Goal: Information Seeking & Learning: Learn about a topic

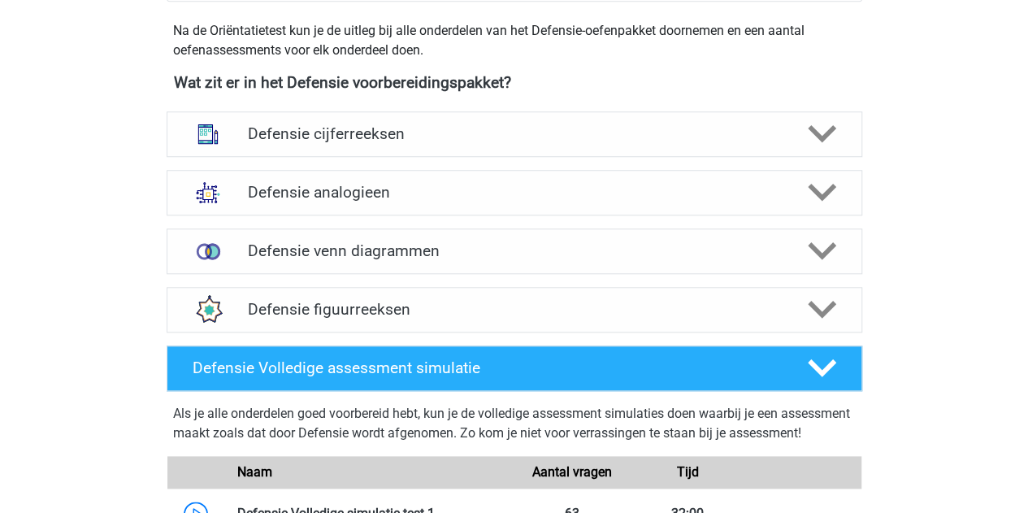
scroll to position [732, 0]
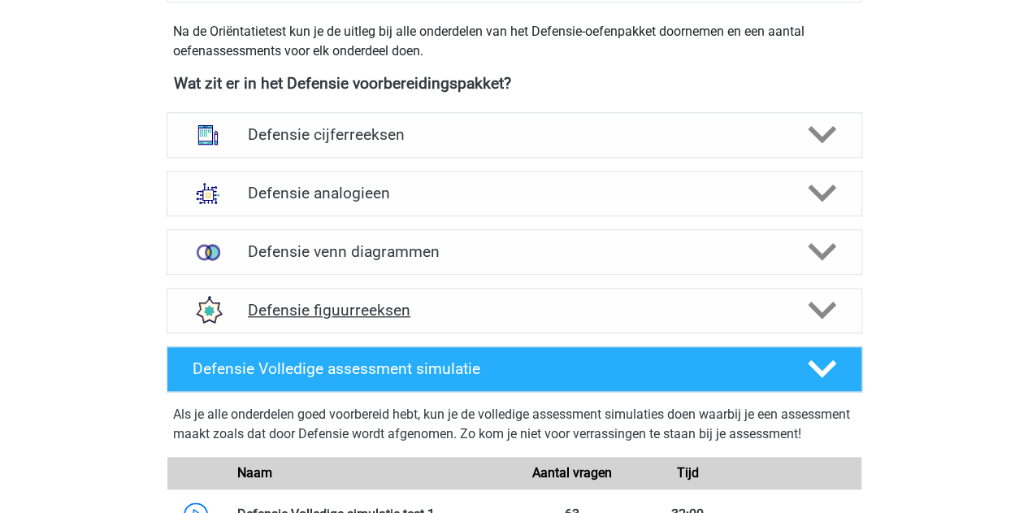
click at [369, 297] on div "Defensie figuurreeksen" at bounding box center [515, 311] width 696 height 46
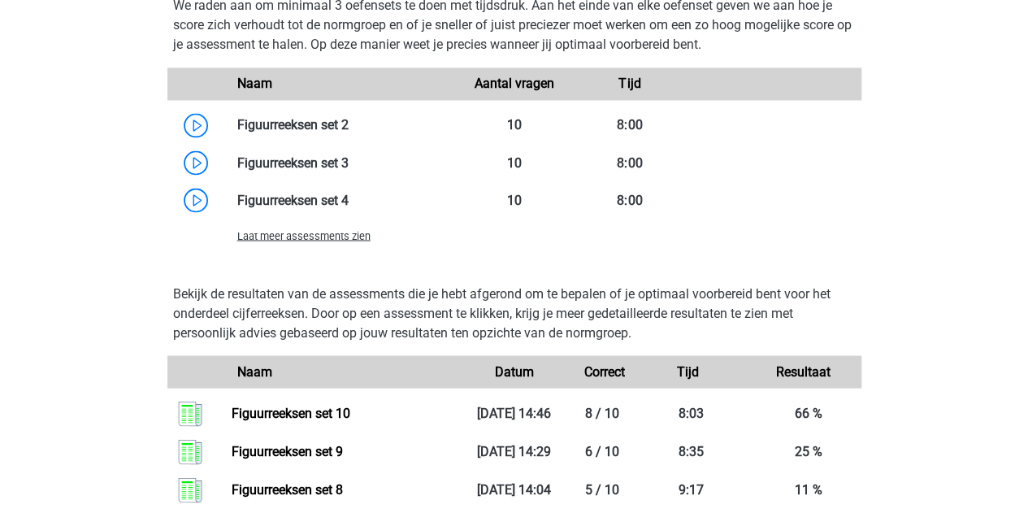
scroll to position [1380, 0]
click at [331, 235] on span "Laat meer assessments zien" at bounding box center [303, 234] width 133 height 12
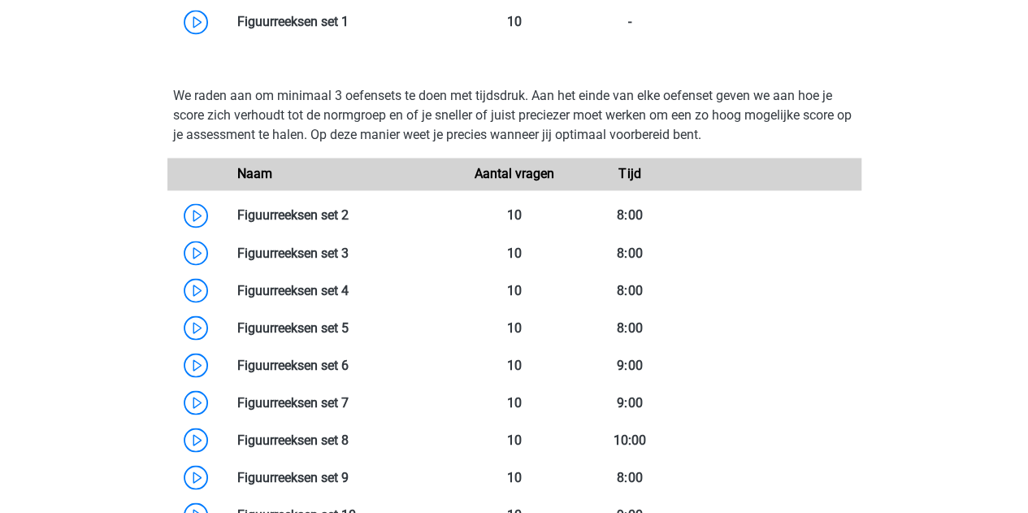
scroll to position [1290, 0]
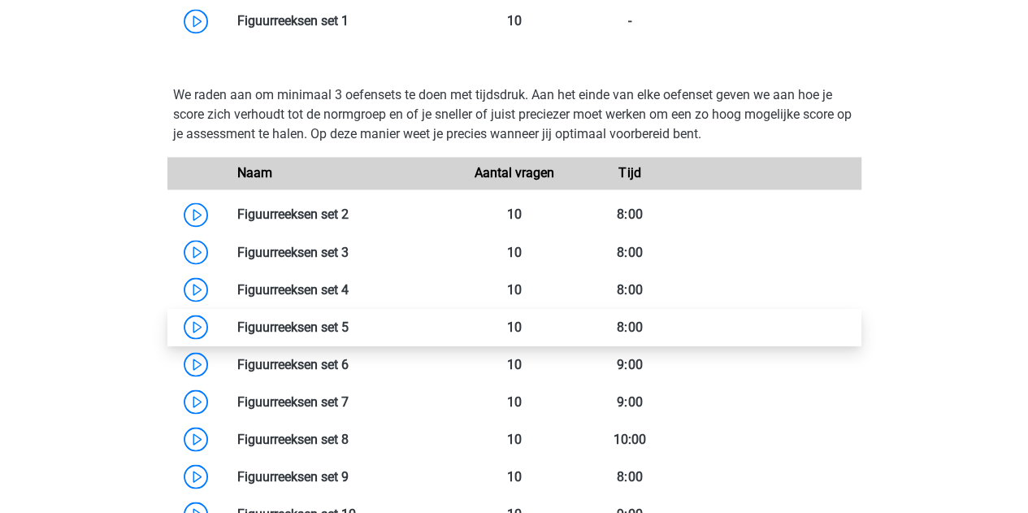
click at [349, 320] on link at bounding box center [349, 326] width 0 height 15
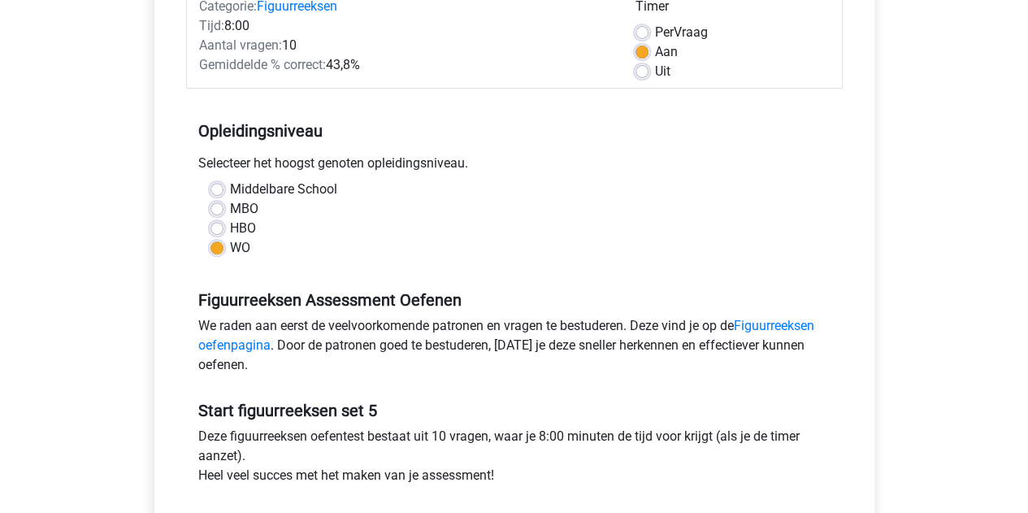
scroll to position [275, 0]
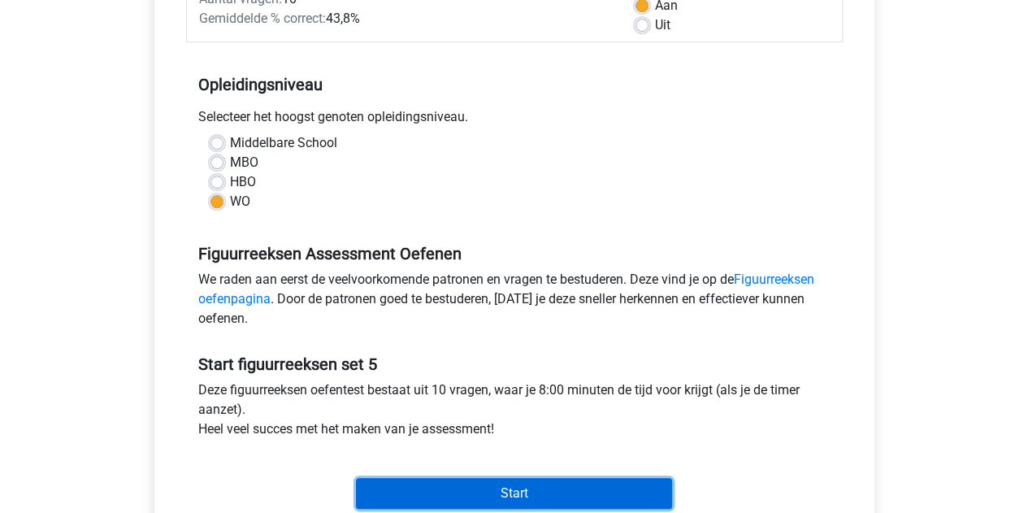
drag, startPoint x: 377, startPoint y: 482, endPoint x: 503, endPoint y: 348, distance: 184.1
click at [503, 348] on div "Start figuurreeksen set 5 Deze figuurreeksen oefentest bestaat uit 10 vragen, w…" at bounding box center [514, 425] width 657 height 180
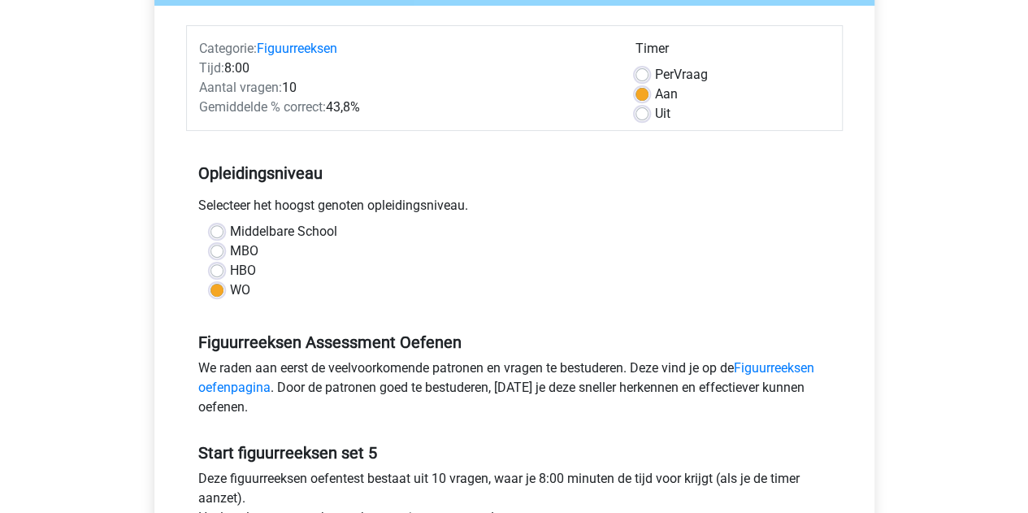
scroll to position [185, 0]
click at [651, 118] on div "Uit" at bounding box center [733, 115] width 194 height 20
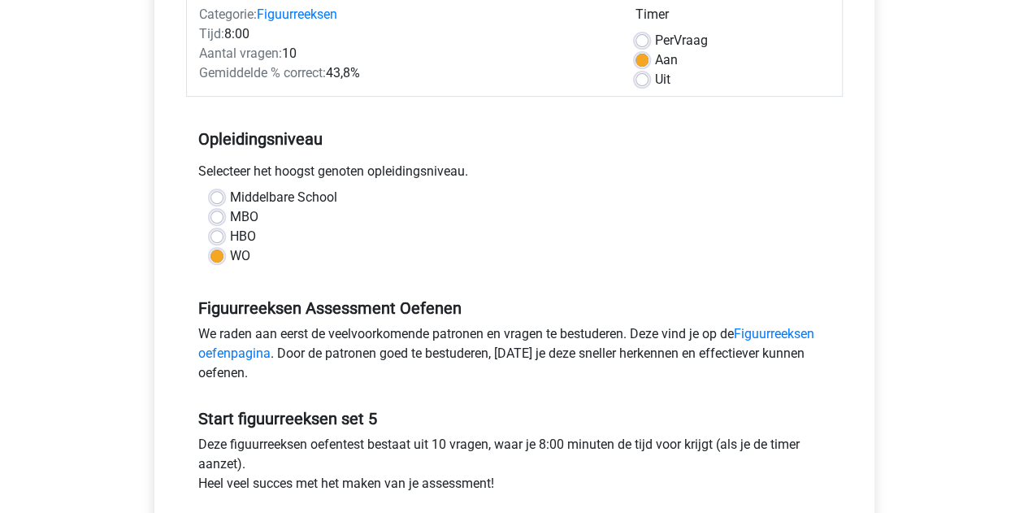
scroll to position [221, 0]
click at [655, 80] on label "Uit" at bounding box center [662, 79] width 15 height 20
click at [642, 80] on input "Uit" at bounding box center [642, 77] width 13 height 16
radio input "true"
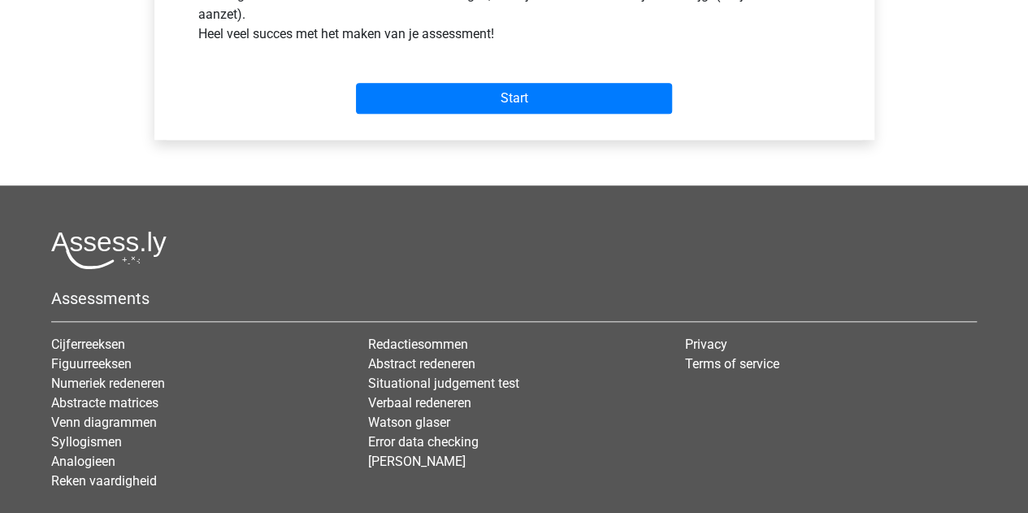
scroll to position [696, 0]
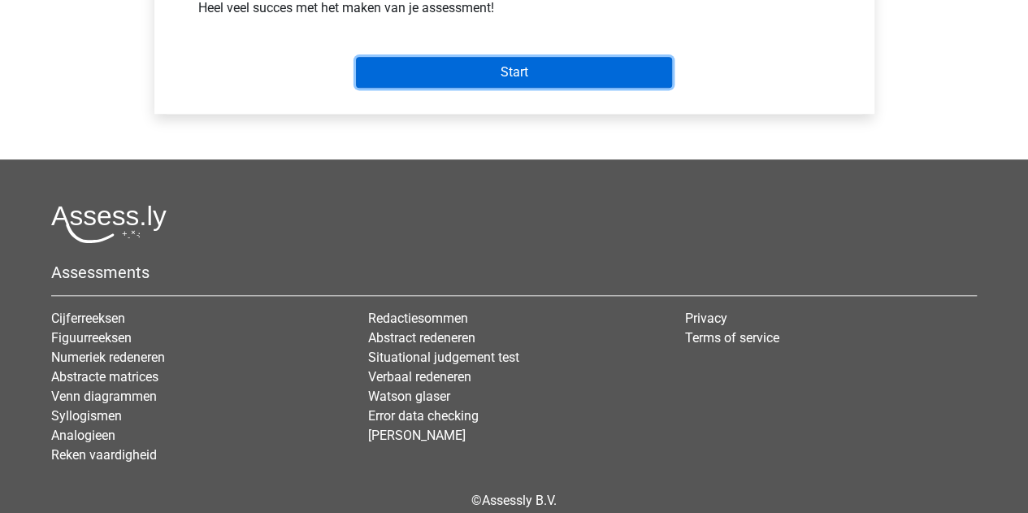
click at [499, 72] on input "Start" at bounding box center [514, 72] width 316 height 31
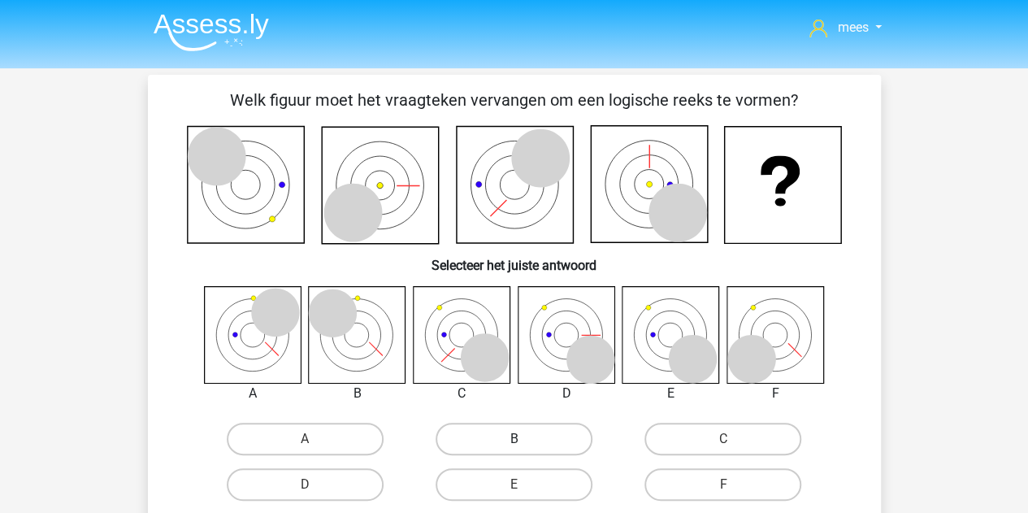
click at [486, 432] on label "B" at bounding box center [514, 439] width 157 height 33
click at [514, 439] on input "B" at bounding box center [519, 444] width 11 height 11
radio input "true"
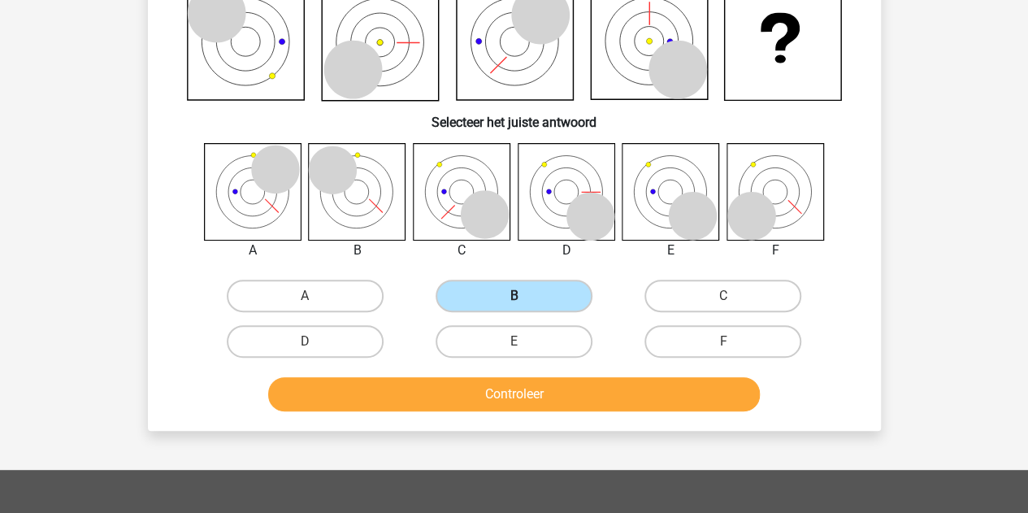
scroll to position [144, 0]
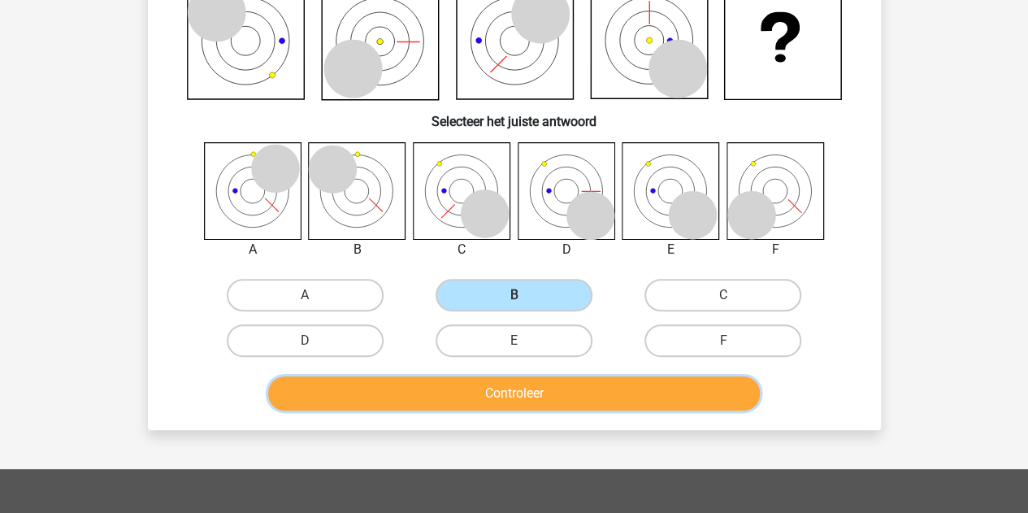
click at [451, 391] on button "Controleer" at bounding box center [514, 393] width 492 height 34
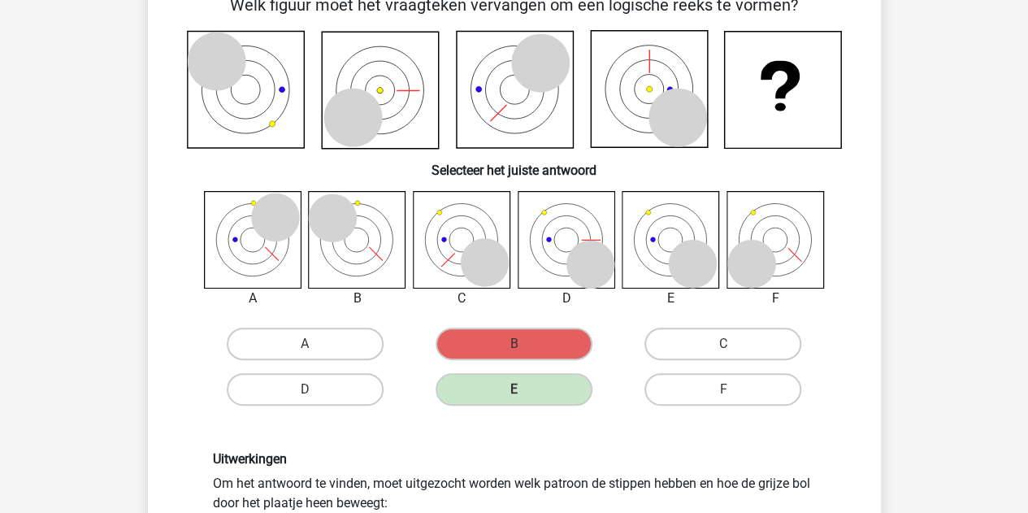
scroll to position [277, 0]
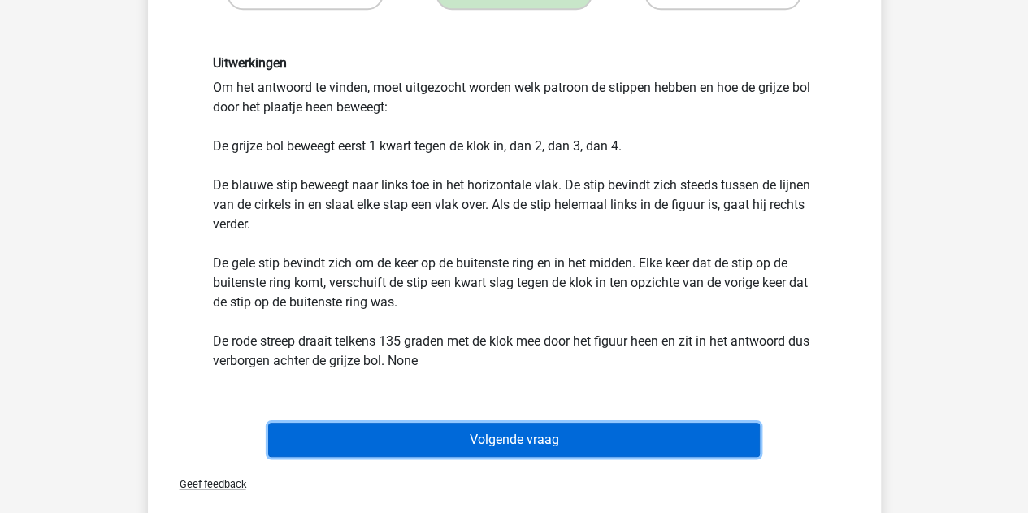
click at [472, 433] on button "Volgende vraag" at bounding box center [514, 440] width 492 height 34
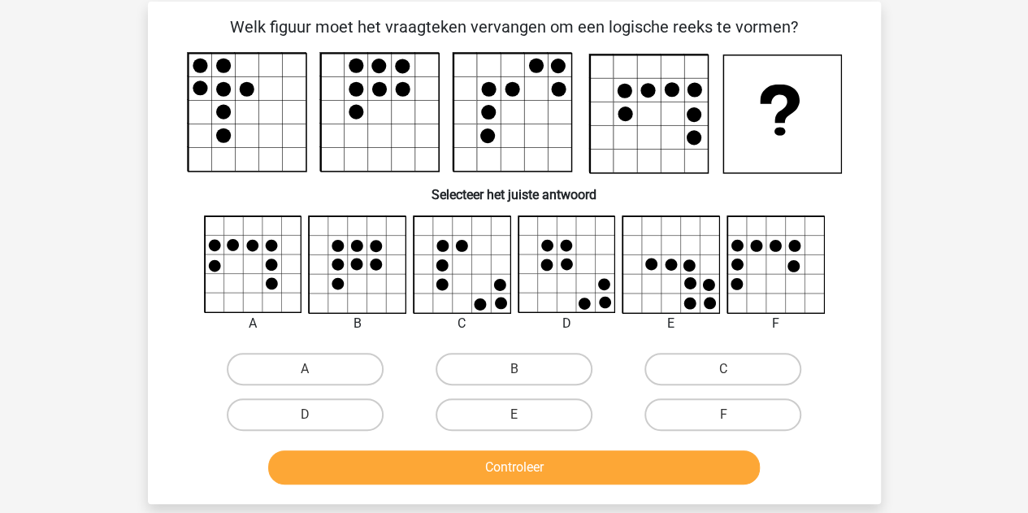
scroll to position [76, 0]
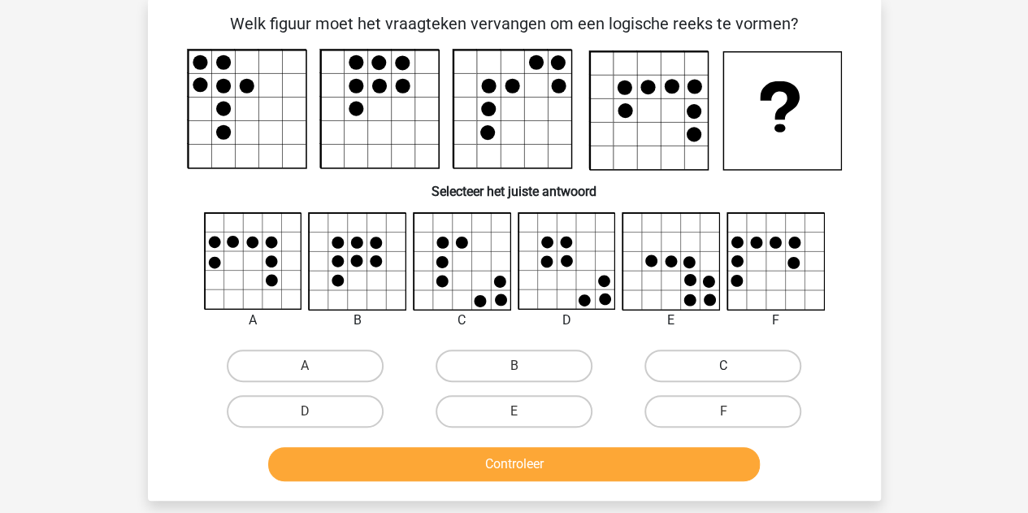
click at [737, 371] on label "C" at bounding box center [723, 366] width 157 height 33
click at [734, 371] on input "C" at bounding box center [729, 371] width 11 height 11
radio input "true"
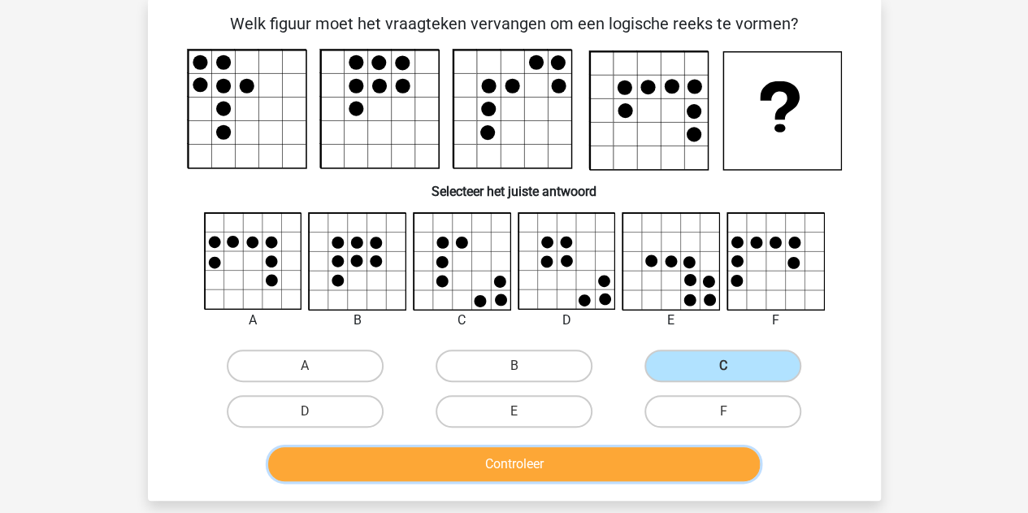
click at [631, 463] on button "Controleer" at bounding box center [514, 464] width 492 height 34
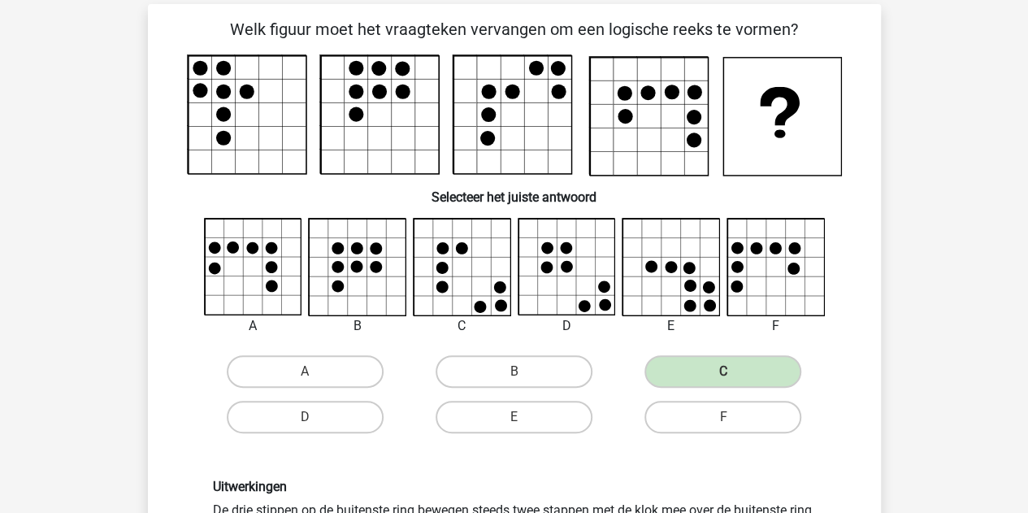
scroll to position [70, 0]
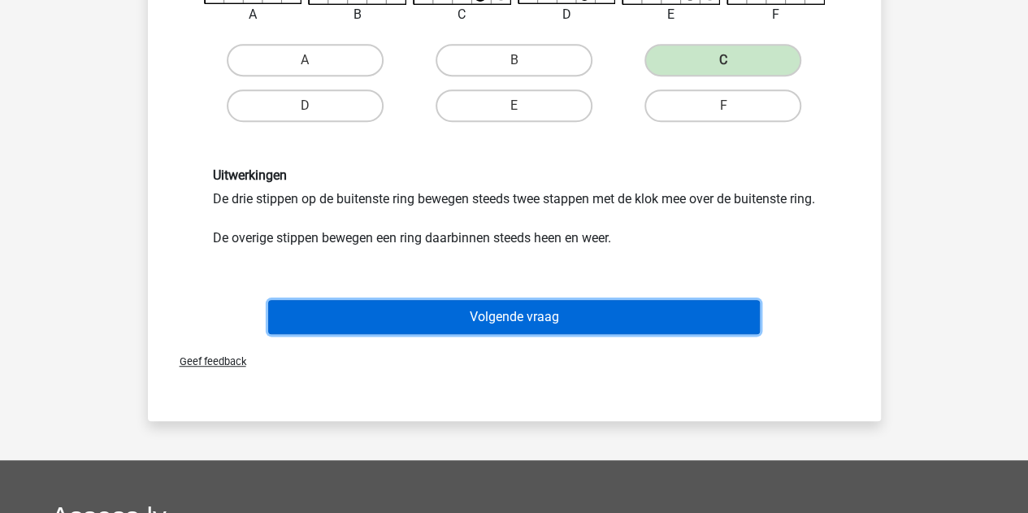
click at [446, 334] on button "Volgende vraag" at bounding box center [514, 317] width 492 height 34
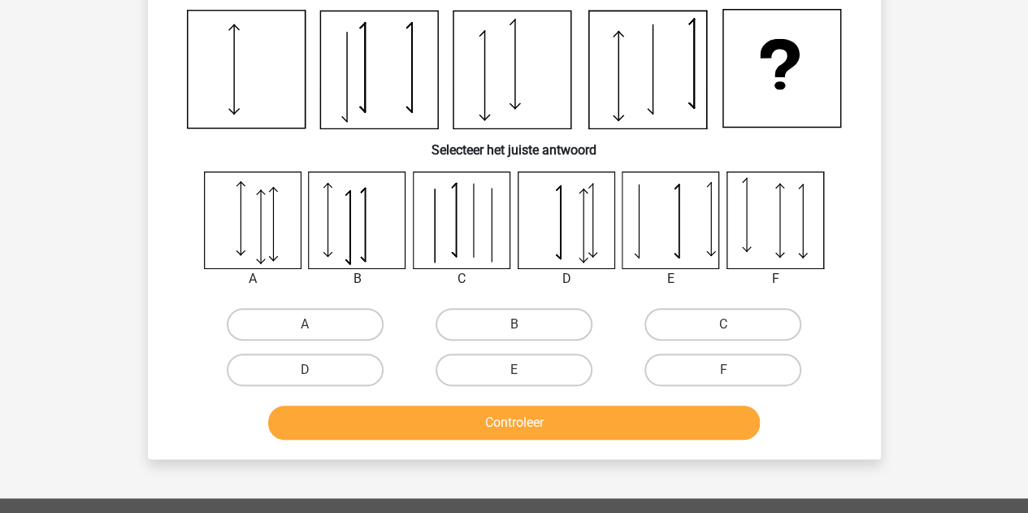
scroll to position [75, 0]
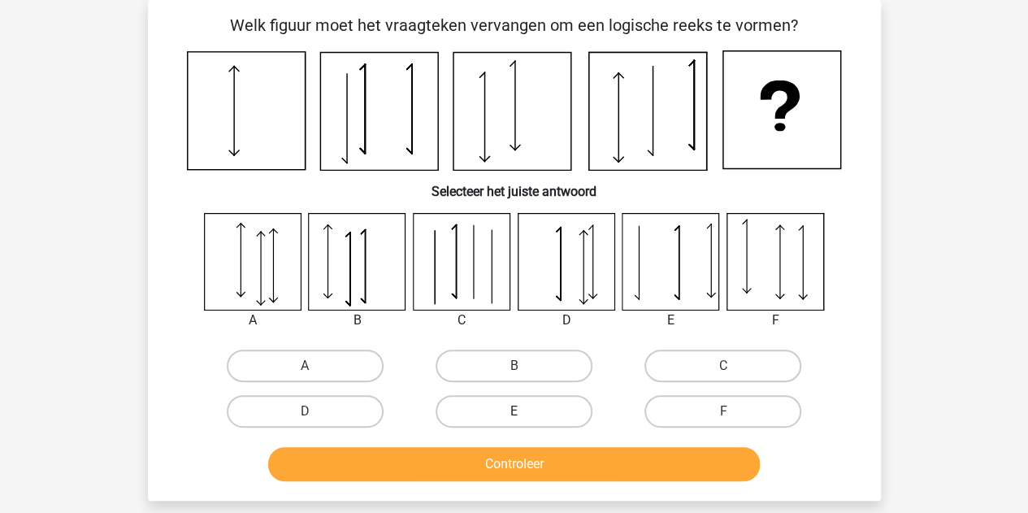
click at [550, 401] on label "E" at bounding box center [514, 411] width 157 height 33
click at [524, 411] on input "E" at bounding box center [519, 416] width 11 height 11
radio input "true"
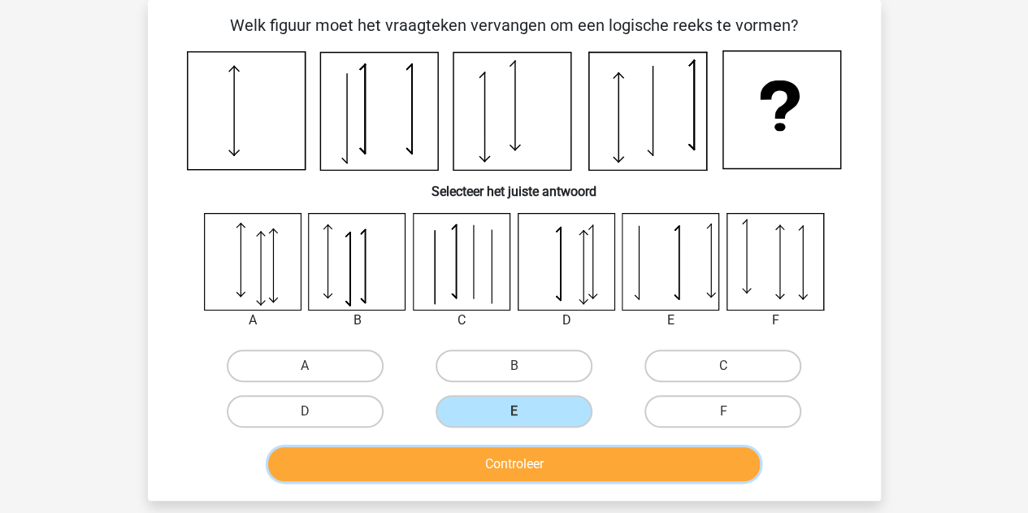
click at [531, 464] on button "Controleer" at bounding box center [514, 464] width 492 height 34
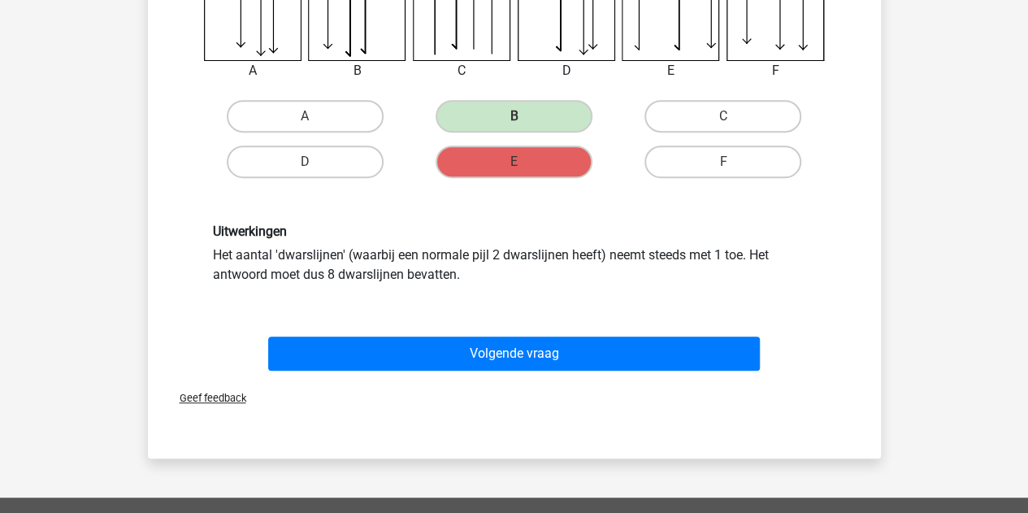
scroll to position [326, 0]
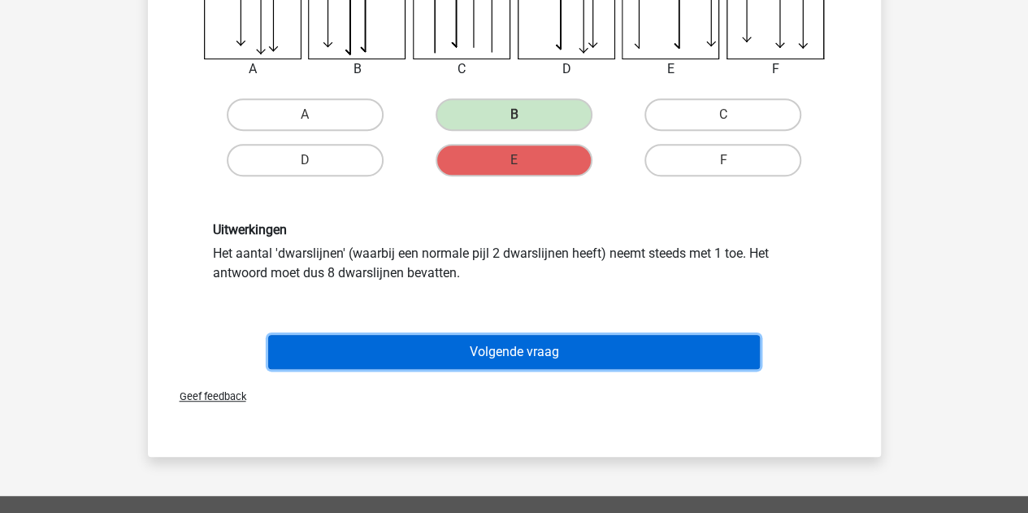
click at [496, 356] on button "Volgende vraag" at bounding box center [514, 352] width 492 height 34
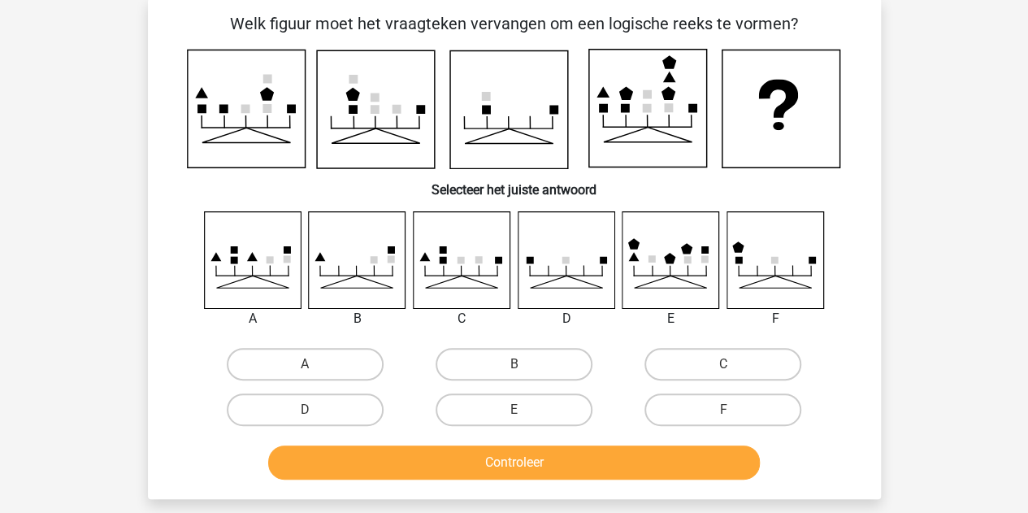
scroll to position [75, 0]
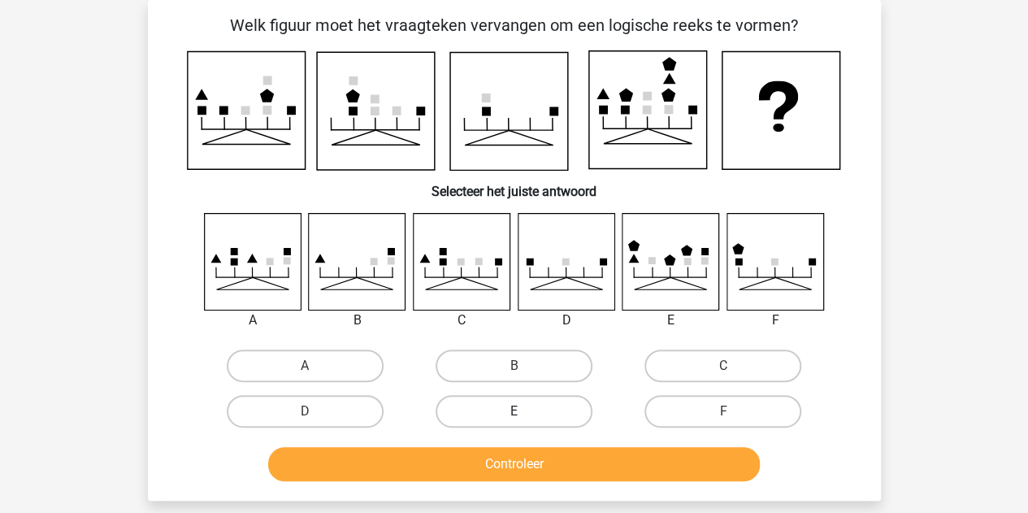
click at [511, 395] on label "E" at bounding box center [514, 411] width 157 height 33
click at [514, 411] on input "E" at bounding box center [519, 416] width 11 height 11
radio input "true"
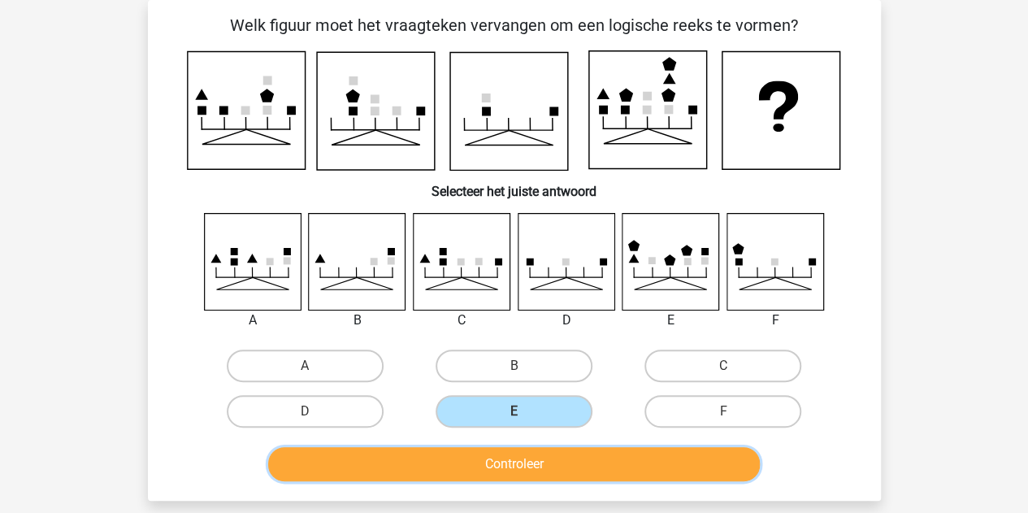
click at [485, 459] on button "Controleer" at bounding box center [514, 464] width 492 height 34
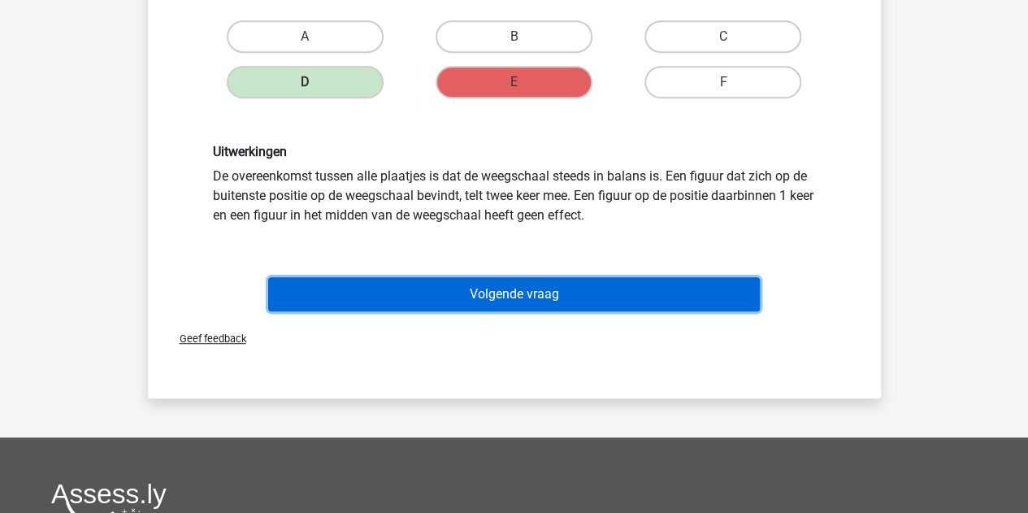
click at [450, 290] on button "Volgende vraag" at bounding box center [514, 294] width 492 height 34
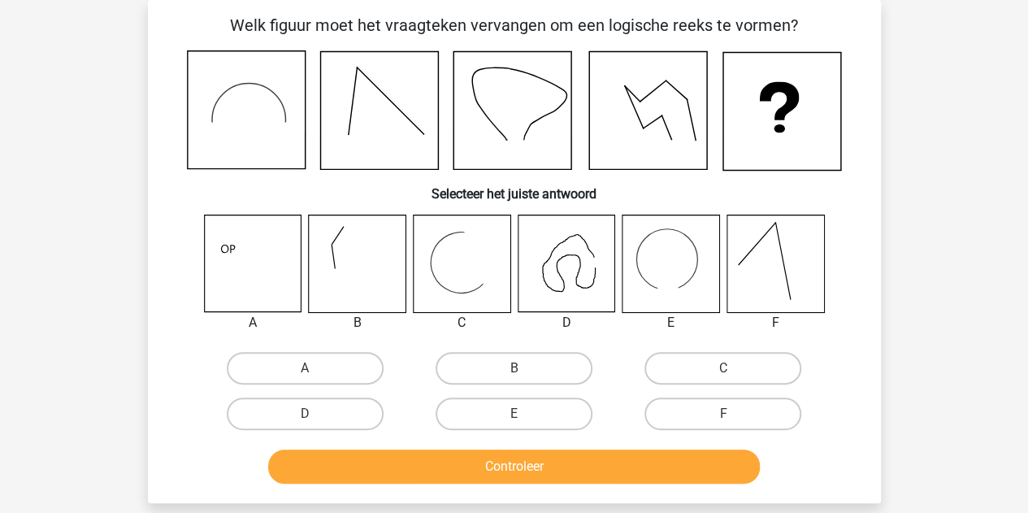
click at [515, 417] on input "E" at bounding box center [519, 419] width 11 height 11
radio input "true"
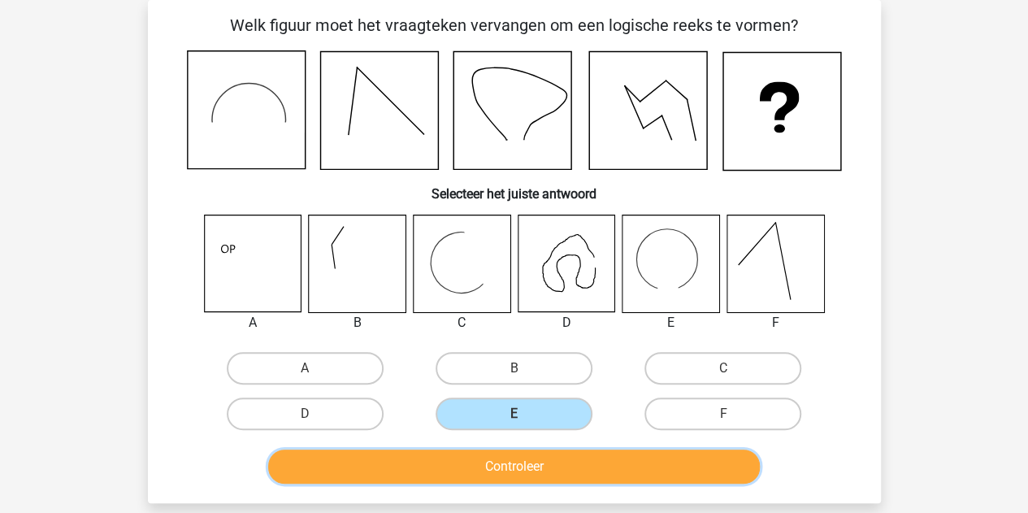
click at [502, 464] on button "Controleer" at bounding box center [514, 467] width 492 height 34
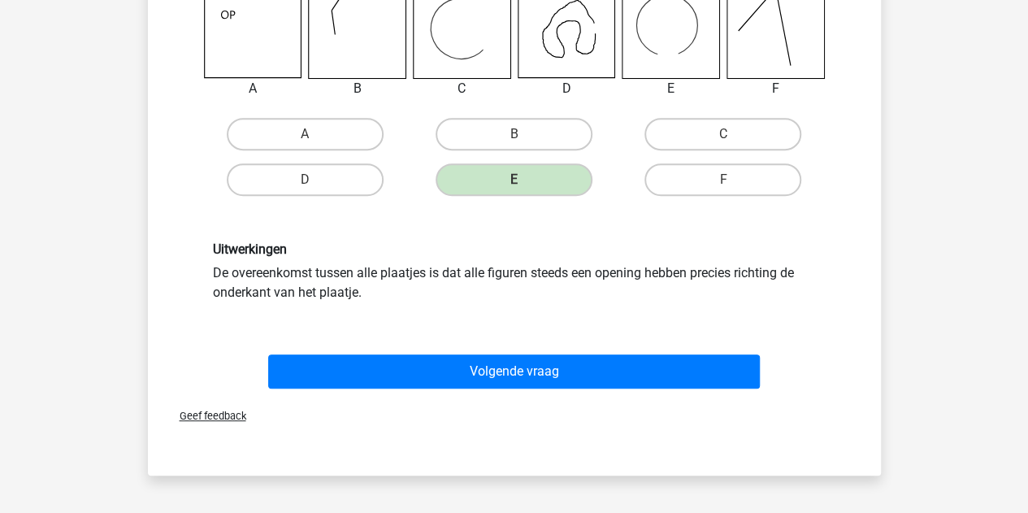
scroll to position [311, 0]
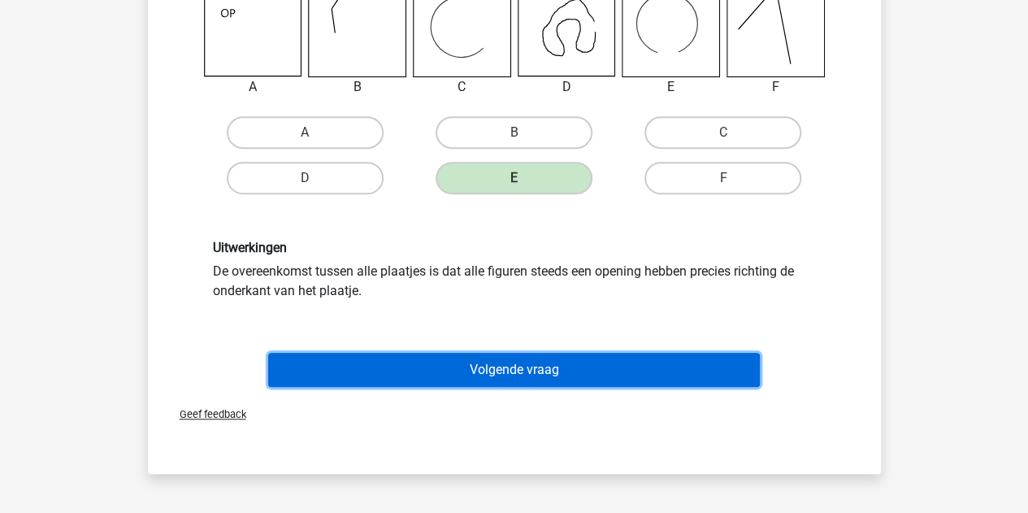
click at [501, 361] on button "Volgende vraag" at bounding box center [514, 370] width 492 height 34
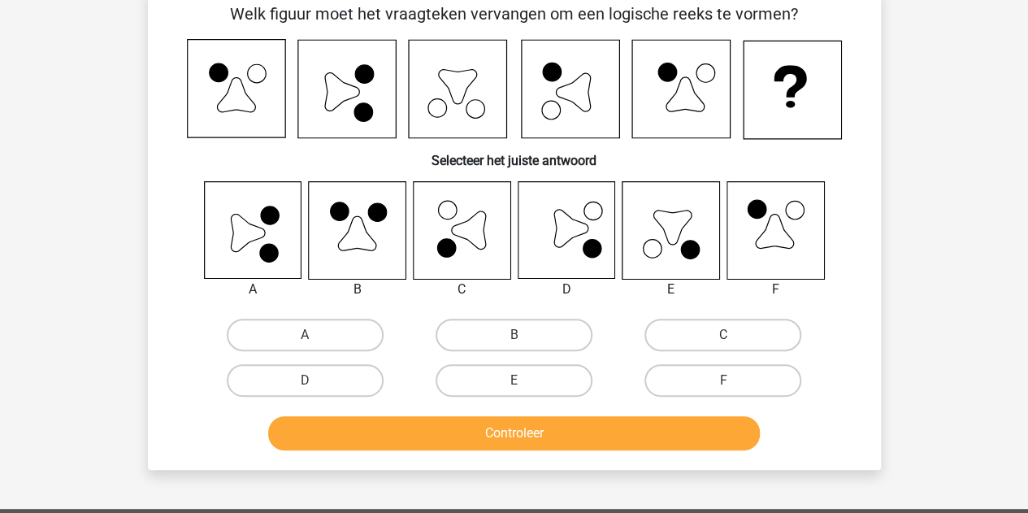
scroll to position [75, 0]
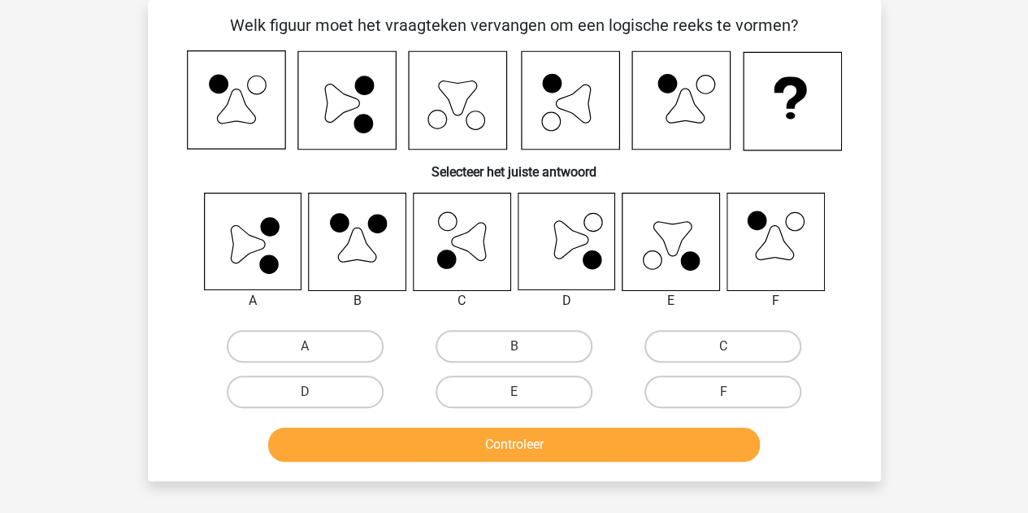
click at [356, 324] on div "A" at bounding box center [305, 347] width 209 height 46
click at [351, 335] on label "A" at bounding box center [305, 346] width 157 height 33
click at [315, 346] on input "A" at bounding box center [310, 351] width 11 height 11
radio input "true"
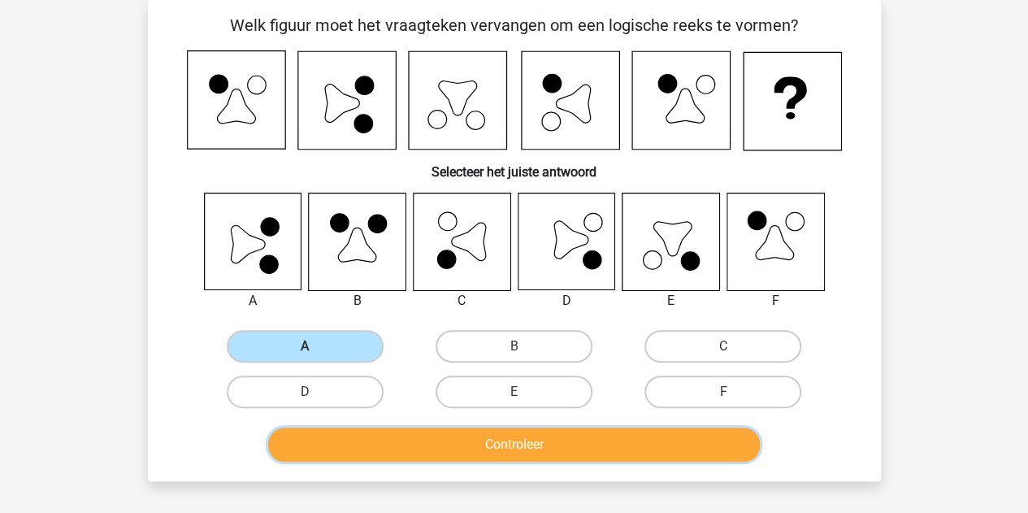
click at [396, 450] on button "Controleer" at bounding box center [514, 445] width 492 height 34
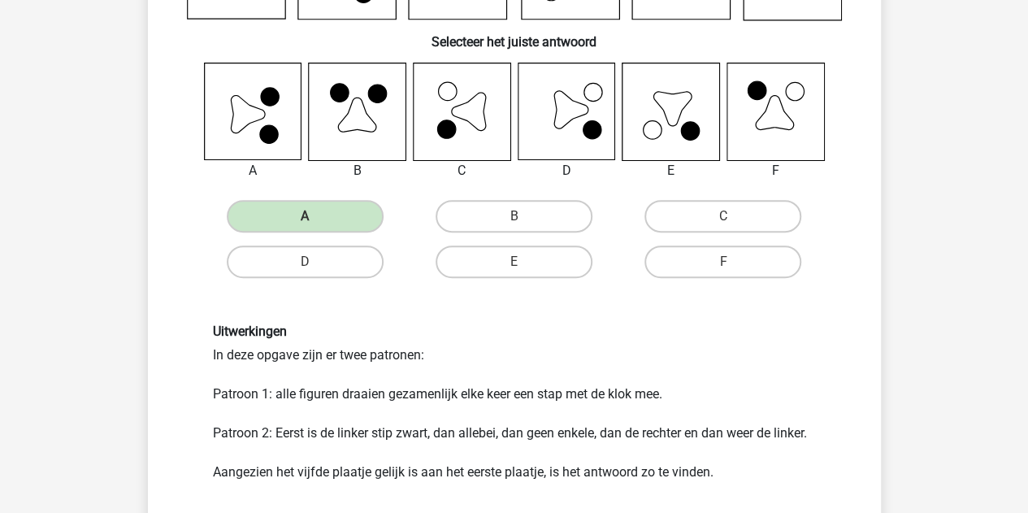
scroll to position [333, 0]
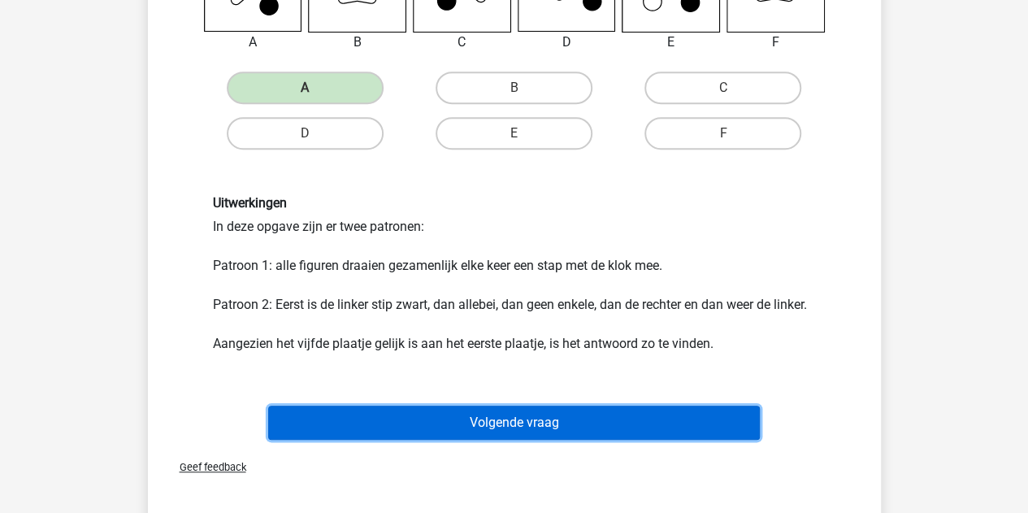
click at [394, 438] on button "Volgende vraag" at bounding box center [514, 423] width 492 height 34
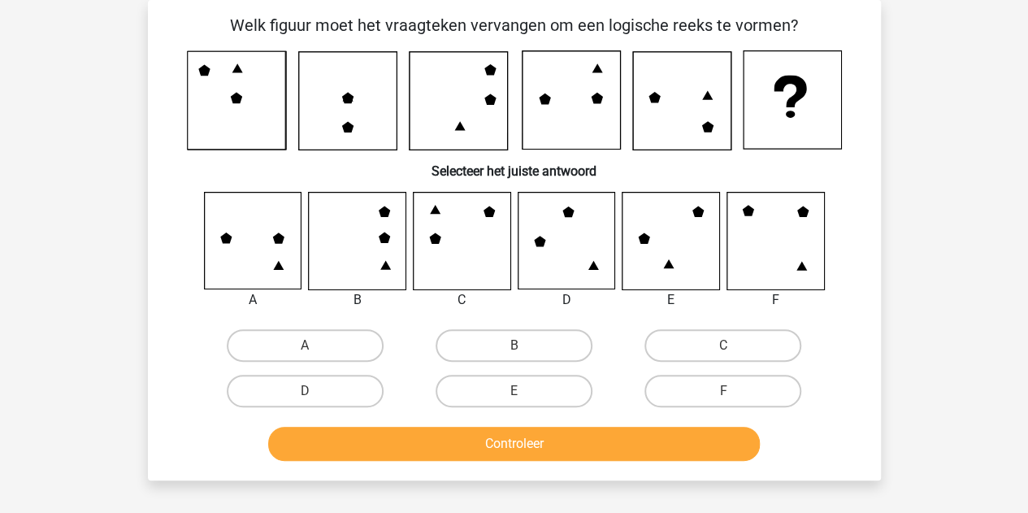
scroll to position [75, 0]
click at [512, 371] on div "E" at bounding box center [514, 391] width 209 height 46
click at [493, 350] on label "B" at bounding box center [514, 345] width 157 height 33
click at [514, 350] on input "B" at bounding box center [519, 351] width 11 height 11
radio input "true"
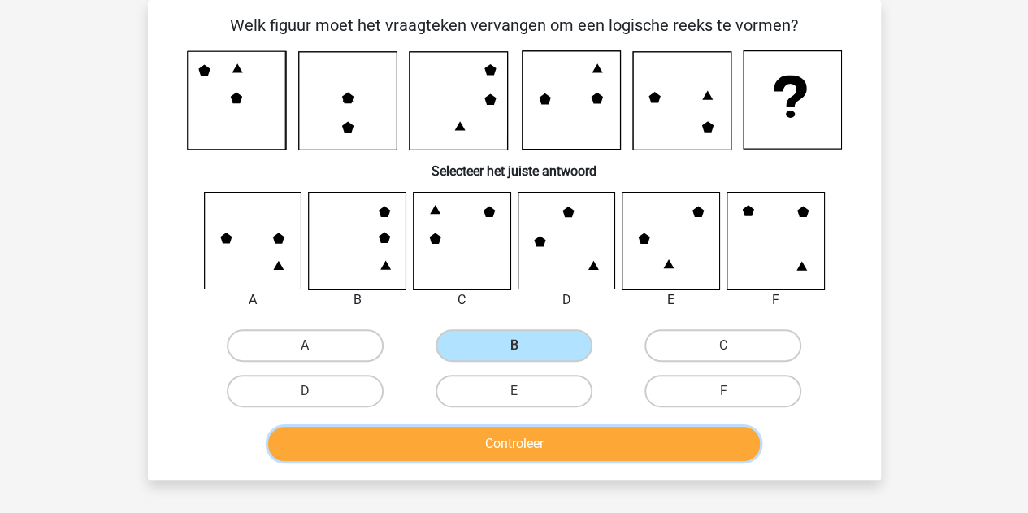
click at [467, 435] on button "Controleer" at bounding box center [514, 444] width 492 height 34
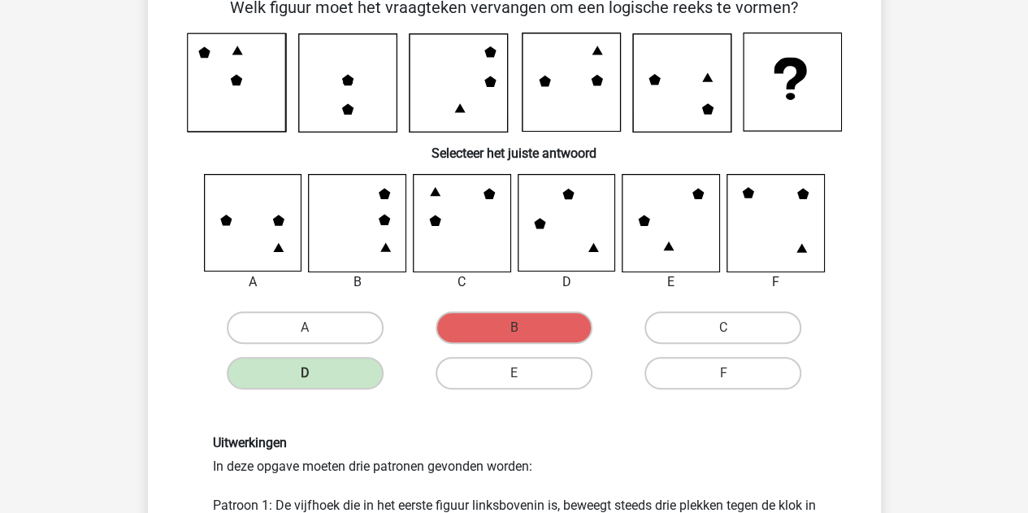
scroll to position [91, 0]
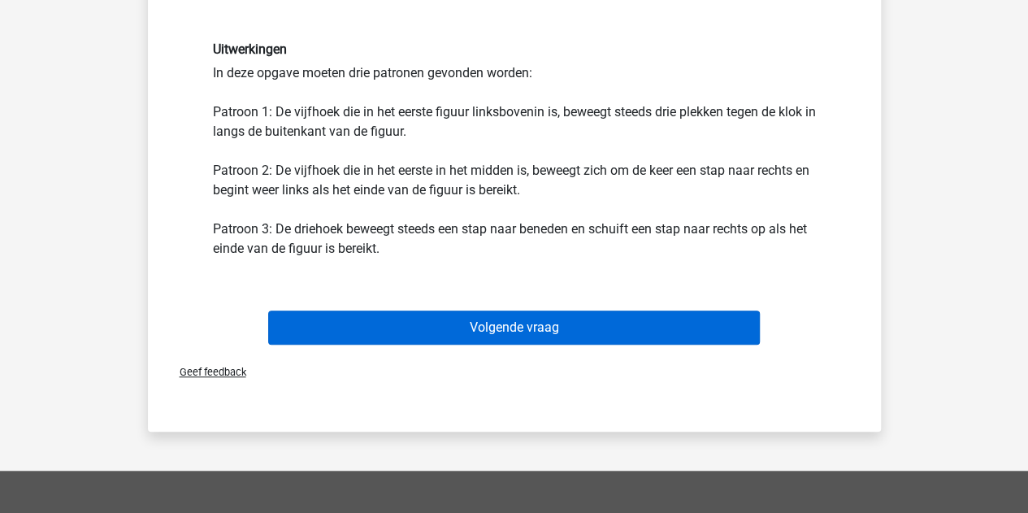
scroll to position [488, 0]
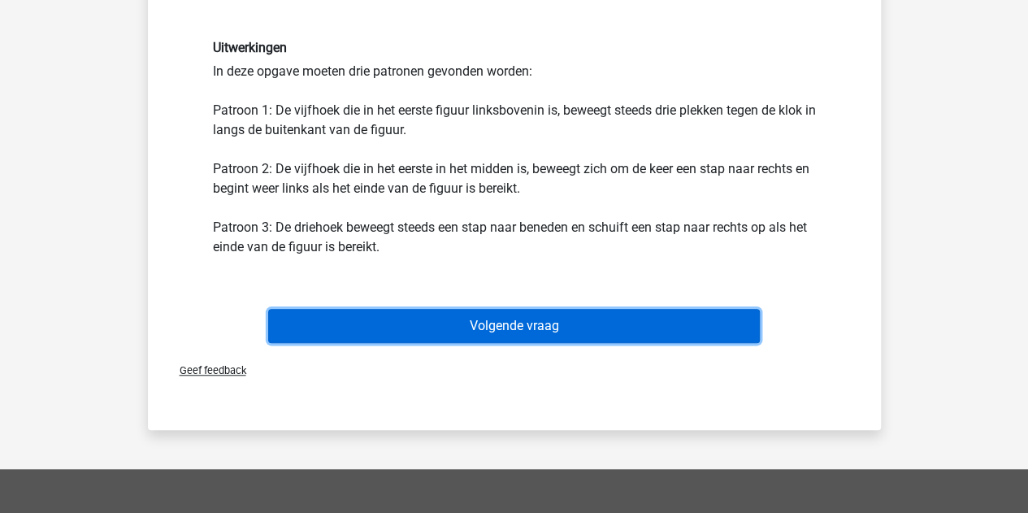
click at [486, 315] on button "Volgende vraag" at bounding box center [514, 326] width 492 height 34
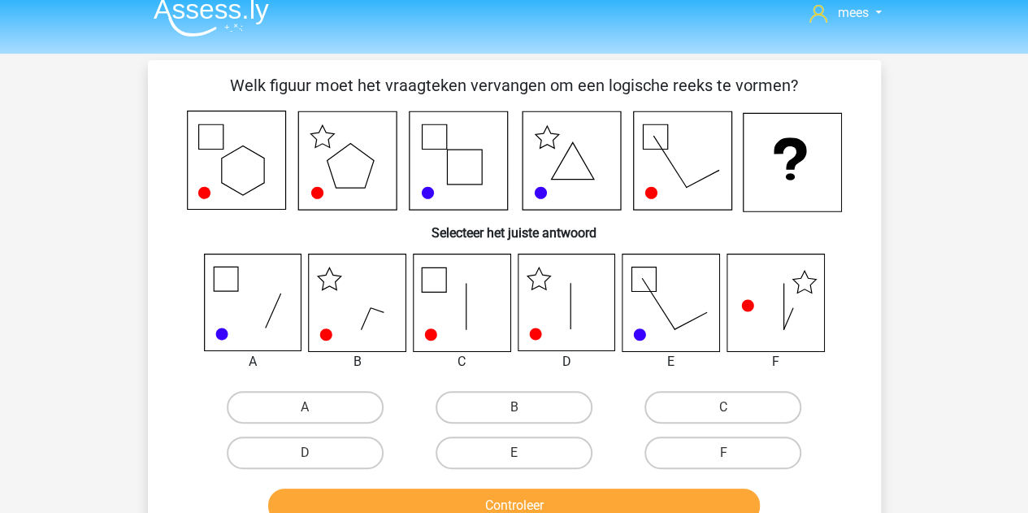
scroll to position [37, 0]
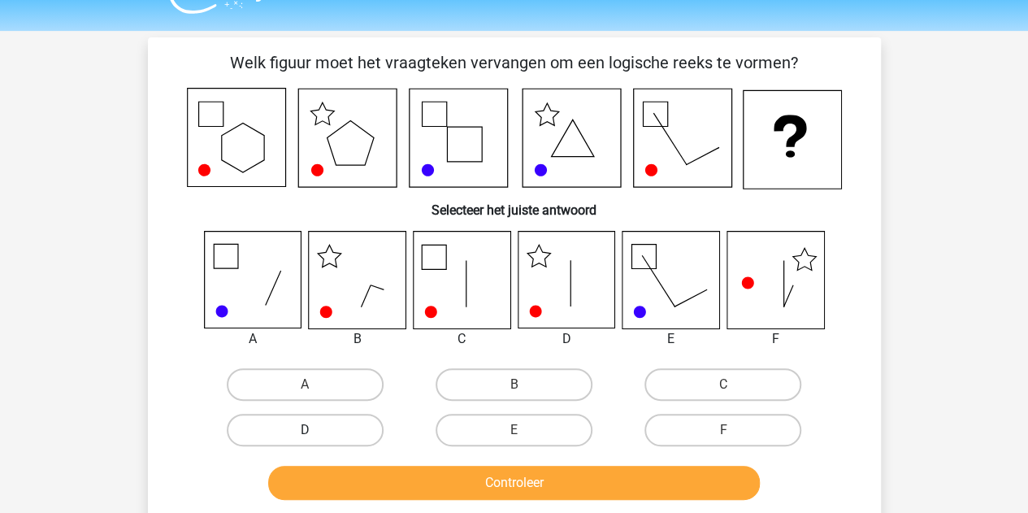
click at [310, 422] on label "D" at bounding box center [305, 430] width 157 height 33
click at [310, 430] on input "D" at bounding box center [310, 435] width 11 height 11
radio input "true"
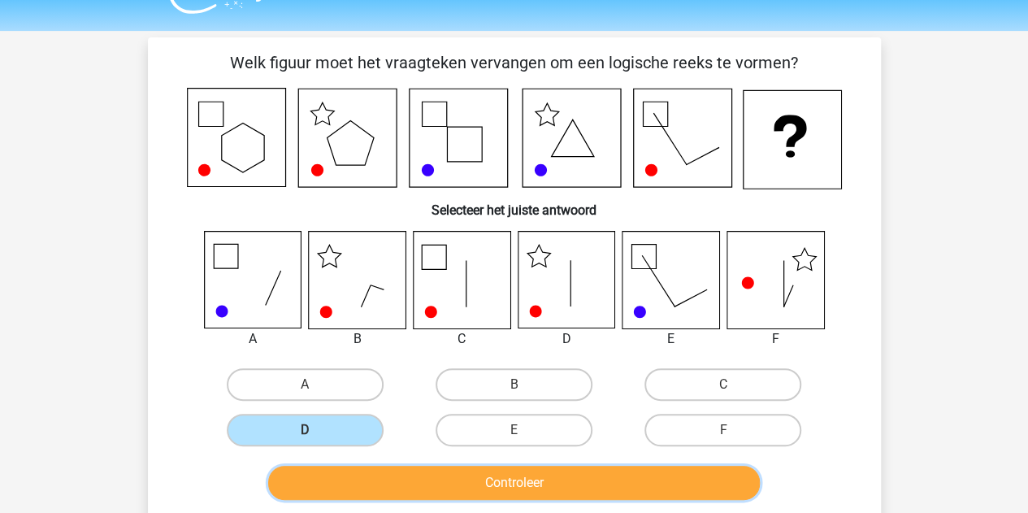
click at [359, 480] on button "Controleer" at bounding box center [514, 483] width 492 height 34
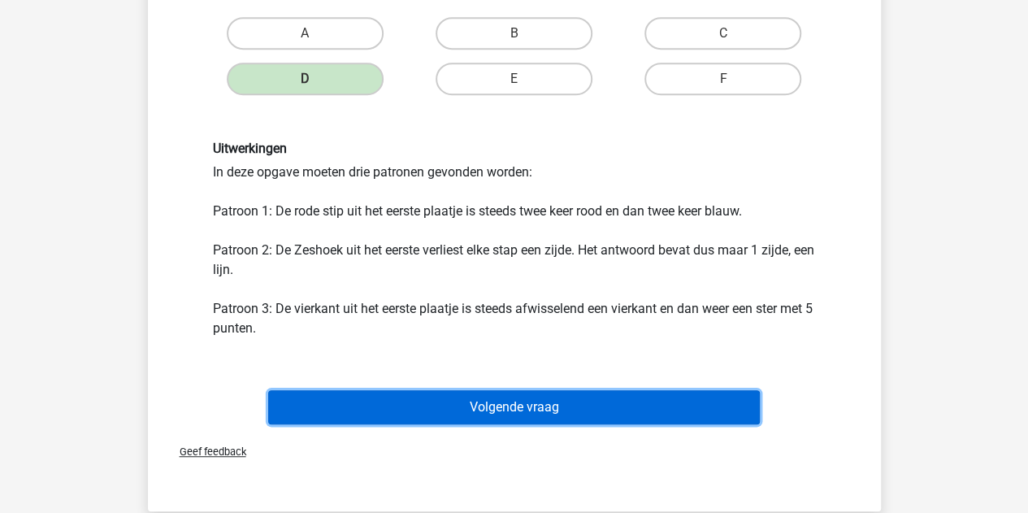
click at [387, 406] on button "Volgende vraag" at bounding box center [514, 407] width 492 height 34
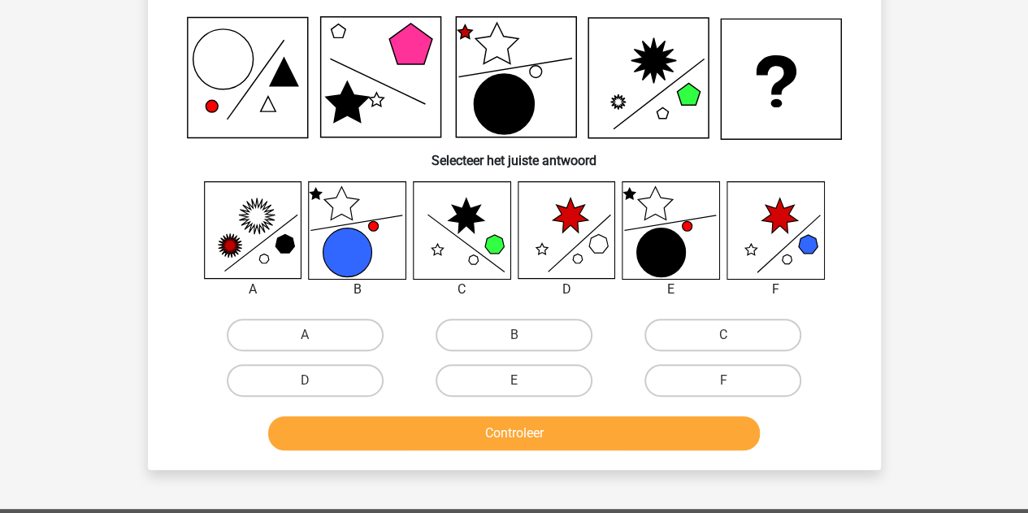
scroll to position [75, 0]
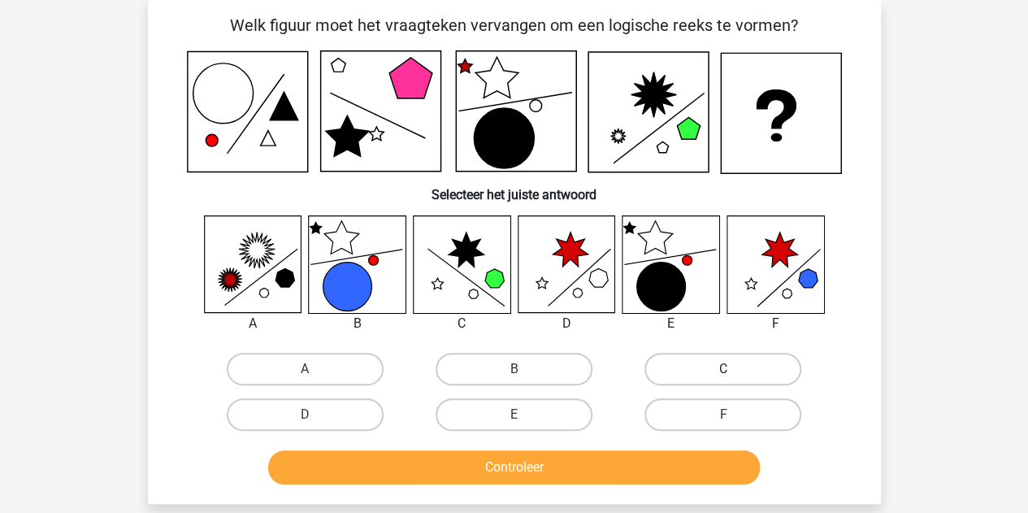
click at [704, 364] on label "C" at bounding box center [723, 369] width 157 height 33
click at [724, 369] on input "C" at bounding box center [729, 374] width 11 height 11
radio input "true"
click at [491, 485] on div "Controleer" at bounding box center [515, 470] width 628 height 41
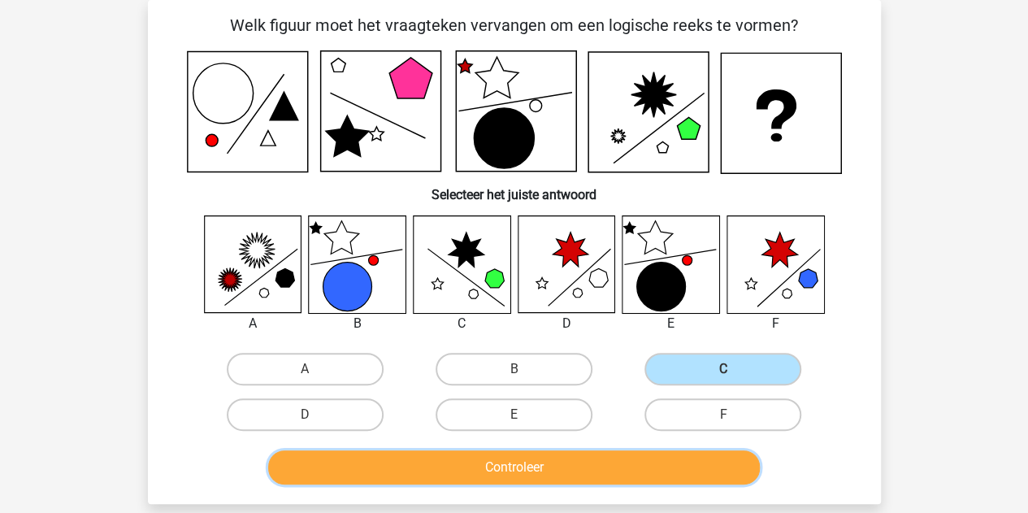
click at [451, 466] on button "Controleer" at bounding box center [514, 467] width 492 height 34
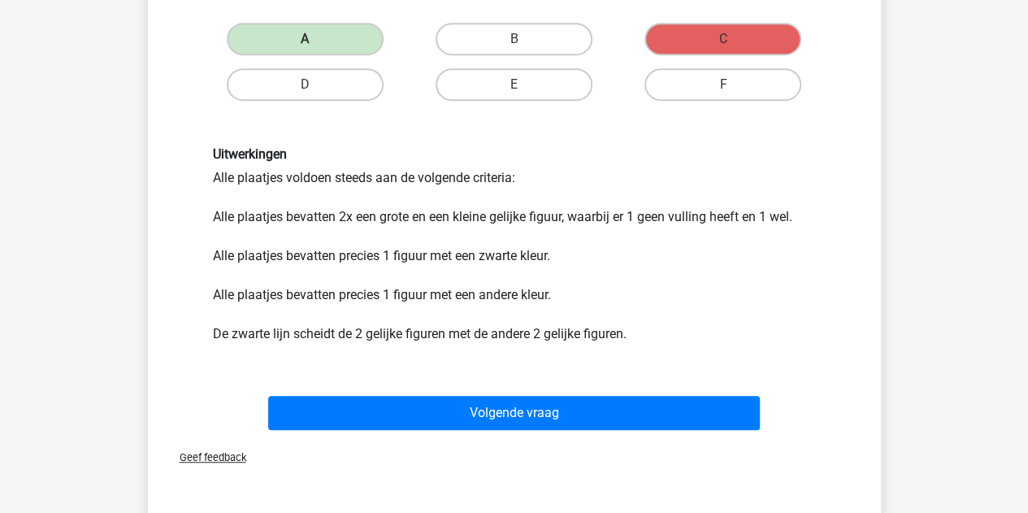
scroll to position [423, 0]
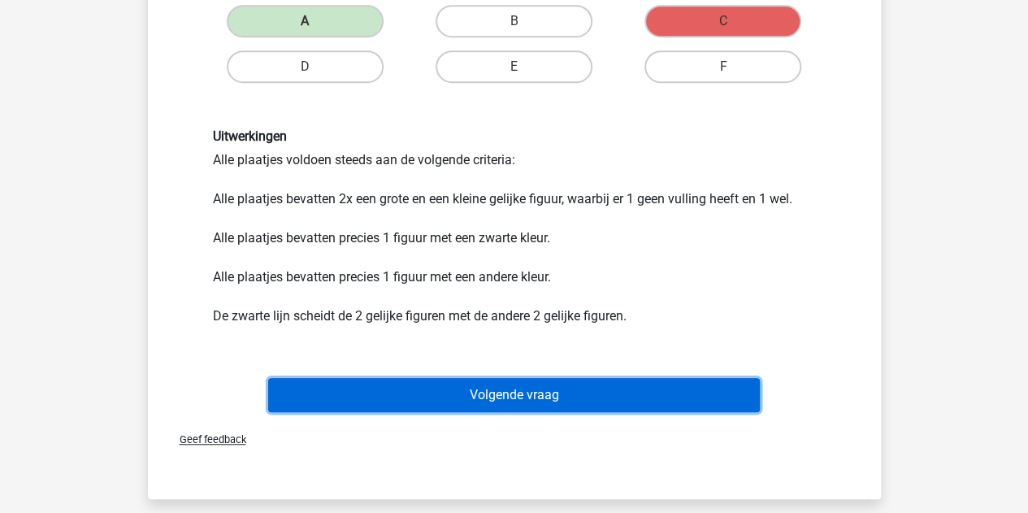
click at [402, 391] on button "Volgende vraag" at bounding box center [514, 395] width 492 height 34
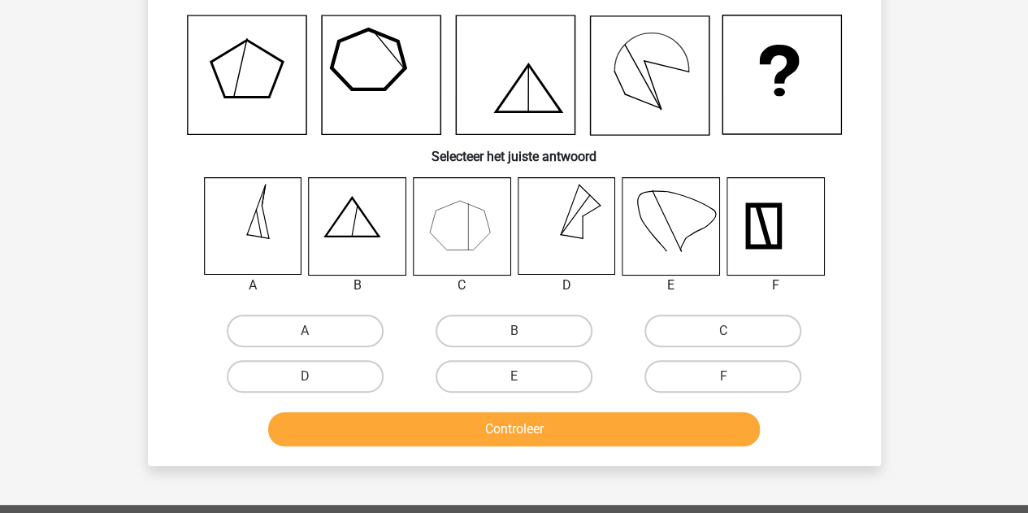
scroll to position [75, 0]
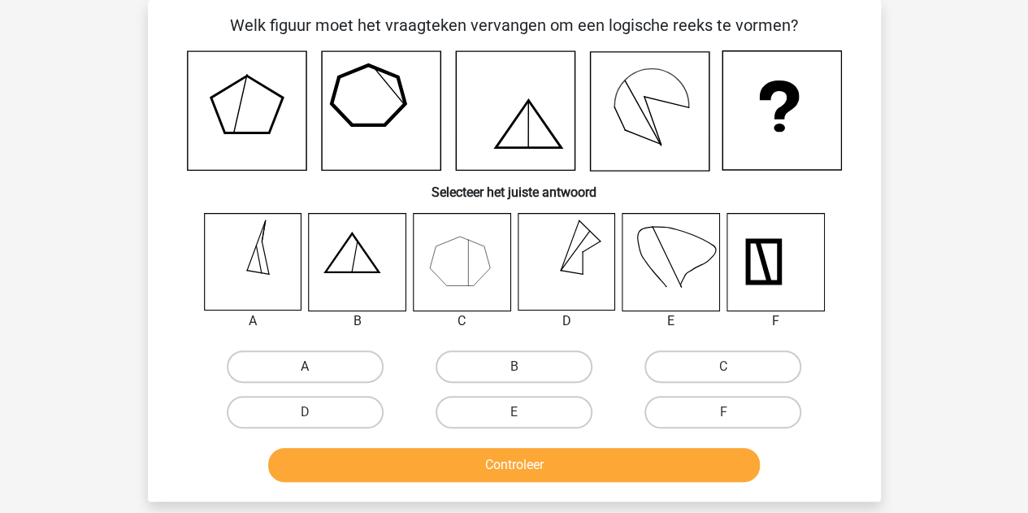
click at [284, 380] on label "A" at bounding box center [305, 366] width 157 height 33
click at [305, 377] on input "A" at bounding box center [310, 372] width 11 height 11
radio input "true"
click at [380, 487] on div "Controleer" at bounding box center [515, 468] width 628 height 41
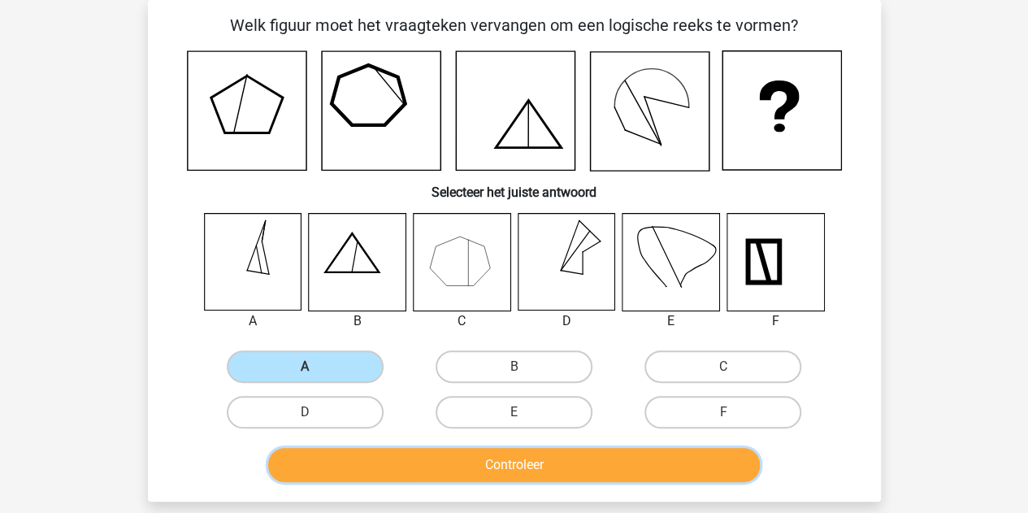
click at [393, 470] on button "Controleer" at bounding box center [514, 465] width 492 height 34
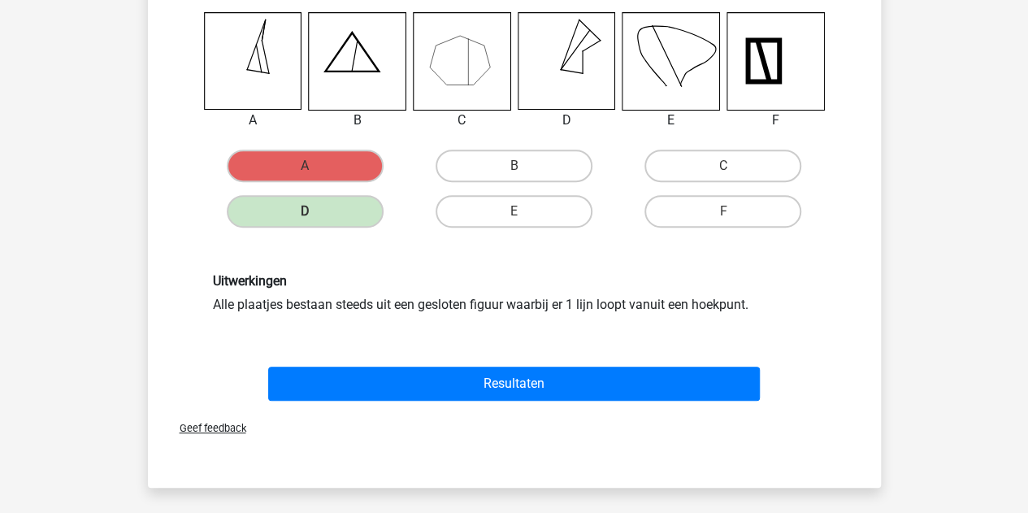
scroll to position [280, 0]
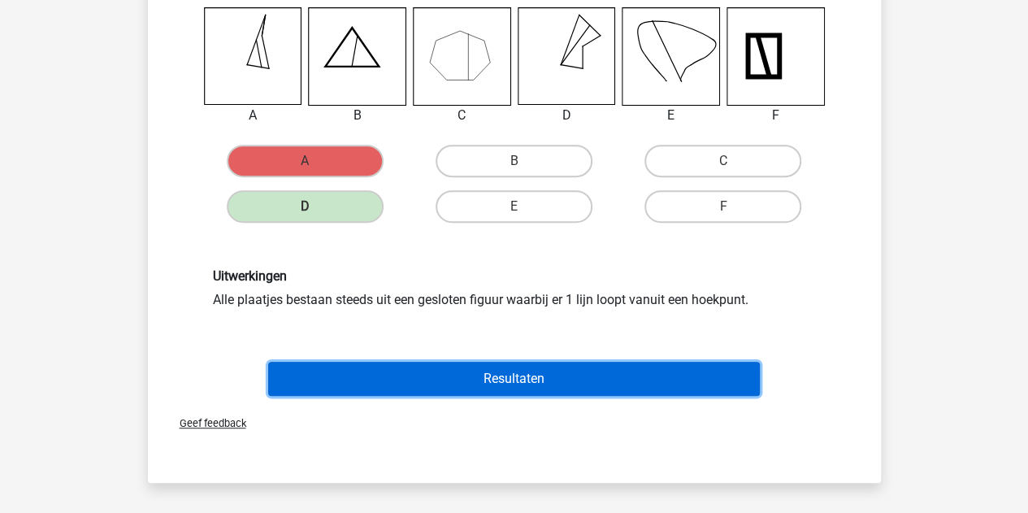
click at [364, 387] on button "Resultaten" at bounding box center [514, 379] width 492 height 34
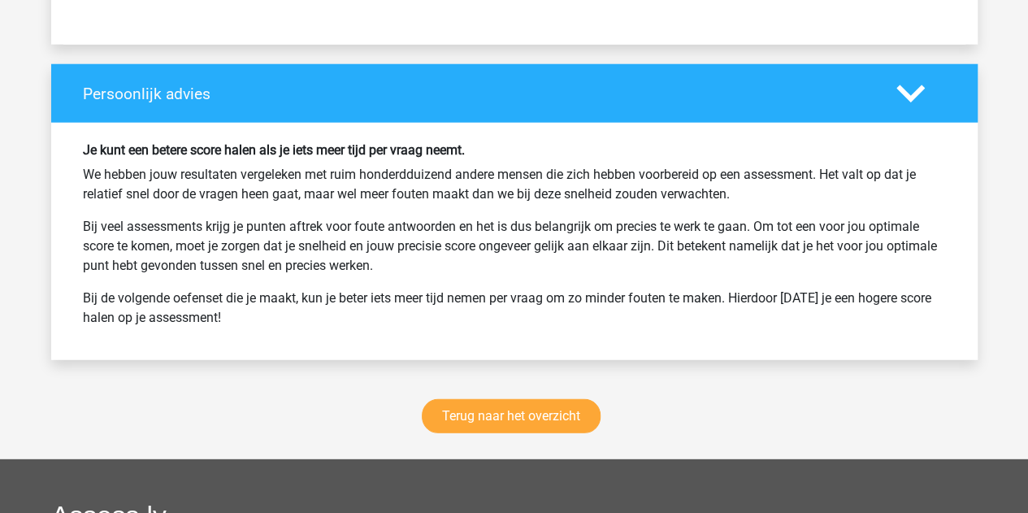
scroll to position [2061, 0]
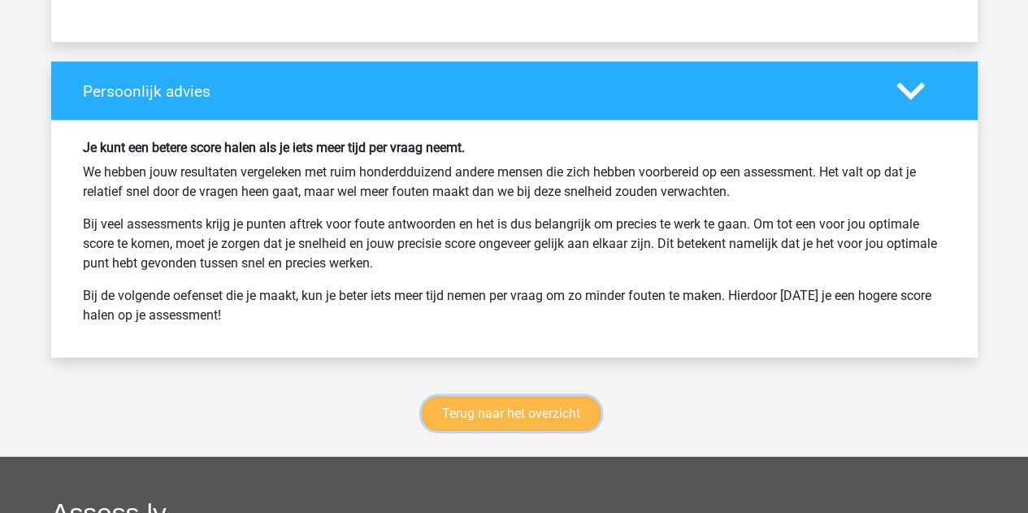
click at [480, 410] on link "Terug naar het overzicht" at bounding box center [511, 414] width 179 height 34
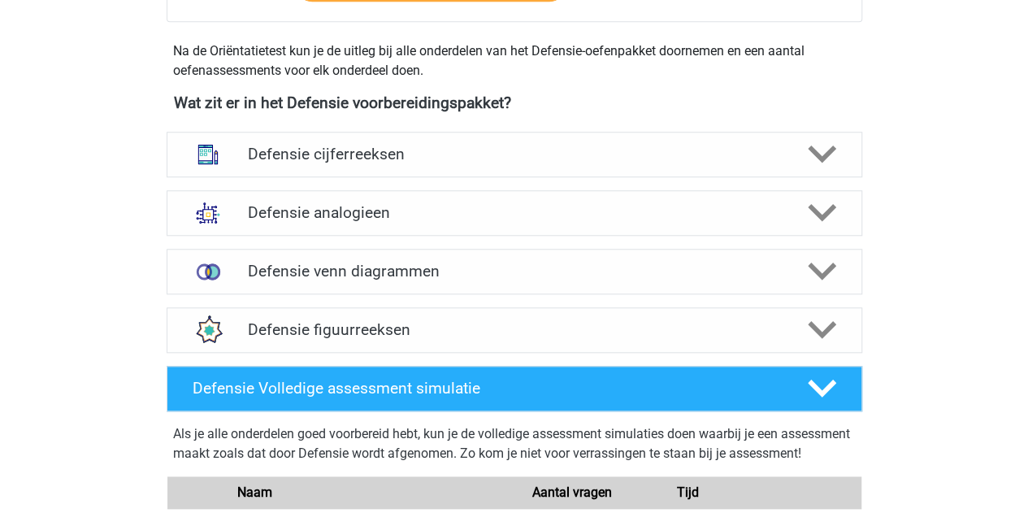
scroll to position [713, 0]
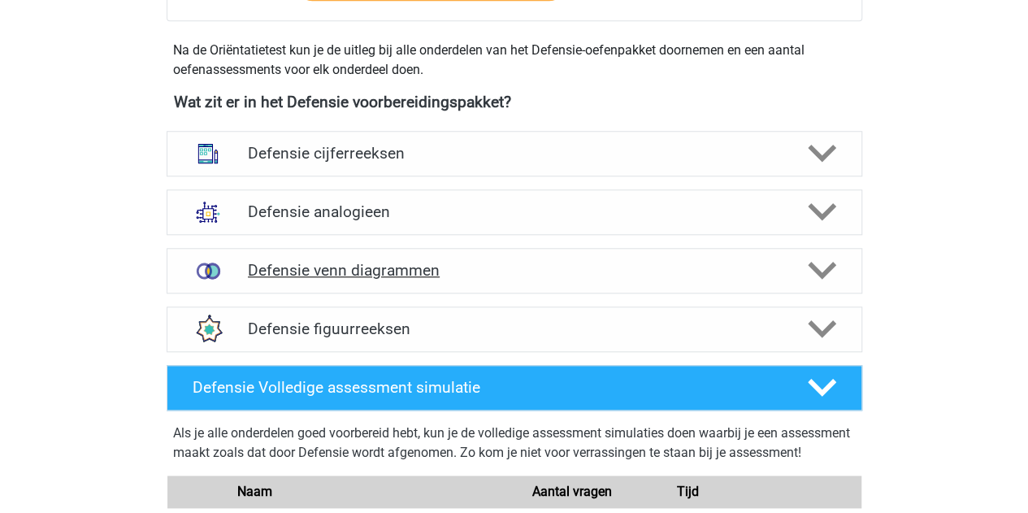
click at [328, 276] on h4 "Defensie venn diagrammen" at bounding box center [514, 270] width 533 height 19
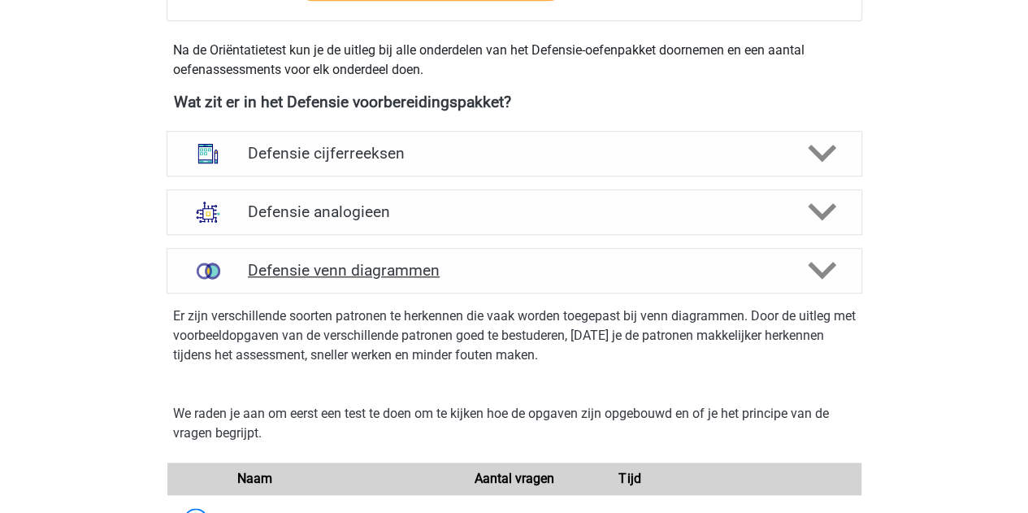
click at [328, 276] on h4 "Defensie venn diagrammen" at bounding box center [514, 270] width 533 height 19
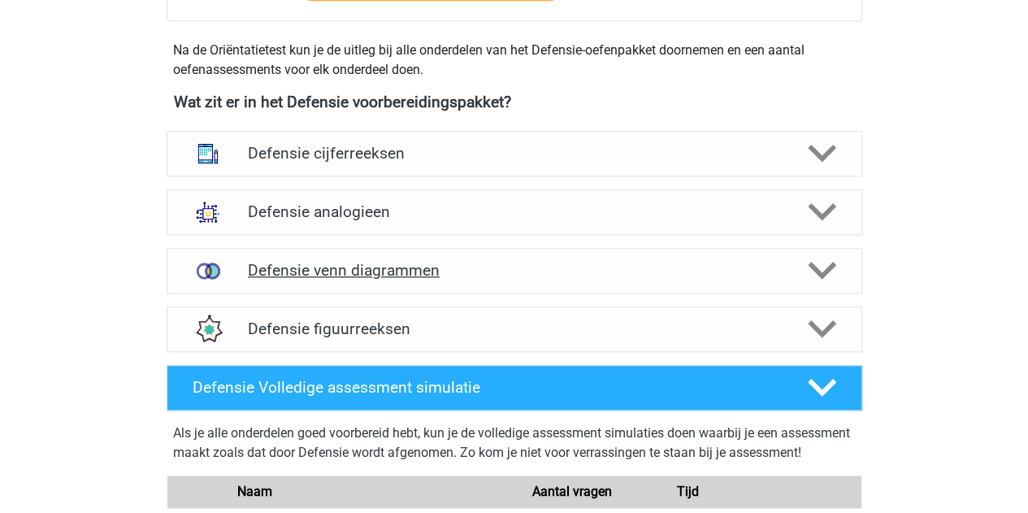
click at [328, 276] on h4 "Defensie venn diagrammen" at bounding box center [514, 270] width 533 height 19
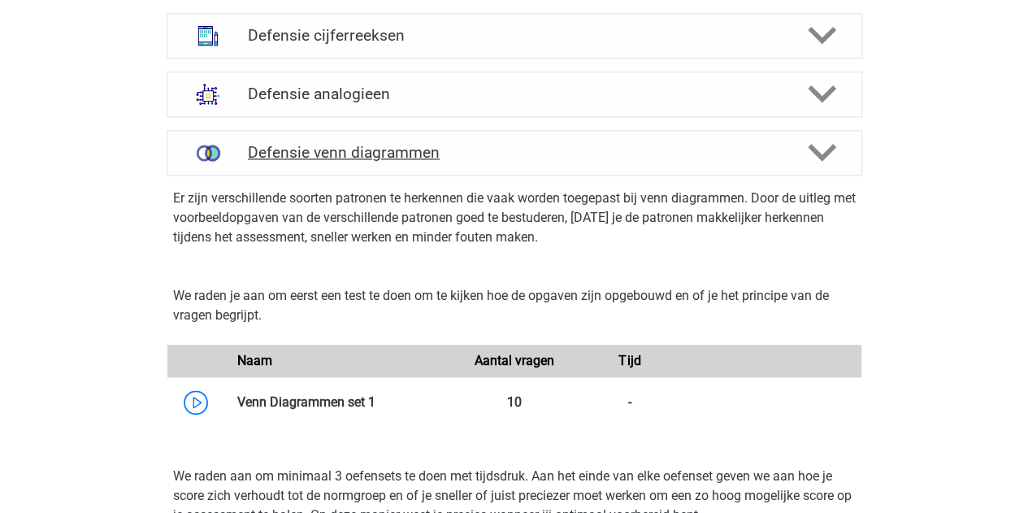
scroll to position [1223, 0]
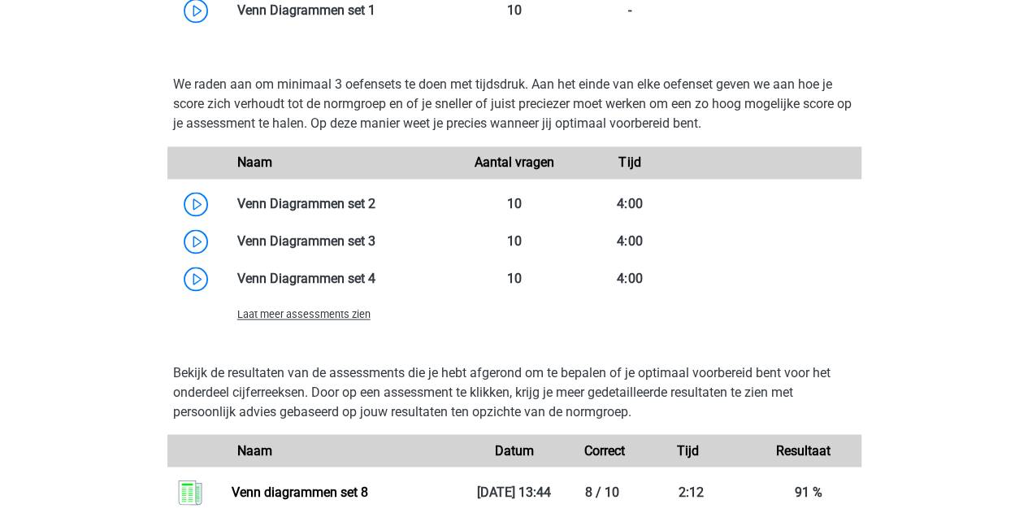
click at [322, 315] on span "Laat meer assessments zien" at bounding box center [303, 314] width 133 height 12
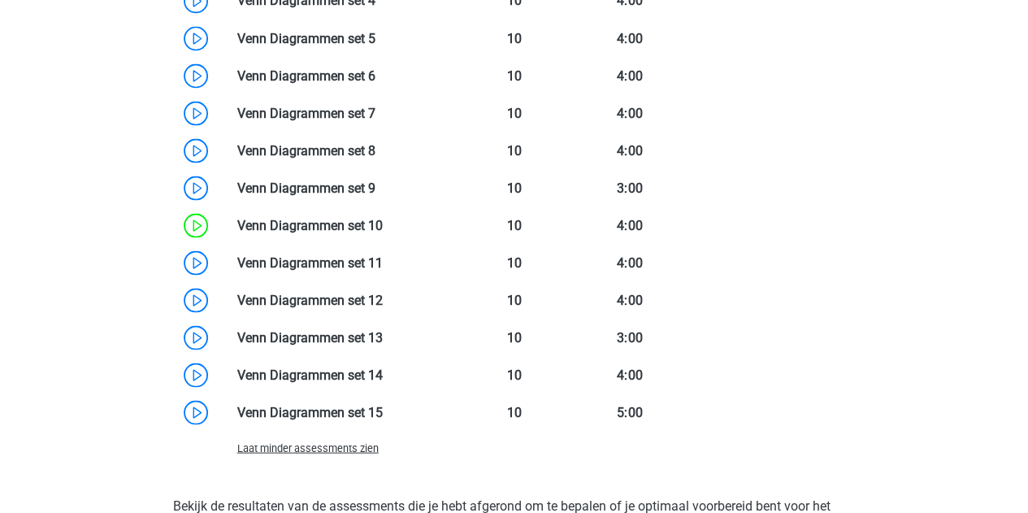
scroll to position [1511, 0]
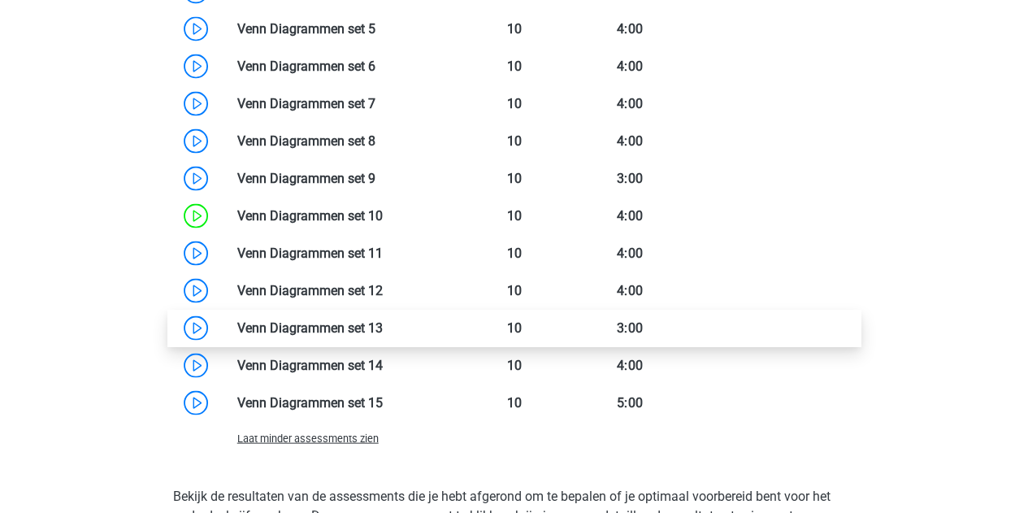
click at [383, 321] on link at bounding box center [383, 327] width 0 height 15
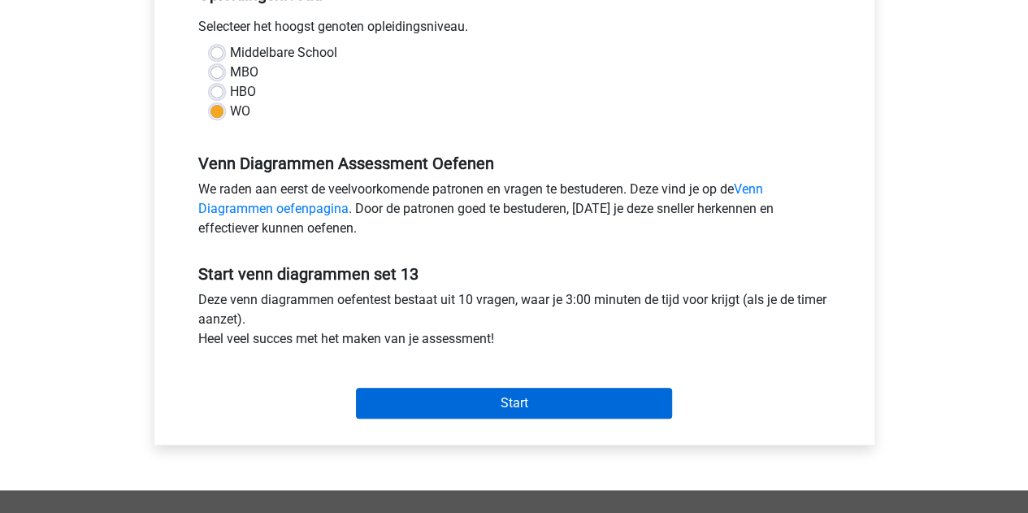
scroll to position [366, 0]
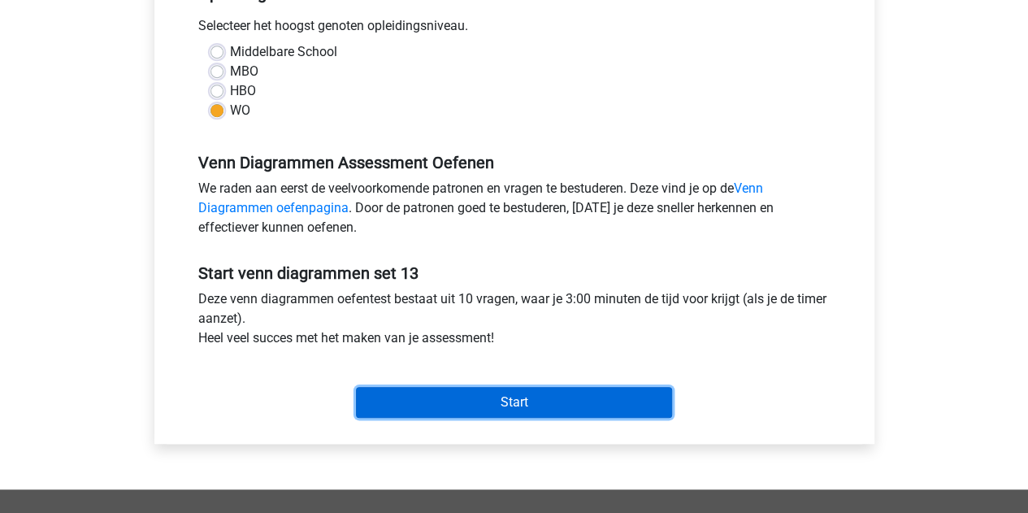
click at [393, 406] on input "Start" at bounding box center [514, 402] width 316 height 31
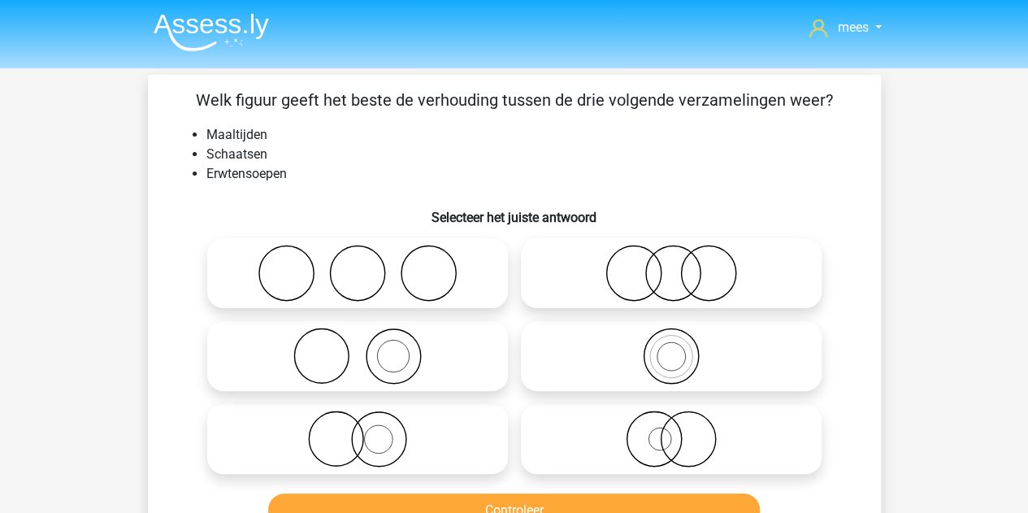
click at [376, 365] on icon at bounding box center [358, 356] width 288 height 57
click at [368, 348] on input "radio" at bounding box center [363, 342] width 11 height 11
radio input "true"
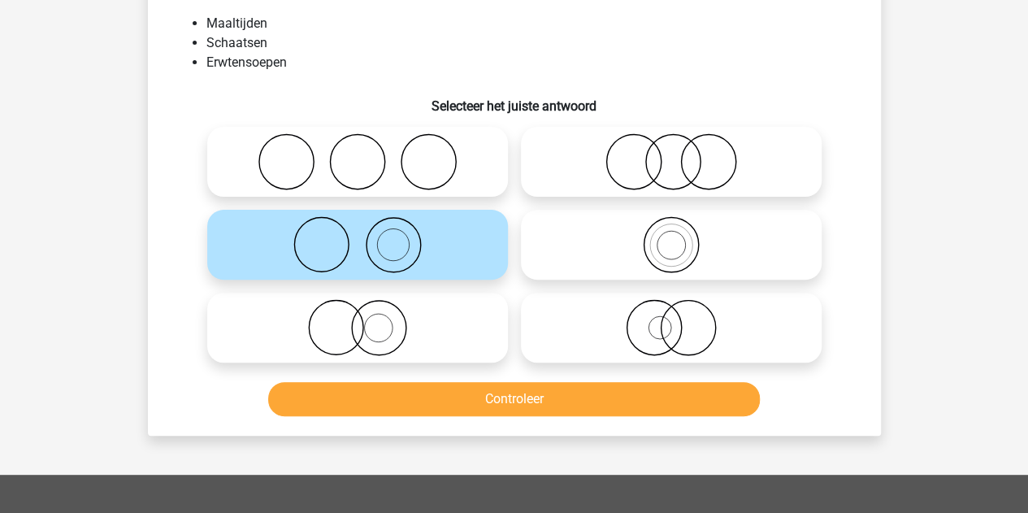
scroll to position [112, 0]
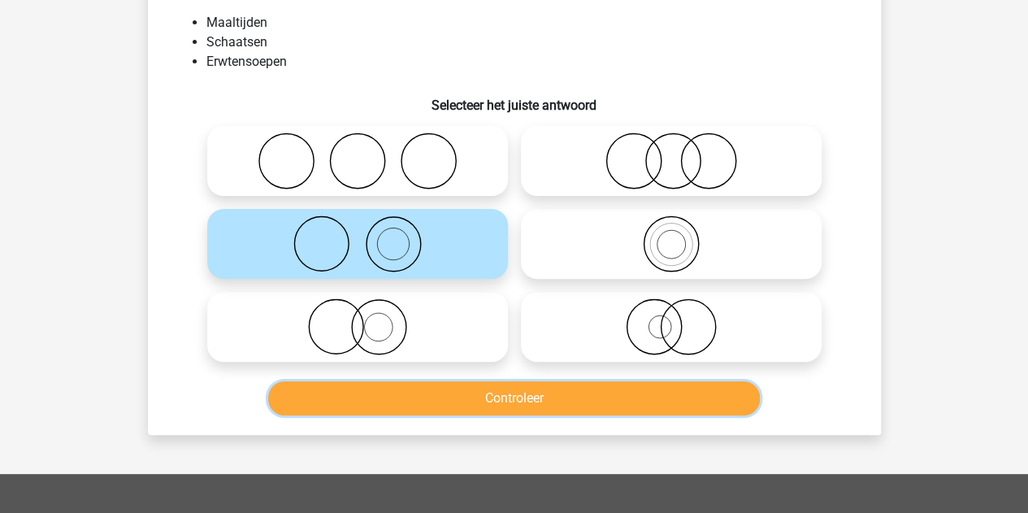
click at [408, 404] on button "Controleer" at bounding box center [514, 398] width 492 height 34
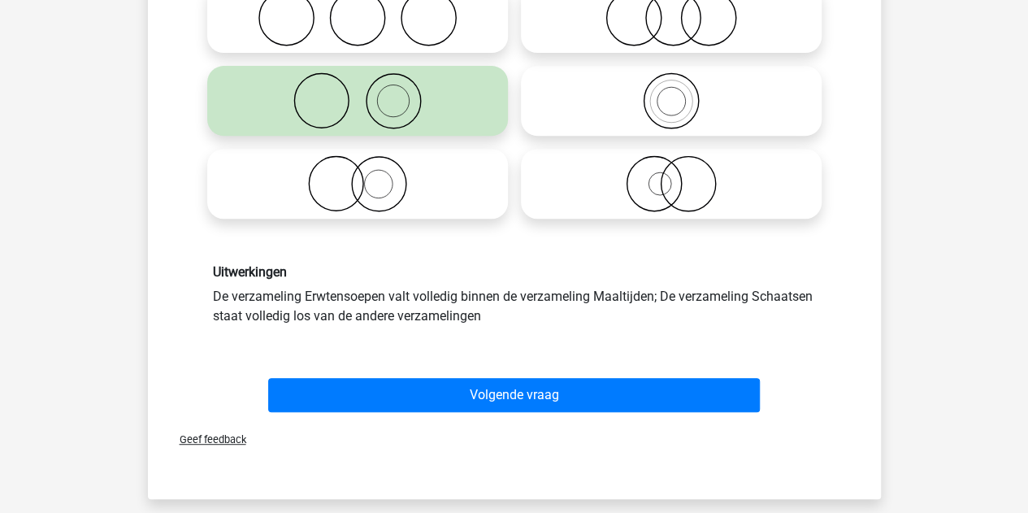
scroll to position [289, 0]
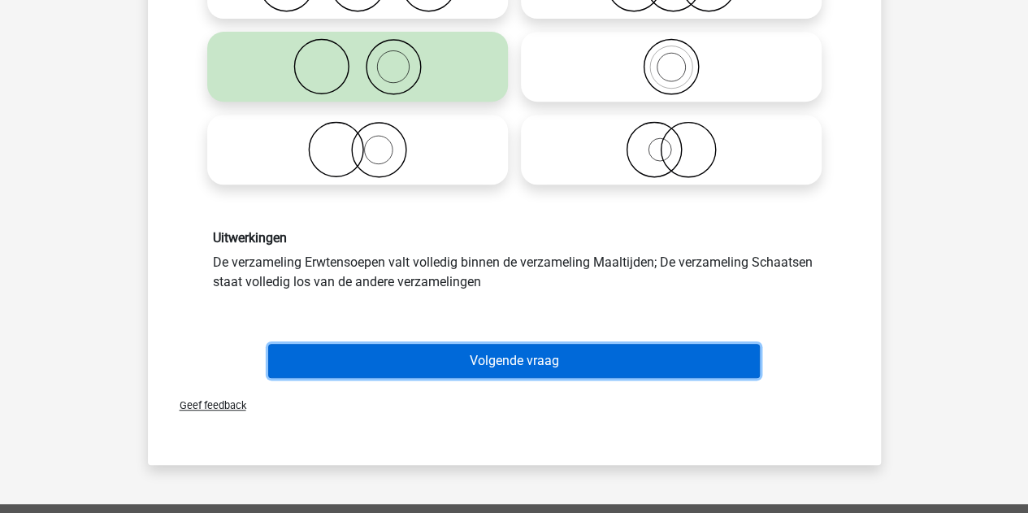
click at [394, 362] on button "Volgende vraag" at bounding box center [514, 361] width 492 height 34
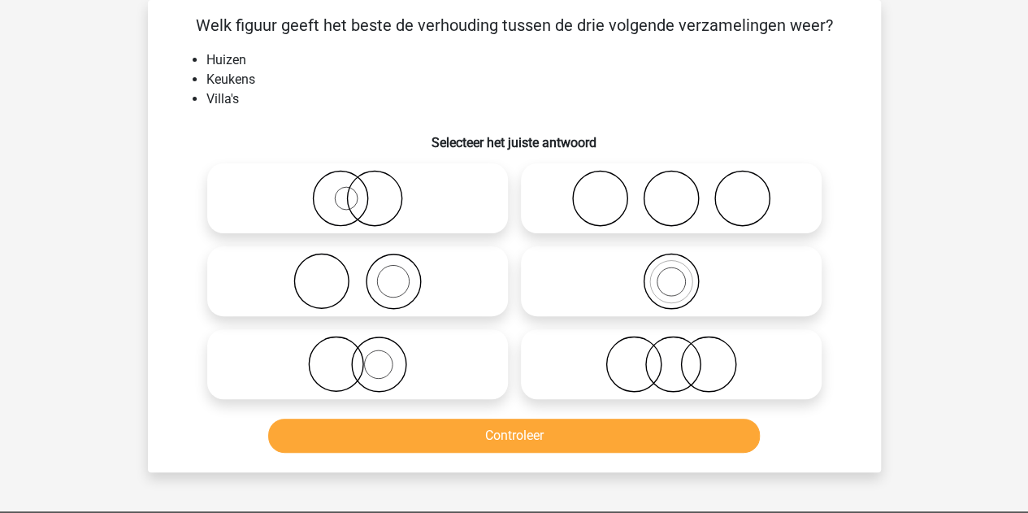
scroll to position [0, 0]
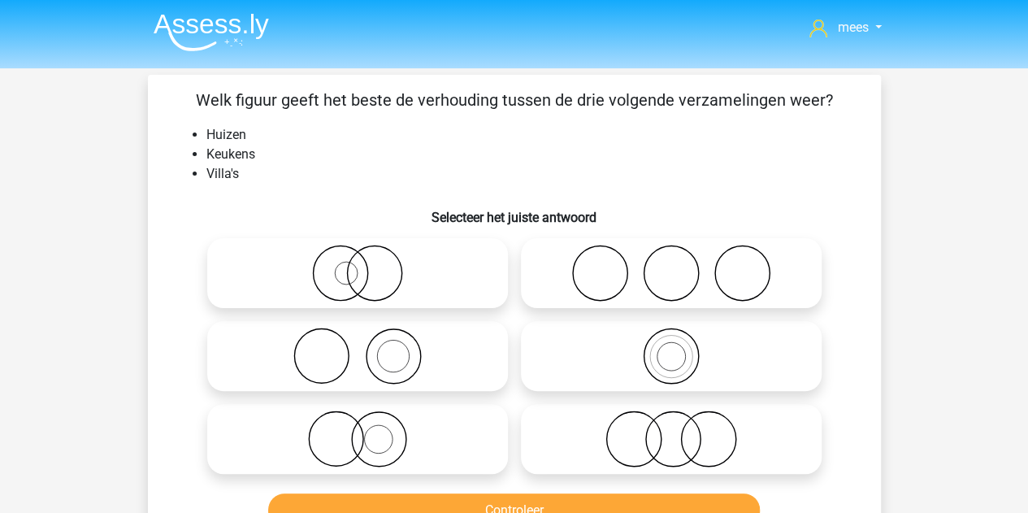
click at [567, 272] on icon at bounding box center [672, 273] width 288 height 57
click at [672, 265] on input "radio" at bounding box center [677, 259] width 11 height 11
radio input "true"
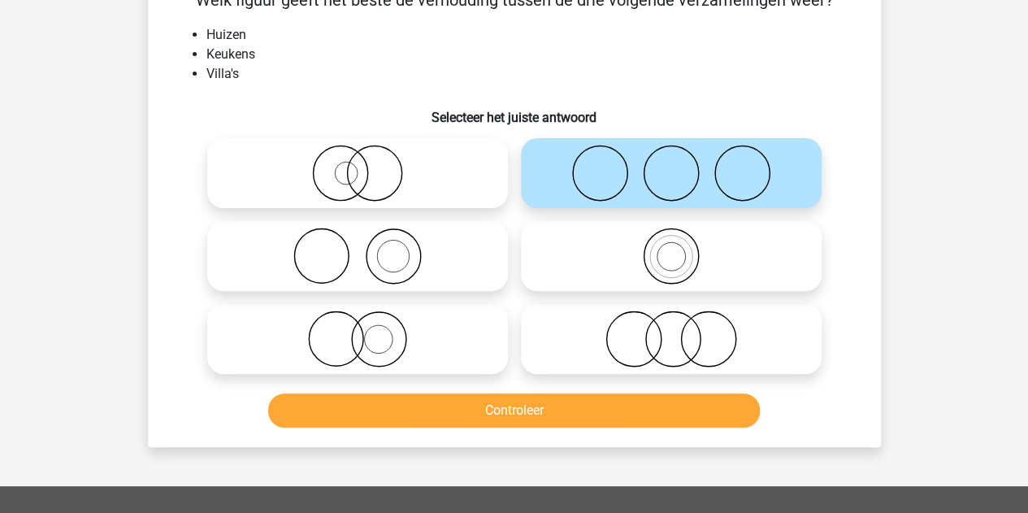
scroll to position [101, 0]
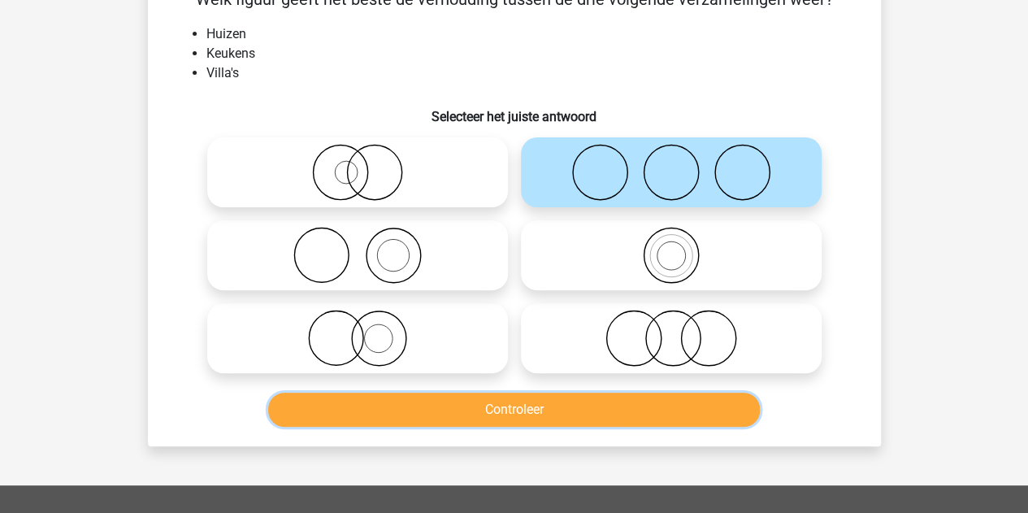
click at [473, 406] on button "Controleer" at bounding box center [514, 410] width 492 height 34
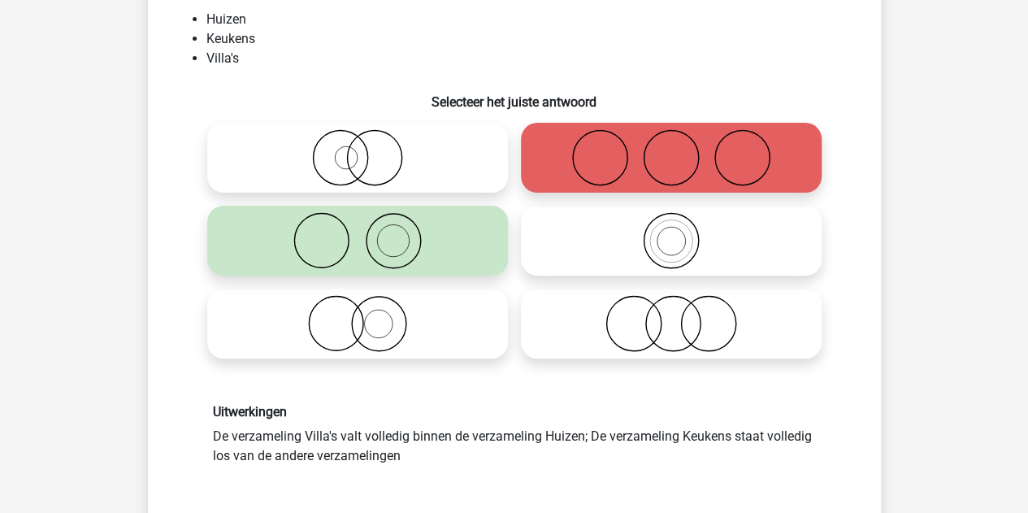
scroll to position [121, 0]
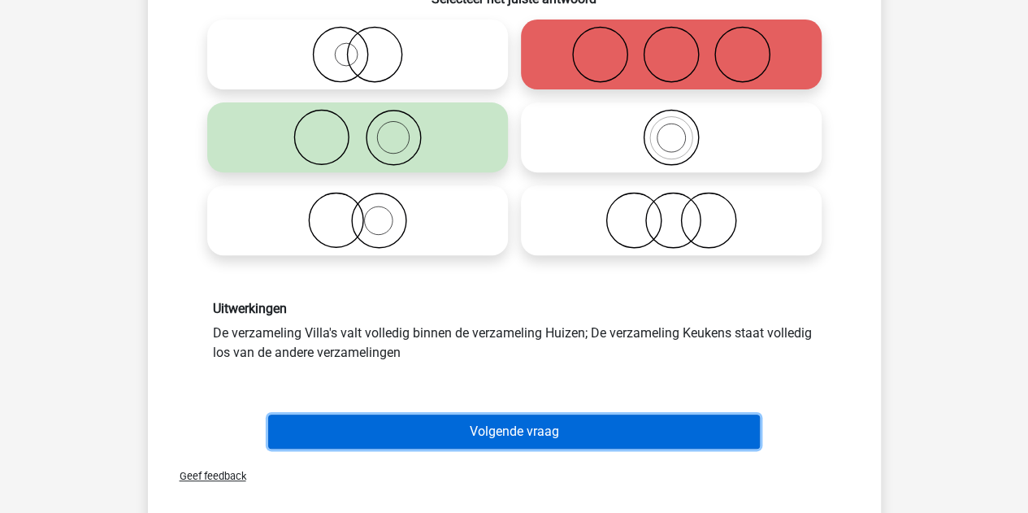
click at [454, 422] on button "Volgende vraag" at bounding box center [514, 432] width 492 height 34
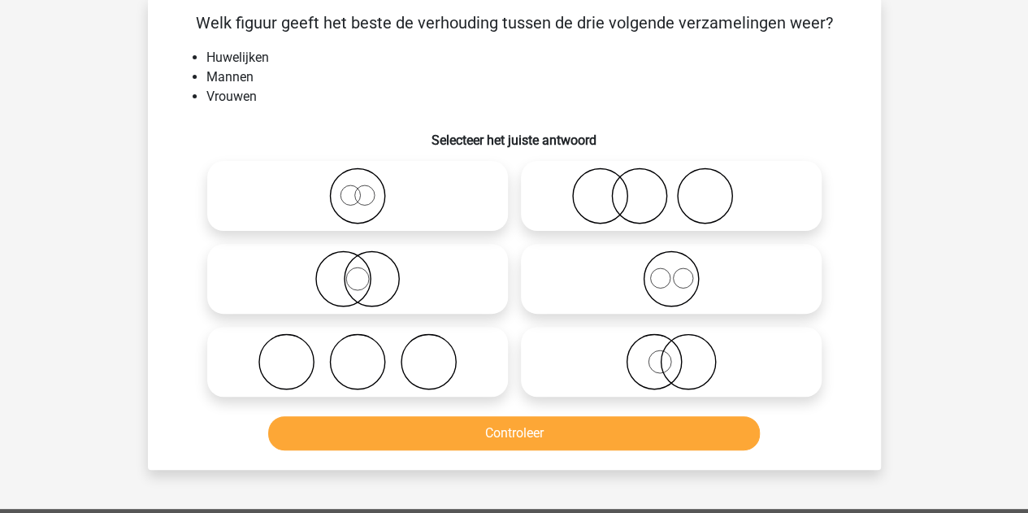
scroll to position [75, 0]
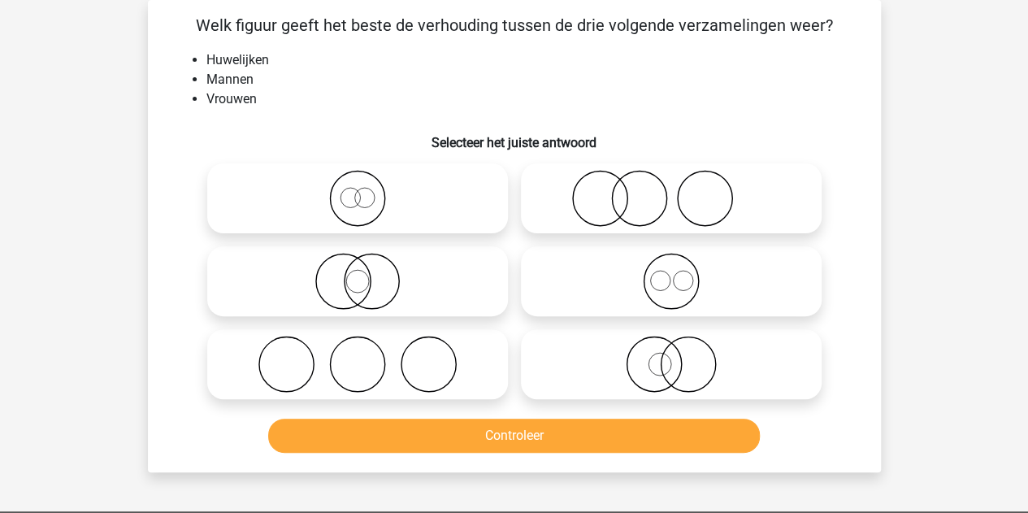
click at [382, 190] on circle at bounding box center [357, 199] width 54 height 54
click at [368, 190] on input "radio" at bounding box center [363, 185] width 11 height 11
radio input "true"
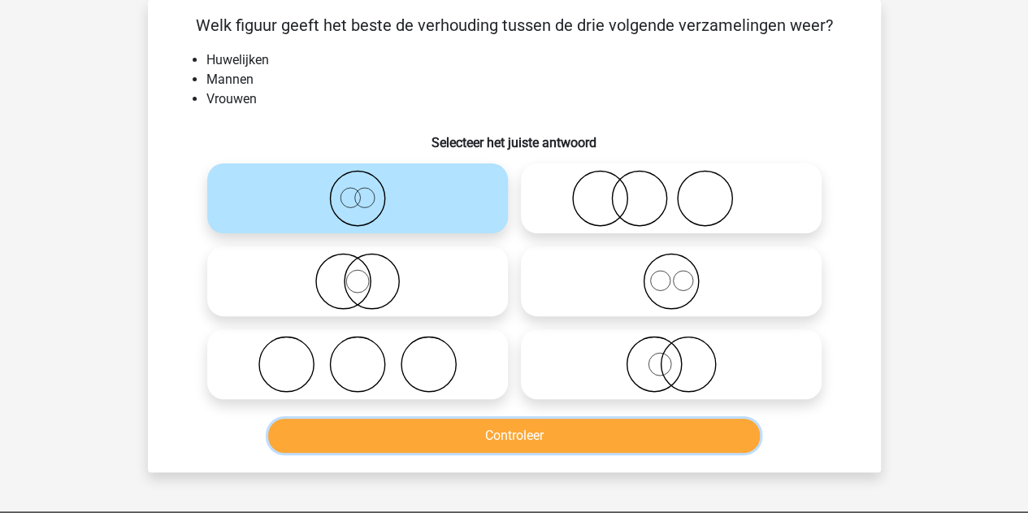
click at [443, 430] on button "Controleer" at bounding box center [514, 436] width 492 height 34
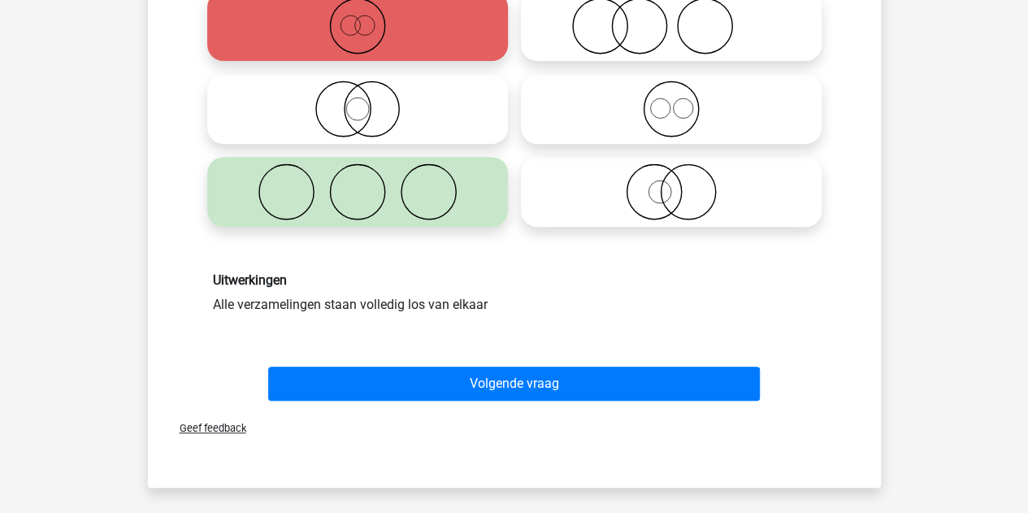
scroll to position [249, 0]
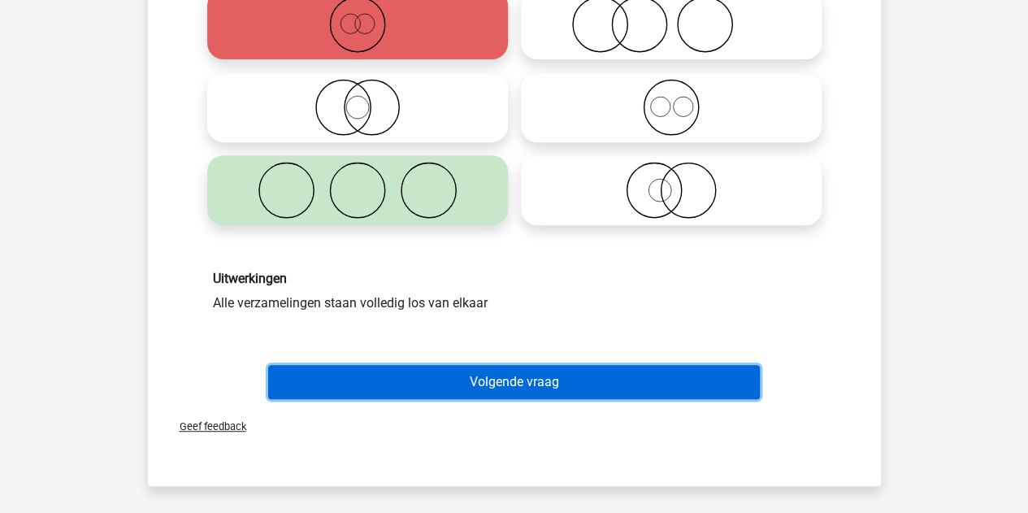
click at [416, 379] on button "Volgende vraag" at bounding box center [514, 382] width 492 height 34
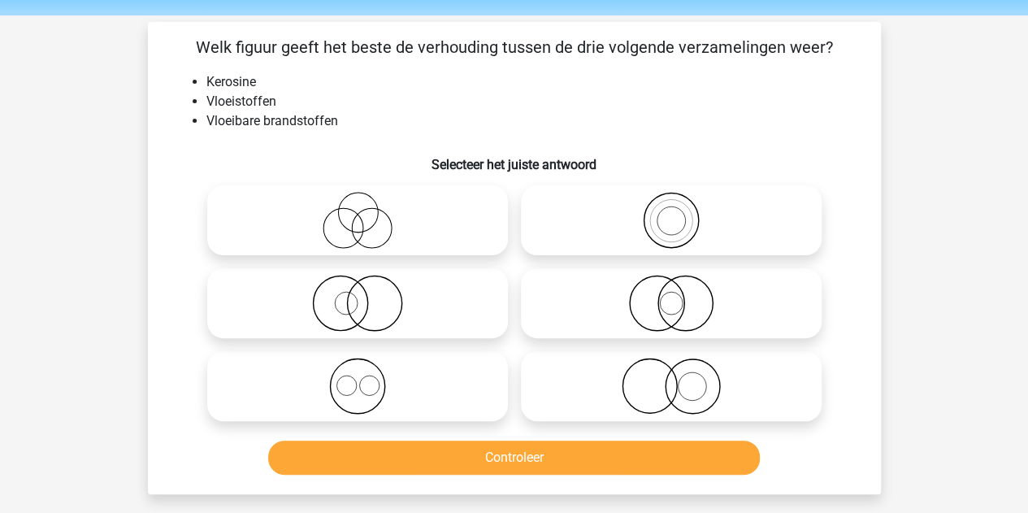
scroll to position [55, 0]
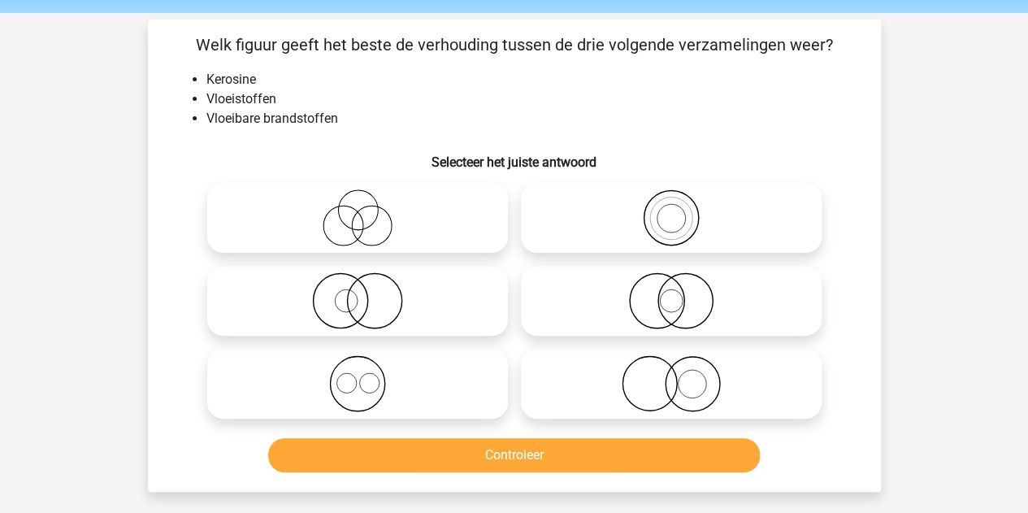
click at [629, 202] on icon at bounding box center [672, 217] width 288 height 57
click at [672, 202] on input "radio" at bounding box center [677, 204] width 11 height 11
radio input "true"
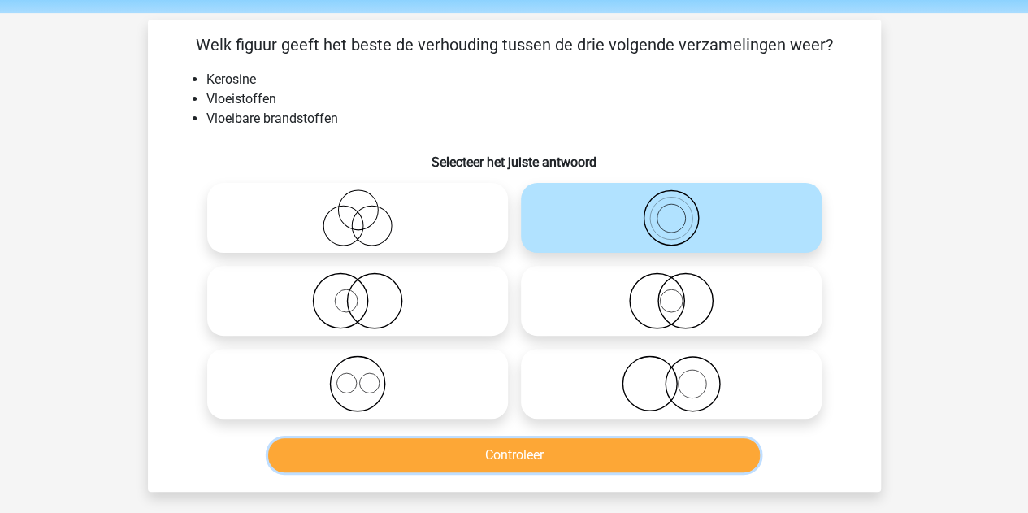
click at [467, 441] on button "Controleer" at bounding box center [514, 455] width 492 height 34
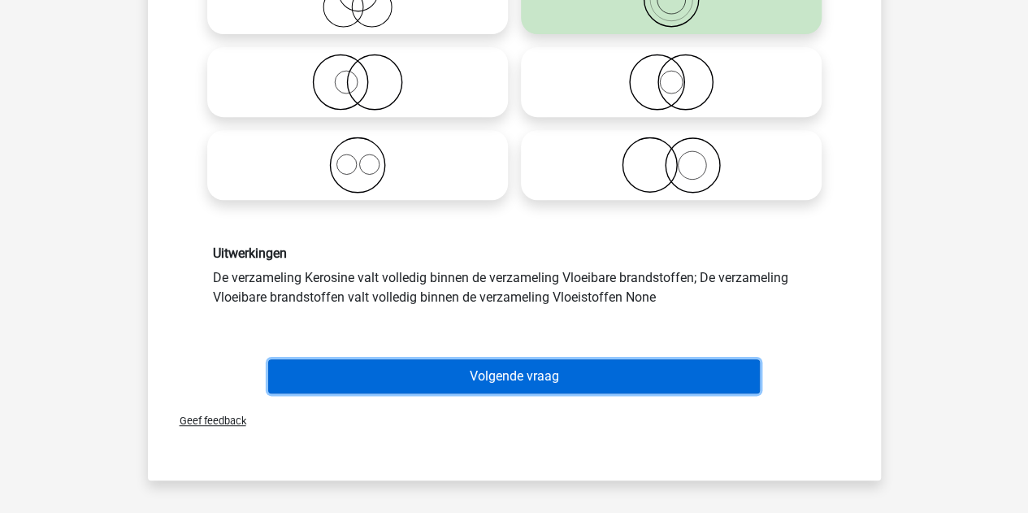
click at [449, 382] on button "Volgende vraag" at bounding box center [514, 376] width 492 height 34
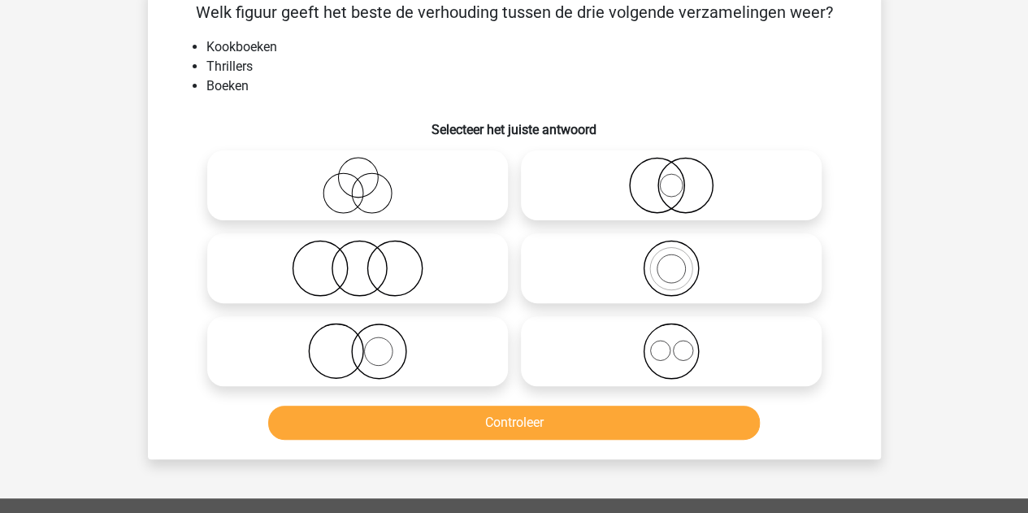
scroll to position [75, 0]
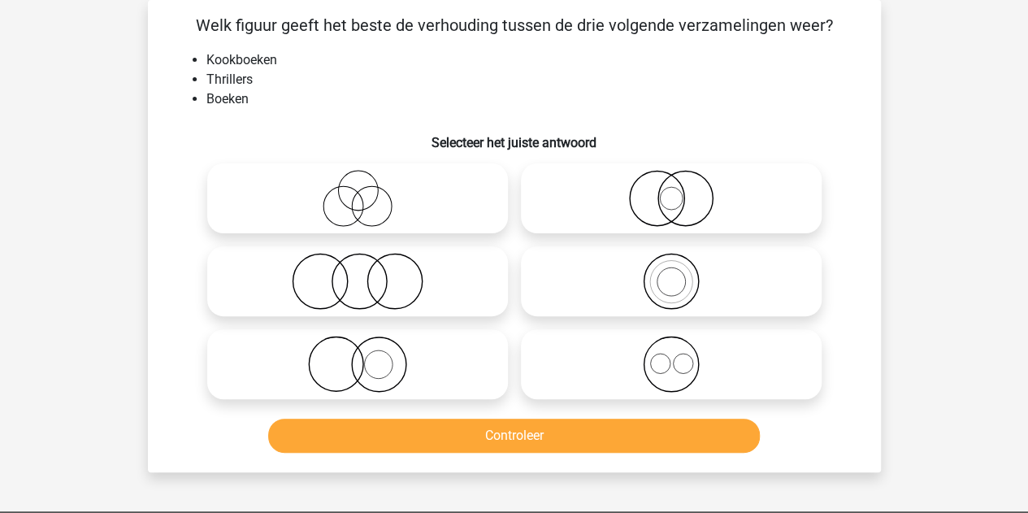
click at [616, 360] on icon at bounding box center [672, 364] width 288 height 57
click at [672, 356] on input "radio" at bounding box center [677, 351] width 11 height 11
radio input "true"
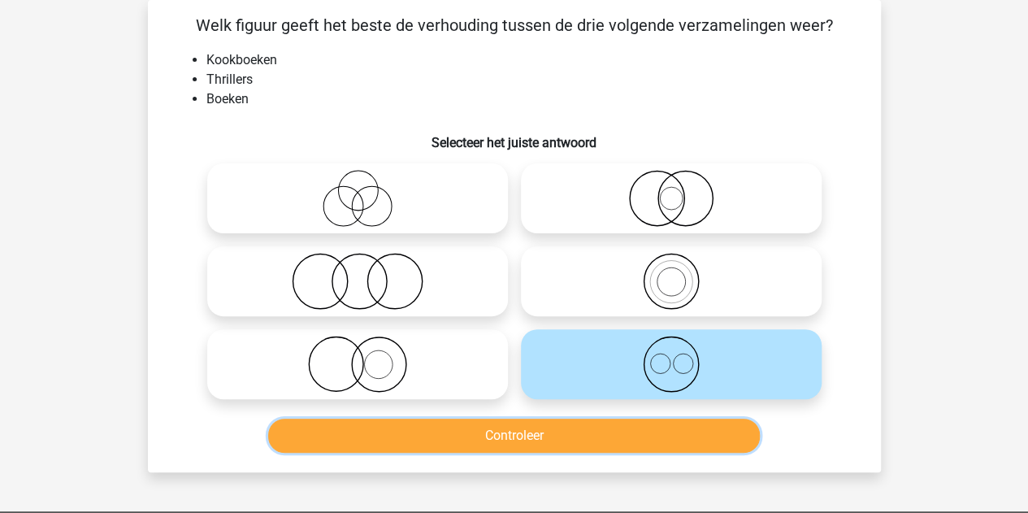
click at [548, 427] on button "Controleer" at bounding box center [514, 436] width 492 height 34
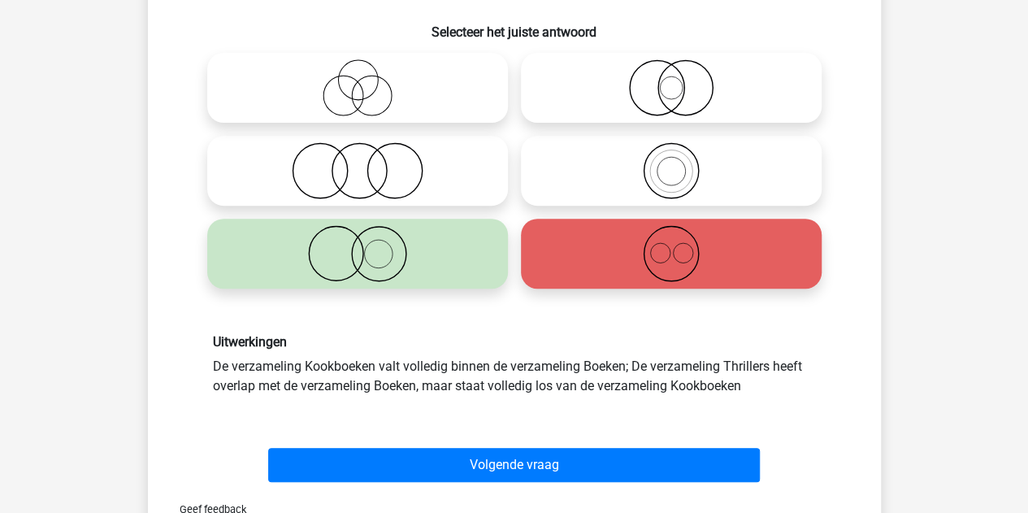
scroll to position [222, 0]
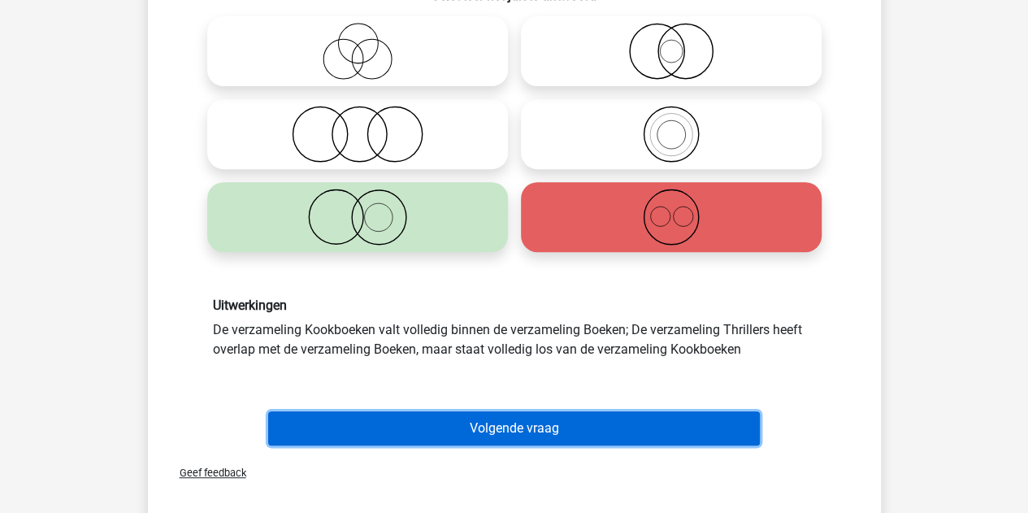
click at [496, 434] on button "Volgende vraag" at bounding box center [514, 428] width 492 height 34
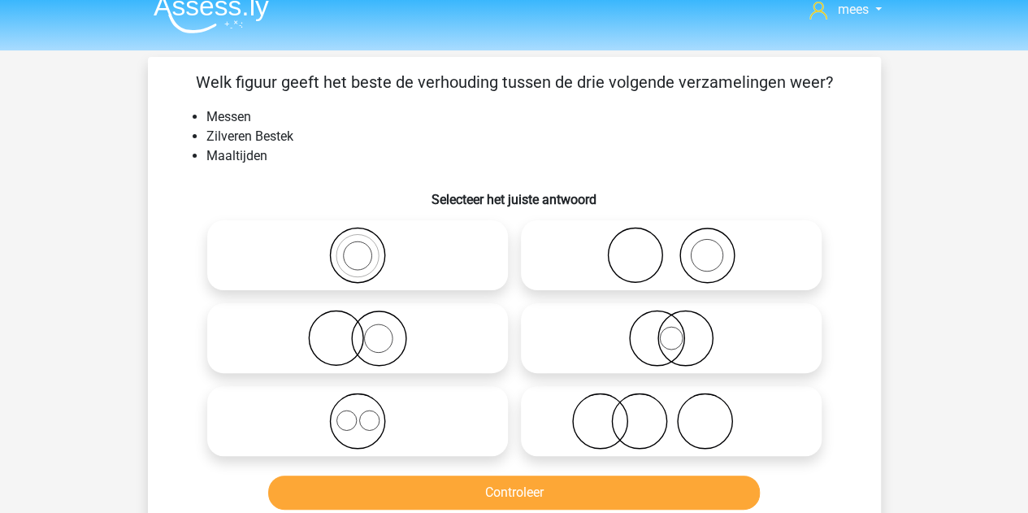
scroll to position [19, 0]
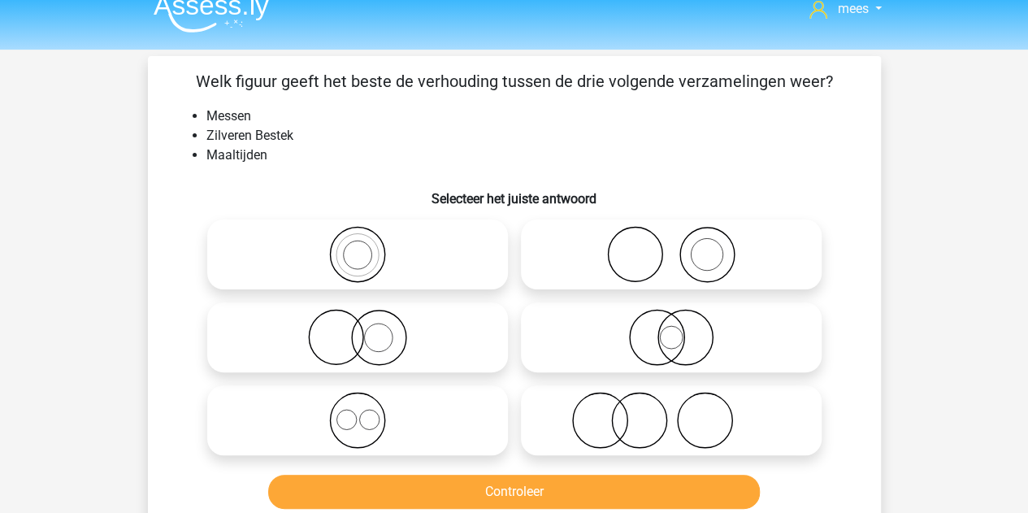
click at [587, 419] on icon at bounding box center [672, 420] width 288 height 57
click at [672, 412] on input "radio" at bounding box center [677, 407] width 11 height 11
radio input "true"
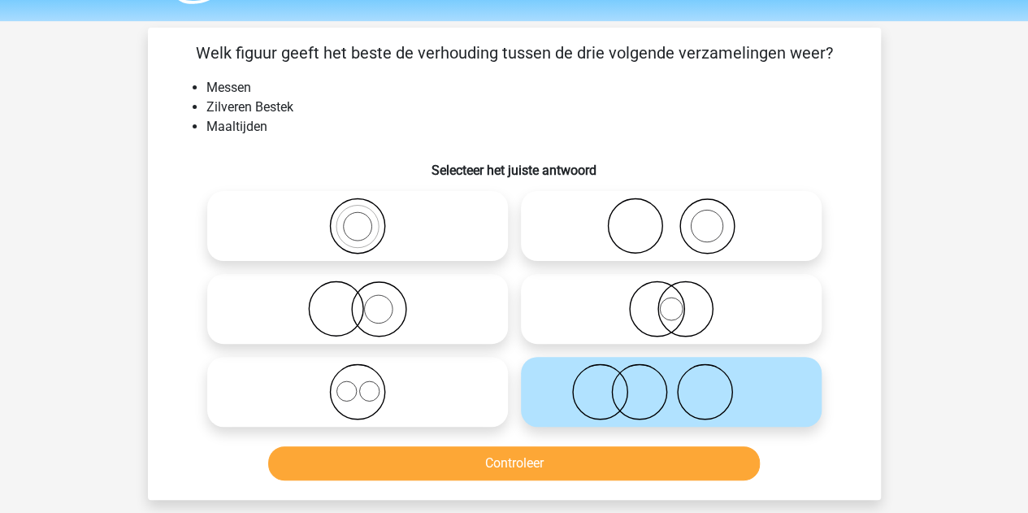
scroll to position [69, 0]
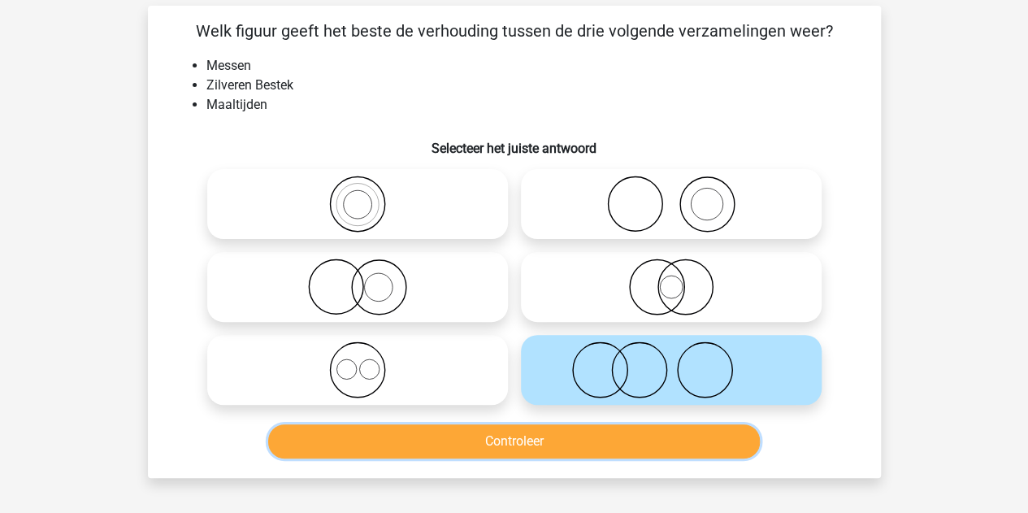
click at [571, 428] on button "Controleer" at bounding box center [514, 441] width 492 height 34
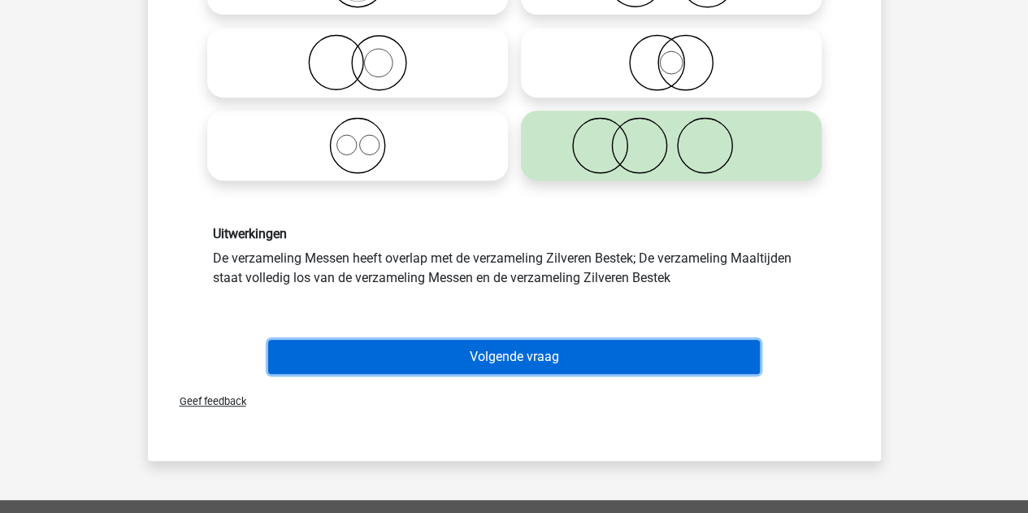
click at [494, 347] on button "Volgende vraag" at bounding box center [514, 357] width 492 height 34
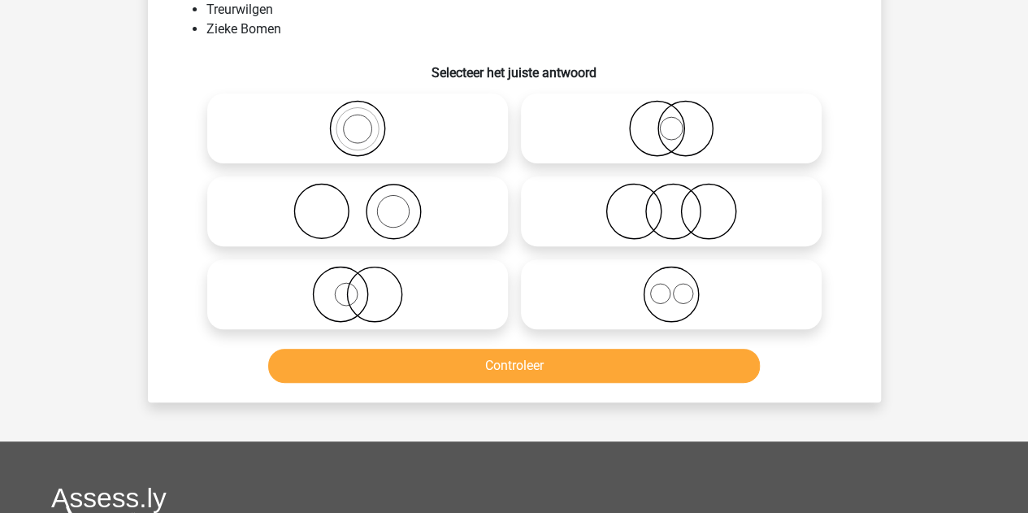
scroll to position [75, 0]
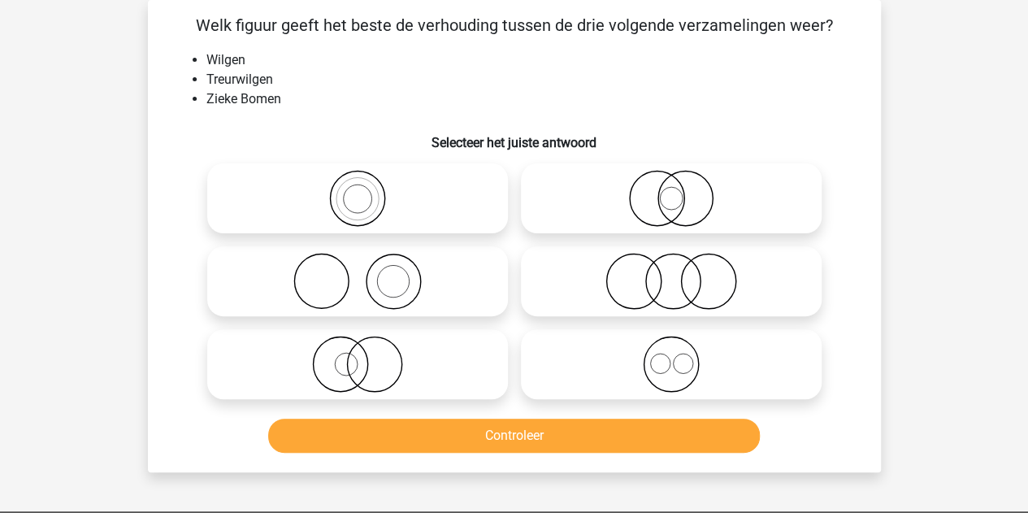
click at [338, 264] on icon at bounding box center [358, 281] width 288 height 57
click at [358, 264] on input "radio" at bounding box center [363, 268] width 11 height 11
radio input "true"
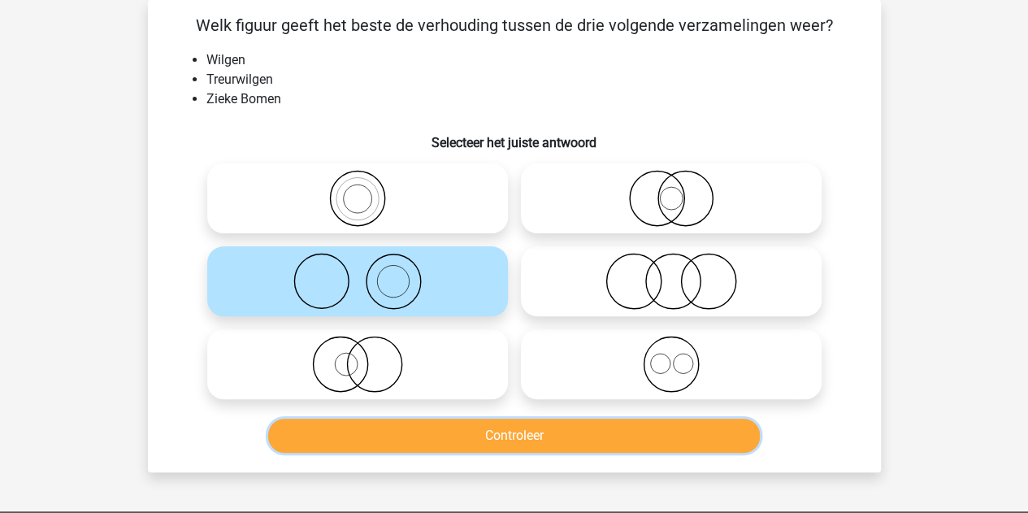
click at [419, 429] on button "Controleer" at bounding box center [514, 436] width 492 height 34
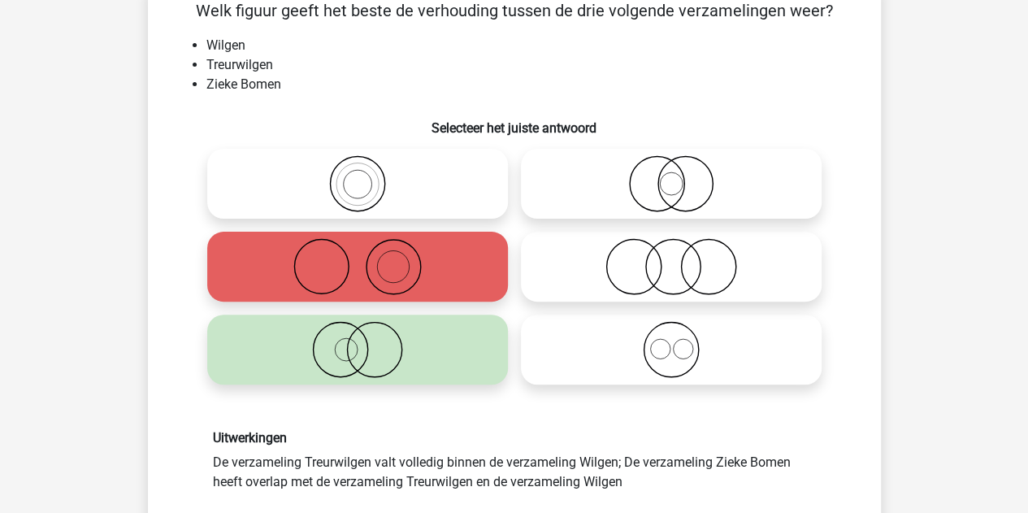
scroll to position [91, 0]
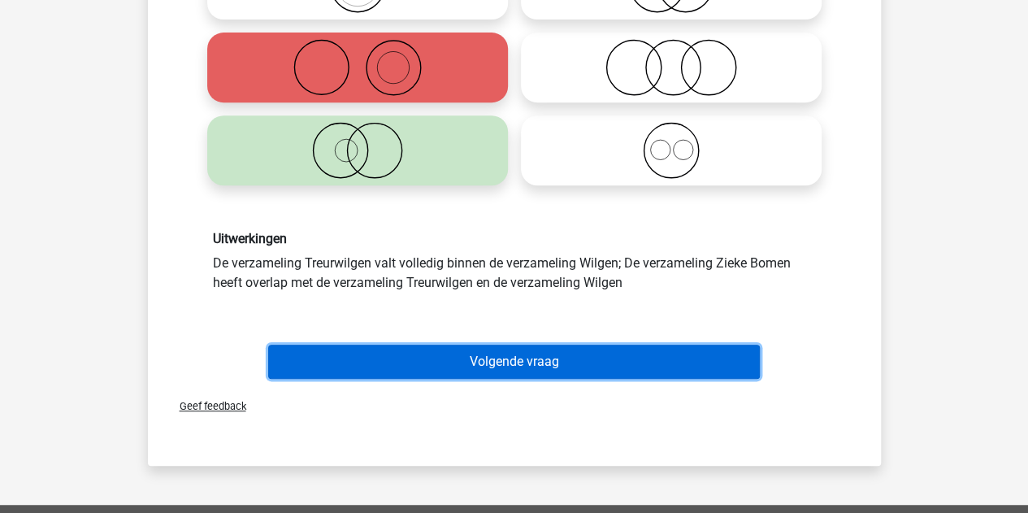
click at [397, 363] on button "Volgende vraag" at bounding box center [514, 362] width 492 height 34
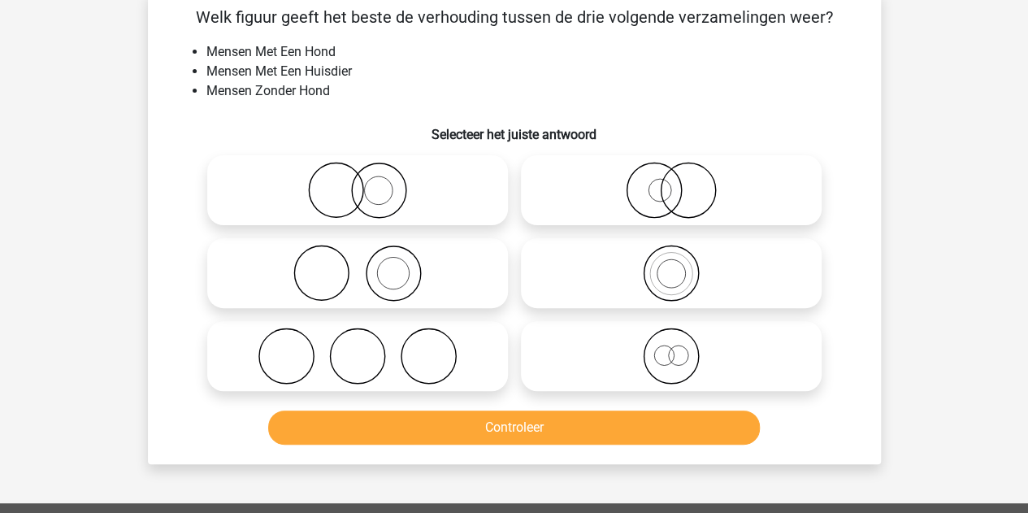
scroll to position [75, 0]
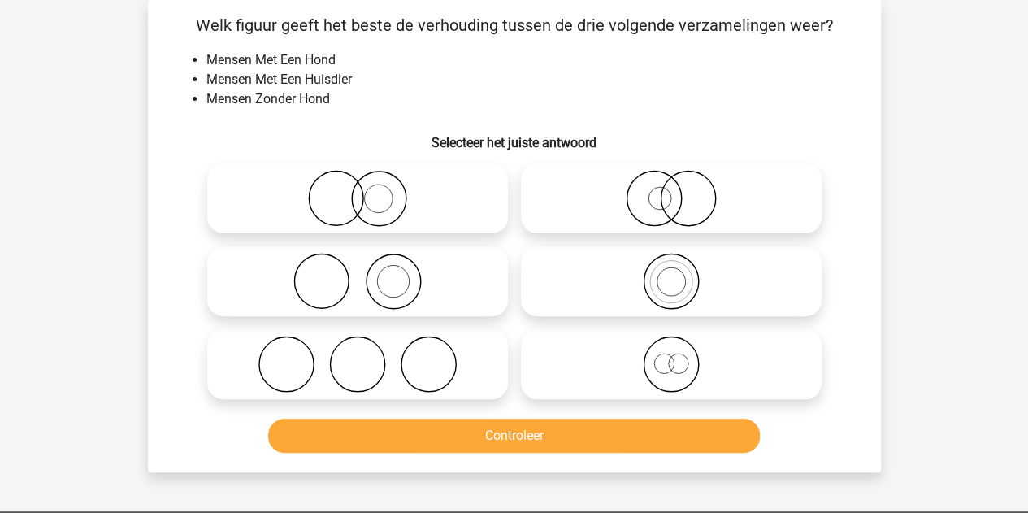
click at [398, 219] on icon at bounding box center [358, 198] width 288 height 57
click at [368, 190] on input "radio" at bounding box center [363, 185] width 11 height 11
radio input "true"
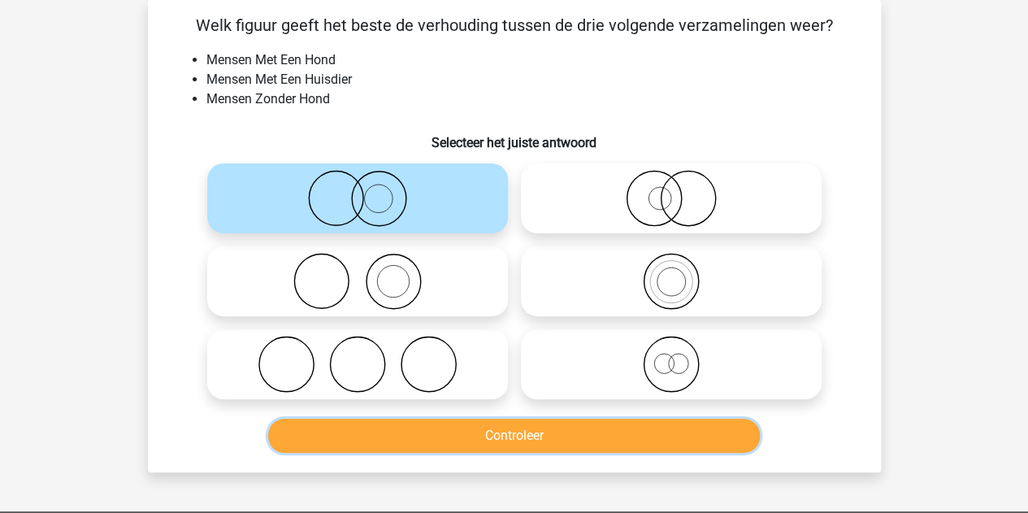
click at [408, 432] on button "Controleer" at bounding box center [514, 436] width 492 height 34
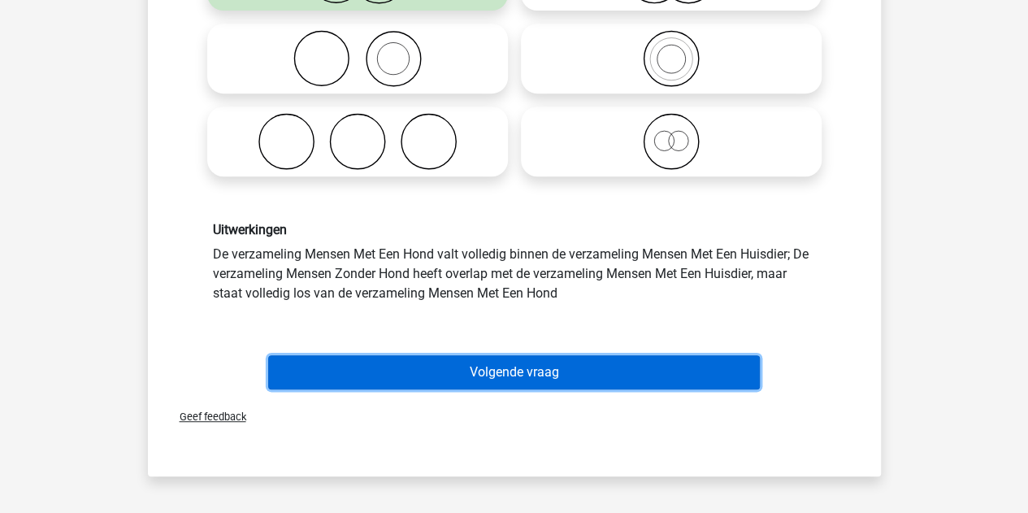
click at [397, 372] on button "Volgende vraag" at bounding box center [514, 372] width 492 height 34
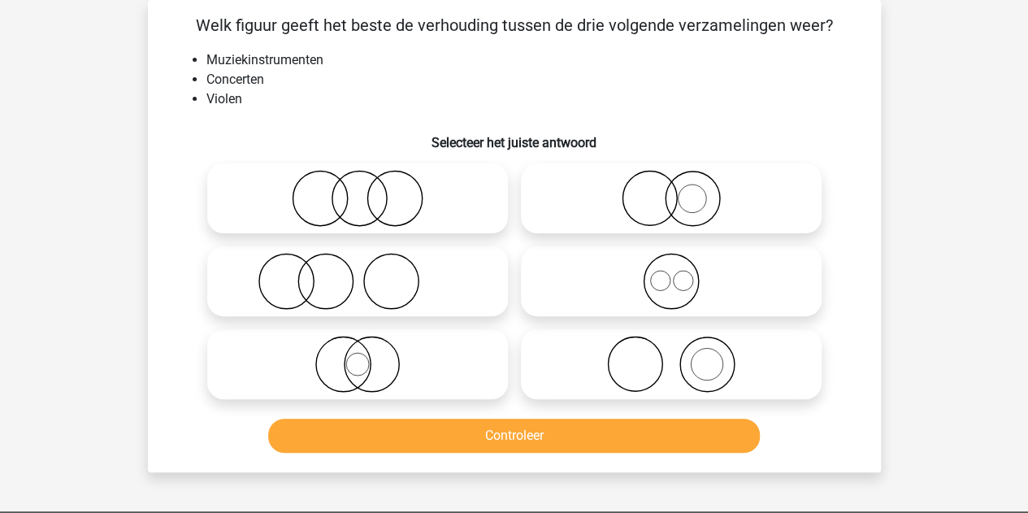
click at [377, 222] on icon at bounding box center [358, 198] width 288 height 57
click at [368, 190] on input "radio" at bounding box center [363, 185] width 11 height 11
radio input "true"
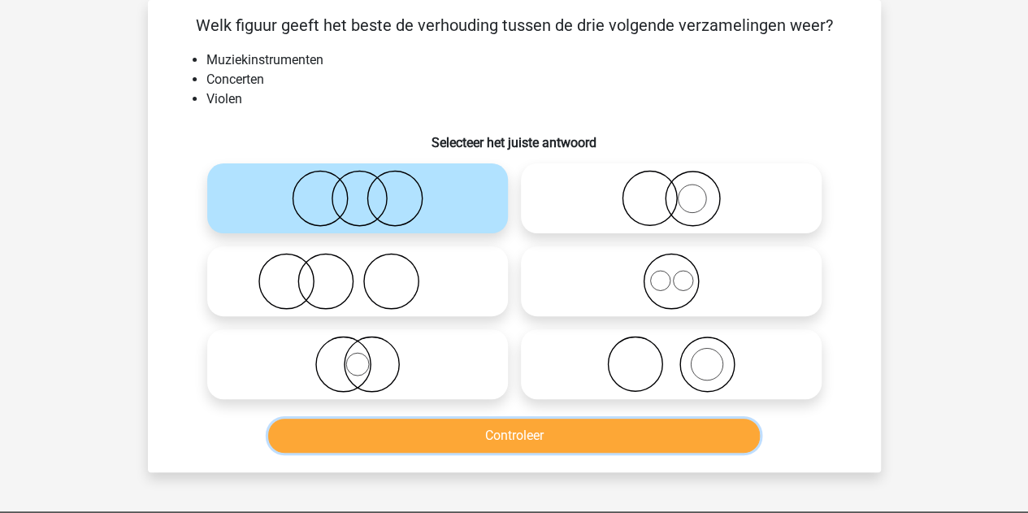
click at [433, 438] on button "Controleer" at bounding box center [514, 436] width 492 height 34
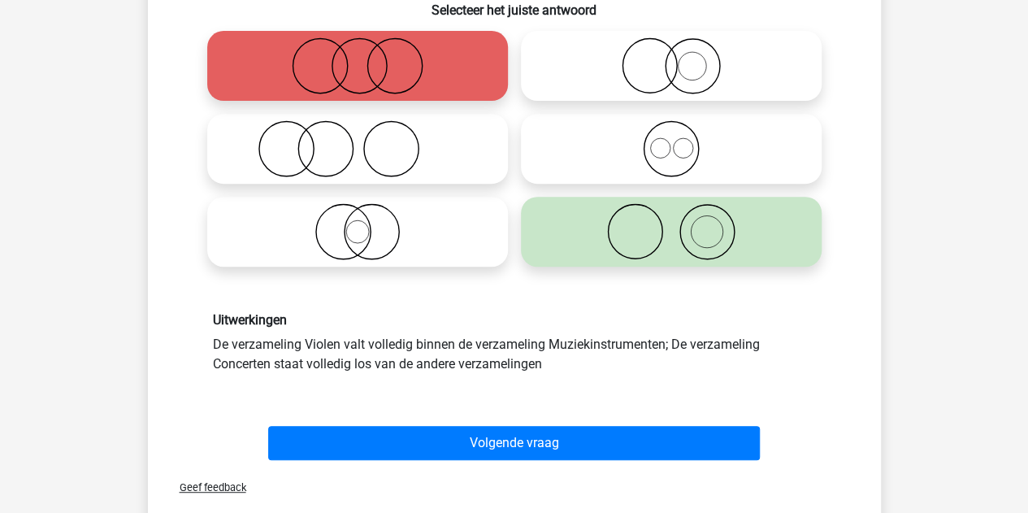
scroll to position [208, 0]
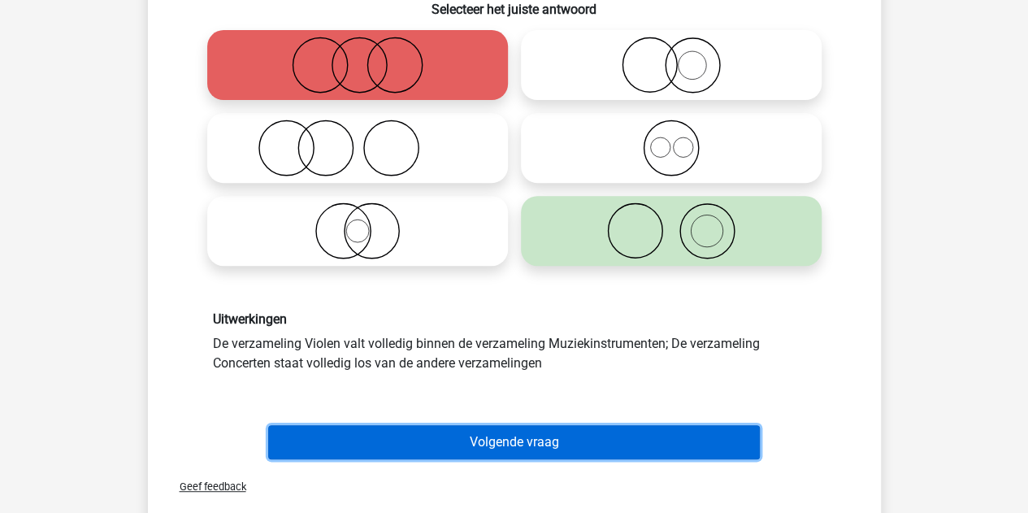
click at [424, 450] on button "Volgende vraag" at bounding box center [514, 442] width 492 height 34
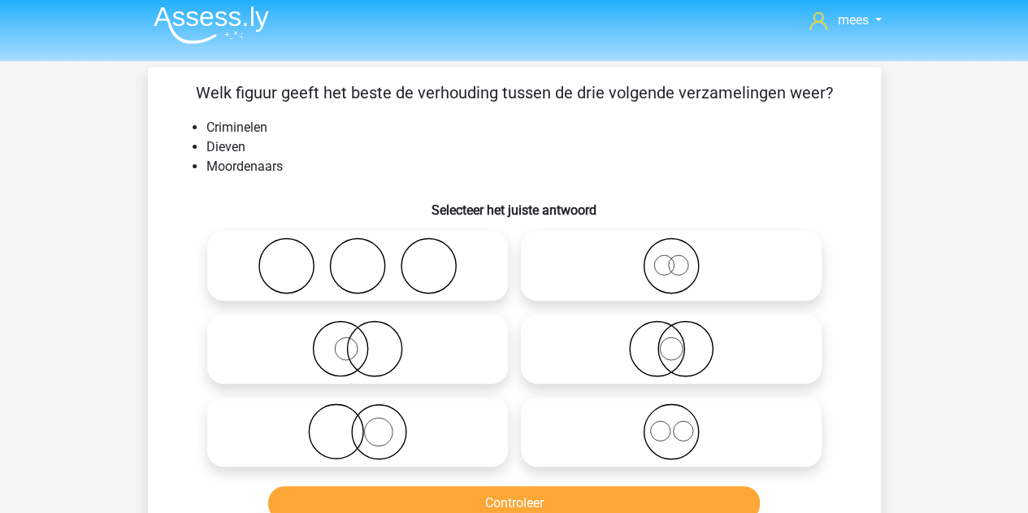
scroll to position [0, 0]
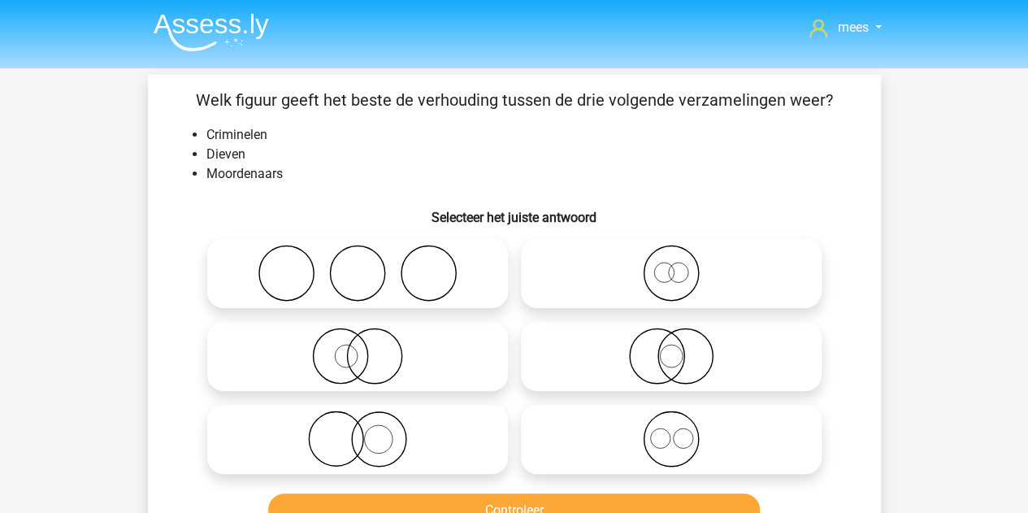
click at [334, 280] on icon at bounding box center [358, 273] width 288 height 57
click at [358, 265] on input "radio" at bounding box center [363, 259] width 11 height 11
radio input "true"
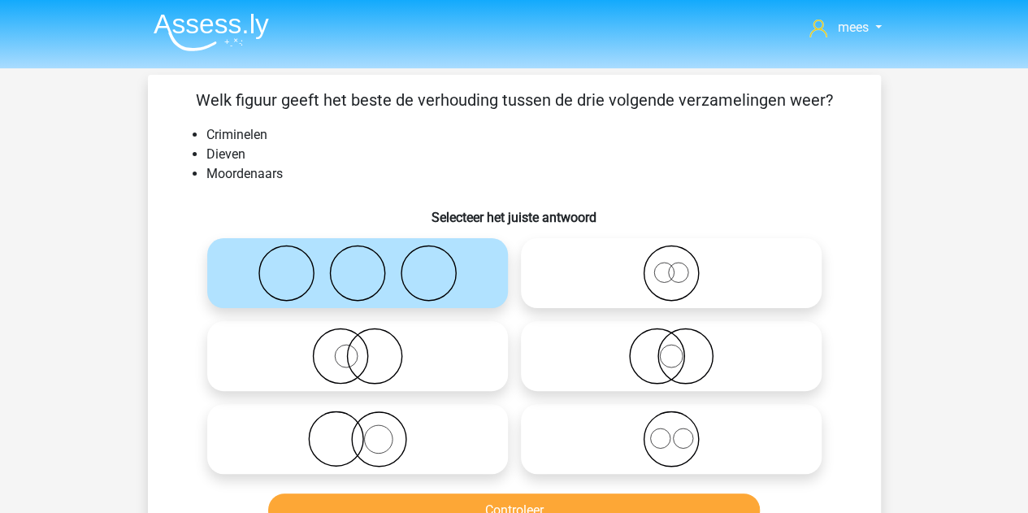
scroll to position [57, 0]
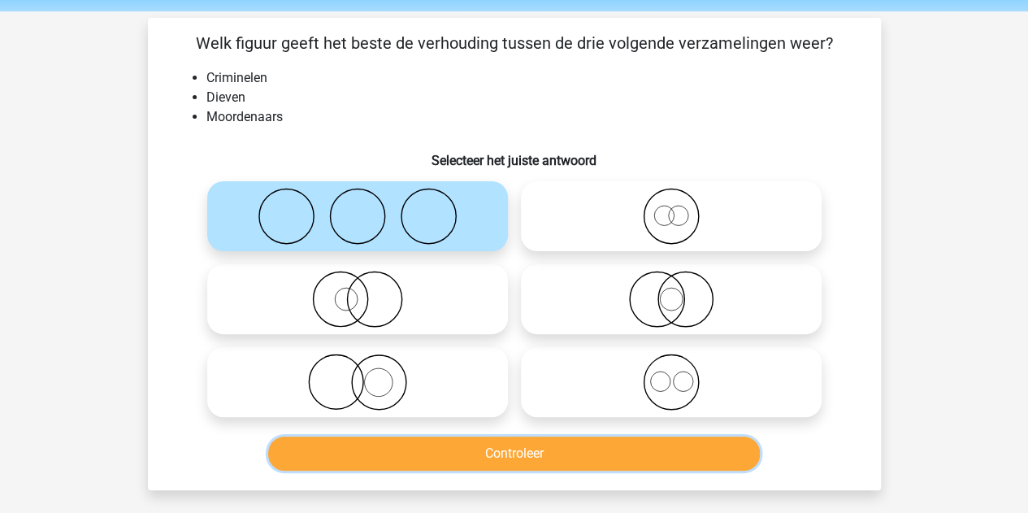
click at [396, 453] on button "Controleer" at bounding box center [514, 454] width 492 height 34
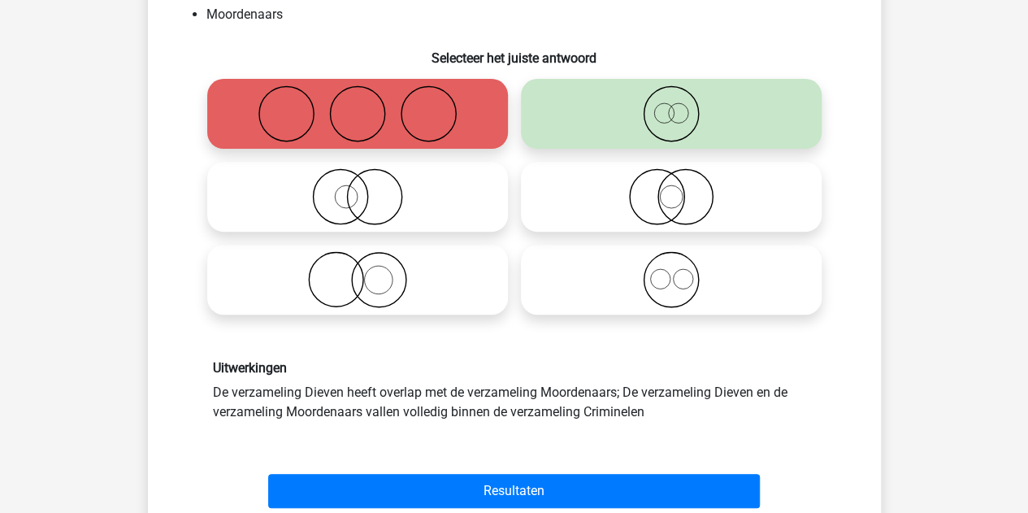
scroll to position [189, 0]
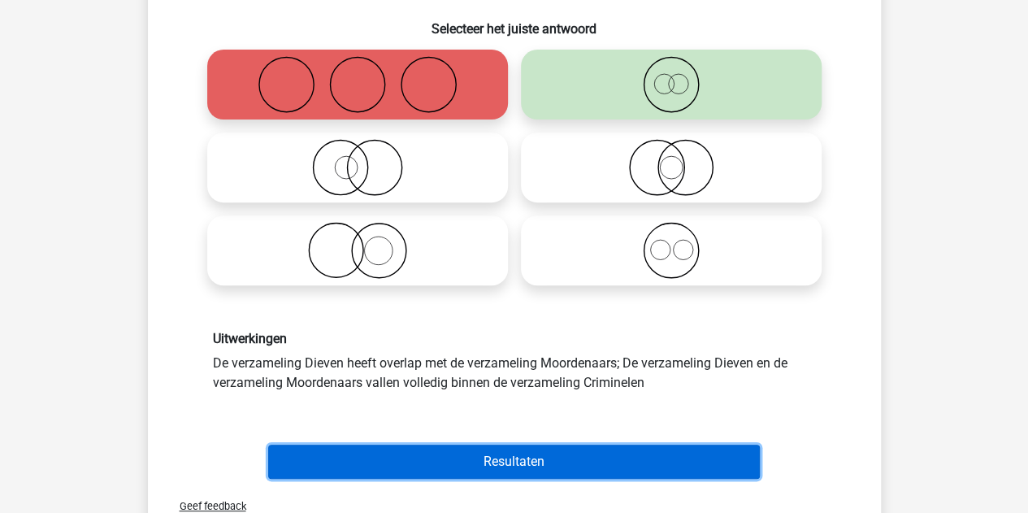
click at [403, 459] on button "Resultaten" at bounding box center [514, 462] width 492 height 34
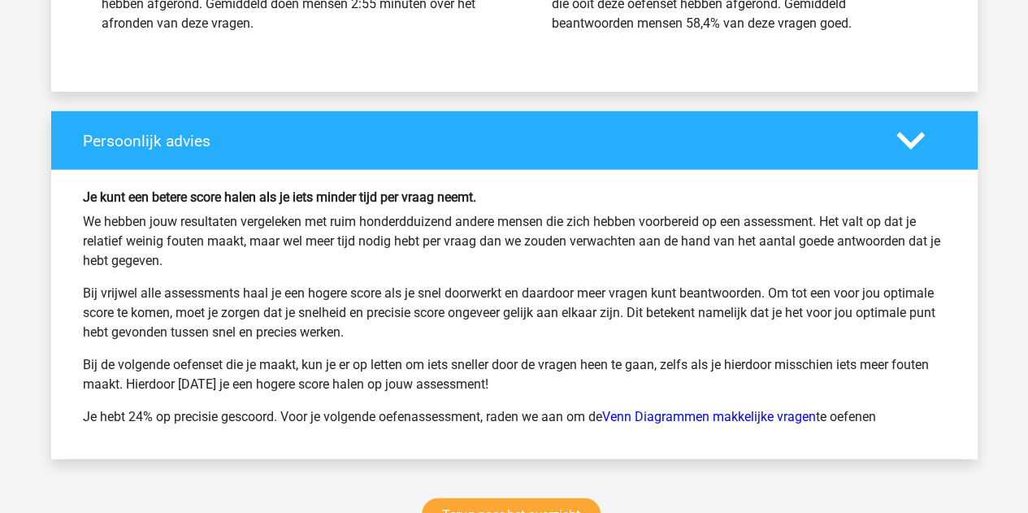
scroll to position [2250, 0]
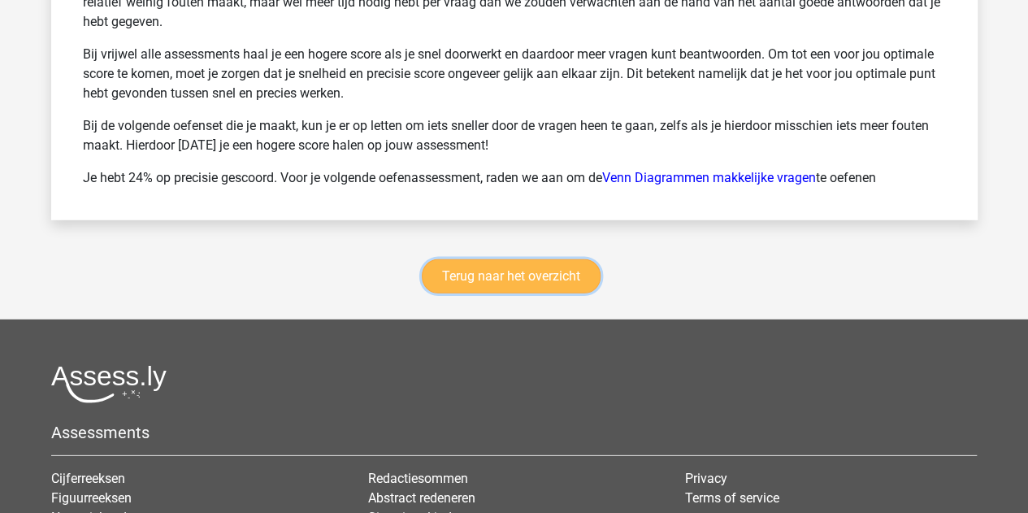
click at [457, 259] on link "Terug naar het overzicht" at bounding box center [511, 276] width 179 height 34
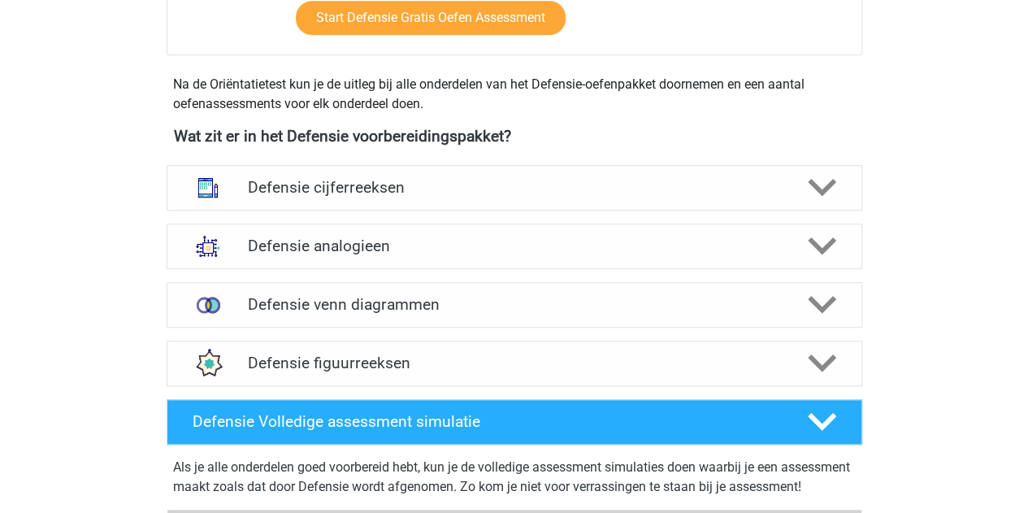
scroll to position [681, 0]
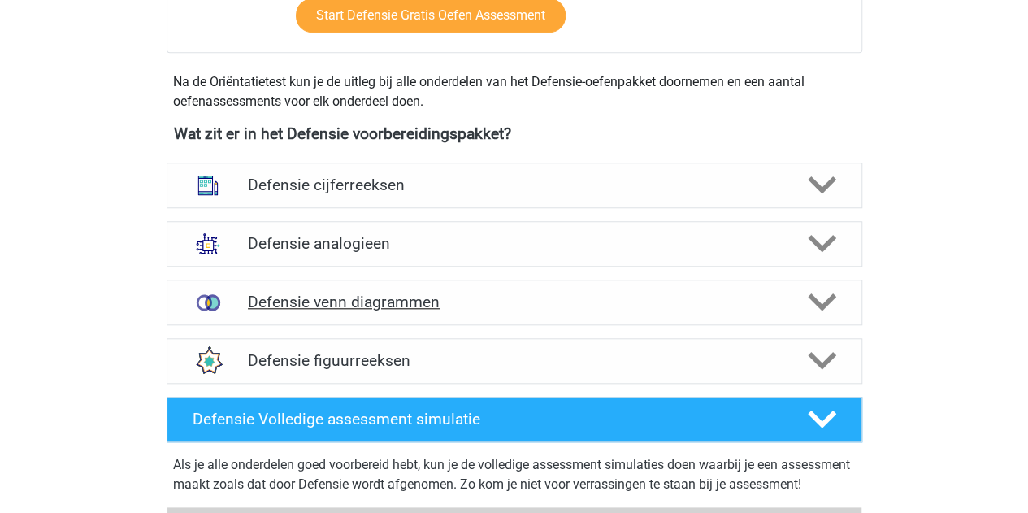
click at [359, 312] on div "Defensie venn diagrammen" at bounding box center [515, 303] width 696 height 46
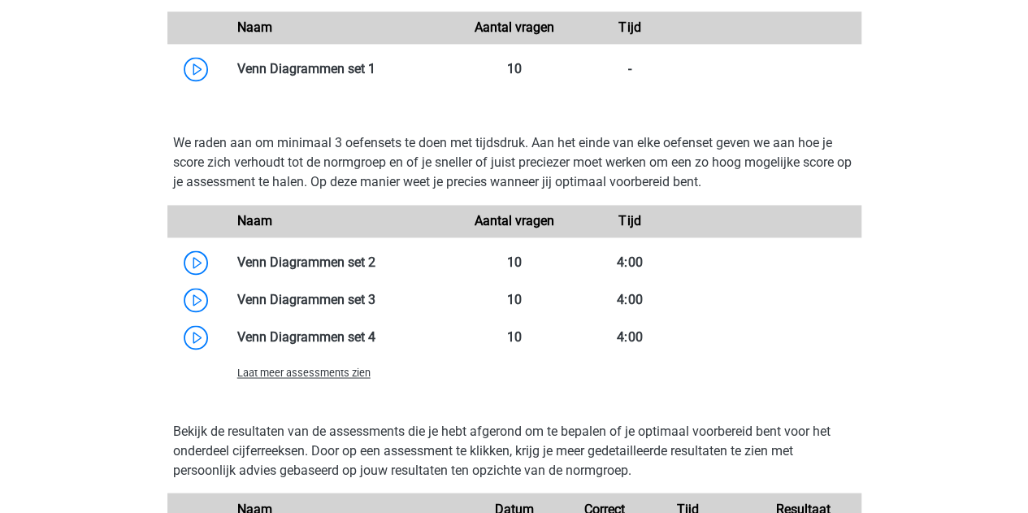
scroll to position [1165, 0]
click at [329, 367] on span "Laat meer assessments zien" at bounding box center [303, 372] width 133 height 12
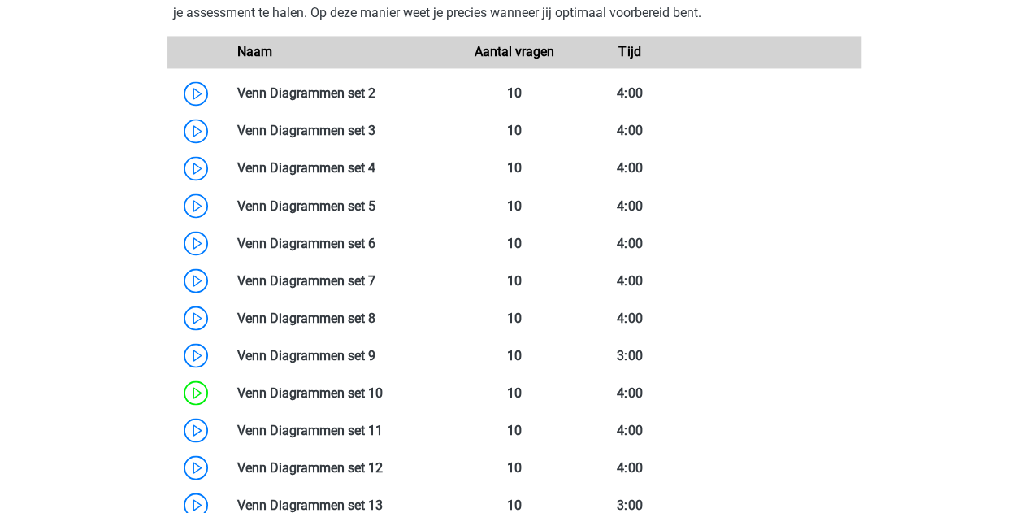
scroll to position [1350, 0]
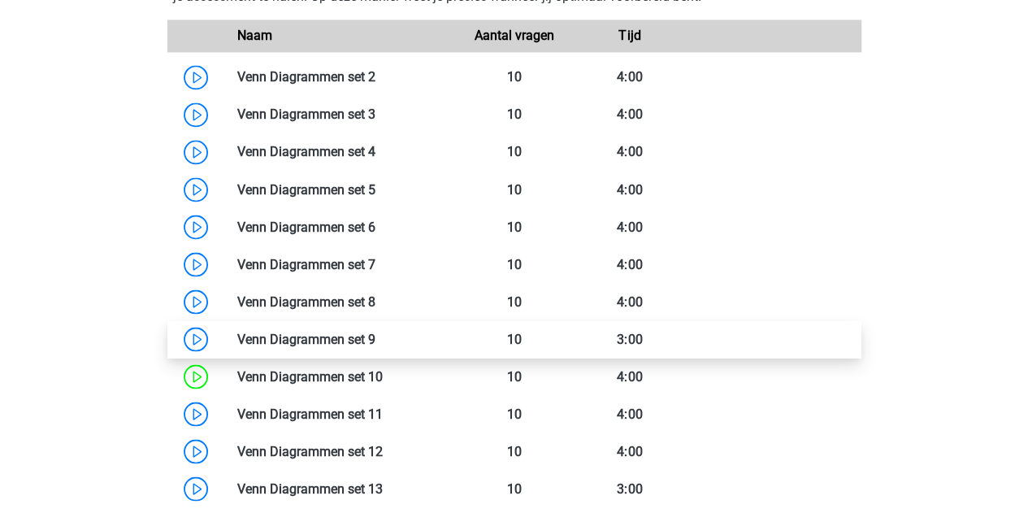
click at [376, 331] on link at bounding box center [376, 338] width 0 height 15
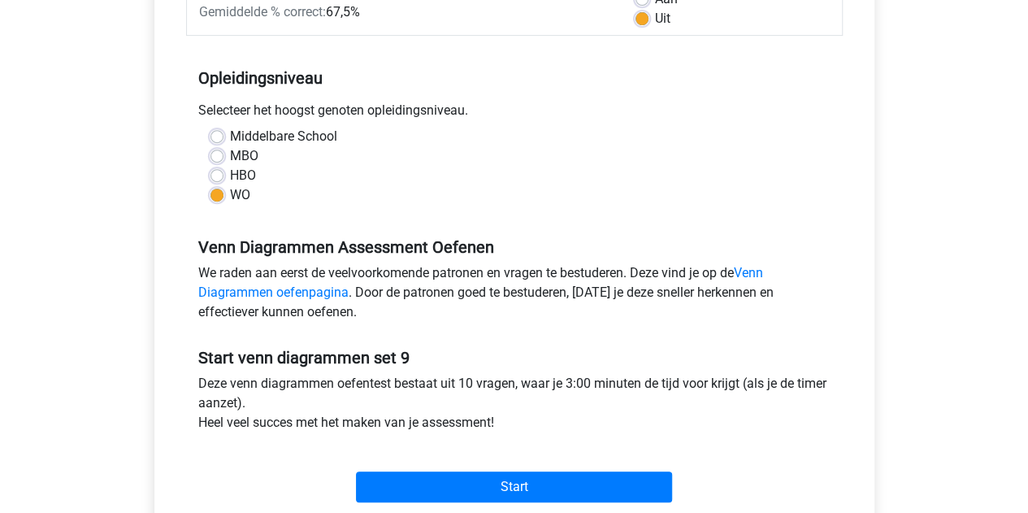
scroll to position [293, 0]
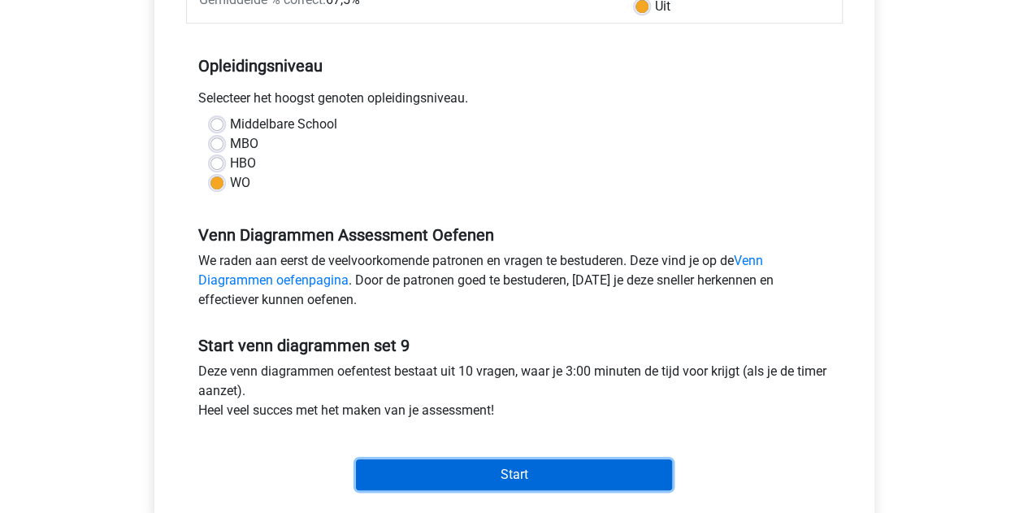
click at [390, 475] on input "Start" at bounding box center [514, 474] width 316 height 31
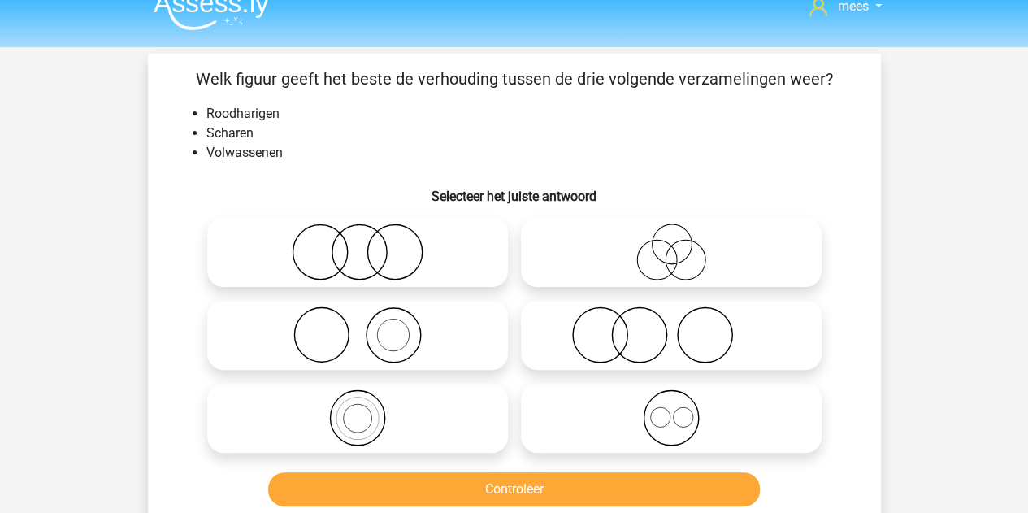
scroll to position [23, 0]
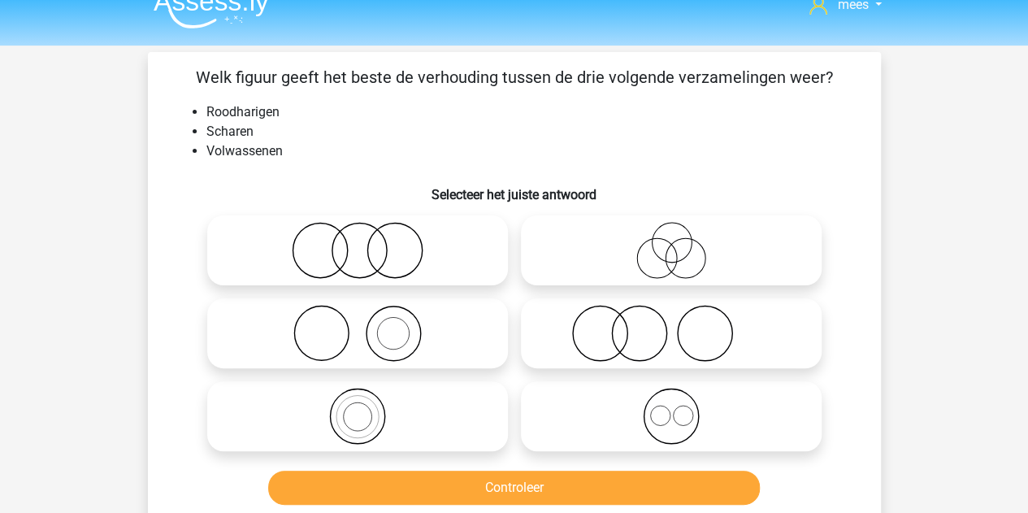
click at [554, 339] on icon at bounding box center [672, 333] width 288 height 57
click at [672, 325] on input "radio" at bounding box center [677, 320] width 11 height 11
radio input "true"
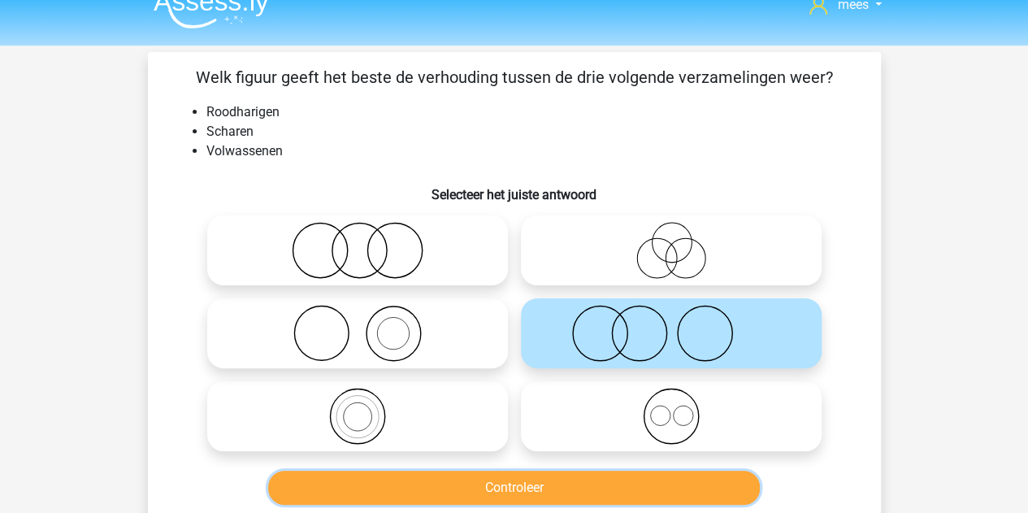
click at [472, 493] on button "Controleer" at bounding box center [514, 488] width 492 height 34
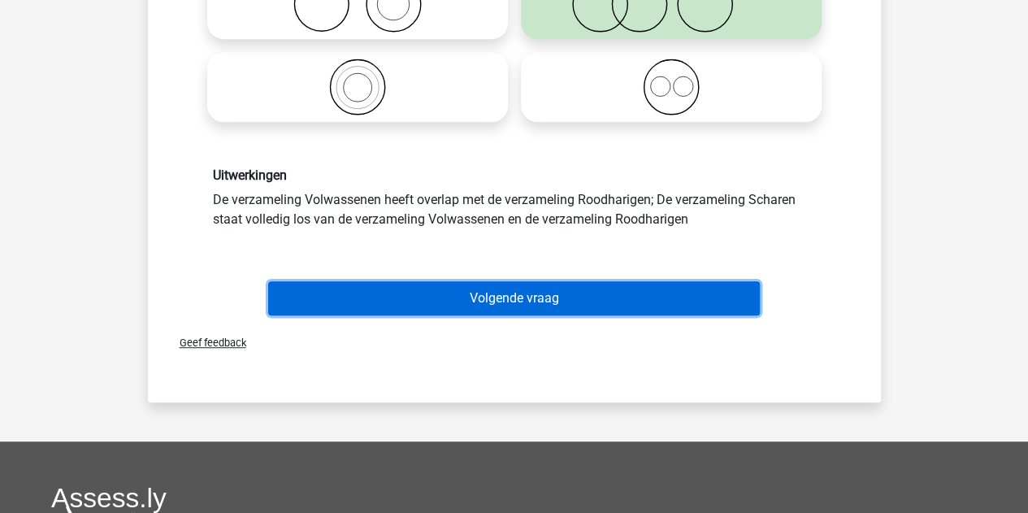
click at [424, 310] on button "Volgende vraag" at bounding box center [514, 298] width 492 height 34
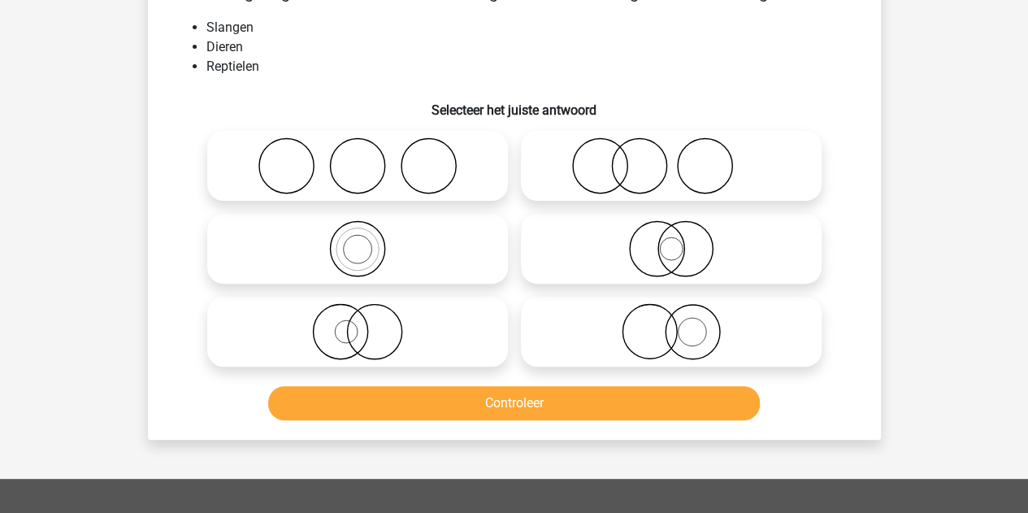
scroll to position [75, 0]
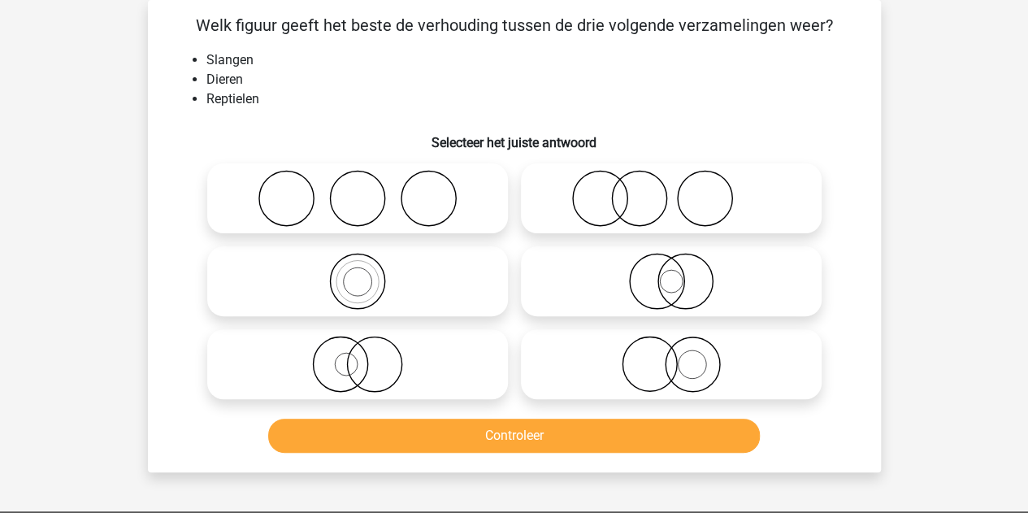
click at [386, 290] on icon at bounding box center [358, 281] width 288 height 57
click at [368, 273] on input "radio" at bounding box center [363, 268] width 11 height 11
radio input "true"
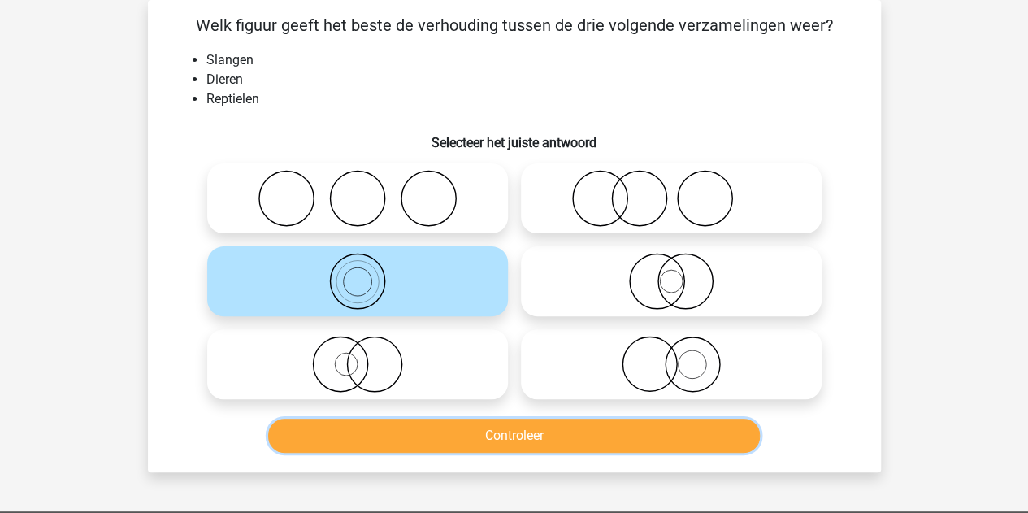
click at [428, 433] on button "Controleer" at bounding box center [514, 436] width 492 height 34
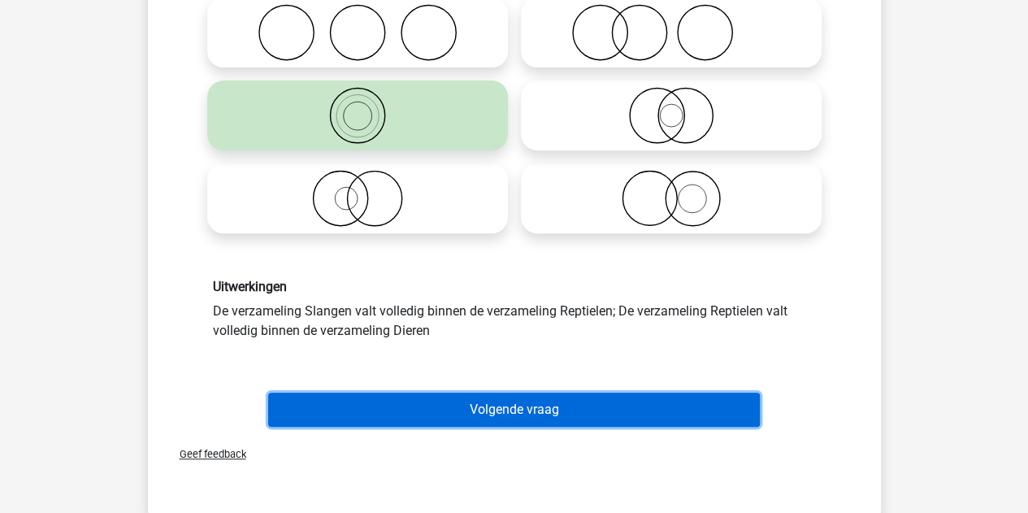
click at [411, 406] on button "Volgende vraag" at bounding box center [514, 410] width 492 height 34
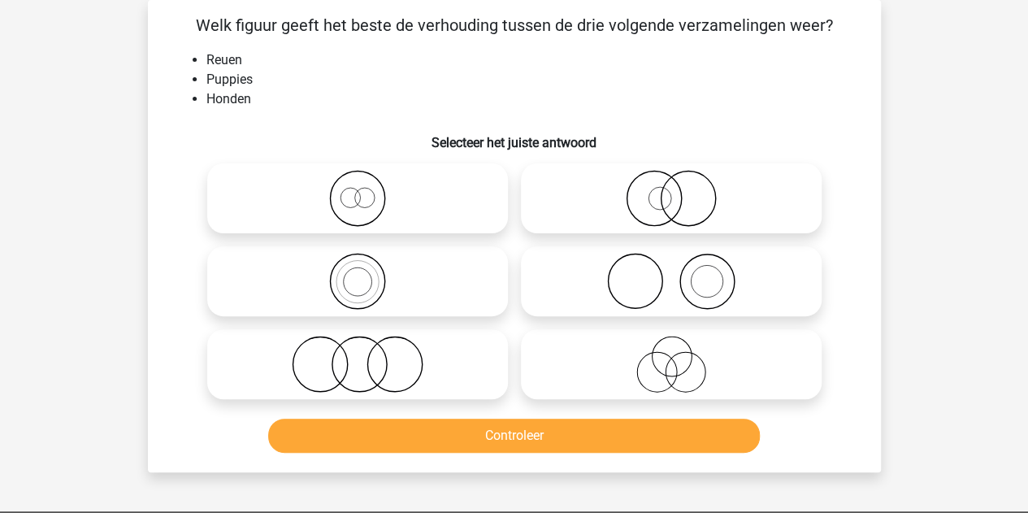
click at [417, 199] on icon at bounding box center [358, 198] width 288 height 57
click at [368, 190] on input "radio" at bounding box center [363, 185] width 11 height 11
radio input "true"
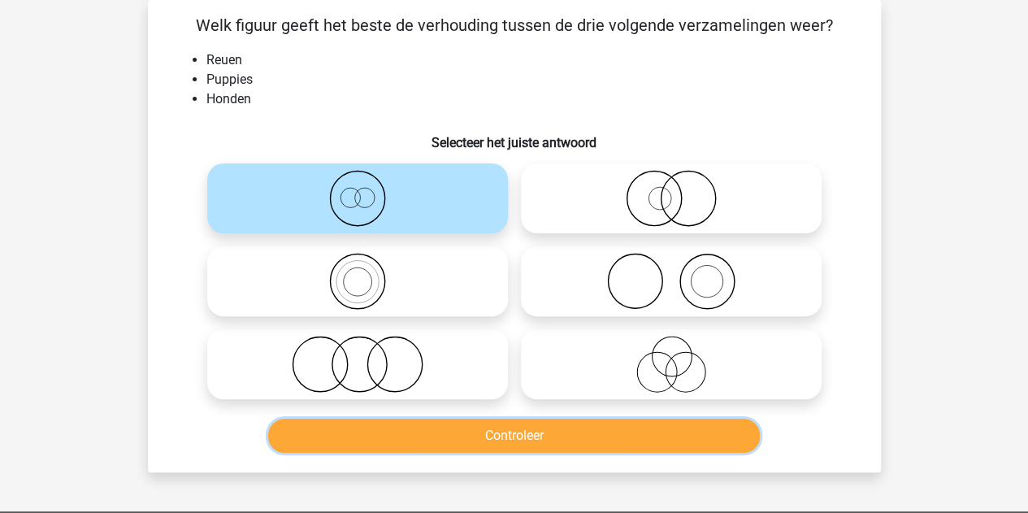
click at [424, 435] on button "Controleer" at bounding box center [514, 436] width 492 height 34
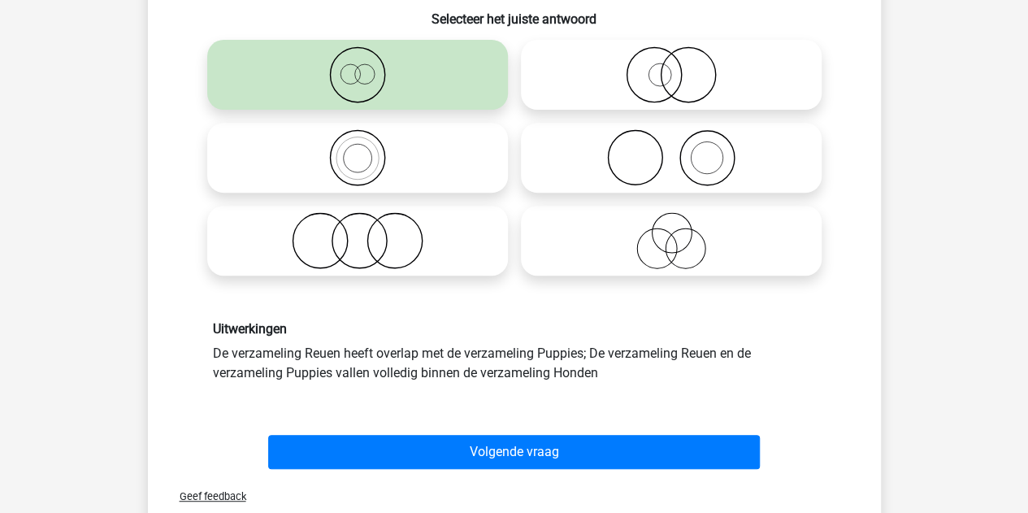
scroll to position [201, 0]
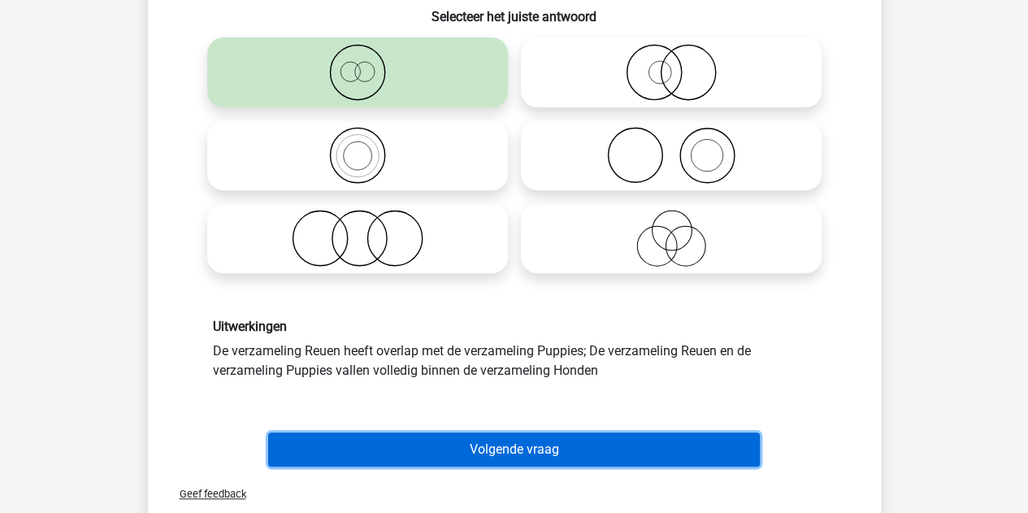
click at [423, 437] on button "Volgende vraag" at bounding box center [514, 450] width 492 height 34
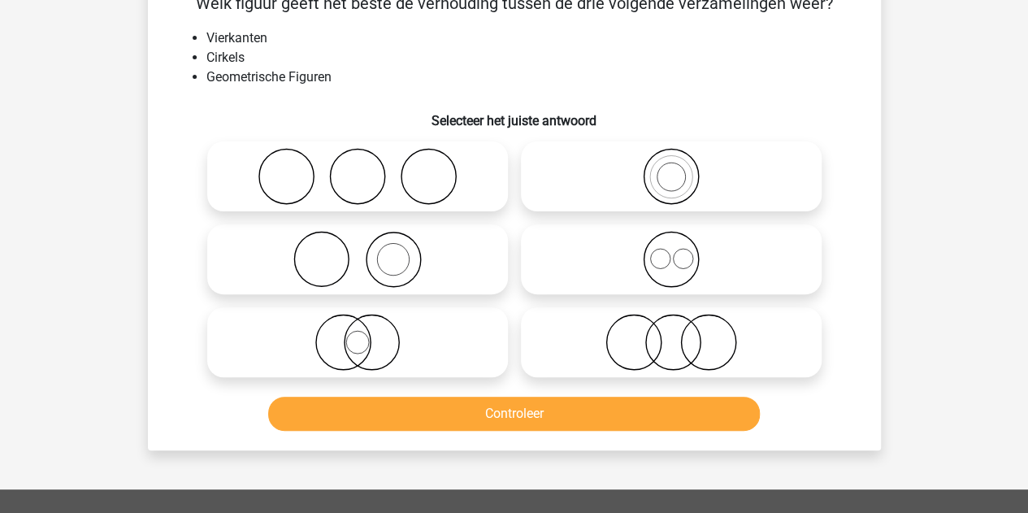
scroll to position [75, 0]
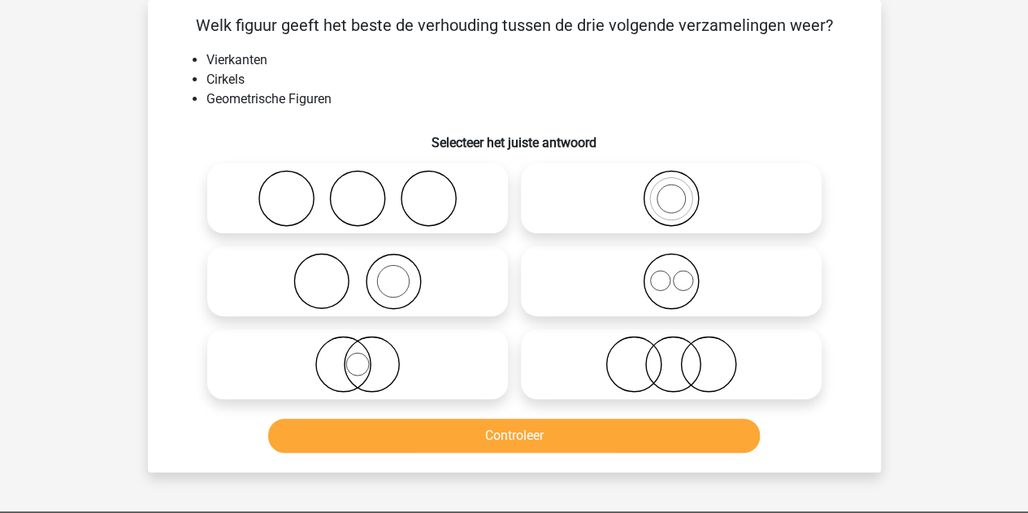
click at [619, 266] on icon at bounding box center [672, 281] width 288 height 57
click at [672, 266] on input "radio" at bounding box center [677, 268] width 11 height 11
radio input "true"
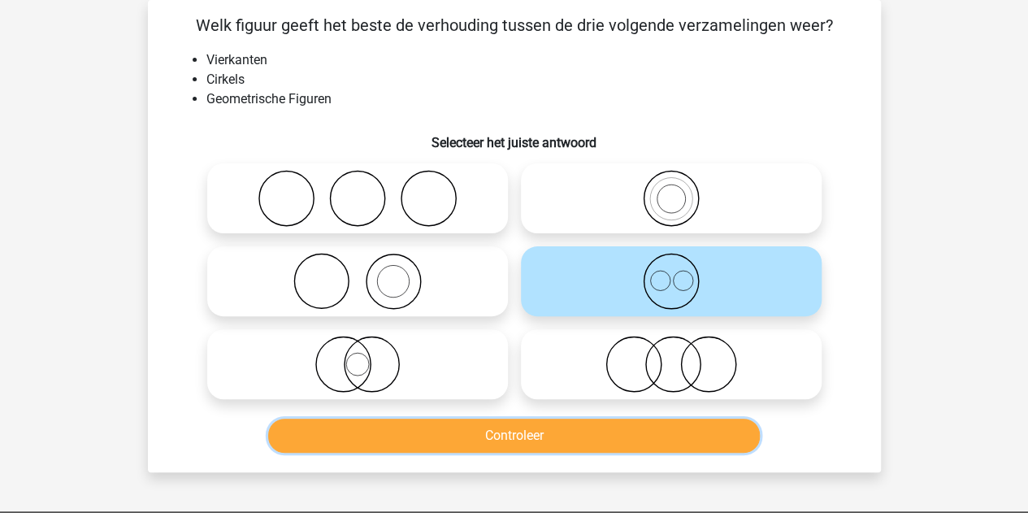
click at [478, 443] on button "Controleer" at bounding box center [514, 436] width 492 height 34
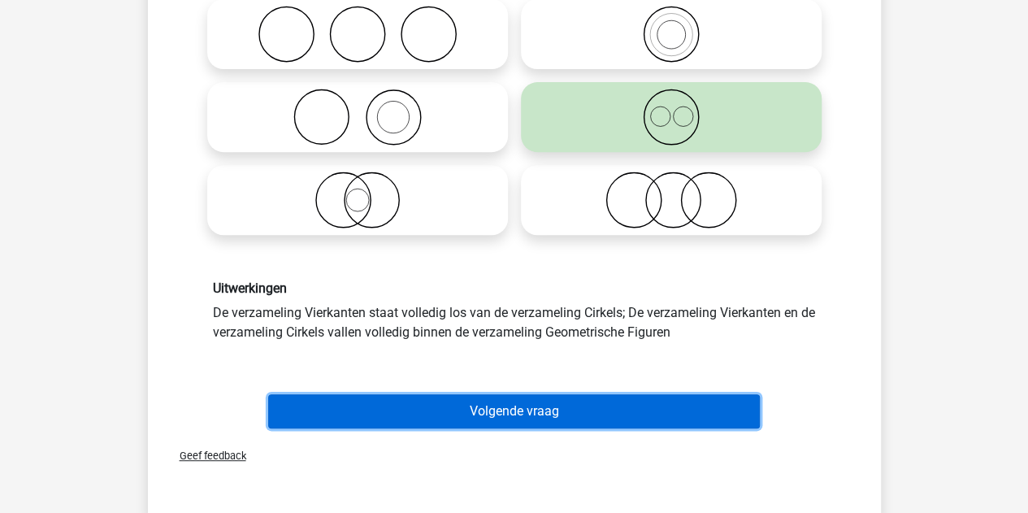
click at [454, 402] on button "Volgende vraag" at bounding box center [514, 411] width 492 height 34
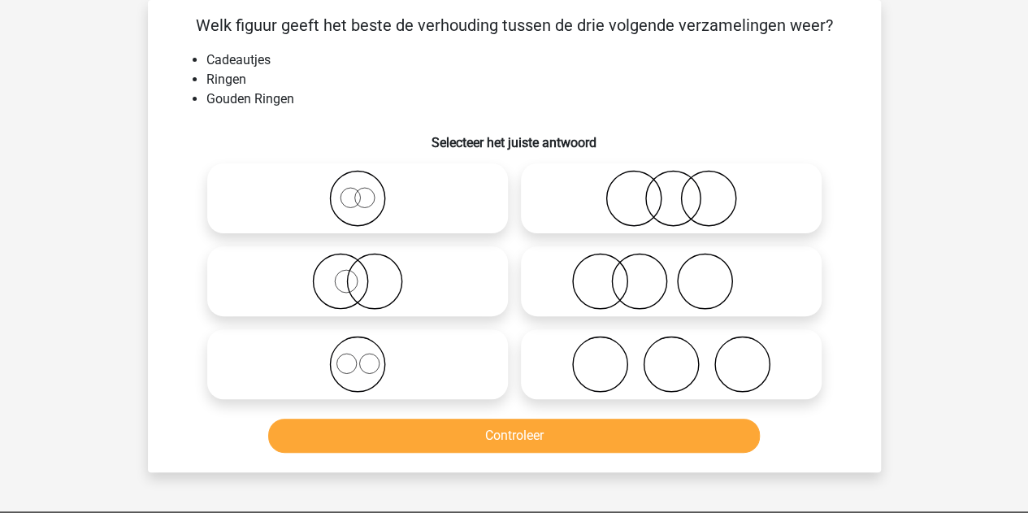
scroll to position [33, 0]
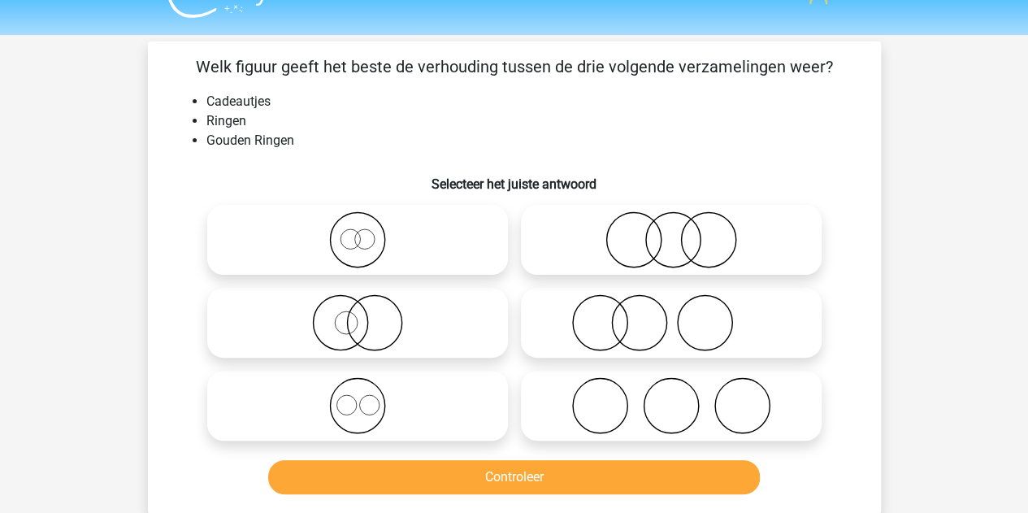
click at [594, 336] on icon at bounding box center [672, 322] width 288 height 57
click at [672, 315] on input "radio" at bounding box center [677, 309] width 11 height 11
radio input "true"
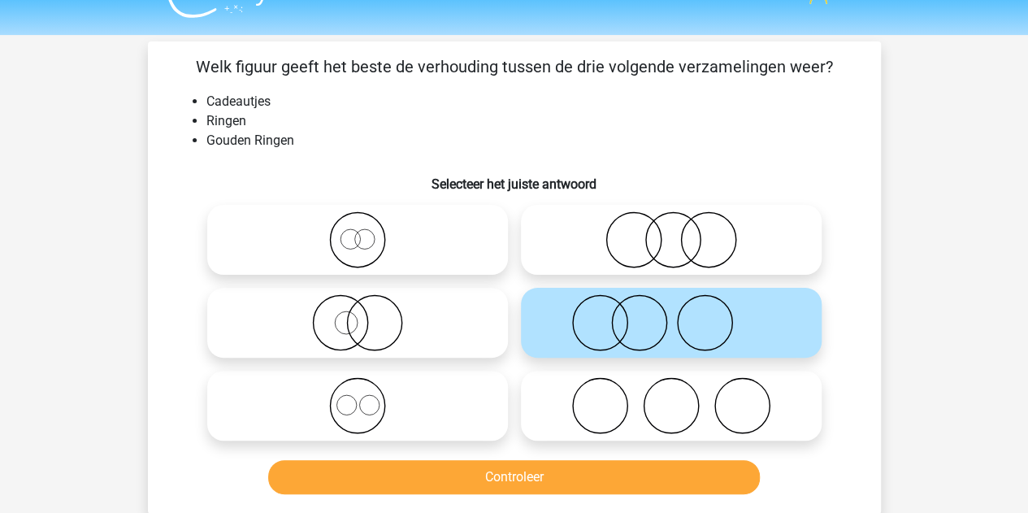
click at [406, 336] on icon at bounding box center [358, 322] width 288 height 57
click at [368, 315] on input "radio" at bounding box center [363, 309] width 11 height 11
radio input "true"
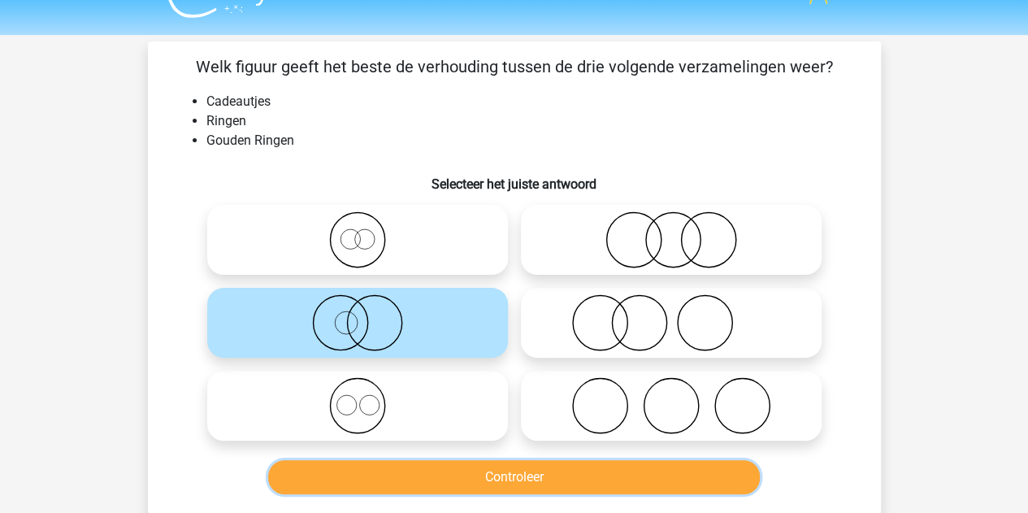
click at [421, 480] on button "Controleer" at bounding box center [514, 477] width 492 height 34
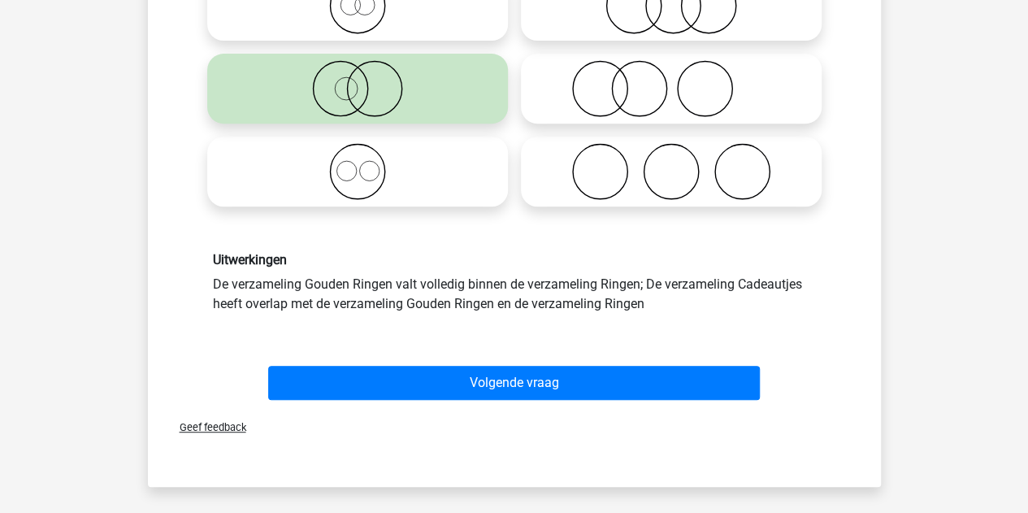
scroll to position [307, 0]
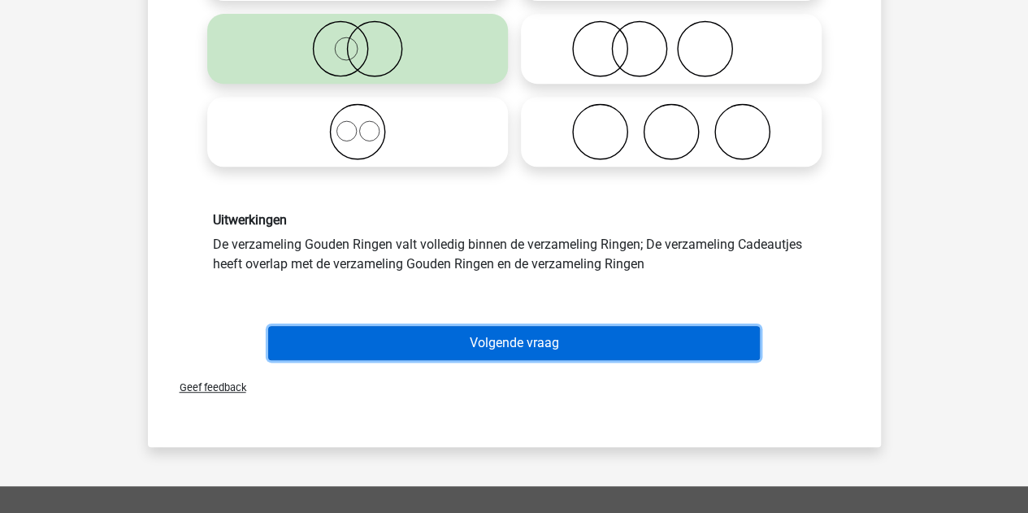
click at [456, 345] on button "Volgende vraag" at bounding box center [514, 343] width 492 height 34
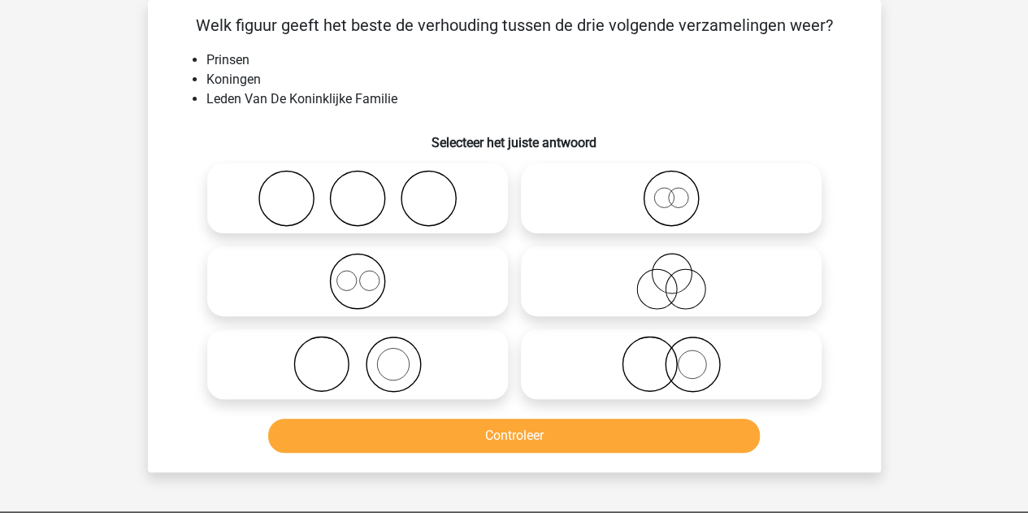
scroll to position [0, 0]
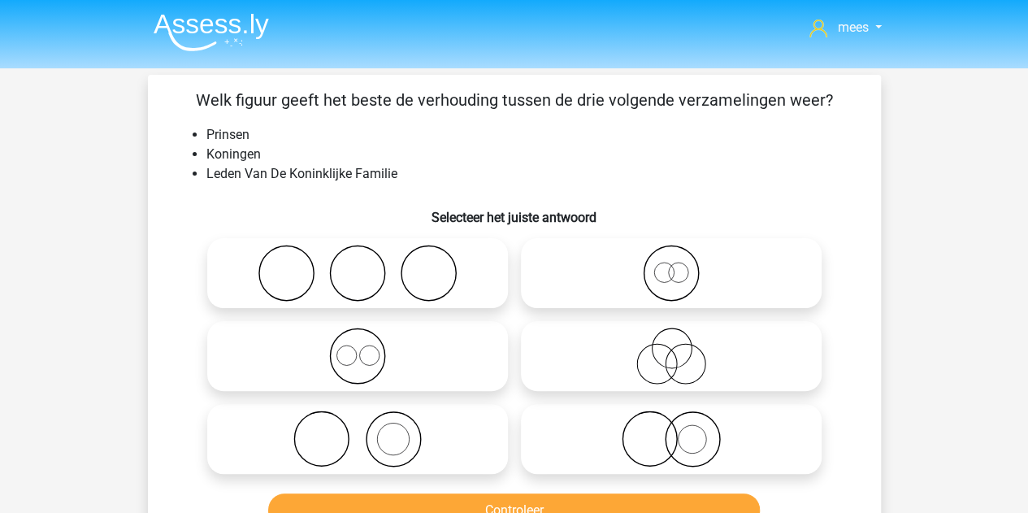
click at [426, 334] on icon at bounding box center [358, 356] width 288 height 57
click at [368, 337] on input "radio" at bounding box center [363, 342] width 11 height 11
radio input "true"
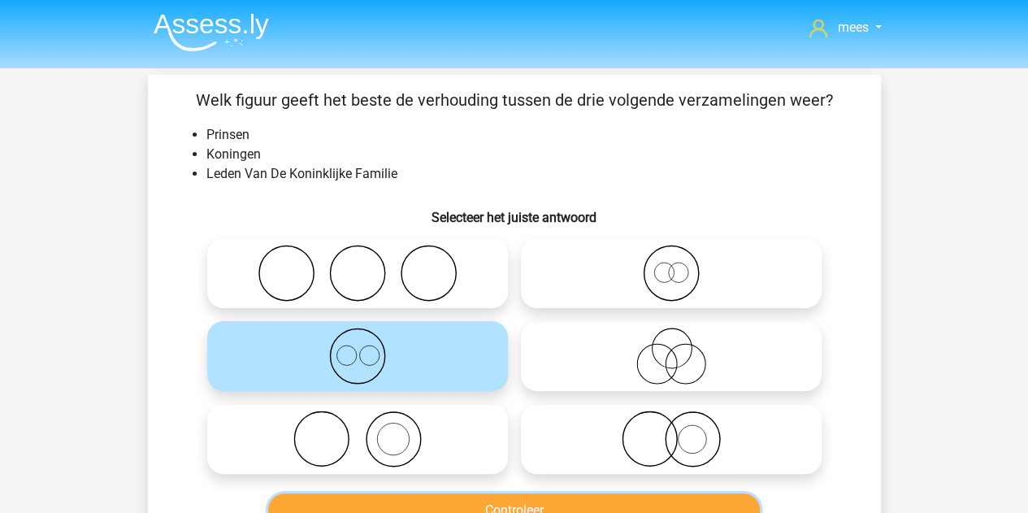
click at [426, 505] on button "Controleer" at bounding box center [514, 510] width 492 height 34
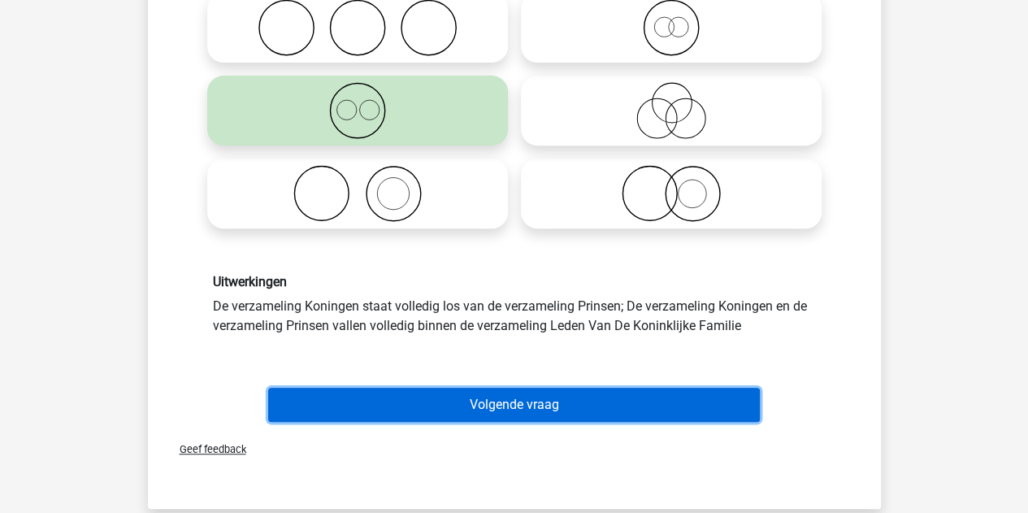
click at [415, 419] on button "Volgende vraag" at bounding box center [514, 405] width 492 height 34
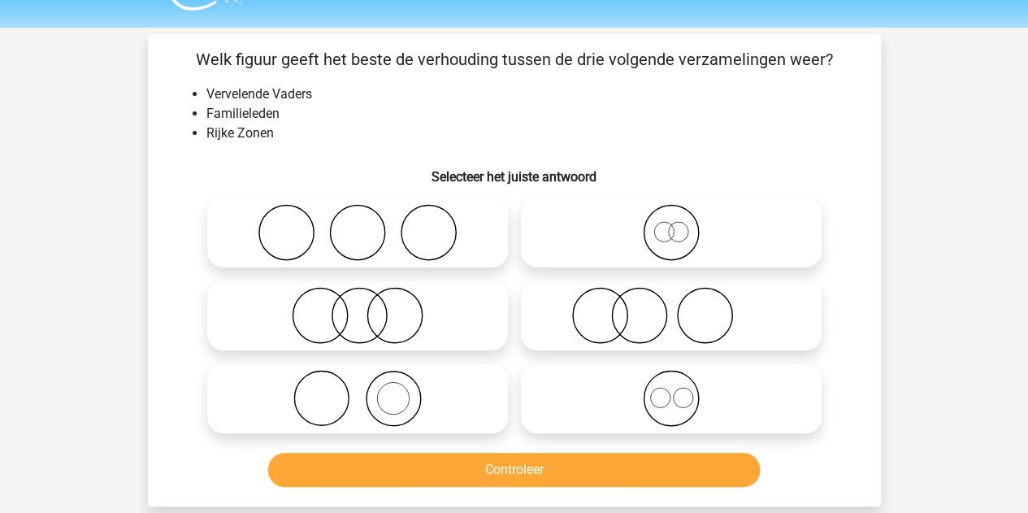
scroll to position [40, 0]
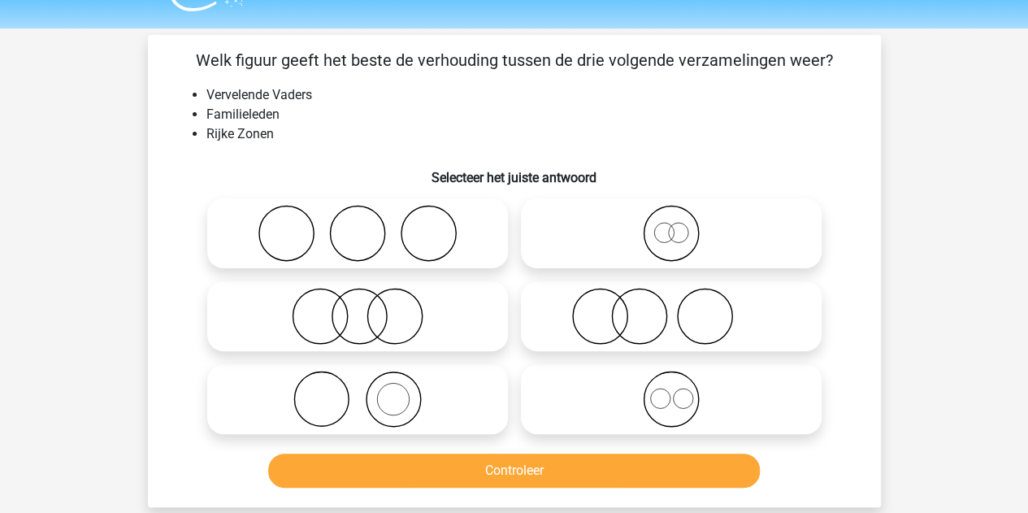
click at [620, 395] on icon at bounding box center [672, 399] width 288 height 57
click at [672, 391] on input "radio" at bounding box center [677, 385] width 11 height 11
radio input "true"
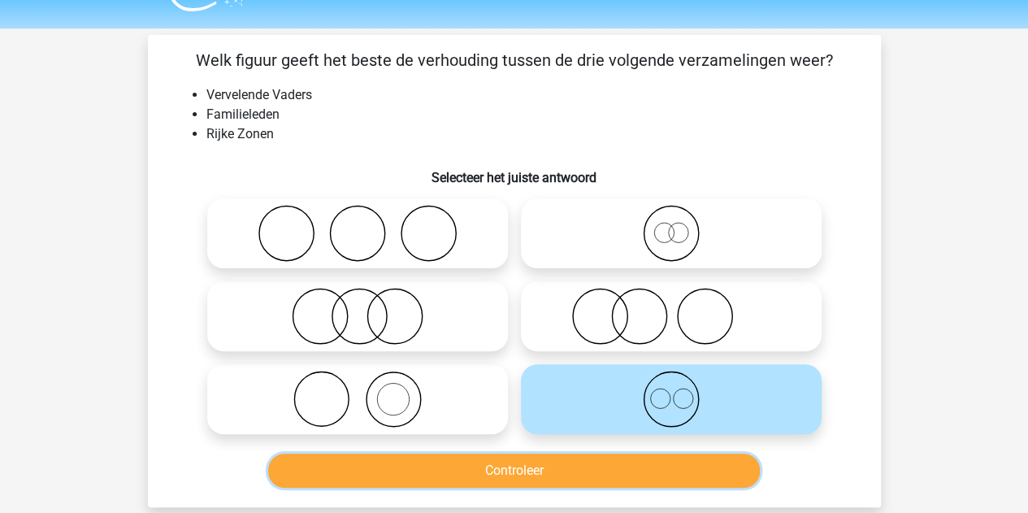
click at [546, 473] on button "Controleer" at bounding box center [514, 471] width 492 height 34
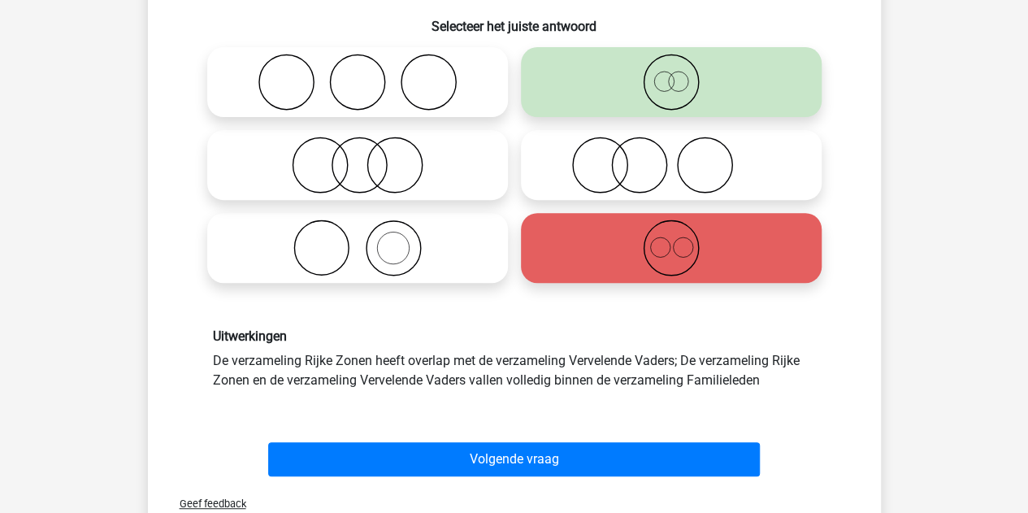
scroll to position [193, 0]
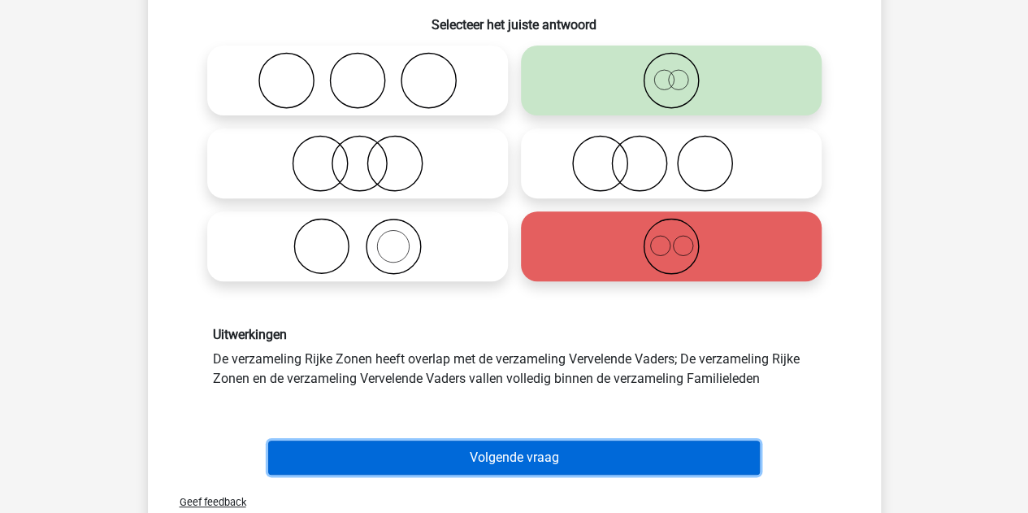
click at [518, 454] on button "Volgende vraag" at bounding box center [514, 458] width 492 height 34
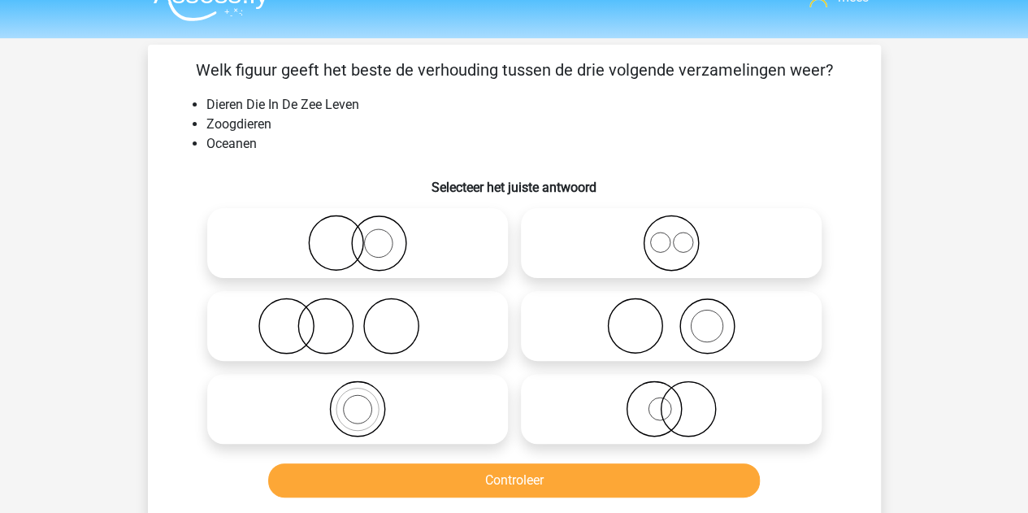
scroll to position [29, 0]
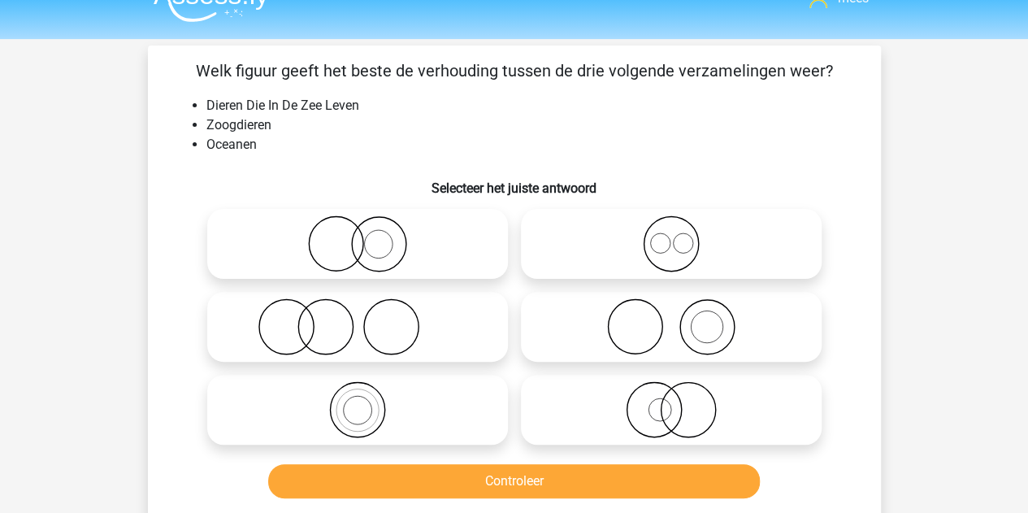
click at [307, 329] on icon at bounding box center [358, 326] width 288 height 57
click at [358, 319] on input "radio" at bounding box center [363, 313] width 11 height 11
radio input "true"
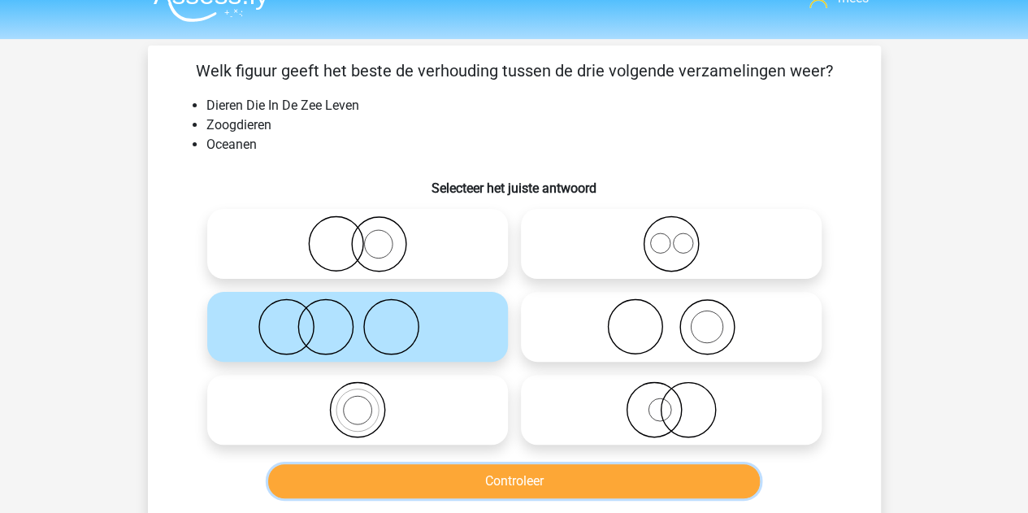
click at [403, 485] on button "Controleer" at bounding box center [514, 481] width 492 height 34
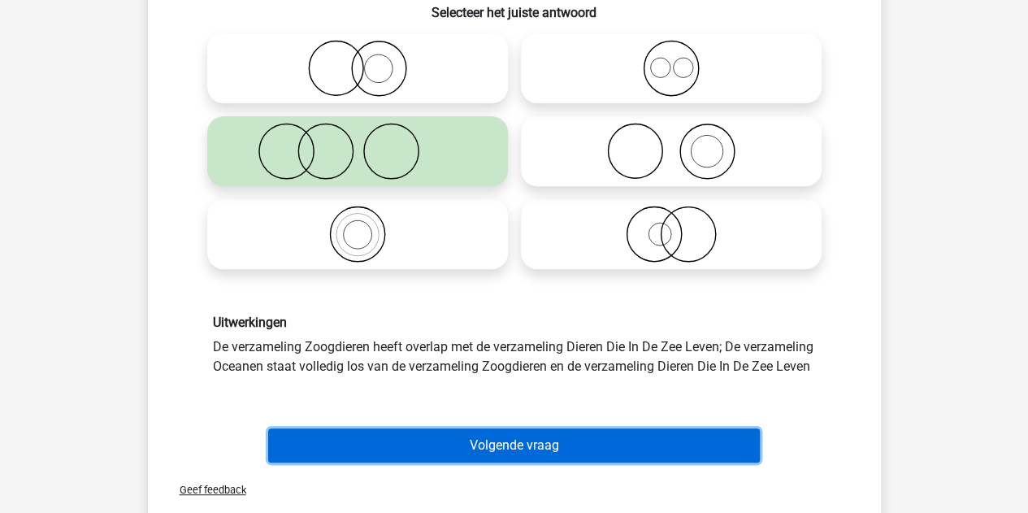
click at [402, 454] on button "Volgende vraag" at bounding box center [514, 445] width 492 height 34
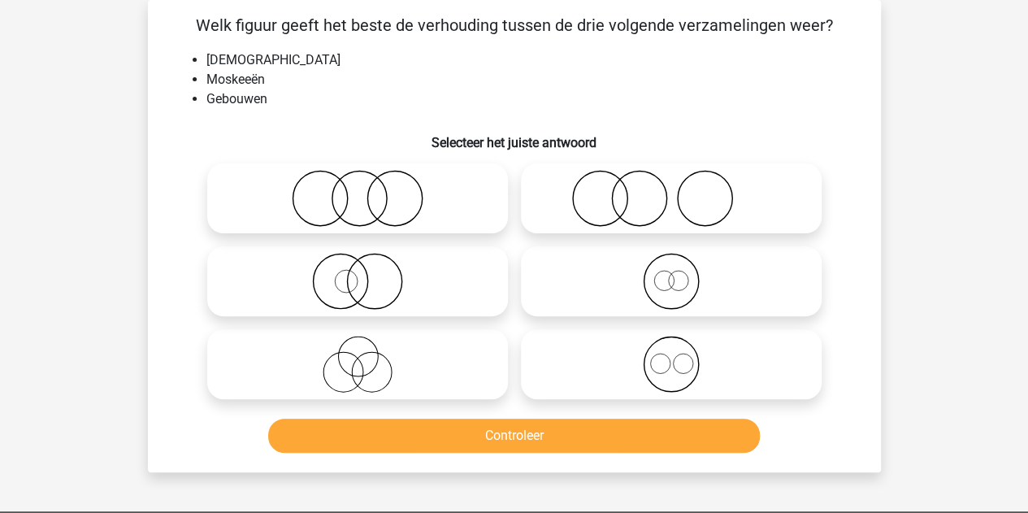
scroll to position [75, 0]
click at [613, 381] on icon at bounding box center [672, 364] width 288 height 57
click at [672, 356] on input "radio" at bounding box center [677, 351] width 11 height 11
radio input "true"
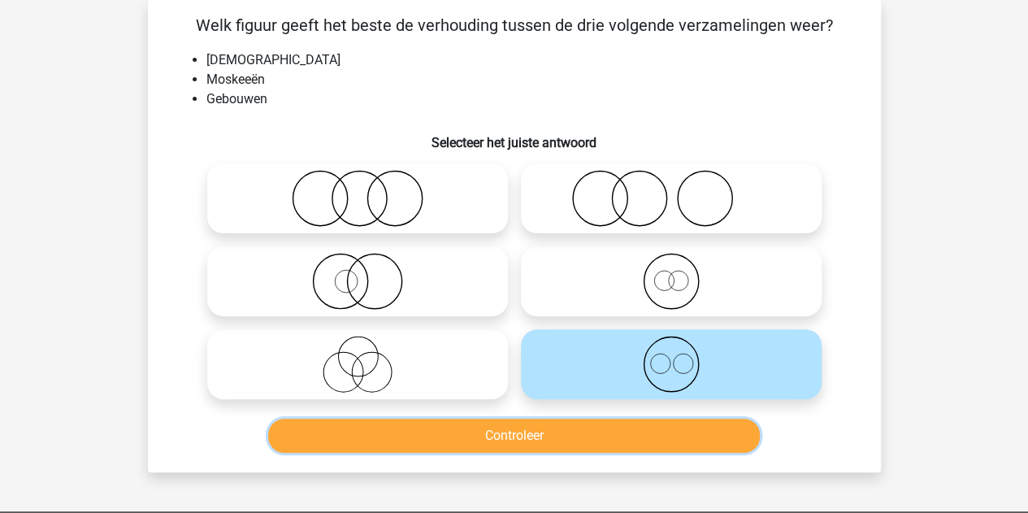
click at [526, 437] on button "Controleer" at bounding box center [514, 436] width 492 height 34
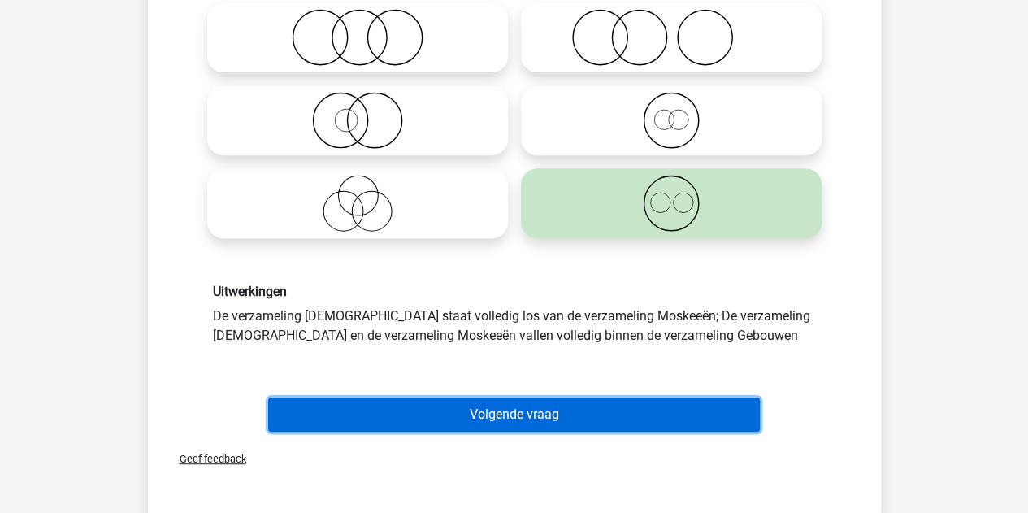
click at [490, 402] on button "Volgende vraag" at bounding box center [514, 415] width 492 height 34
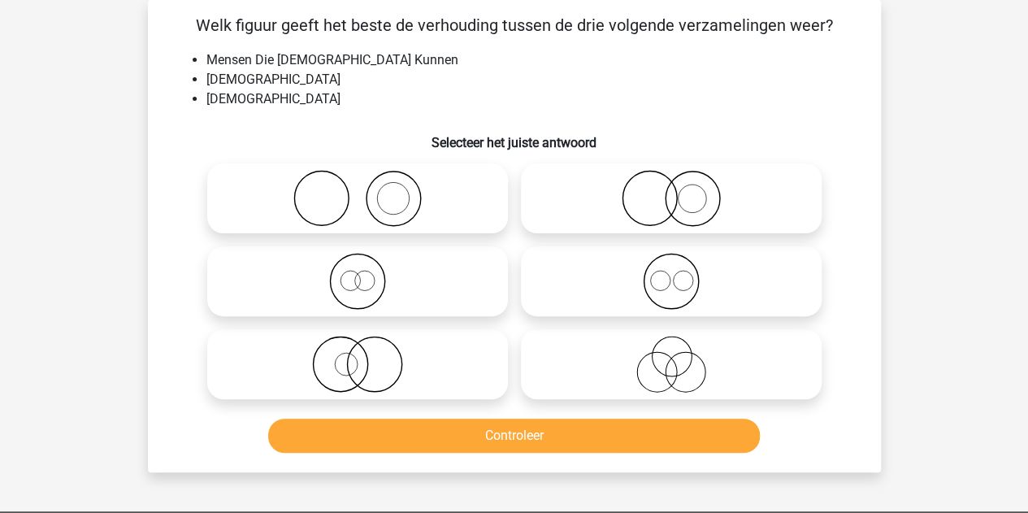
click at [513, 353] on div at bounding box center [358, 364] width 314 height 83
click at [555, 359] on icon at bounding box center [672, 364] width 288 height 57
click at [672, 356] on input "radio" at bounding box center [677, 351] width 11 height 11
radio input "true"
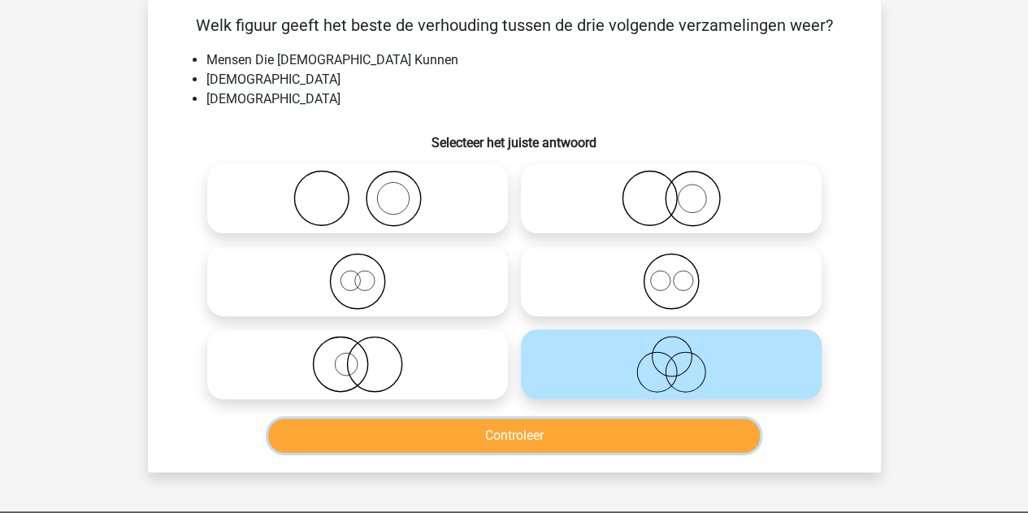
click at [508, 435] on button "Controleer" at bounding box center [514, 436] width 492 height 34
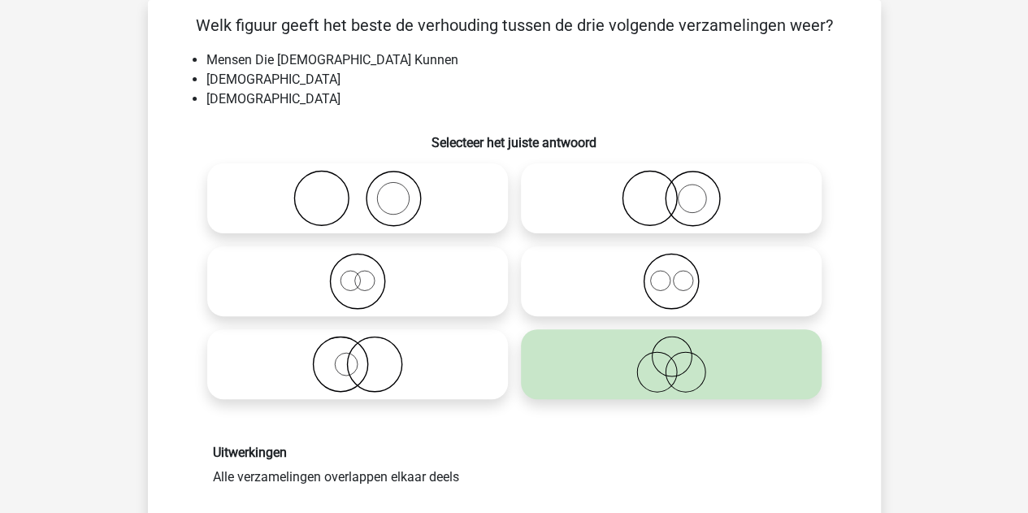
scroll to position [276, 0]
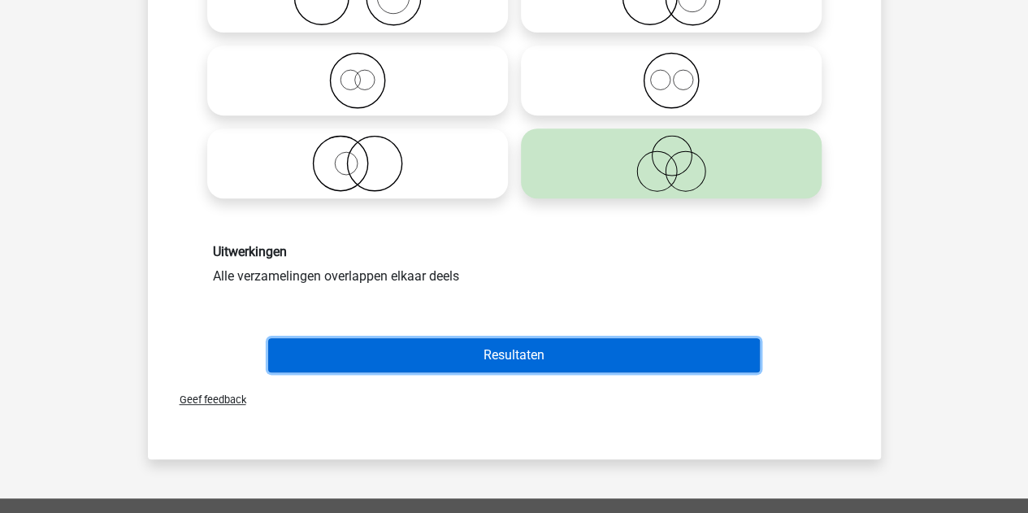
click at [433, 348] on button "Resultaten" at bounding box center [514, 355] width 492 height 34
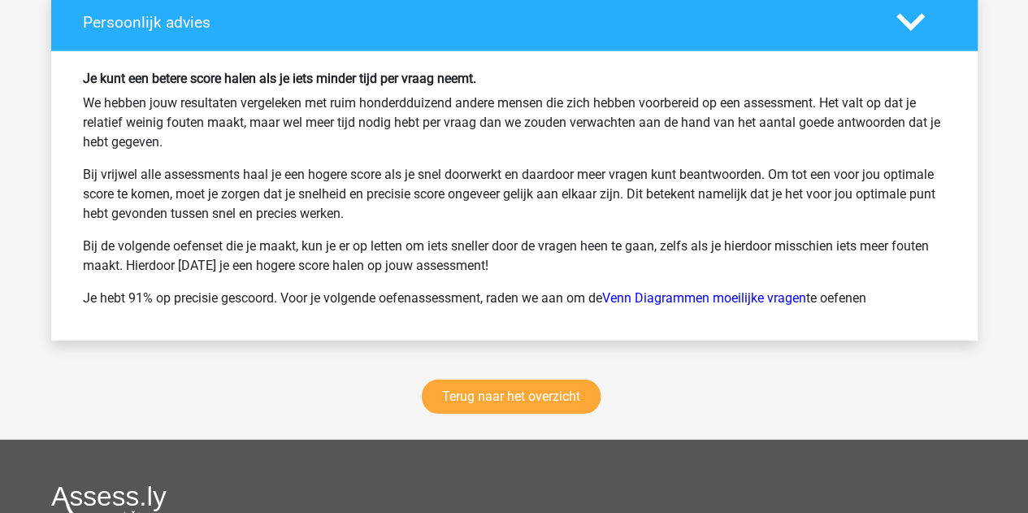
scroll to position [2131, 0]
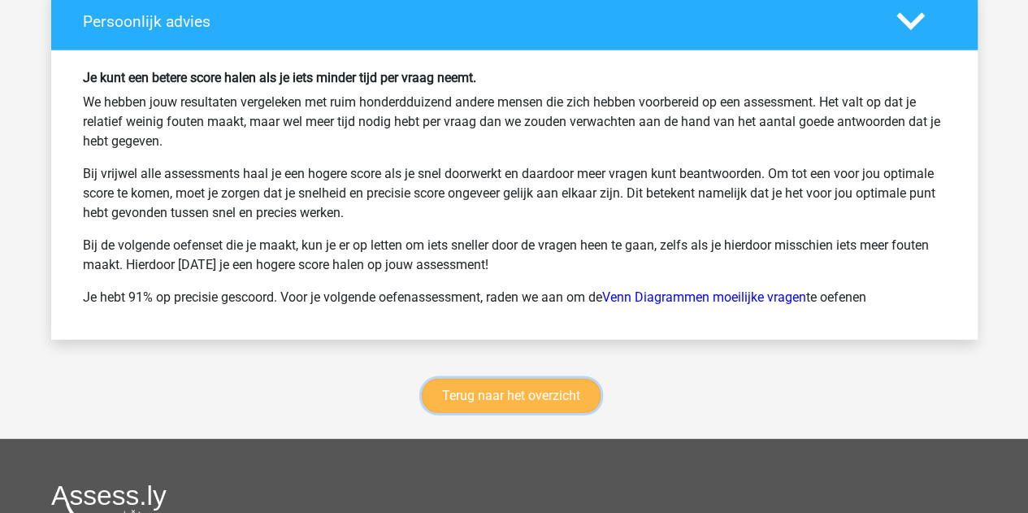
click at [466, 386] on link "Terug naar het overzicht" at bounding box center [511, 396] width 179 height 34
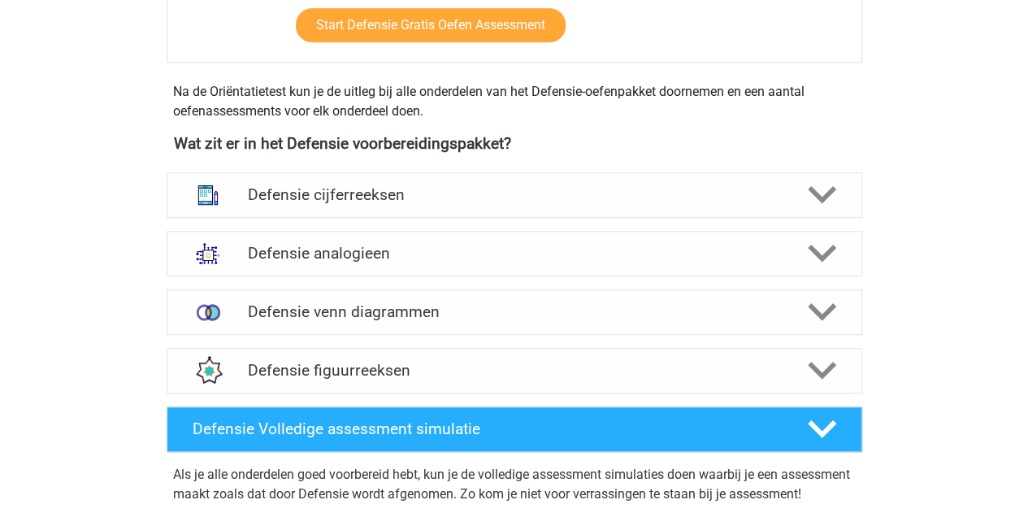
scroll to position [672, 0]
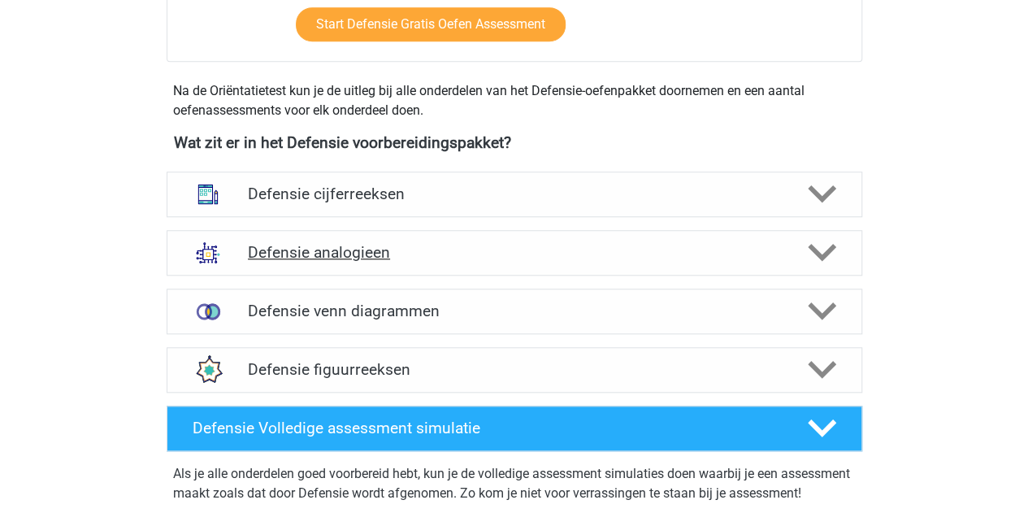
click at [320, 266] on div "Defensie analogieen" at bounding box center [515, 253] width 696 height 46
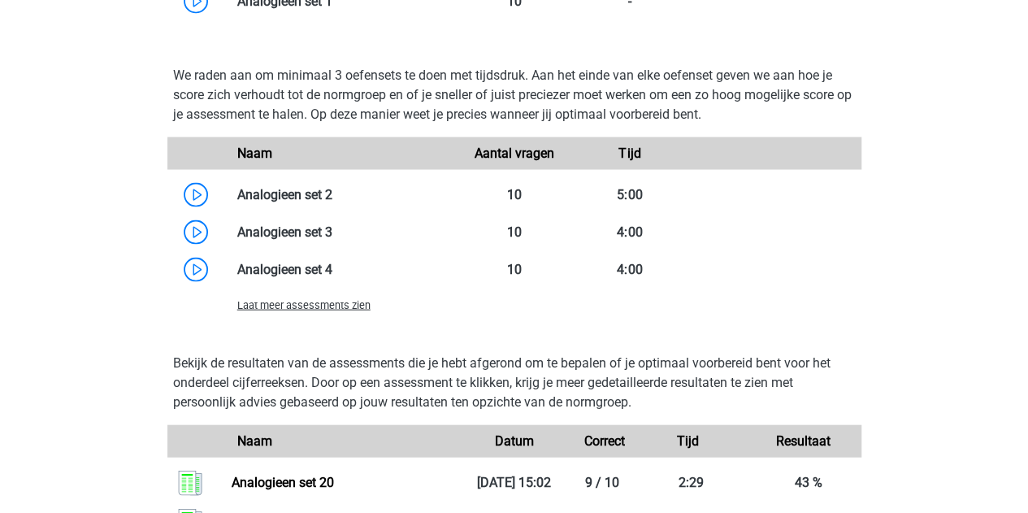
scroll to position [1580, 0]
click at [314, 298] on span "Laat meer assessments zien" at bounding box center [303, 304] width 133 height 12
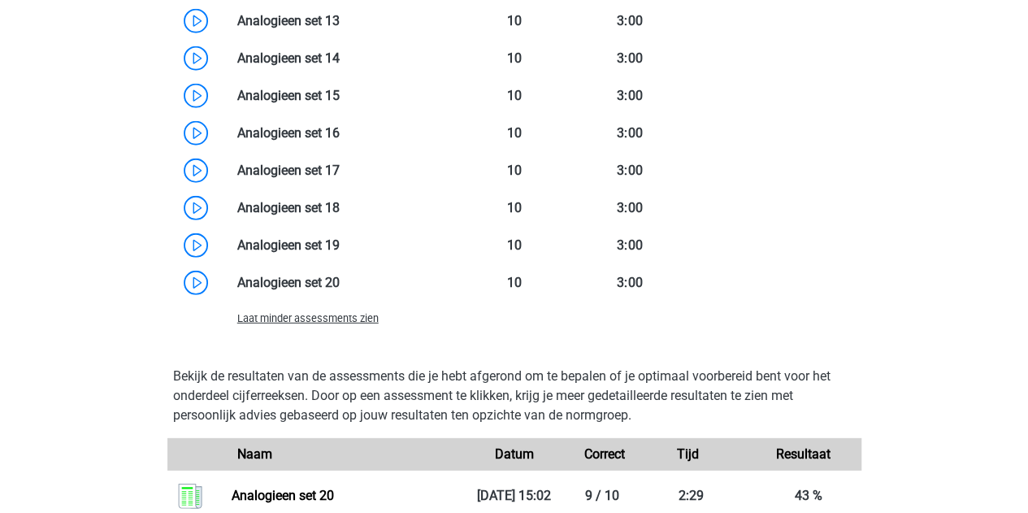
scroll to position [2044, 0]
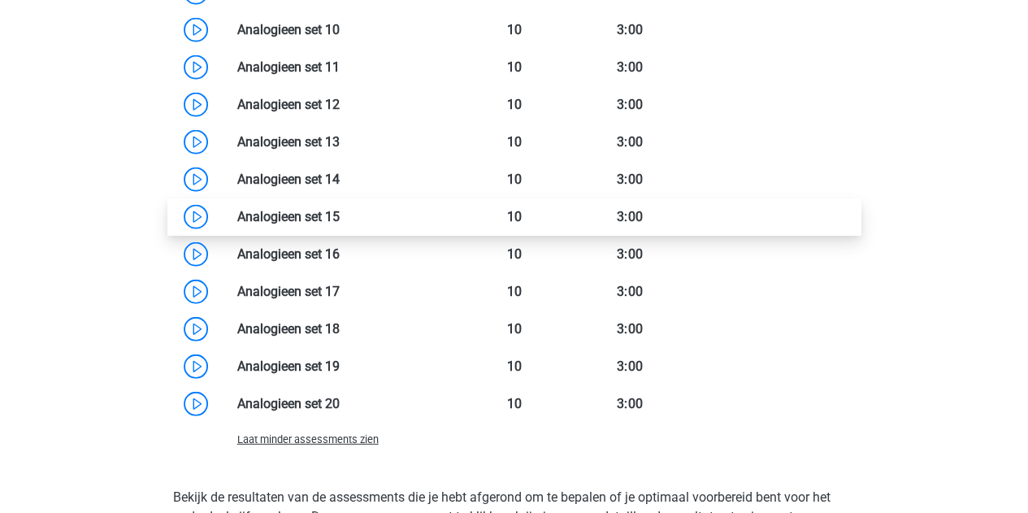
click at [340, 218] on link at bounding box center [340, 216] width 0 height 15
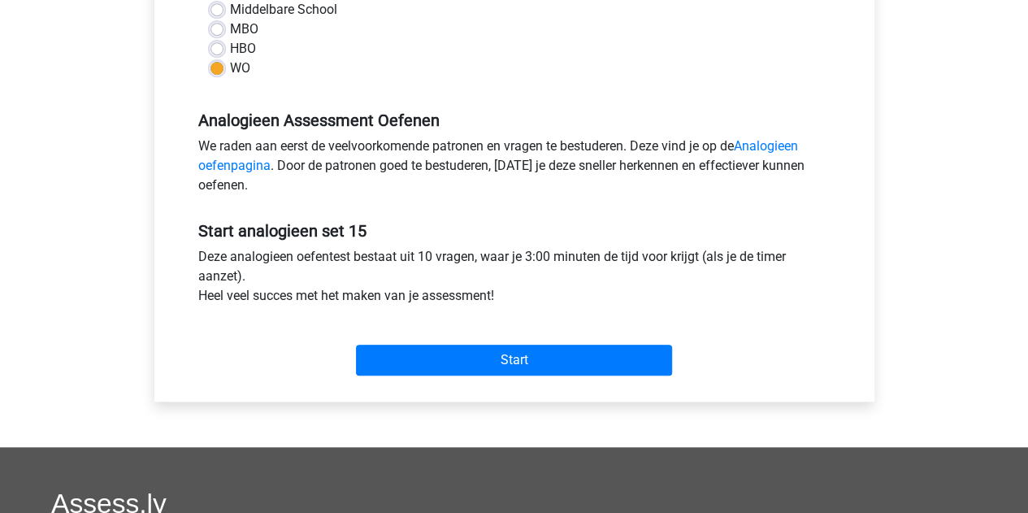
scroll to position [409, 0]
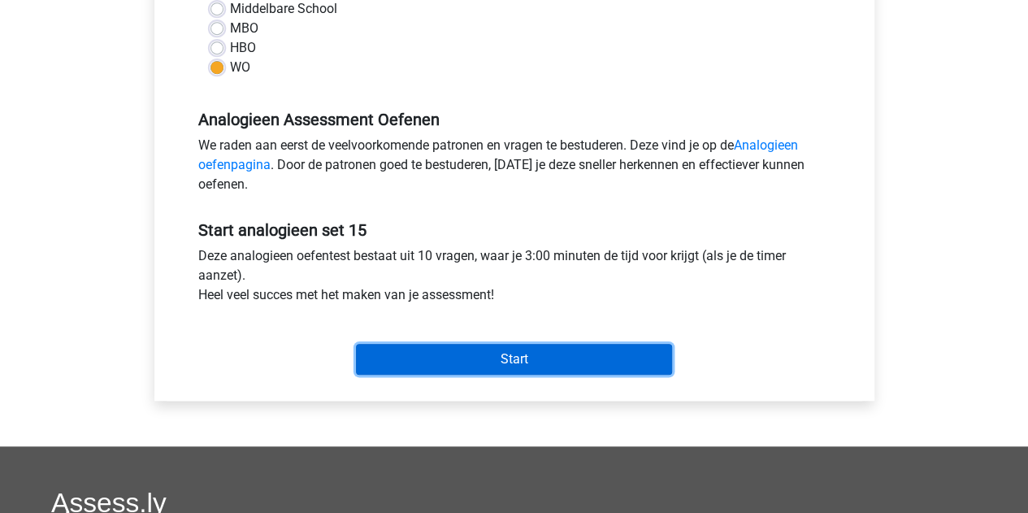
click at [397, 353] on input "Start" at bounding box center [514, 359] width 316 height 31
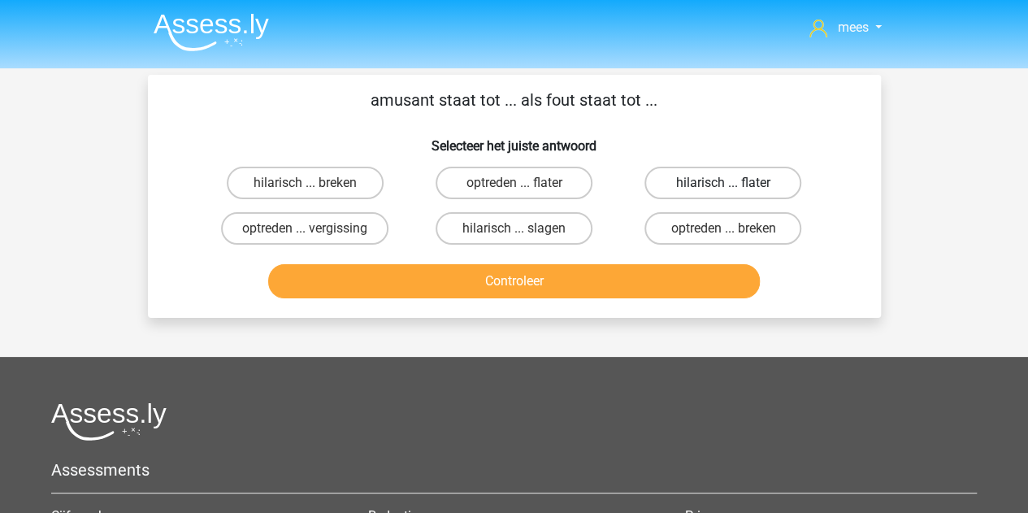
click at [722, 185] on label "hilarisch ... flater" at bounding box center [723, 183] width 157 height 33
click at [724, 185] on input "hilarisch ... flater" at bounding box center [729, 188] width 11 height 11
radio input "true"
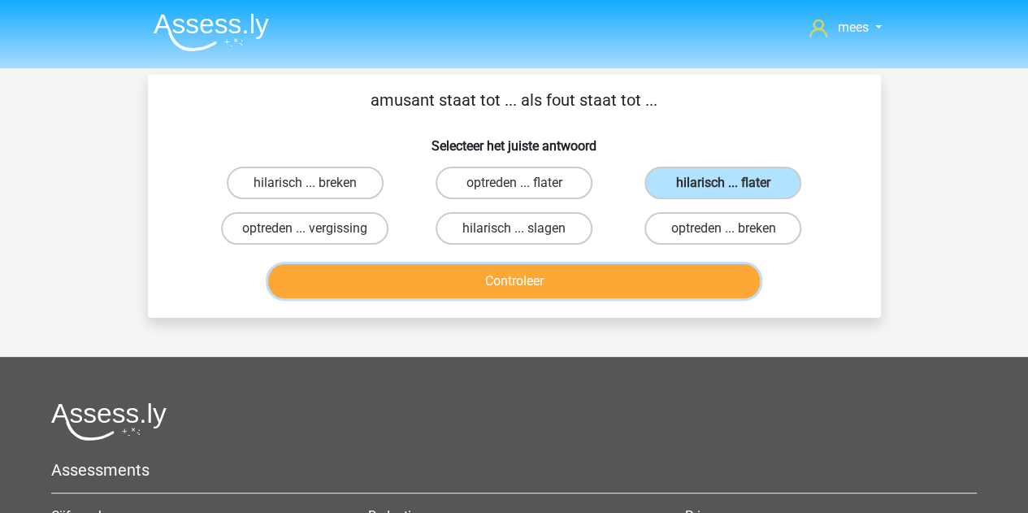
click at [598, 285] on button "Controleer" at bounding box center [514, 281] width 492 height 34
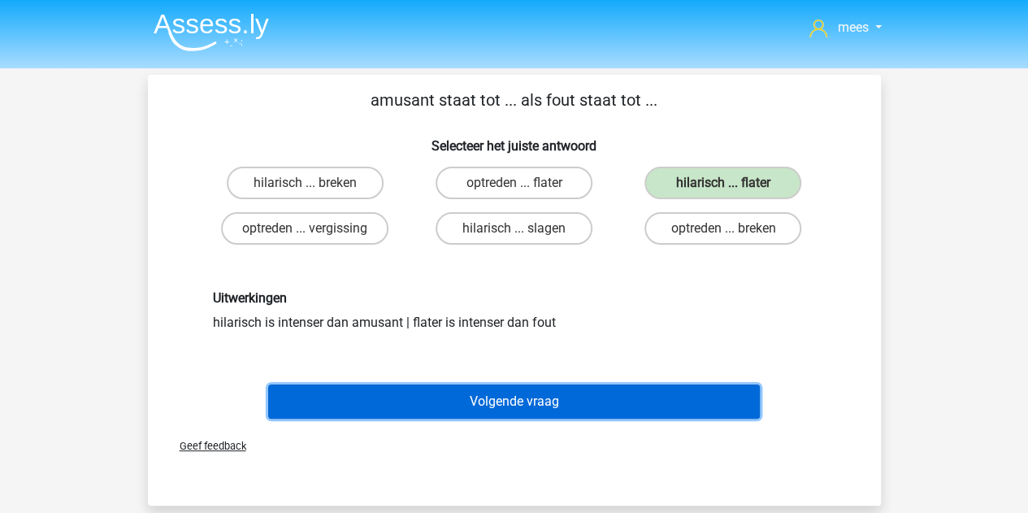
click at [485, 408] on button "Volgende vraag" at bounding box center [514, 402] width 492 height 34
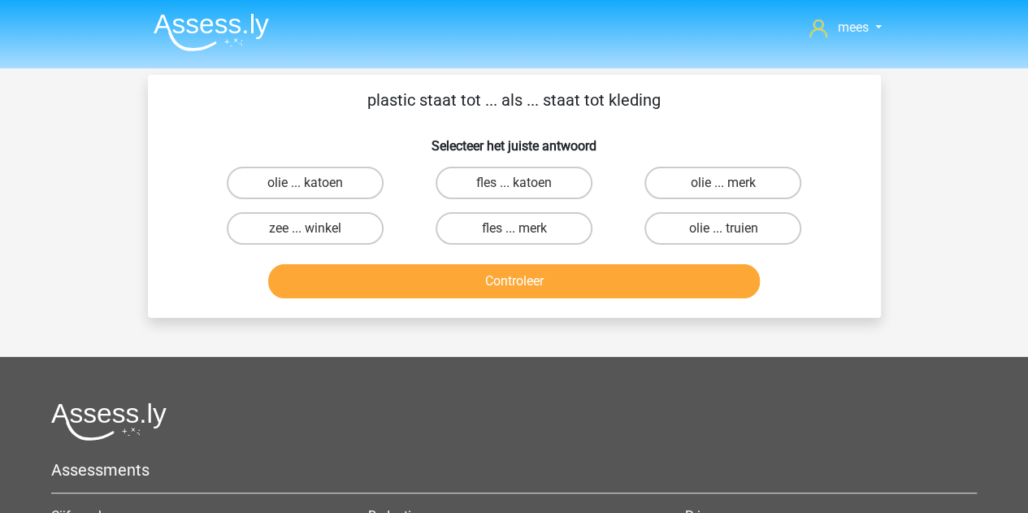
scroll to position [1, 0]
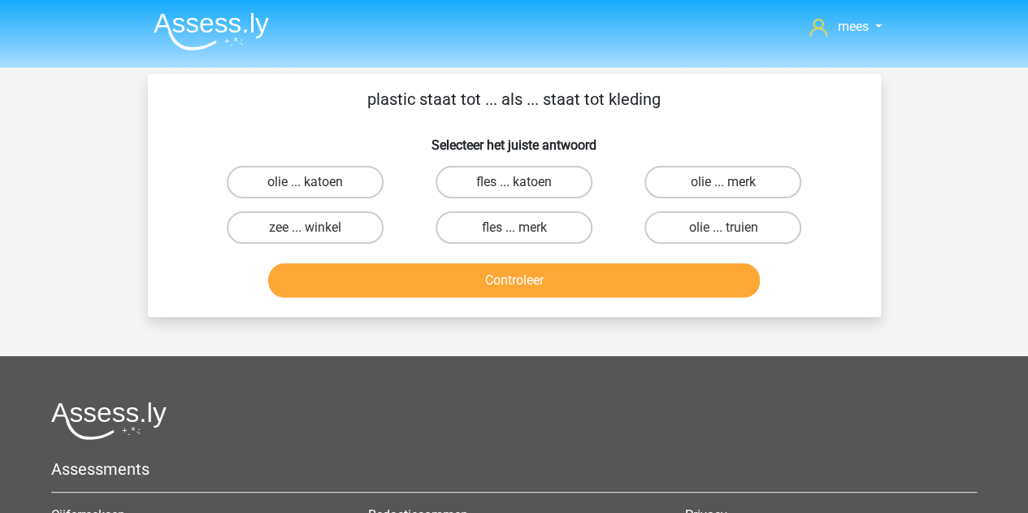
click at [485, 408] on div at bounding box center [514, 421] width 926 height 38
click at [530, 182] on label "fles ... katoen" at bounding box center [514, 182] width 157 height 33
click at [524, 182] on input "fles ... katoen" at bounding box center [519, 187] width 11 height 11
radio input "true"
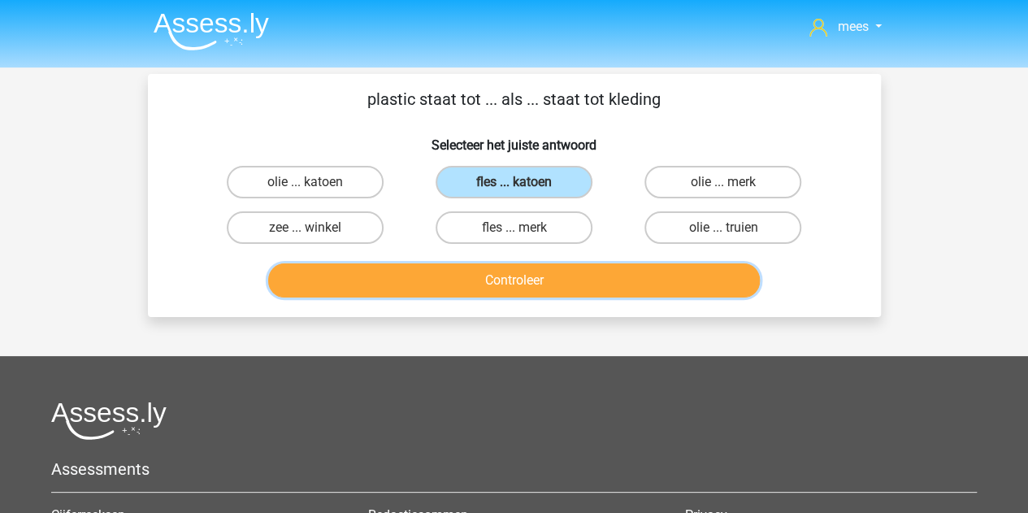
click at [502, 278] on button "Controleer" at bounding box center [514, 280] width 492 height 34
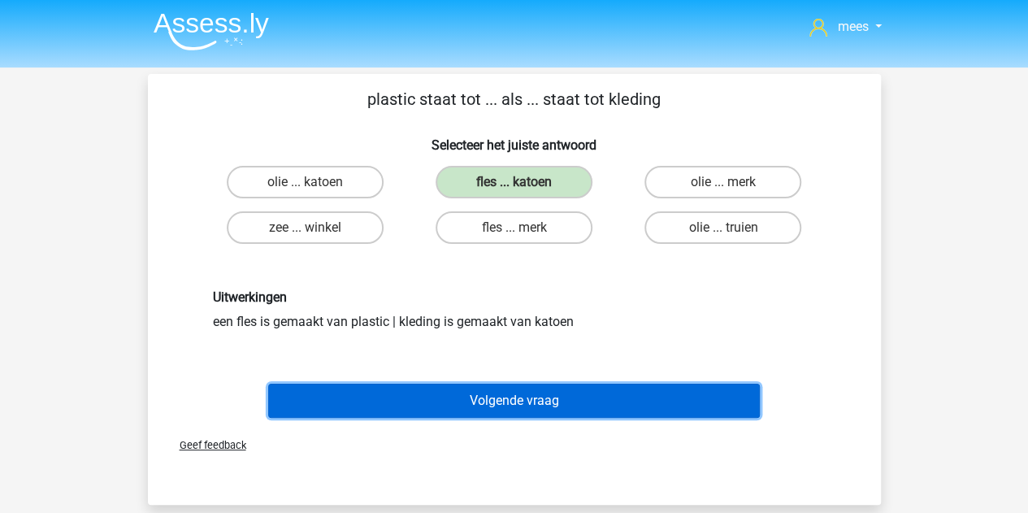
click at [481, 398] on button "Volgende vraag" at bounding box center [514, 401] width 492 height 34
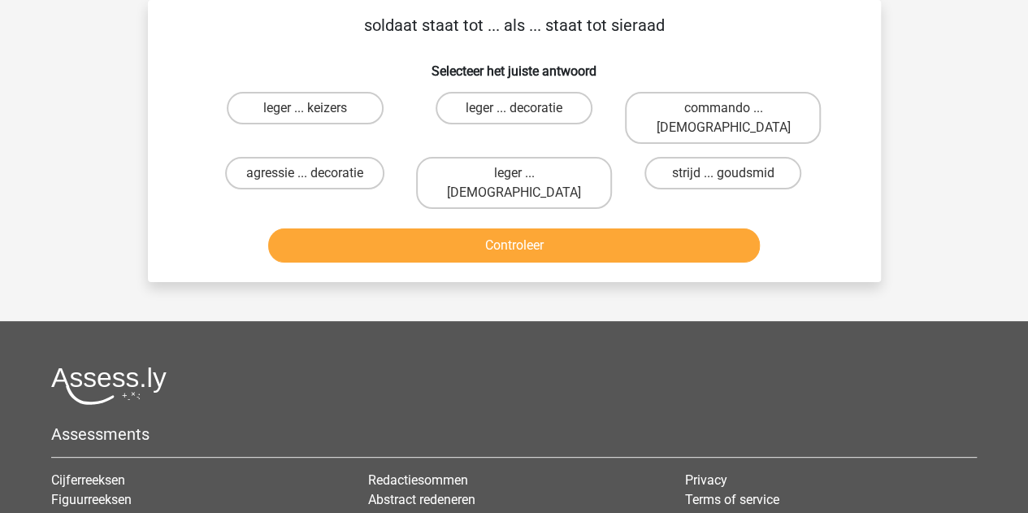
scroll to position [0, 0]
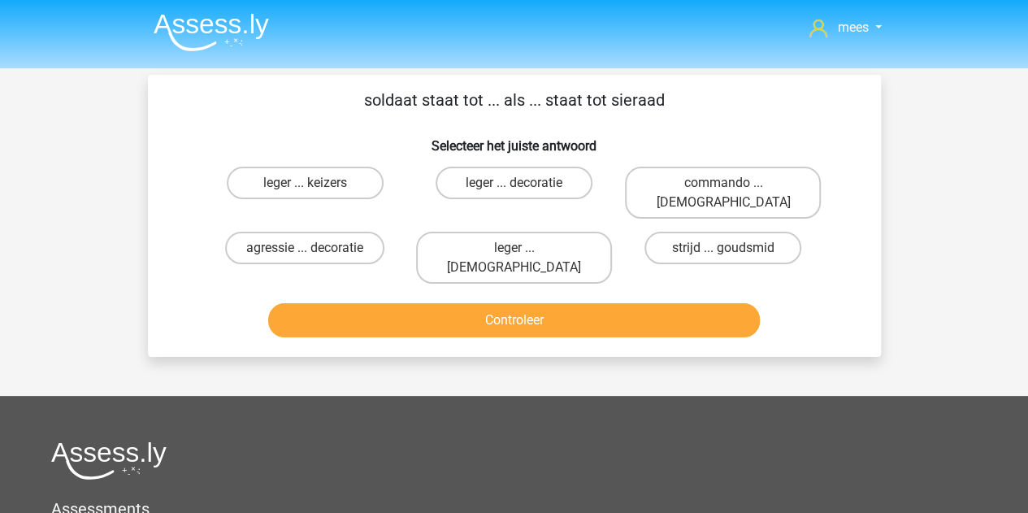
click at [363, 318] on div "mees mazeb247@gmail.com Nederlands English" at bounding box center [514, 412] width 1028 height 825
click at [727, 248] on input "strijd ... goudsmid" at bounding box center [729, 253] width 11 height 11
radio input "true"
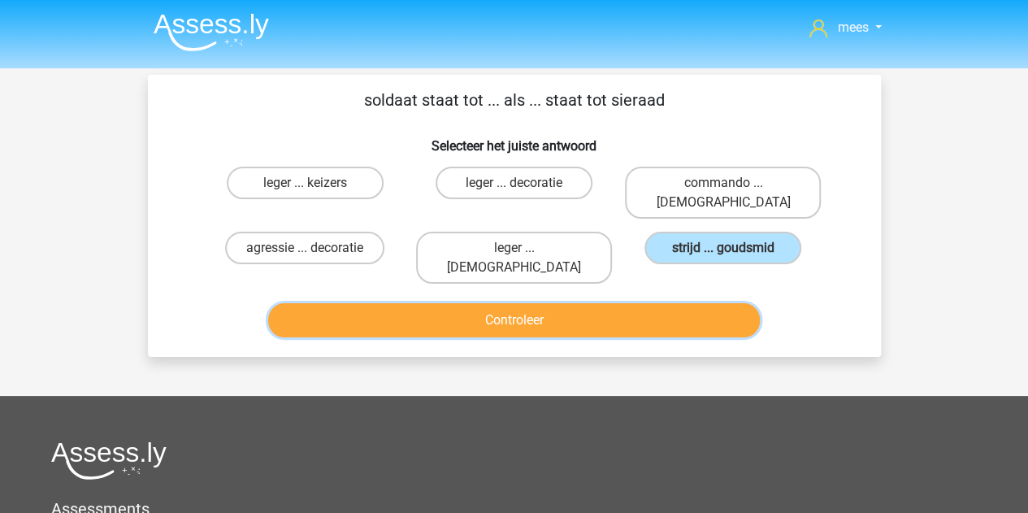
click at [623, 303] on button "Controleer" at bounding box center [514, 320] width 492 height 34
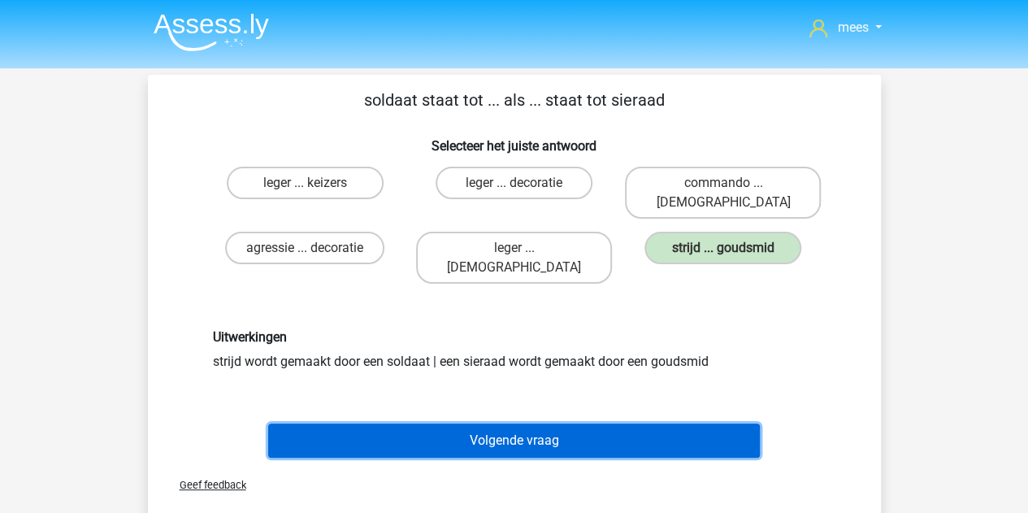
click at [512, 424] on button "Volgende vraag" at bounding box center [514, 441] width 492 height 34
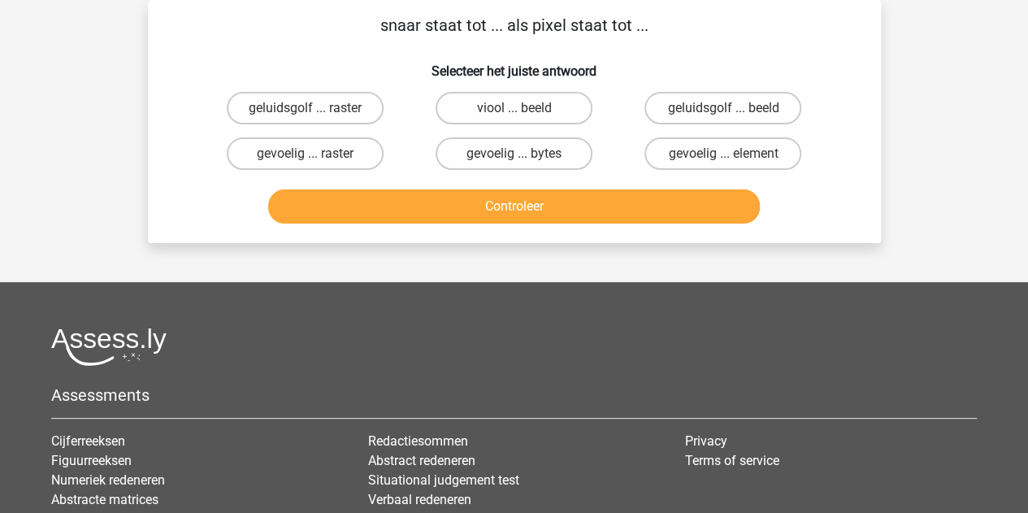
scroll to position [17, 0]
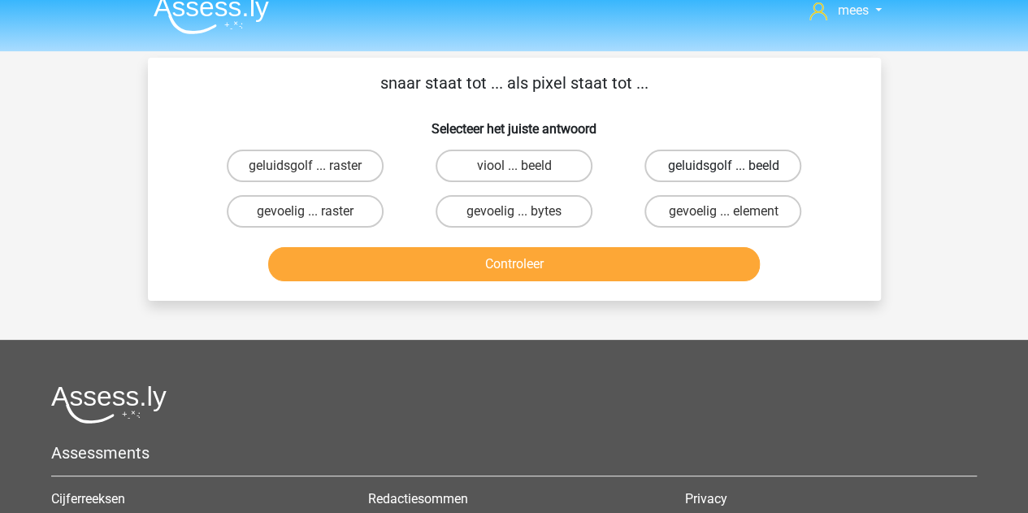
click at [706, 165] on label "geluidsgolf ... beeld" at bounding box center [723, 166] width 157 height 33
click at [724, 166] on input "geluidsgolf ... beeld" at bounding box center [729, 171] width 11 height 11
radio input "true"
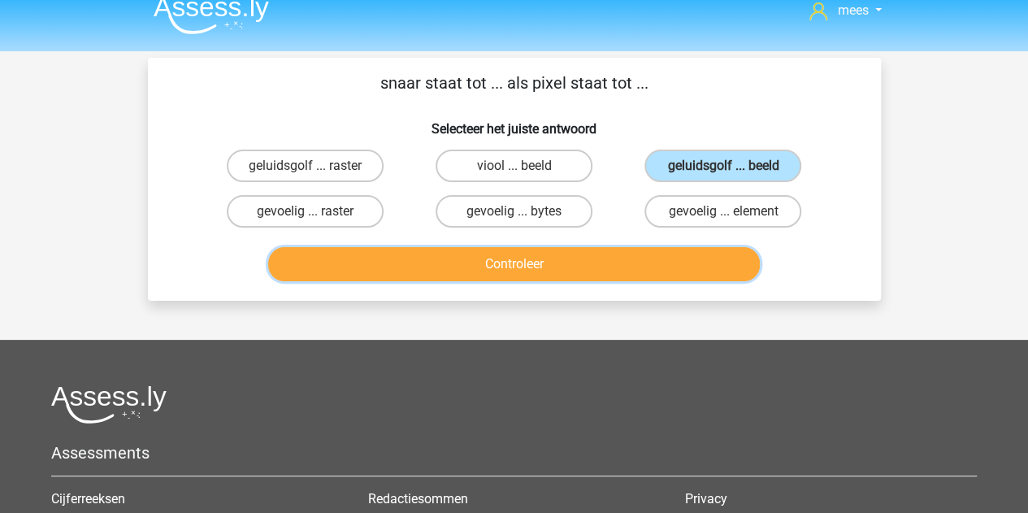
click at [598, 262] on button "Controleer" at bounding box center [514, 264] width 492 height 34
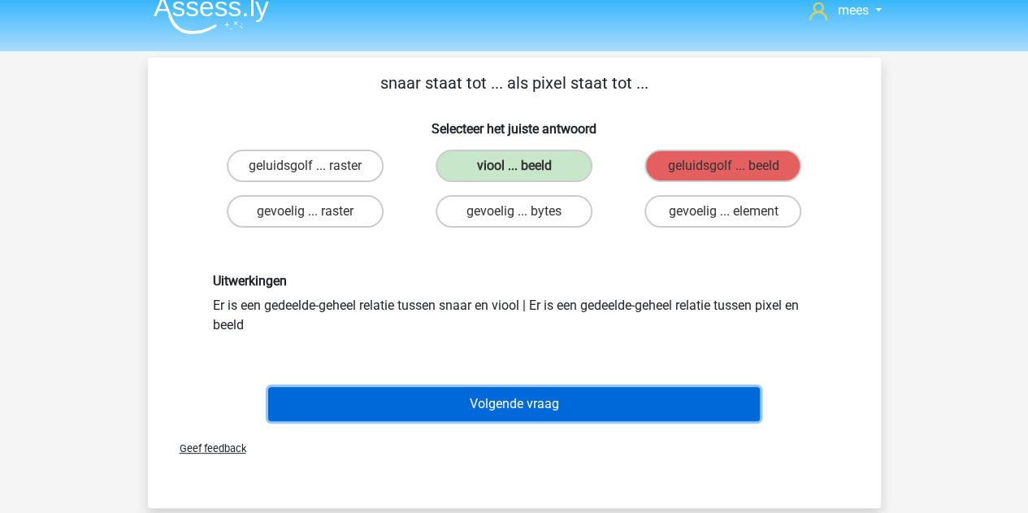
click at [516, 397] on button "Volgende vraag" at bounding box center [514, 404] width 492 height 34
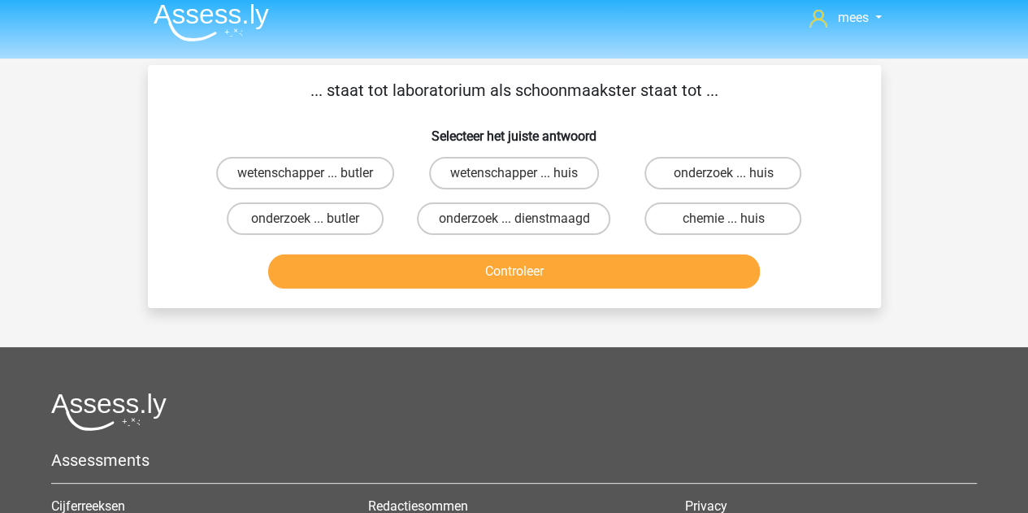
scroll to position [8, 0]
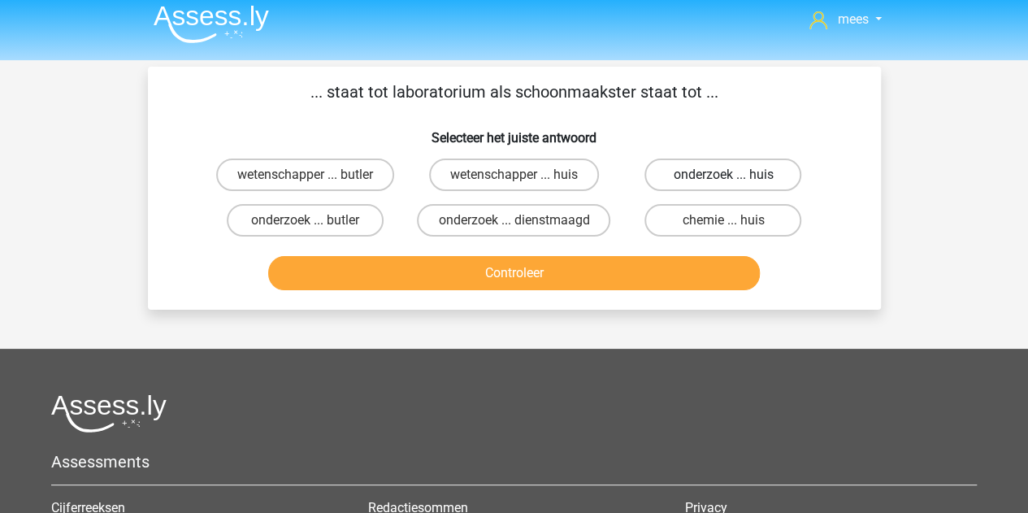
click at [720, 177] on label "onderzoek ... huis" at bounding box center [723, 175] width 157 height 33
click at [724, 177] on input "onderzoek ... huis" at bounding box center [729, 180] width 11 height 11
radio input "true"
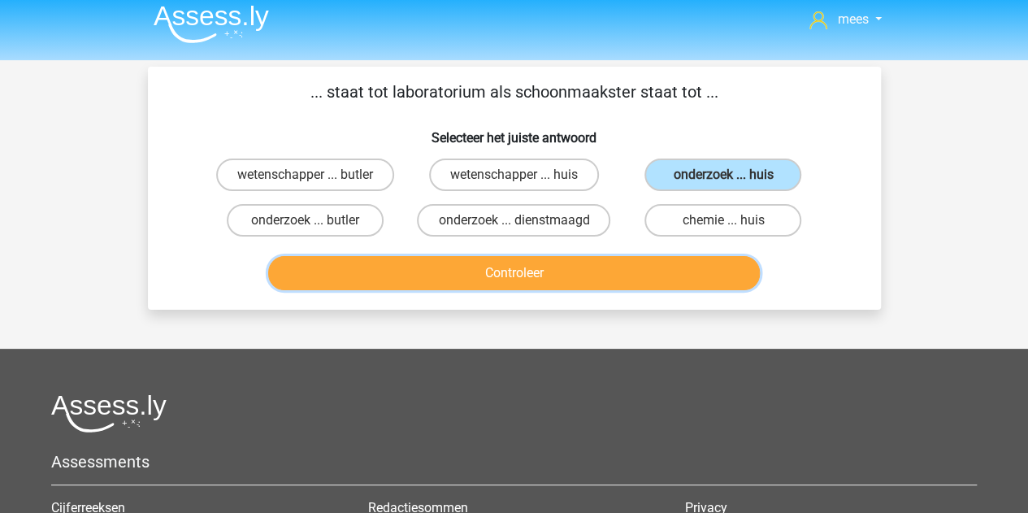
click at [615, 284] on button "Controleer" at bounding box center [514, 273] width 492 height 34
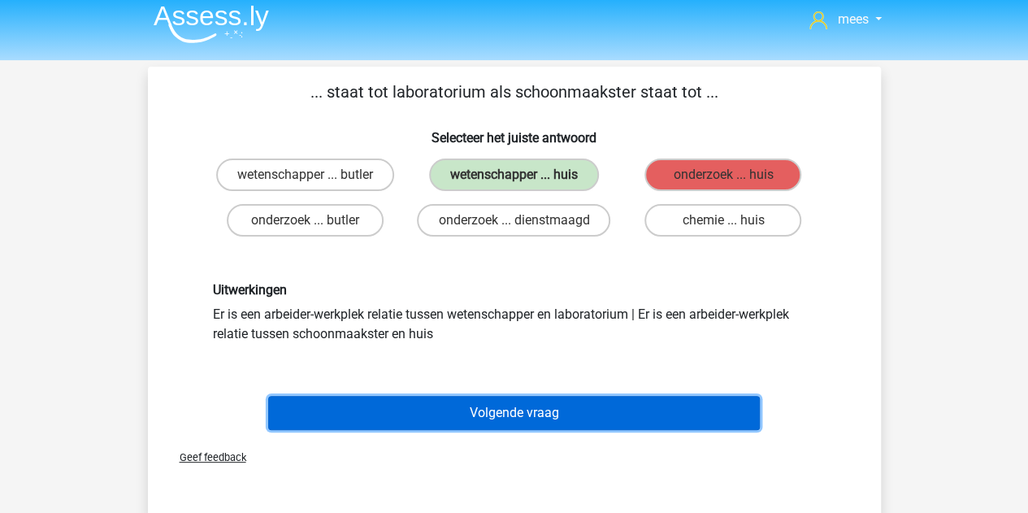
click at [507, 413] on button "Volgende vraag" at bounding box center [514, 413] width 492 height 34
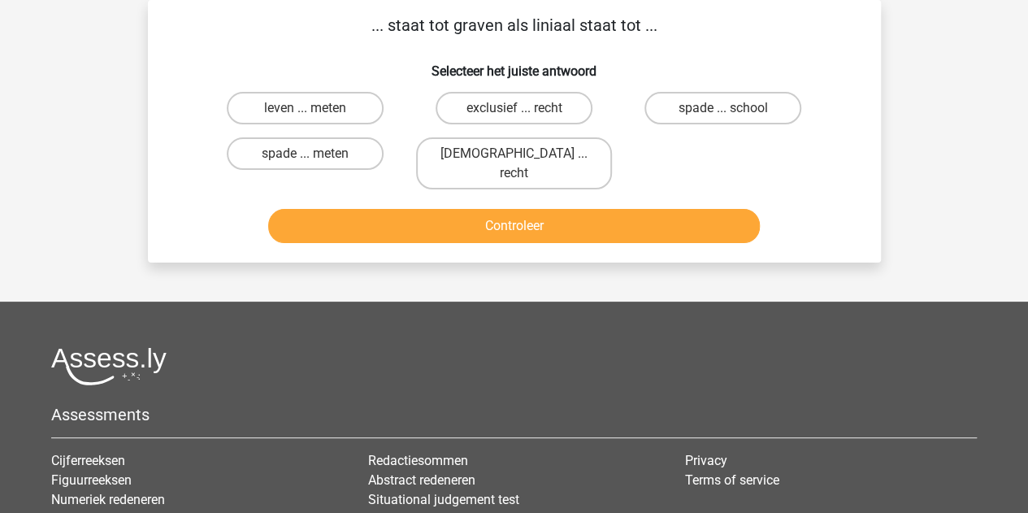
scroll to position [0, 0]
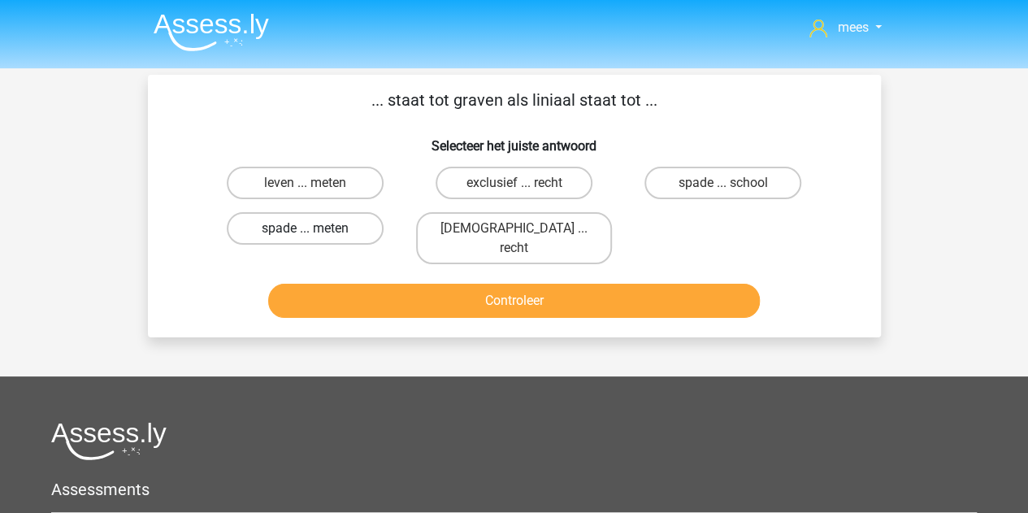
click at [336, 227] on label "spade ... meten" at bounding box center [305, 228] width 157 height 33
click at [315, 228] on input "spade ... meten" at bounding box center [310, 233] width 11 height 11
radio input "true"
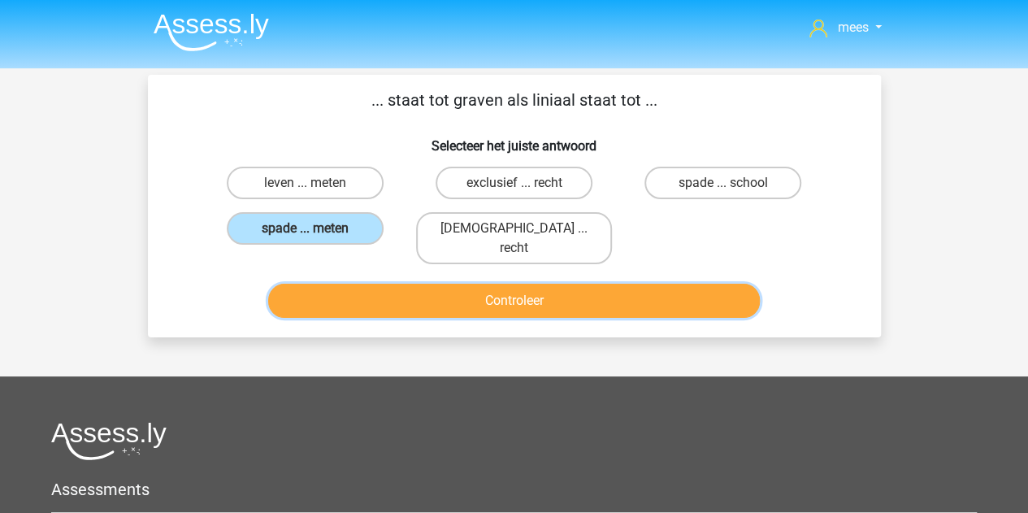
click at [419, 289] on button "Controleer" at bounding box center [514, 301] width 492 height 34
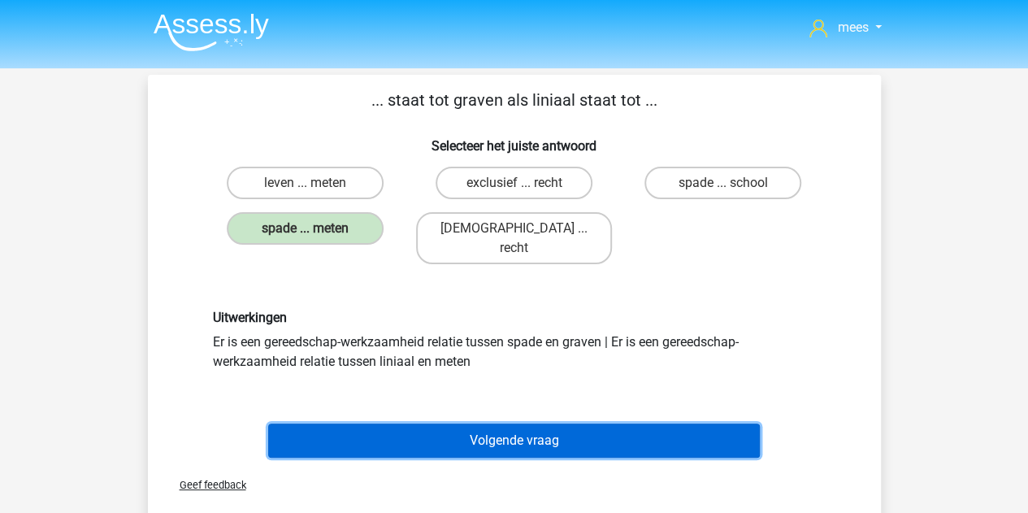
click at [407, 424] on button "Volgende vraag" at bounding box center [514, 441] width 492 height 34
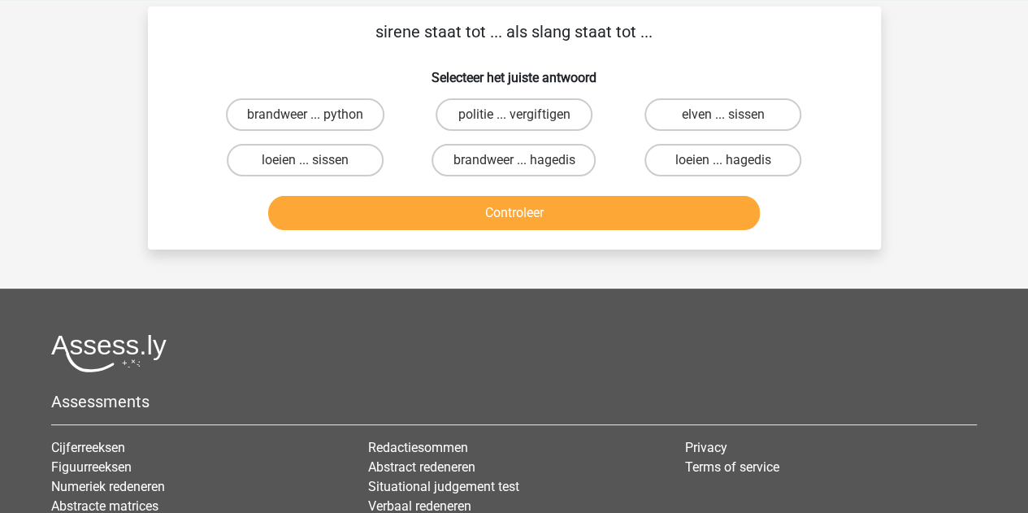
scroll to position [75, 0]
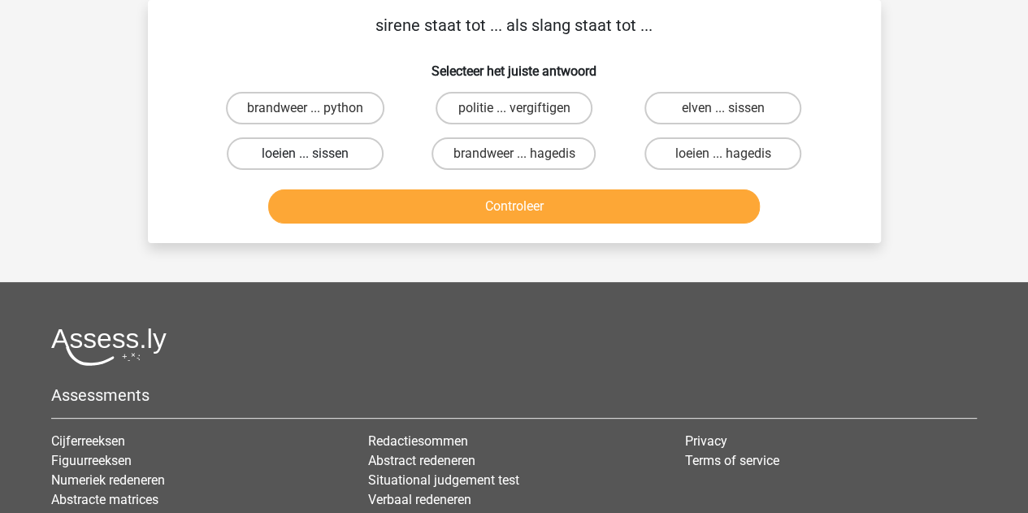
click at [259, 143] on label "loeien ... sissen" at bounding box center [305, 153] width 157 height 33
click at [305, 154] on input "loeien ... sissen" at bounding box center [310, 159] width 11 height 11
radio input "true"
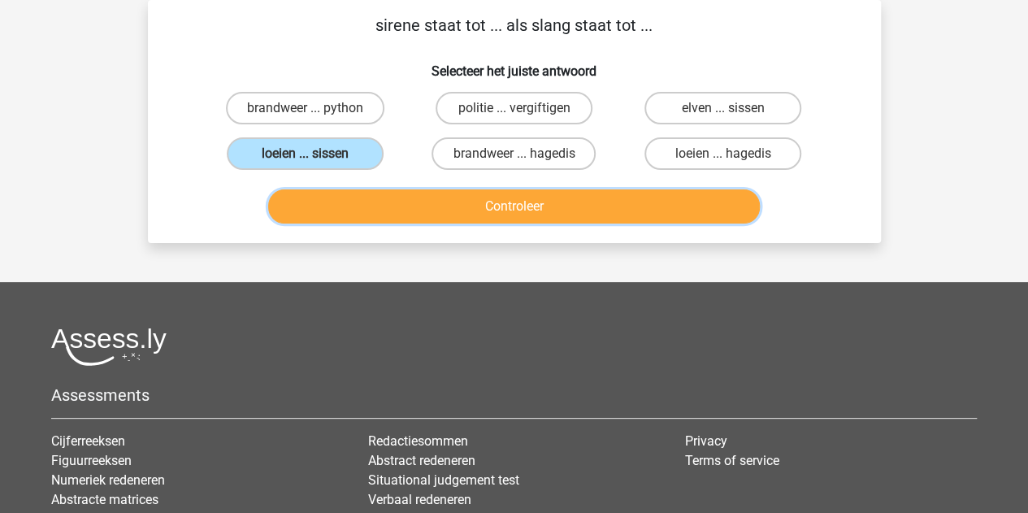
click at [372, 198] on button "Controleer" at bounding box center [514, 206] width 492 height 34
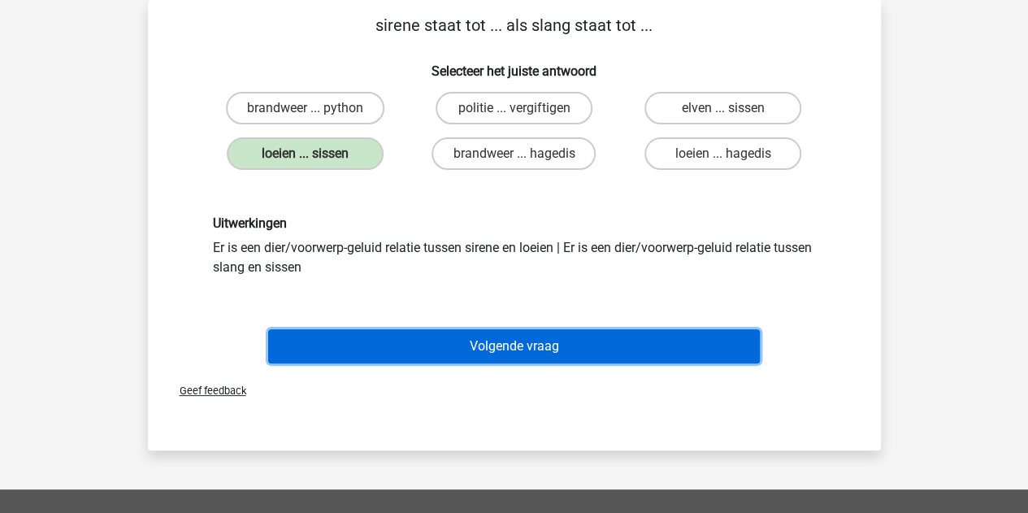
click at [407, 346] on button "Volgende vraag" at bounding box center [514, 346] width 492 height 34
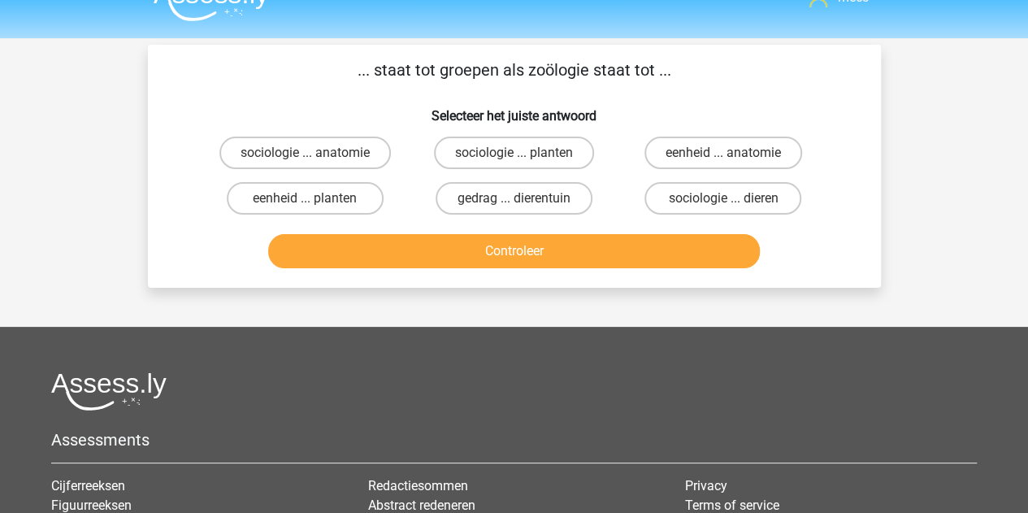
scroll to position [28, 0]
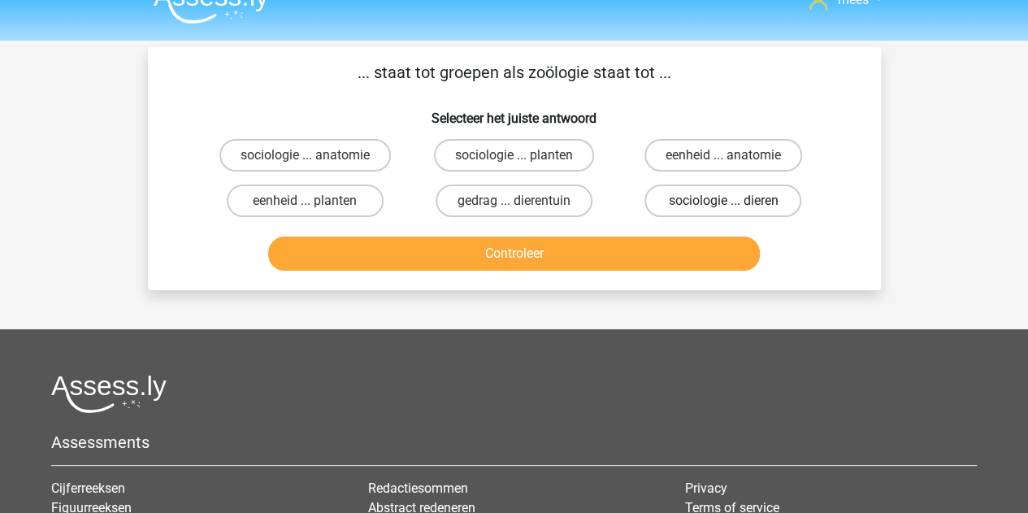
click at [674, 210] on label "sociologie ... dieren" at bounding box center [723, 201] width 157 height 33
click at [724, 210] on input "sociologie ... dieren" at bounding box center [729, 206] width 11 height 11
radio input "true"
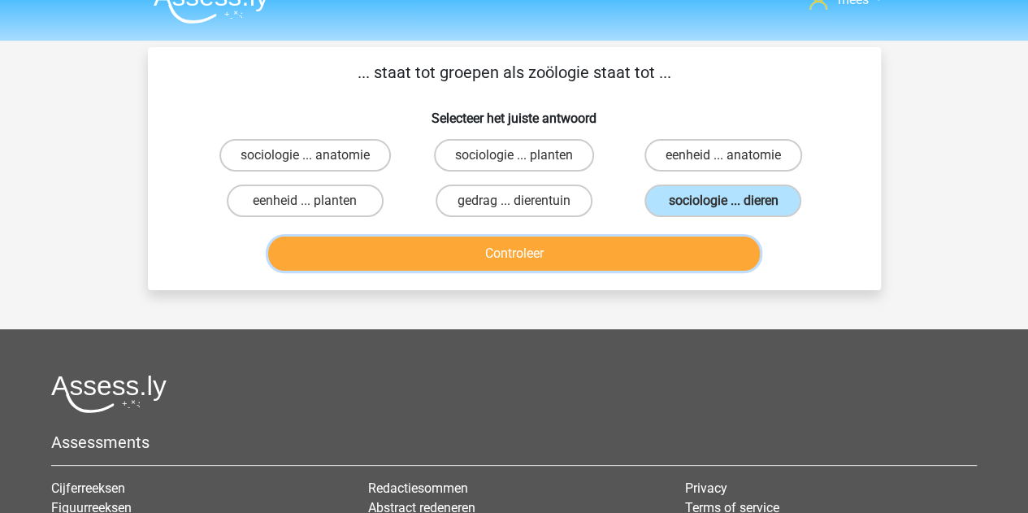
click at [602, 255] on button "Controleer" at bounding box center [514, 254] width 492 height 34
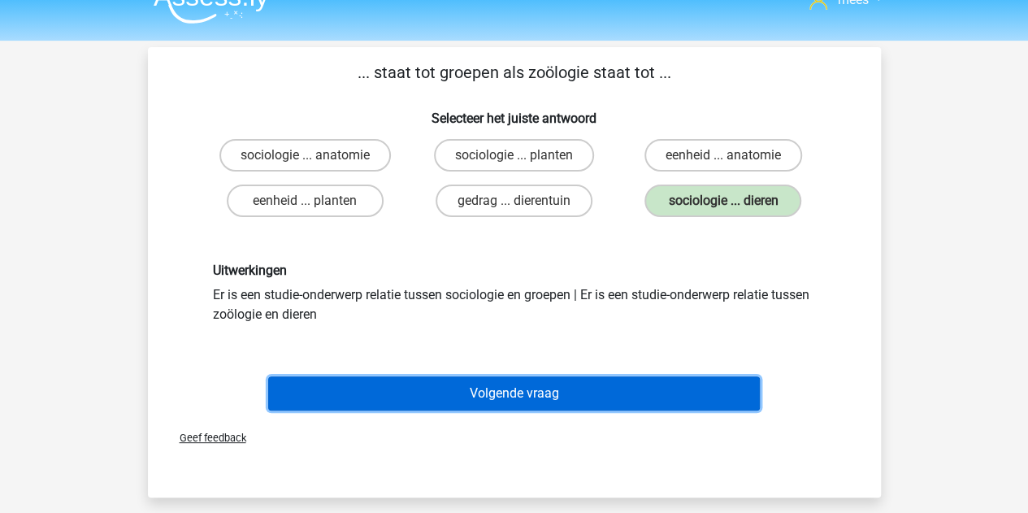
click at [460, 395] on button "Volgende vraag" at bounding box center [514, 393] width 492 height 34
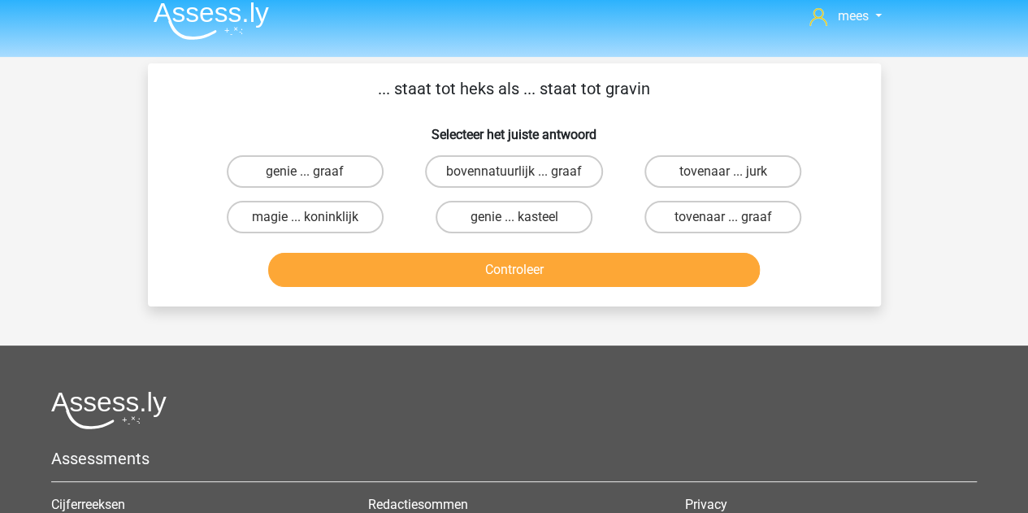
scroll to position [3, 0]
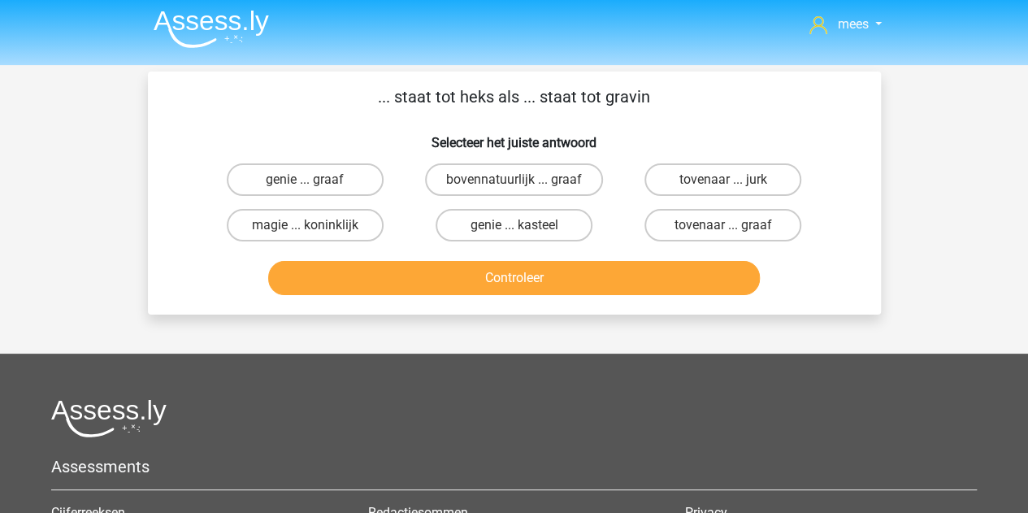
click at [724, 227] on input "tovenaar ... graaf" at bounding box center [729, 230] width 11 height 11
radio input "true"
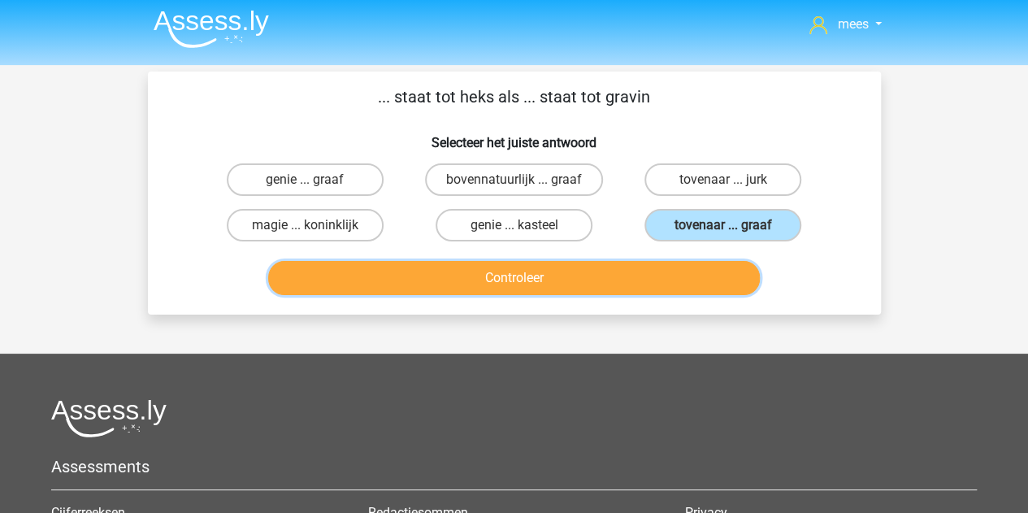
click at [621, 276] on button "Controleer" at bounding box center [514, 278] width 492 height 34
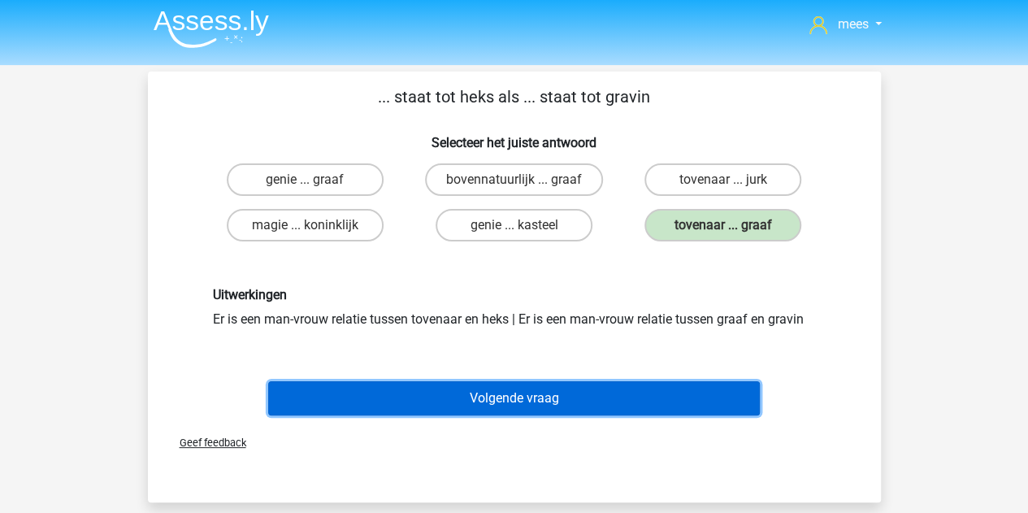
click at [473, 396] on button "Volgende vraag" at bounding box center [514, 398] width 492 height 34
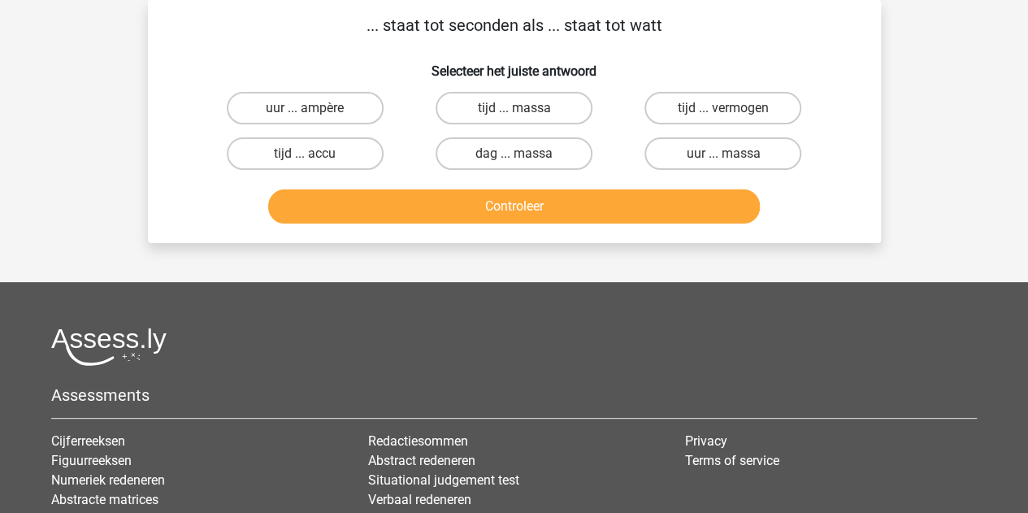
scroll to position [0, 0]
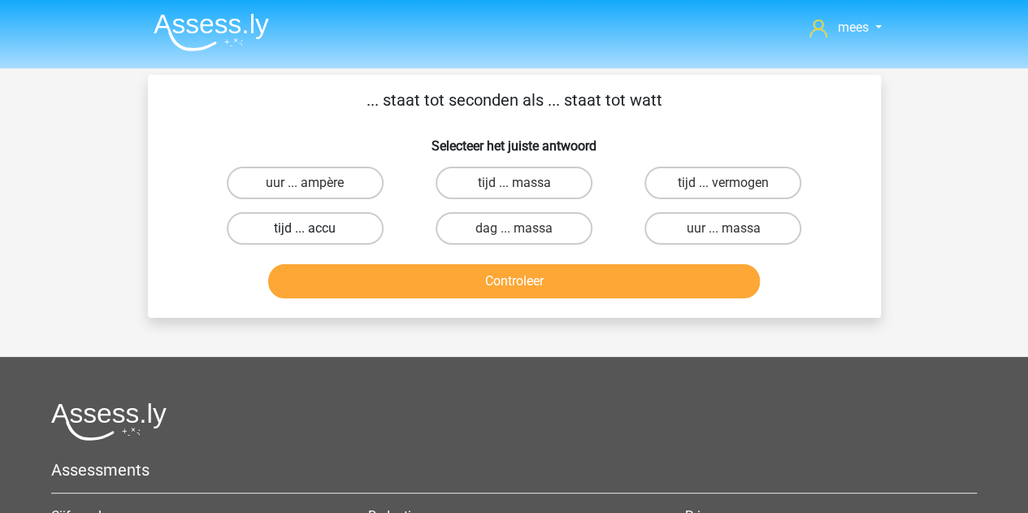
click at [346, 226] on label "tijd ... accu" at bounding box center [305, 228] width 157 height 33
click at [315, 228] on input "tijd ... accu" at bounding box center [310, 233] width 11 height 11
radio input "true"
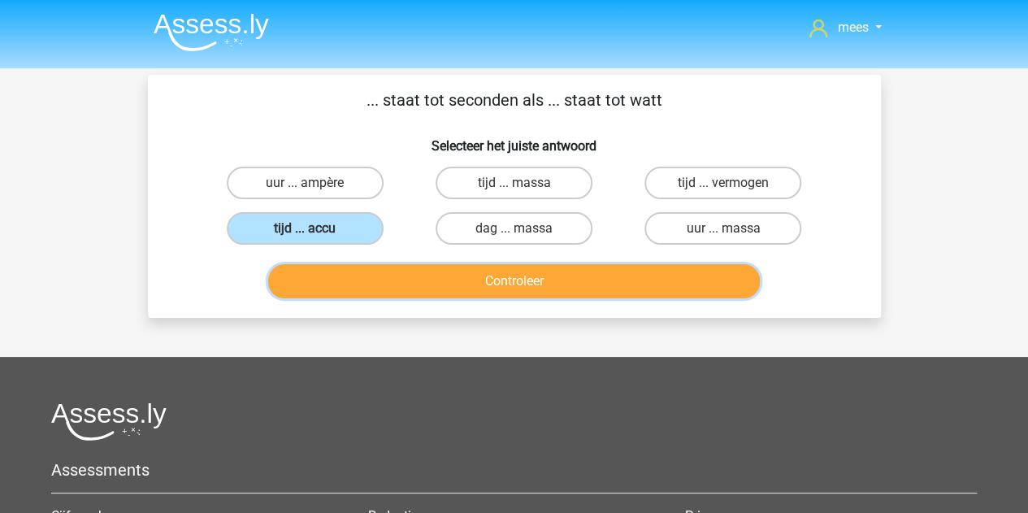
click at [384, 285] on button "Controleer" at bounding box center [514, 281] width 492 height 34
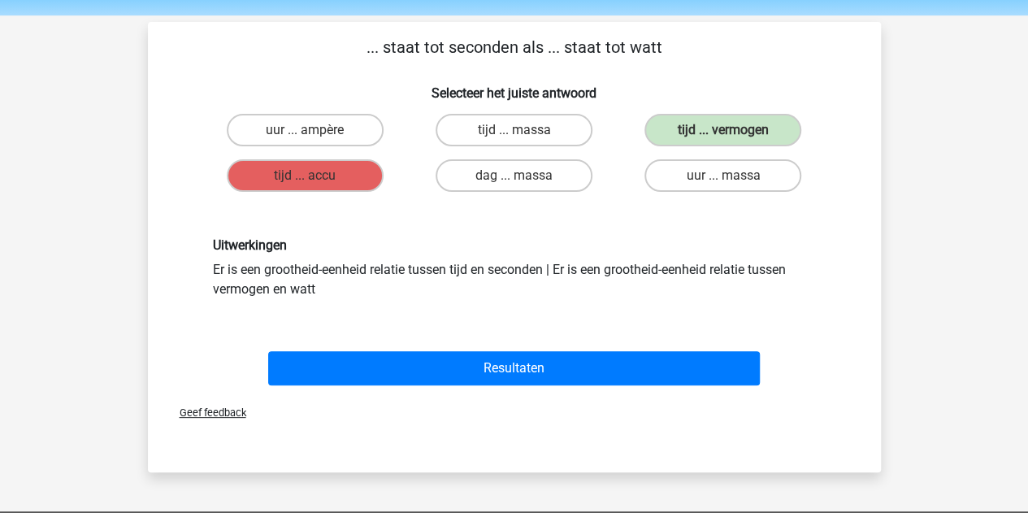
scroll to position [54, 0]
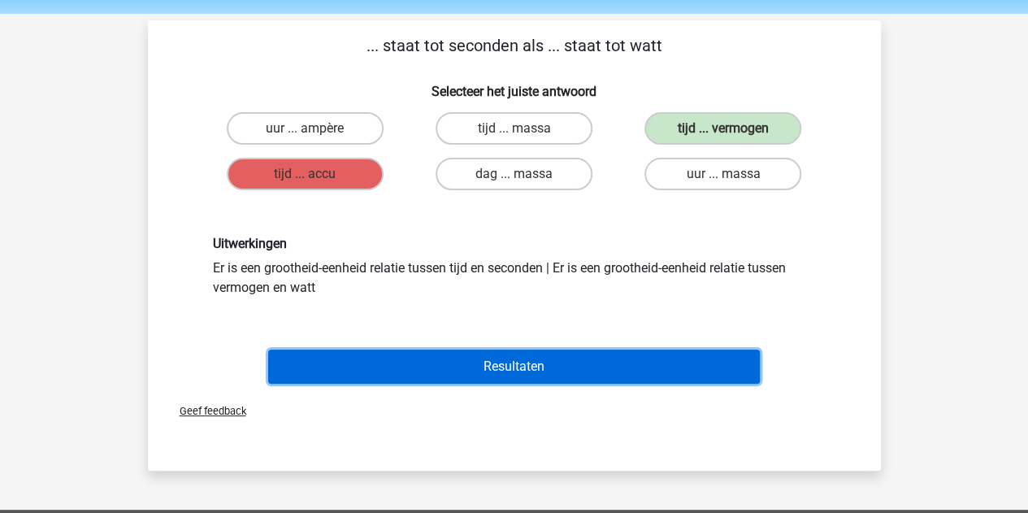
click at [351, 370] on button "Resultaten" at bounding box center [514, 367] width 492 height 34
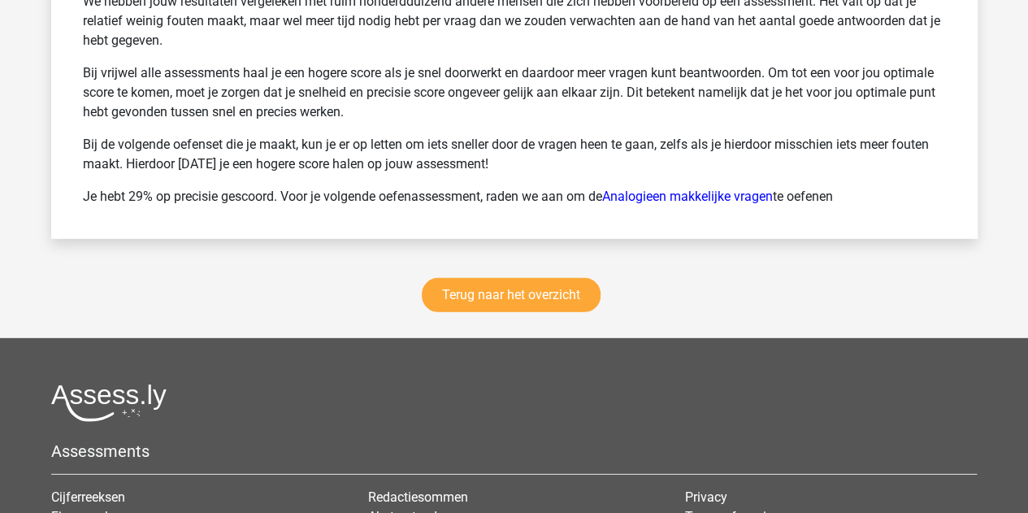
scroll to position [2233, 0]
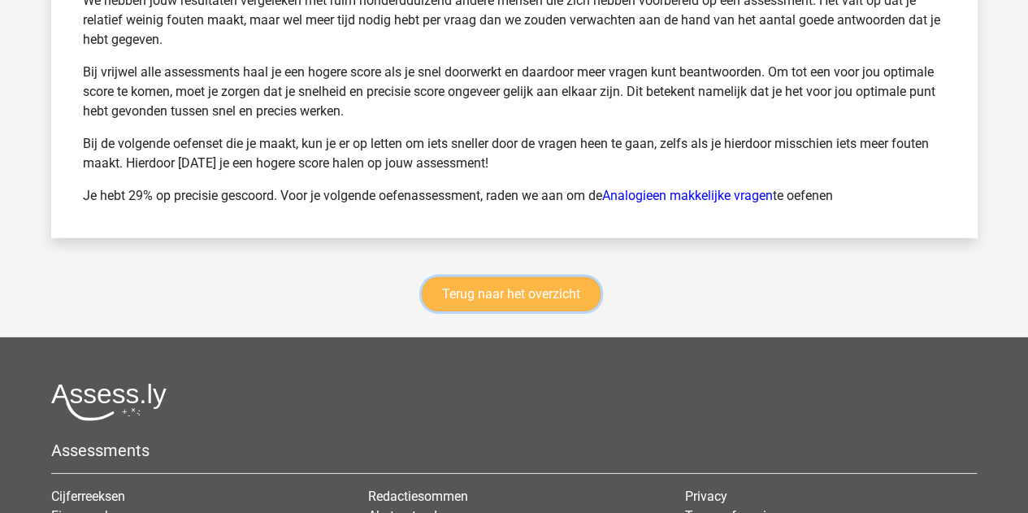
click at [507, 277] on link "Terug naar het overzicht" at bounding box center [511, 294] width 179 height 34
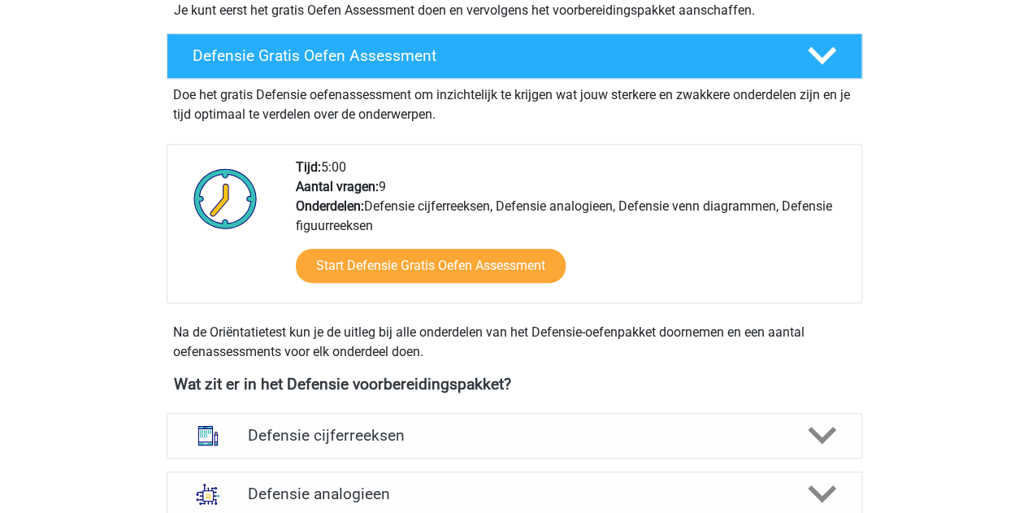
scroll to position [689, 0]
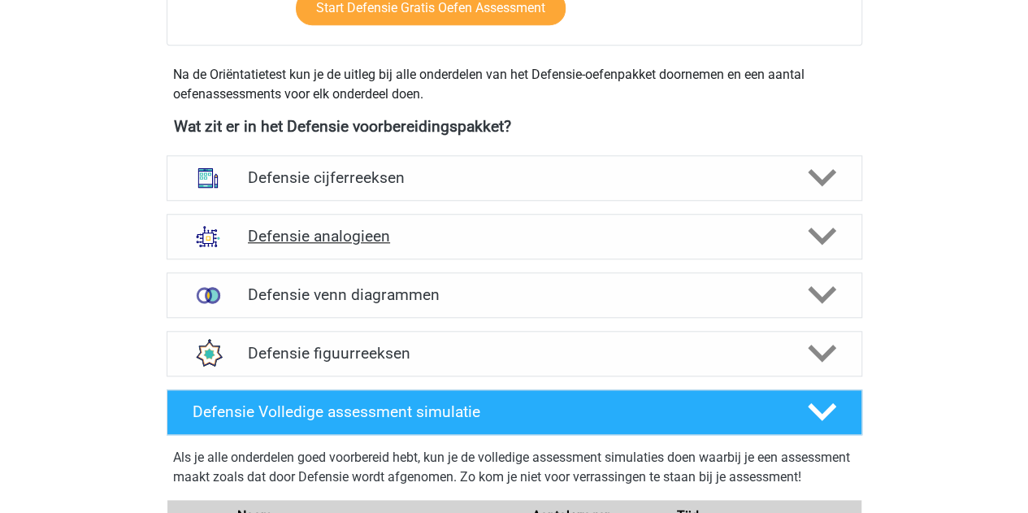
click at [341, 227] on h4 "Defensie analogieen" at bounding box center [514, 236] width 533 height 19
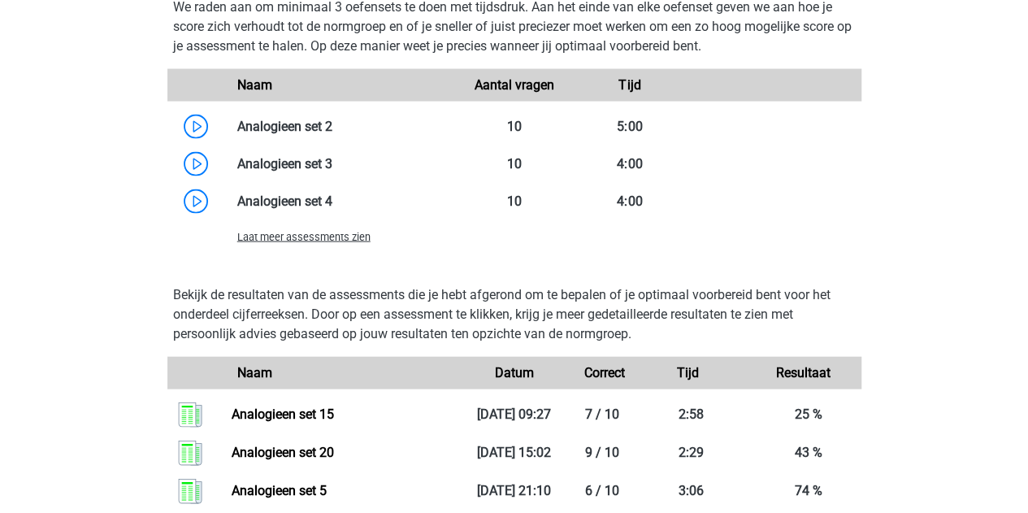
scroll to position [1649, 0]
click at [325, 237] on span "Laat meer assessments zien" at bounding box center [303, 236] width 133 height 12
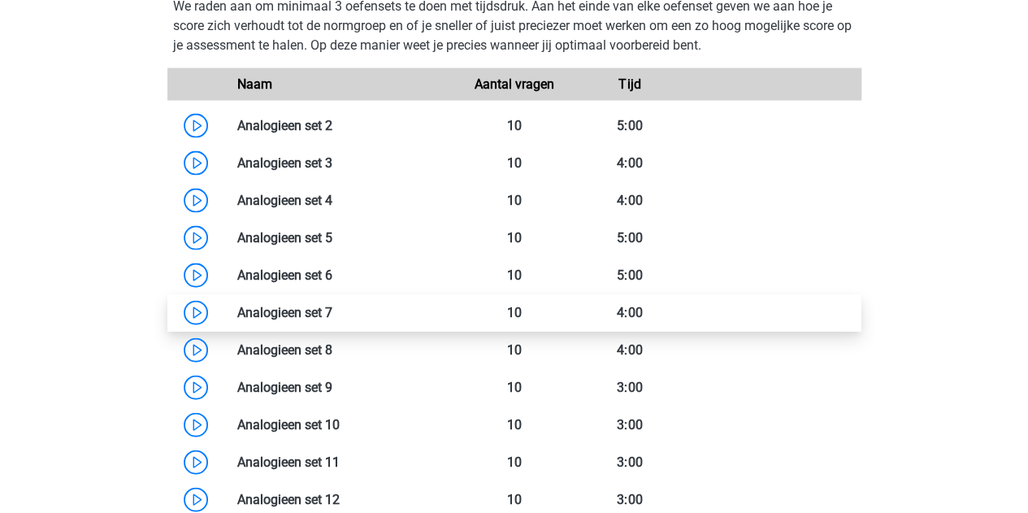
click at [333, 312] on link at bounding box center [333, 312] width 0 height 15
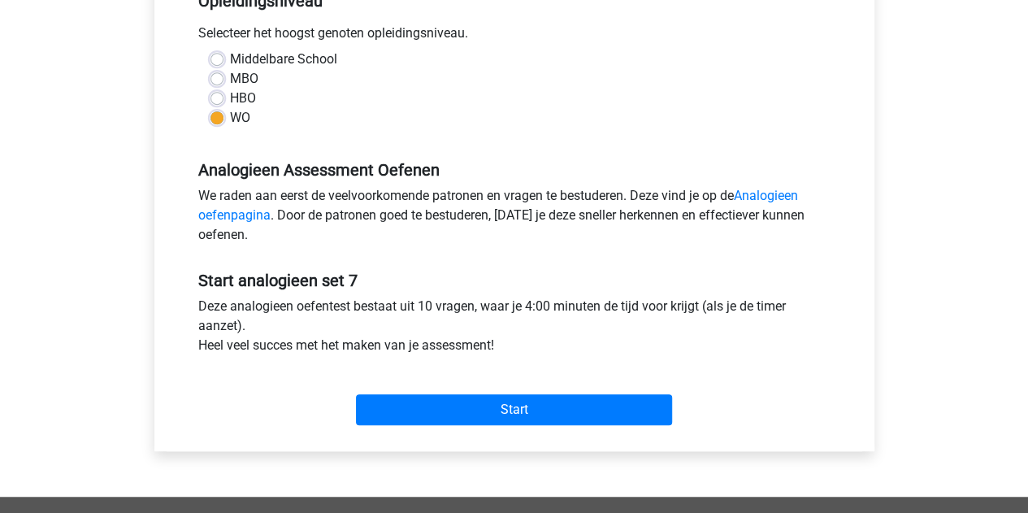
scroll to position [367, 0]
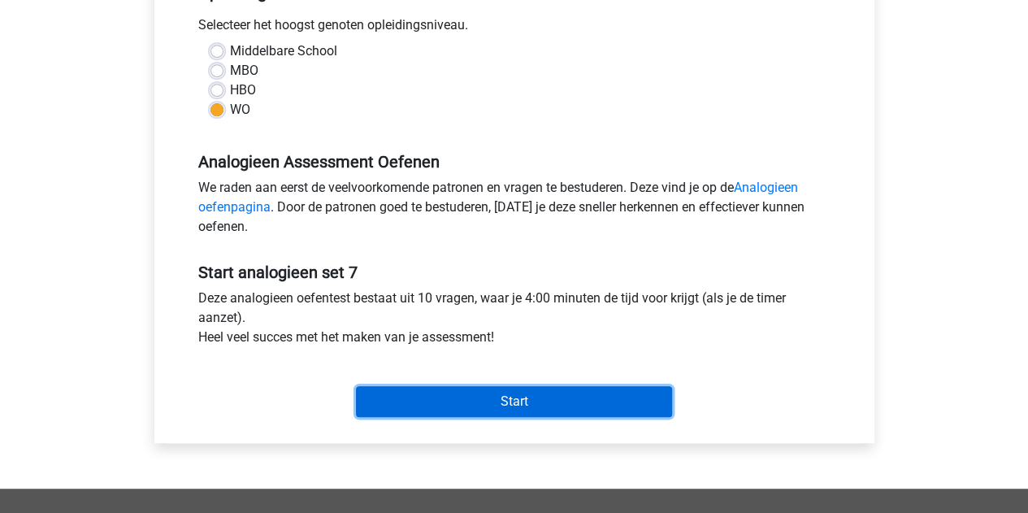
click at [400, 404] on input "Start" at bounding box center [514, 401] width 316 height 31
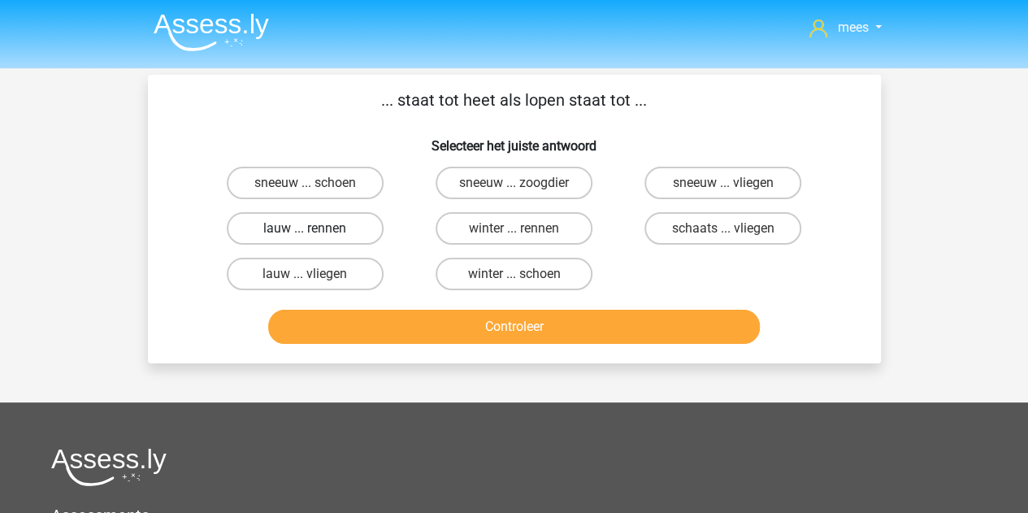
click at [292, 236] on label "lauw ... rennen" at bounding box center [305, 228] width 157 height 33
click at [305, 236] on input "lauw ... rennen" at bounding box center [310, 233] width 11 height 11
radio input "true"
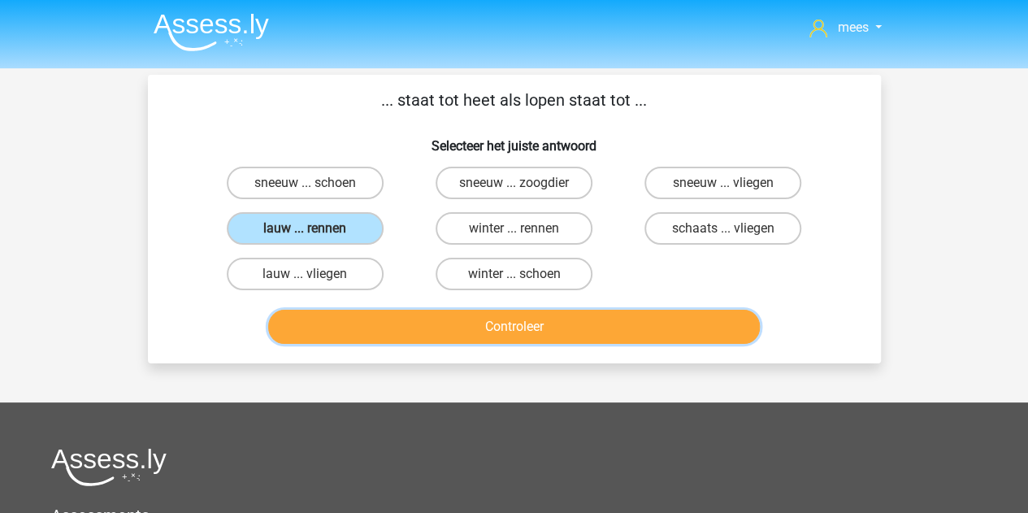
click at [364, 330] on button "Controleer" at bounding box center [514, 327] width 492 height 34
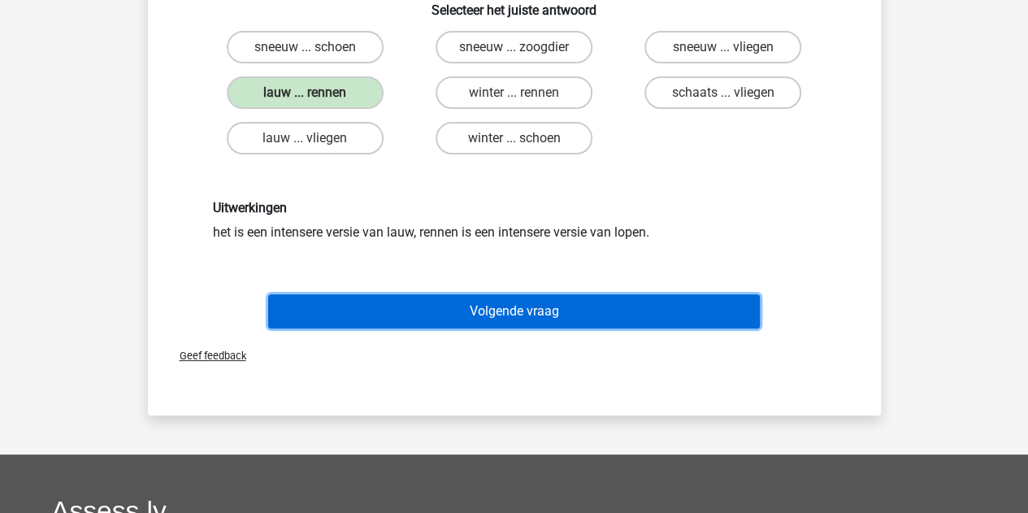
click at [350, 308] on button "Volgende vraag" at bounding box center [514, 311] width 492 height 34
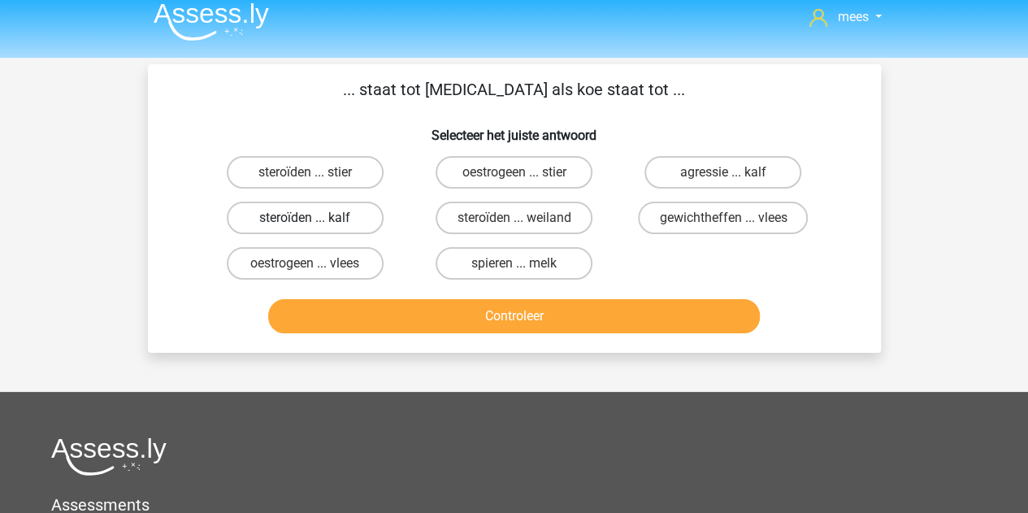
scroll to position [10, 0]
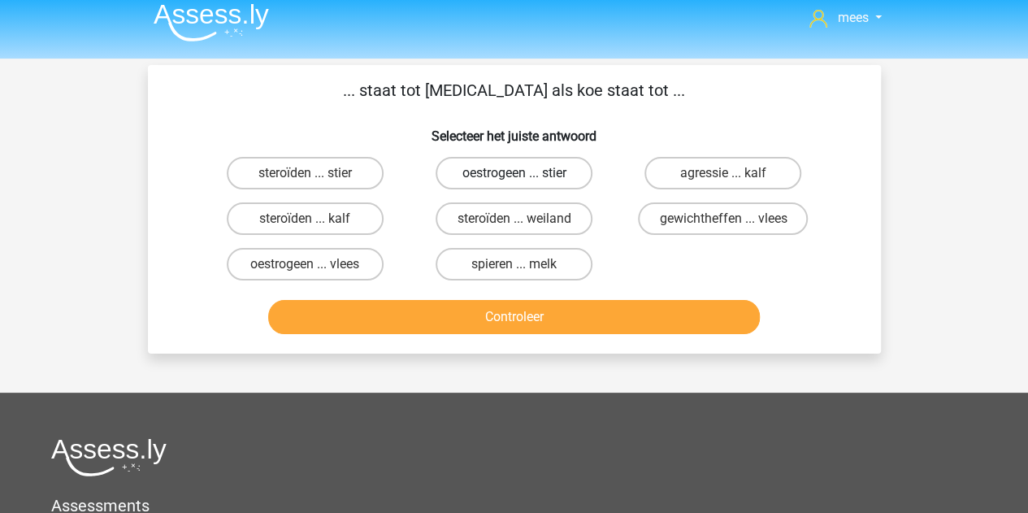
click at [478, 175] on label "oestrogeen ... stier" at bounding box center [514, 173] width 157 height 33
click at [514, 175] on input "oestrogeen ... stier" at bounding box center [519, 178] width 11 height 11
radio input "true"
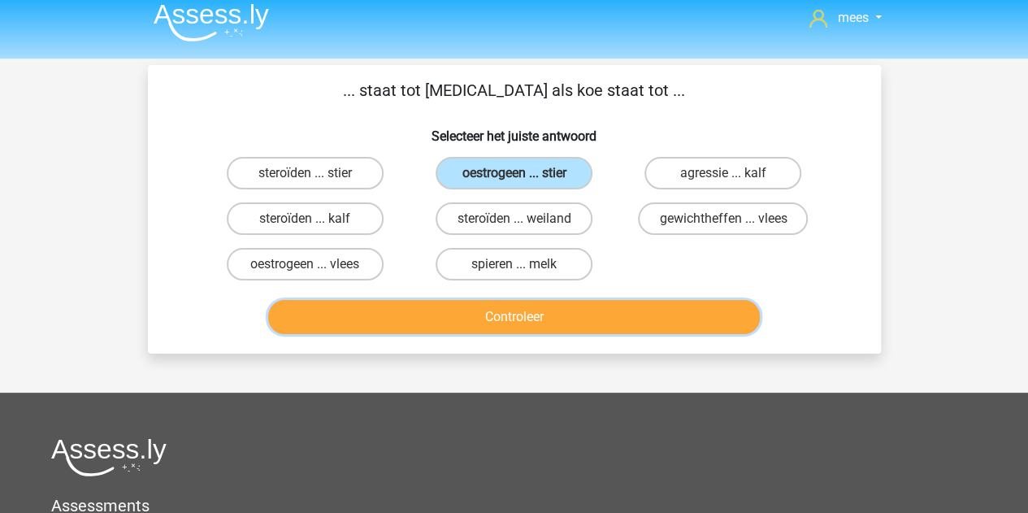
click at [441, 311] on button "Controleer" at bounding box center [514, 317] width 492 height 34
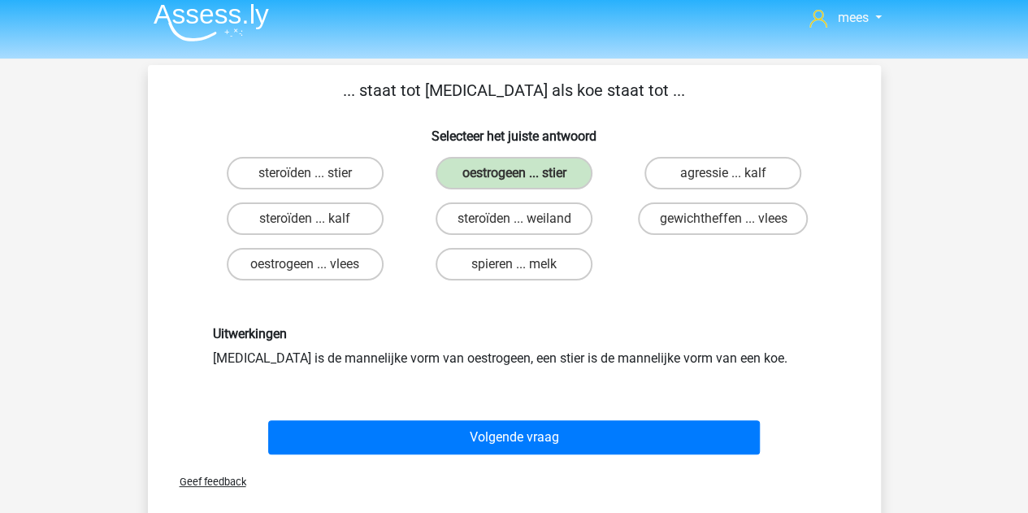
scroll to position [99, 0]
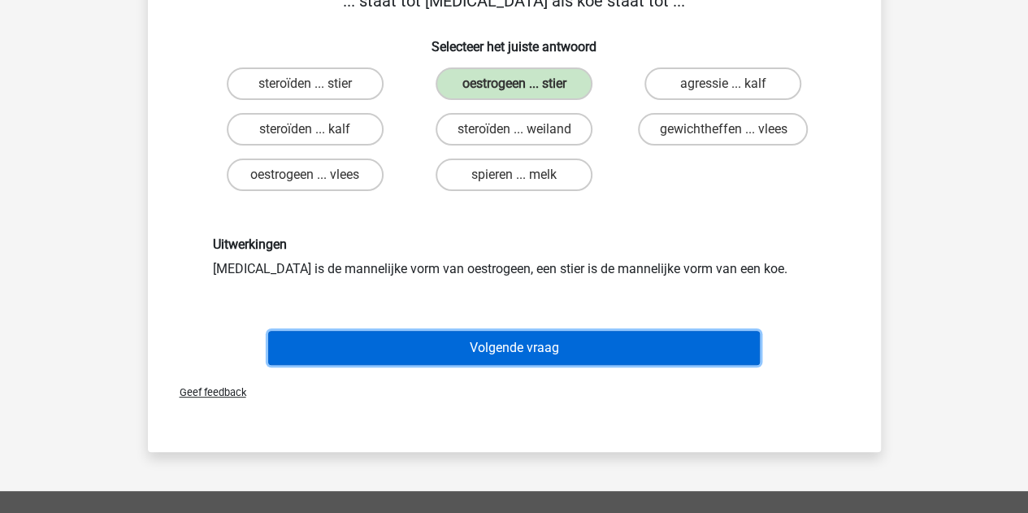
click at [413, 347] on button "Volgende vraag" at bounding box center [514, 348] width 492 height 34
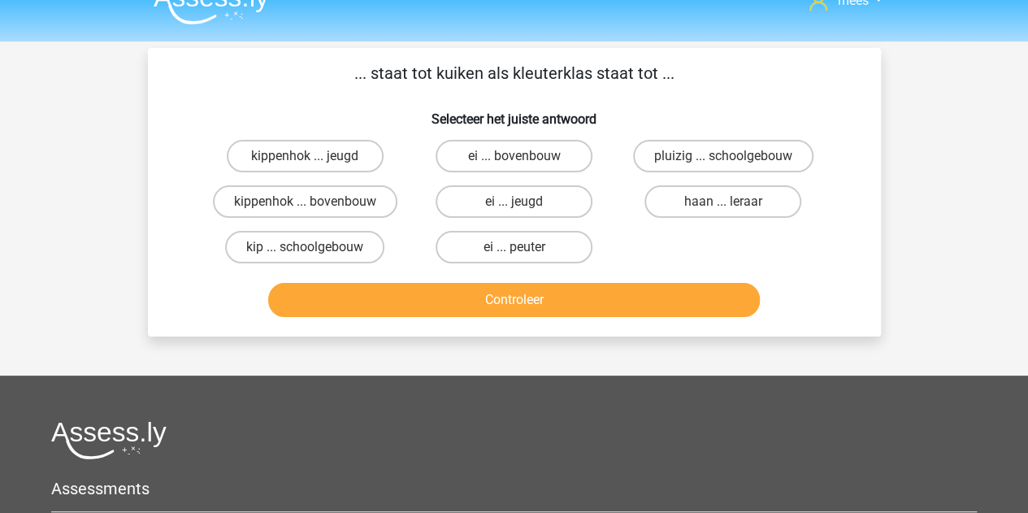
scroll to position [25, 0]
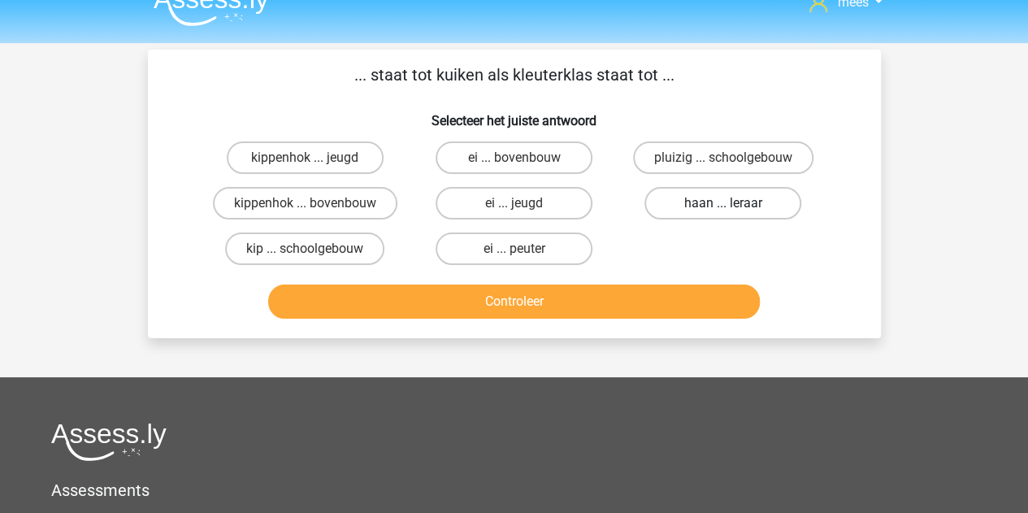
click at [715, 194] on label "haan ... leraar" at bounding box center [723, 203] width 157 height 33
click at [724, 203] on input "haan ... leraar" at bounding box center [729, 208] width 11 height 11
radio input "true"
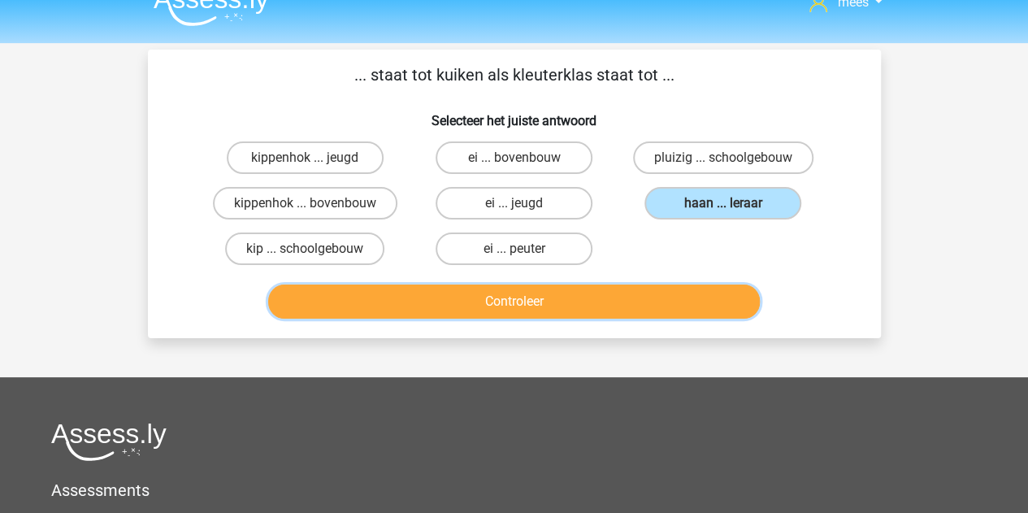
click at [582, 298] on button "Controleer" at bounding box center [514, 302] width 492 height 34
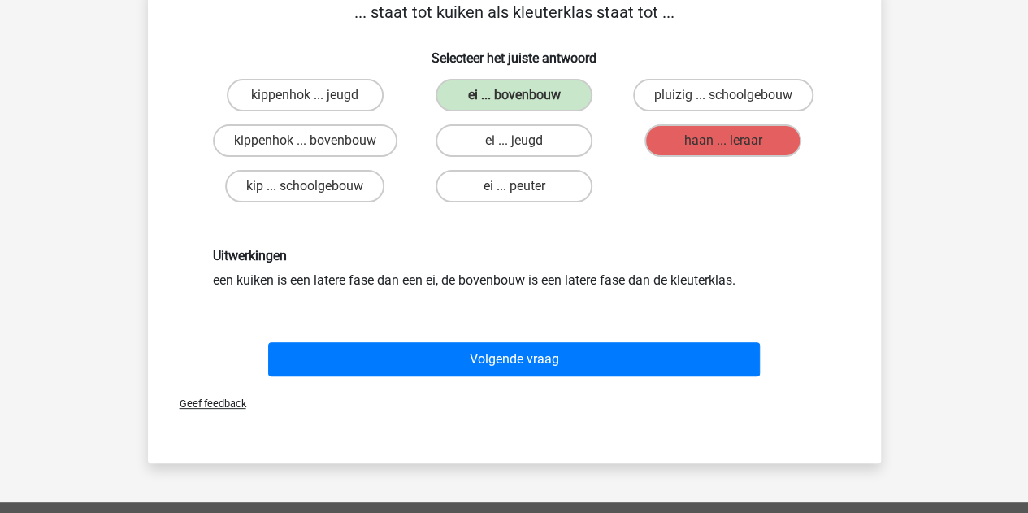
scroll to position [89, 0]
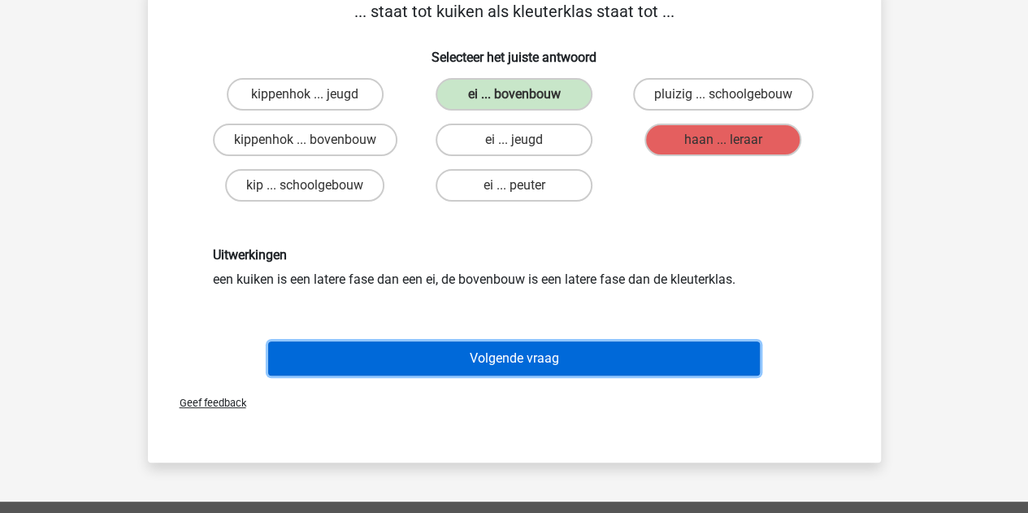
click at [520, 353] on button "Volgende vraag" at bounding box center [514, 358] width 492 height 34
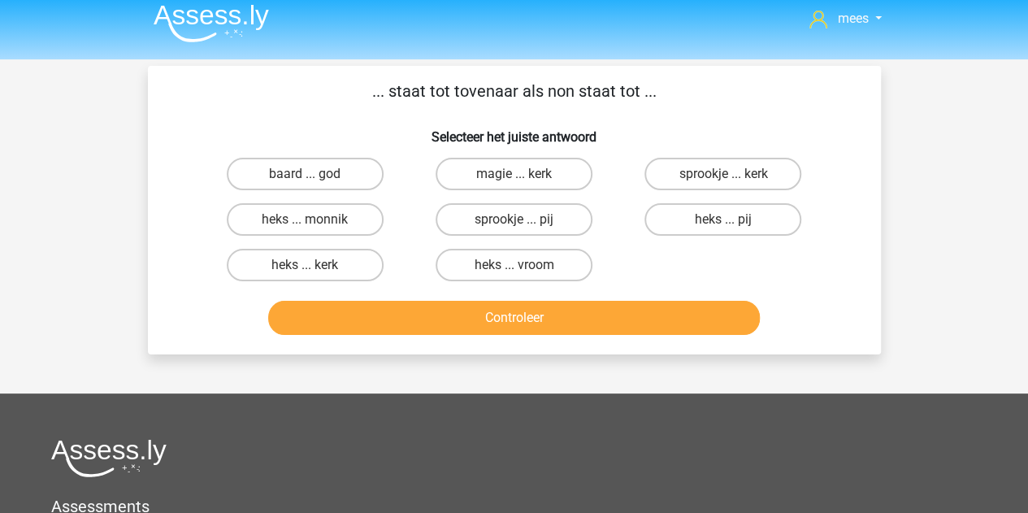
scroll to position [2, 0]
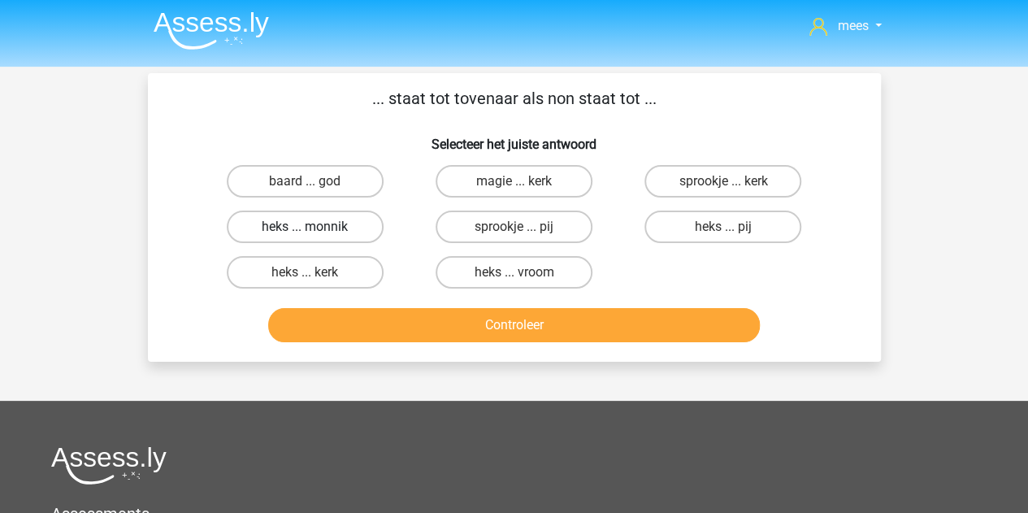
click at [273, 227] on label "heks ... monnik" at bounding box center [305, 227] width 157 height 33
click at [305, 227] on input "heks ... monnik" at bounding box center [310, 232] width 11 height 11
radio input "true"
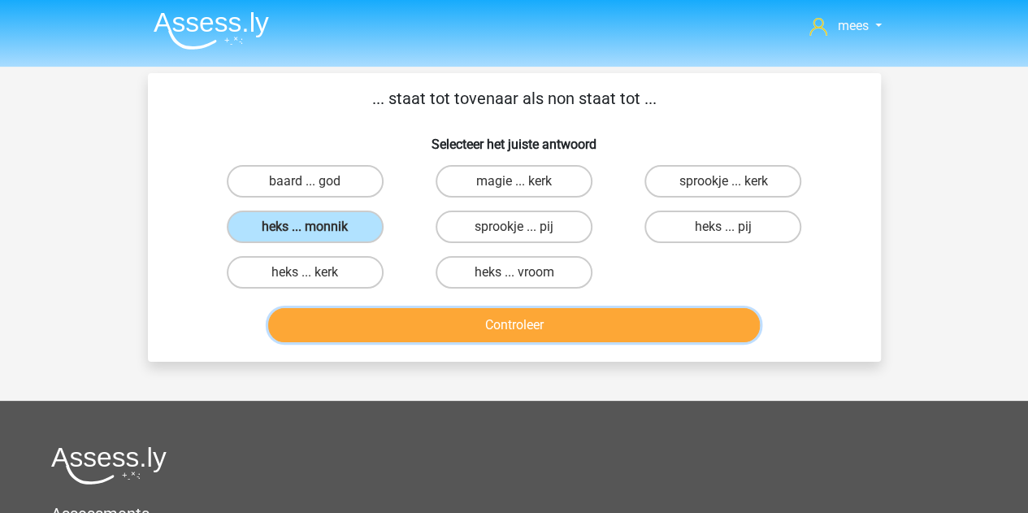
click at [444, 329] on button "Controleer" at bounding box center [514, 325] width 492 height 34
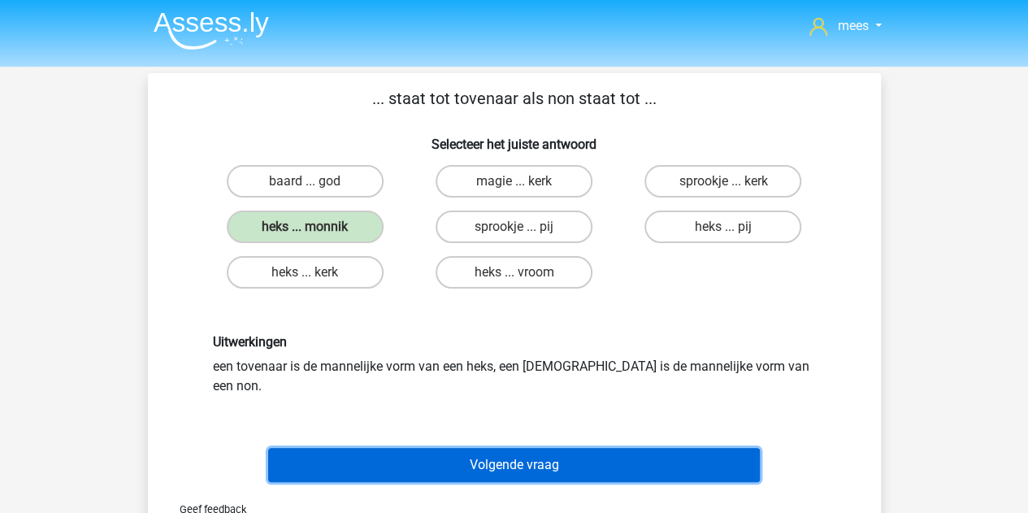
click at [376, 451] on button "Volgende vraag" at bounding box center [514, 465] width 492 height 34
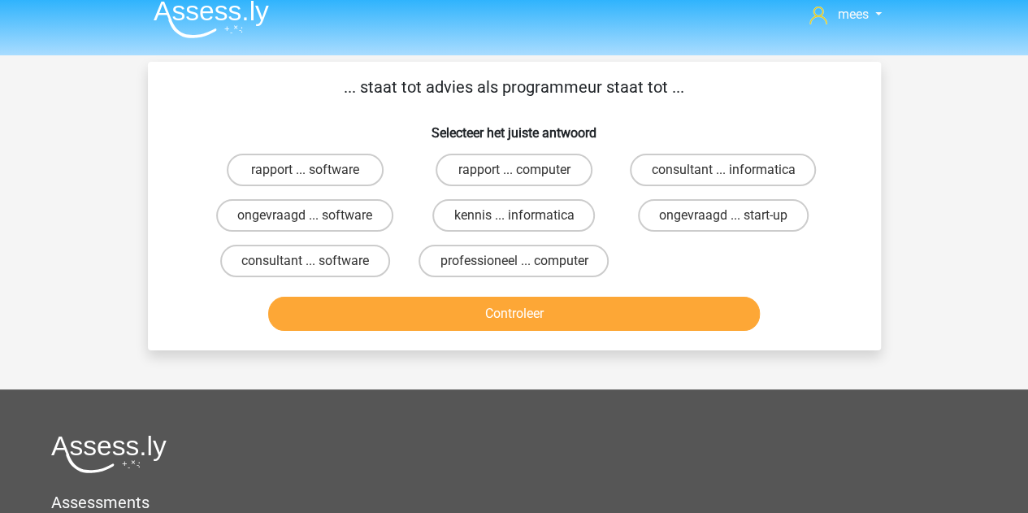
scroll to position [11, 0]
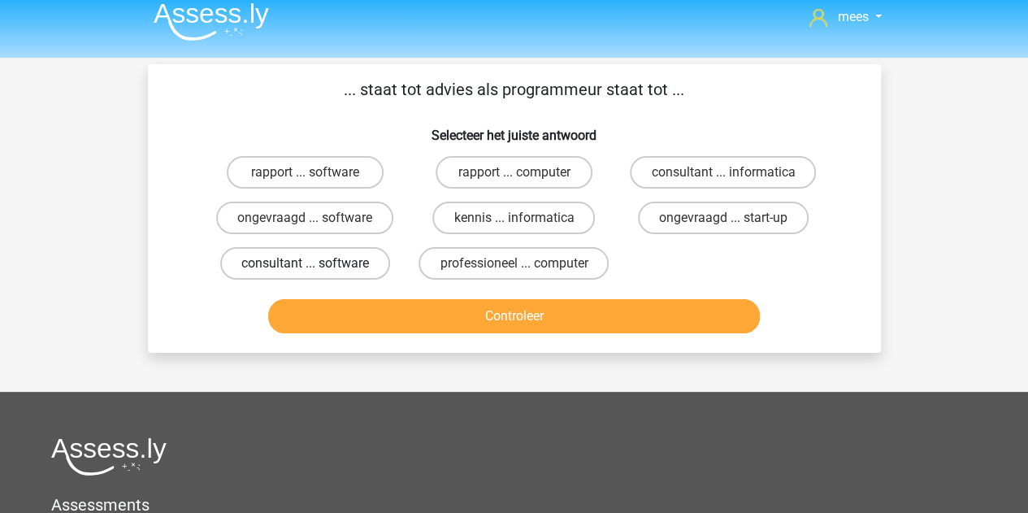
click at [333, 277] on label "consultant ... software" at bounding box center [305, 263] width 170 height 33
click at [315, 274] on input "consultant ... software" at bounding box center [310, 268] width 11 height 11
radio input "true"
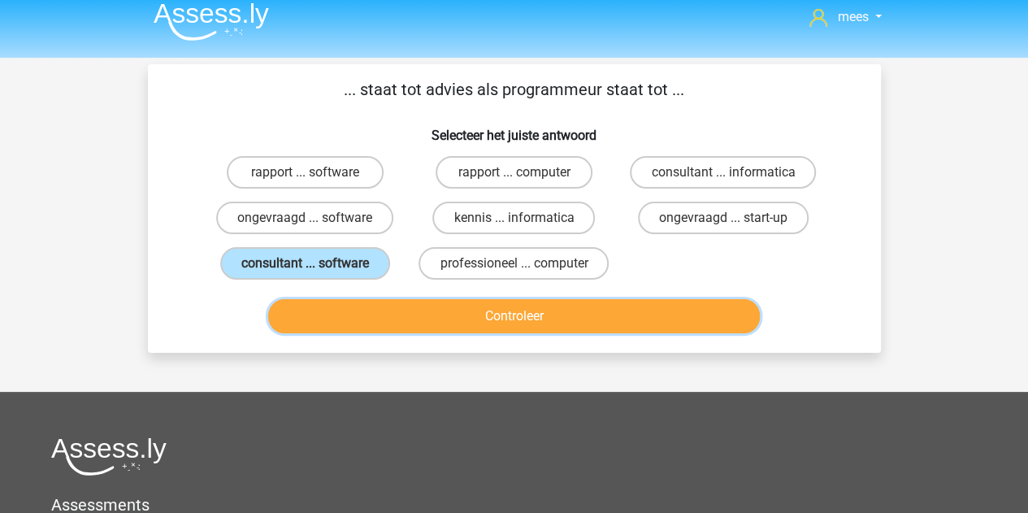
click at [380, 311] on button "Controleer" at bounding box center [514, 316] width 492 height 34
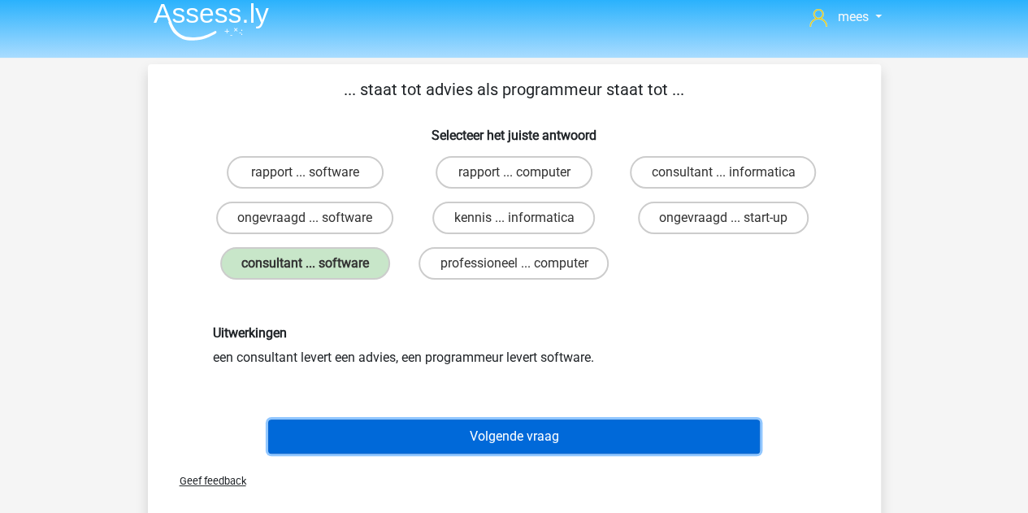
click at [409, 441] on button "Volgende vraag" at bounding box center [514, 437] width 492 height 34
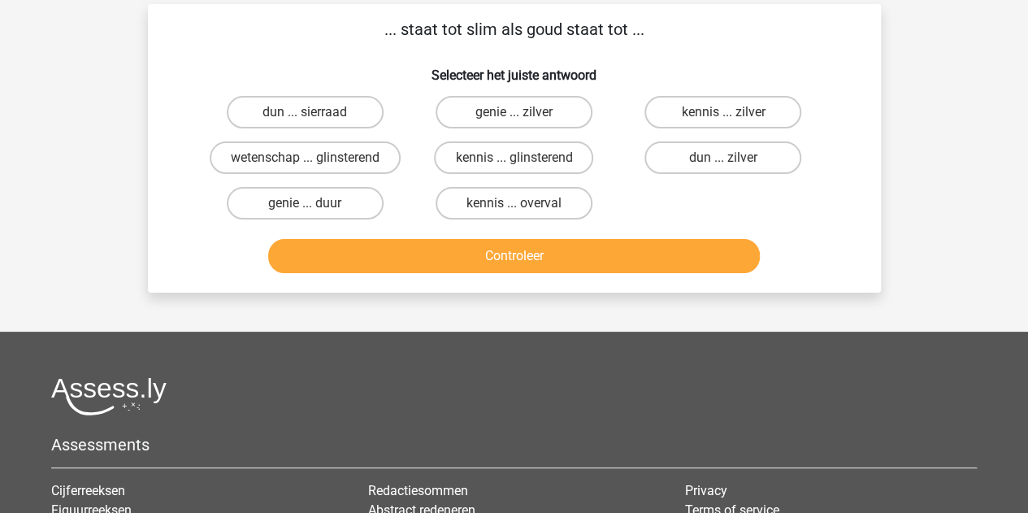
scroll to position [75, 0]
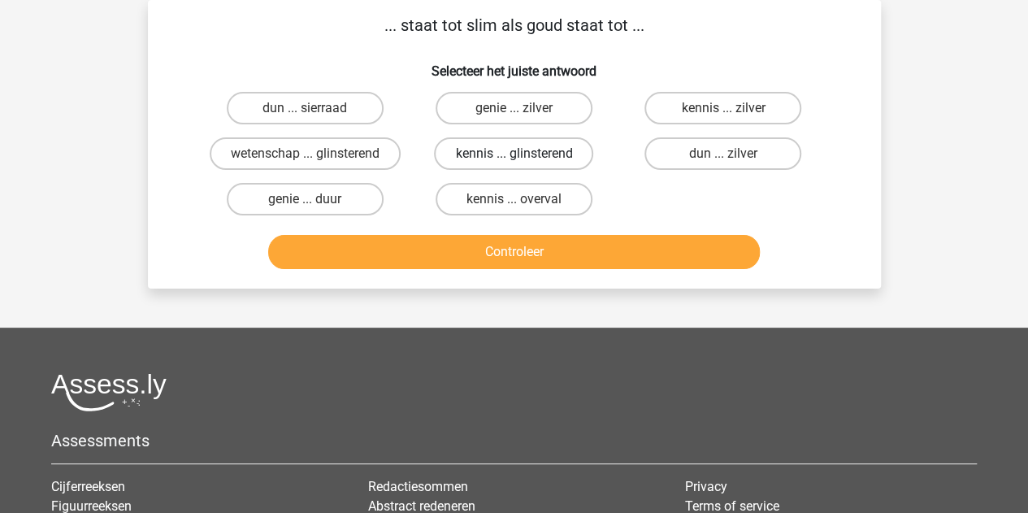
click at [480, 150] on label "kennis ... glinsterend" at bounding box center [513, 153] width 159 height 33
click at [514, 154] on input "kennis ... glinsterend" at bounding box center [519, 159] width 11 height 11
radio input "true"
click at [445, 269] on div "Controleer" at bounding box center [515, 255] width 628 height 41
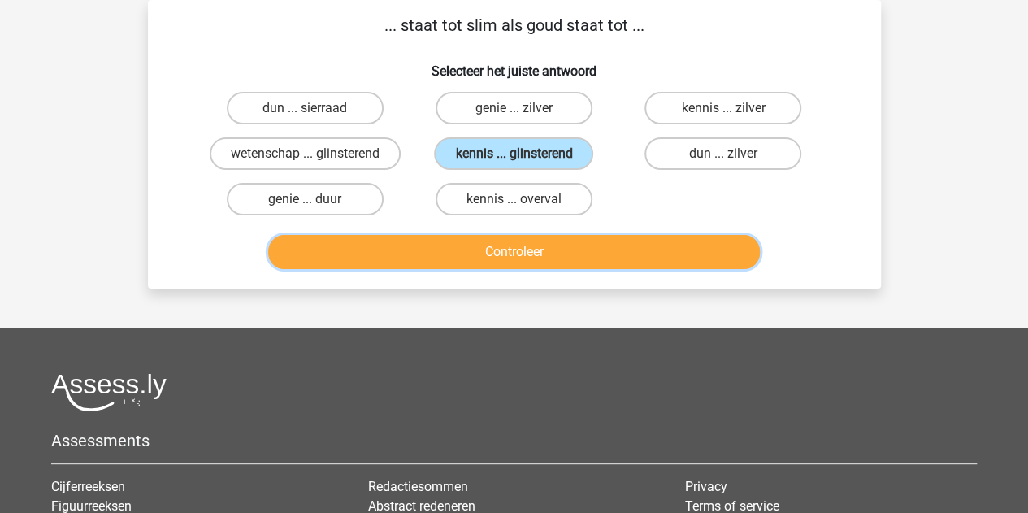
click at [428, 246] on button "Controleer" at bounding box center [514, 252] width 492 height 34
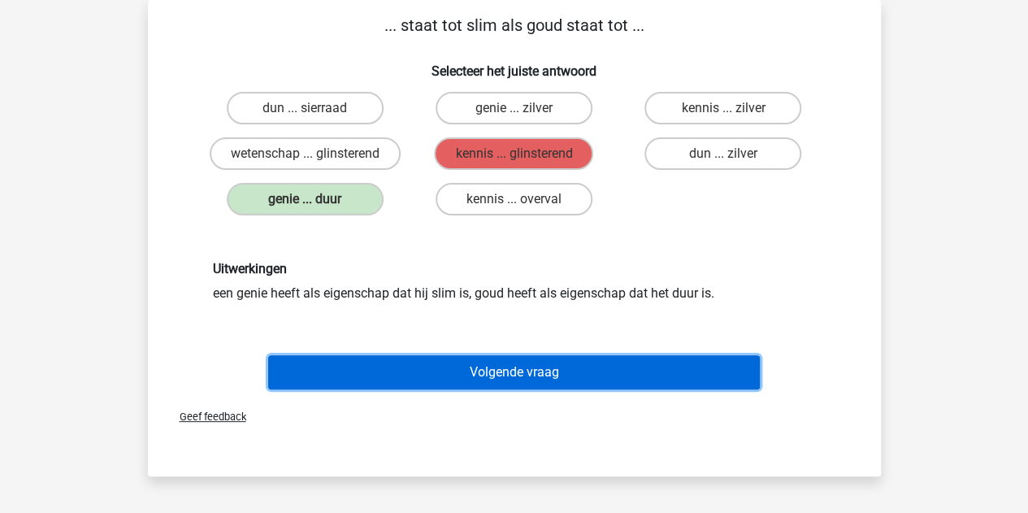
click at [437, 363] on button "Volgende vraag" at bounding box center [514, 372] width 492 height 34
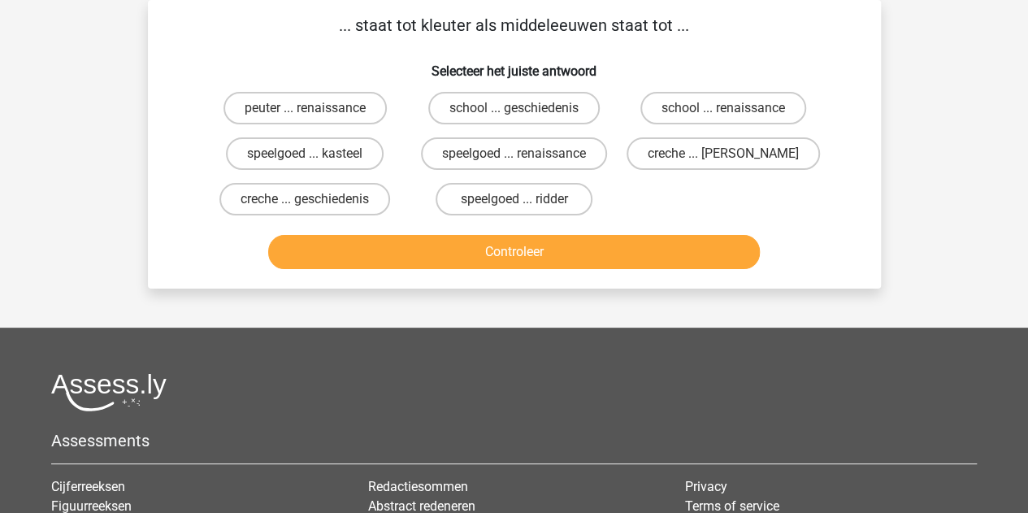
scroll to position [0, 0]
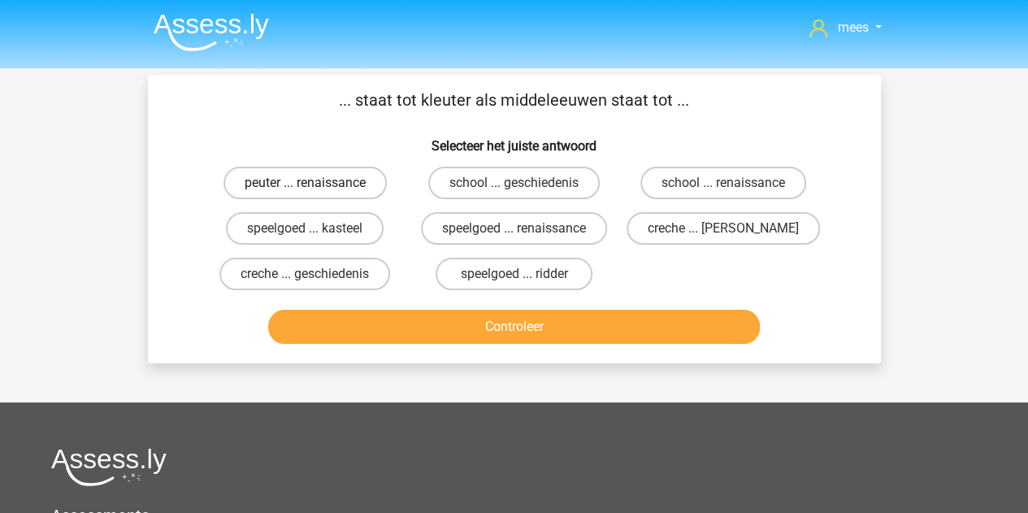
click at [324, 192] on label "peuter ... renaissance" at bounding box center [305, 183] width 163 height 33
click at [315, 192] on input "peuter ... renaissance" at bounding box center [310, 188] width 11 height 11
radio input "true"
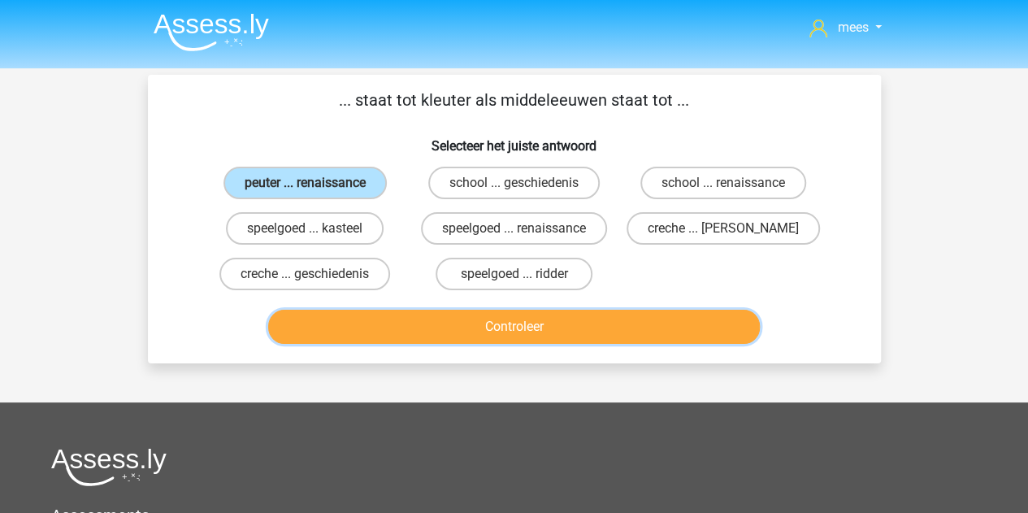
click at [365, 315] on button "Controleer" at bounding box center [514, 327] width 492 height 34
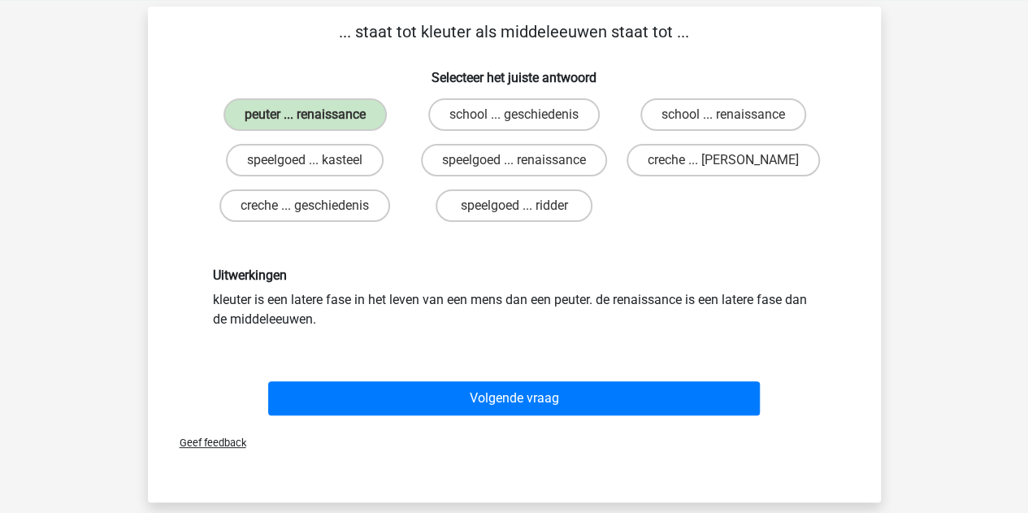
scroll to position [69, 0]
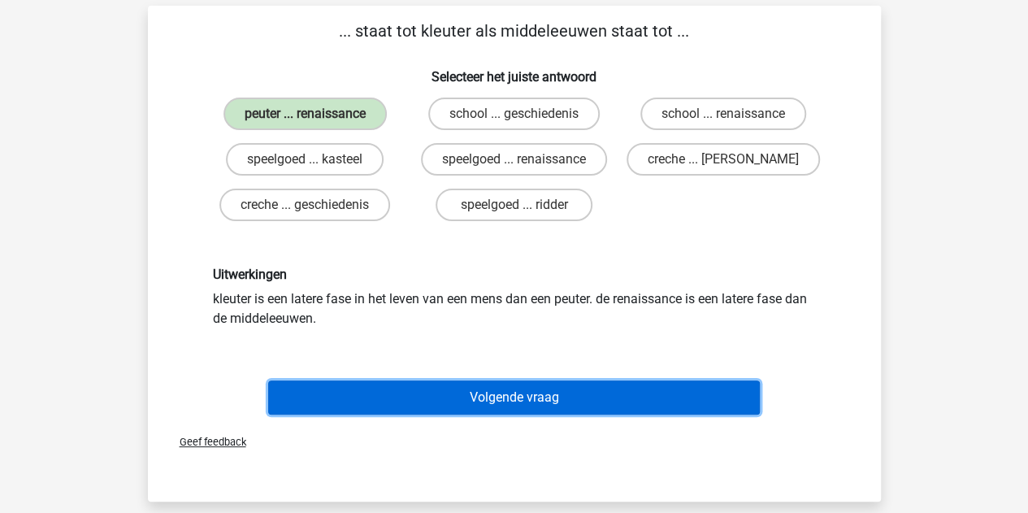
click at [355, 389] on button "Volgende vraag" at bounding box center [514, 397] width 492 height 34
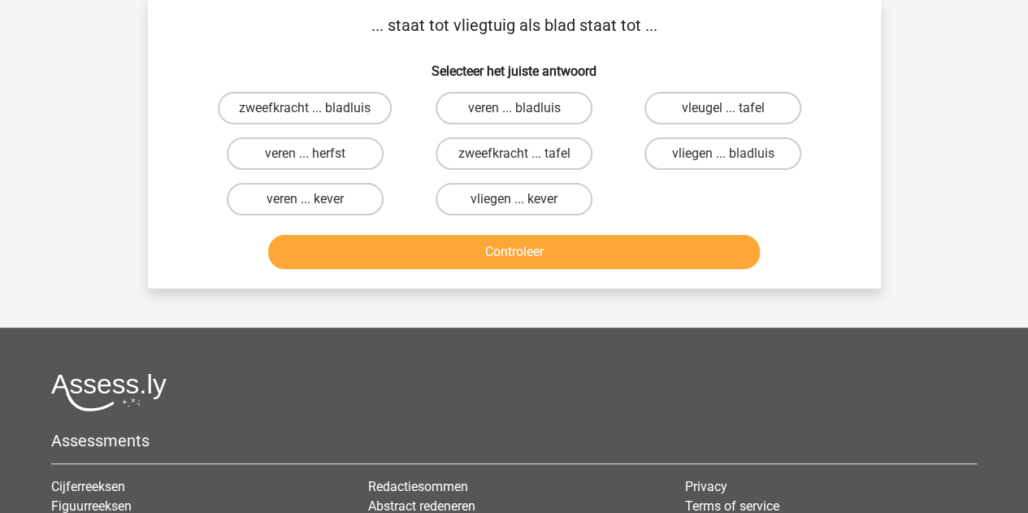
scroll to position [0, 0]
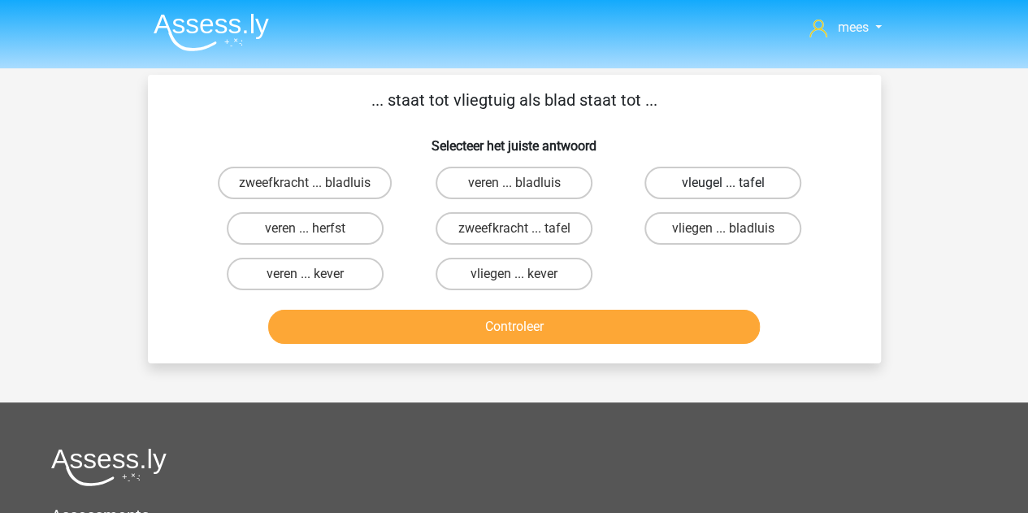
click at [694, 186] on label "vleugel ... tafel" at bounding box center [723, 183] width 157 height 33
click at [724, 186] on input "vleugel ... tafel" at bounding box center [729, 188] width 11 height 11
radio input "true"
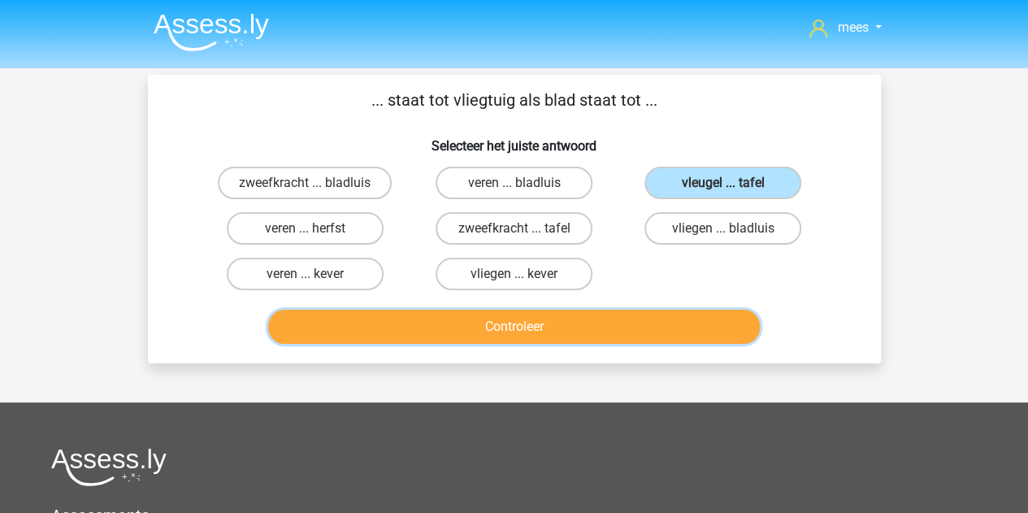
click at [533, 325] on button "Controleer" at bounding box center [514, 327] width 492 height 34
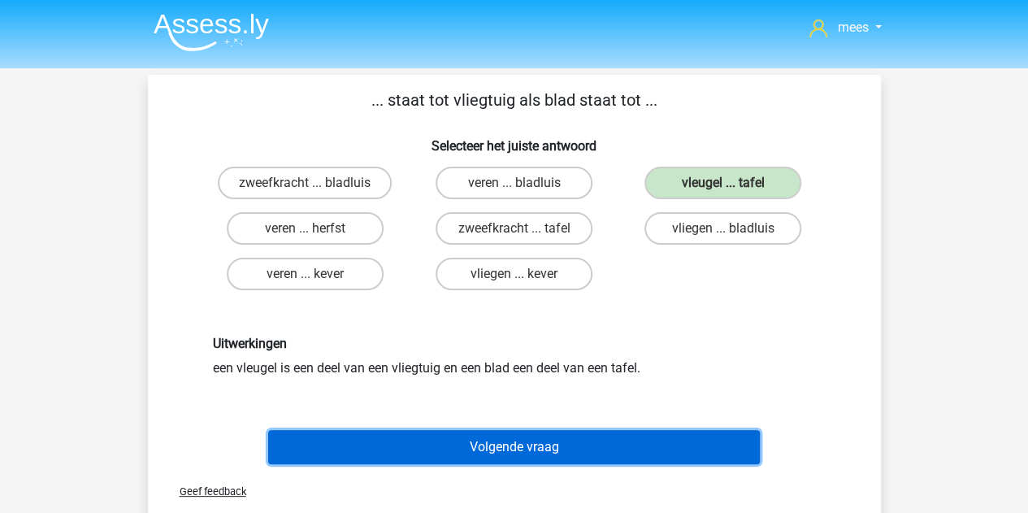
click at [468, 446] on button "Volgende vraag" at bounding box center [514, 447] width 492 height 34
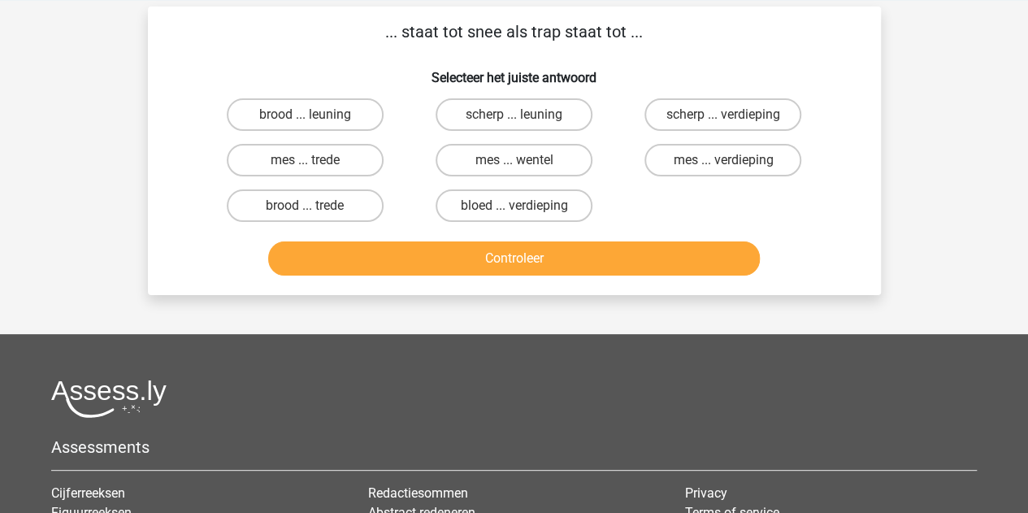
scroll to position [75, 0]
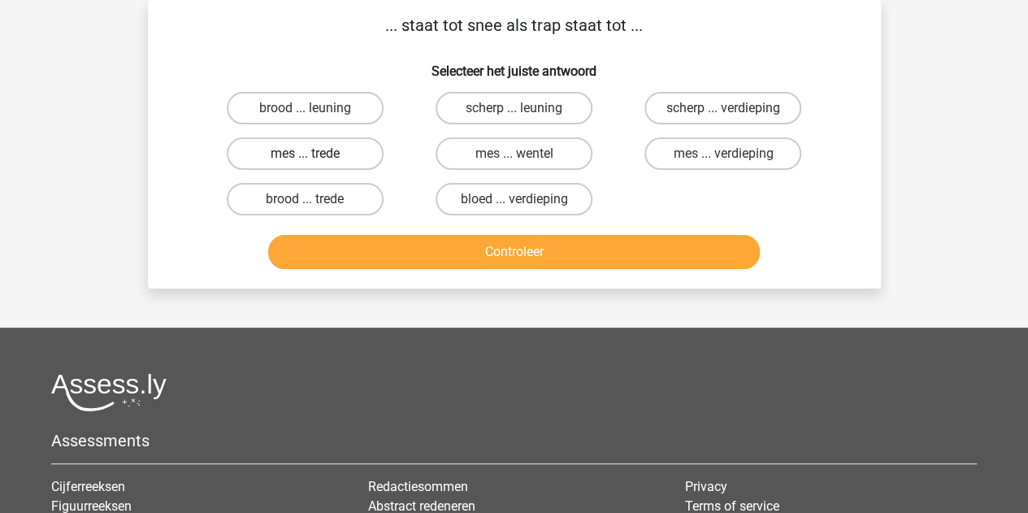
click at [311, 150] on label "mes ... trede" at bounding box center [305, 153] width 157 height 33
click at [311, 154] on input "mes ... trede" at bounding box center [310, 159] width 11 height 11
radio input "true"
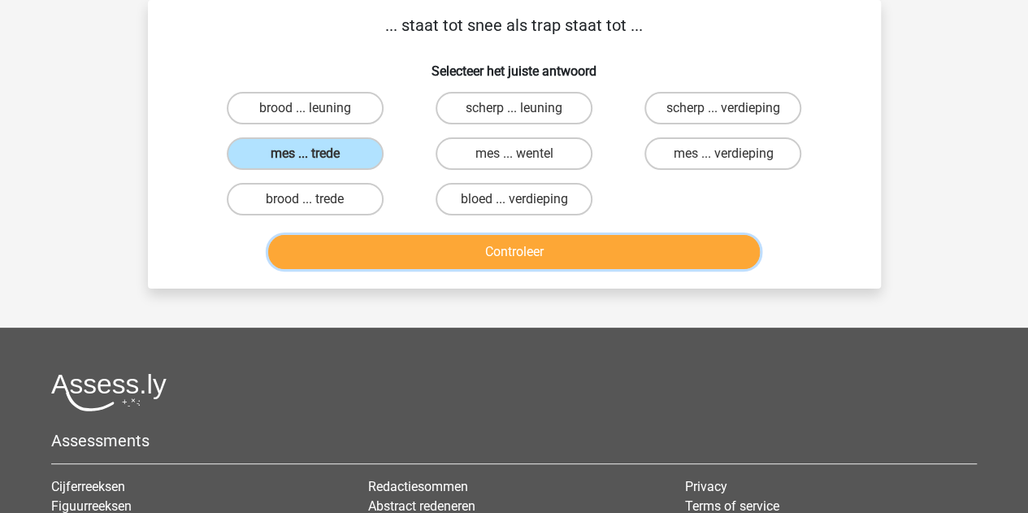
click at [415, 255] on button "Controleer" at bounding box center [514, 252] width 492 height 34
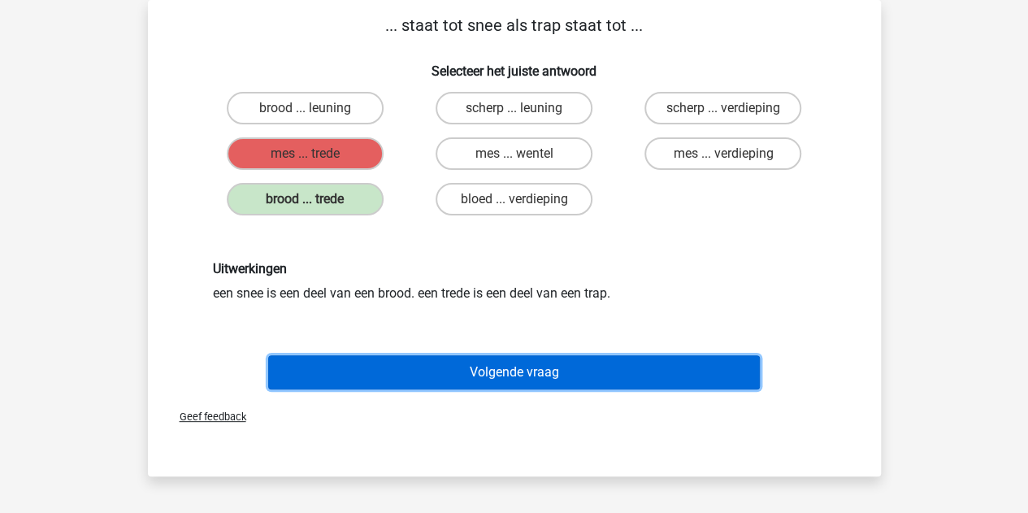
click at [406, 368] on button "Volgende vraag" at bounding box center [514, 372] width 492 height 34
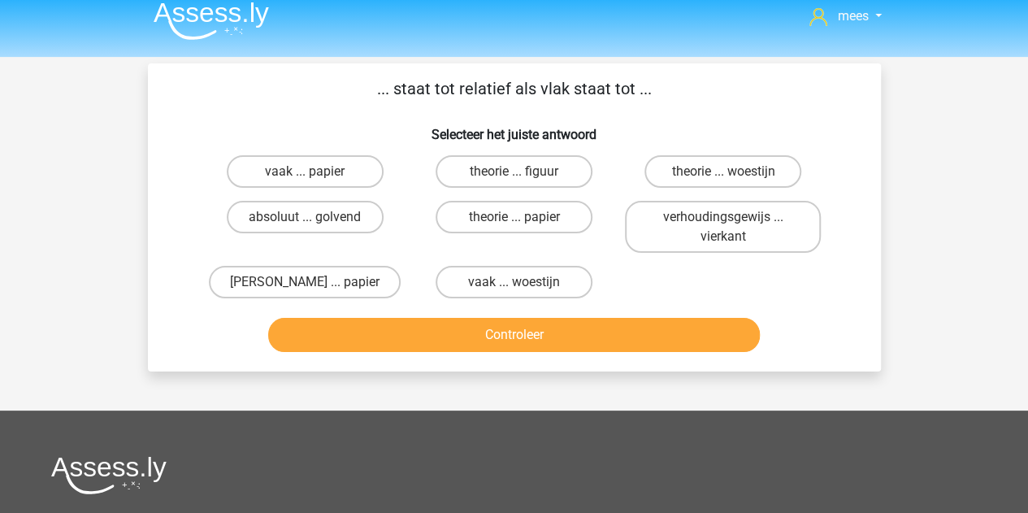
scroll to position [8, 0]
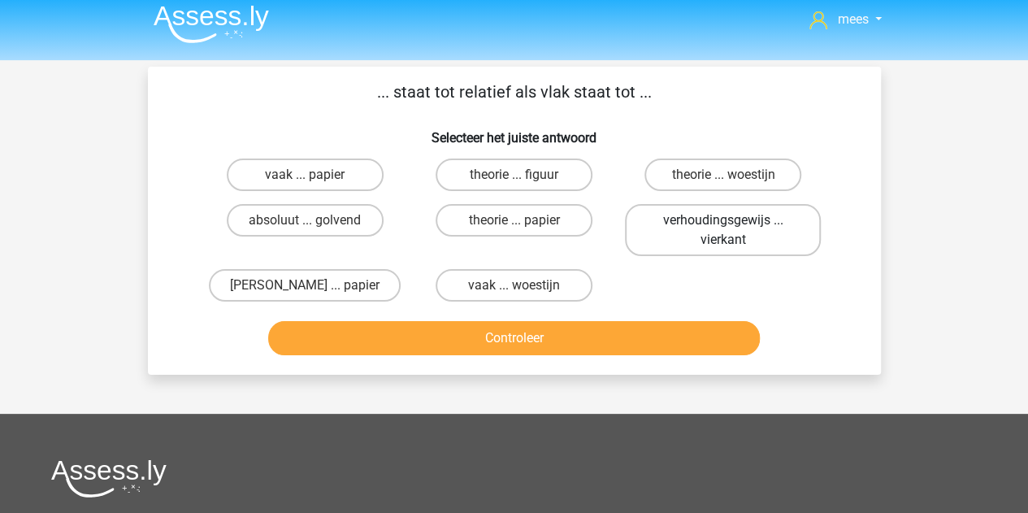
click at [716, 227] on label "verhoudingsgewijs ... vierkant" at bounding box center [723, 230] width 196 height 52
click at [724, 227] on input "verhoudingsgewijs ... vierkant" at bounding box center [729, 225] width 11 height 11
radio input "true"
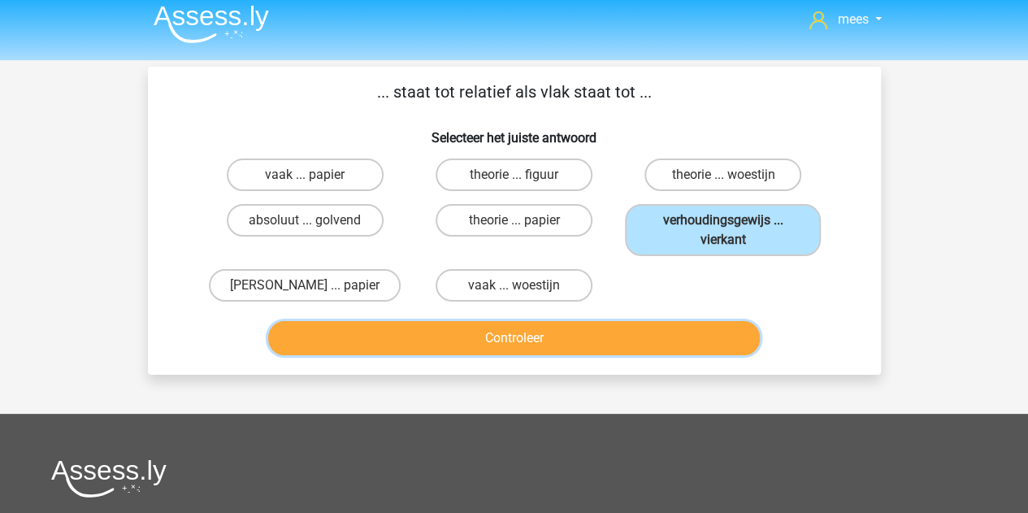
click at [585, 334] on button "Controleer" at bounding box center [514, 338] width 492 height 34
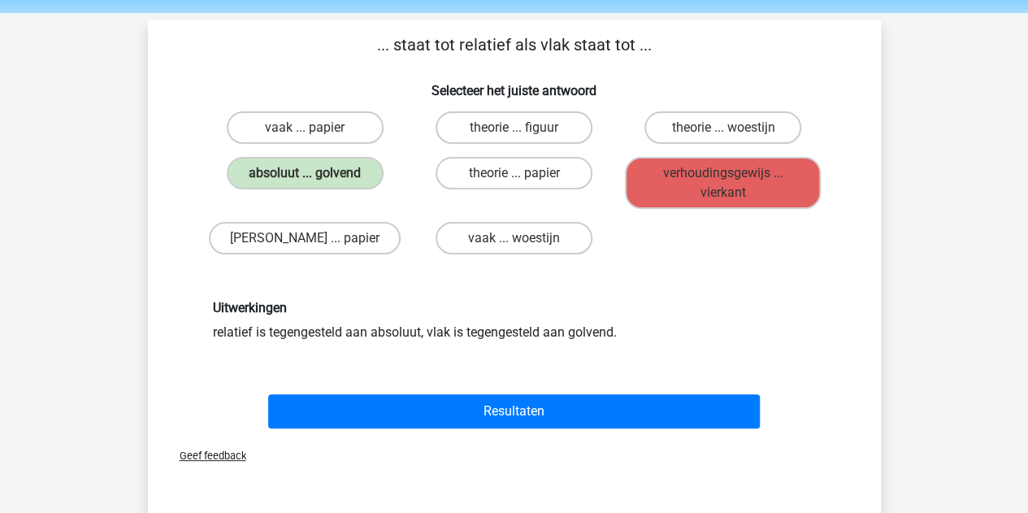
scroll to position [58, 0]
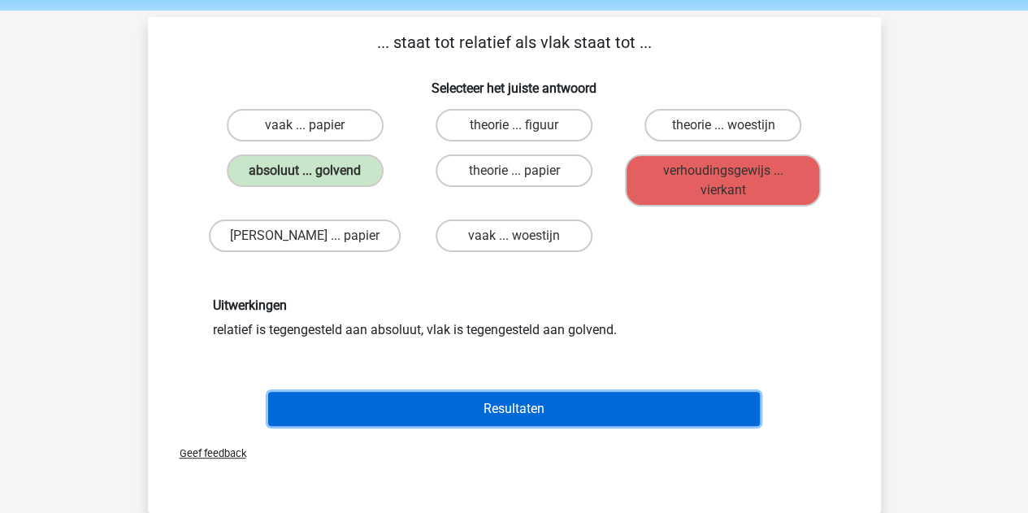
click at [506, 407] on button "Resultaten" at bounding box center [514, 409] width 492 height 34
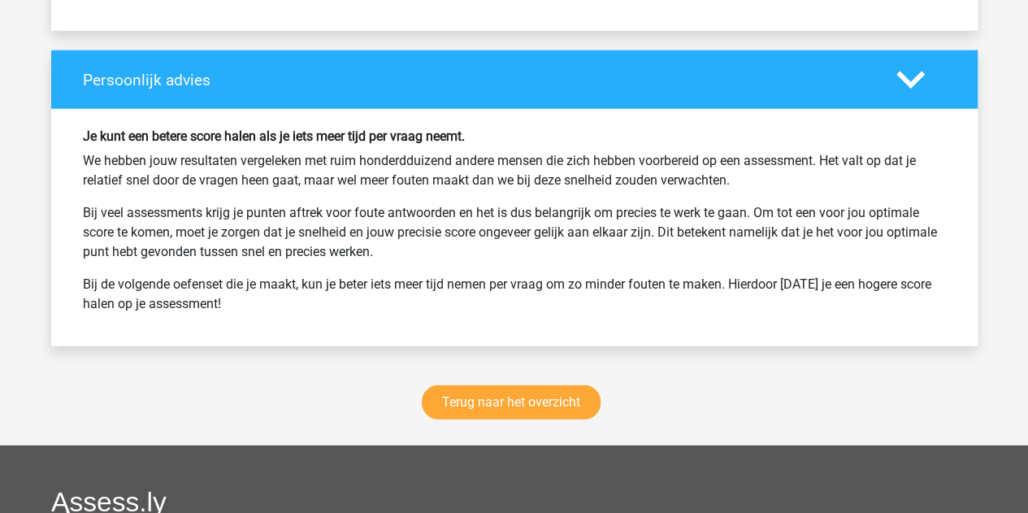
scroll to position [2074, 0]
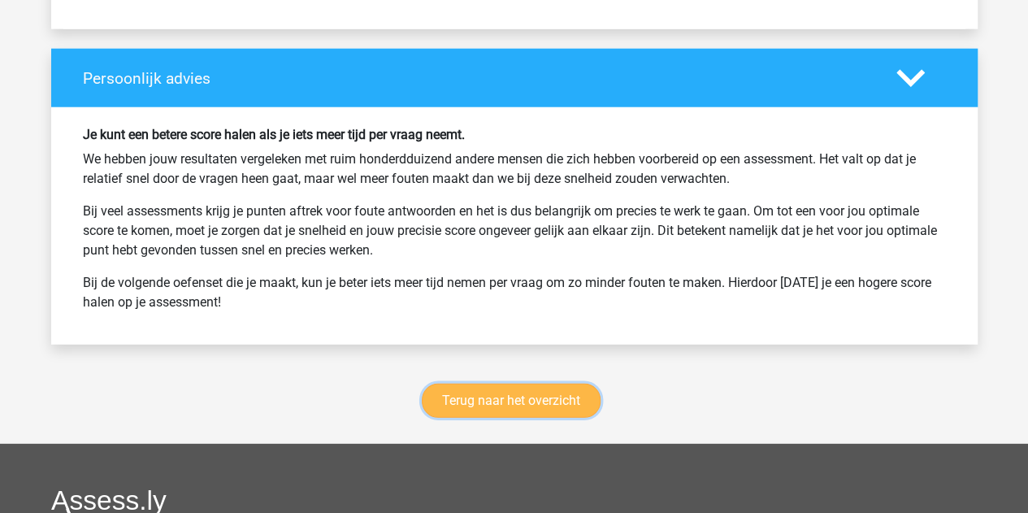
click at [433, 389] on link "Terug naar het overzicht" at bounding box center [511, 401] width 179 height 34
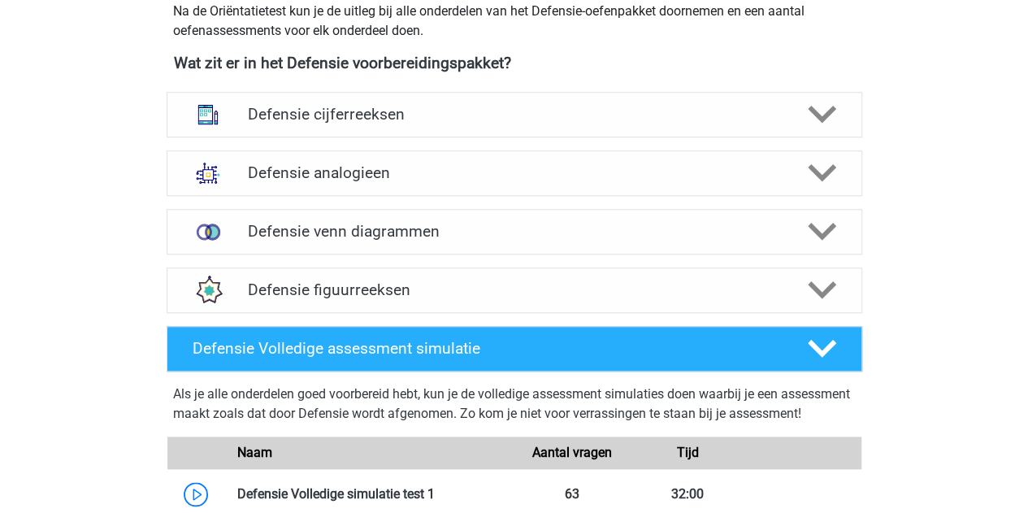
scroll to position [753, 0]
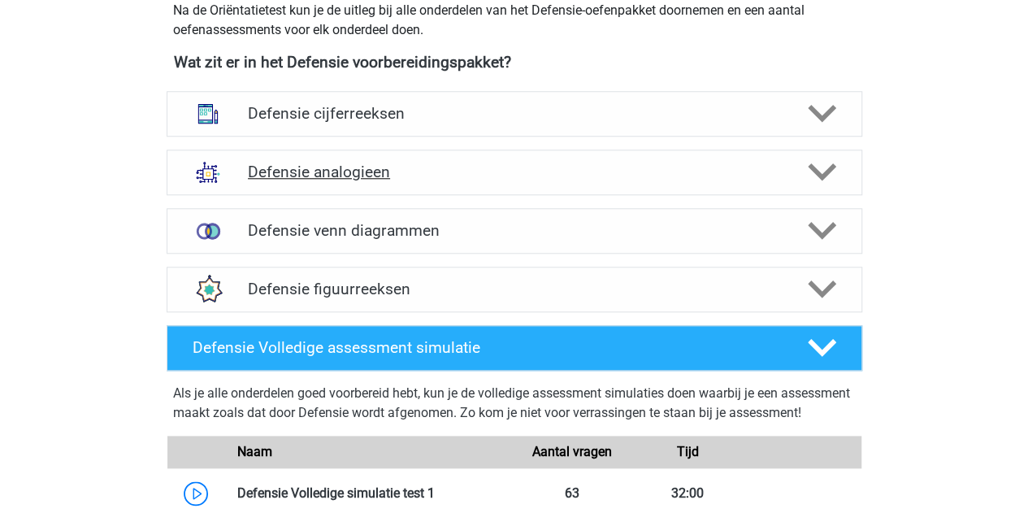
click at [376, 186] on div "Defensie analogieen" at bounding box center [515, 173] width 696 height 46
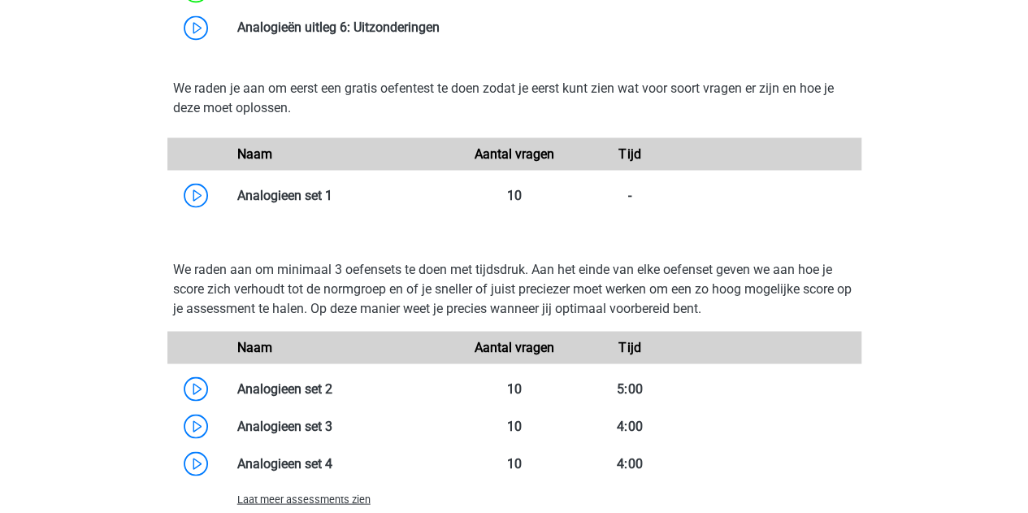
scroll to position [1391, 0]
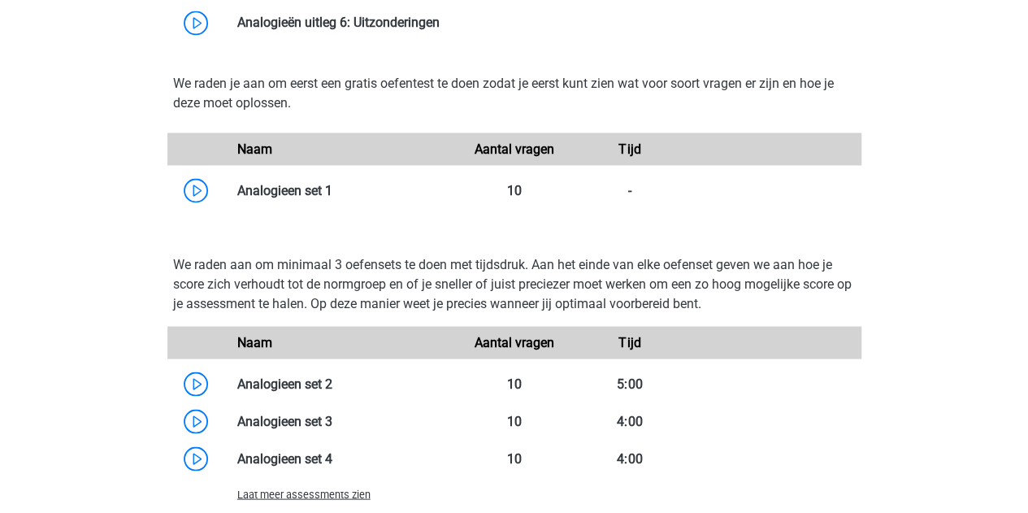
click at [308, 489] on span "Laat meer assessments zien" at bounding box center [303, 494] width 133 height 12
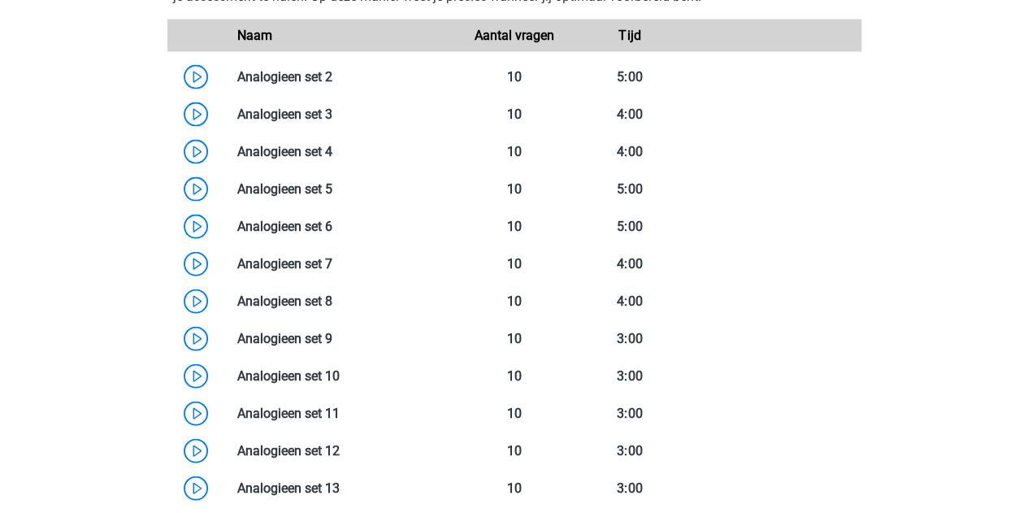
scroll to position [1783, 0]
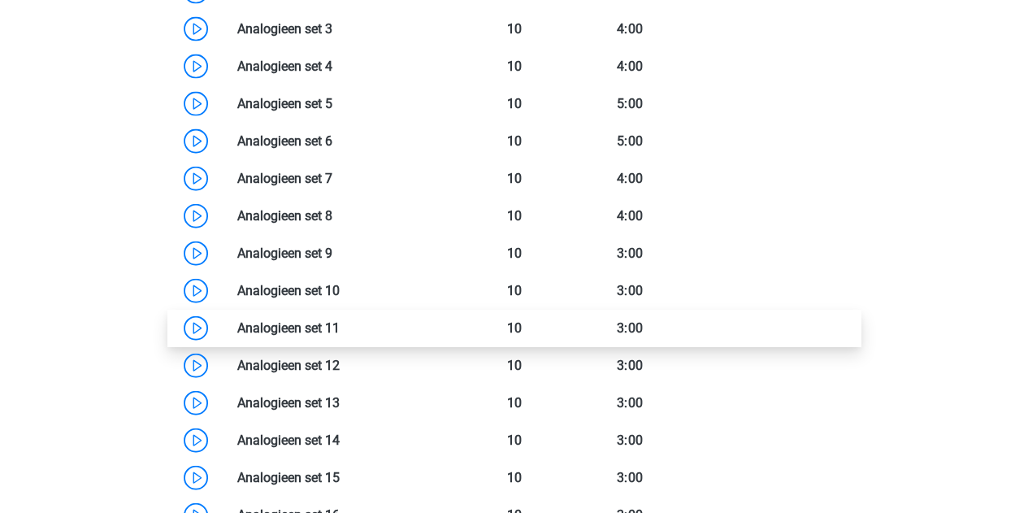
click at [340, 320] on link at bounding box center [340, 327] width 0 height 15
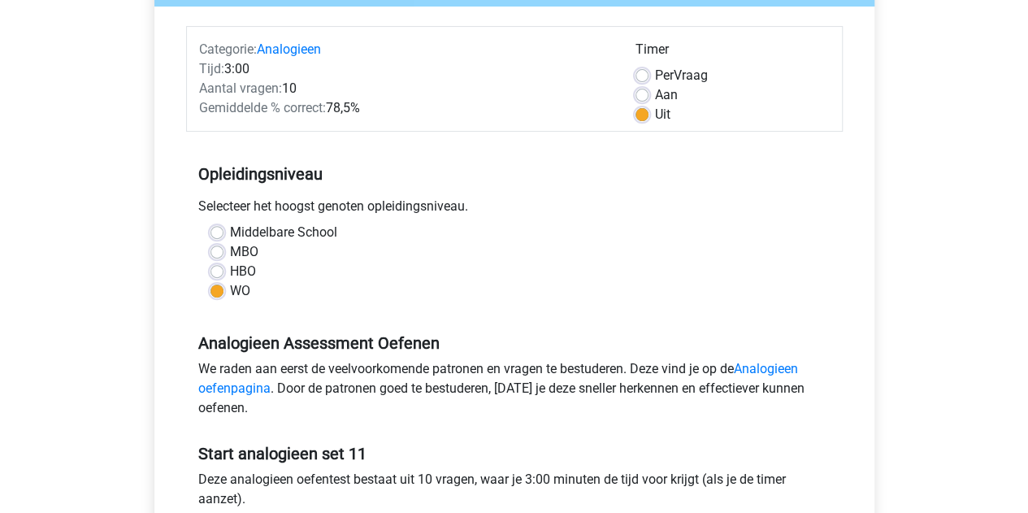
scroll to position [412, 0]
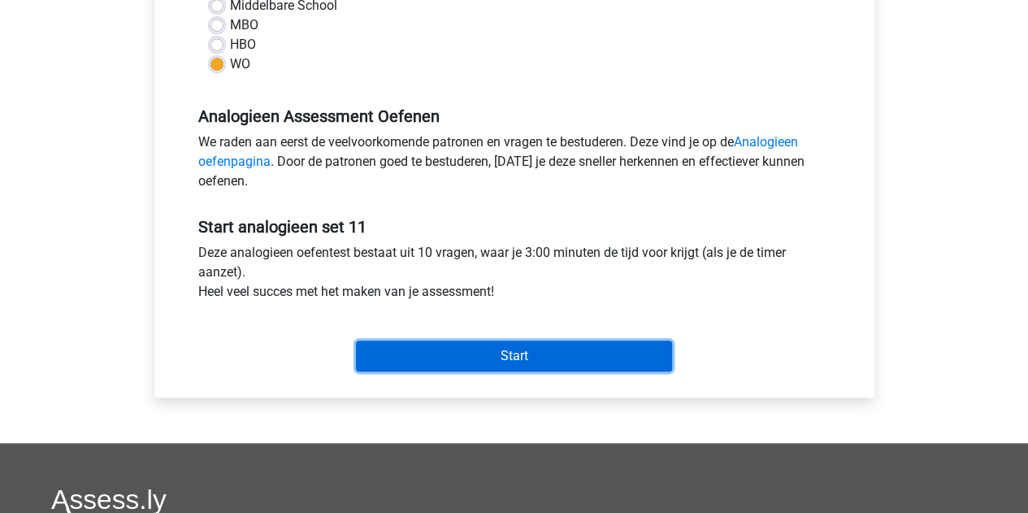
click at [445, 346] on input "Start" at bounding box center [514, 356] width 316 height 31
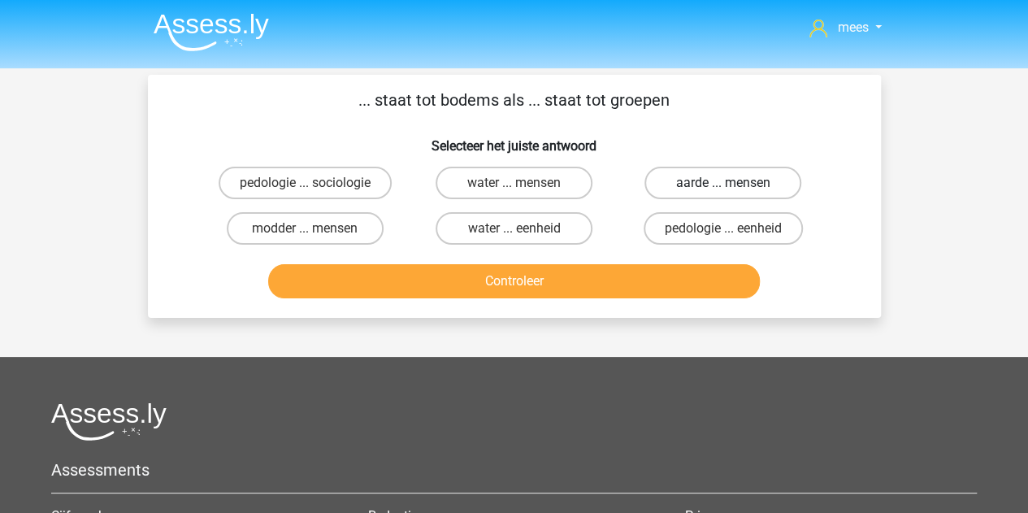
click at [680, 191] on label "aarde ... mensen" at bounding box center [723, 183] width 157 height 33
click at [724, 191] on input "aarde ... mensen" at bounding box center [729, 188] width 11 height 11
radio input "true"
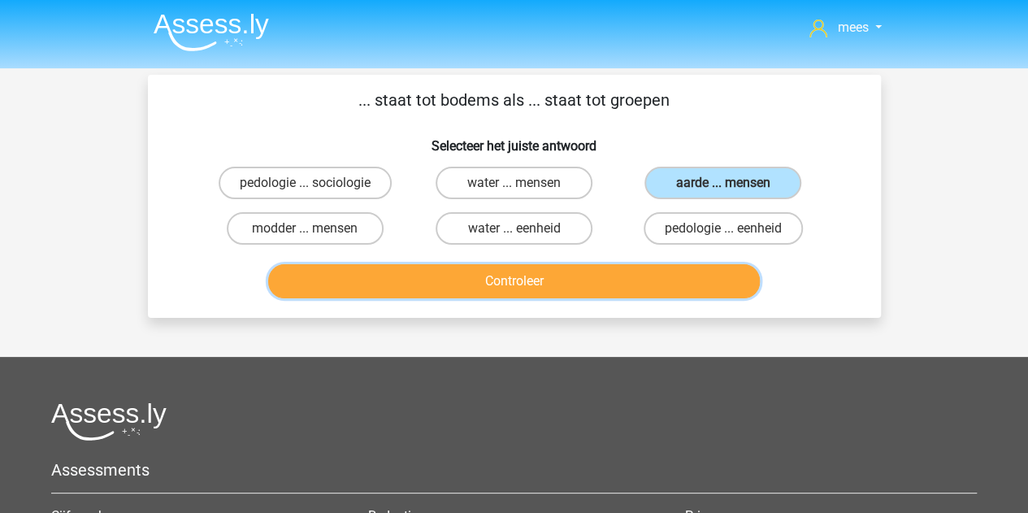
click at [598, 278] on button "Controleer" at bounding box center [514, 281] width 492 height 34
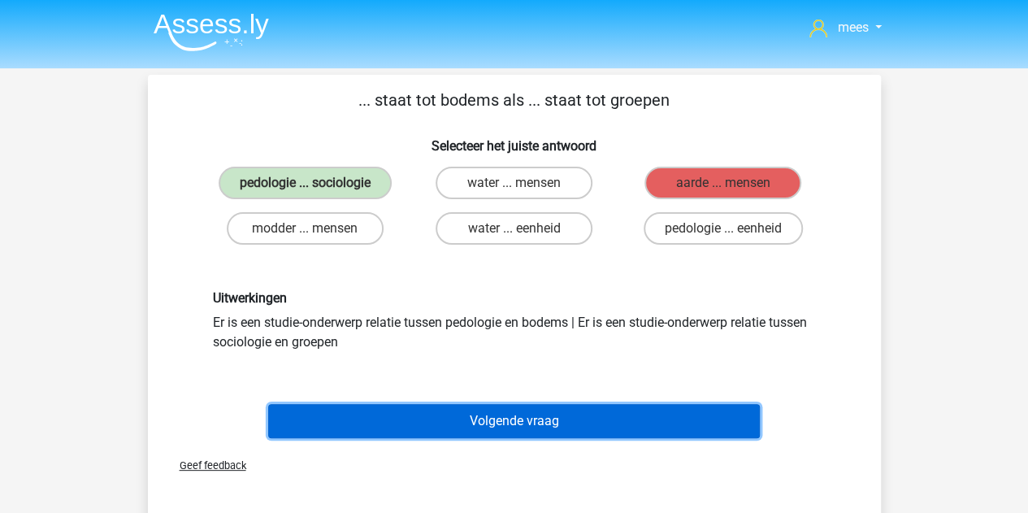
click at [556, 427] on button "Volgende vraag" at bounding box center [514, 421] width 492 height 34
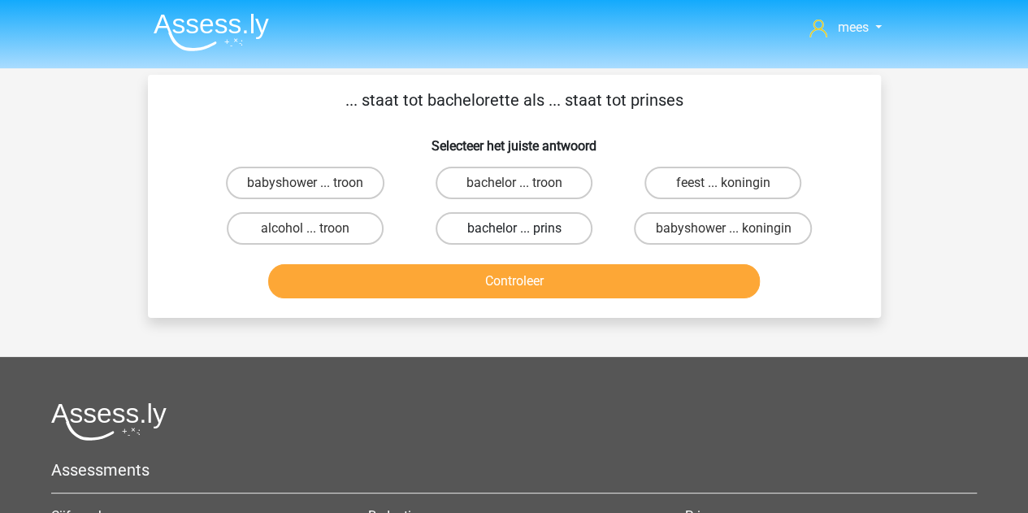
click at [478, 228] on label "bachelor ... prins" at bounding box center [514, 228] width 157 height 33
click at [514, 228] on input "bachelor ... prins" at bounding box center [519, 233] width 11 height 11
radio input "true"
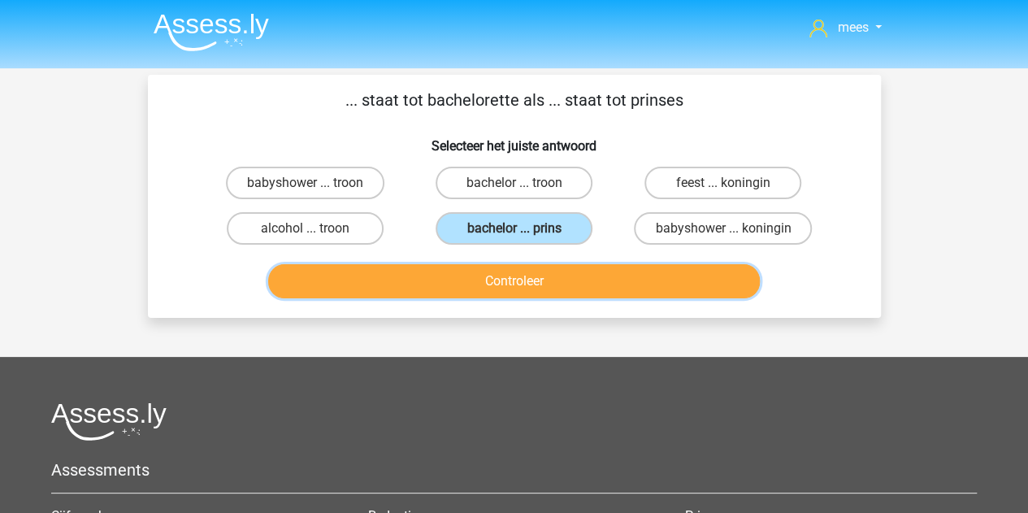
click at [468, 279] on button "Controleer" at bounding box center [514, 281] width 492 height 34
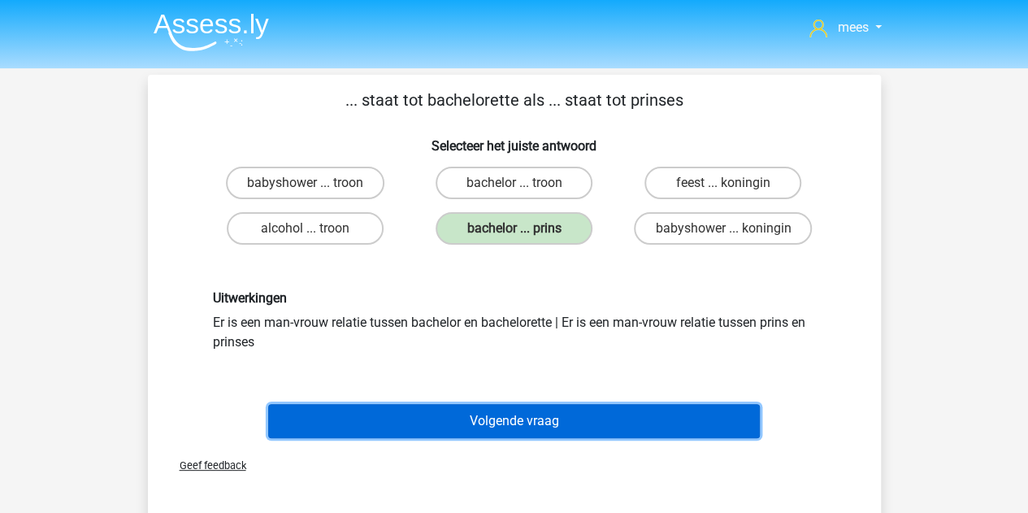
click at [423, 433] on button "Volgende vraag" at bounding box center [514, 421] width 492 height 34
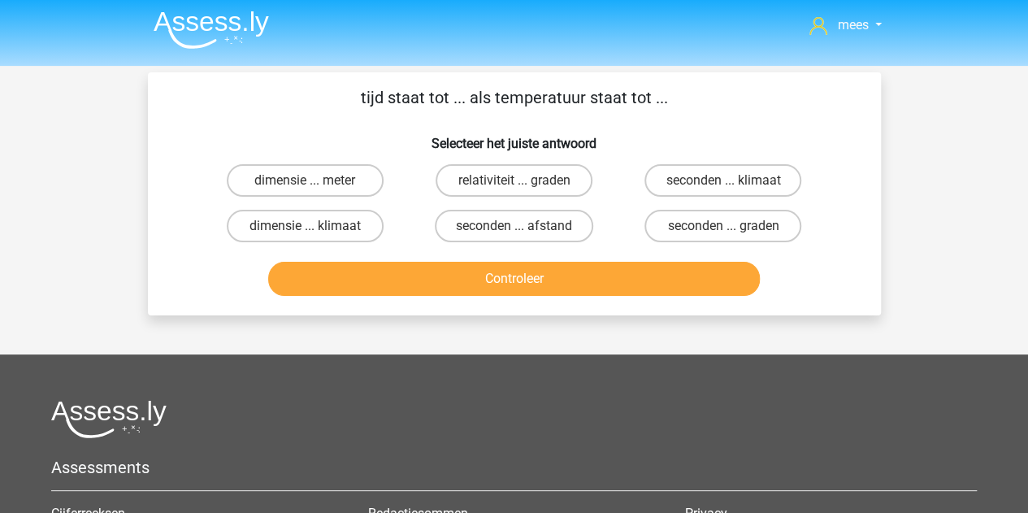
scroll to position [2, 0]
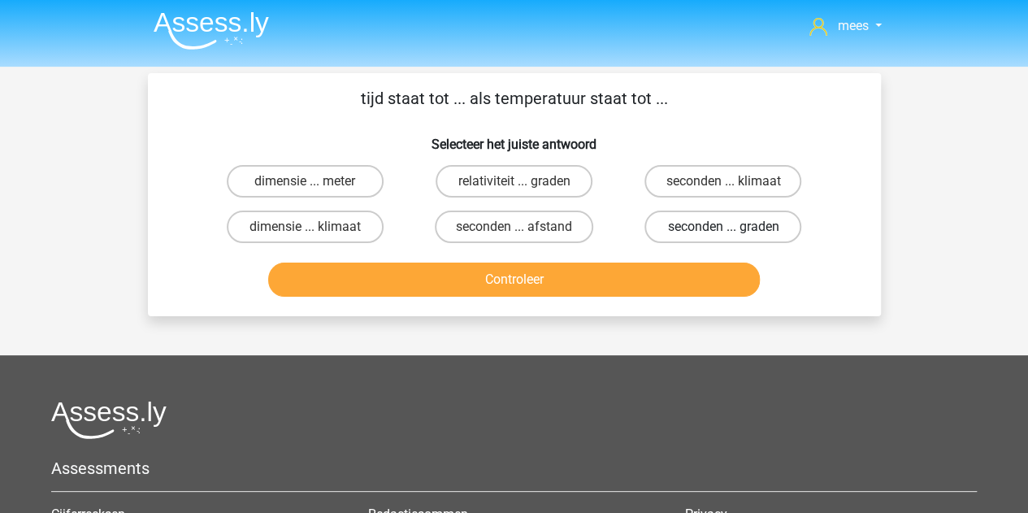
click at [710, 227] on label "seconden ... graden" at bounding box center [723, 227] width 157 height 33
click at [724, 227] on input "seconden ... graden" at bounding box center [729, 232] width 11 height 11
radio input "true"
click at [626, 303] on div "tijd staat tot ... als temperatuur staat tot ... Selecteer het juiste antwoord …" at bounding box center [514, 194] width 733 height 243
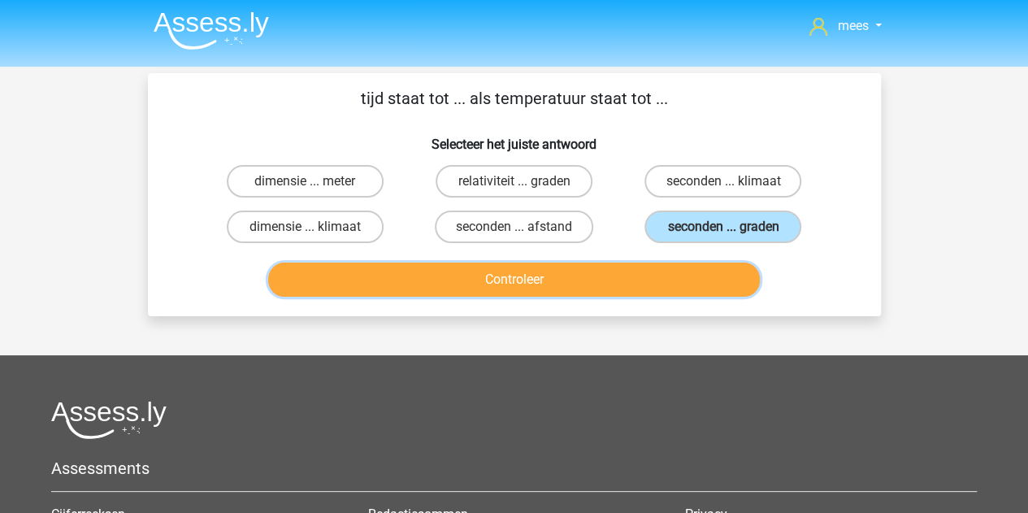
click at [583, 284] on button "Controleer" at bounding box center [514, 280] width 492 height 34
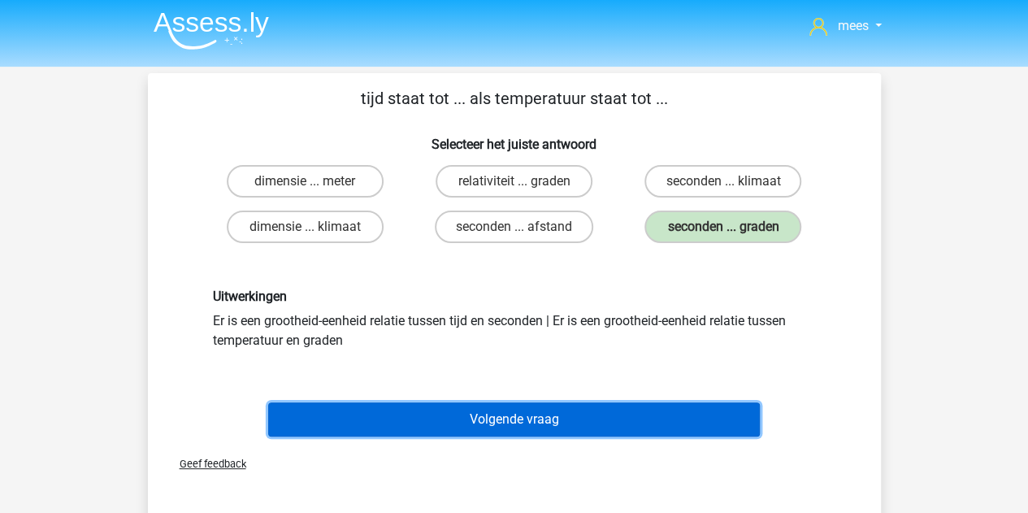
click at [496, 409] on button "Volgende vraag" at bounding box center [514, 419] width 492 height 34
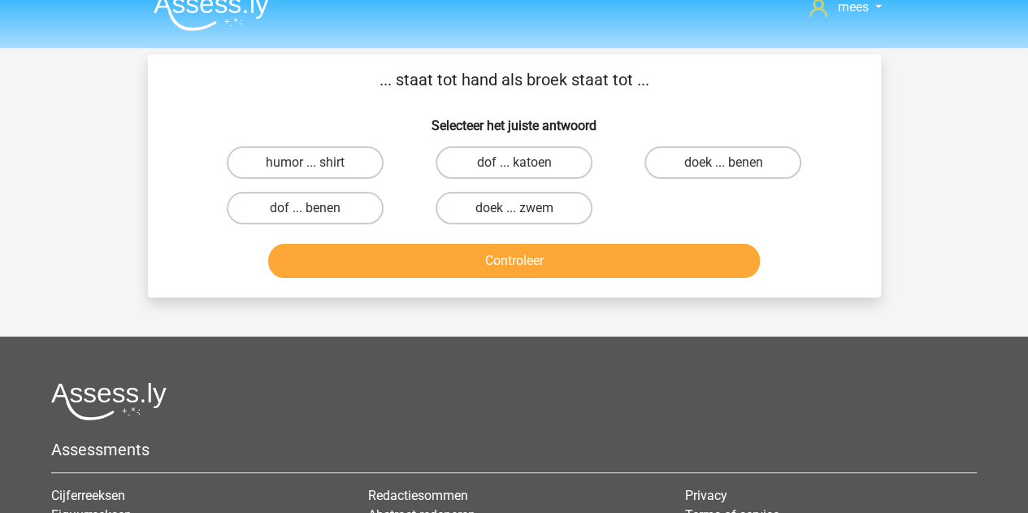
scroll to position [19, 0]
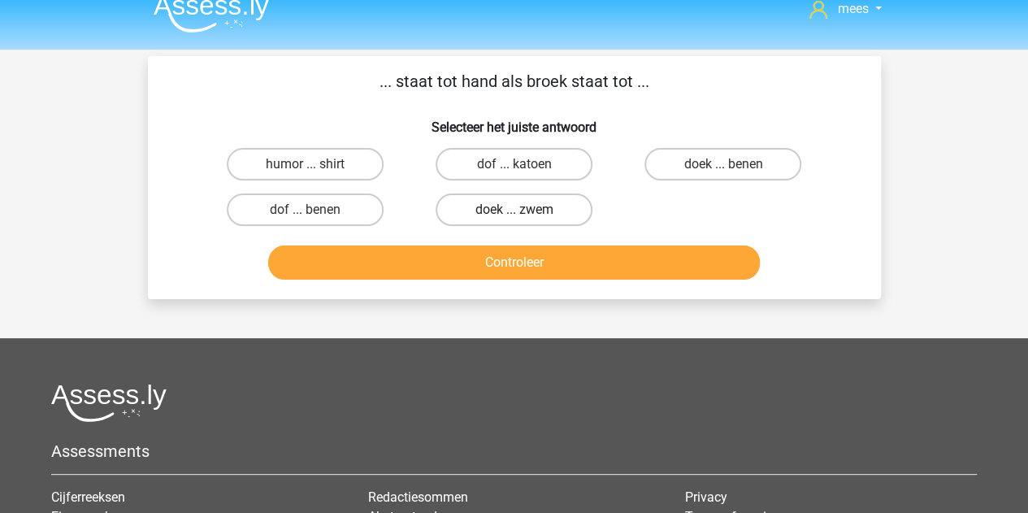
click at [491, 217] on label "doek ... zwem" at bounding box center [514, 209] width 157 height 33
click at [514, 217] on input "doek ... zwem" at bounding box center [519, 215] width 11 height 11
radio input "true"
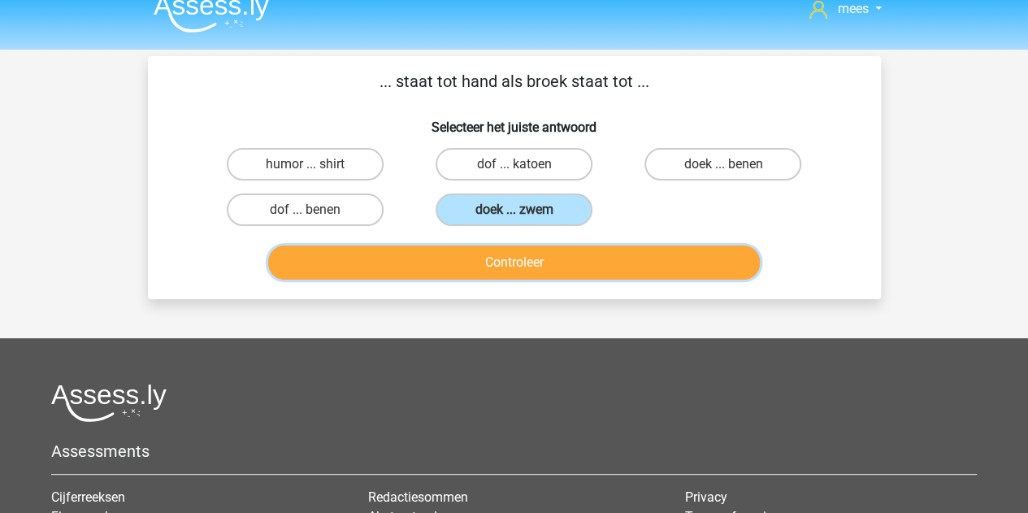
click at [476, 258] on button "Controleer" at bounding box center [514, 263] width 492 height 34
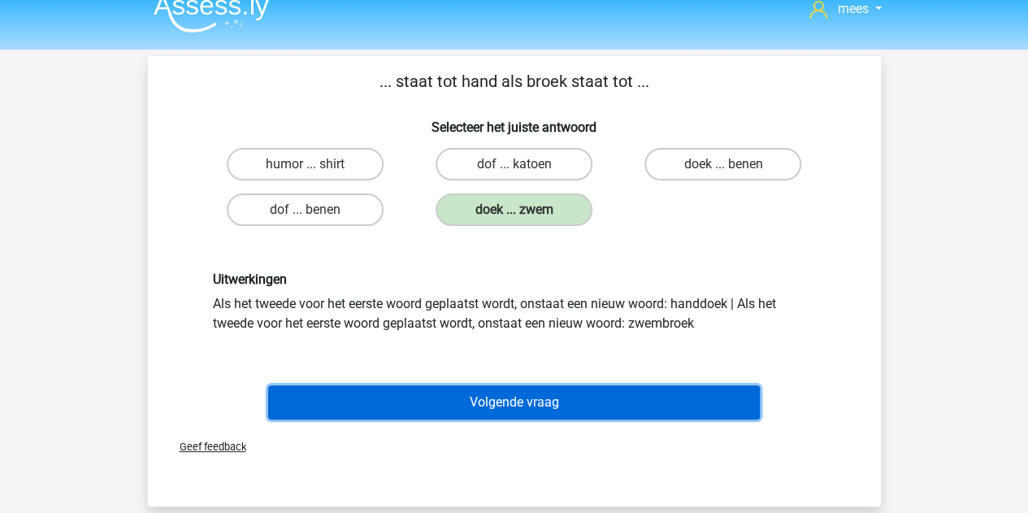
click at [421, 398] on button "Volgende vraag" at bounding box center [514, 402] width 492 height 34
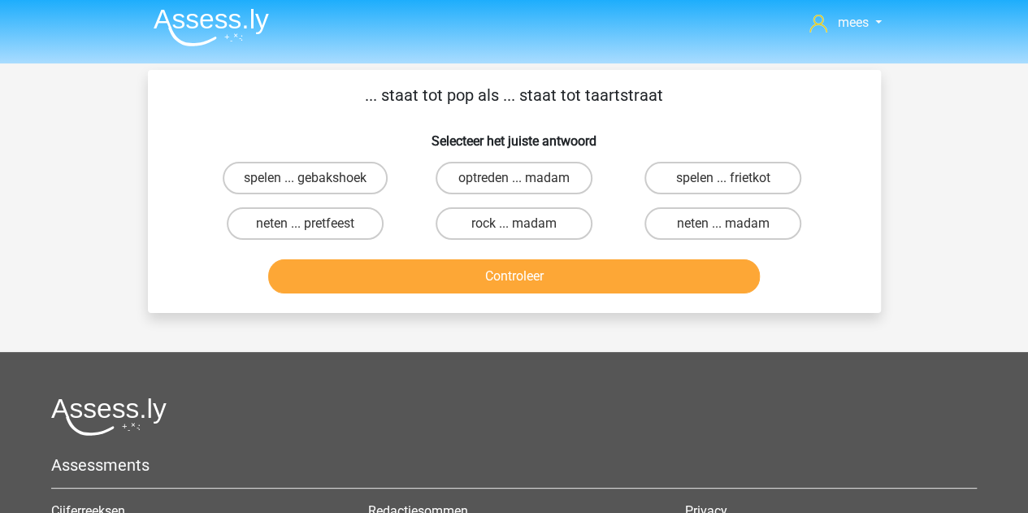
scroll to position [2, 0]
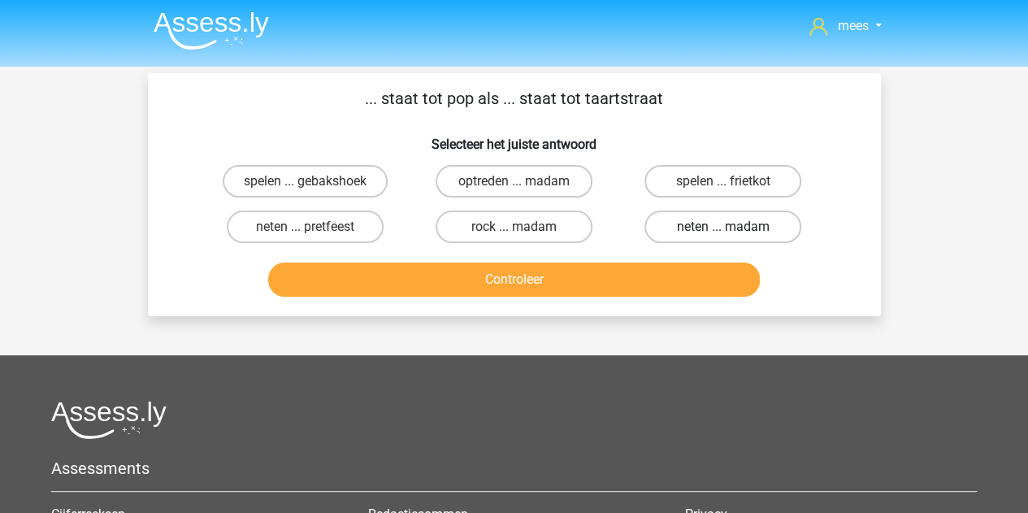
click at [680, 225] on label "neten ... madam" at bounding box center [723, 227] width 157 height 33
click at [724, 227] on input "neten ... madam" at bounding box center [729, 232] width 11 height 11
radio input "true"
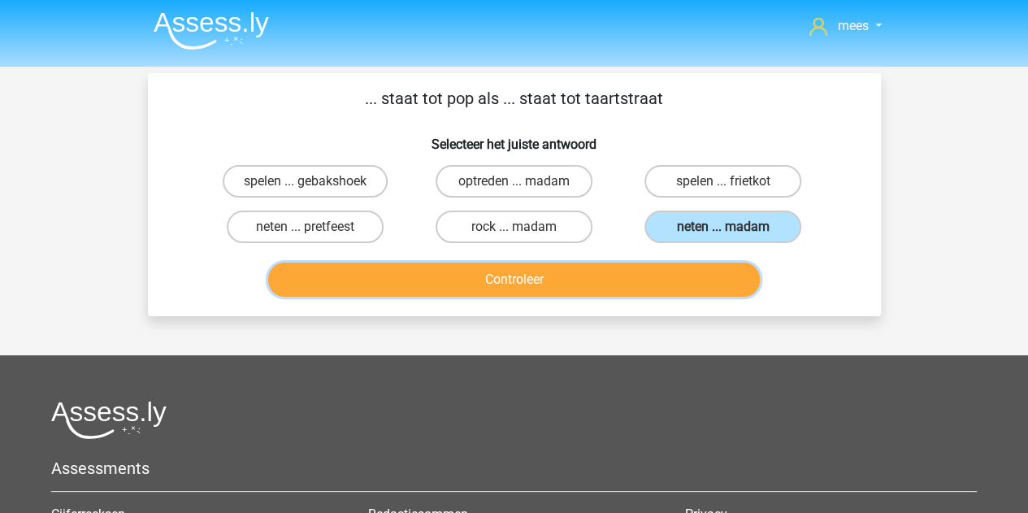
click at [607, 272] on button "Controleer" at bounding box center [514, 280] width 492 height 34
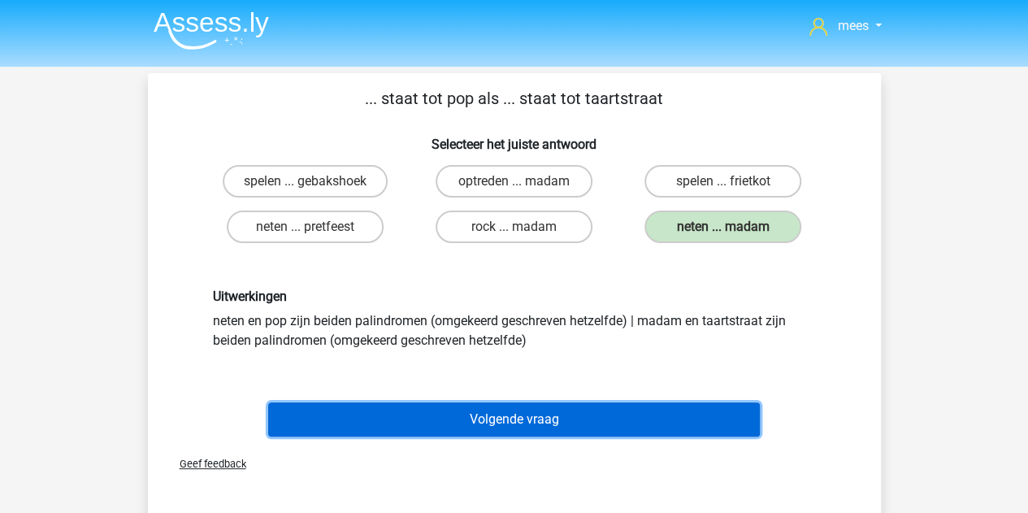
click at [420, 428] on button "Volgende vraag" at bounding box center [514, 419] width 492 height 34
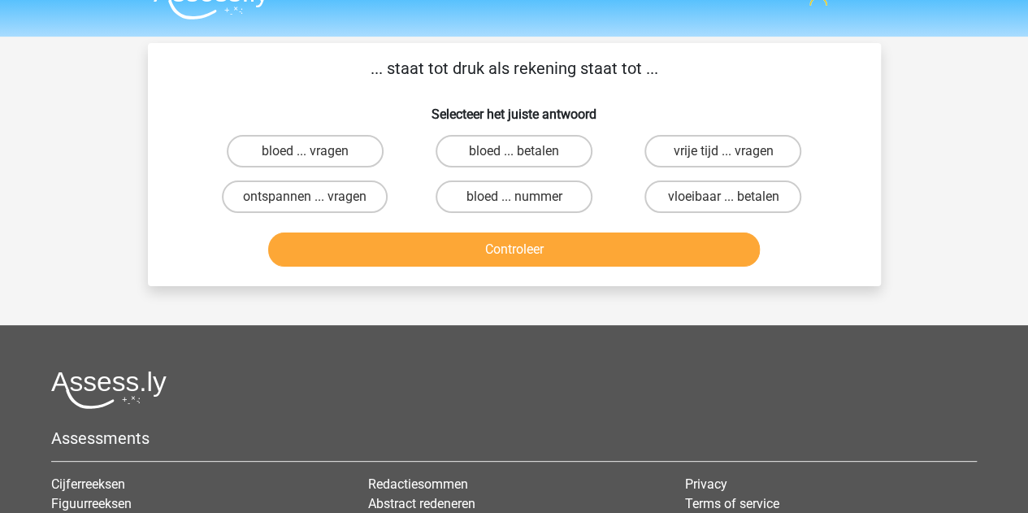
scroll to position [31, 0]
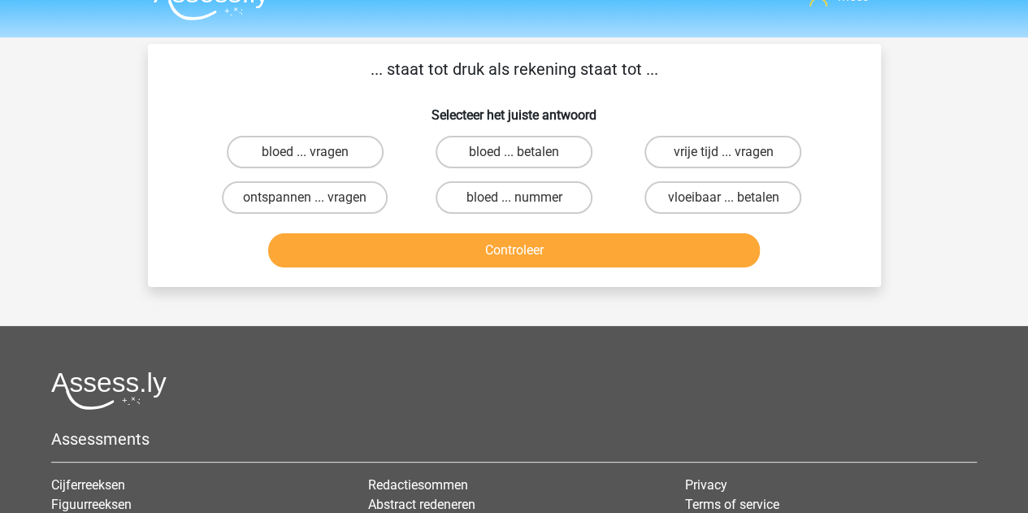
click at [517, 158] on input "bloed ... betalen" at bounding box center [519, 157] width 11 height 11
radio input "true"
click at [330, 194] on label "ontspannen ... vragen" at bounding box center [305, 197] width 166 height 33
click at [315, 198] on input "ontspannen ... vragen" at bounding box center [310, 203] width 11 height 11
radio input "true"
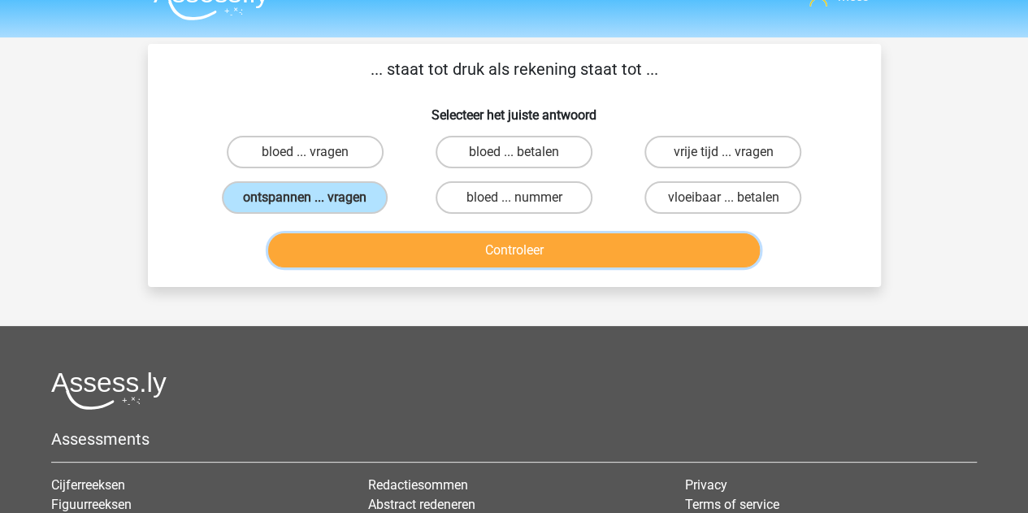
click at [351, 248] on button "Controleer" at bounding box center [514, 250] width 492 height 34
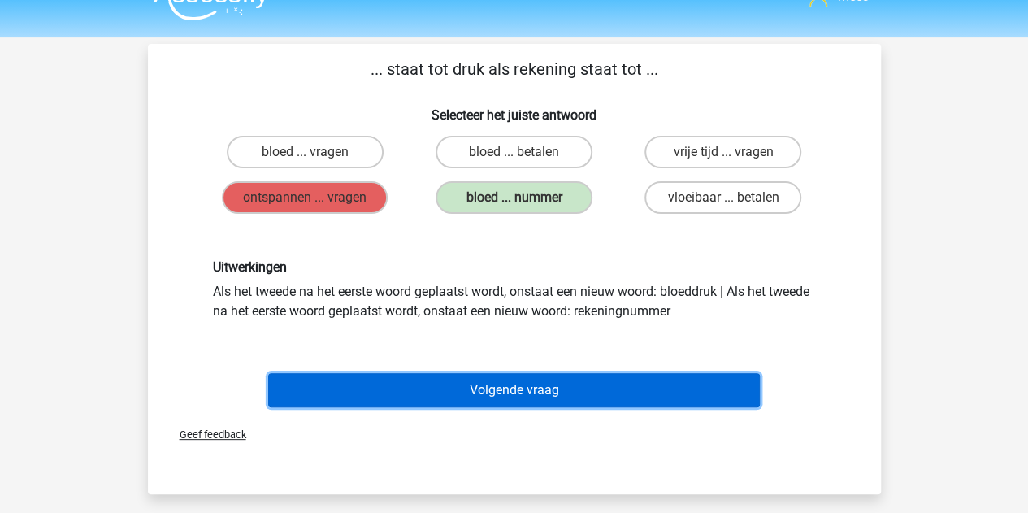
click at [377, 398] on button "Volgende vraag" at bounding box center [514, 390] width 492 height 34
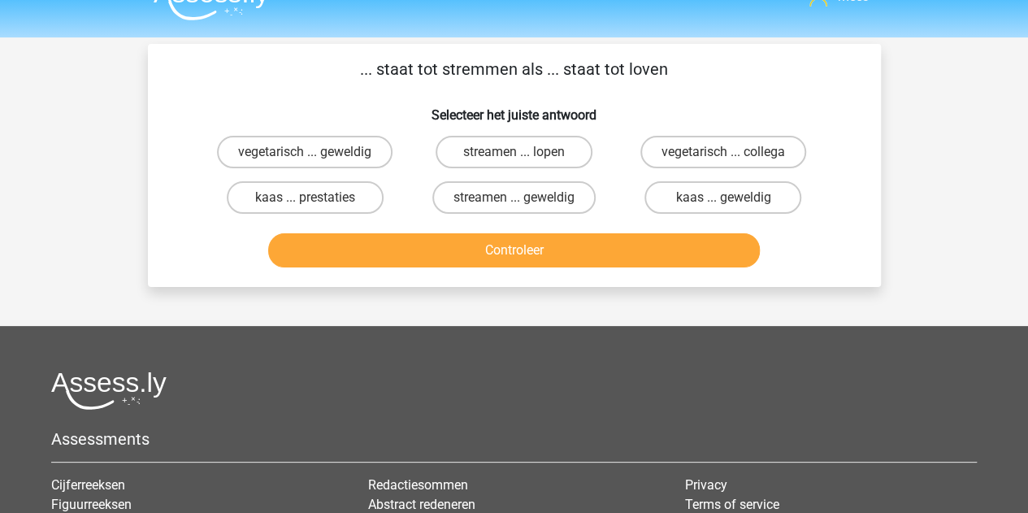
scroll to position [75, 0]
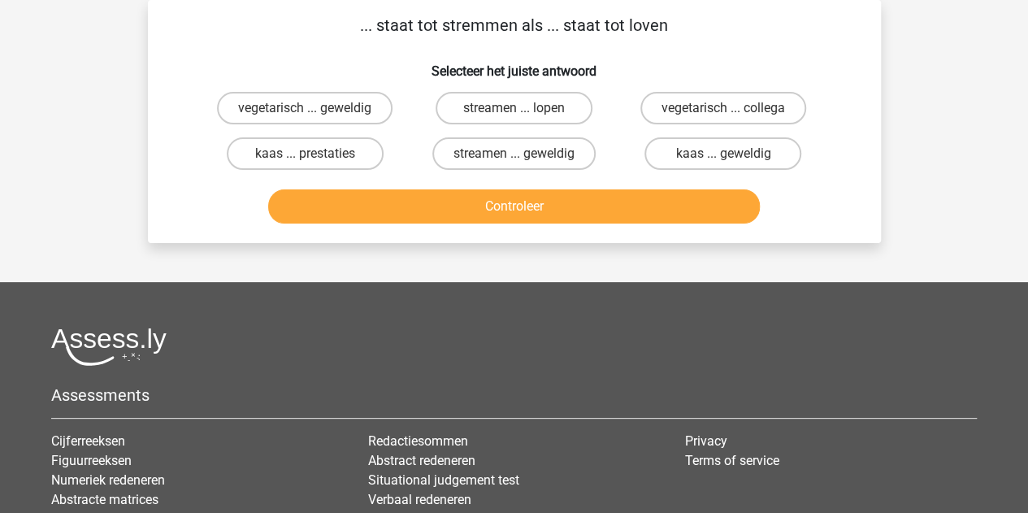
click at [515, 118] on input "streamen ... lopen" at bounding box center [519, 113] width 11 height 11
radio input "true"
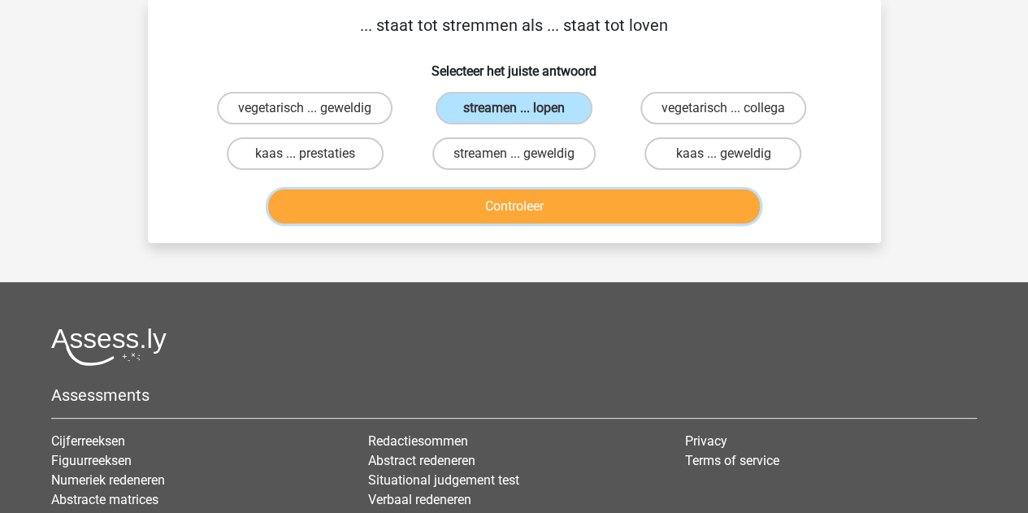
click at [479, 206] on button "Controleer" at bounding box center [514, 206] width 492 height 34
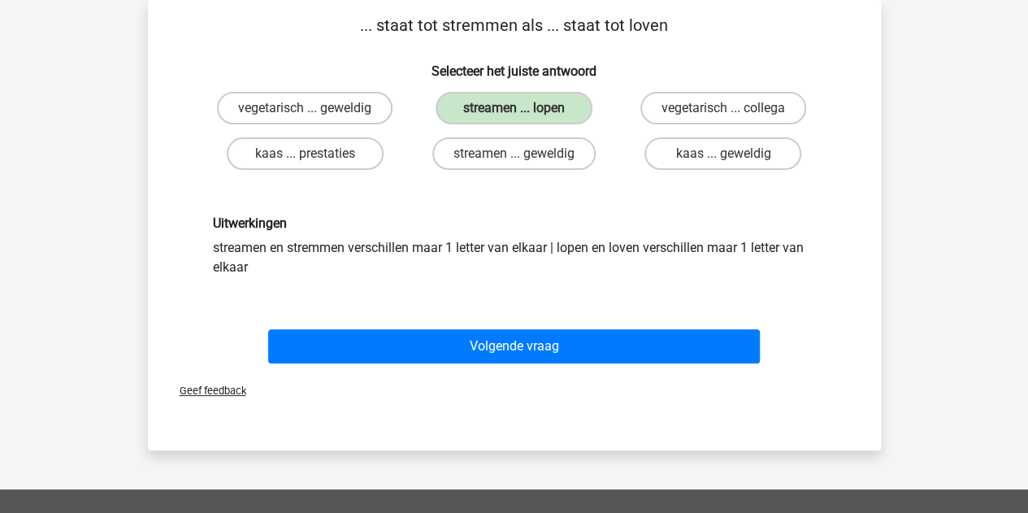
scroll to position [120, 0]
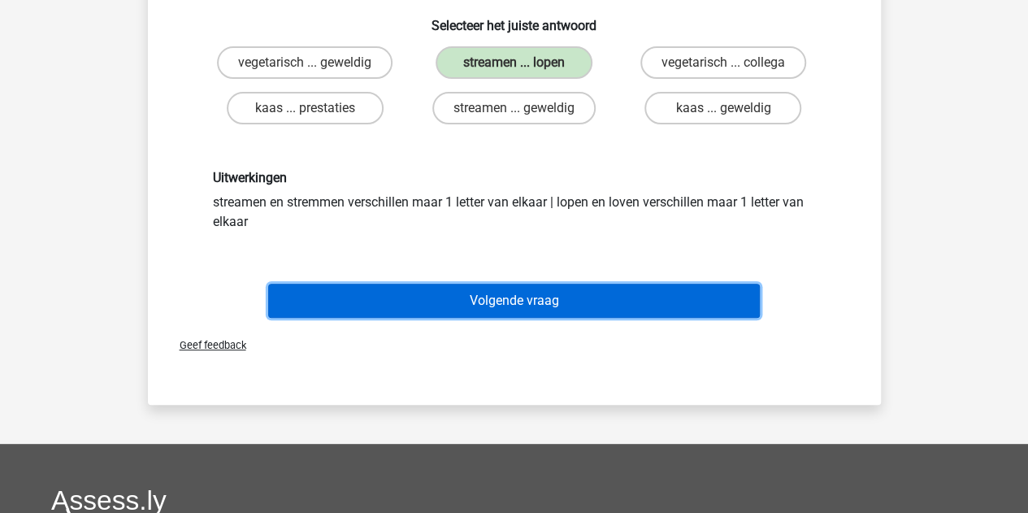
click at [413, 302] on button "Volgende vraag" at bounding box center [514, 301] width 492 height 34
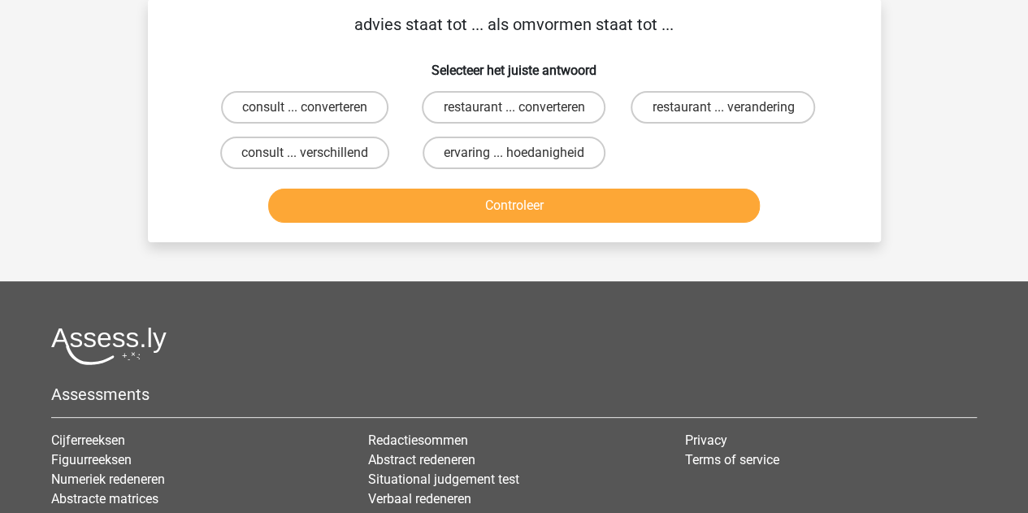
scroll to position [75, 0]
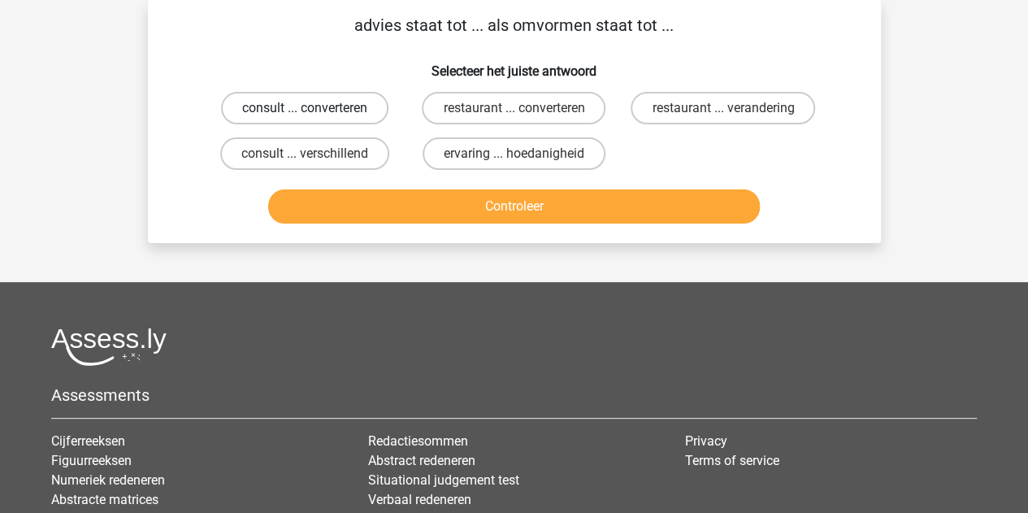
click at [263, 115] on label "consult ... converteren" at bounding box center [304, 108] width 167 height 33
click at [305, 115] on input "consult ... converteren" at bounding box center [310, 113] width 11 height 11
radio input "true"
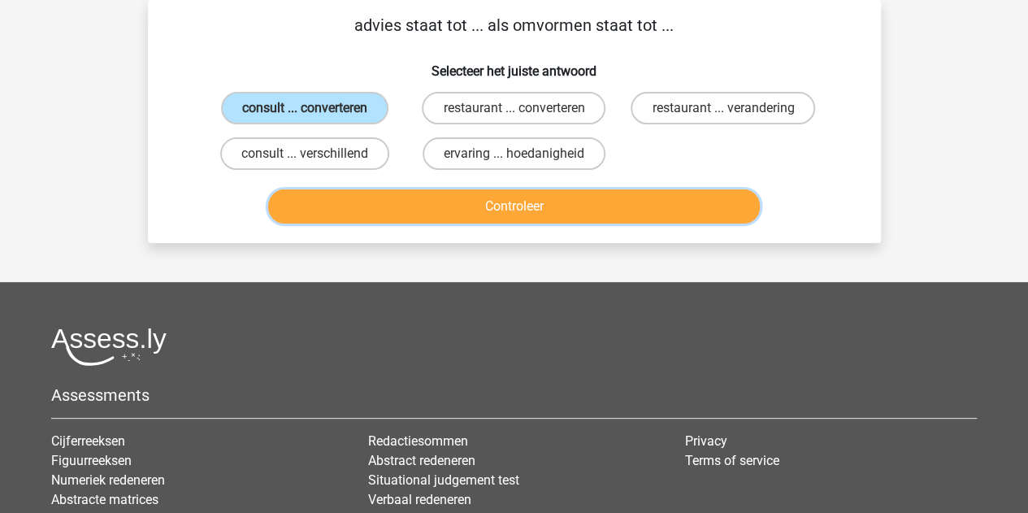
click at [353, 195] on button "Controleer" at bounding box center [514, 206] width 492 height 34
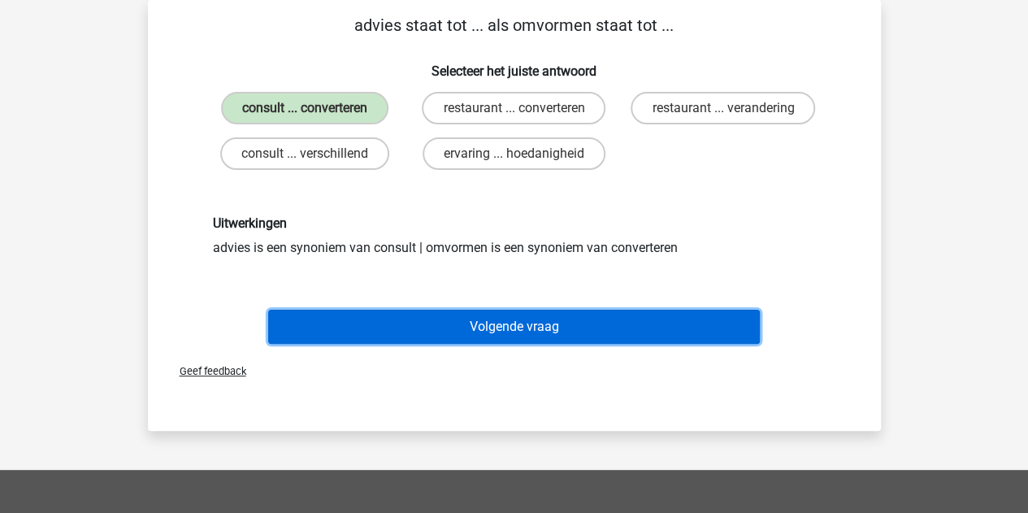
click at [389, 320] on button "Volgende vraag" at bounding box center [514, 327] width 492 height 34
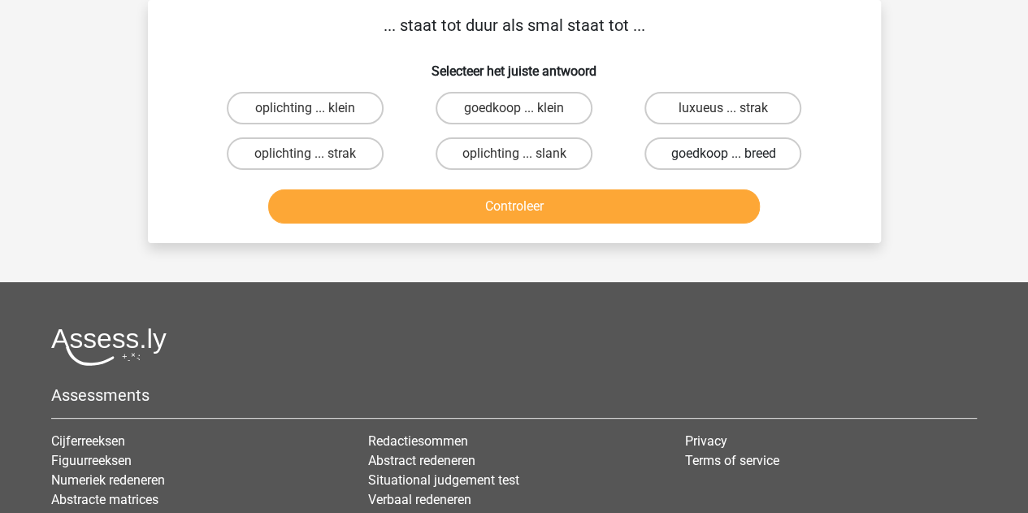
click at [678, 146] on label "goedkoop ... breed" at bounding box center [723, 153] width 157 height 33
click at [724, 154] on input "goedkoop ... breed" at bounding box center [729, 159] width 11 height 11
radio input "true"
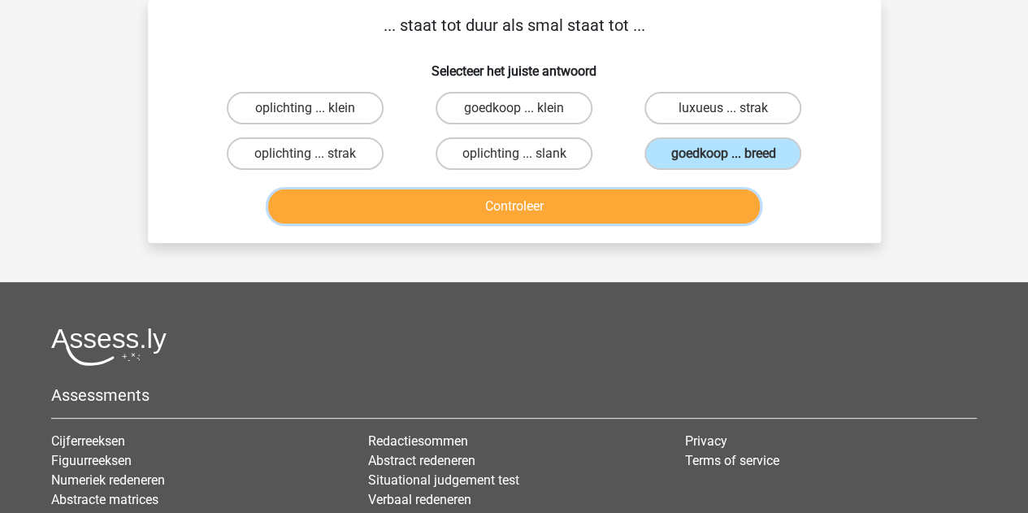
click at [546, 214] on button "Controleer" at bounding box center [514, 206] width 492 height 34
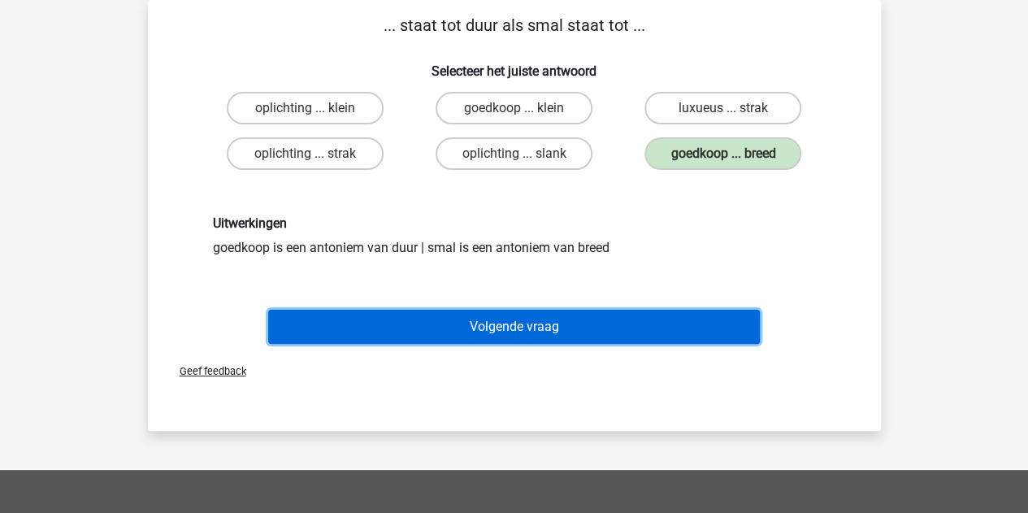
click at [445, 325] on button "Volgende vraag" at bounding box center [514, 327] width 492 height 34
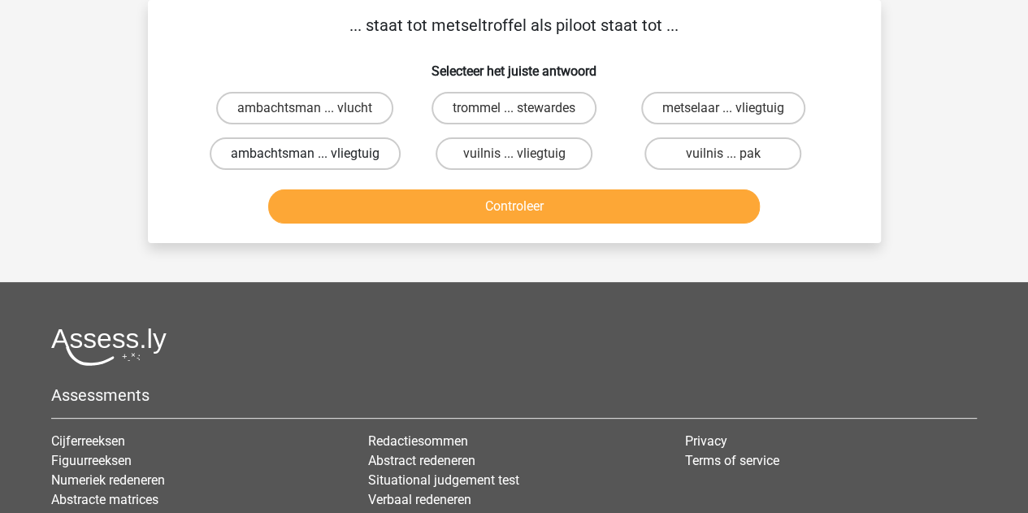
click at [354, 155] on label "ambachtsman ... vliegtuig" at bounding box center [305, 153] width 191 height 33
click at [315, 155] on input "ambachtsman ... vliegtuig" at bounding box center [310, 159] width 11 height 11
radio input "true"
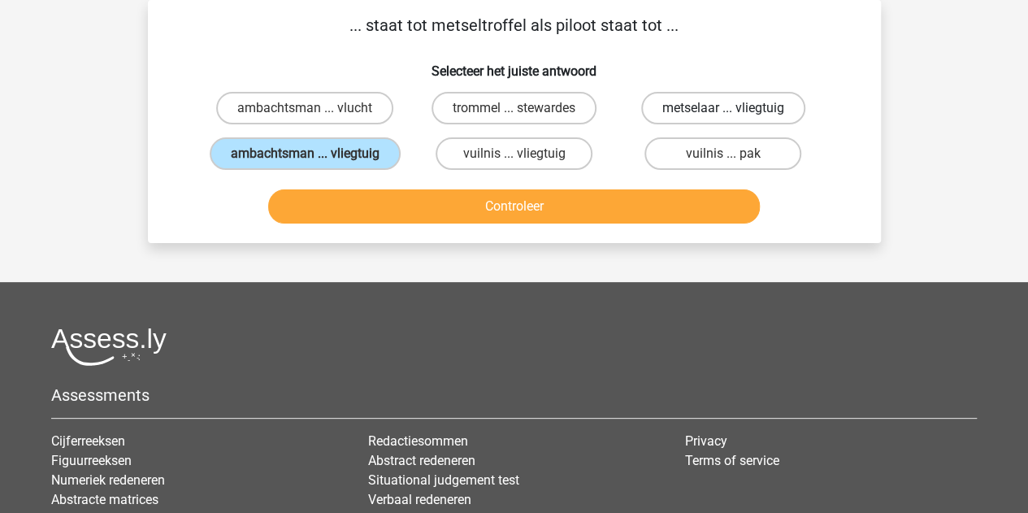
click at [664, 116] on label "metselaar ... vliegtuig" at bounding box center [723, 108] width 164 height 33
click at [724, 116] on input "metselaar ... vliegtuig" at bounding box center [729, 113] width 11 height 11
radio input "true"
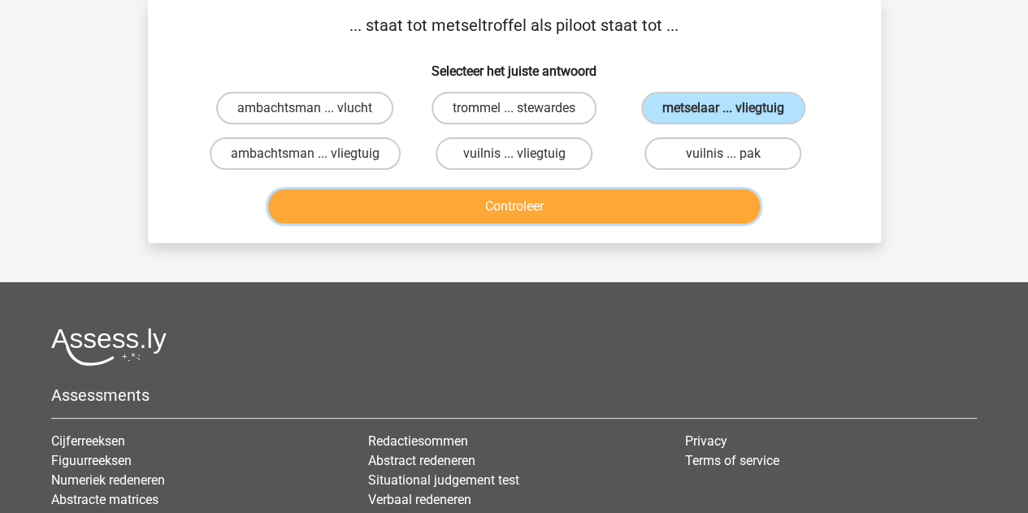
click at [534, 211] on button "Controleer" at bounding box center [514, 206] width 492 height 34
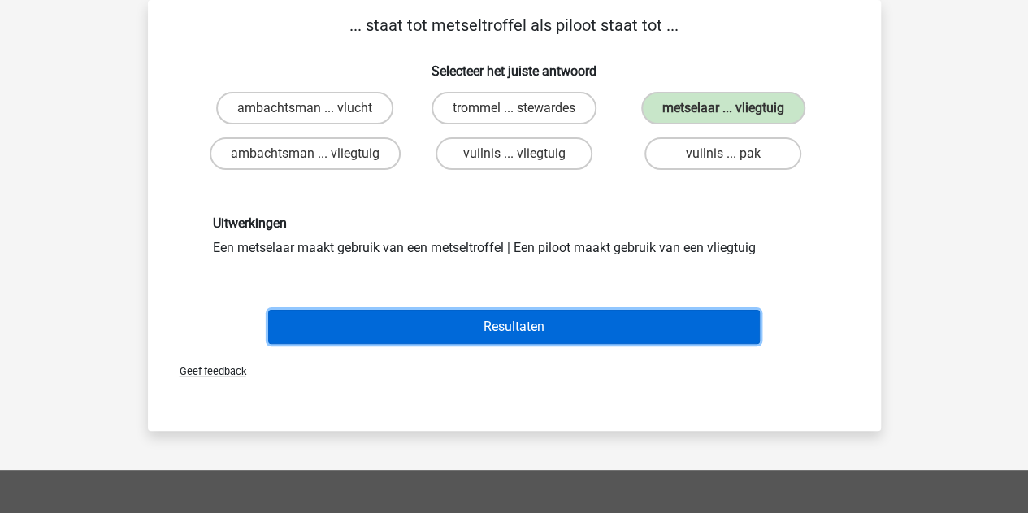
click at [475, 311] on button "Resultaten" at bounding box center [514, 327] width 492 height 34
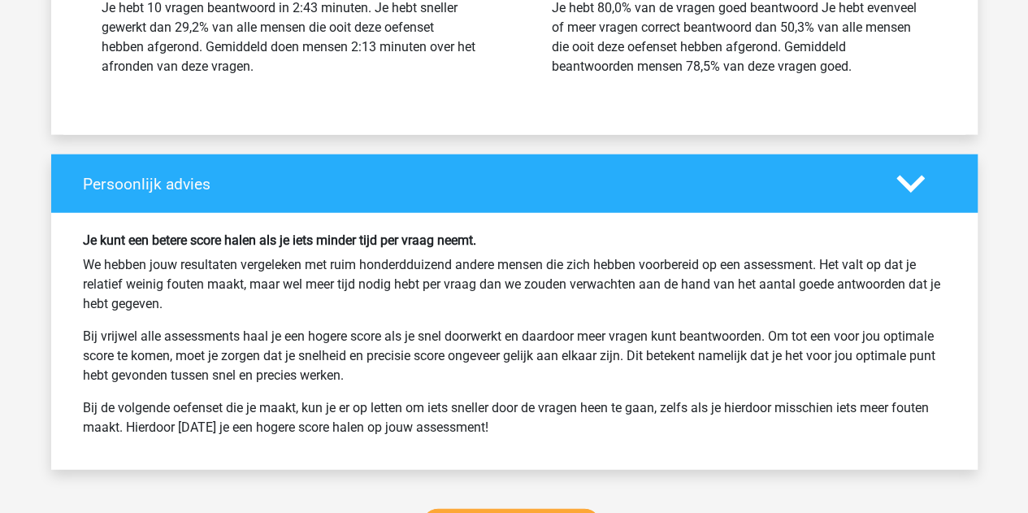
scroll to position [2014, 0]
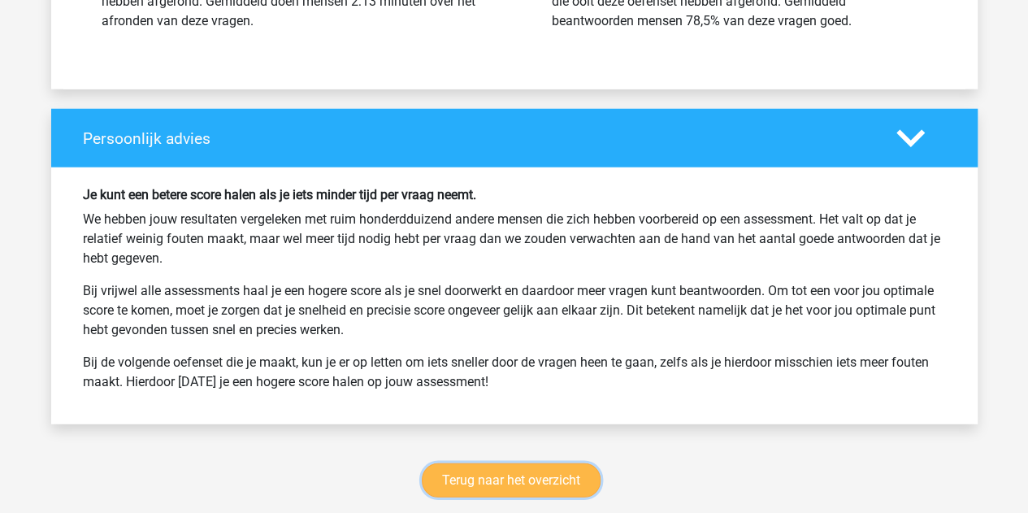
click at [456, 469] on link "Terug naar het overzicht" at bounding box center [511, 480] width 179 height 34
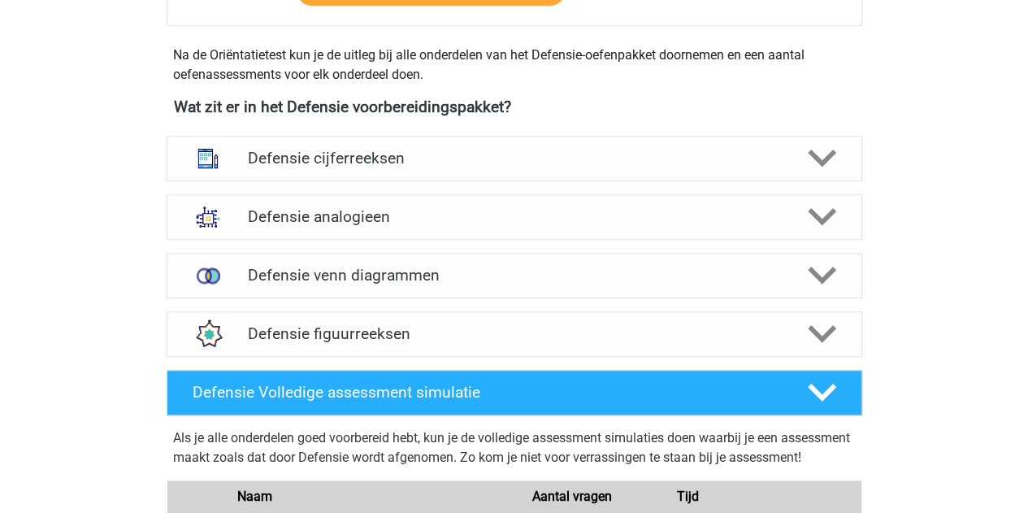
scroll to position [710, 0]
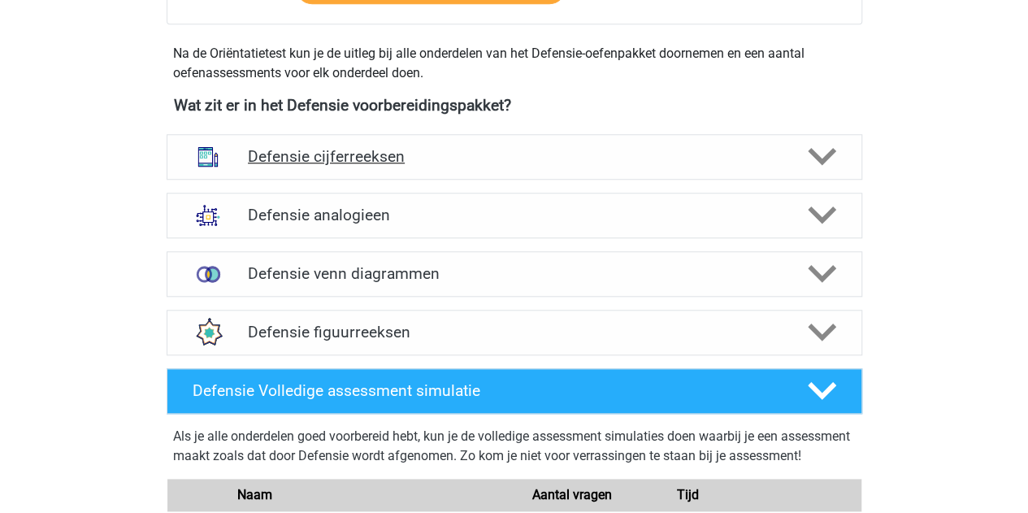
click at [356, 155] on h4 "Defensie cijferreeksen" at bounding box center [514, 156] width 533 height 19
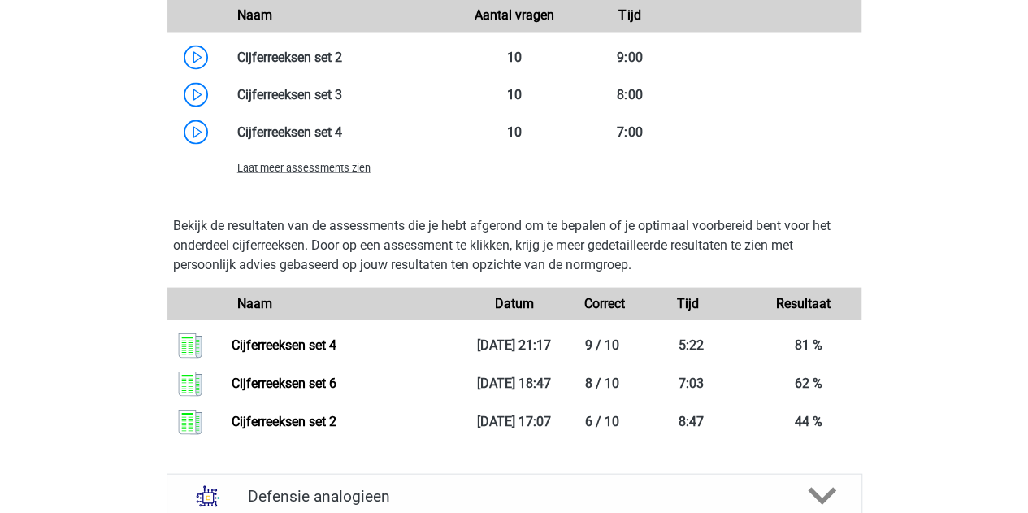
scroll to position [1507, 0]
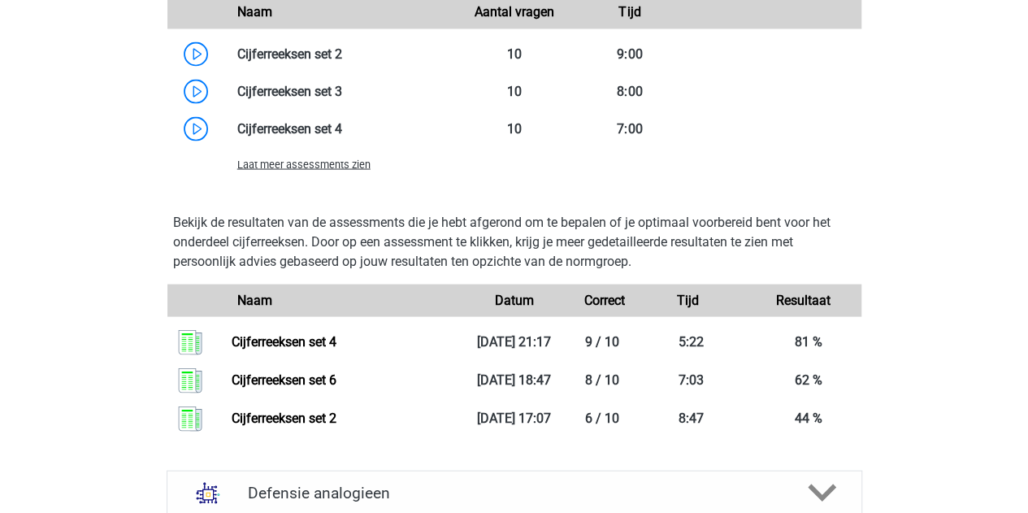
click at [340, 173] on div "Laat meer assessments zien" at bounding box center [514, 163] width 694 height 33
click at [311, 158] on span "Laat meer assessments zien" at bounding box center [303, 164] width 133 height 12
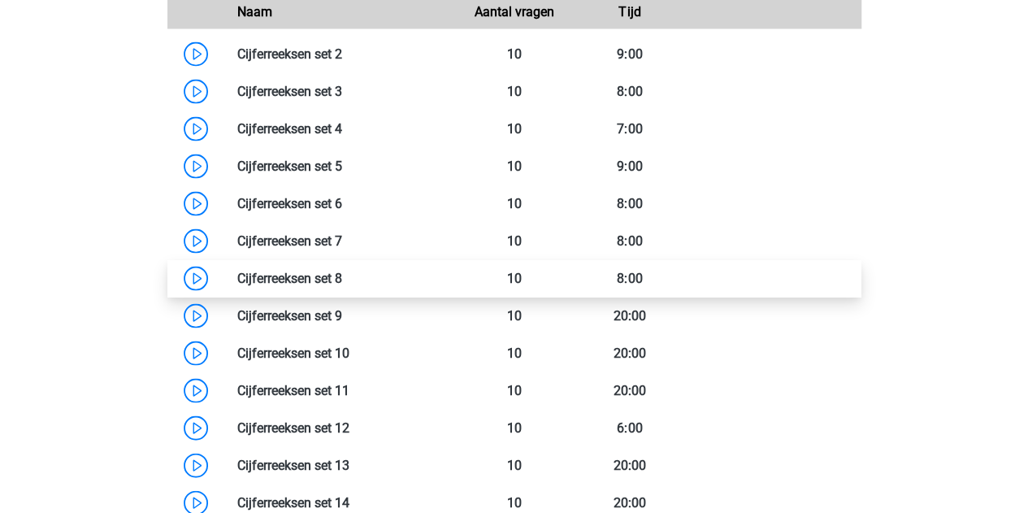
click at [342, 284] on link at bounding box center [342, 277] width 0 height 15
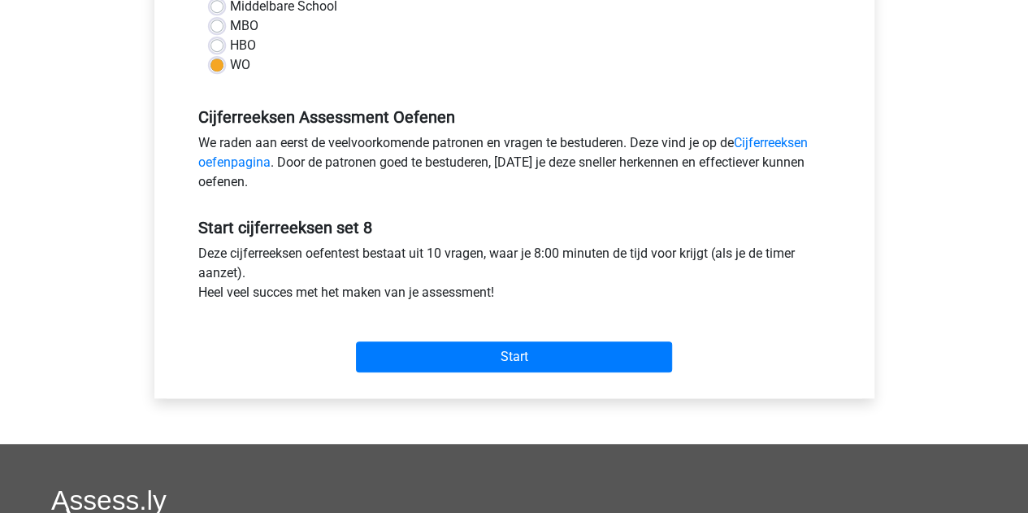
scroll to position [412, 0]
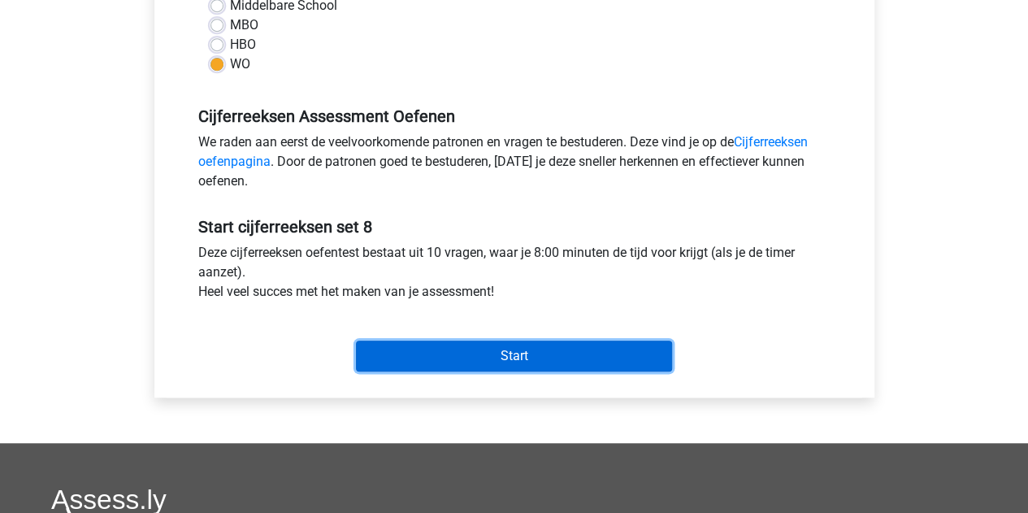
click at [436, 350] on input "Start" at bounding box center [514, 356] width 316 height 31
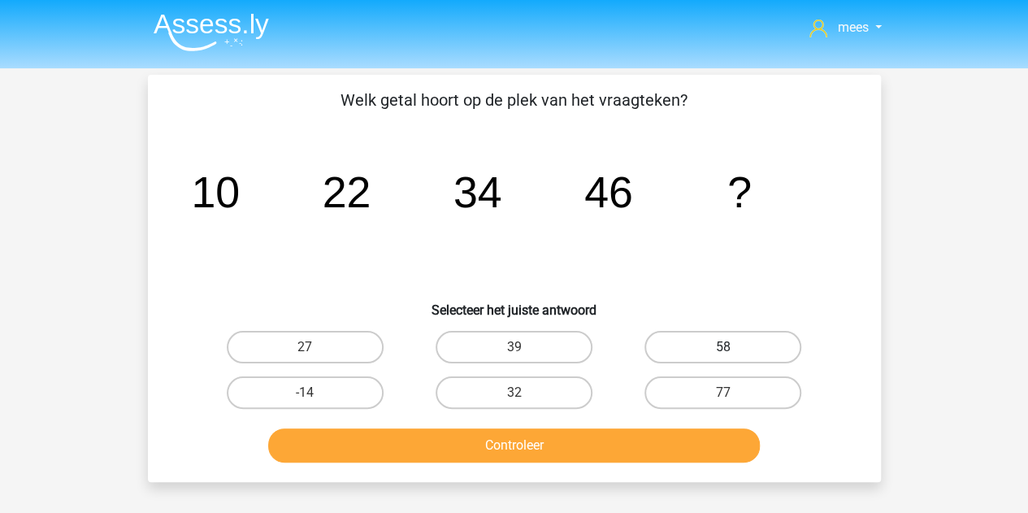
click at [692, 345] on label "58" at bounding box center [723, 347] width 157 height 33
click at [724, 347] on input "58" at bounding box center [729, 352] width 11 height 11
radio input "true"
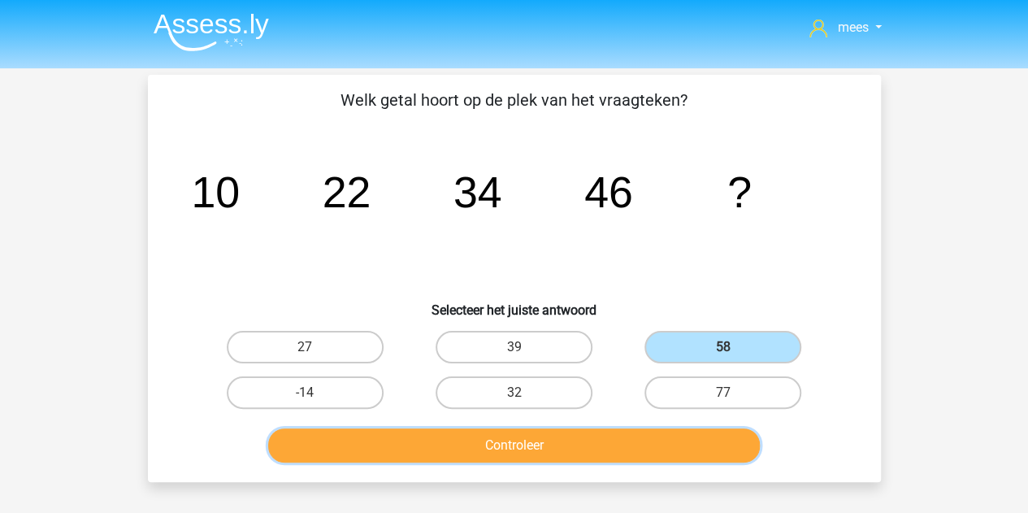
click at [540, 435] on button "Controleer" at bounding box center [514, 445] width 492 height 34
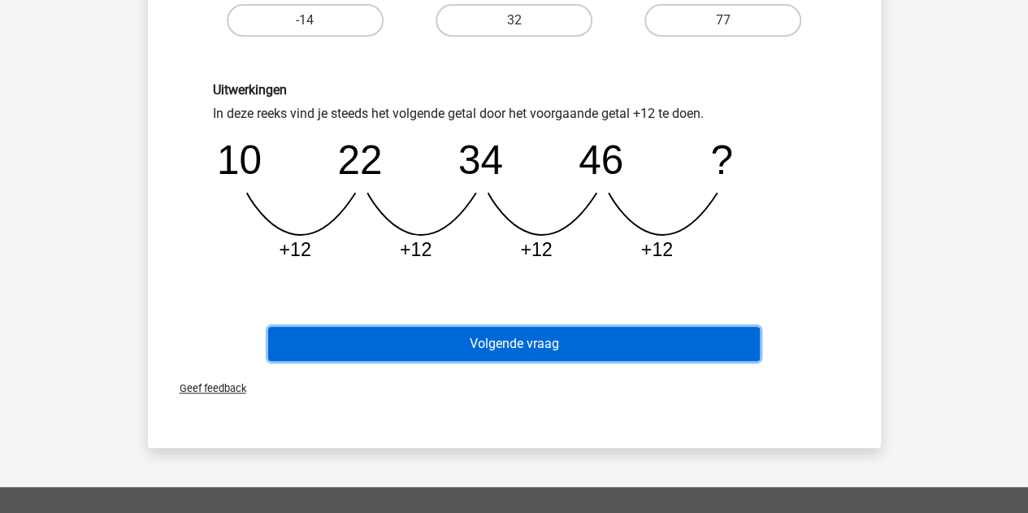
click at [451, 355] on button "Volgende vraag" at bounding box center [514, 344] width 492 height 34
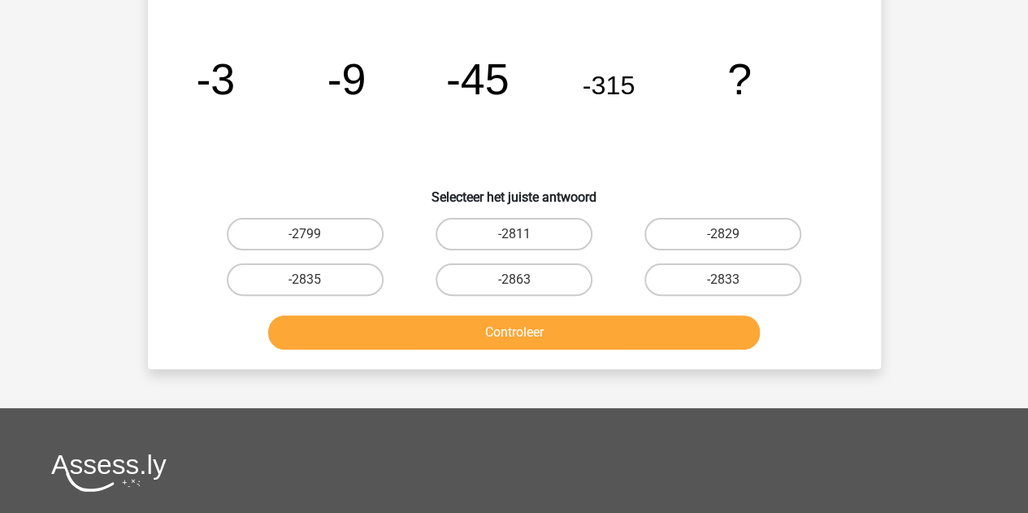
scroll to position [75, 0]
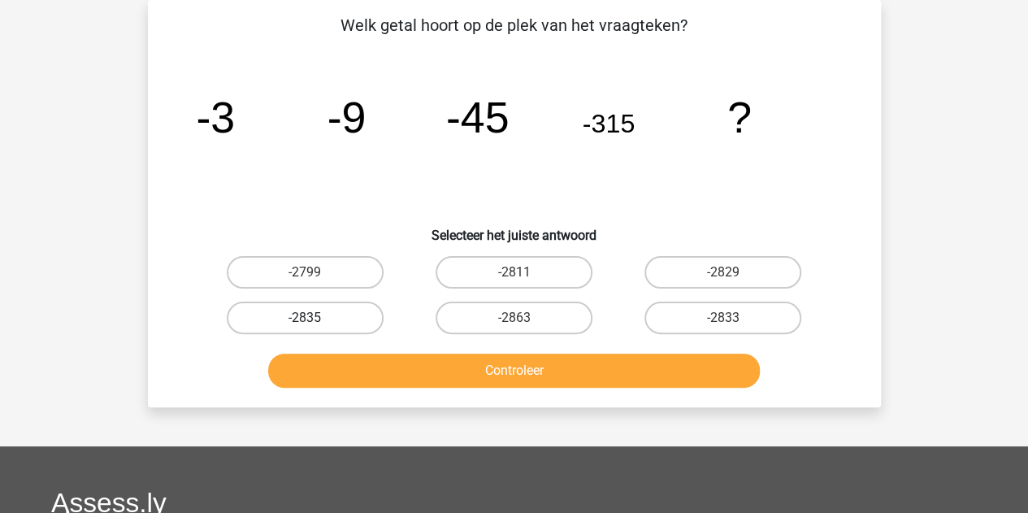
click at [344, 324] on label "-2835" at bounding box center [305, 318] width 157 height 33
click at [315, 324] on input "-2835" at bounding box center [310, 323] width 11 height 11
radio input "true"
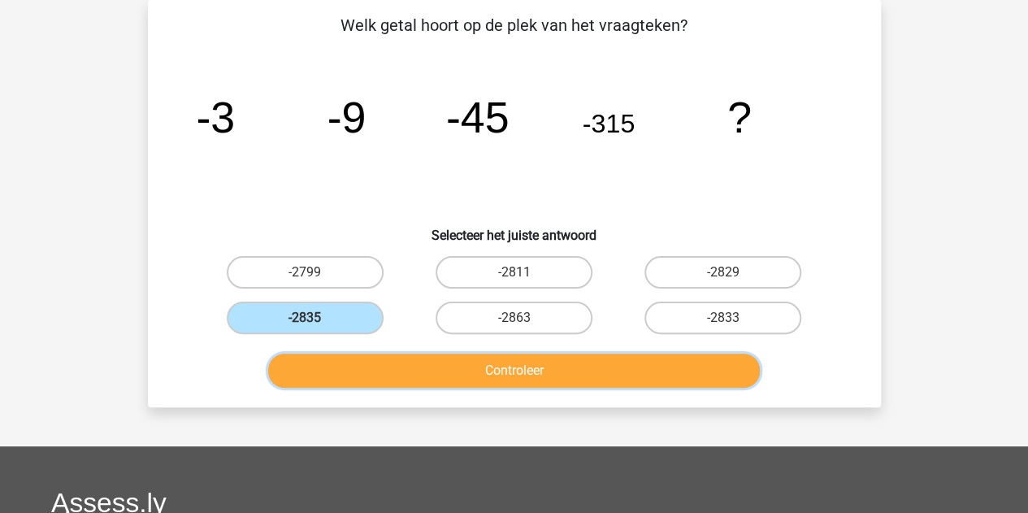
click at [393, 373] on button "Controleer" at bounding box center [514, 371] width 492 height 34
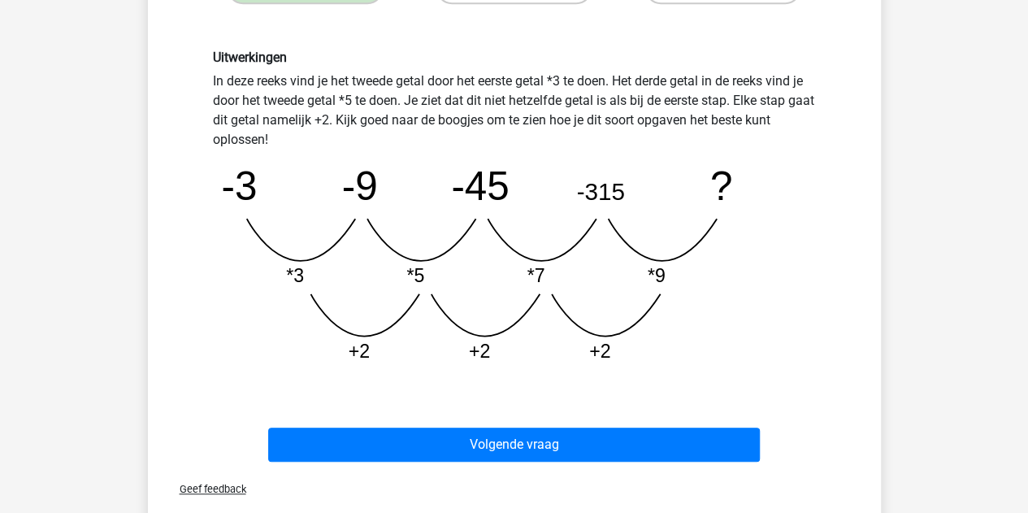
scroll to position [421, 0]
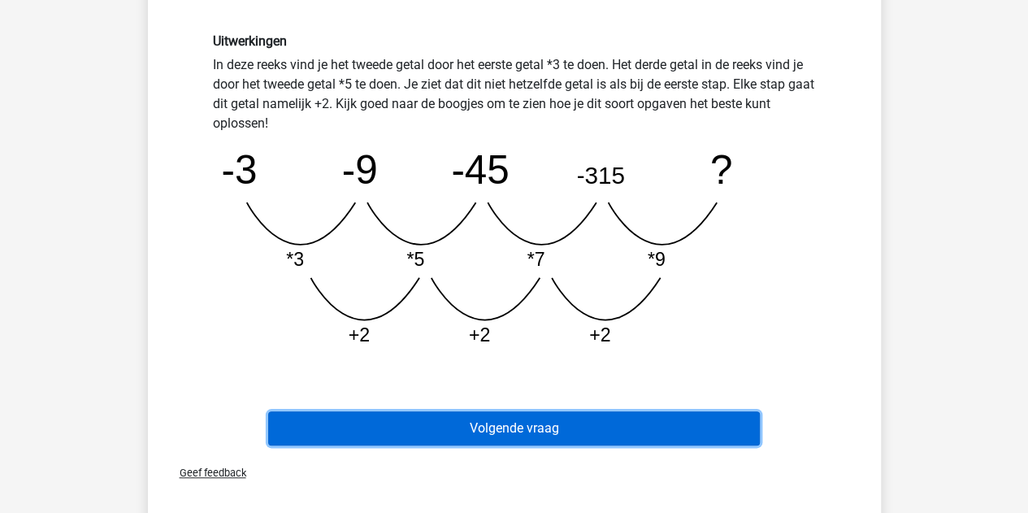
click at [464, 435] on button "Volgende vraag" at bounding box center [514, 428] width 492 height 34
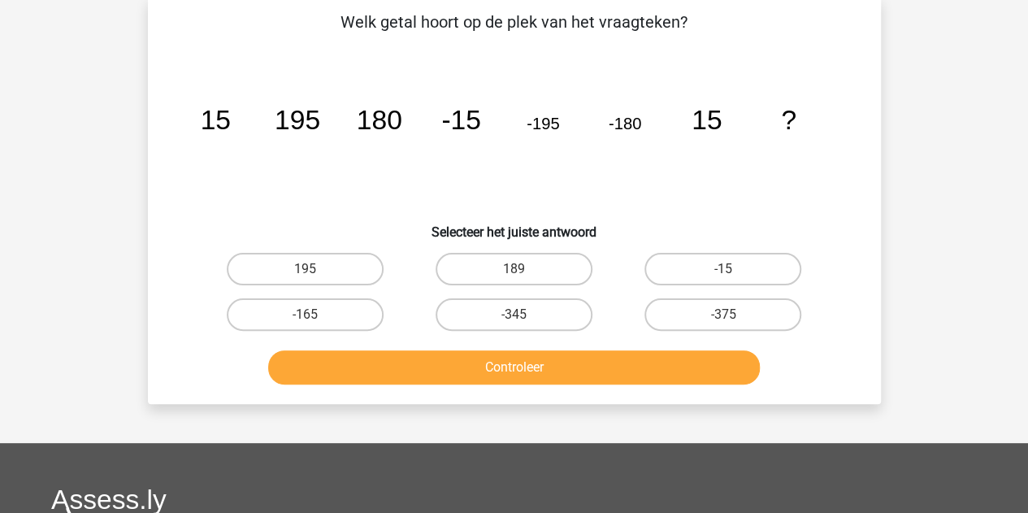
scroll to position [75, 0]
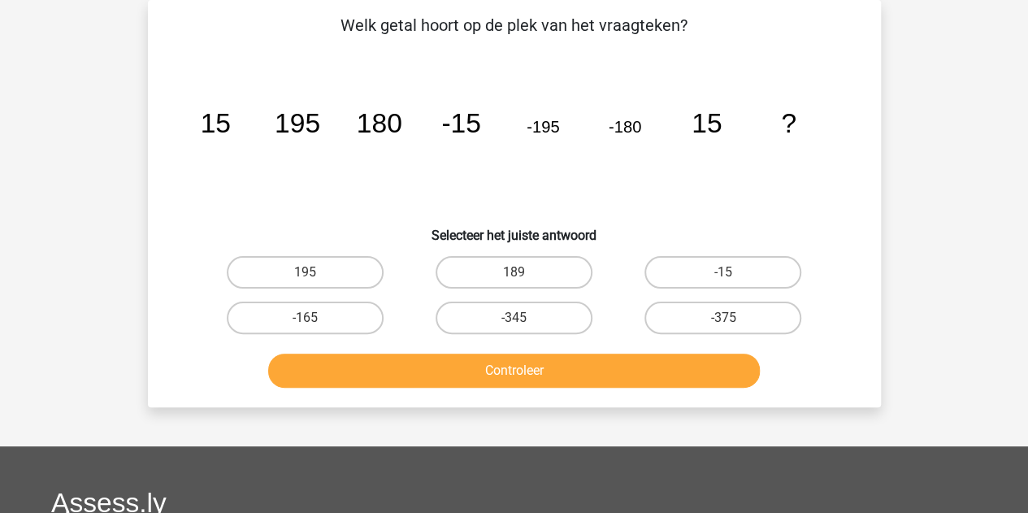
click at [292, 334] on div "-165" at bounding box center [305, 318] width 209 height 46
click at [311, 326] on input "-165" at bounding box center [310, 323] width 11 height 11
radio input "true"
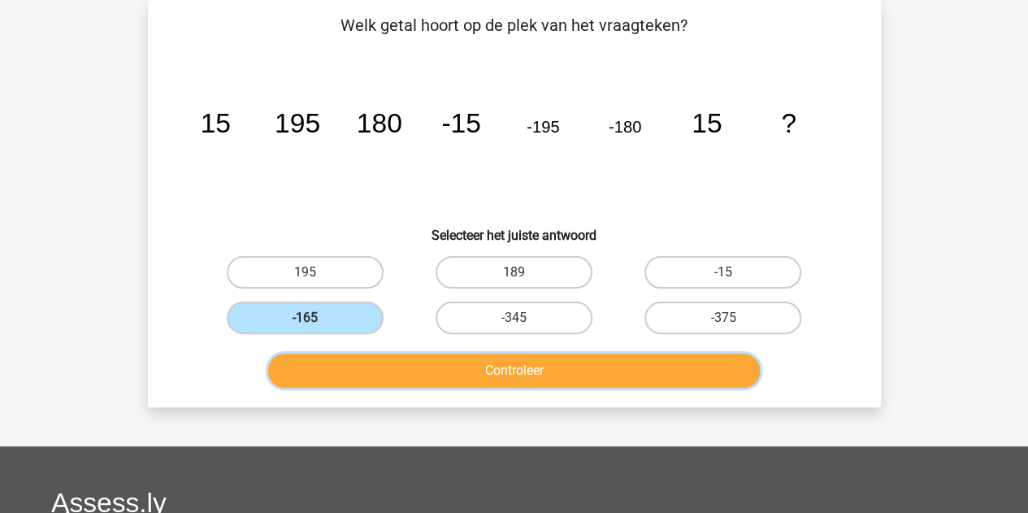
click at [341, 354] on button "Controleer" at bounding box center [514, 371] width 492 height 34
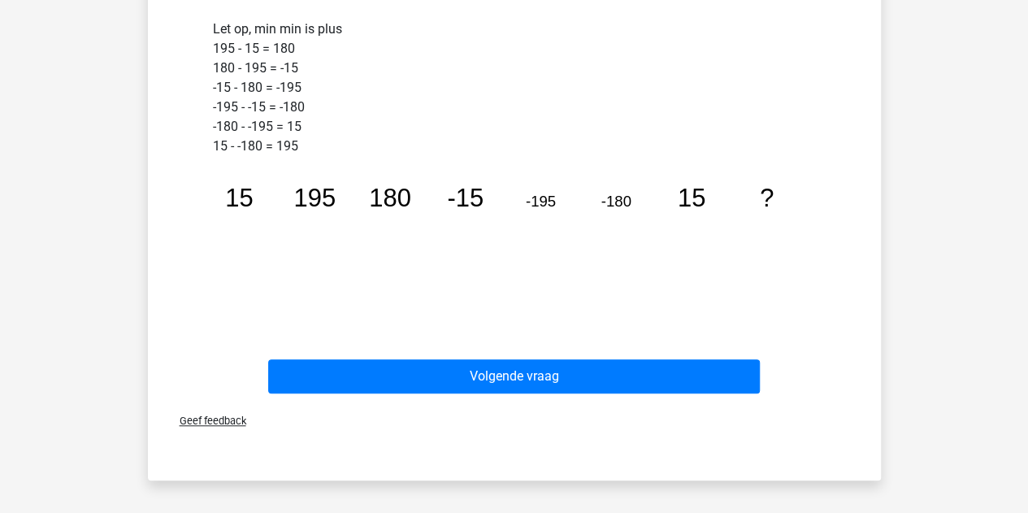
scroll to position [537, 0]
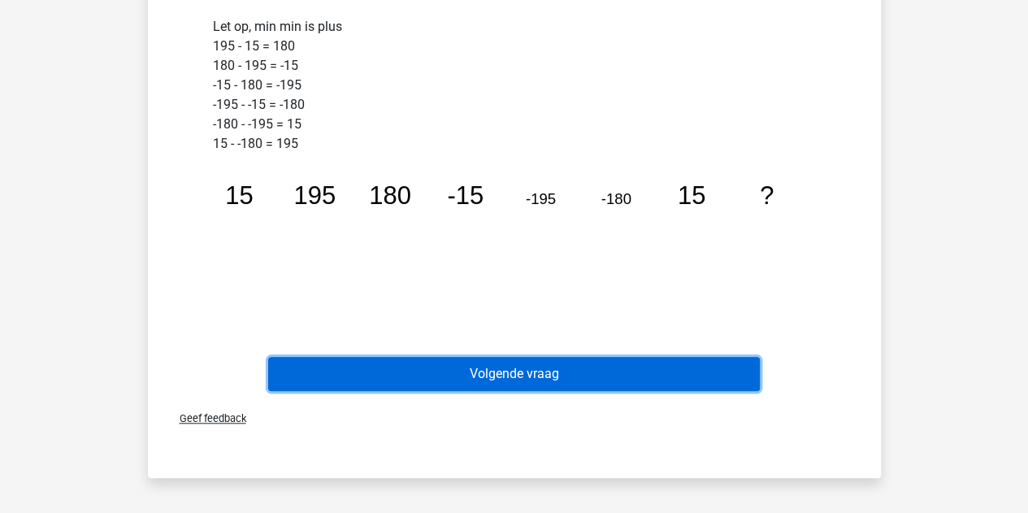
click at [402, 370] on button "Volgende vraag" at bounding box center [514, 374] width 492 height 34
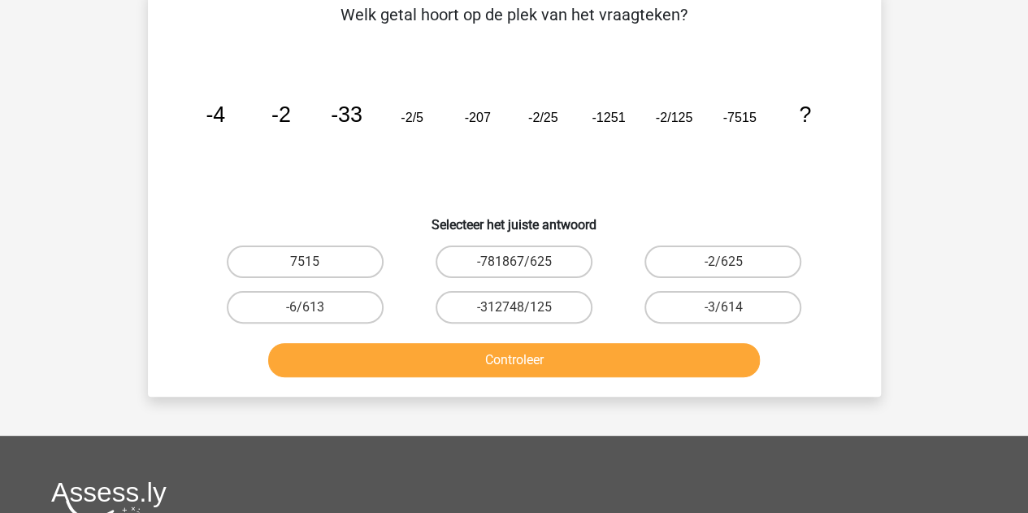
scroll to position [75, 0]
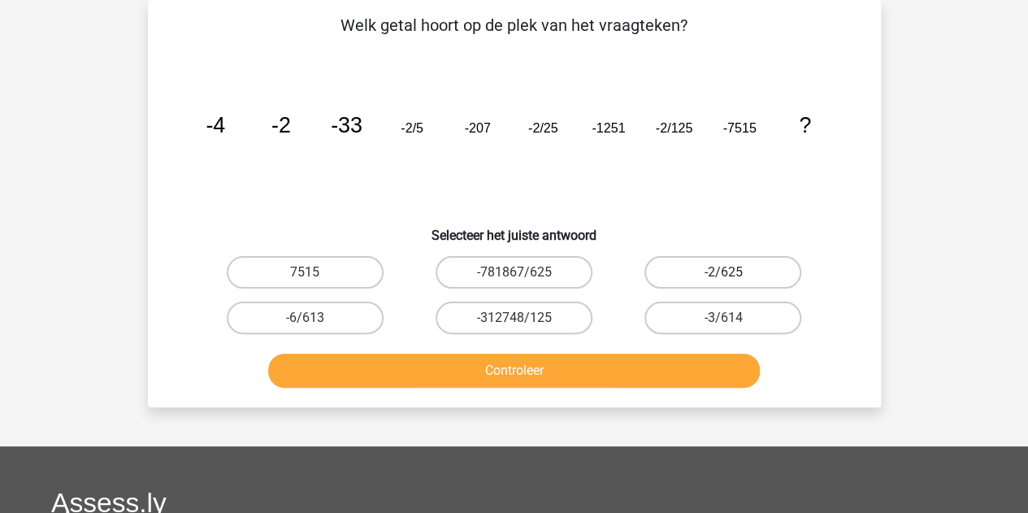
click at [722, 256] on label "-2/625" at bounding box center [723, 272] width 157 height 33
click at [724, 272] on input "-2/625" at bounding box center [729, 277] width 11 height 11
radio input "true"
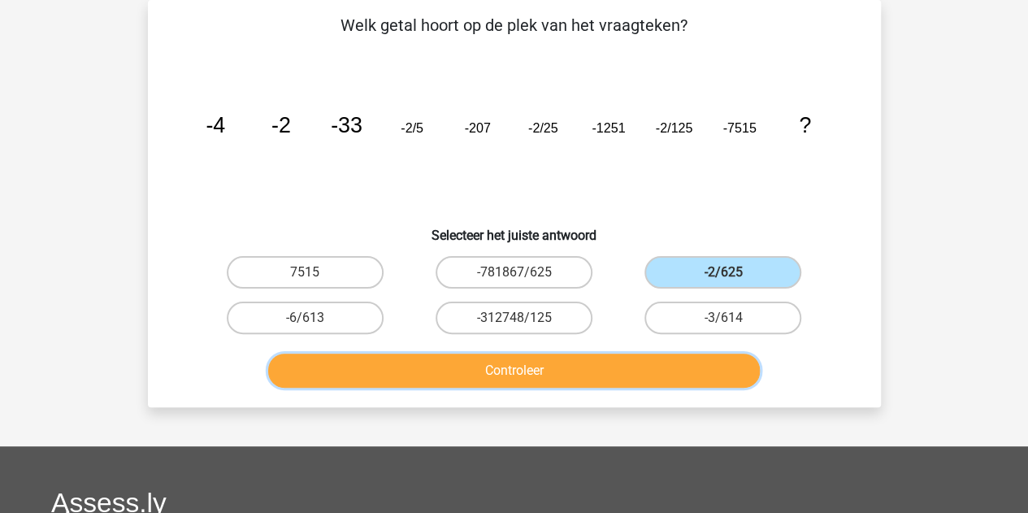
click at [572, 359] on button "Controleer" at bounding box center [514, 371] width 492 height 34
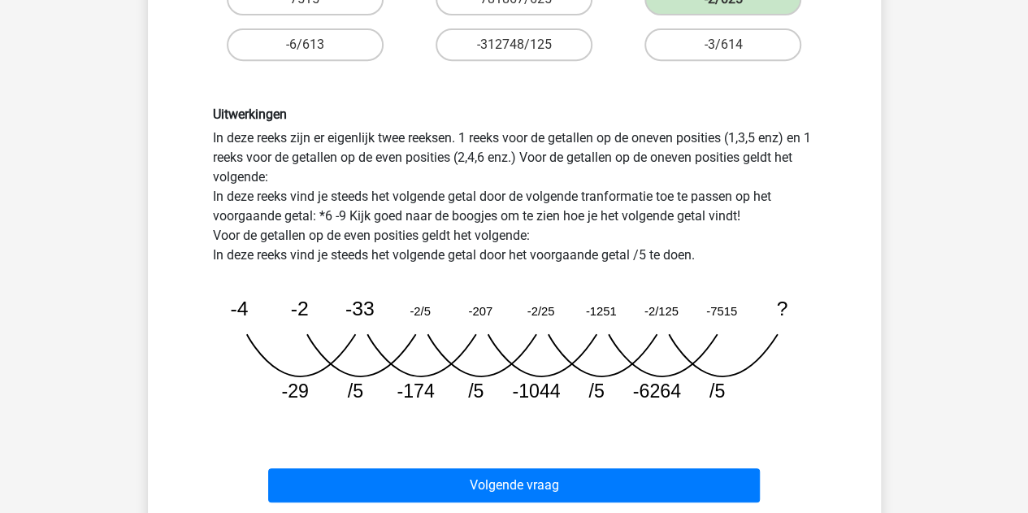
scroll to position [350, 0]
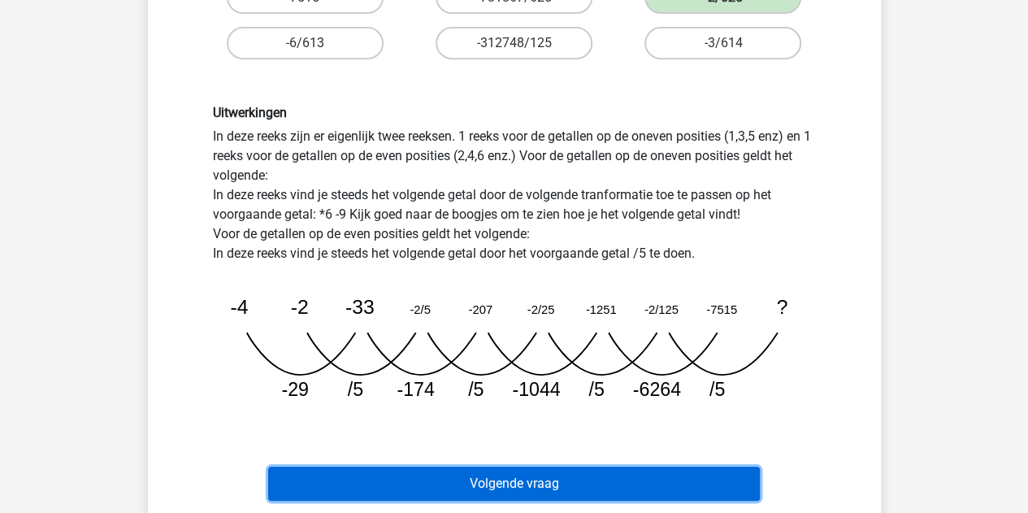
click at [509, 480] on button "Volgende vraag" at bounding box center [514, 484] width 492 height 34
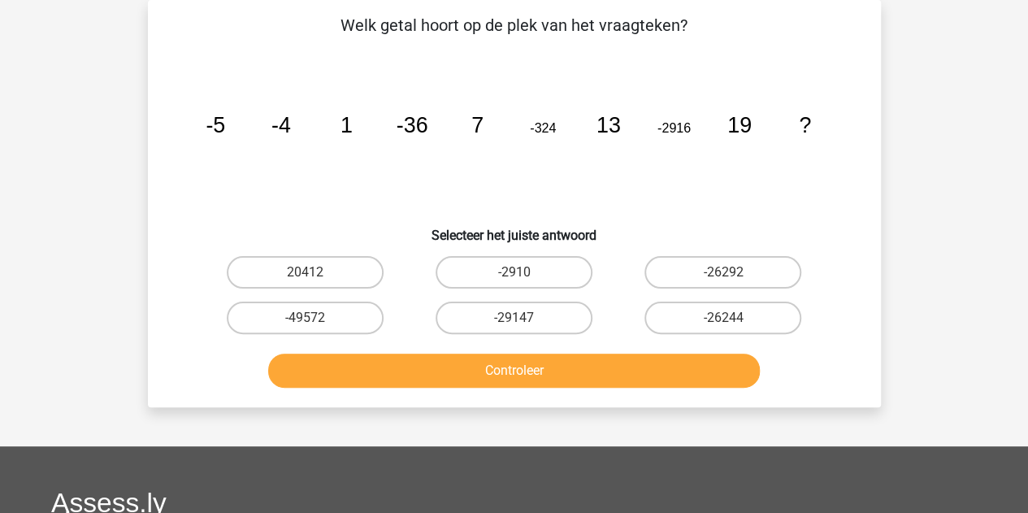
scroll to position [75, 0]
click at [730, 318] on input "-26244" at bounding box center [729, 323] width 11 height 11
radio input "true"
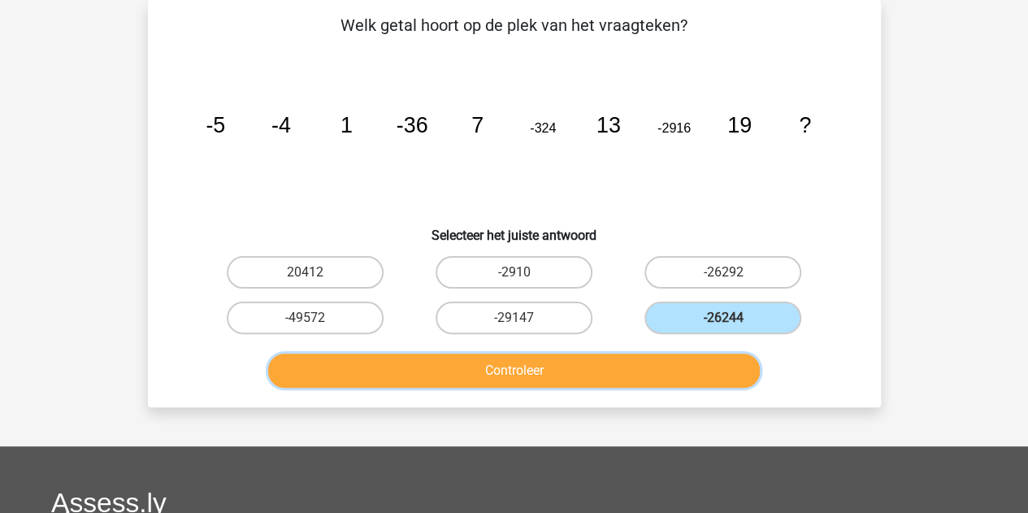
click at [628, 372] on button "Controleer" at bounding box center [514, 371] width 492 height 34
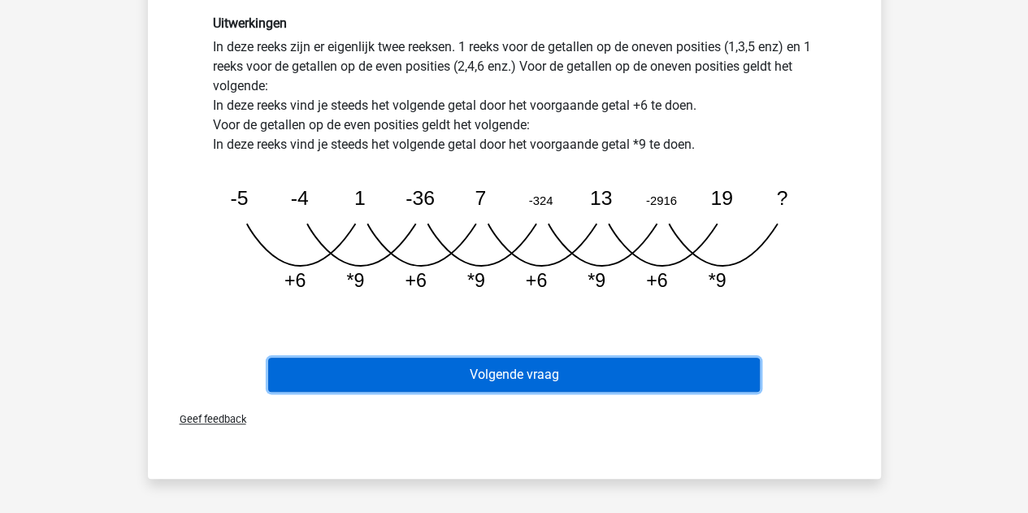
click at [527, 372] on button "Volgende vraag" at bounding box center [514, 375] width 492 height 34
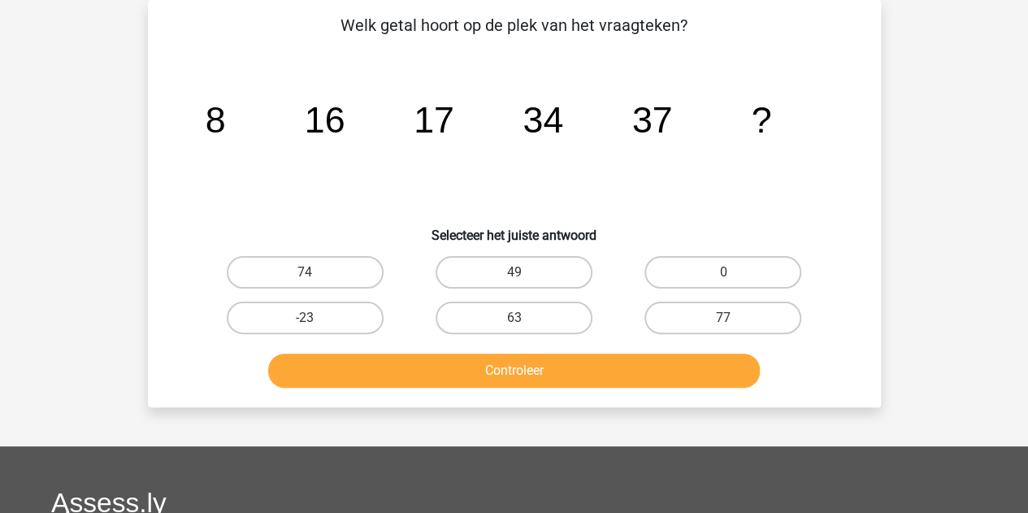
scroll to position [39, 0]
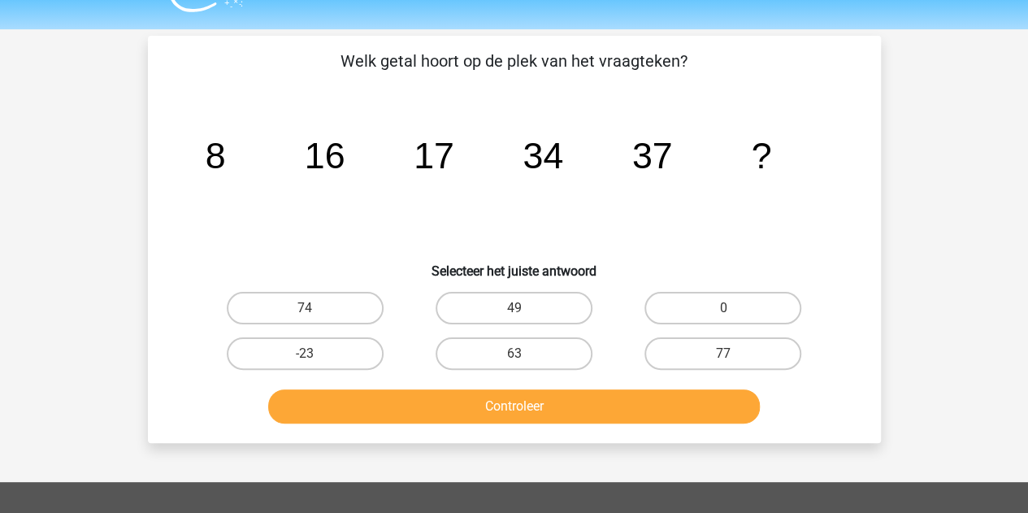
click at [343, 326] on div "74" at bounding box center [305, 308] width 209 height 46
click at [330, 314] on label "74" at bounding box center [305, 308] width 157 height 33
click at [315, 314] on input "74" at bounding box center [310, 313] width 11 height 11
radio input "true"
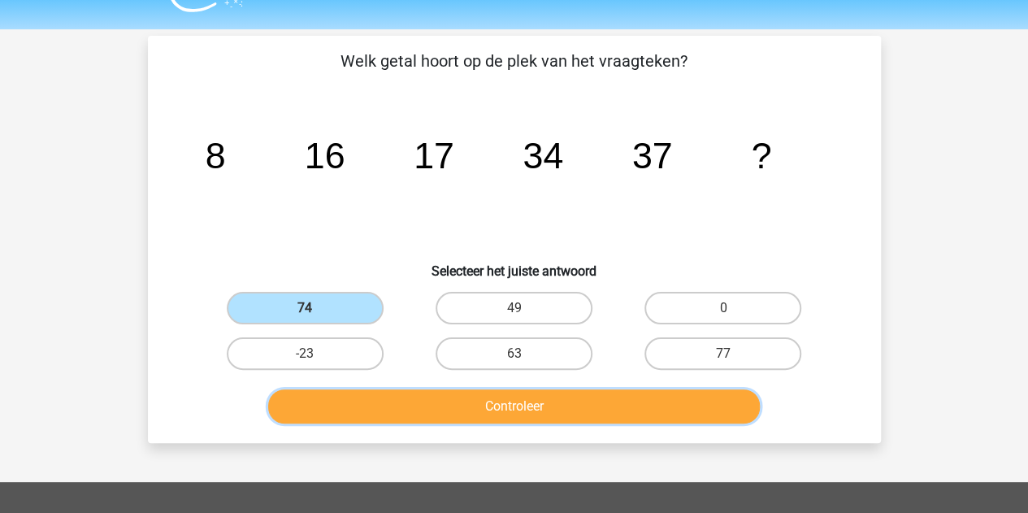
click at [392, 398] on button "Controleer" at bounding box center [514, 406] width 492 height 34
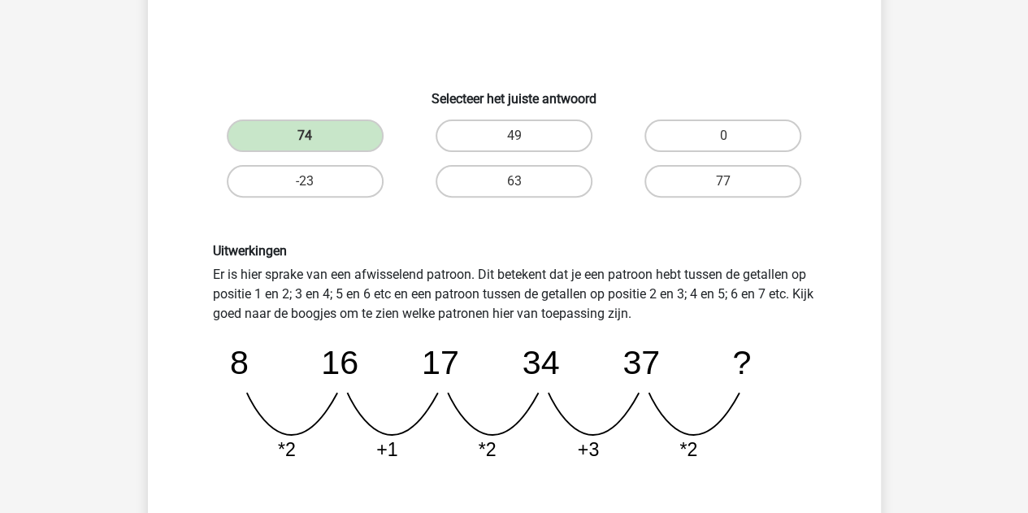
scroll to position [364, 0]
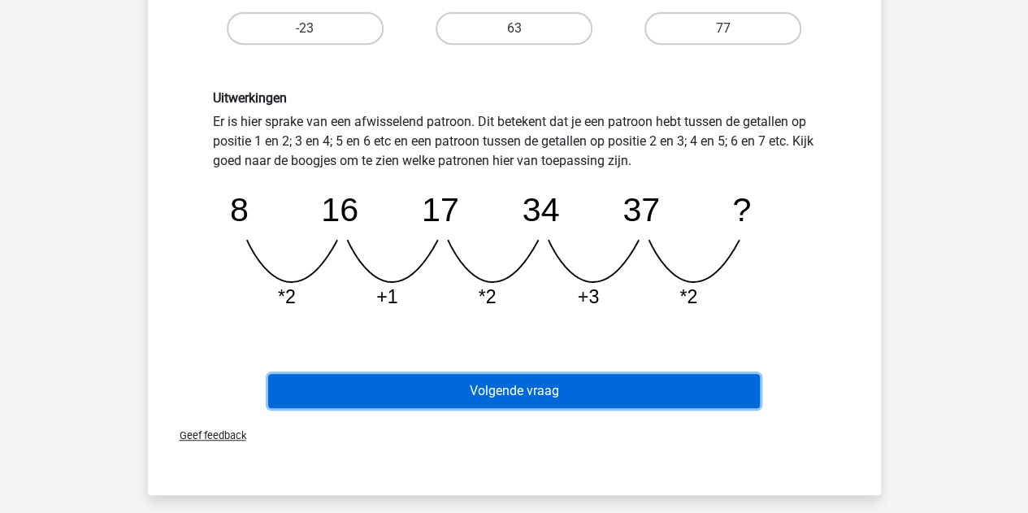
click at [433, 381] on button "Volgende vraag" at bounding box center [514, 391] width 492 height 34
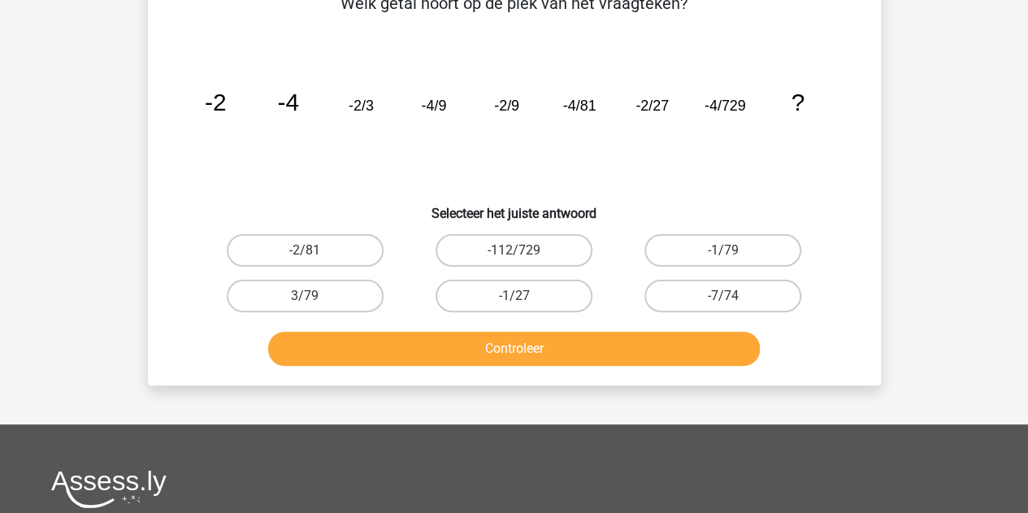
scroll to position [0, 0]
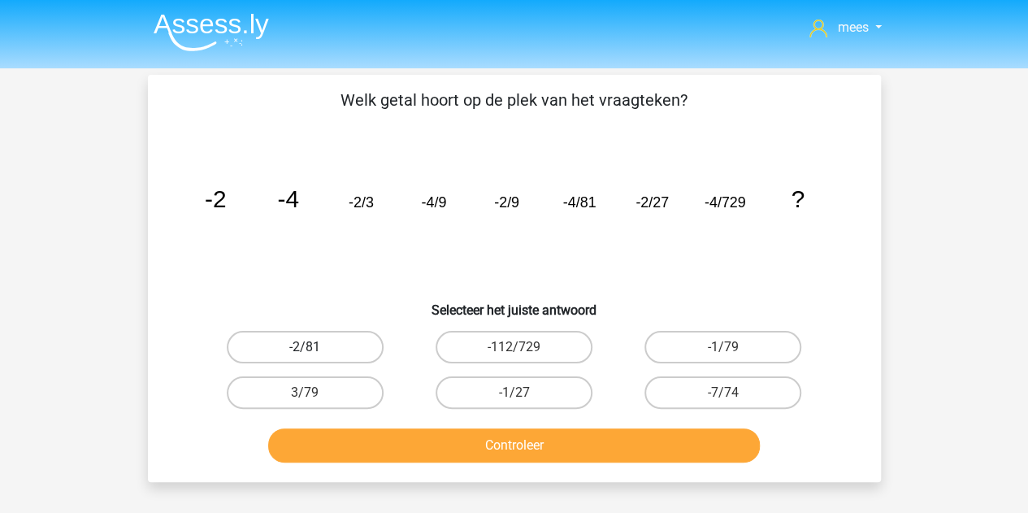
click at [317, 350] on label "-2/81" at bounding box center [305, 347] width 157 height 33
click at [315, 350] on input "-2/81" at bounding box center [310, 352] width 11 height 11
radio input "true"
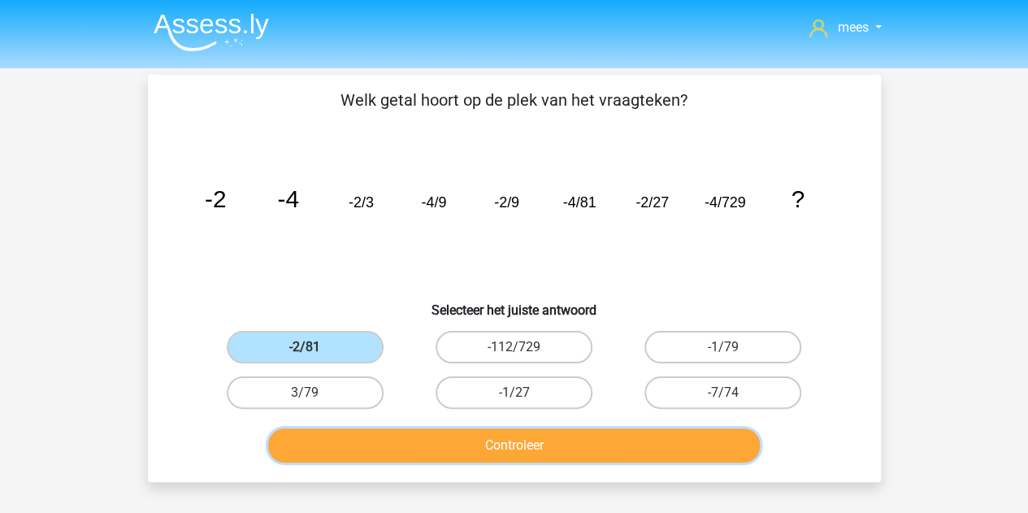
click at [423, 439] on button "Controleer" at bounding box center [514, 445] width 492 height 34
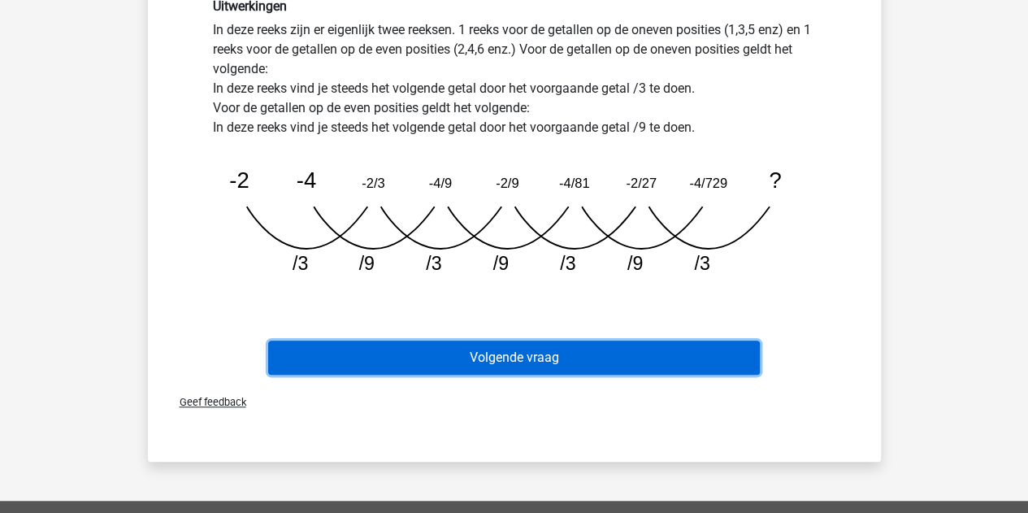
click at [398, 359] on button "Volgende vraag" at bounding box center [514, 358] width 492 height 34
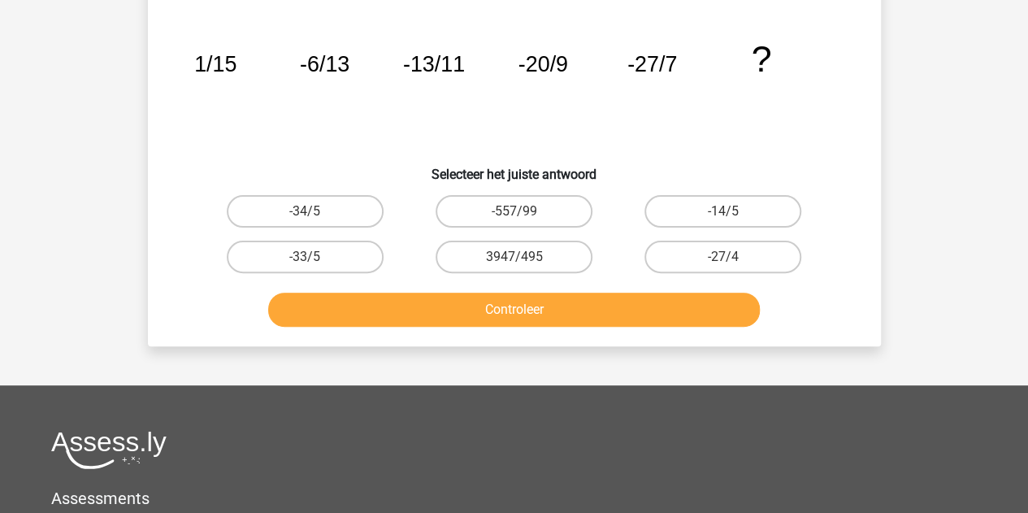
scroll to position [75, 0]
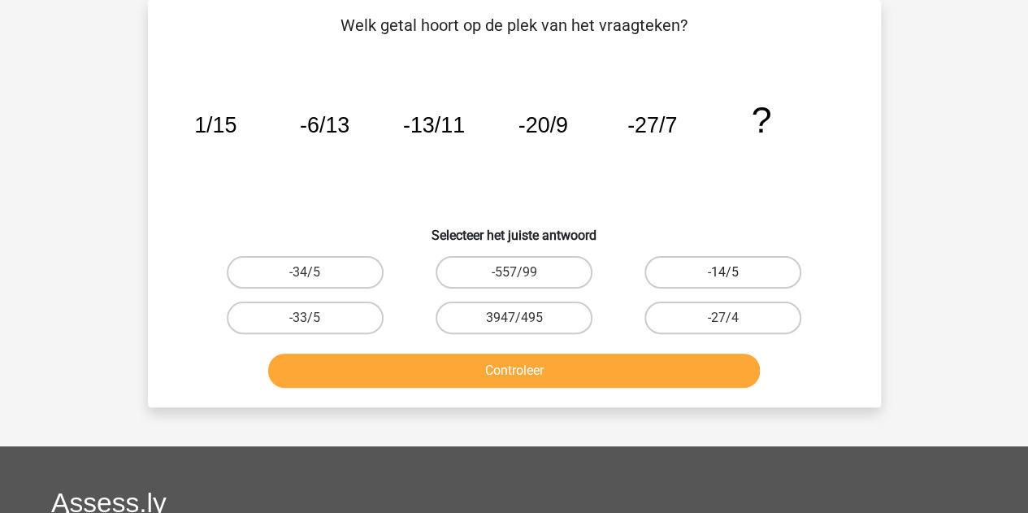
click at [667, 268] on label "-14/5" at bounding box center [723, 272] width 157 height 33
click at [724, 272] on input "-14/5" at bounding box center [729, 277] width 11 height 11
radio input "true"
click at [318, 282] on label "-34/5" at bounding box center [305, 272] width 157 height 33
click at [315, 282] on input "-34/5" at bounding box center [310, 277] width 11 height 11
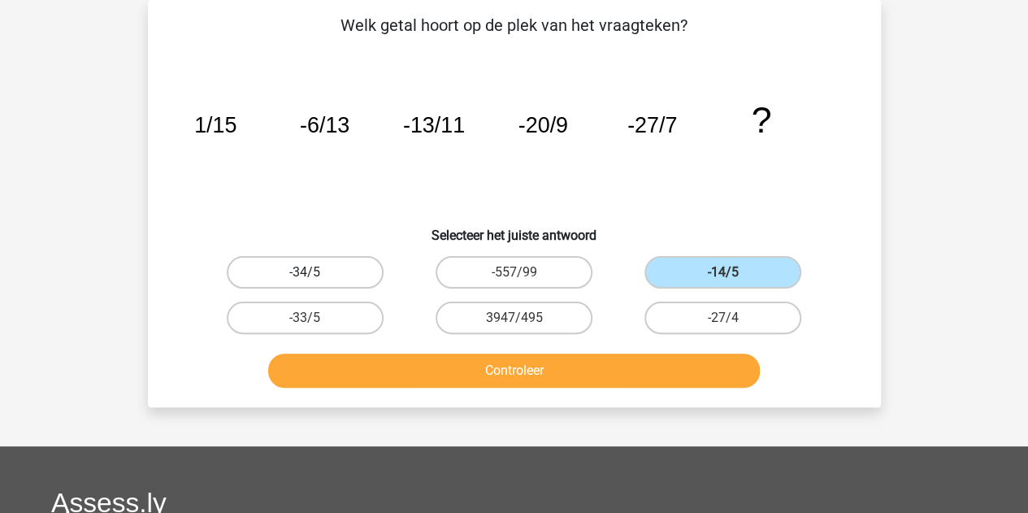
radio input "true"
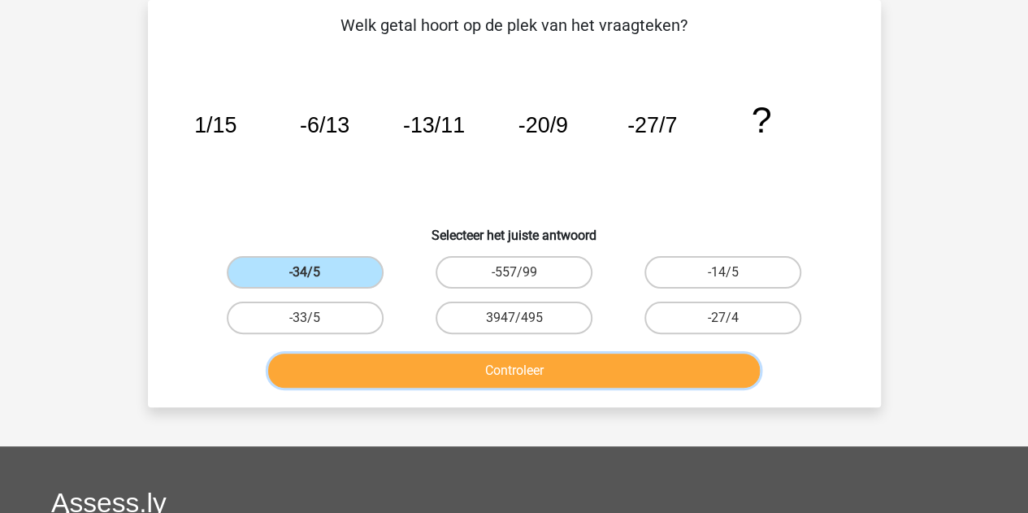
click at [368, 369] on button "Controleer" at bounding box center [514, 371] width 492 height 34
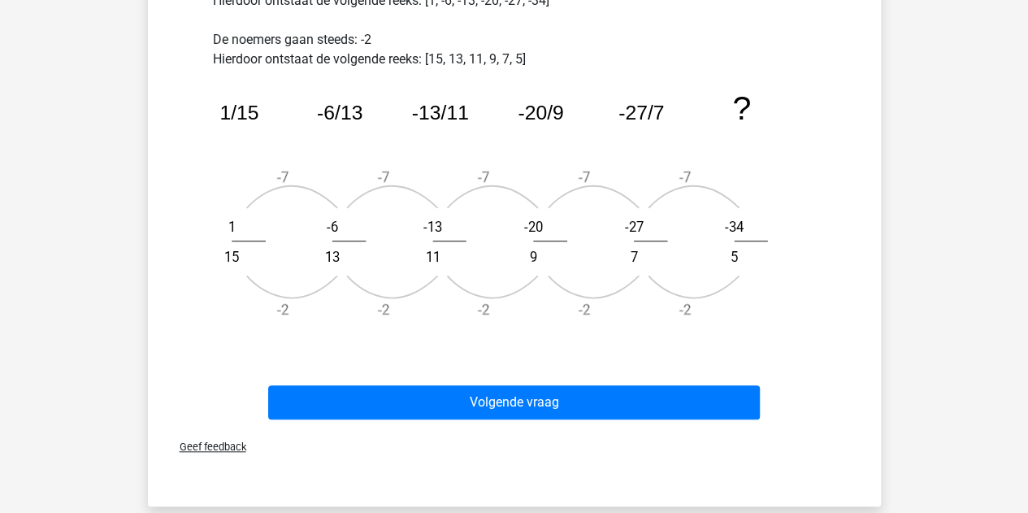
click at [420, 376] on div "Volgende vraag" at bounding box center [514, 399] width 681 height 54
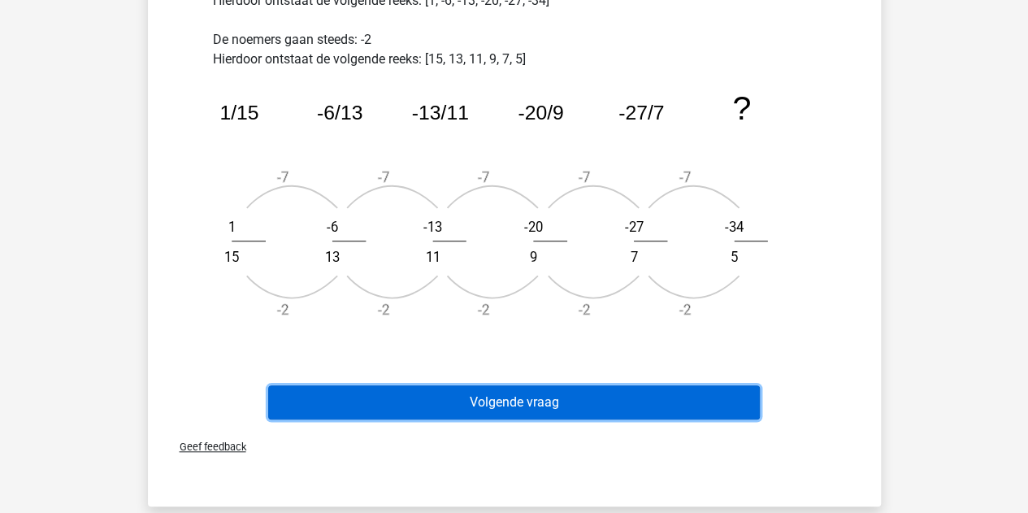
click at [412, 399] on button "Volgende vraag" at bounding box center [514, 402] width 492 height 34
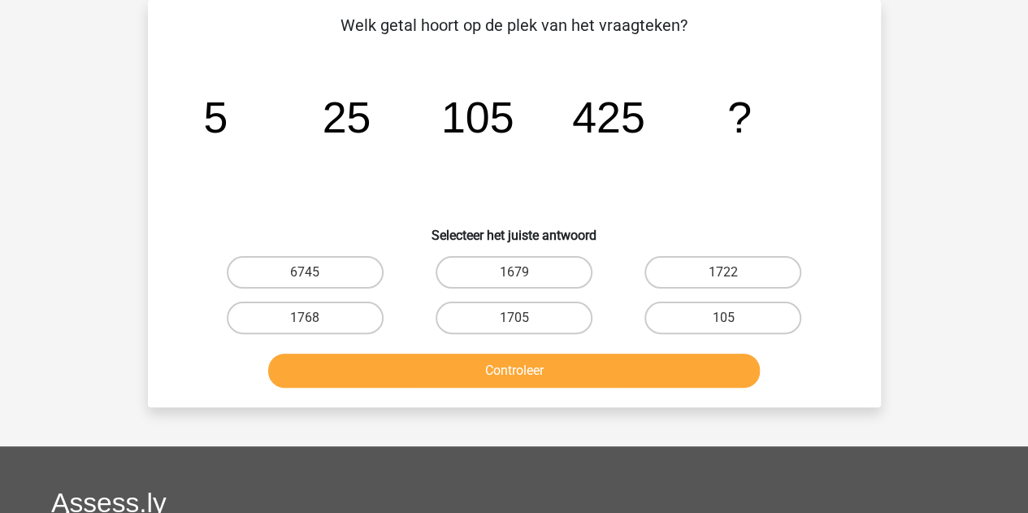
scroll to position [25, 0]
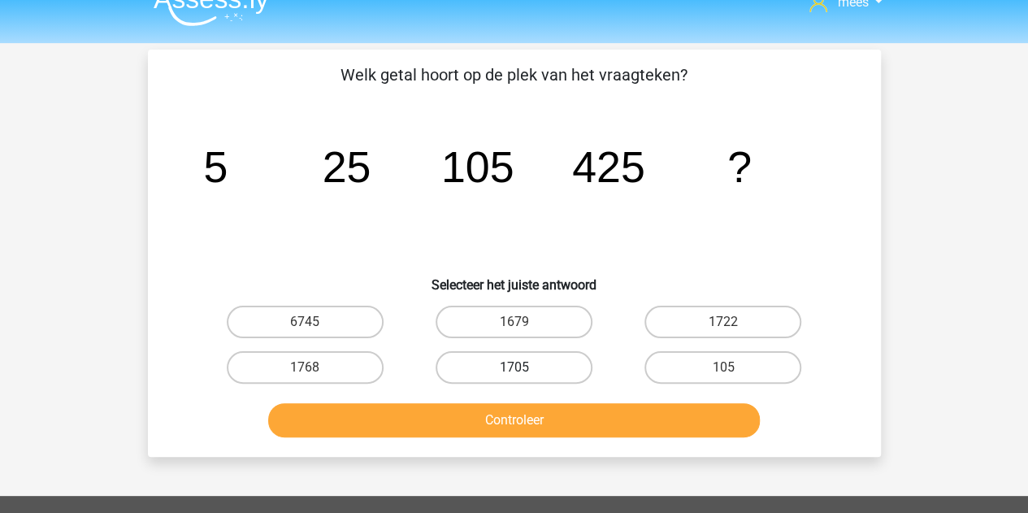
click at [524, 370] on label "1705" at bounding box center [514, 367] width 157 height 33
click at [524, 370] on input "1705" at bounding box center [519, 372] width 11 height 11
radio input "true"
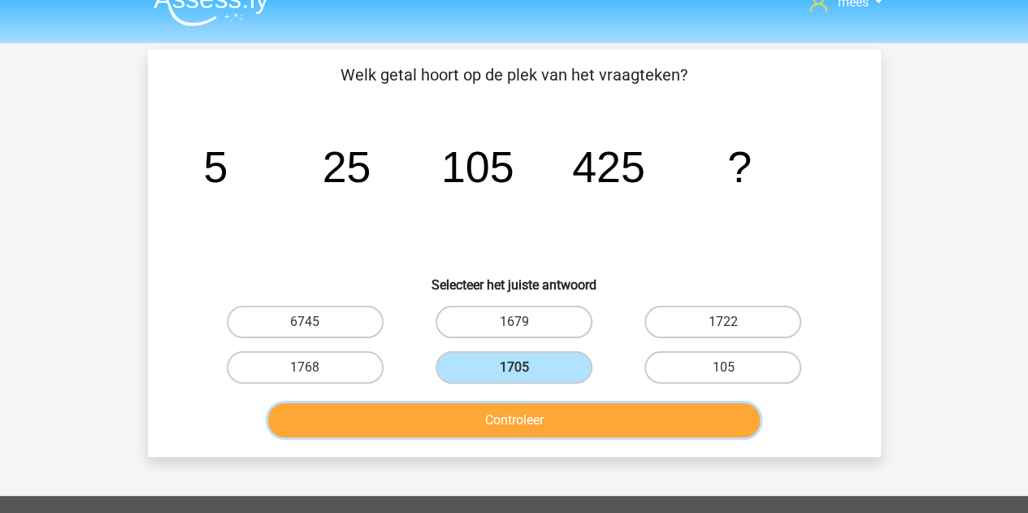
click at [492, 411] on button "Controleer" at bounding box center [514, 420] width 492 height 34
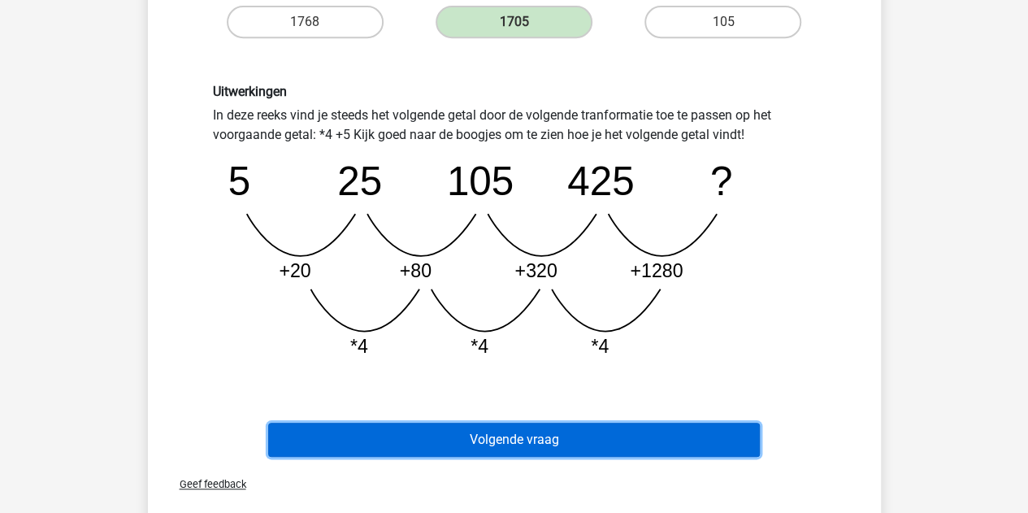
click at [443, 441] on button "Volgende vraag" at bounding box center [514, 440] width 492 height 34
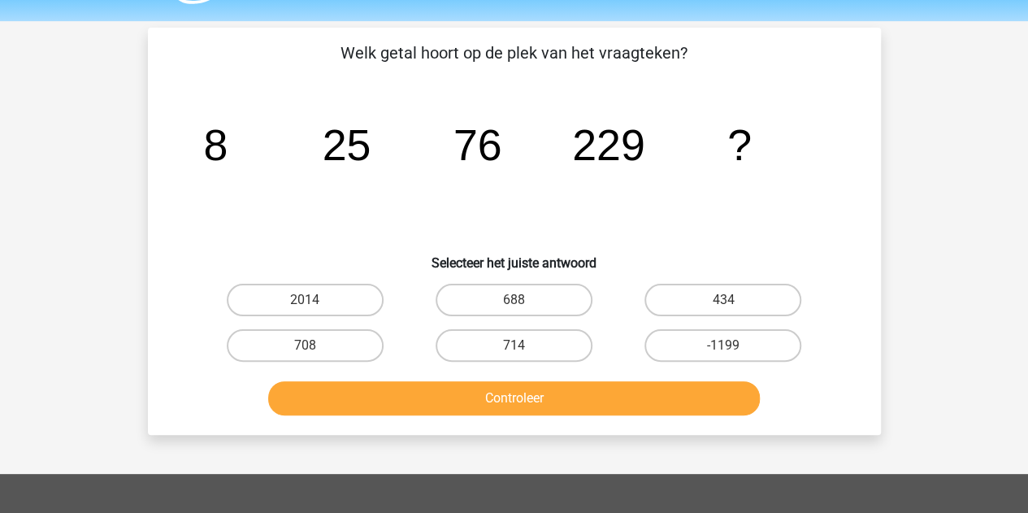
scroll to position [48, 0]
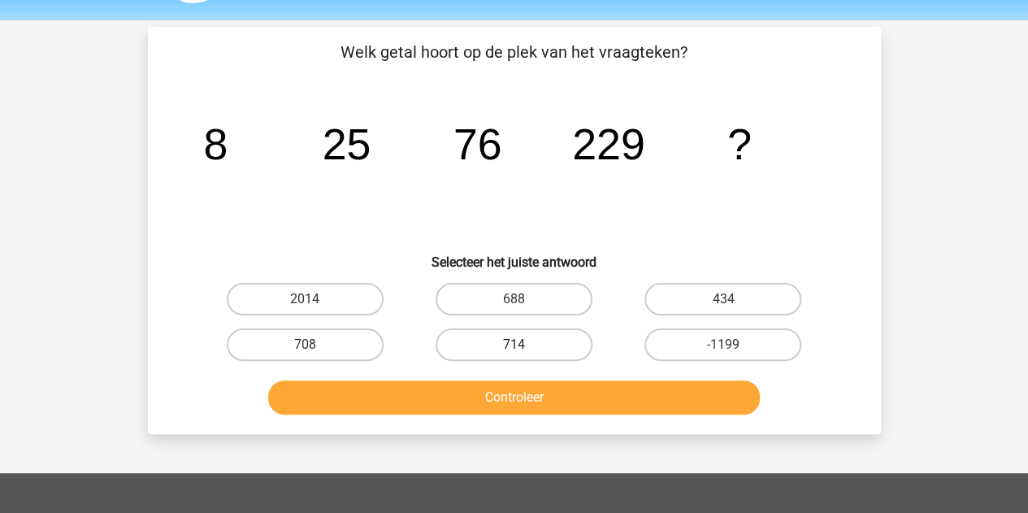
click at [531, 339] on label "714" at bounding box center [514, 344] width 157 height 33
click at [524, 345] on input "714" at bounding box center [519, 350] width 11 height 11
radio input "true"
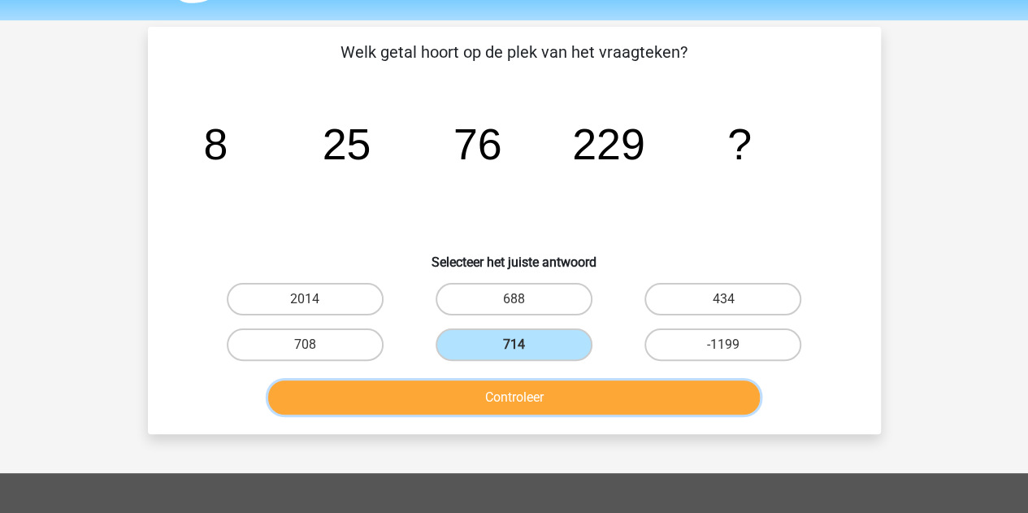
click at [519, 399] on button "Controleer" at bounding box center [514, 397] width 492 height 34
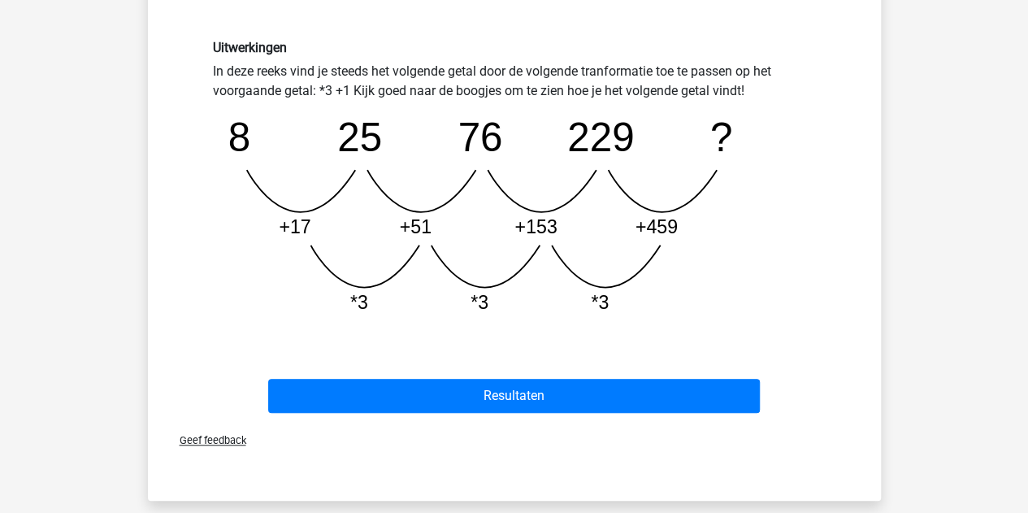
scroll to position [417, 0]
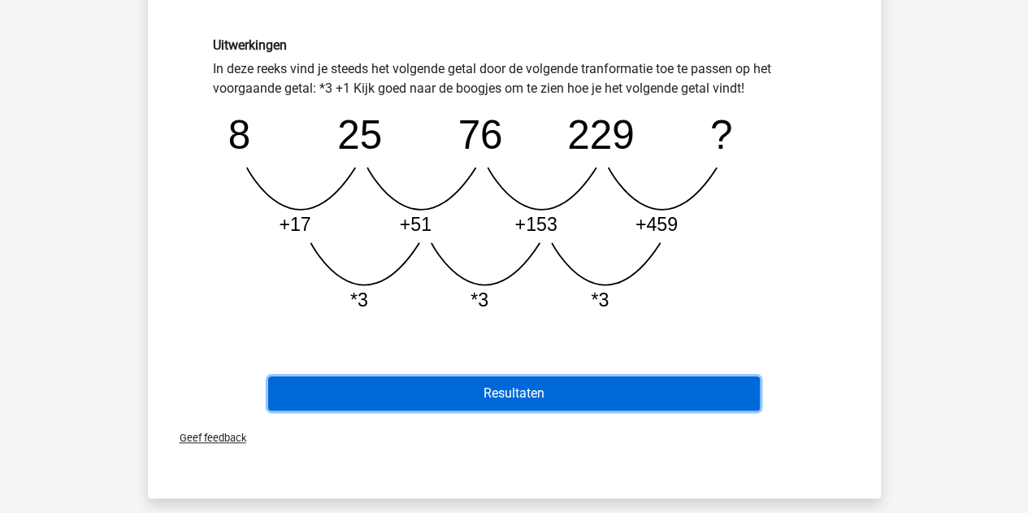
click at [480, 393] on button "Resultaten" at bounding box center [514, 393] width 492 height 34
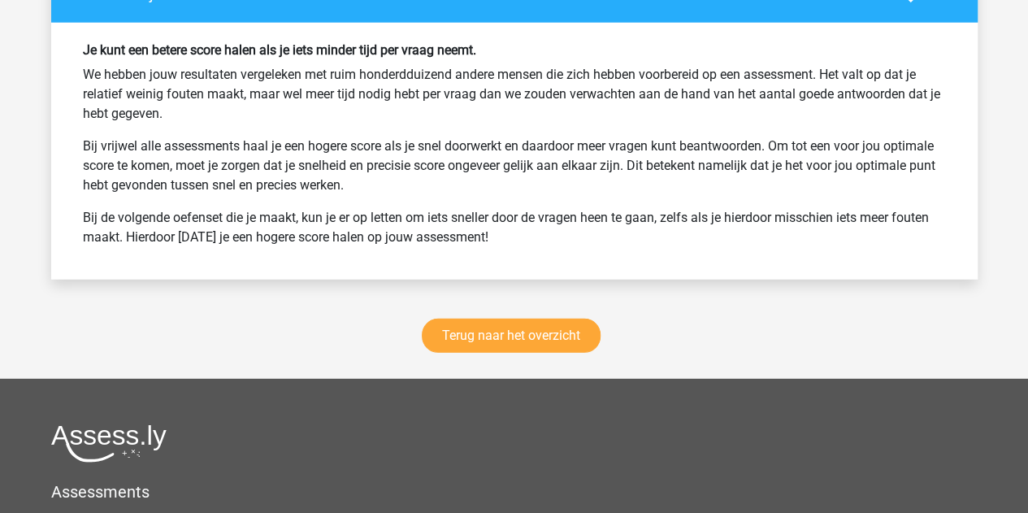
scroll to position [2159, 0]
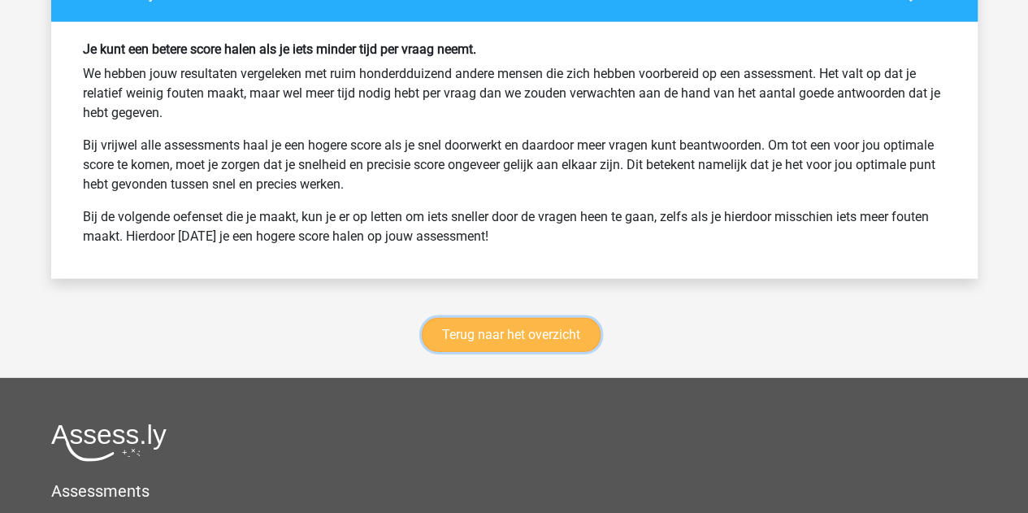
click at [475, 342] on link "Terug naar het overzicht" at bounding box center [511, 335] width 179 height 34
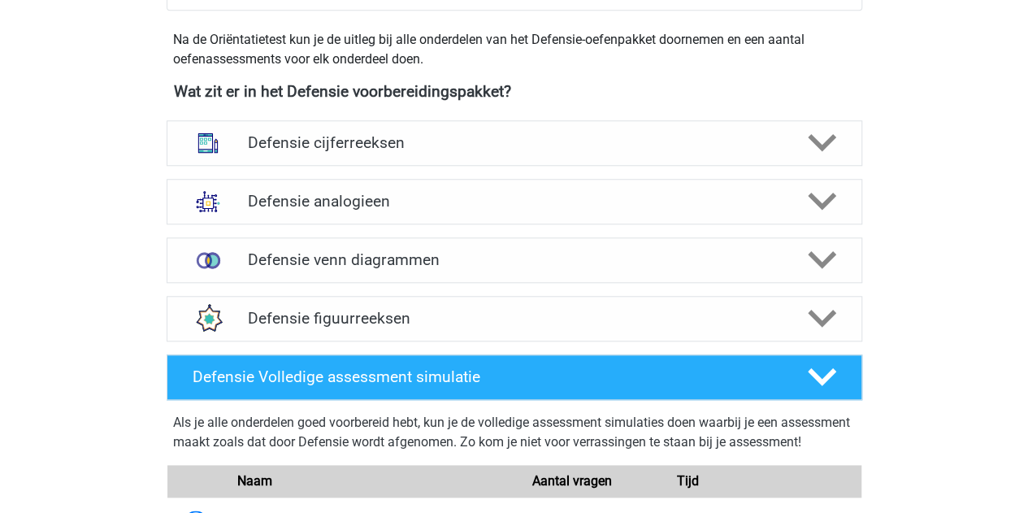
scroll to position [724, 0]
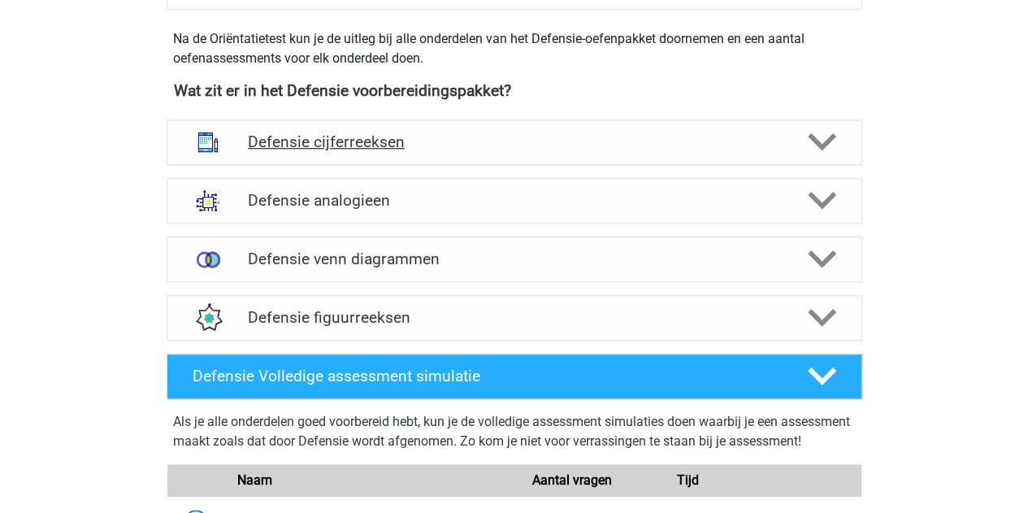
click at [372, 154] on div "Defensie cijferreeksen" at bounding box center [515, 143] width 696 height 46
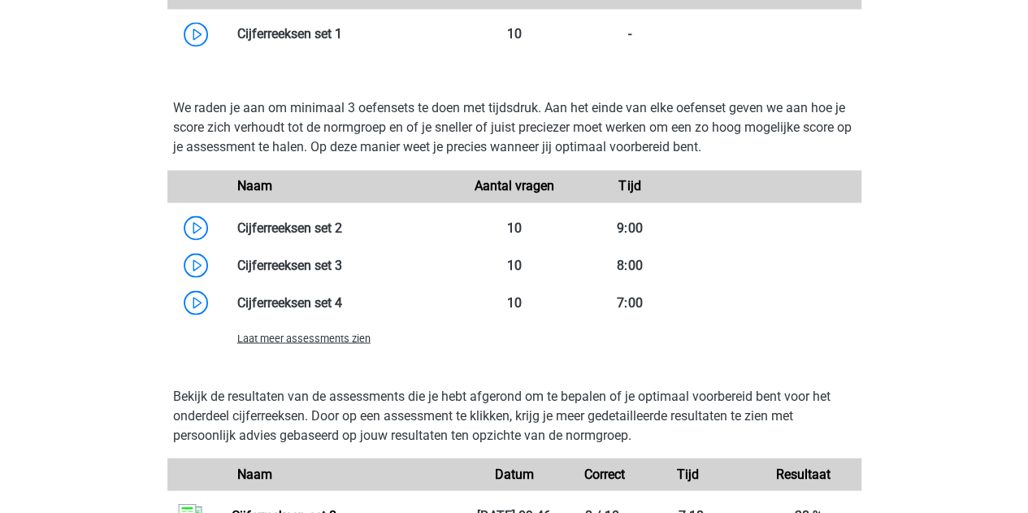
scroll to position [1333, 0]
click at [333, 336] on span "Laat meer assessments zien" at bounding box center [303, 337] width 133 height 12
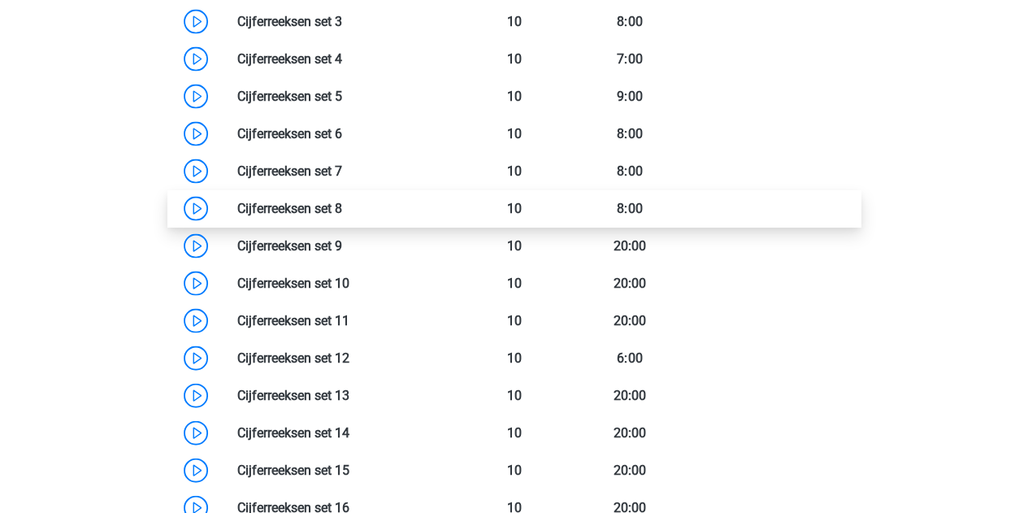
scroll to position [1572, 0]
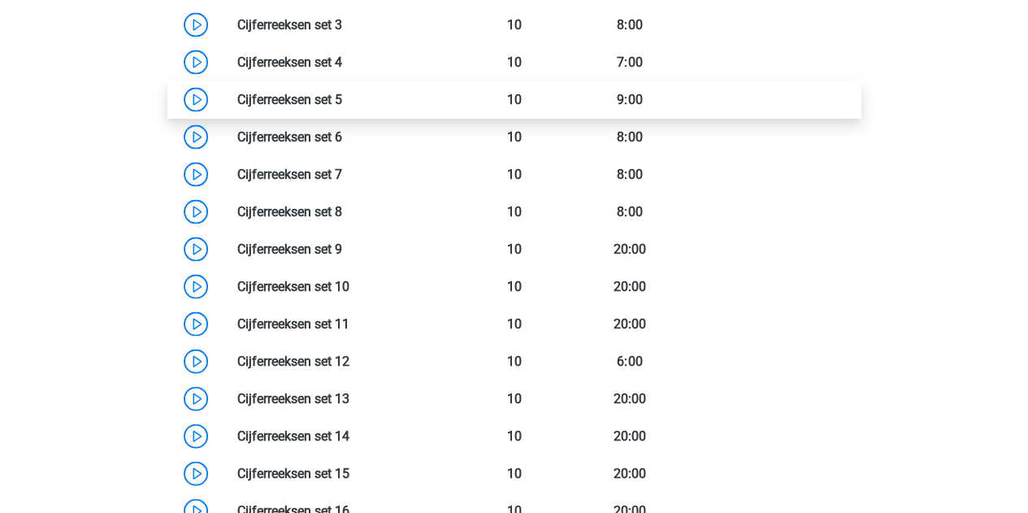
click at [342, 92] on link at bounding box center [342, 99] width 0 height 15
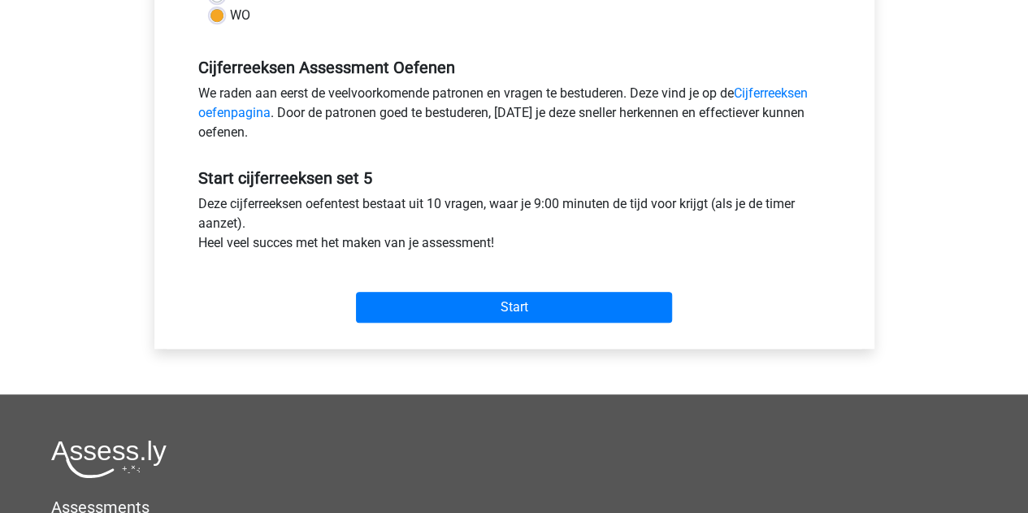
scroll to position [462, 0]
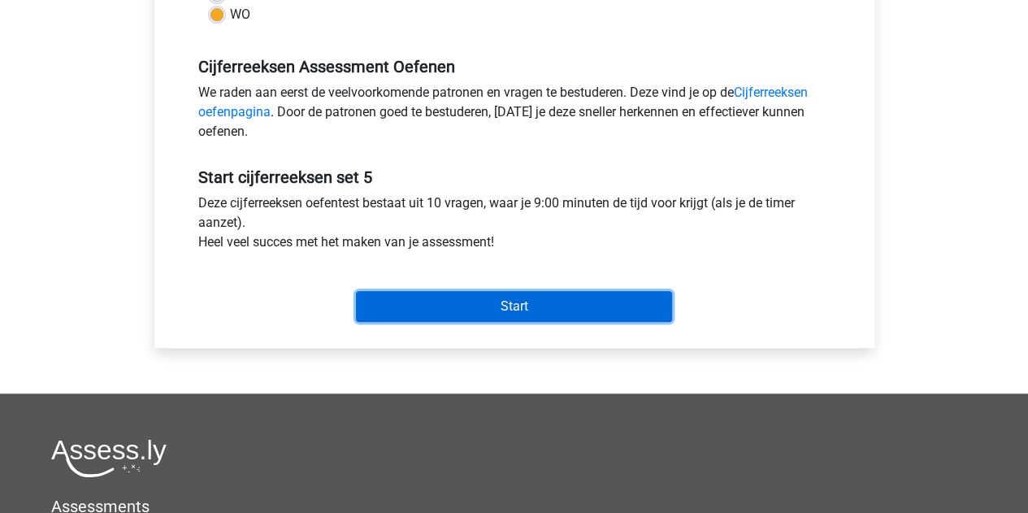
click at [423, 308] on input "Start" at bounding box center [514, 306] width 316 height 31
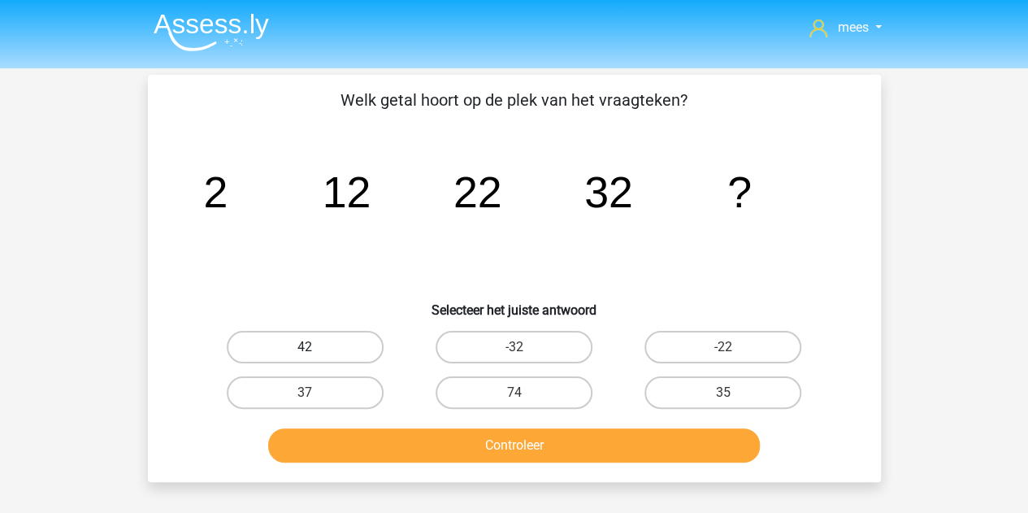
click at [340, 355] on label "42" at bounding box center [305, 347] width 157 height 33
click at [315, 355] on input "42" at bounding box center [310, 352] width 11 height 11
radio input "true"
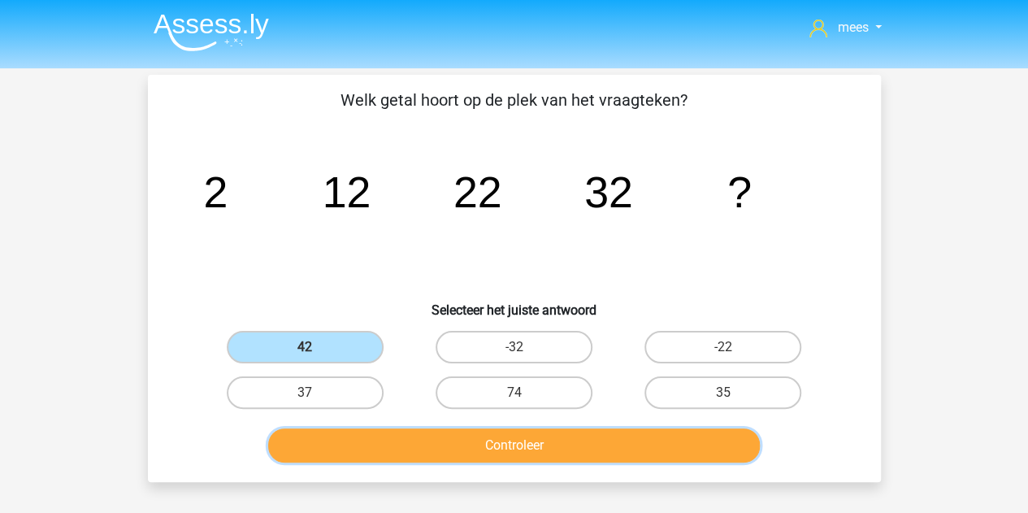
click at [363, 438] on button "Controleer" at bounding box center [514, 445] width 492 height 34
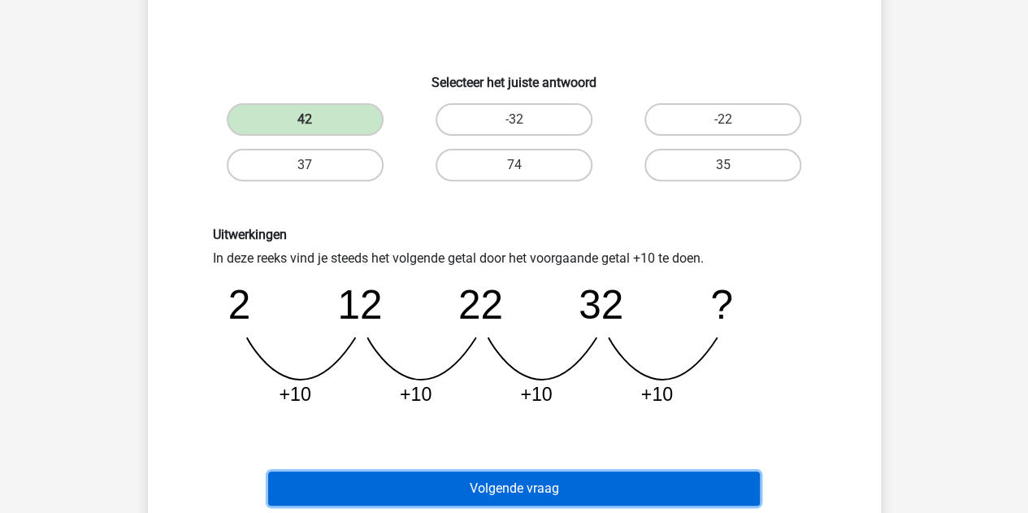
click at [388, 476] on button "Volgende vraag" at bounding box center [514, 489] width 492 height 34
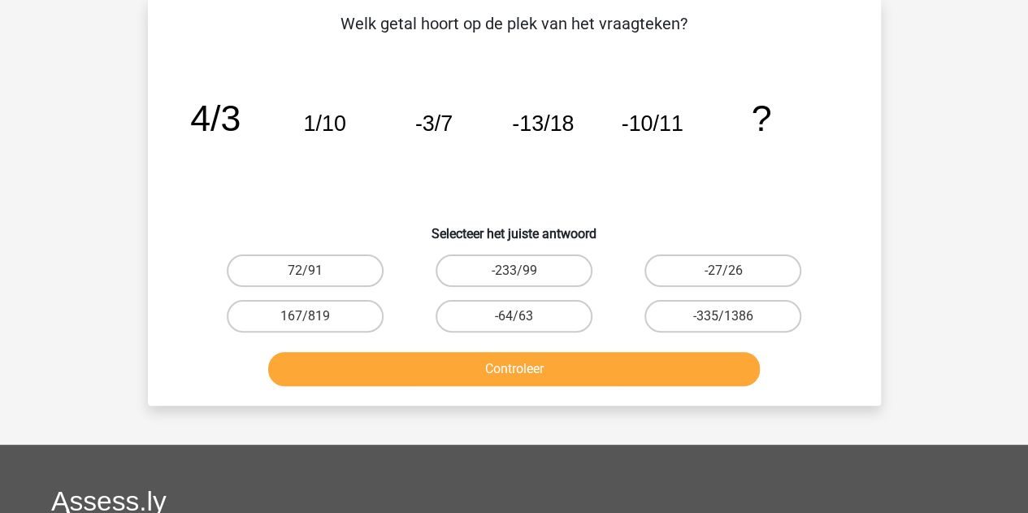
scroll to position [75, 0]
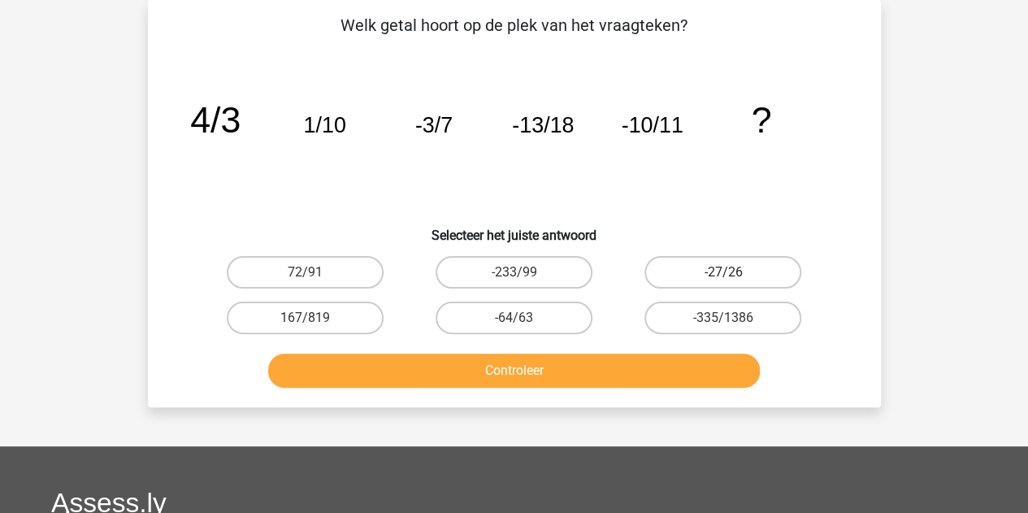
click at [680, 271] on label "-27/26" at bounding box center [723, 272] width 157 height 33
click at [724, 272] on input "-27/26" at bounding box center [729, 277] width 11 height 11
radio input "true"
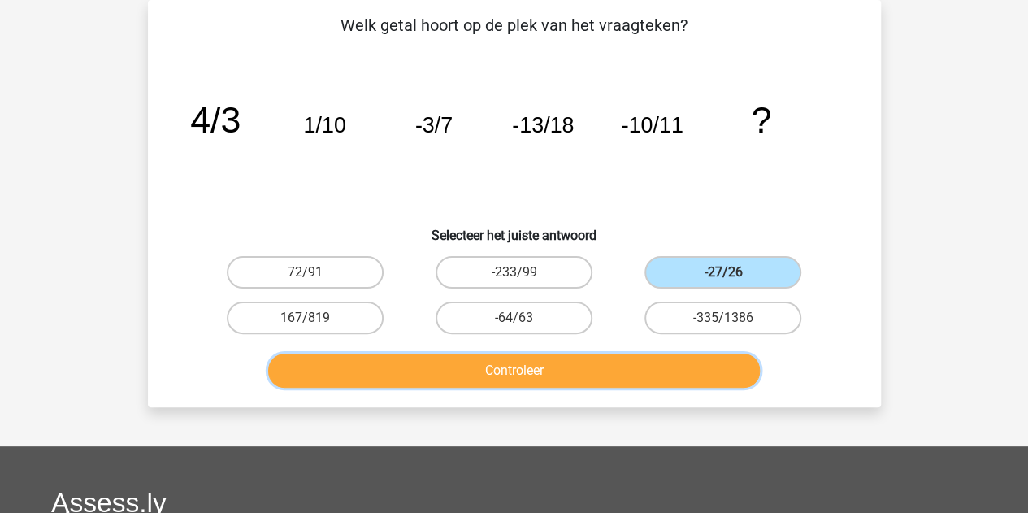
click at [551, 358] on button "Controleer" at bounding box center [514, 371] width 492 height 34
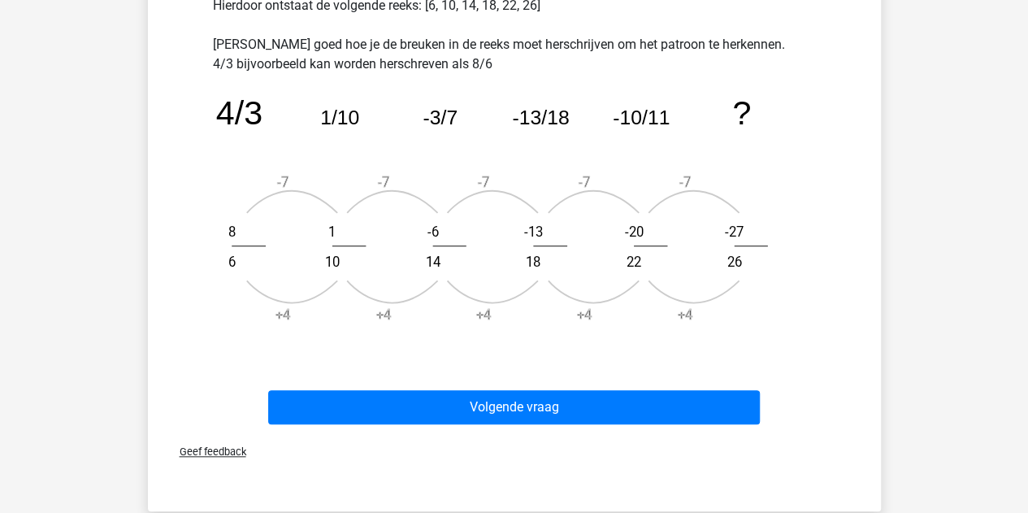
scroll to position [584, 0]
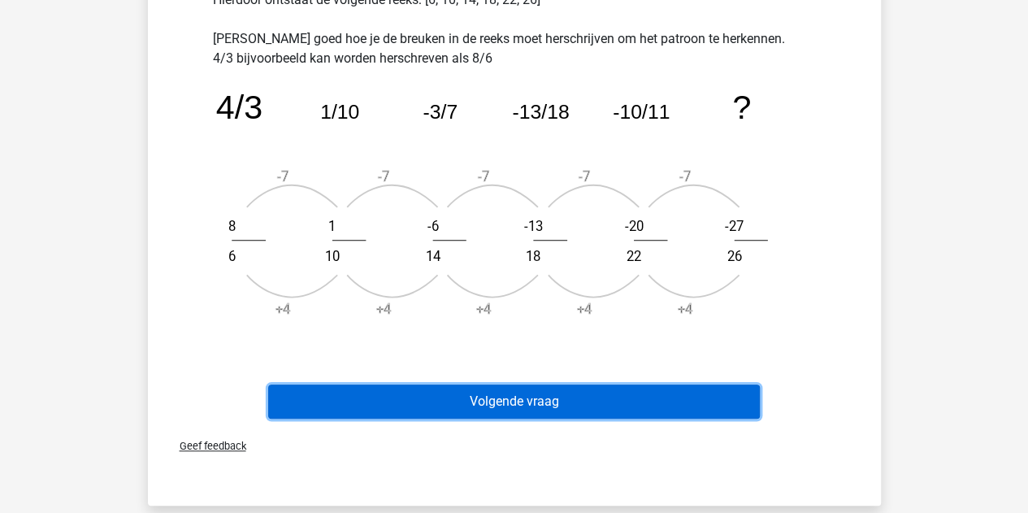
click at [507, 389] on button "Volgende vraag" at bounding box center [514, 402] width 492 height 34
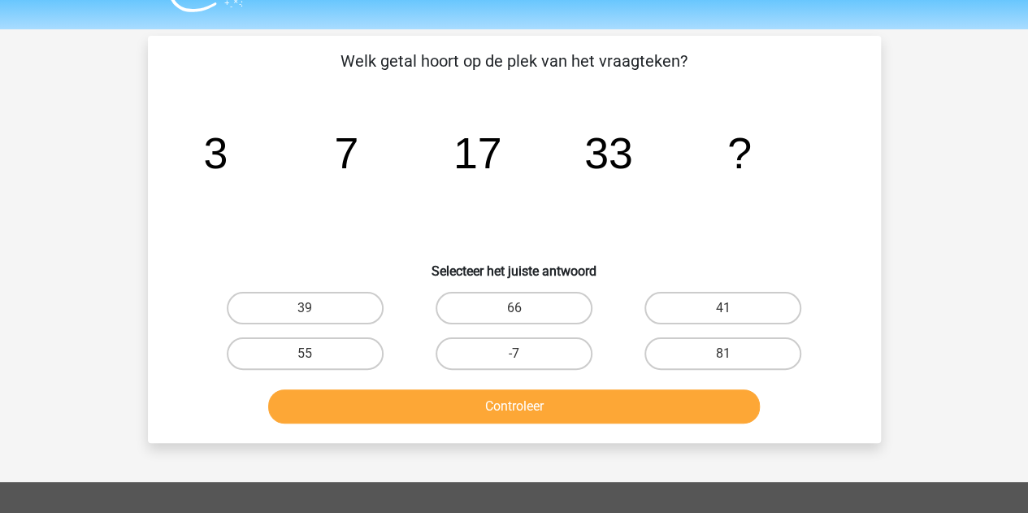
scroll to position [47, 0]
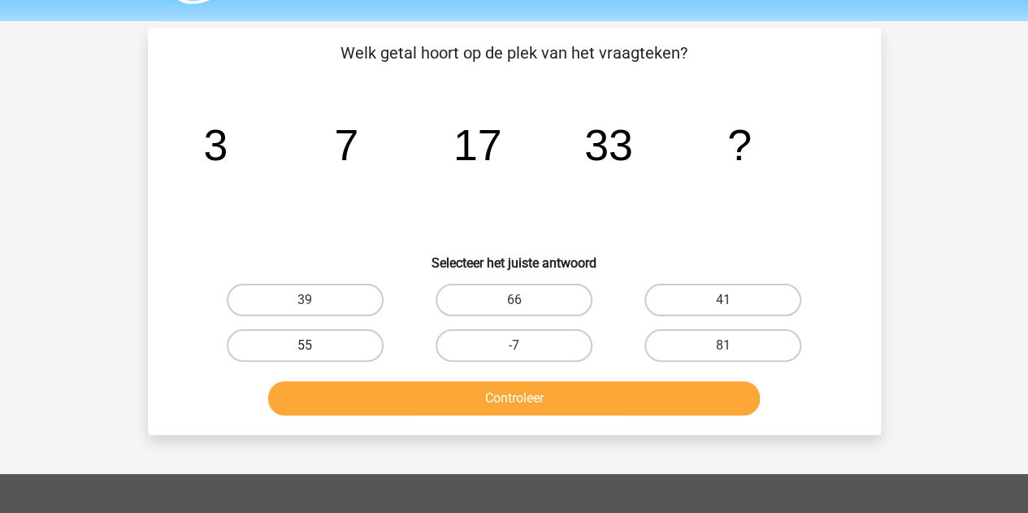
click at [286, 350] on label "55" at bounding box center [305, 345] width 157 height 33
click at [305, 350] on input "55" at bounding box center [310, 351] width 11 height 11
radio input "true"
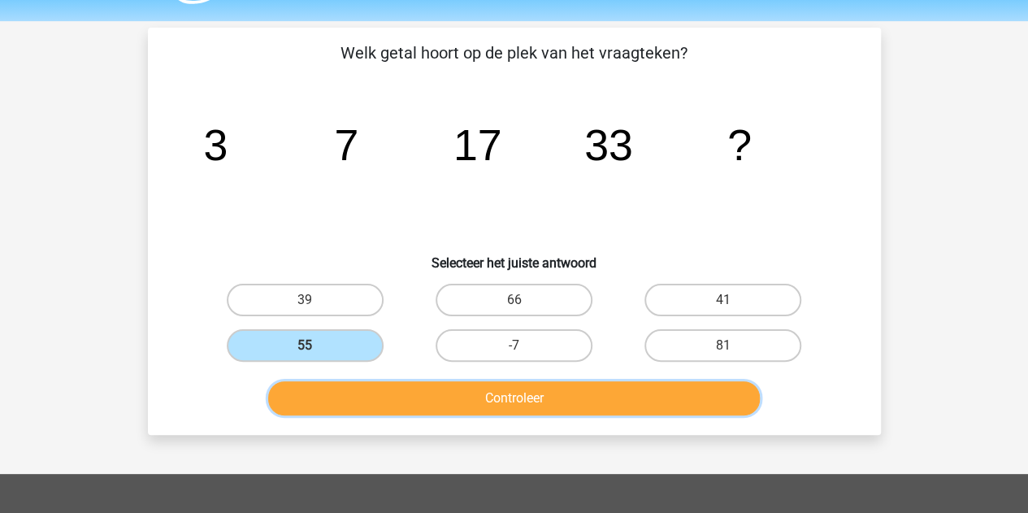
click at [341, 401] on button "Controleer" at bounding box center [514, 398] width 492 height 34
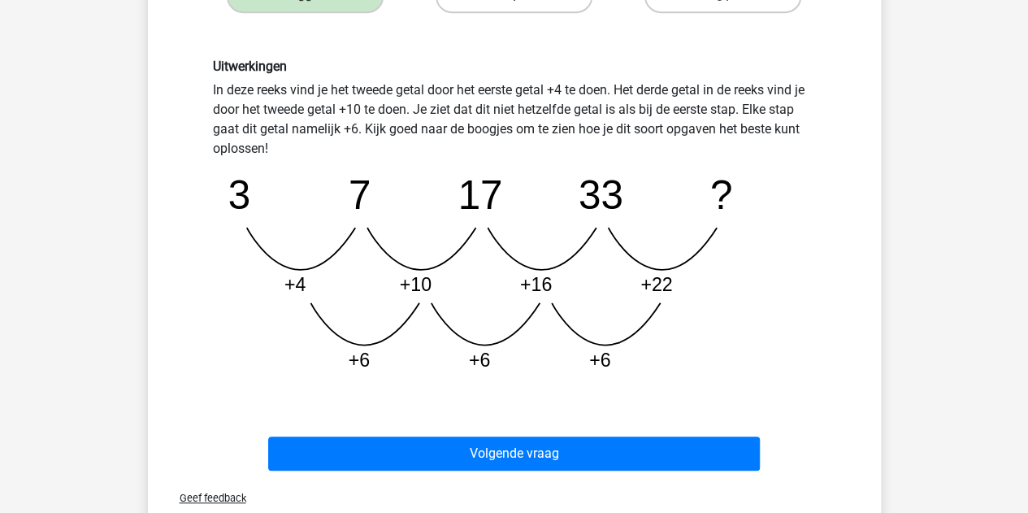
scroll to position [398, 0]
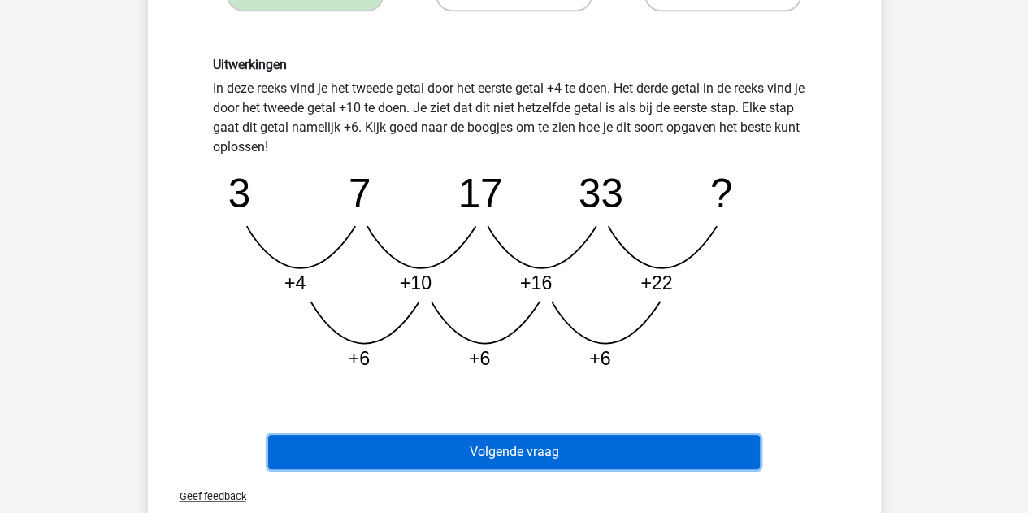
click at [364, 450] on button "Volgende vraag" at bounding box center [514, 452] width 492 height 34
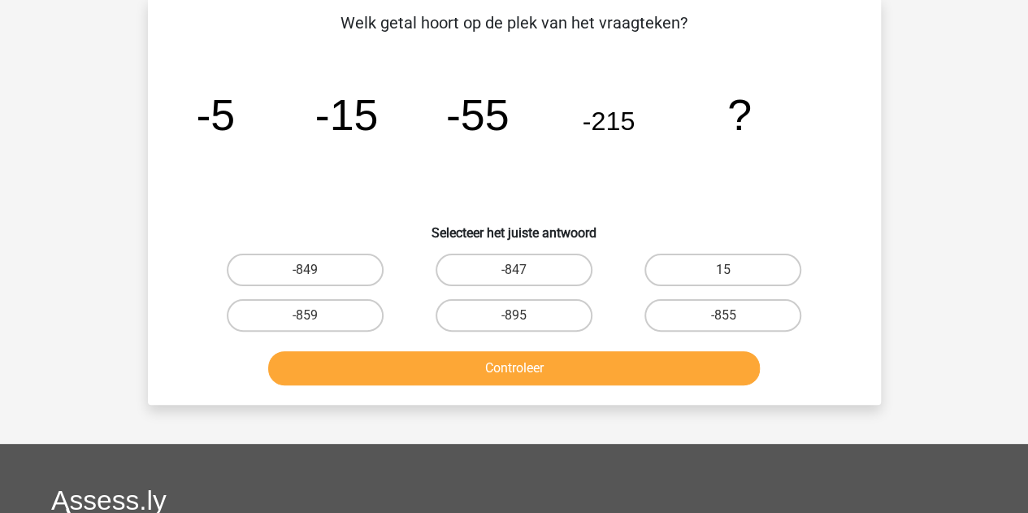
scroll to position [75, 0]
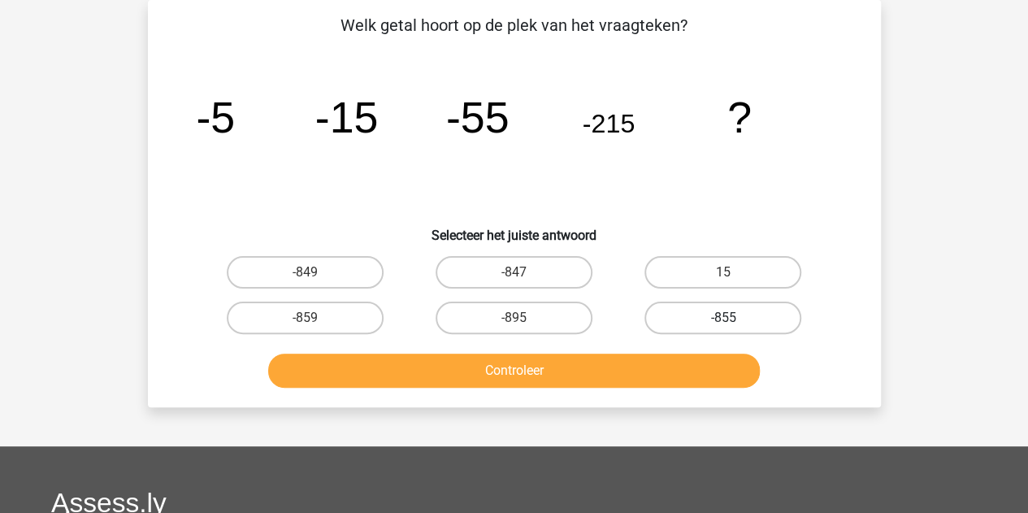
click at [686, 320] on label "-855" at bounding box center [723, 318] width 157 height 33
click at [724, 320] on input "-855" at bounding box center [729, 323] width 11 height 11
radio input "true"
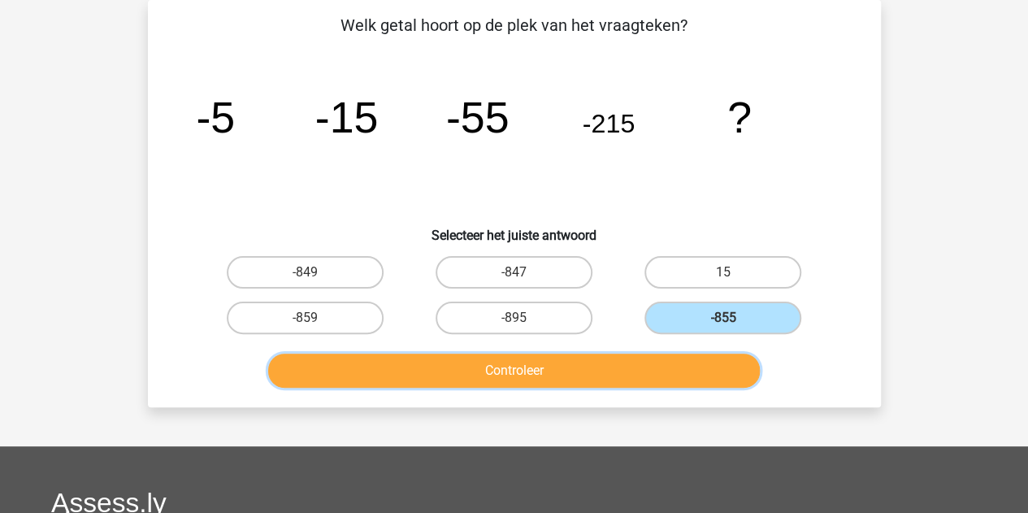
click at [527, 375] on button "Controleer" at bounding box center [514, 371] width 492 height 34
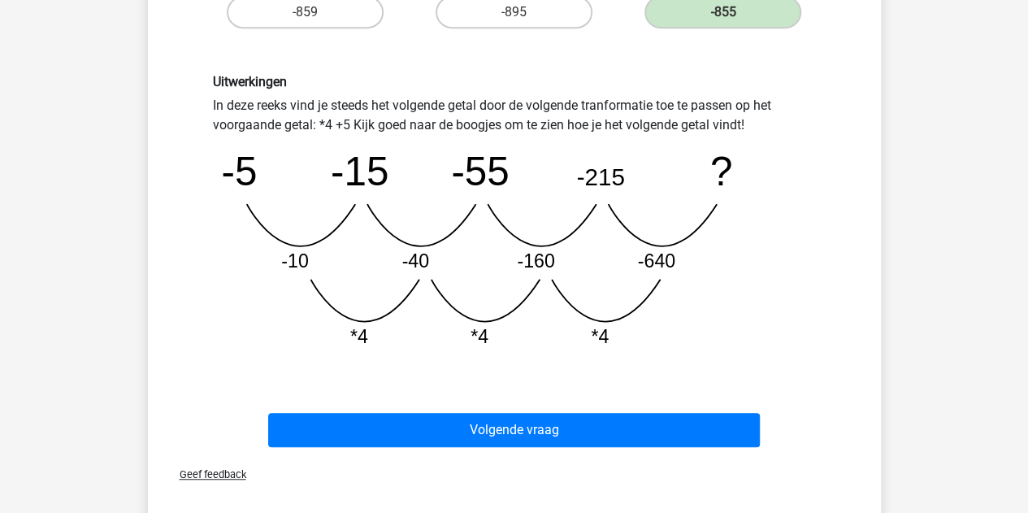
scroll to position [382, 0]
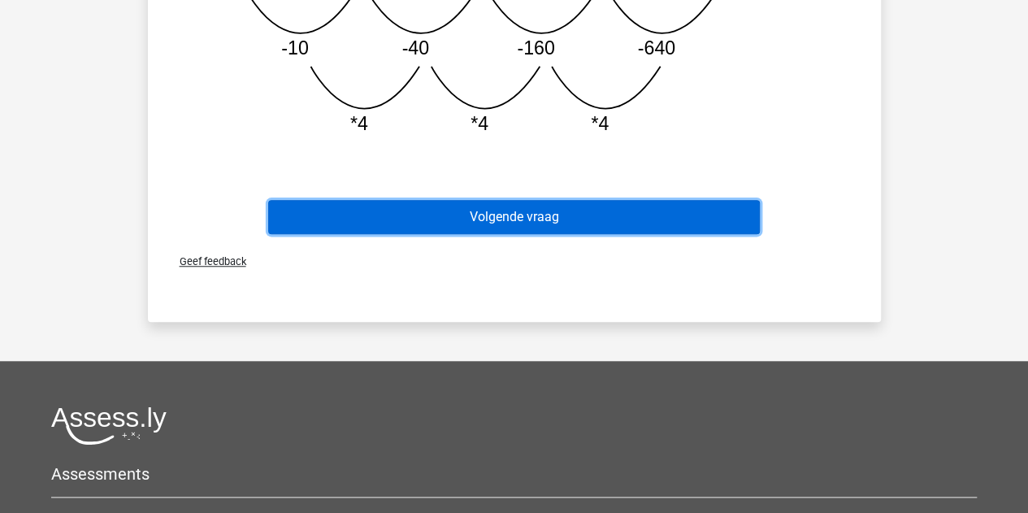
click at [431, 220] on button "Volgende vraag" at bounding box center [514, 217] width 492 height 34
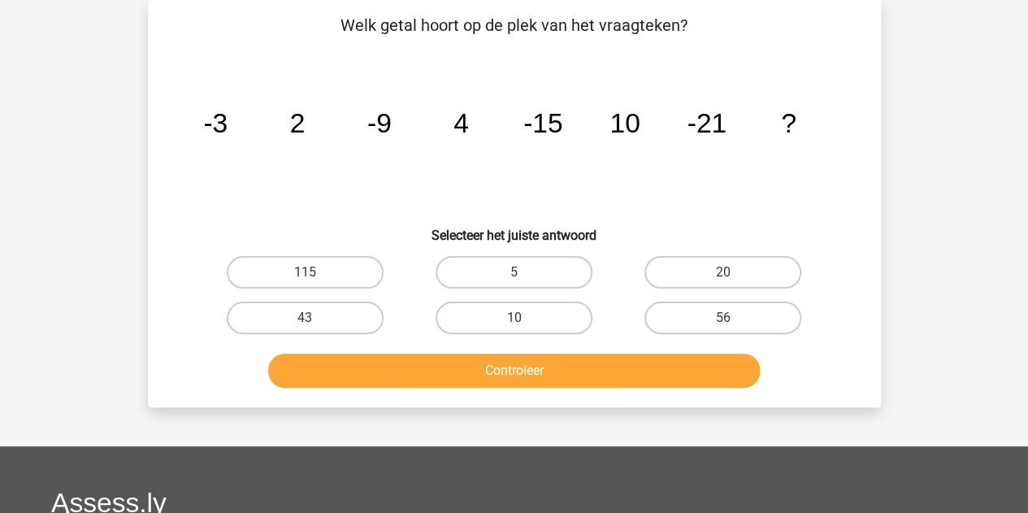
scroll to position [75, 0]
click at [715, 273] on label "20" at bounding box center [723, 272] width 157 height 33
click at [724, 273] on input "20" at bounding box center [729, 277] width 11 height 11
radio input "true"
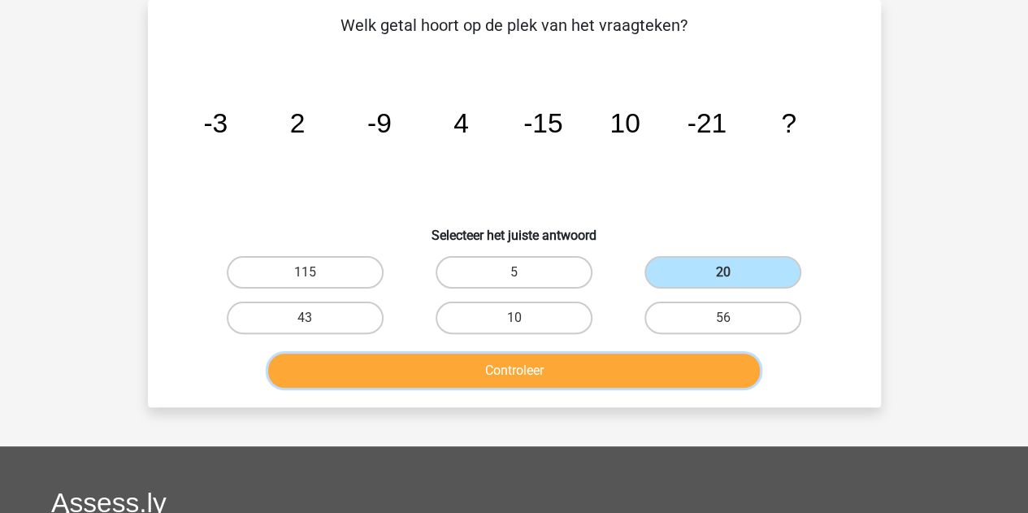
click at [550, 373] on button "Controleer" at bounding box center [514, 371] width 492 height 34
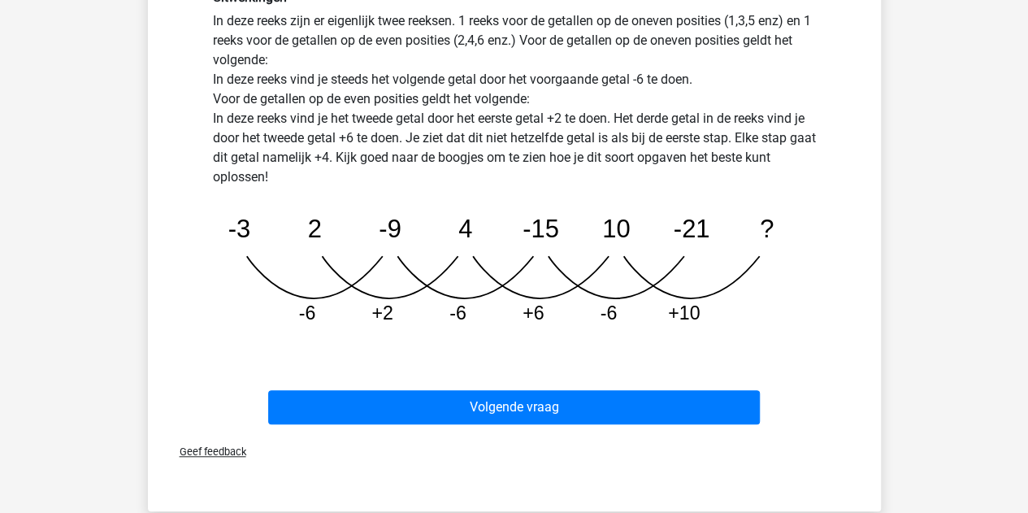
scroll to position [487, 0]
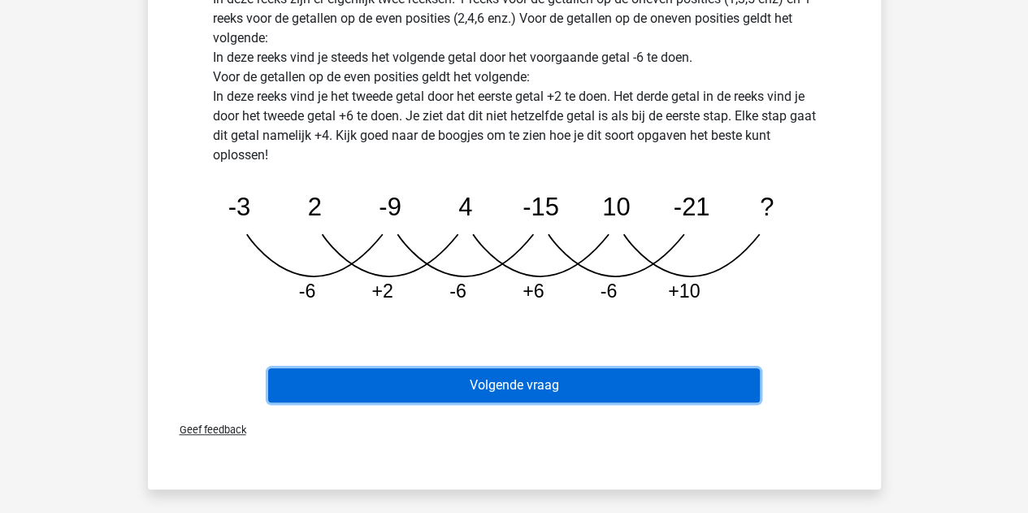
click at [507, 377] on button "Volgende vraag" at bounding box center [514, 385] width 492 height 34
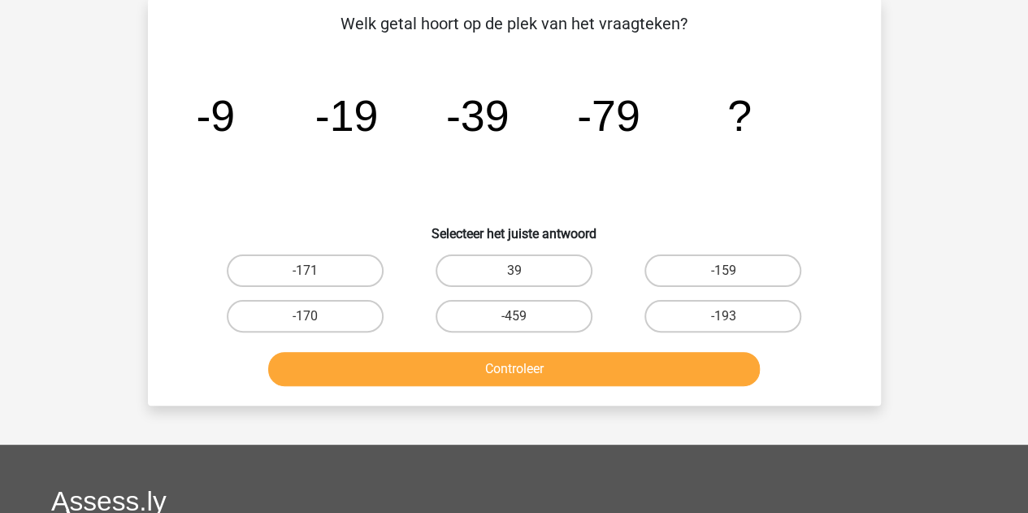
scroll to position [75, 0]
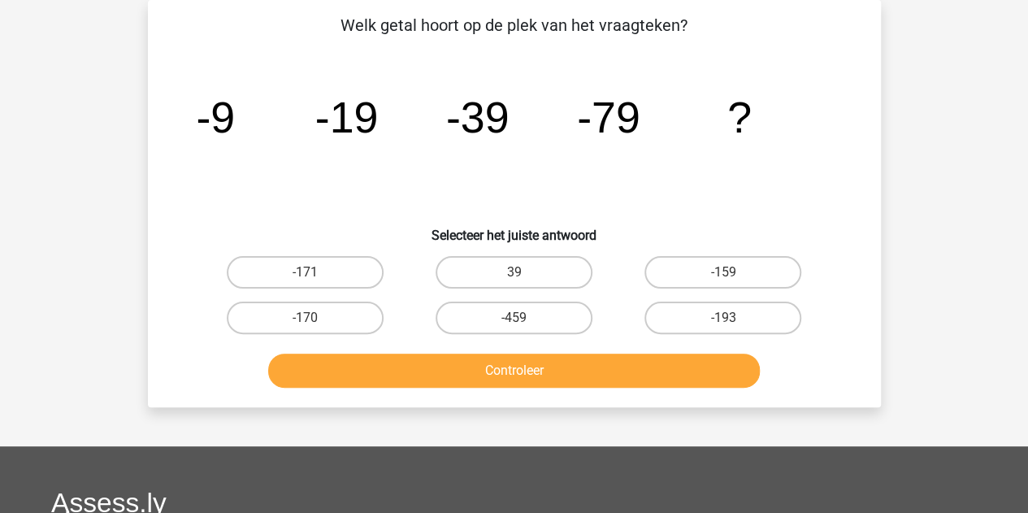
click at [698, 292] on div "-159" at bounding box center [723, 273] width 209 height 46
click at [678, 274] on label "-159" at bounding box center [723, 272] width 157 height 33
click at [724, 274] on input "-159" at bounding box center [729, 277] width 11 height 11
radio input "true"
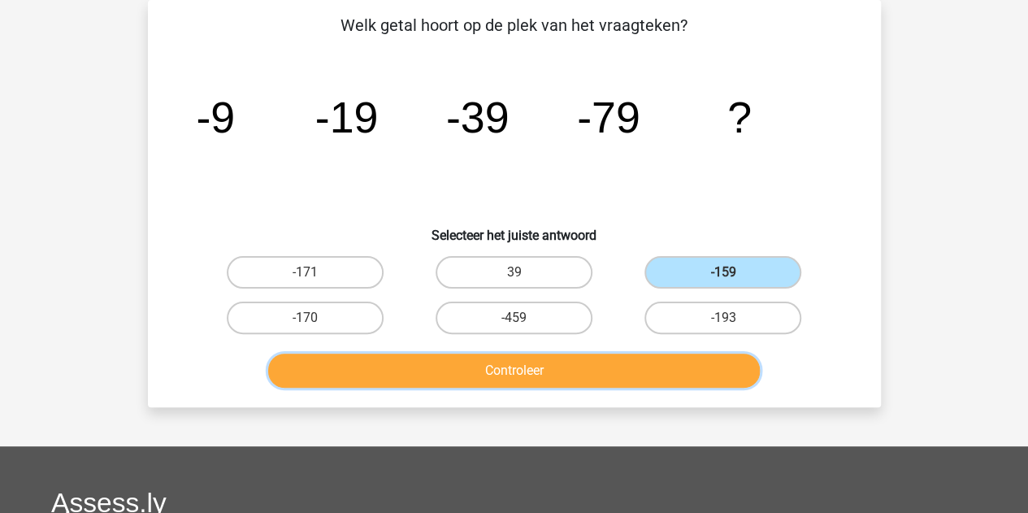
click at [566, 375] on button "Controleer" at bounding box center [514, 371] width 492 height 34
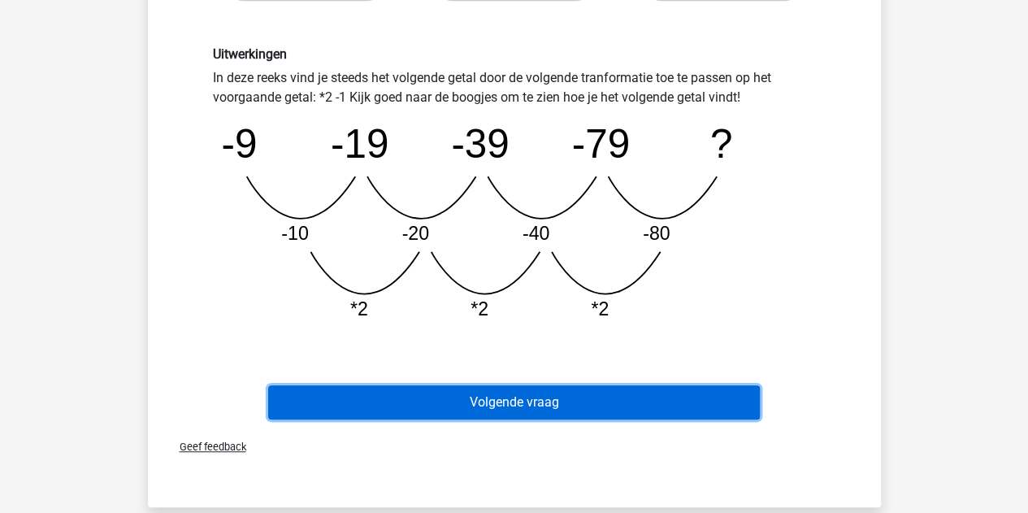
click at [500, 402] on button "Volgende vraag" at bounding box center [514, 402] width 492 height 34
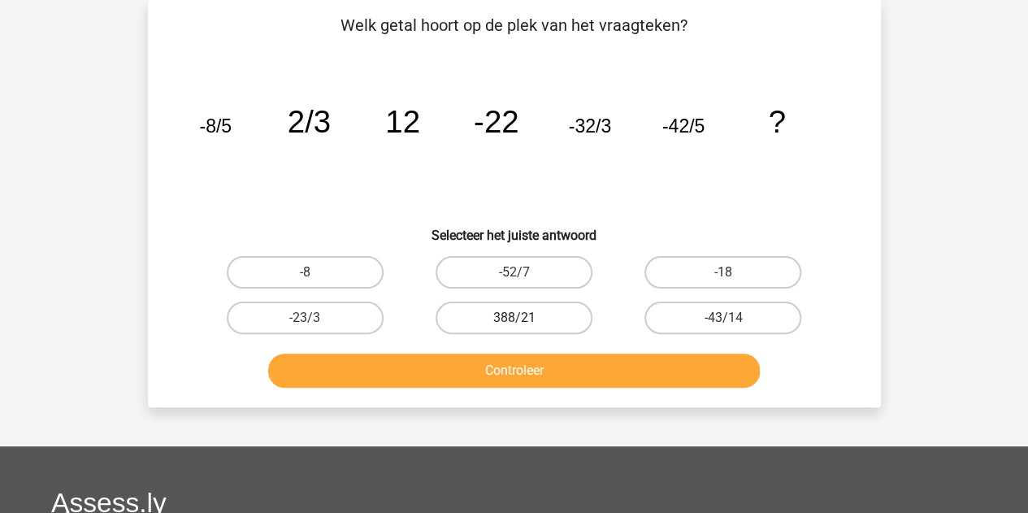
click at [485, 315] on label "388/21" at bounding box center [514, 318] width 157 height 33
click at [514, 318] on input "388/21" at bounding box center [519, 323] width 11 height 11
radio input "true"
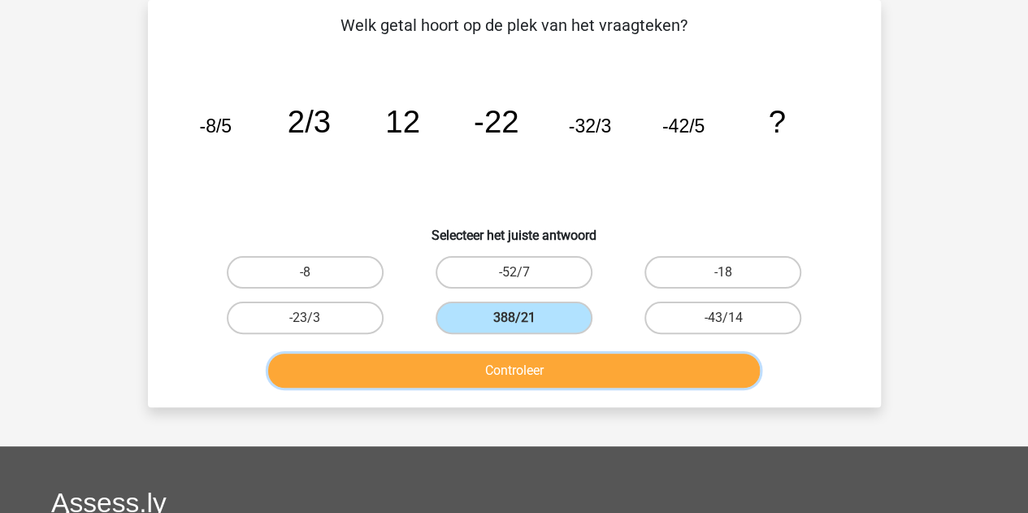
click at [420, 368] on button "Controleer" at bounding box center [514, 371] width 492 height 34
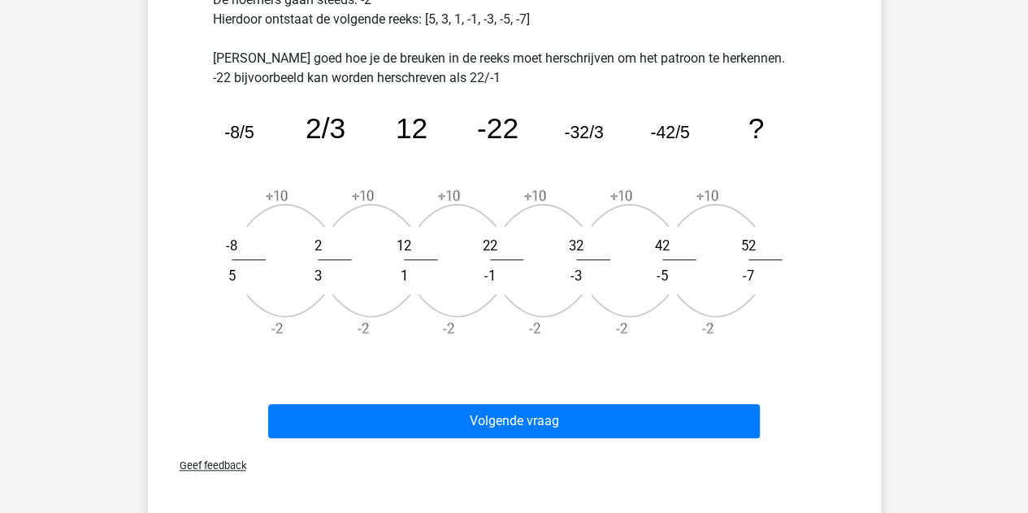
scroll to position [565, 0]
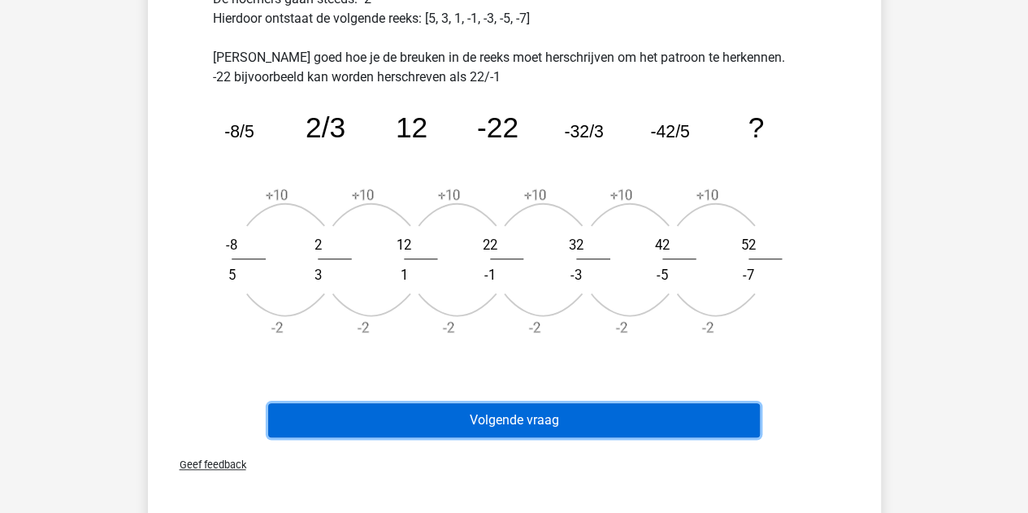
click at [422, 411] on button "Volgende vraag" at bounding box center [514, 420] width 492 height 34
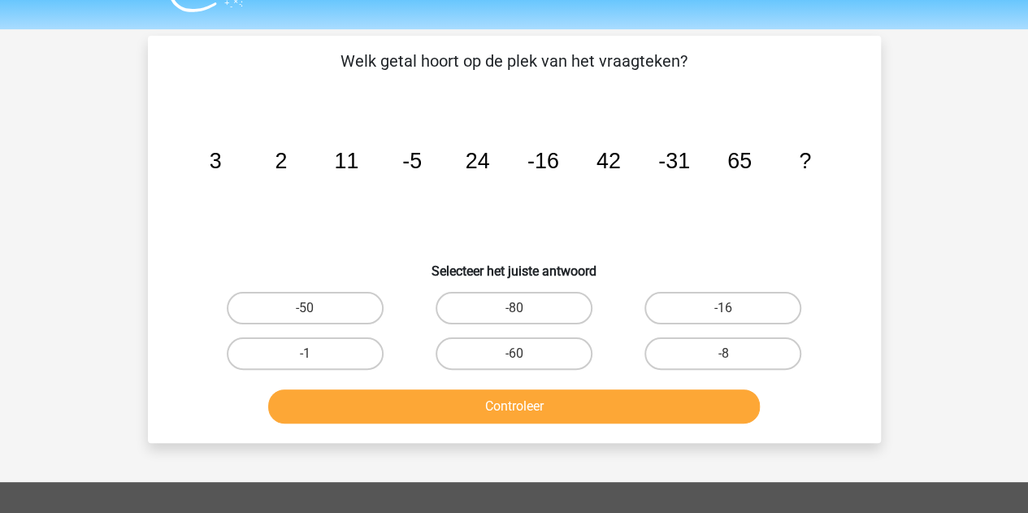
scroll to position [51, 0]
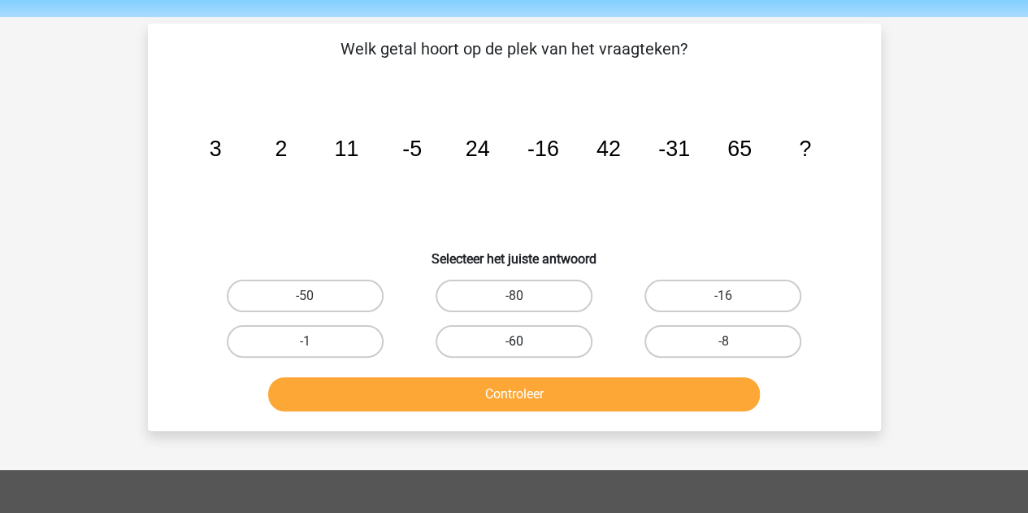
click at [521, 339] on label "-60" at bounding box center [514, 341] width 157 height 33
click at [521, 341] on input "-60" at bounding box center [519, 346] width 11 height 11
radio input "true"
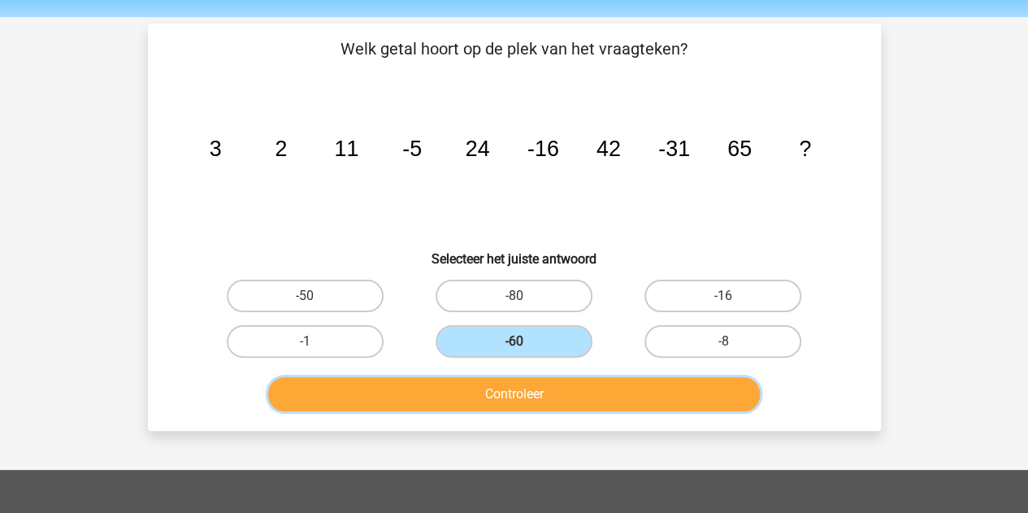
click at [496, 385] on button "Controleer" at bounding box center [514, 394] width 492 height 34
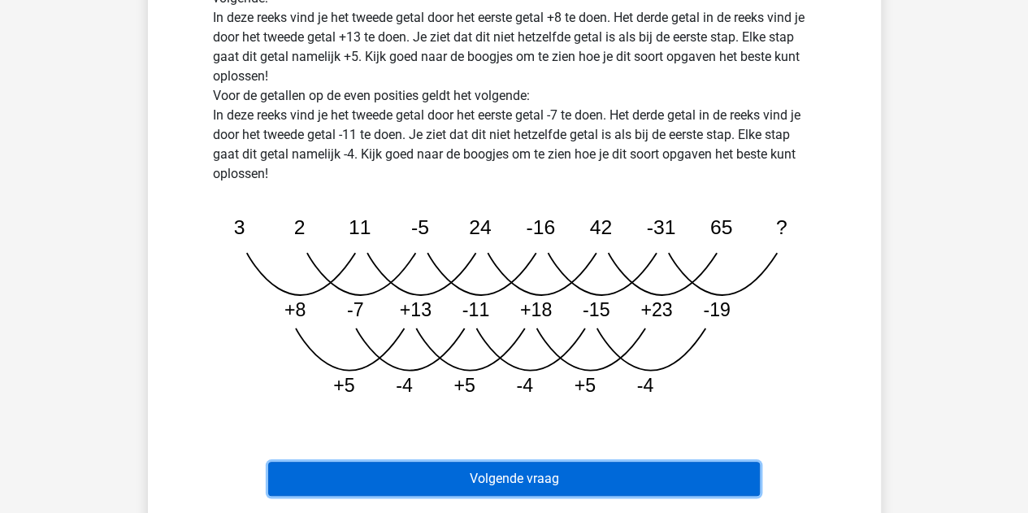
click at [437, 471] on button "Volgende vraag" at bounding box center [514, 479] width 492 height 34
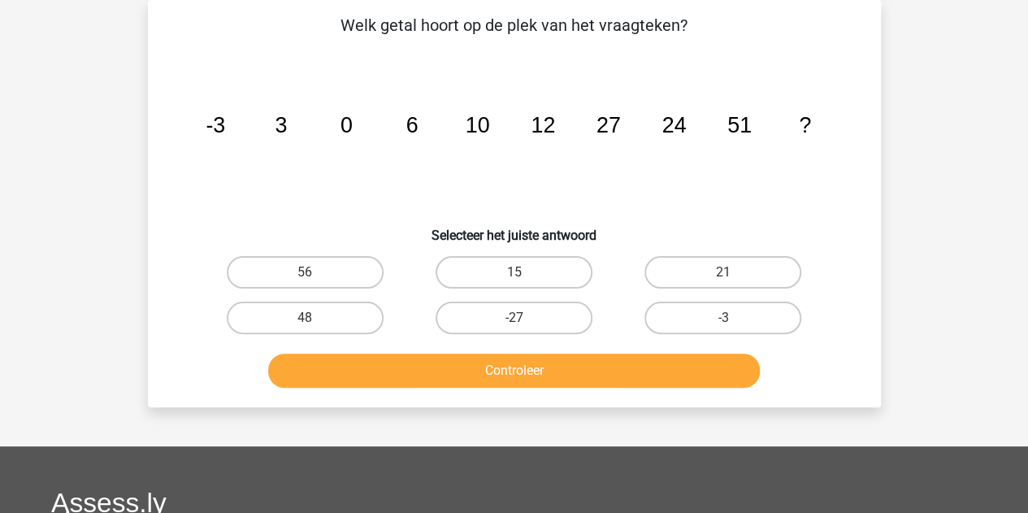
scroll to position [75, 0]
click at [358, 327] on label "48" at bounding box center [305, 318] width 157 height 33
click at [315, 327] on input "48" at bounding box center [310, 323] width 11 height 11
radio input "true"
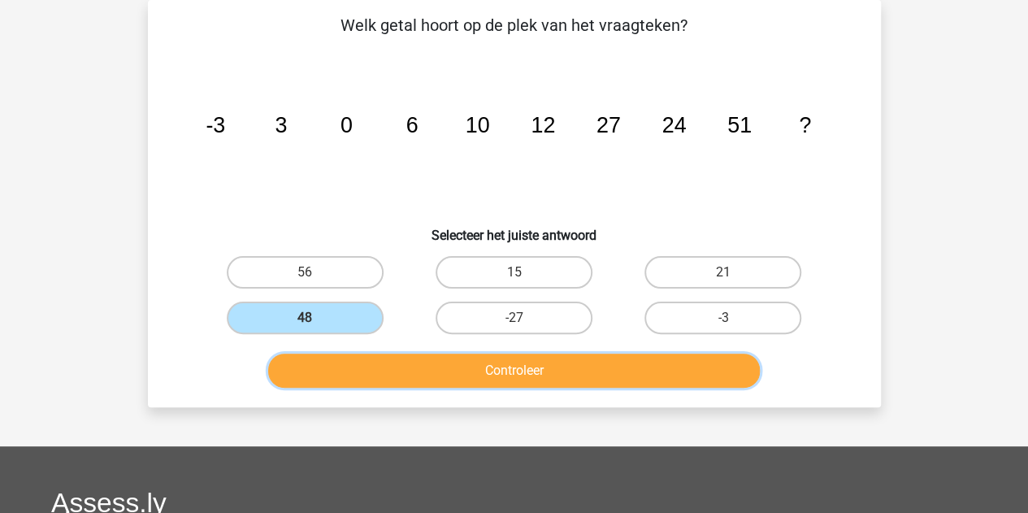
click at [416, 374] on button "Controleer" at bounding box center [514, 371] width 492 height 34
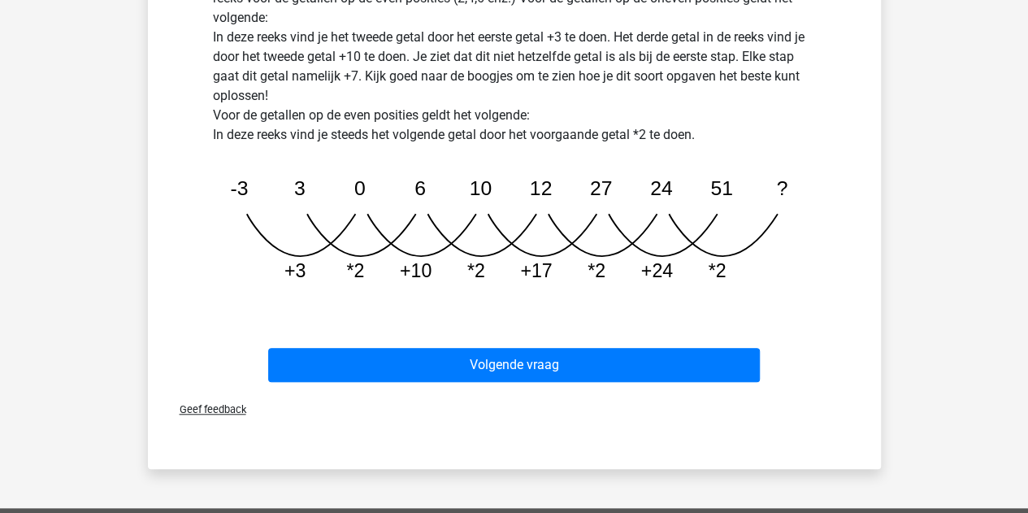
scroll to position [511, 0]
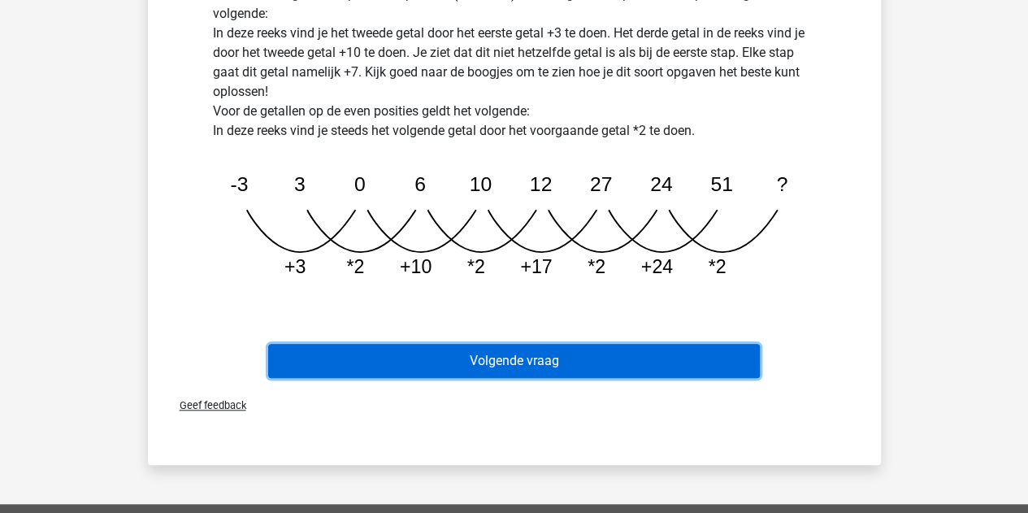
click at [460, 347] on button "Volgende vraag" at bounding box center [514, 361] width 492 height 34
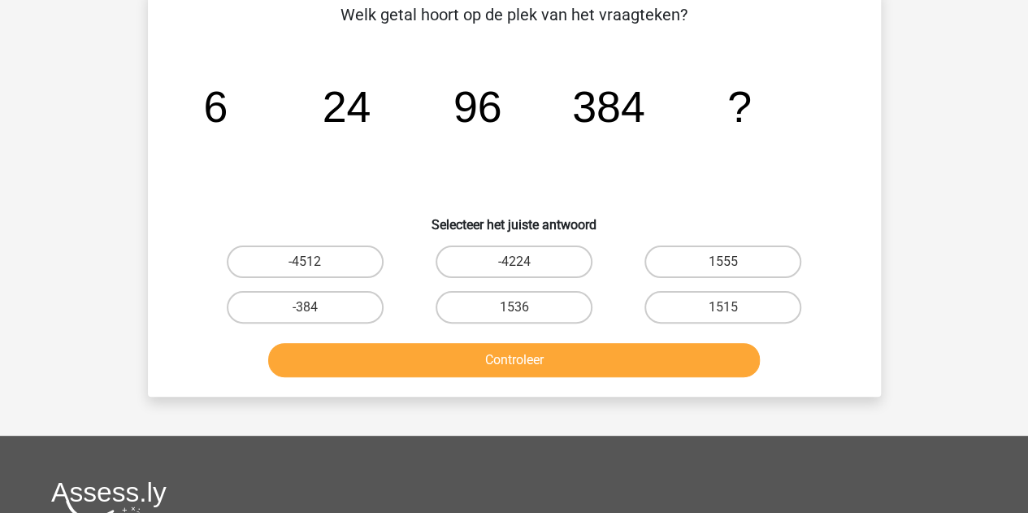
scroll to position [75, 0]
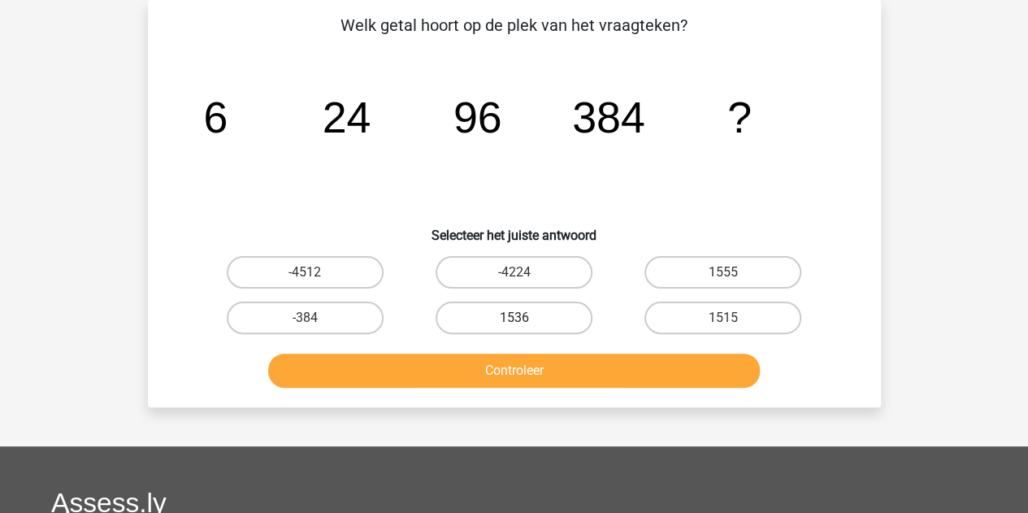
click at [538, 320] on label "1536" at bounding box center [514, 318] width 157 height 33
click at [524, 320] on input "1536" at bounding box center [519, 323] width 11 height 11
radio input "true"
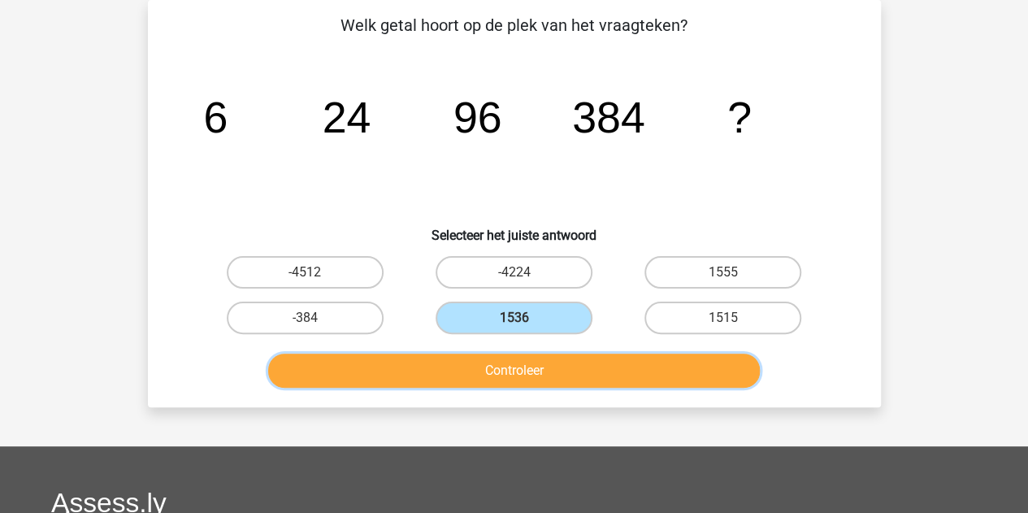
click at [507, 384] on button "Controleer" at bounding box center [514, 371] width 492 height 34
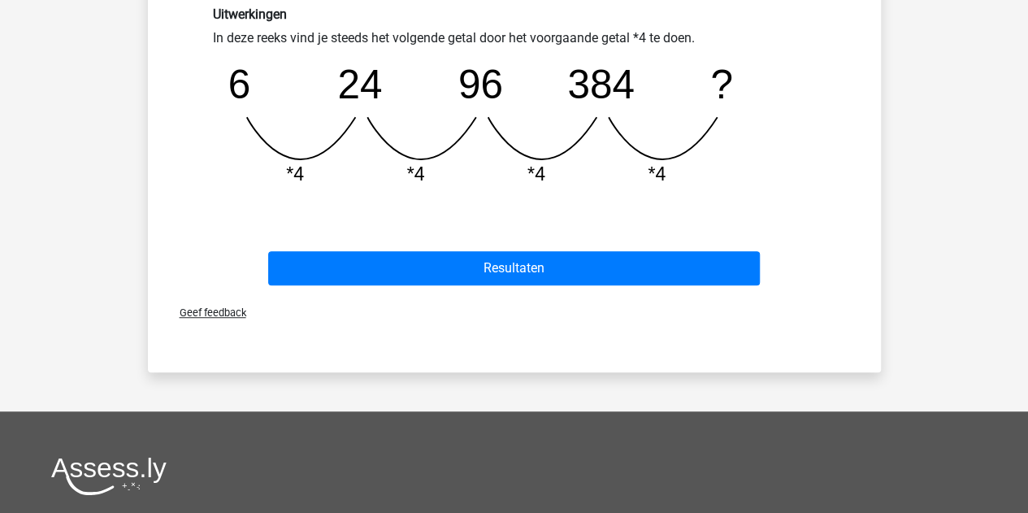
scroll to position [453, 0]
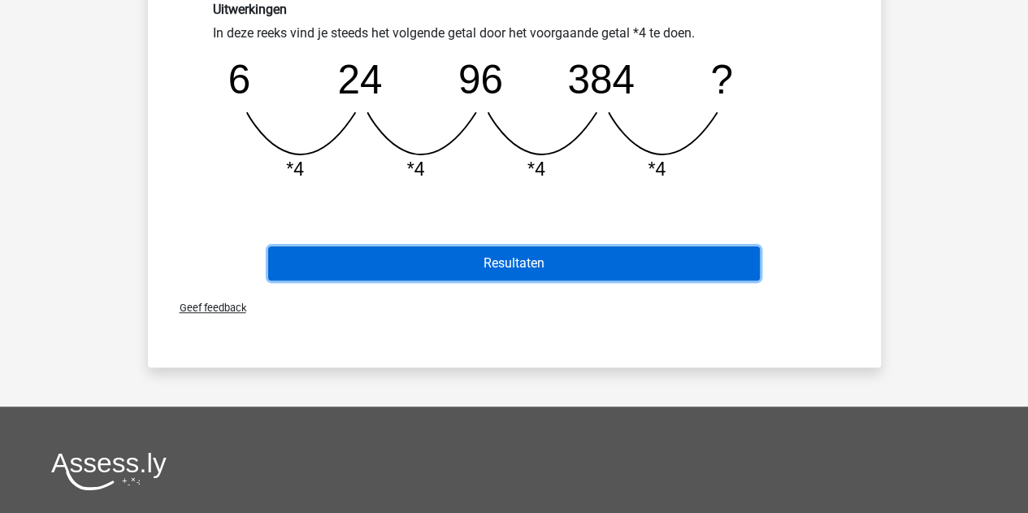
click at [430, 253] on button "Resultaten" at bounding box center [514, 263] width 492 height 34
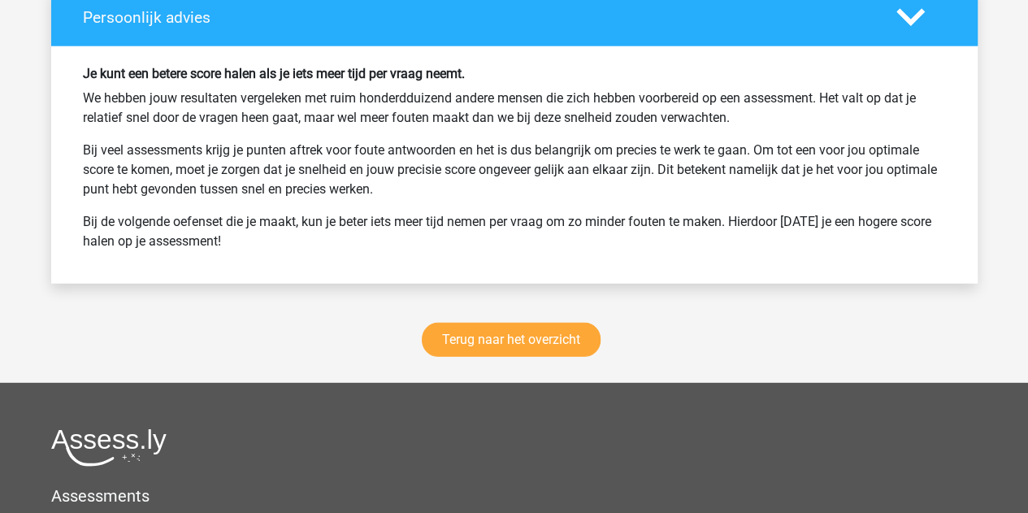
scroll to position [2140, 0]
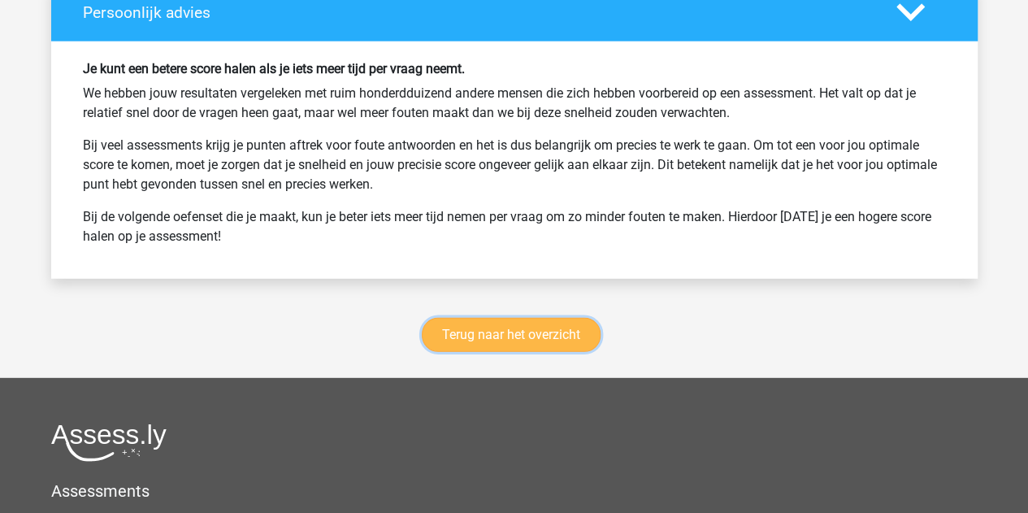
click at [462, 326] on link "Terug naar het overzicht" at bounding box center [511, 335] width 179 height 34
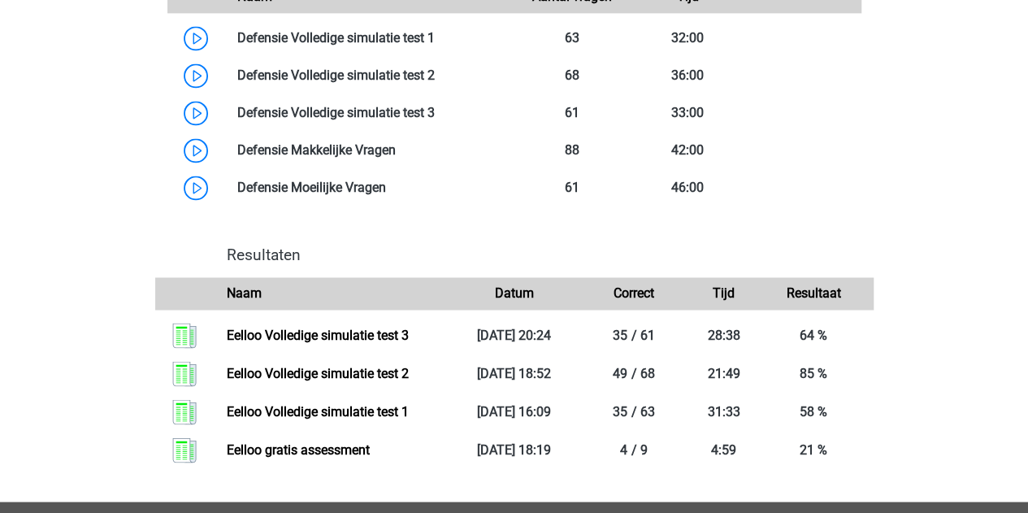
scroll to position [1200, 0]
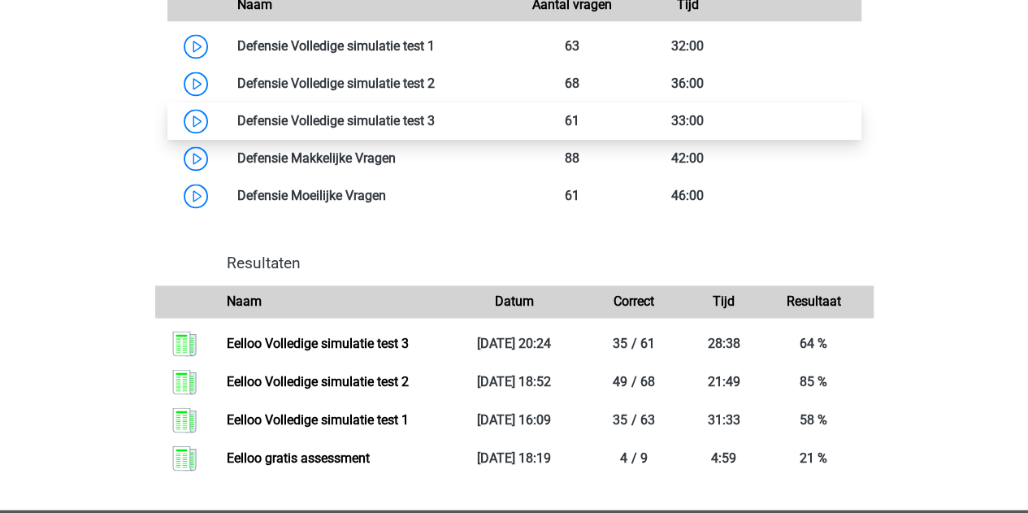
click at [435, 128] on link at bounding box center [435, 120] width 0 height 15
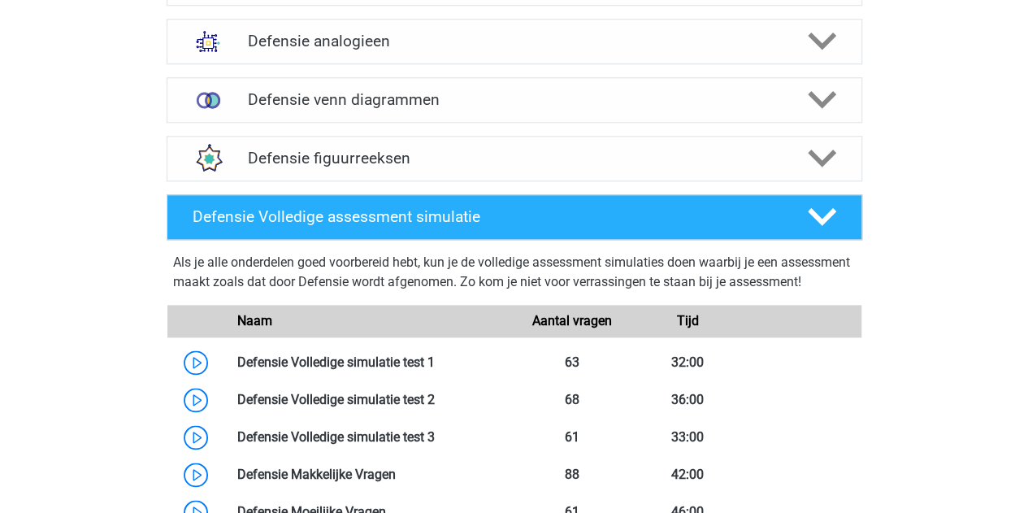
scroll to position [878, 0]
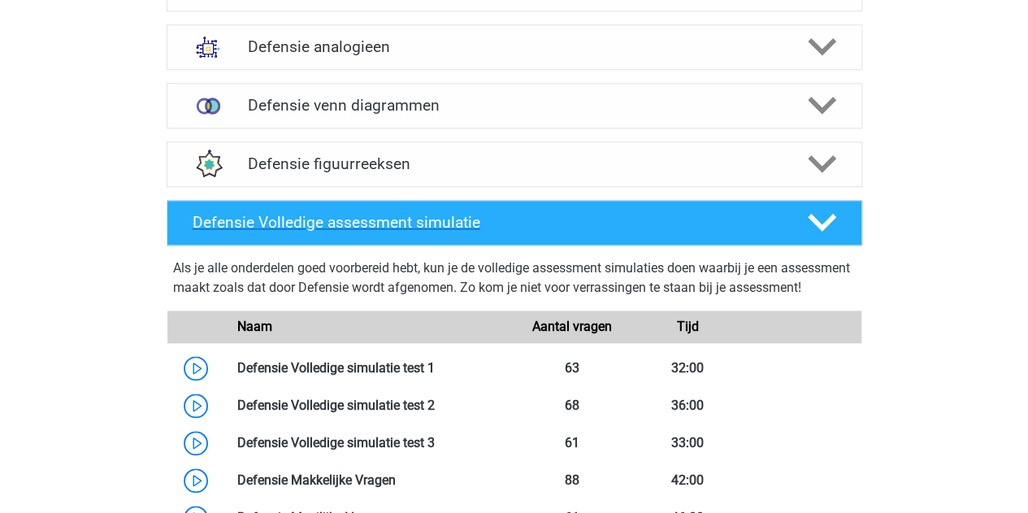
click at [814, 214] on icon at bounding box center [822, 222] width 28 height 28
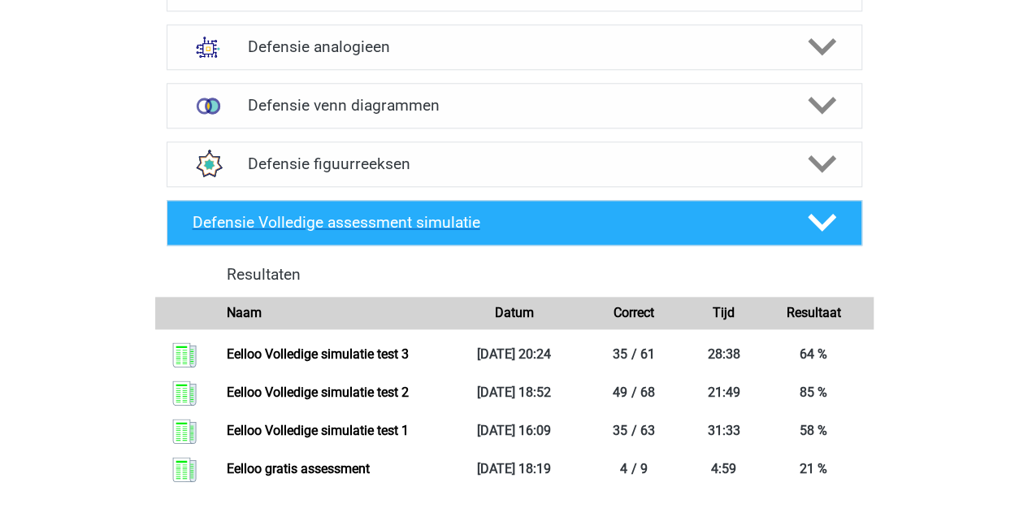
click at [814, 214] on icon at bounding box center [822, 222] width 28 height 28
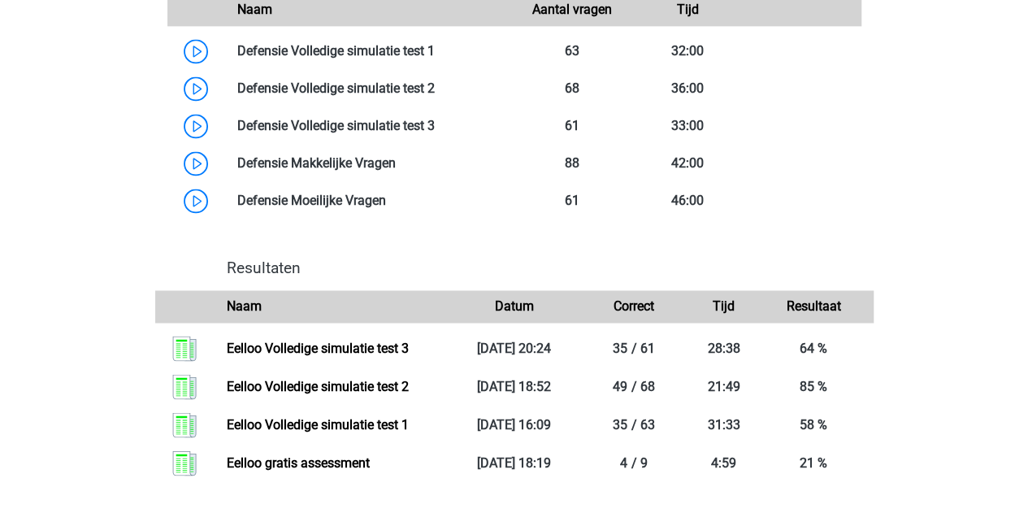
scroll to position [1193, 0]
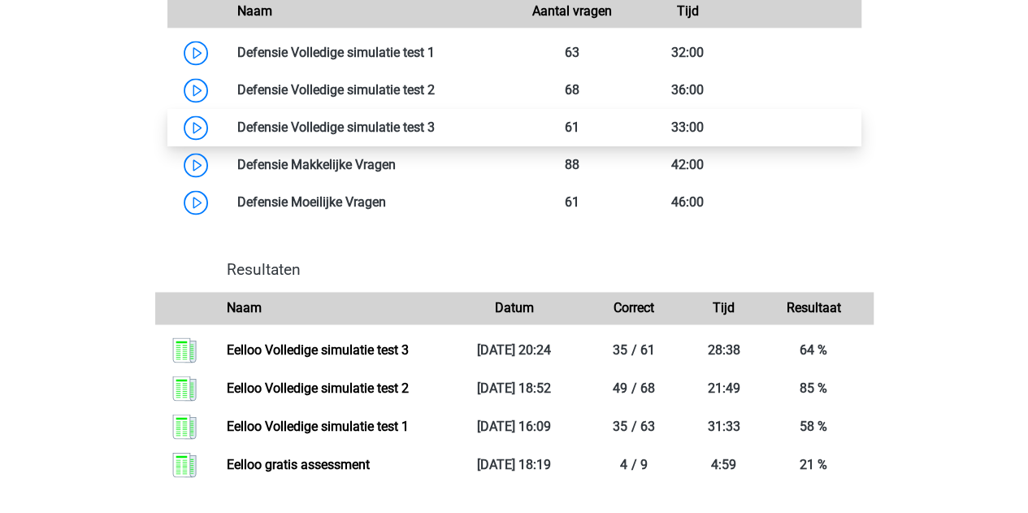
click at [435, 135] on link at bounding box center [435, 127] width 0 height 15
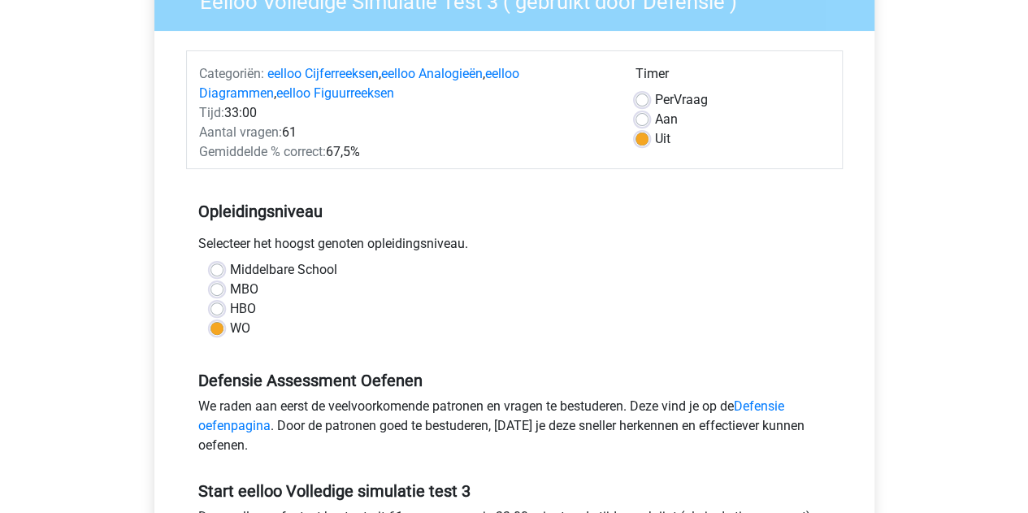
scroll to position [162, 0]
click at [650, 120] on div "Aan" at bounding box center [733, 119] width 194 height 20
click at [655, 120] on label "Aan" at bounding box center [666, 119] width 23 height 20
click at [646, 120] on input "Aan" at bounding box center [642, 117] width 13 height 16
radio input "true"
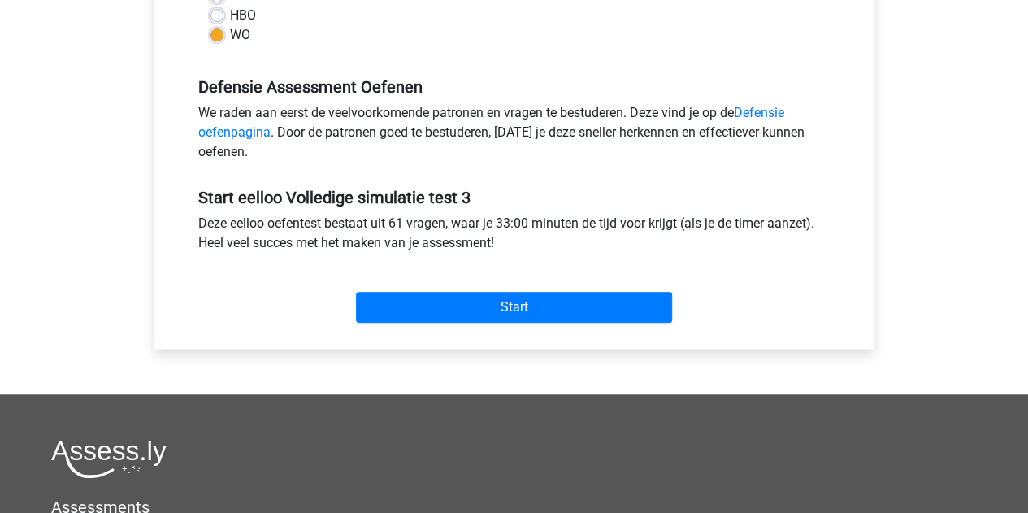
scroll to position [456, 0]
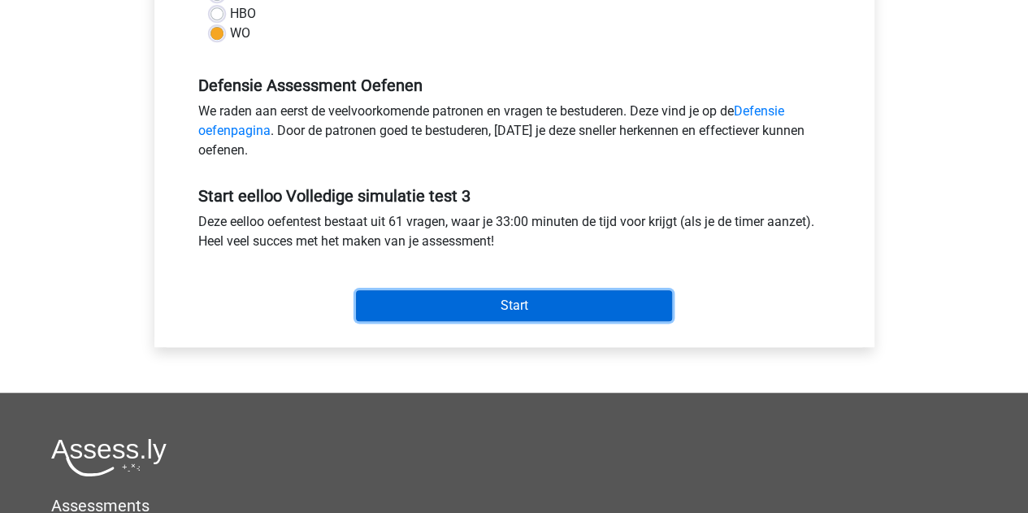
click at [451, 307] on input "Start" at bounding box center [514, 305] width 316 height 31
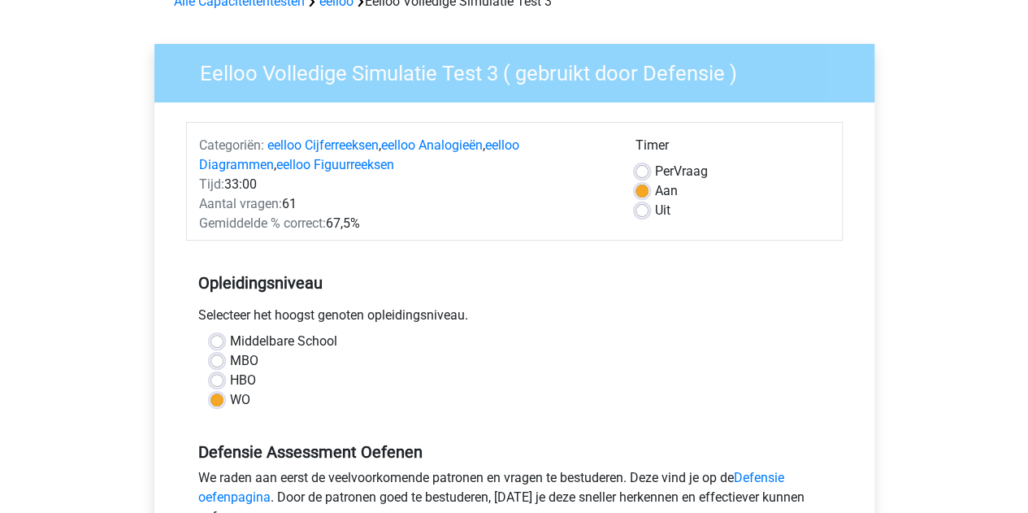
scroll to position [85, 0]
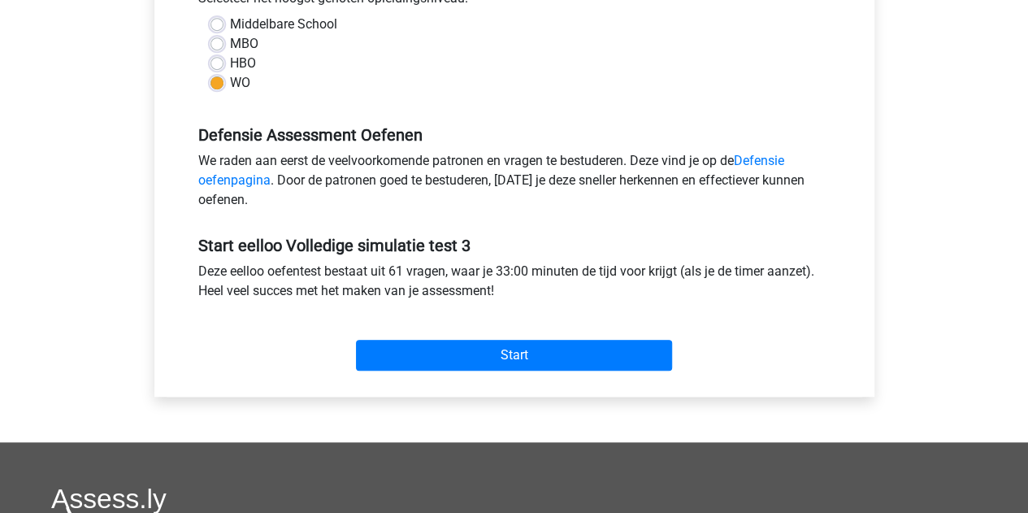
scroll to position [405, 0]
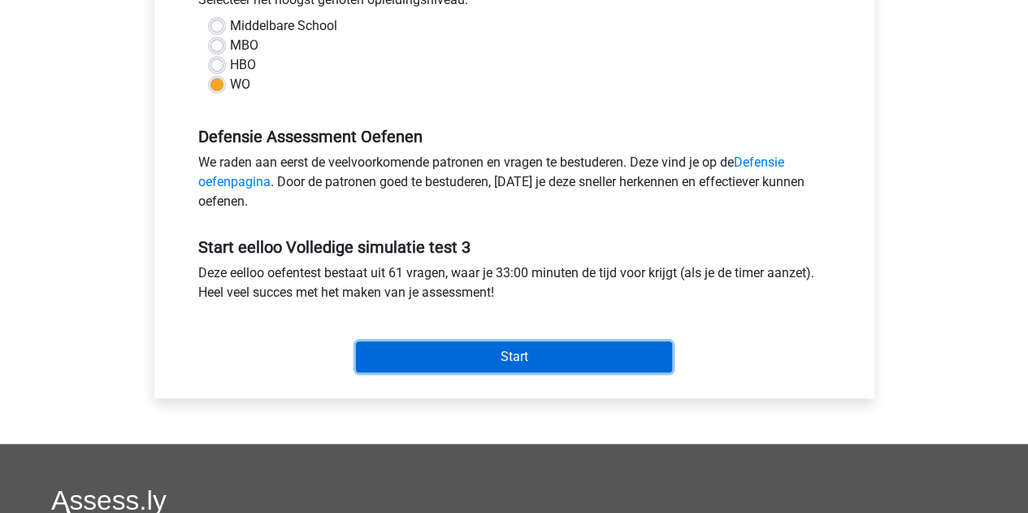
click at [480, 354] on input "Start" at bounding box center [514, 356] width 316 height 31
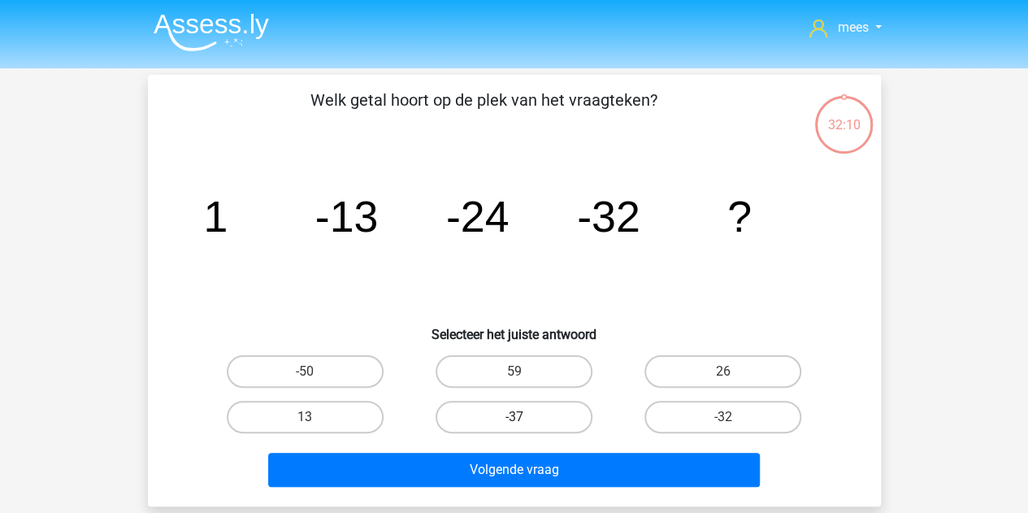
click at [519, 411] on label "-37" at bounding box center [514, 417] width 157 height 33
click at [519, 417] on input "-37" at bounding box center [519, 422] width 11 height 11
radio input "true"
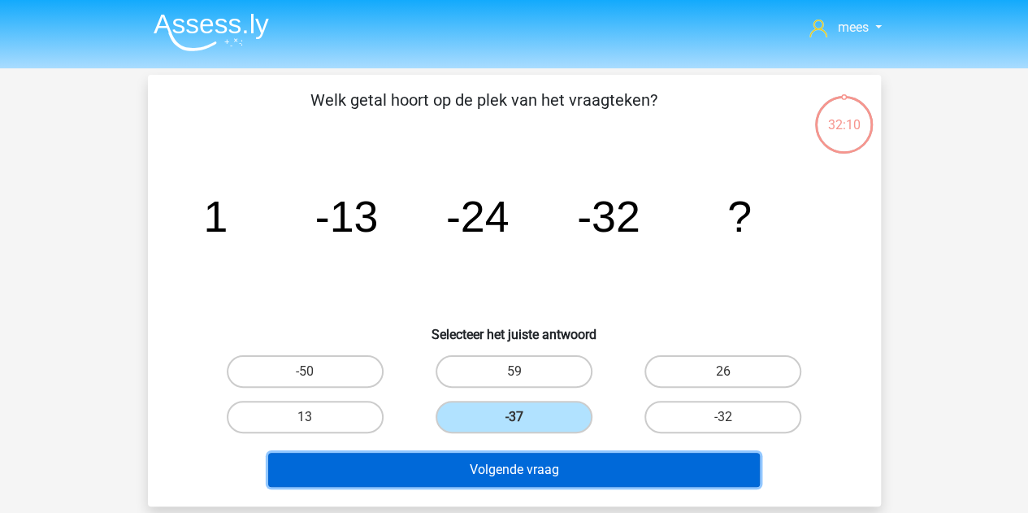
click at [463, 463] on button "Volgende vraag" at bounding box center [514, 470] width 492 height 34
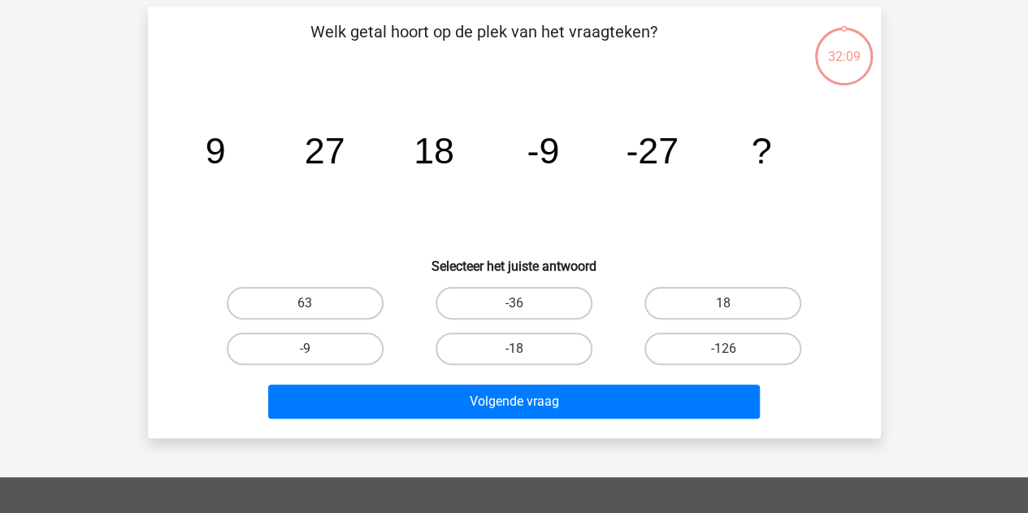
scroll to position [75, 0]
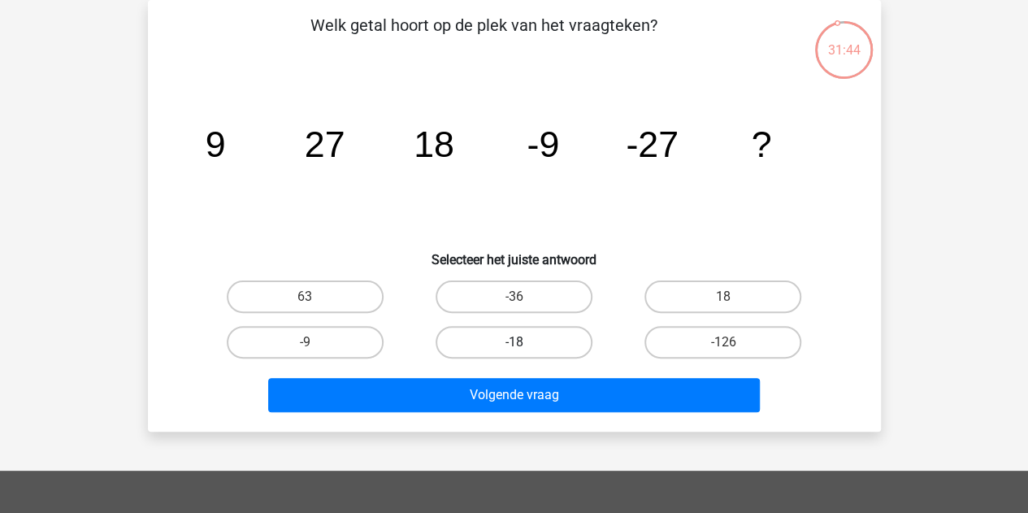
click at [512, 344] on label "-18" at bounding box center [514, 342] width 157 height 33
click at [514, 344] on input "-18" at bounding box center [519, 347] width 11 height 11
radio input "true"
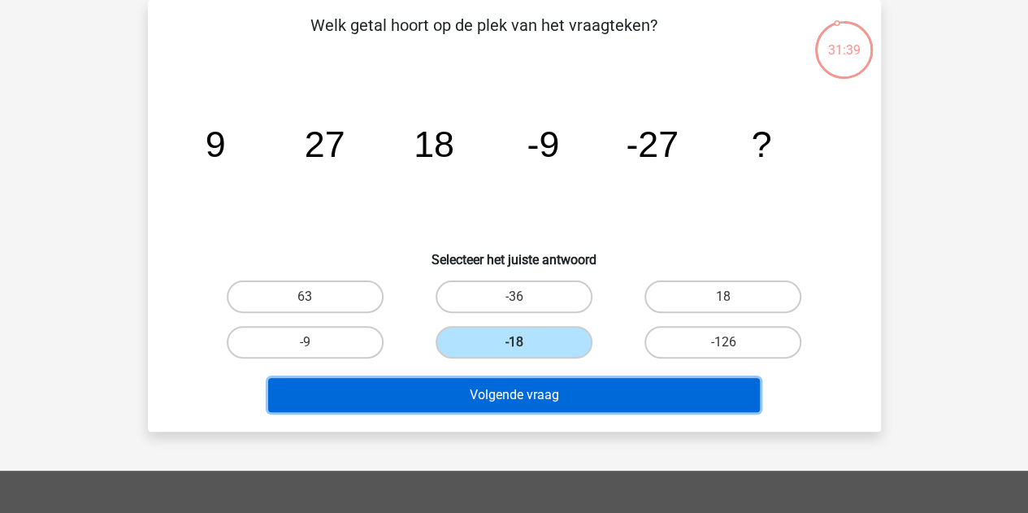
click at [452, 393] on button "Volgende vraag" at bounding box center [514, 395] width 492 height 34
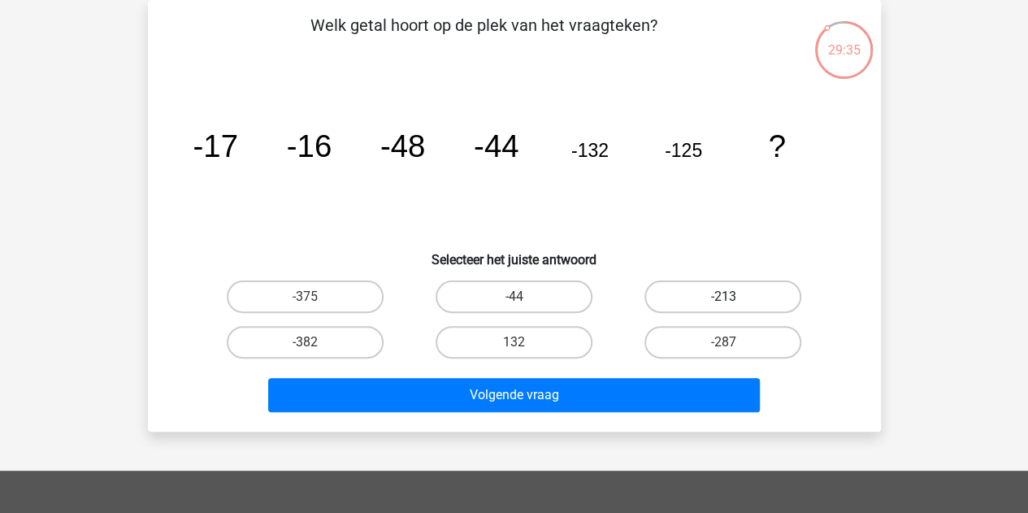
click at [702, 280] on label "-213" at bounding box center [723, 296] width 157 height 33
click at [724, 297] on input "-213" at bounding box center [729, 302] width 11 height 11
radio input "true"
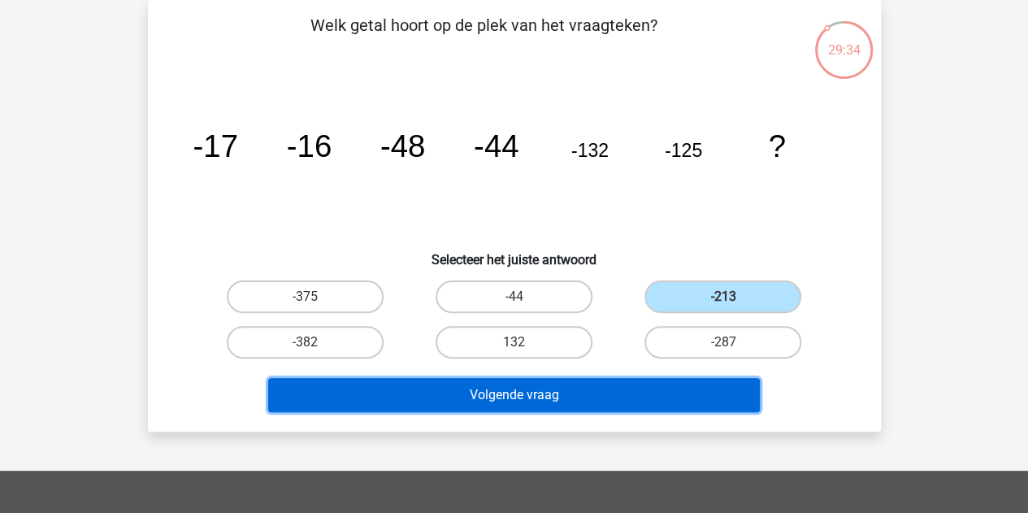
click at [477, 397] on button "Volgende vraag" at bounding box center [514, 395] width 492 height 34
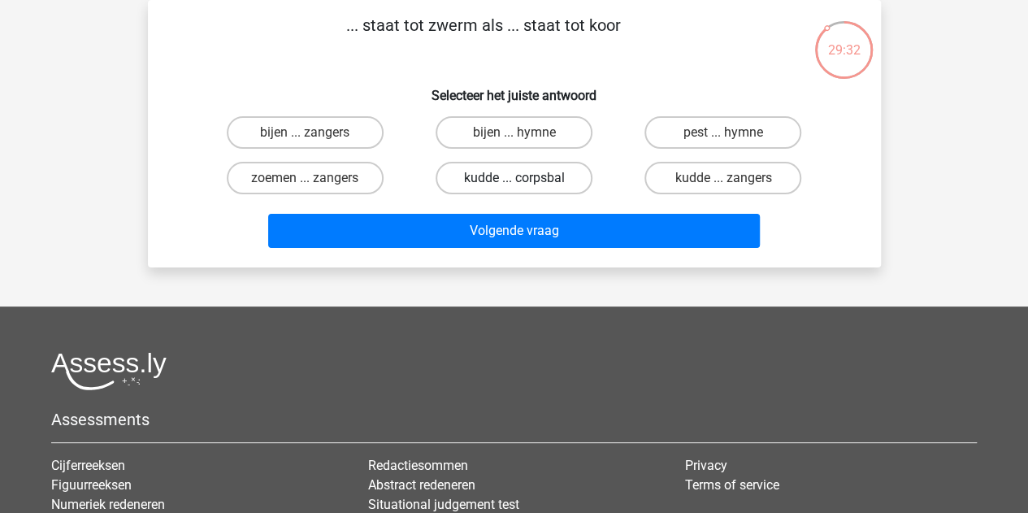
scroll to position [0, 0]
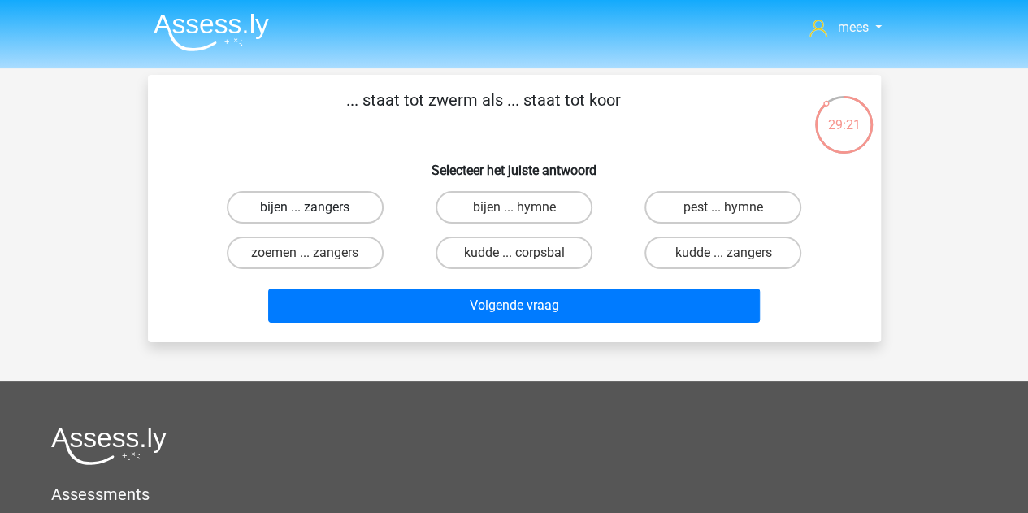
click at [303, 207] on label "bijen ... zangers" at bounding box center [305, 207] width 157 height 33
click at [305, 207] on input "bijen ... zangers" at bounding box center [310, 212] width 11 height 11
radio input "true"
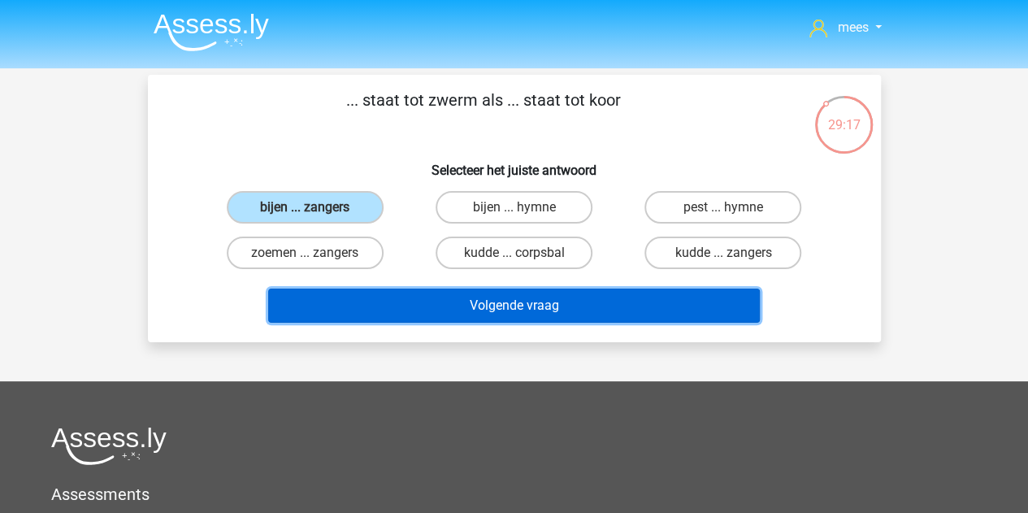
click at [494, 301] on button "Volgende vraag" at bounding box center [514, 306] width 492 height 34
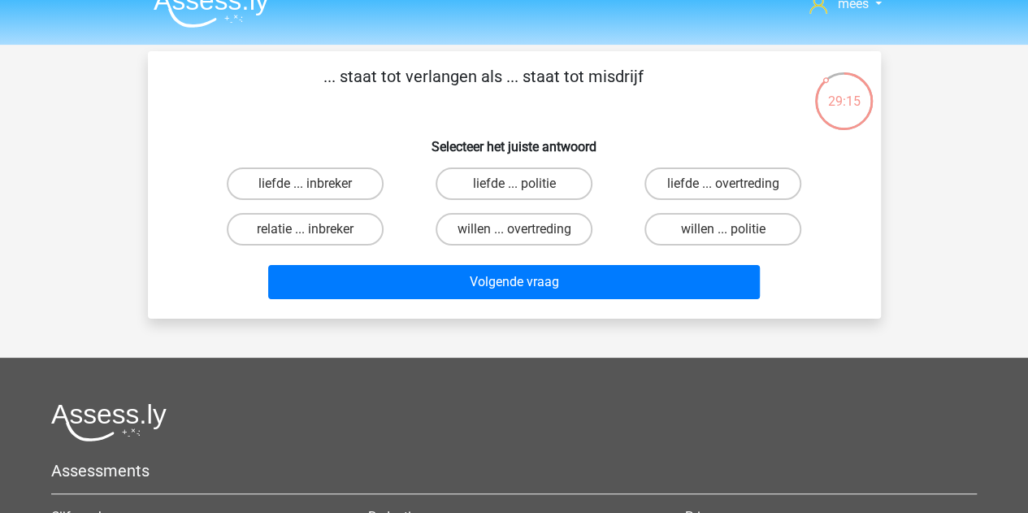
scroll to position [23, 0]
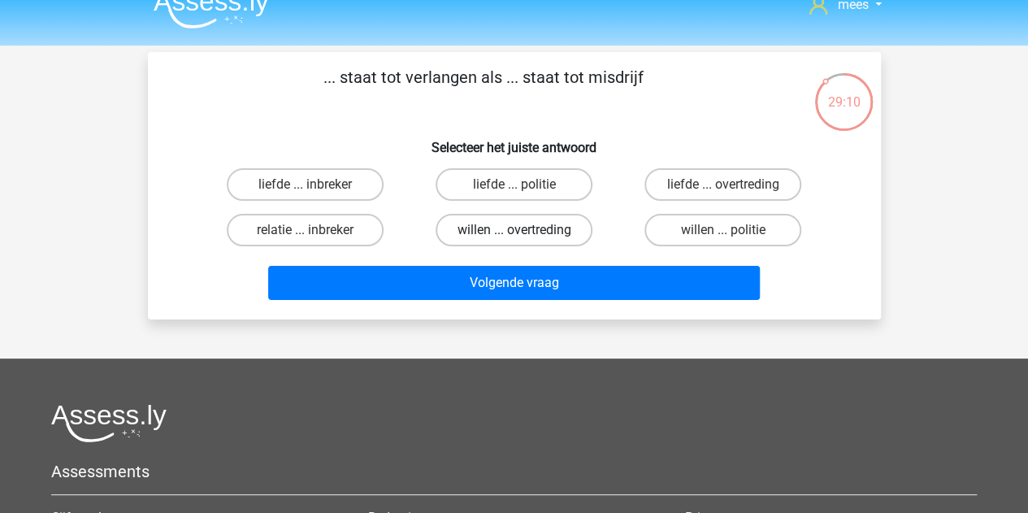
click at [554, 233] on label "willen ... overtreding" at bounding box center [514, 230] width 157 height 33
click at [524, 233] on input "willen ... overtreding" at bounding box center [519, 235] width 11 height 11
radio input "true"
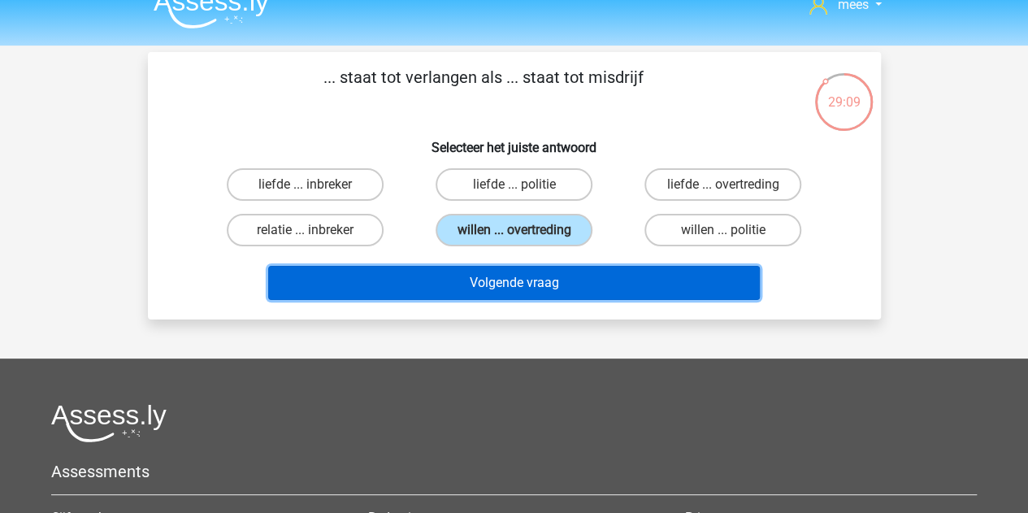
click at [459, 285] on button "Volgende vraag" at bounding box center [514, 283] width 492 height 34
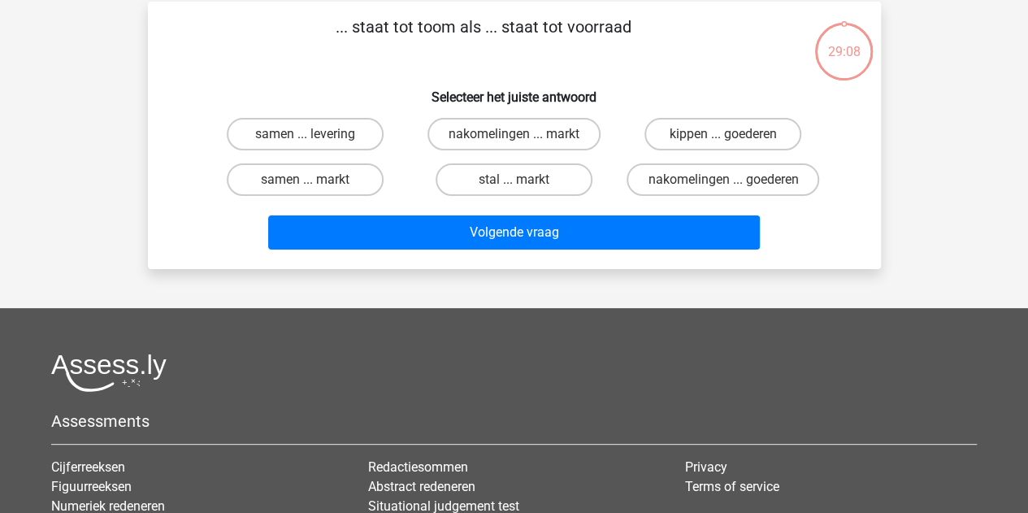
scroll to position [75, 0]
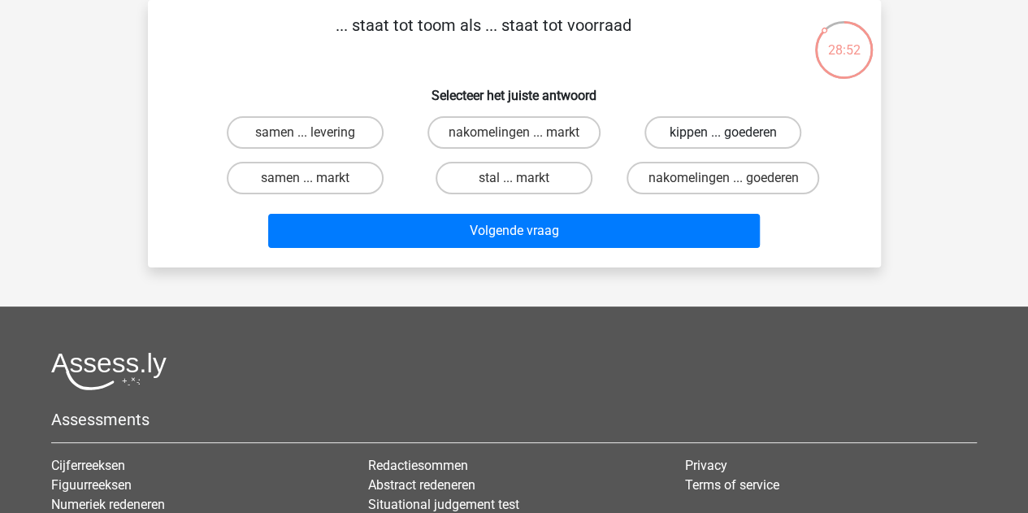
click at [674, 126] on label "kippen ... goederen" at bounding box center [723, 132] width 157 height 33
click at [724, 133] on input "kippen ... goederen" at bounding box center [729, 138] width 11 height 11
radio input "true"
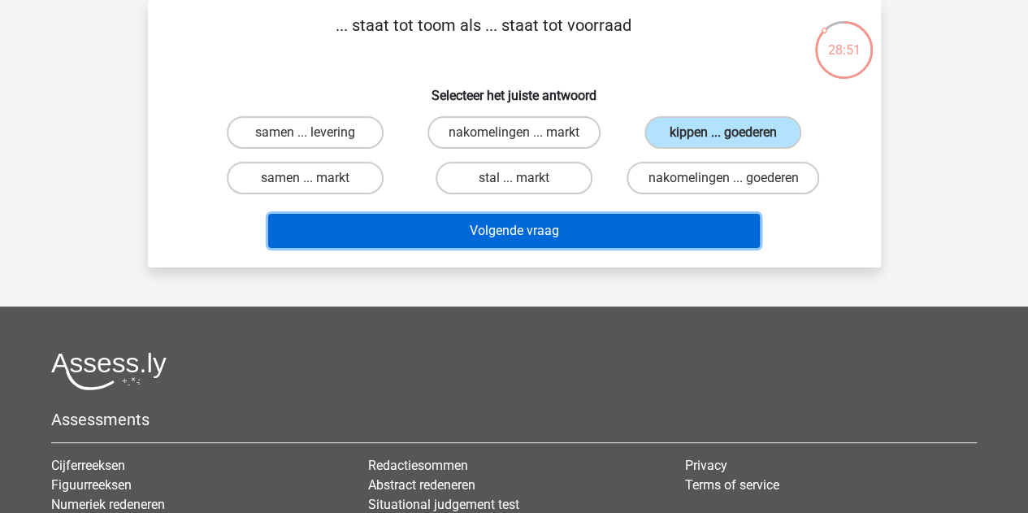
click at [650, 225] on button "Volgende vraag" at bounding box center [514, 231] width 492 height 34
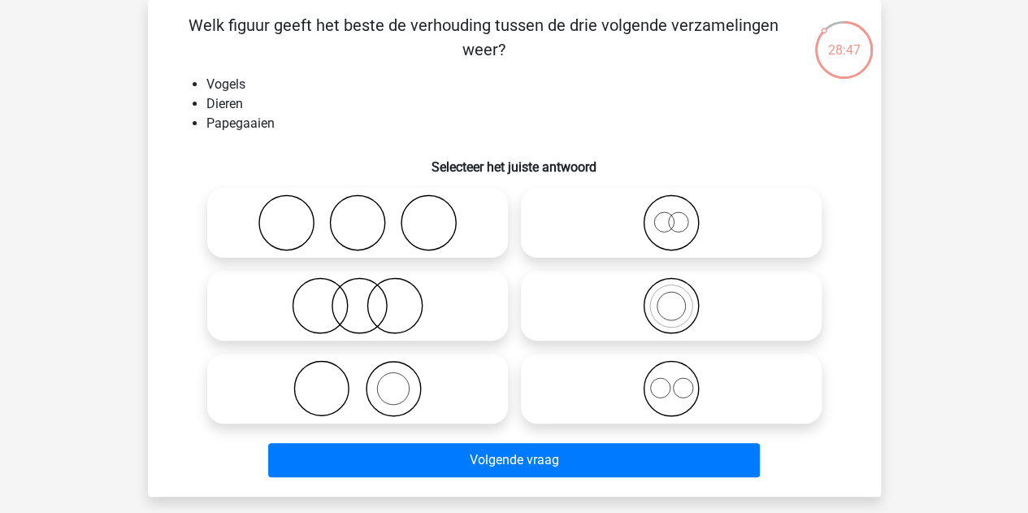
click at [640, 314] on icon at bounding box center [672, 305] width 288 height 57
click at [672, 298] on input "radio" at bounding box center [677, 292] width 11 height 11
radio input "true"
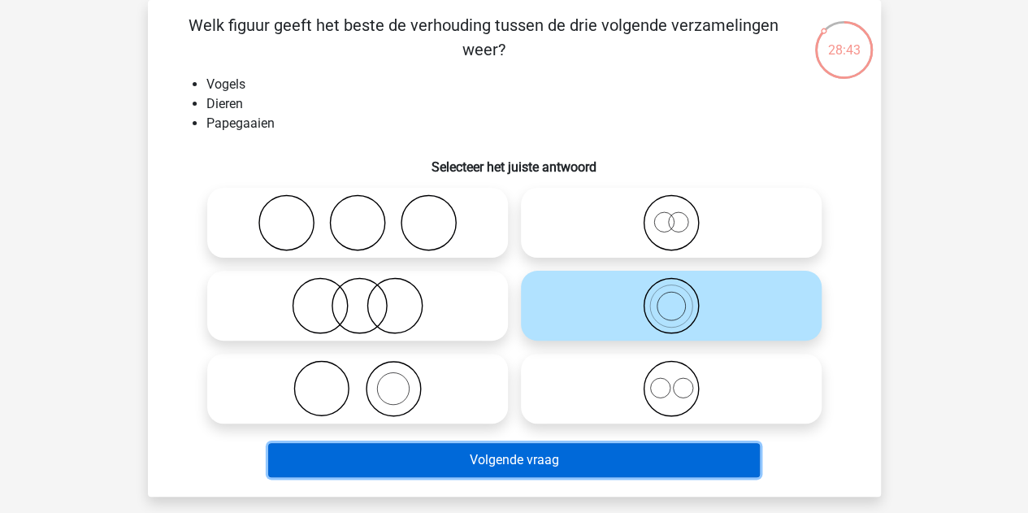
click at [441, 459] on button "Volgende vraag" at bounding box center [514, 460] width 492 height 34
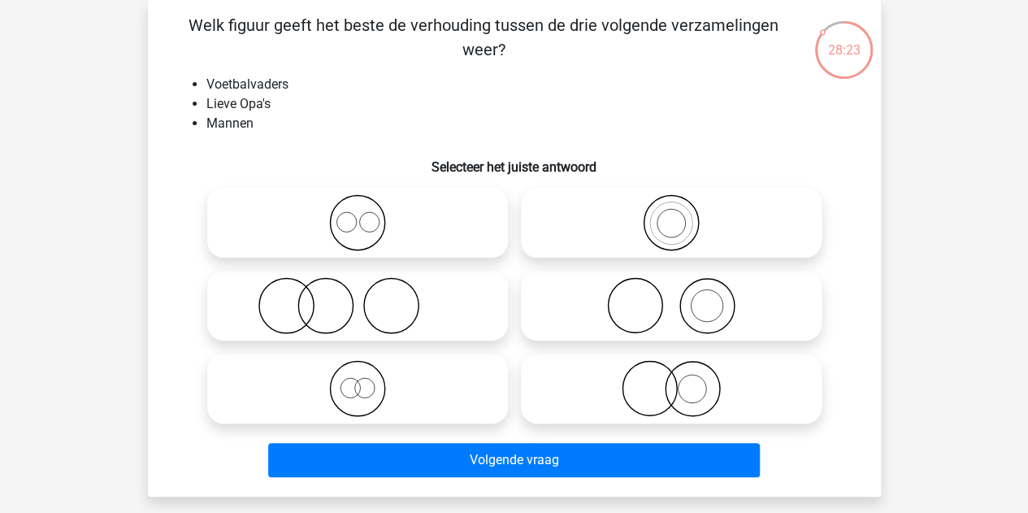
click at [359, 376] on input "radio" at bounding box center [363, 375] width 11 height 11
radio input "true"
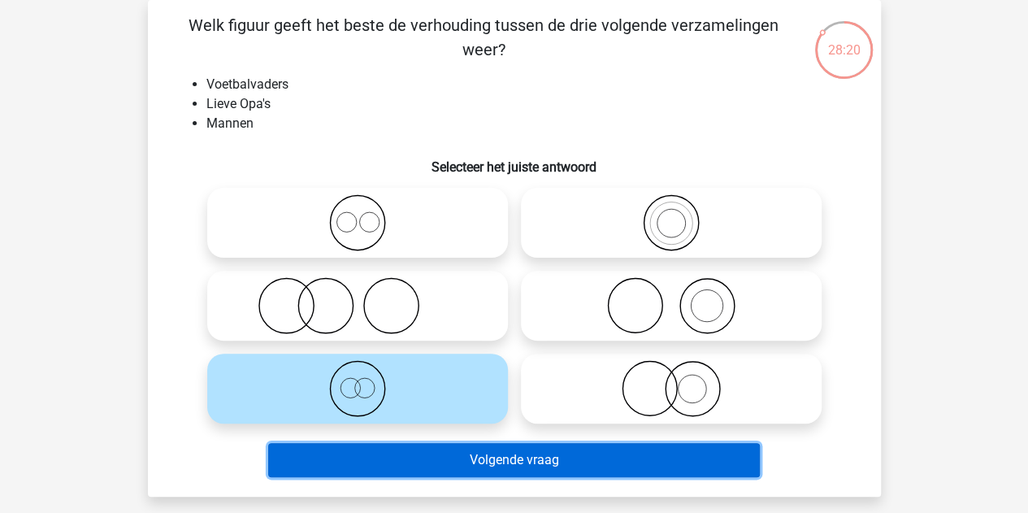
click at [446, 451] on button "Volgende vraag" at bounding box center [514, 460] width 492 height 34
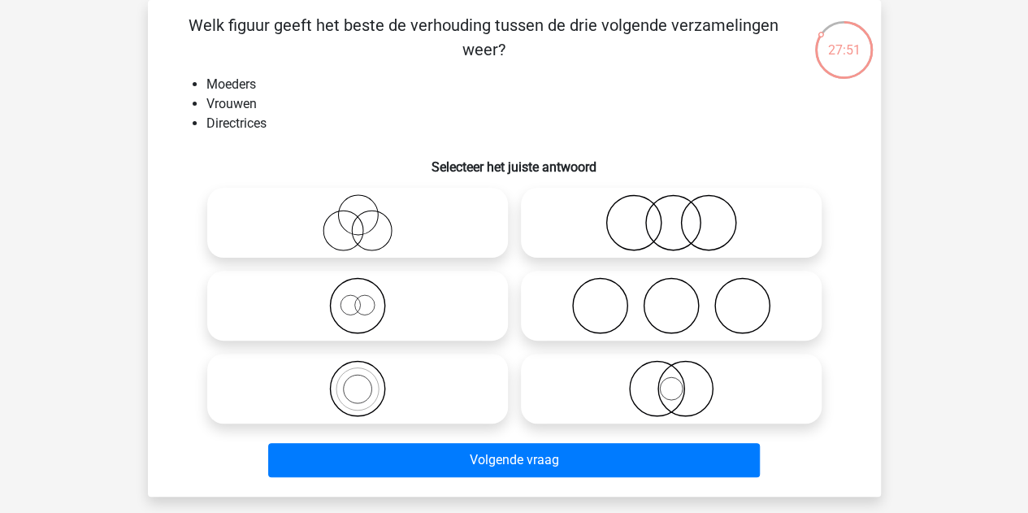
click at [337, 289] on icon at bounding box center [358, 305] width 288 height 57
click at [358, 289] on input "radio" at bounding box center [363, 292] width 11 height 11
radio input "true"
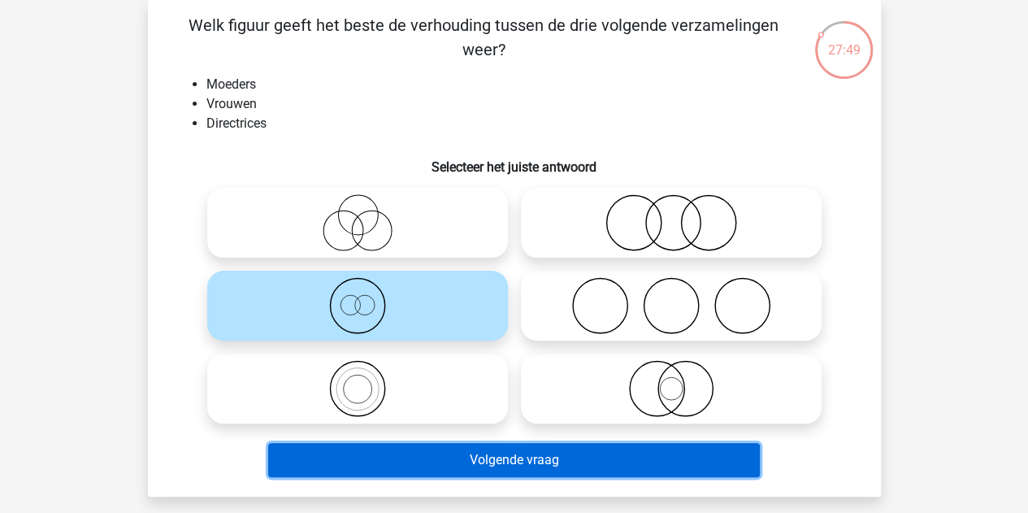
click at [422, 466] on button "Volgende vraag" at bounding box center [514, 460] width 492 height 34
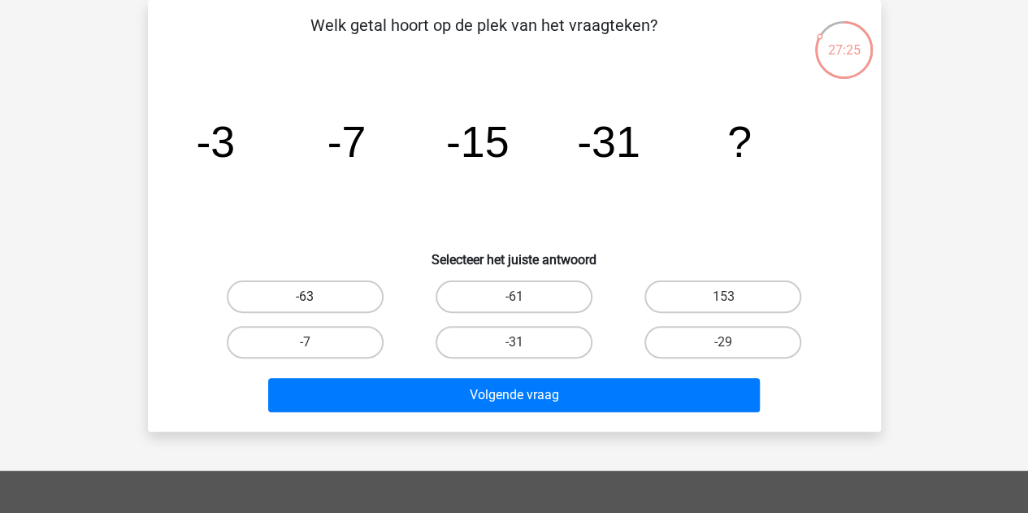
click at [333, 288] on label "-63" at bounding box center [305, 296] width 157 height 33
click at [315, 297] on input "-63" at bounding box center [310, 302] width 11 height 11
radio input "true"
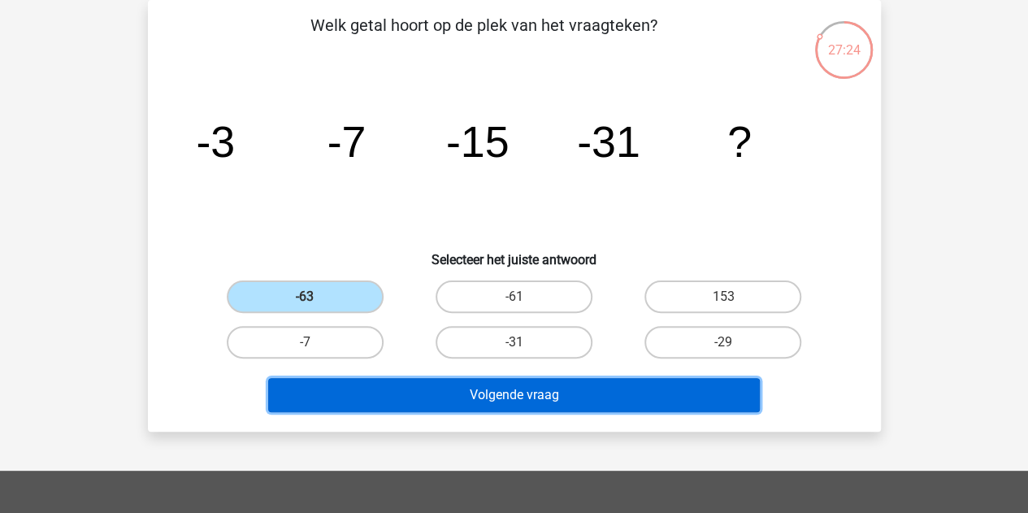
click at [402, 388] on button "Volgende vraag" at bounding box center [514, 395] width 492 height 34
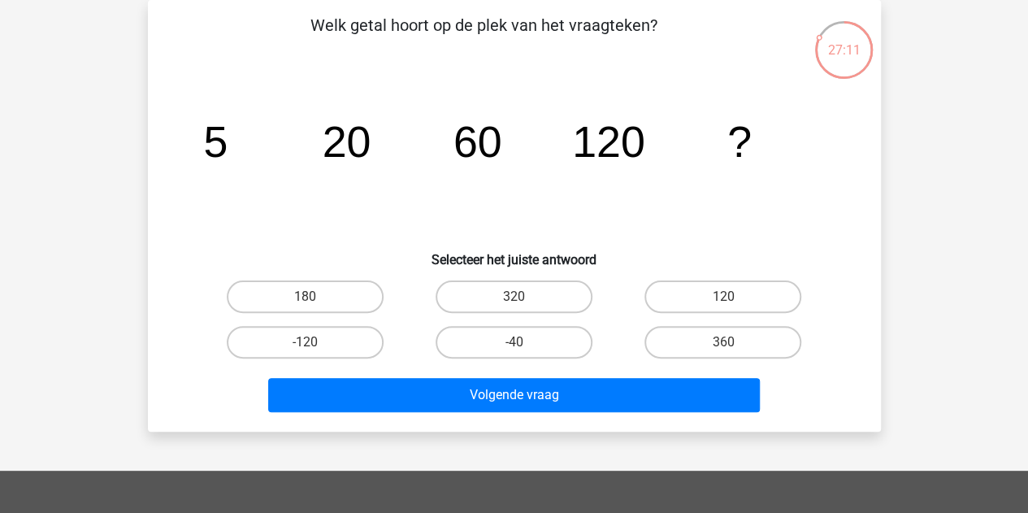
click at [707, 277] on div "120" at bounding box center [723, 297] width 209 height 46
click at [705, 284] on label "120" at bounding box center [723, 296] width 157 height 33
click at [724, 297] on input "120" at bounding box center [729, 302] width 11 height 11
radio input "true"
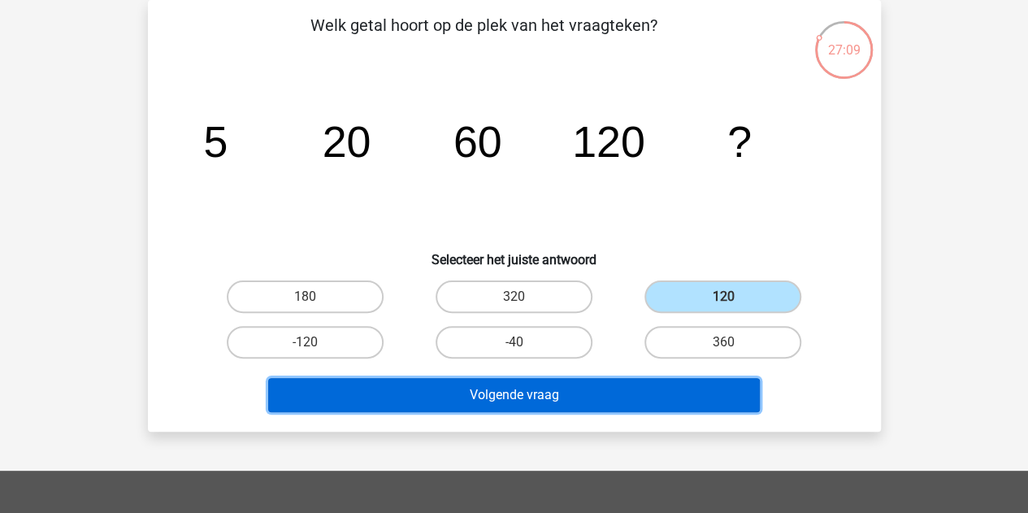
click at [557, 386] on button "Volgende vraag" at bounding box center [514, 395] width 492 height 34
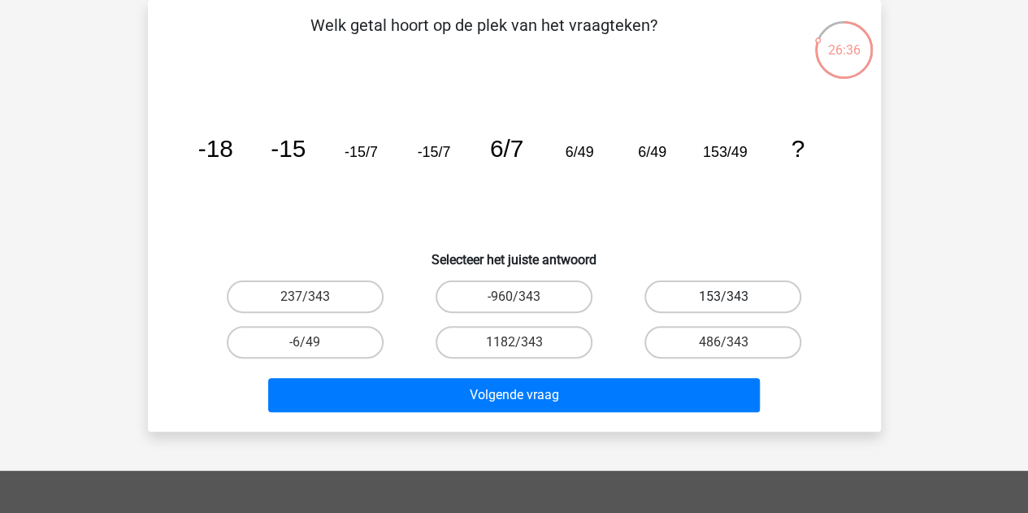
click at [738, 297] on label "153/343" at bounding box center [723, 296] width 157 height 33
click at [734, 297] on input "153/343" at bounding box center [729, 302] width 11 height 11
radio input "true"
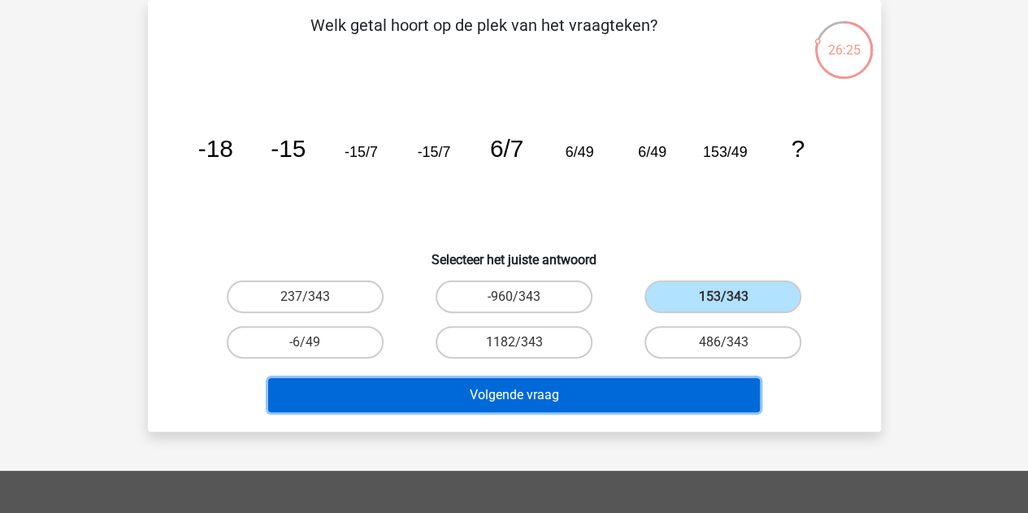
click at [420, 396] on button "Volgende vraag" at bounding box center [514, 395] width 492 height 34
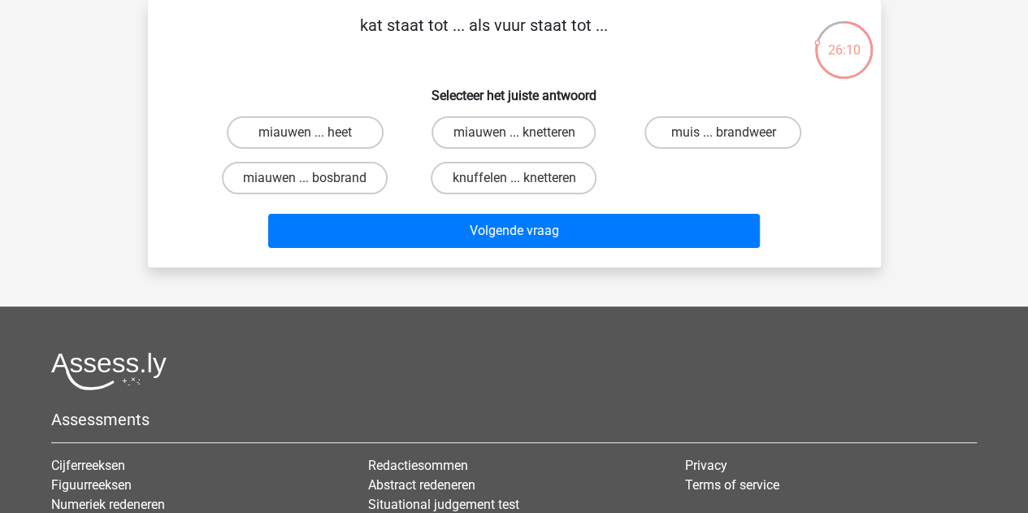
click at [515, 134] on input "miauwen ... knetteren" at bounding box center [519, 138] width 11 height 11
radio input "true"
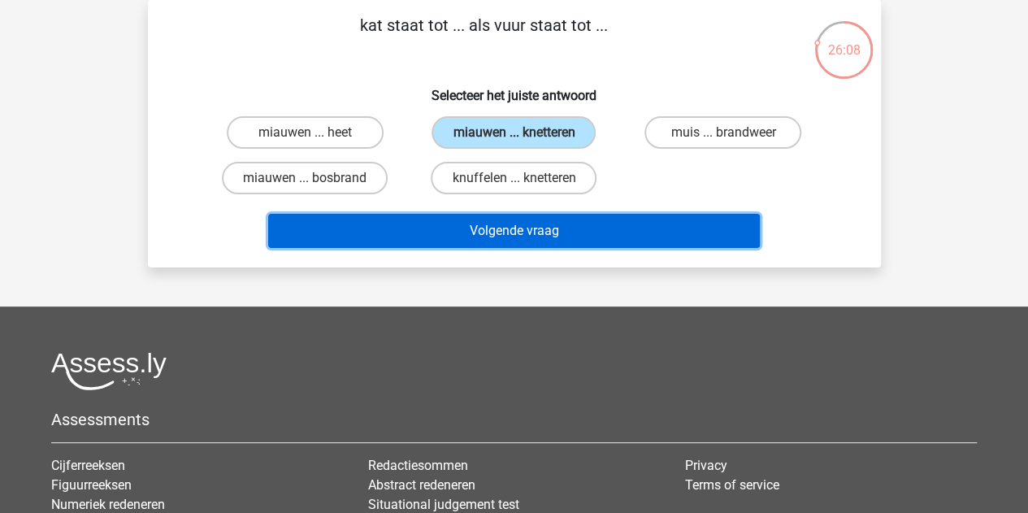
click at [478, 221] on button "Volgende vraag" at bounding box center [514, 231] width 492 height 34
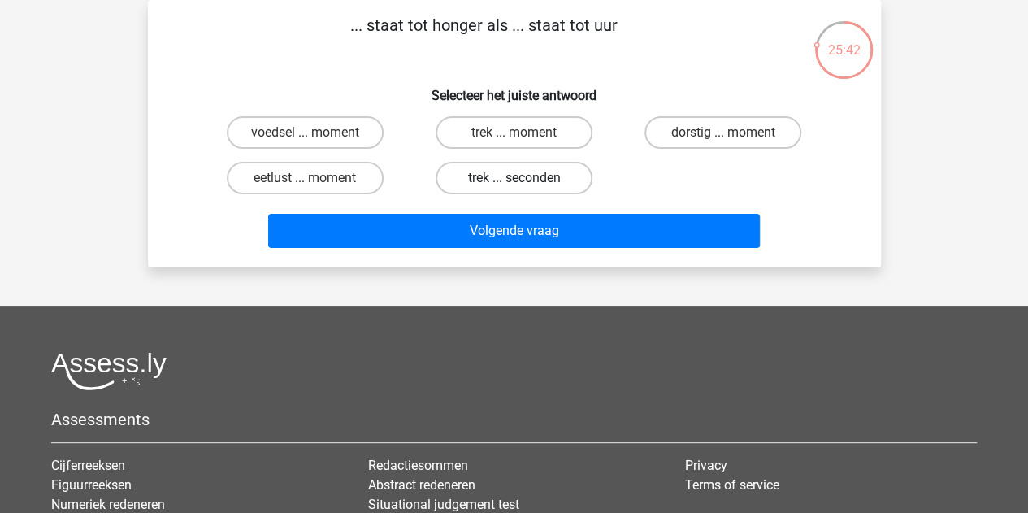
click at [513, 186] on label "trek ... seconden" at bounding box center [514, 178] width 157 height 33
click at [514, 186] on input "trek ... seconden" at bounding box center [519, 183] width 11 height 11
radio input "true"
click at [333, 142] on label "voedsel ... moment" at bounding box center [305, 132] width 157 height 33
click at [315, 142] on input "voedsel ... moment" at bounding box center [310, 138] width 11 height 11
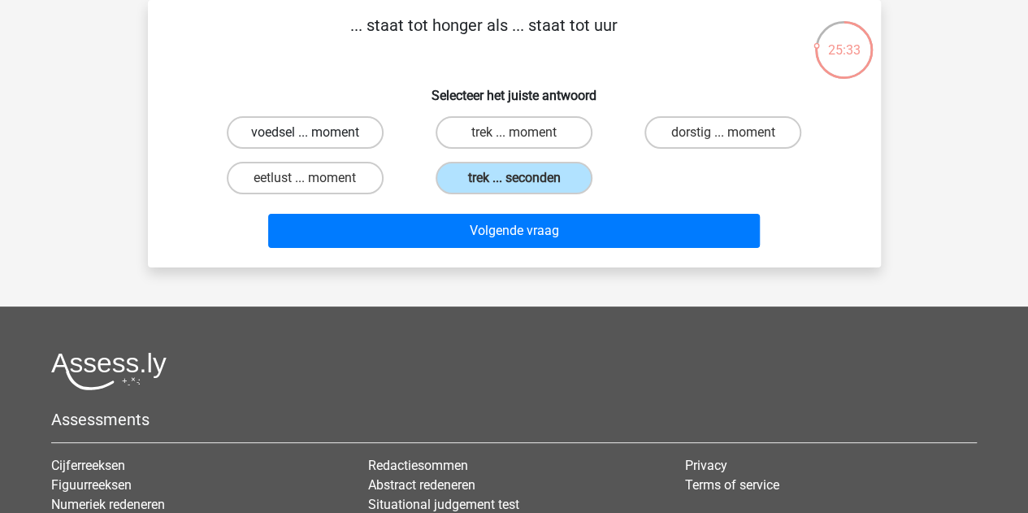
radio input "true"
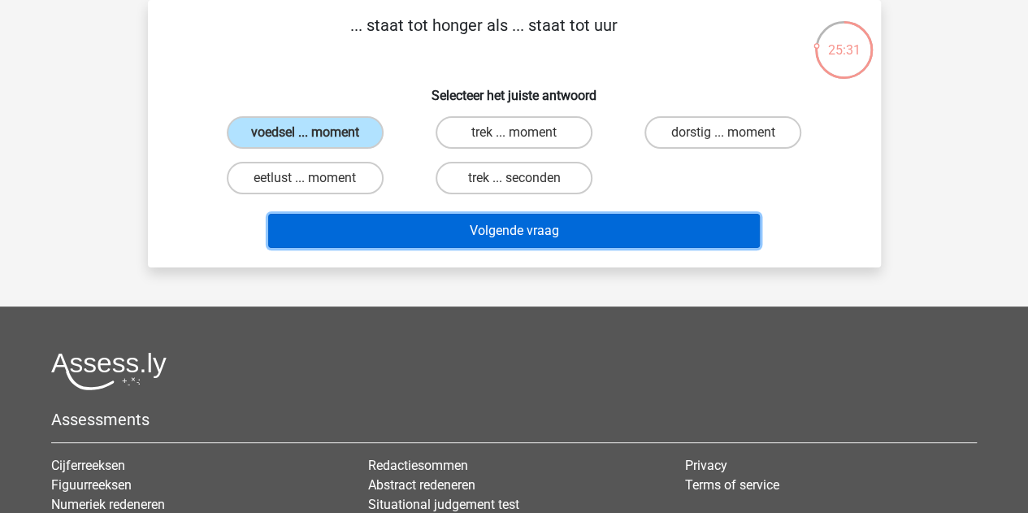
click at [360, 224] on button "Volgende vraag" at bounding box center [514, 231] width 492 height 34
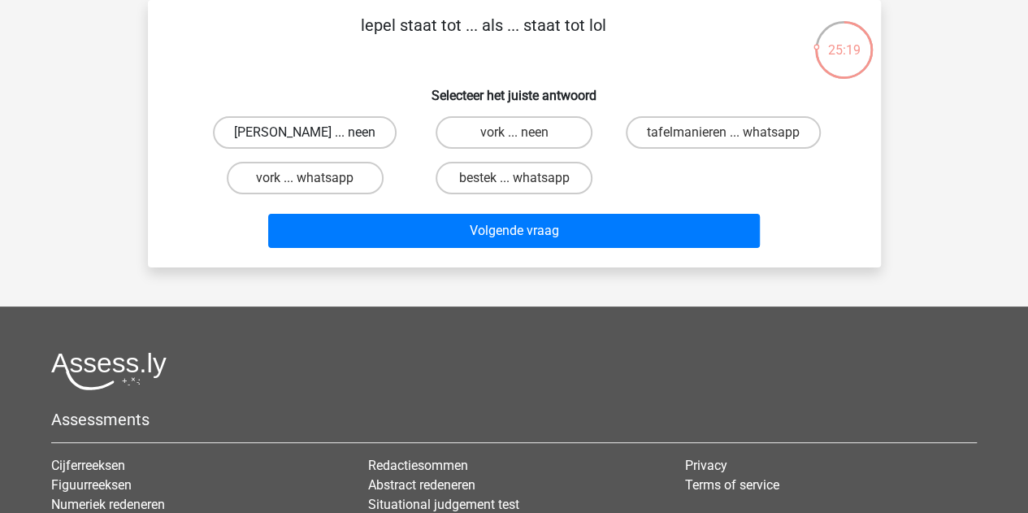
click at [328, 131] on label "anna ... neen" at bounding box center [305, 132] width 184 height 33
click at [315, 133] on input "anna ... neen" at bounding box center [310, 138] width 11 height 11
radio input "true"
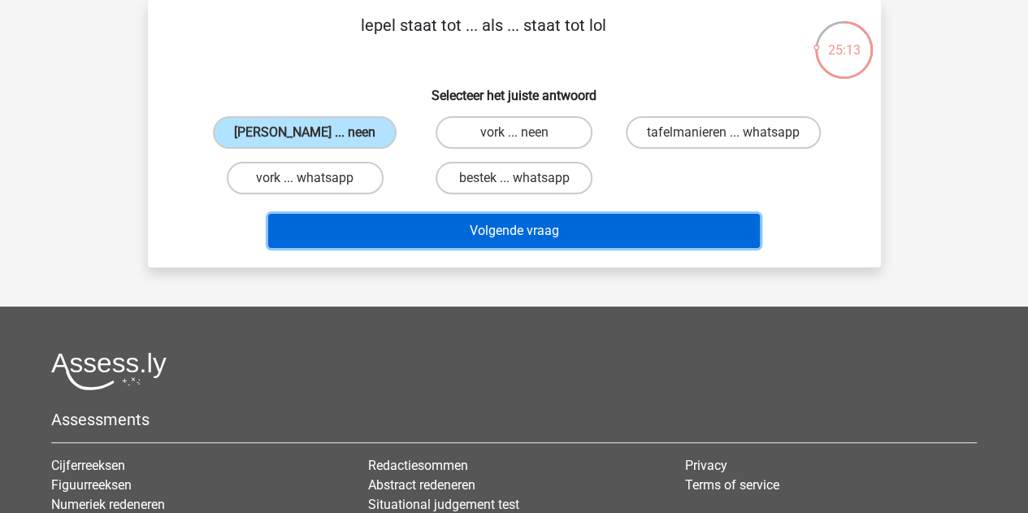
click at [461, 226] on button "Volgende vraag" at bounding box center [514, 231] width 492 height 34
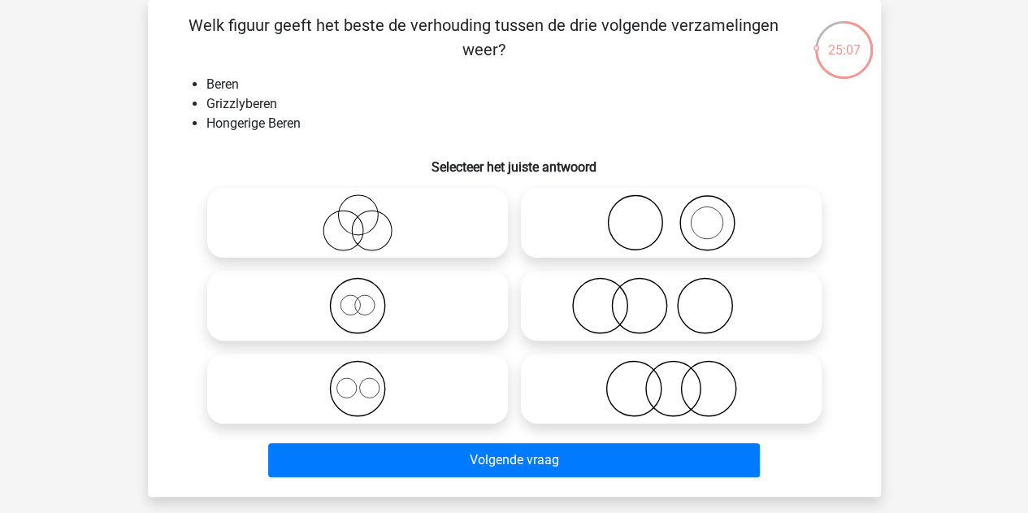
click at [346, 381] on icon at bounding box center [358, 388] width 288 height 57
click at [358, 380] on input "radio" at bounding box center [363, 375] width 11 height 11
radio input "true"
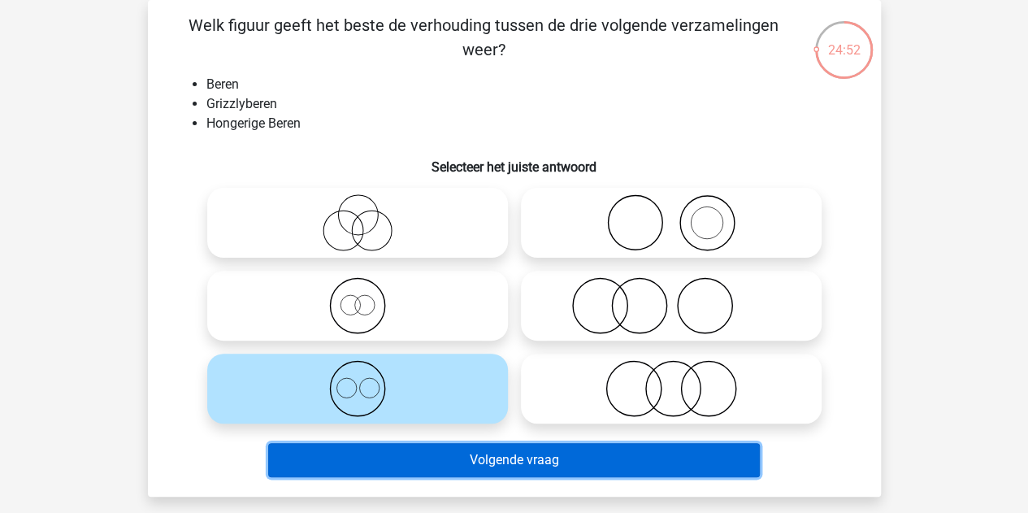
click at [393, 456] on button "Volgende vraag" at bounding box center [514, 460] width 492 height 34
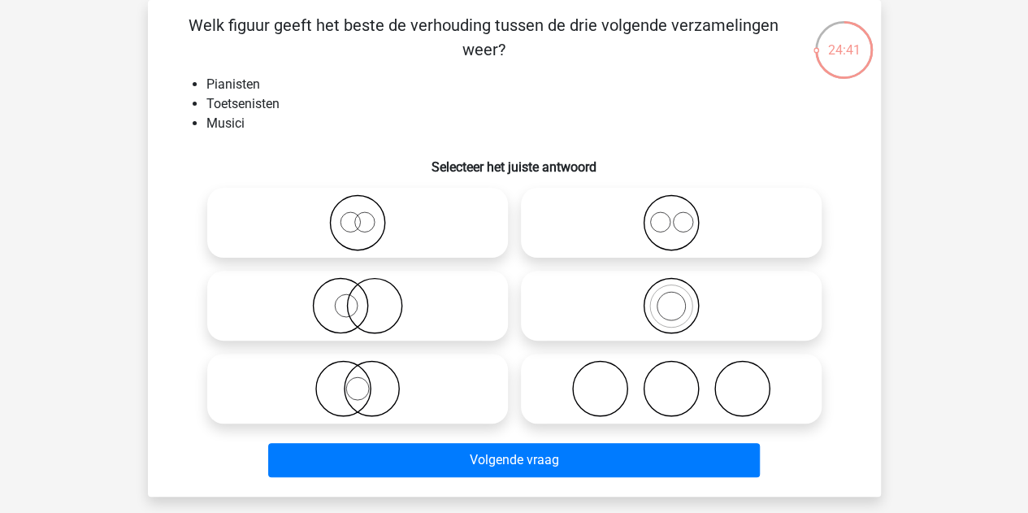
click at [367, 295] on input "radio" at bounding box center [363, 292] width 11 height 11
radio input "true"
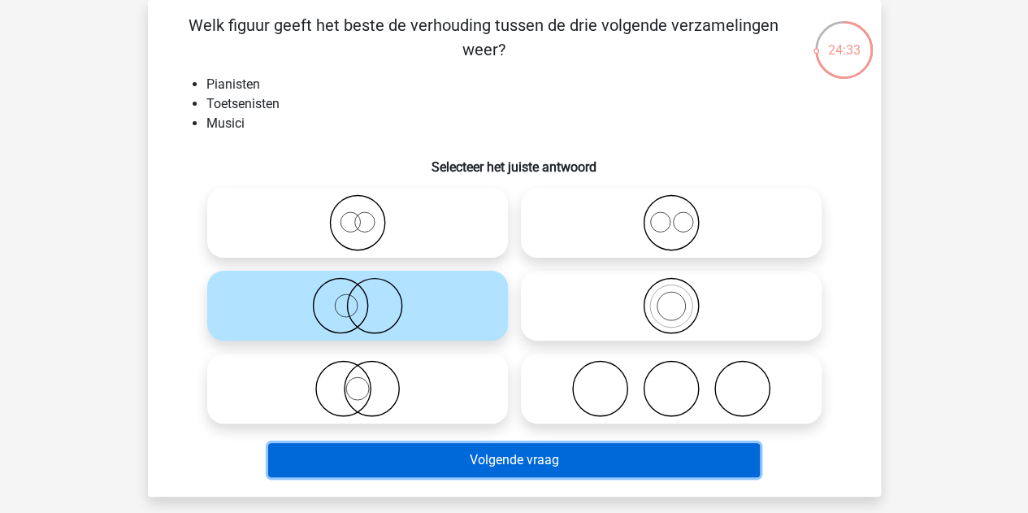
click at [372, 460] on button "Volgende vraag" at bounding box center [514, 460] width 492 height 34
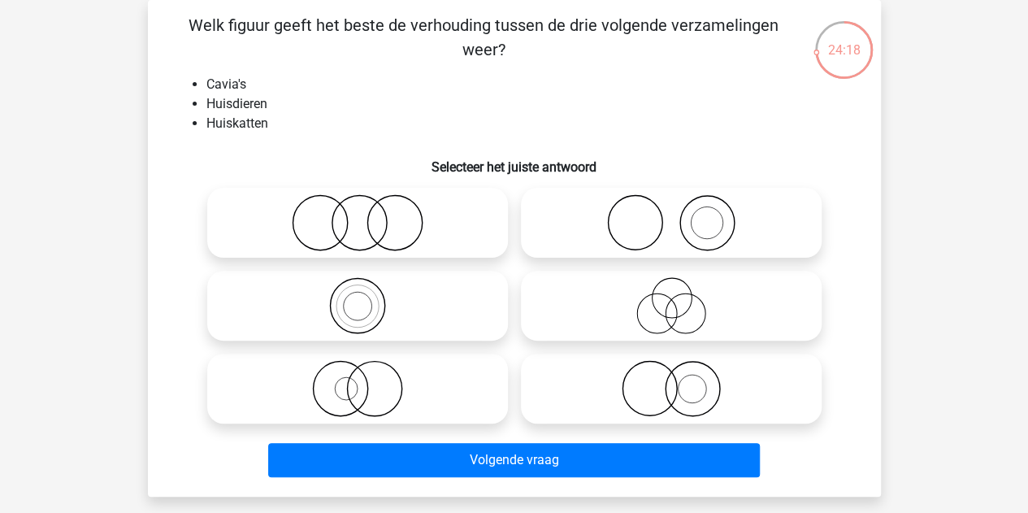
click at [345, 220] on icon at bounding box center [358, 222] width 288 height 57
click at [358, 215] on input "radio" at bounding box center [363, 209] width 11 height 11
radio input "true"
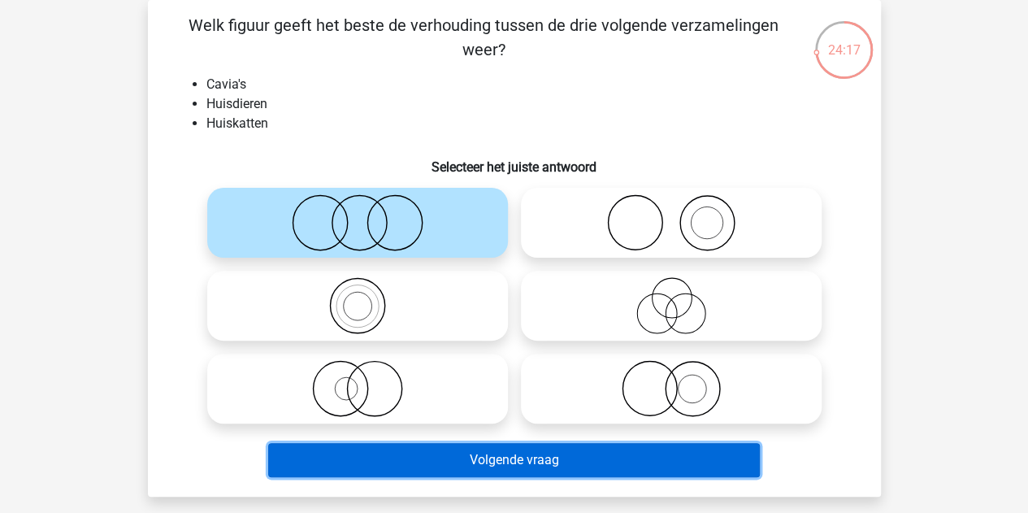
click at [491, 461] on button "Volgende vraag" at bounding box center [514, 460] width 492 height 34
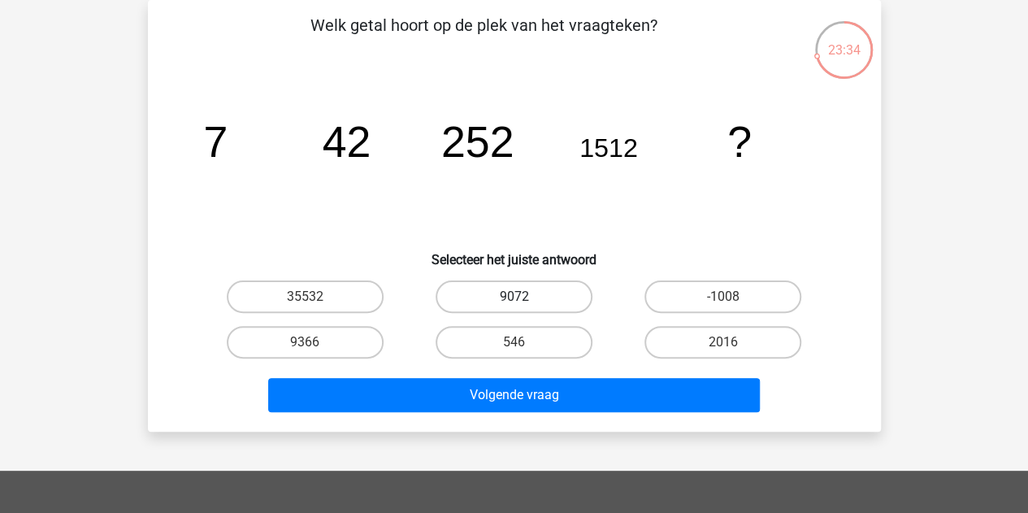
click at [515, 287] on label "9072" at bounding box center [514, 296] width 157 height 33
click at [515, 297] on input "9072" at bounding box center [519, 302] width 11 height 11
radio input "true"
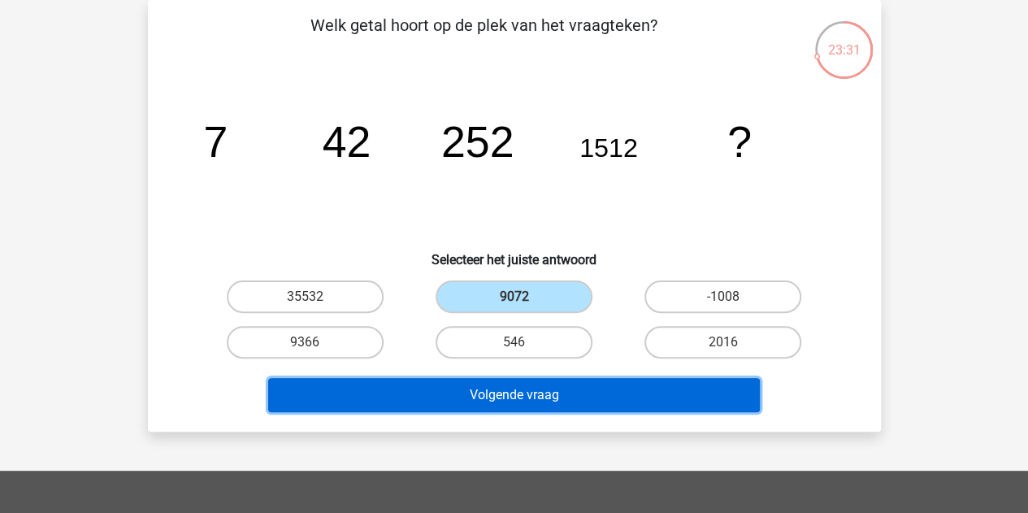
click at [468, 385] on button "Volgende vraag" at bounding box center [514, 395] width 492 height 34
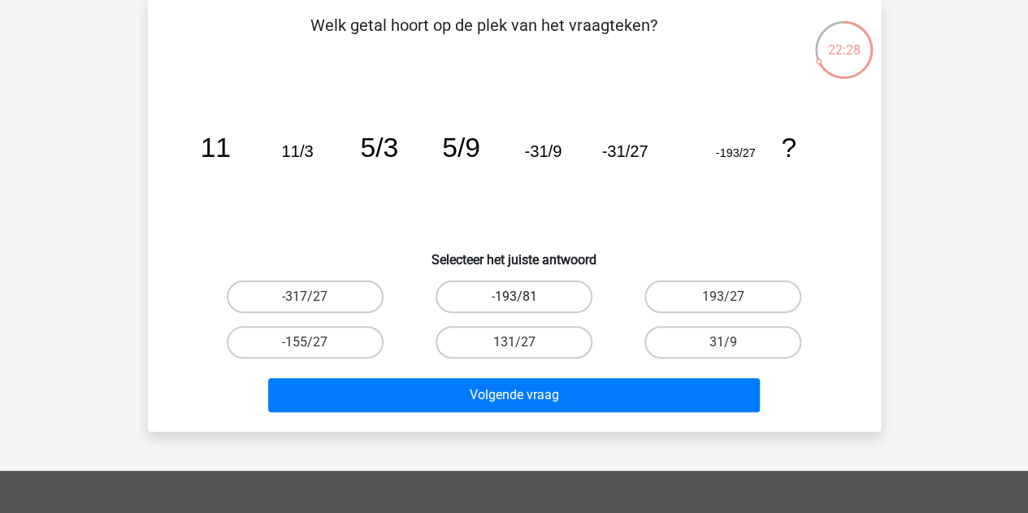
click at [529, 300] on label "-193/81" at bounding box center [514, 296] width 157 height 33
click at [524, 300] on input "-193/81" at bounding box center [519, 302] width 11 height 11
radio input "true"
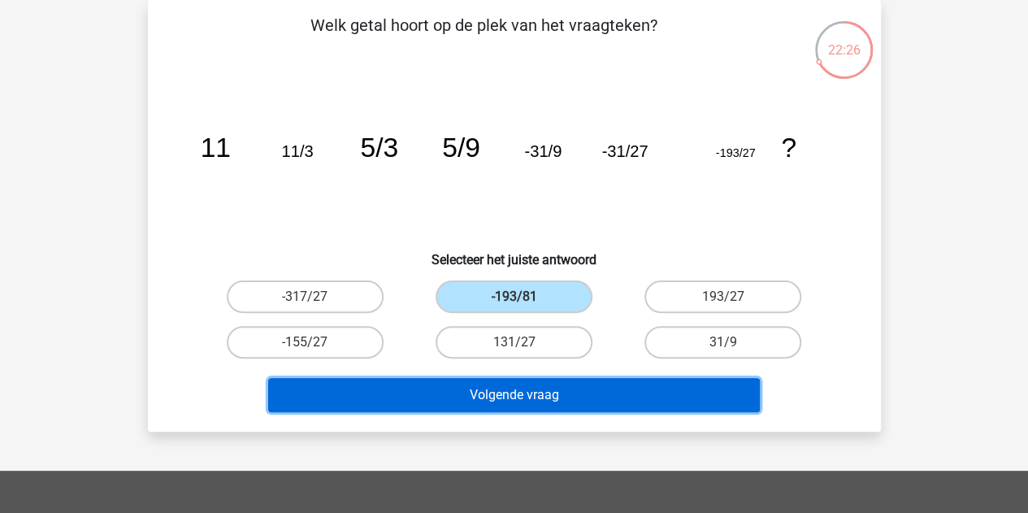
click at [527, 387] on button "Volgende vraag" at bounding box center [514, 395] width 492 height 34
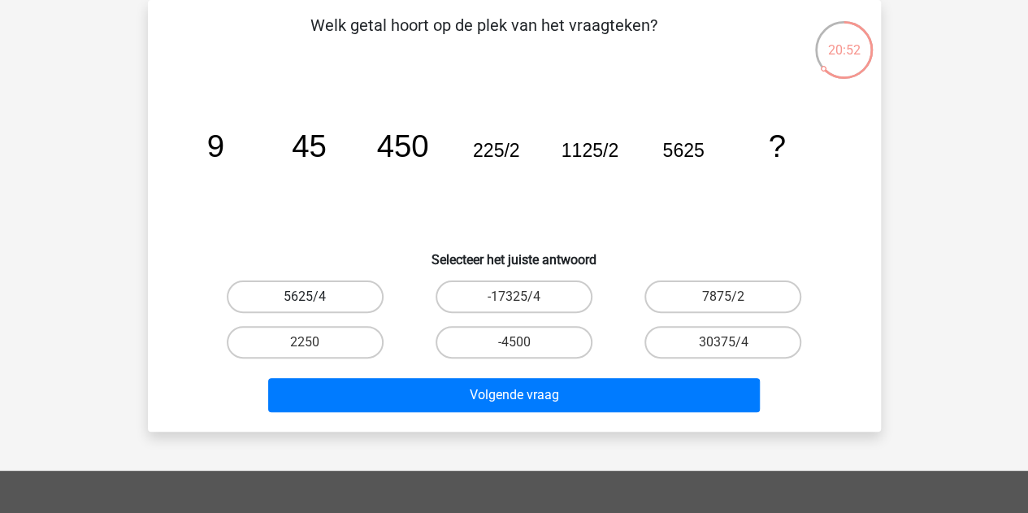
click at [333, 301] on label "5625/4" at bounding box center [305, 296] width 157 height 33
click at [315, 301] on input "5625/4" at bounding box center [310, 302] width 11 height 11
radio input "true"
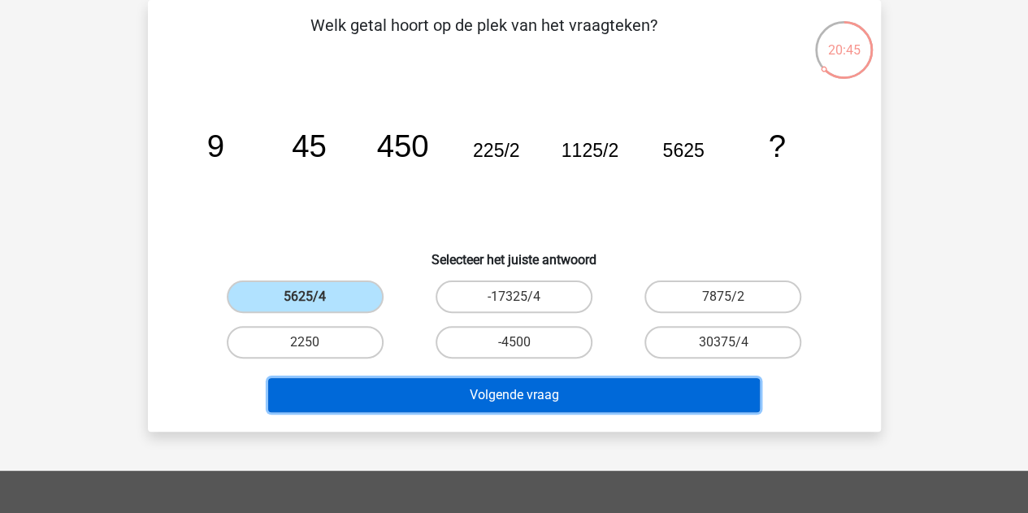
click at [392, 399] on button "Volgende vraag" at bounding box center [514, 395] width 492 height 34
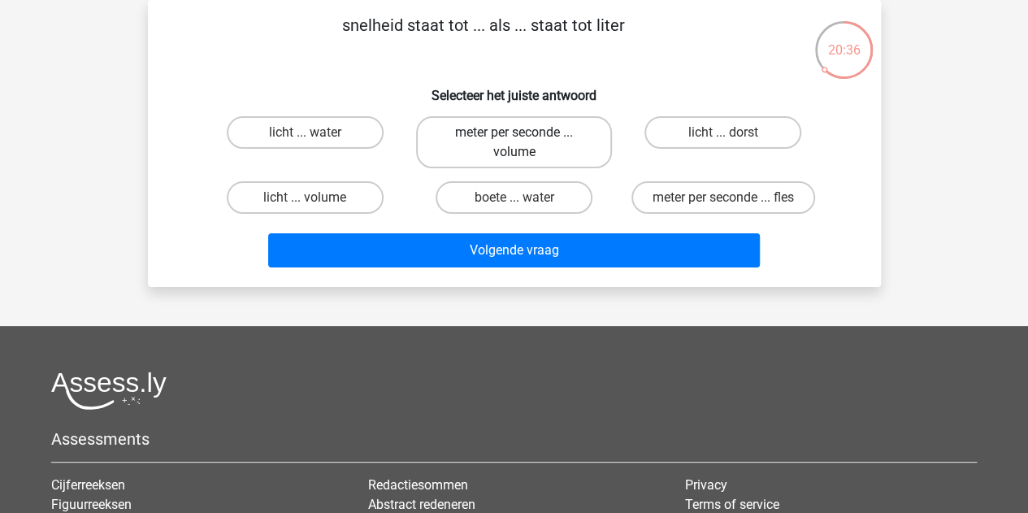
click at [480, 146] on label "meter per seconde ... volume" at bounding box center [514, 142] width 196 height 52
click at [514, 143] on input "meter per seconde ... volume" at bounding box center [519, 138] width 11 height 11
radio input "true"
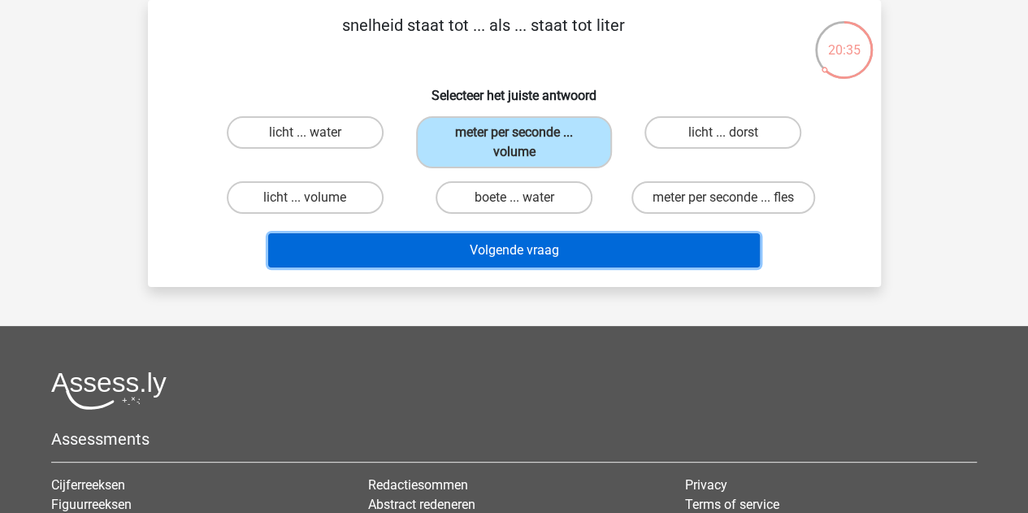
click at [449, 244] on button "Volgende vraag" at bounding box center [514, 250] width 492 height 34
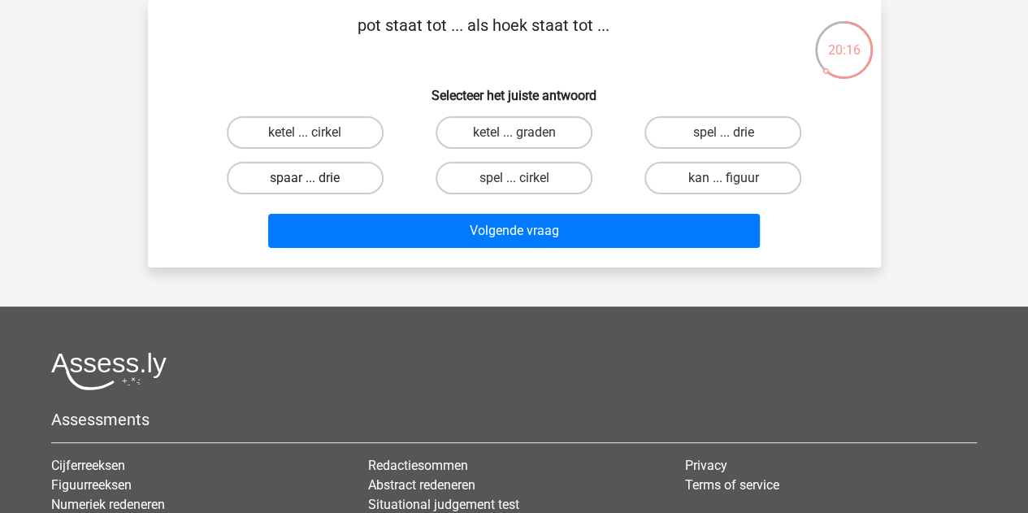
click at [333, 172] on label "spaar ... drie" at bounding box center [305, 178] width 157 height 33
click at [315, 178] on input "spaar ... drie" at bounding box center [310, 183] width 11 height 11
radio input "true"
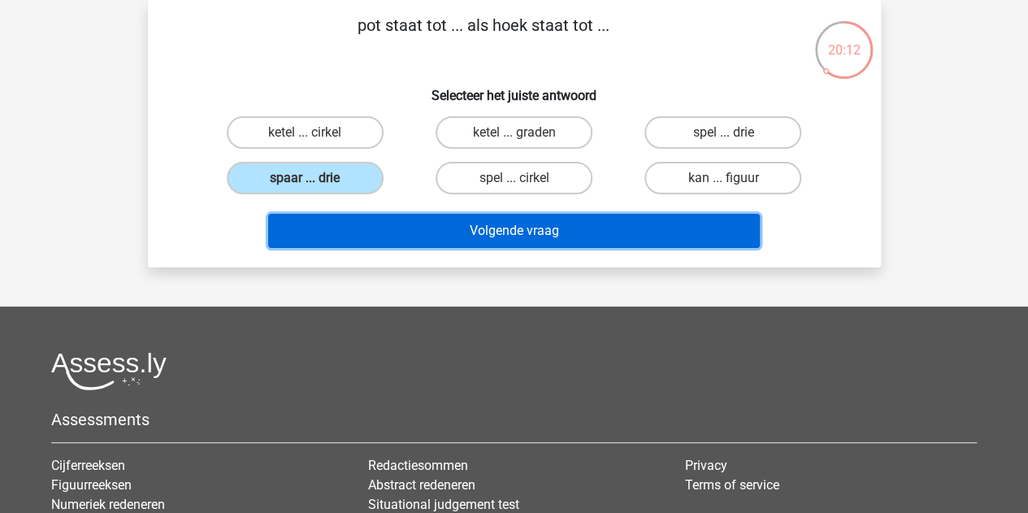
click at [420, 232] on button "Volgende vraag" at bounding box center [514, 231] width 492 height 34
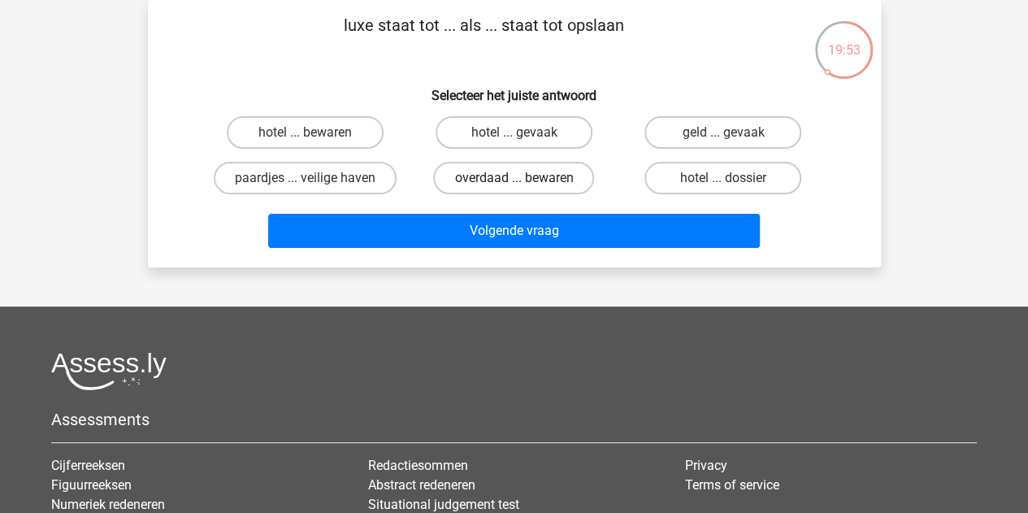
click at [499, 183] on label "overdaad ... bewaren" at bounding box center [513, 178] width 161 height 33
click at [514, 183] on input "overdaad ... bewaren" at bounding box center [519, 183] width 11 height 11
radio input "true"
click at [498, 207] on div "Volgende vraag" at bounding box center [514, 228] width 681 height 54
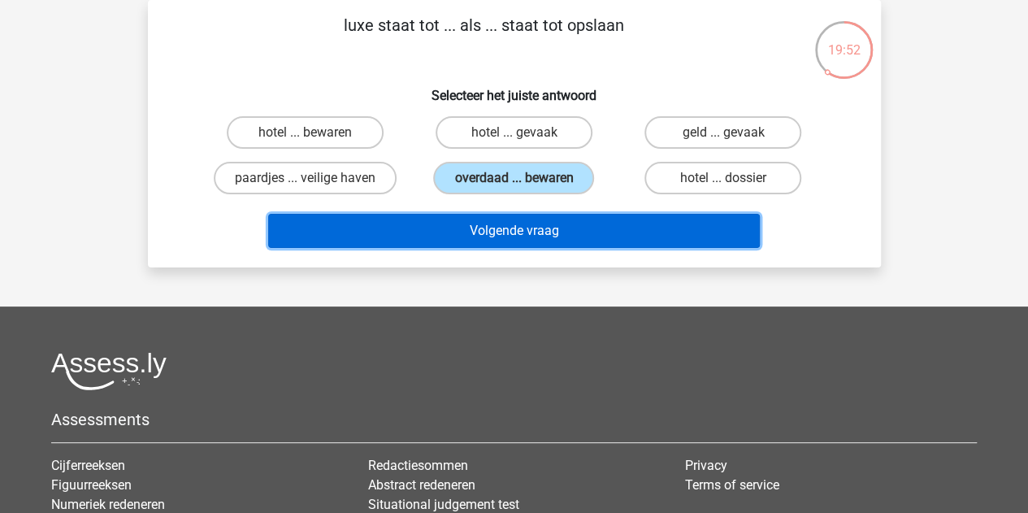
click at [489, 228] on button "Volgende vraag" at bounding box center [514, 231] width 492 height 34
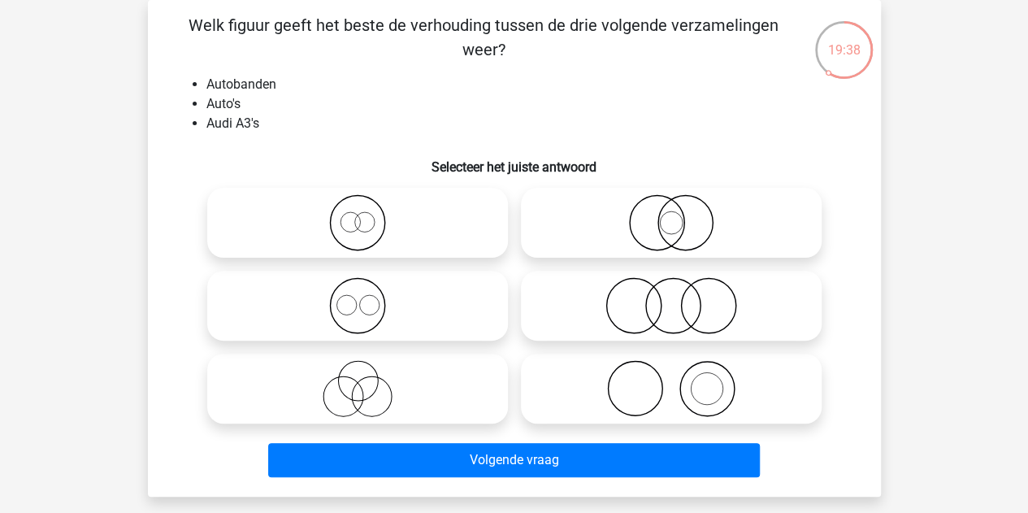
click at [587, 384] on icon at bounding box center [672, 388] width 288 height 57
click at [672, 380] on input "radio" at bounding box center [677, 375] width 11 height 11
radio input "true"
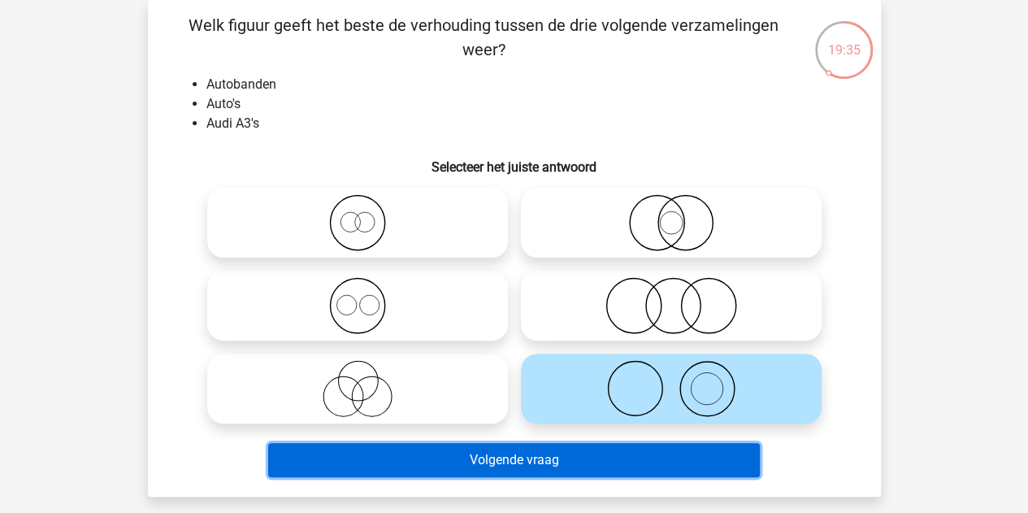
click at [520, 459] on button "Volgende vraag" at bounding box center [514, 460] width 492 height 34
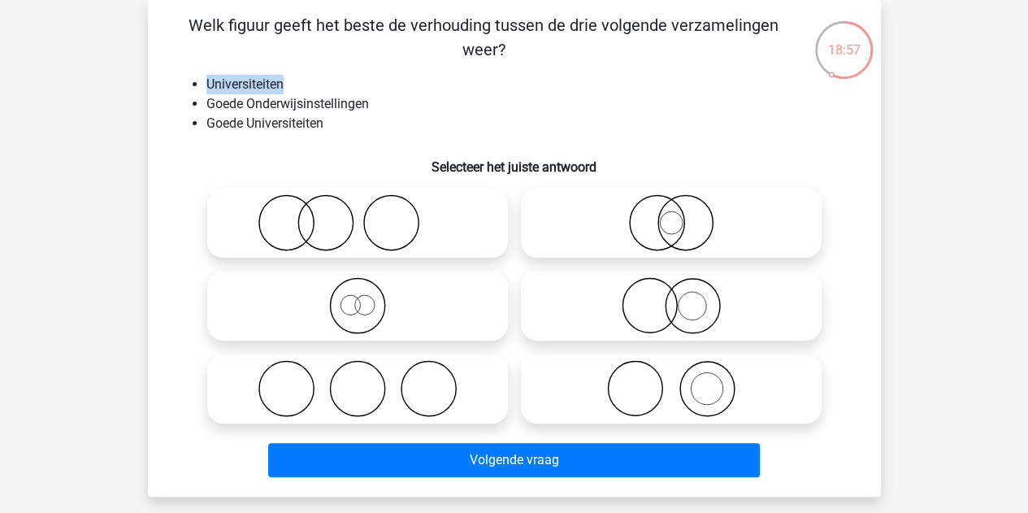
drag, startPoint x: 209, startPoint y: 85, endPoint x: 317, endPoint y: 93, distance: 108.5
click at [317, 93] on ul "Universiteiten Goede Onderwijsinstellingen Goede Universiteiten" at bounding box center [514, 104] width 681 height 59
click at [317, 94] on li "Goede Onderwijsinstellingen" at bounding box center [531, 104] width 649 height 20
click at [340, 110] on li "Goede Onderwijsinstellingen" at bounding box center [531, 104] width 649 height 20
click at [315, 111] on li "Goede Onderwijsinstellingen" at bounding box center [531, 104] width 649 height 20
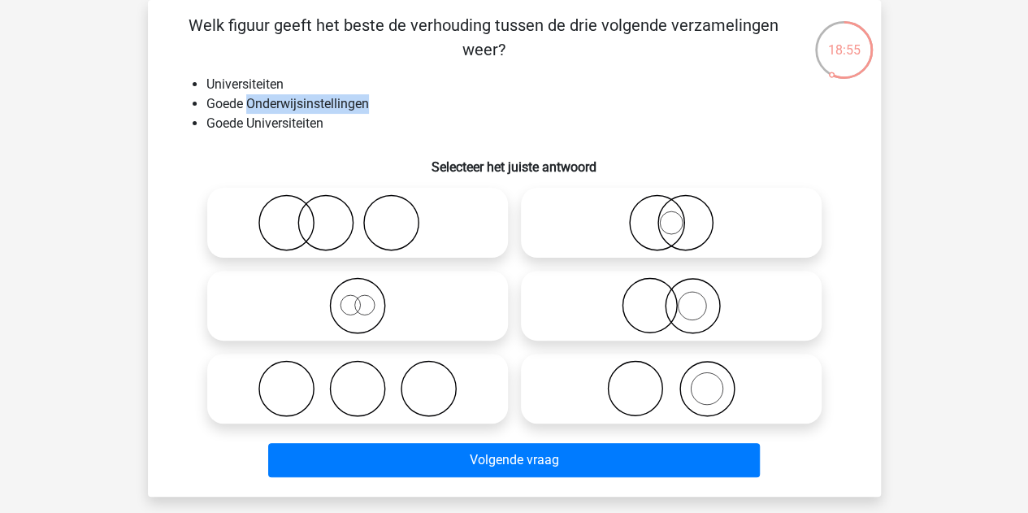
click at [315, 111] on li "Goede Onderwijsinstellingen" at bounding box center [531, 104] width 649 height 20
click at [249, 107] on li "Goede Onderwijsinstellingen" at bounding box center [531, 104] width 649 height 20
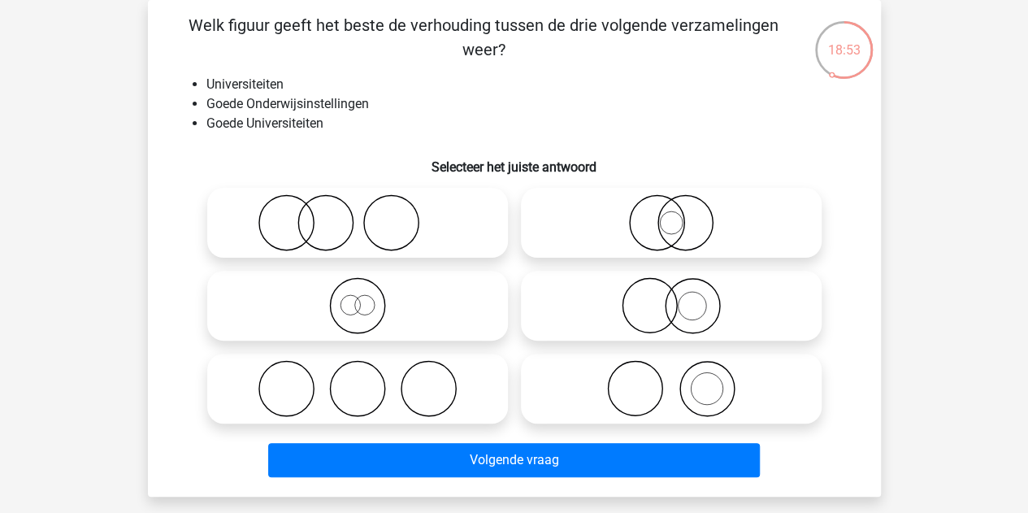
click at [280, 115] on li "Goede Universiteiten" at bounding box center [531, 124] width 649 height 20
click at [655, 315] on icon at bounding box center [672, 305] width 288 height 57
click at [672, 298] on input "radio" at bounding box center [677, 292] width 11 height 11
radio input "true"
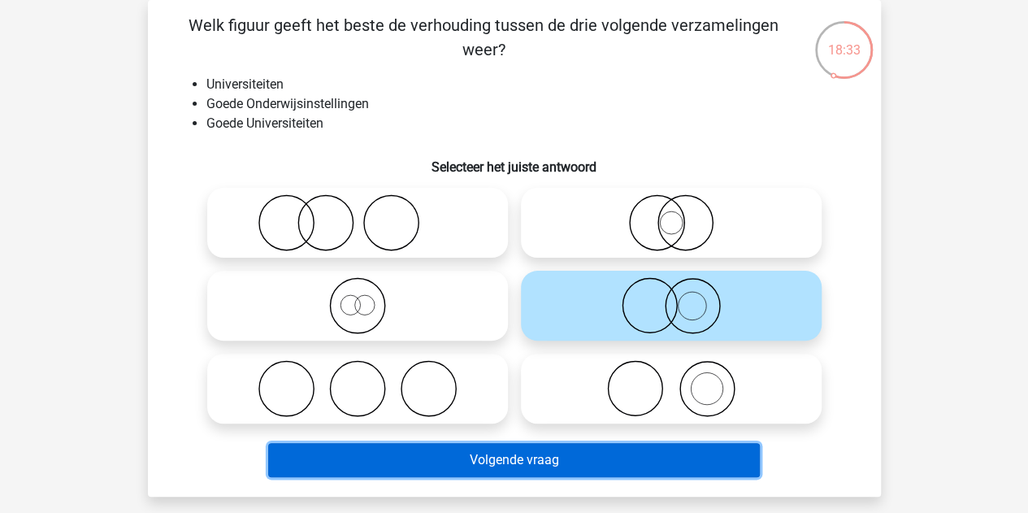
click at [389, 455] on button "Volgende vraag" at bounding box center [514, 460] width 492 height 34
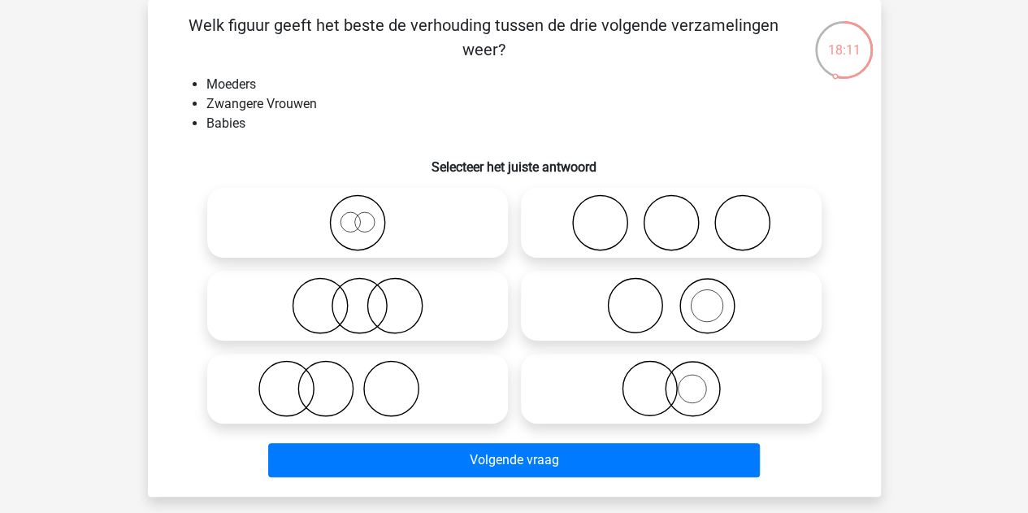
click at [637, 217] on icon at bounding box center [672, 222] width 288 height 57
click at [672, 215] on input "radio" at bounding box center [677, 209] width 11 height 11
radio input "true"
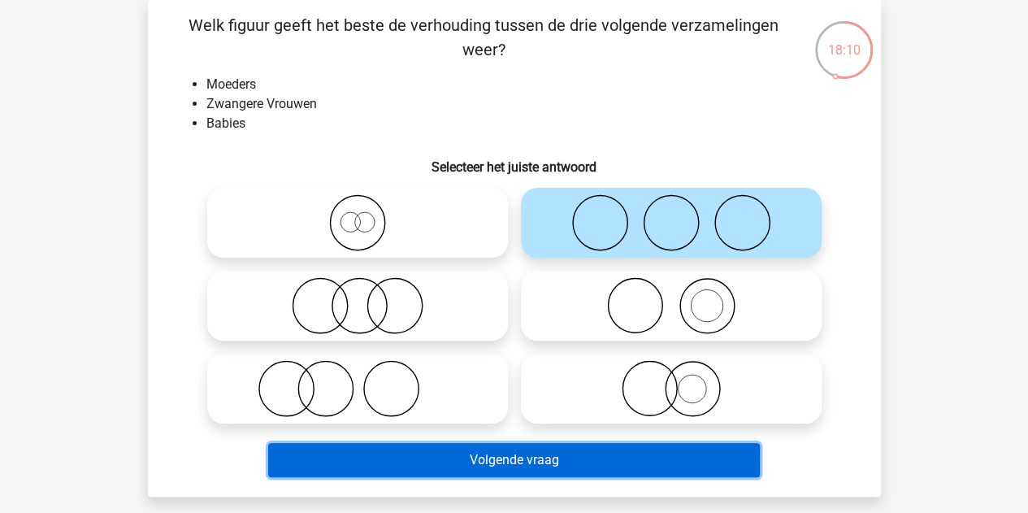
click at [400, 472] on button "Volgende vraag" at bounding box center [514, 460] width 492 height 34
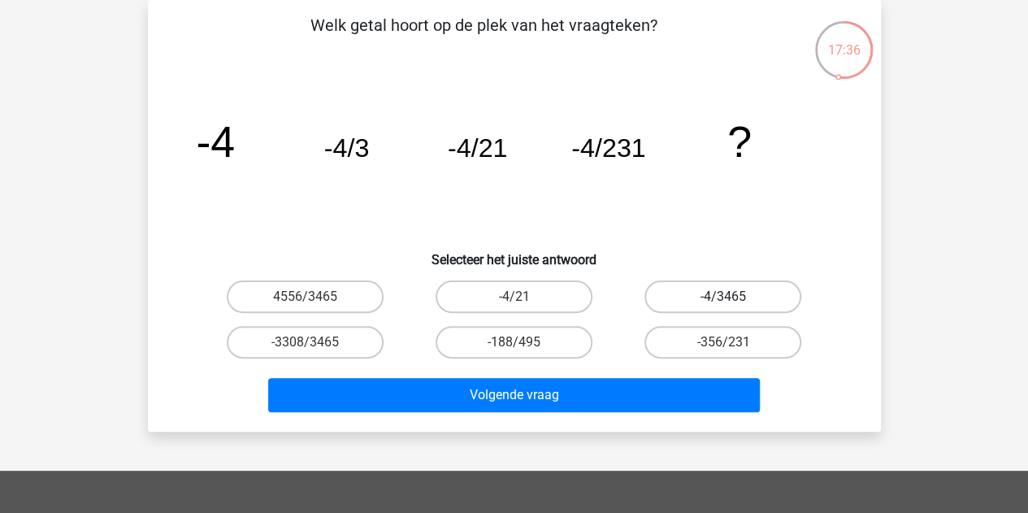
click at [676, 296] on label "-4/3465" at bounding box center [723, 296] width 157 height 33
click at [724, 297] on input "-4/3465" at bounding box center [729, 302] width 11 height 11
radio input "true"
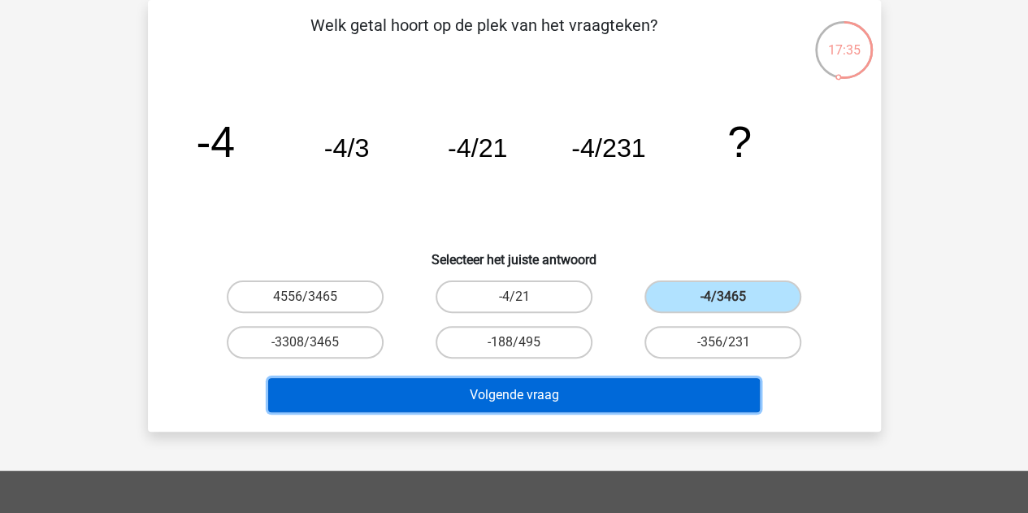
click at [513, 402] on button "Volgende vraag" at bounding box center [514, 395] width 492 height 34
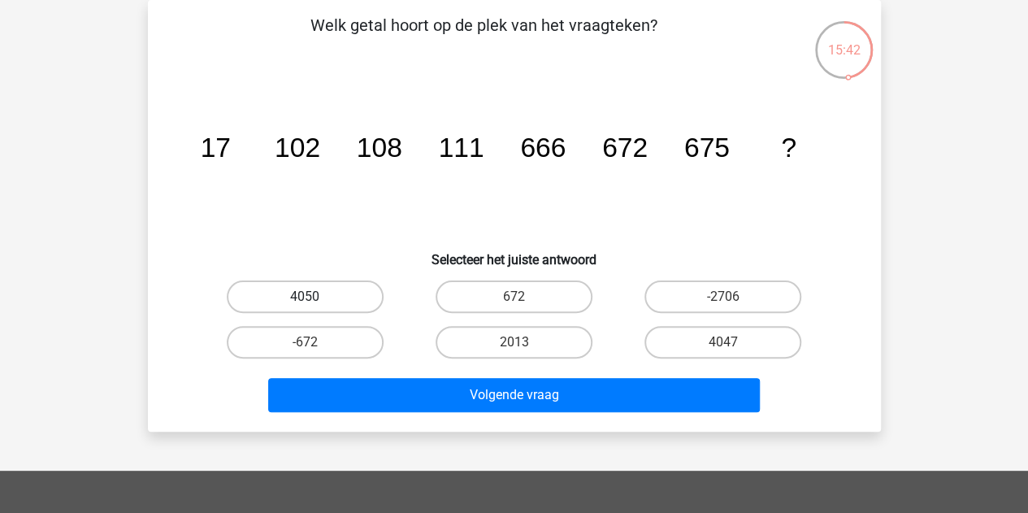
click at [338, 298] on label "4050" at bounding box center [305, 296] width 157 height 33
click at [315, 298] on input "4050" at bounding box center [310, 302] width 11 height 11
radio input "true"
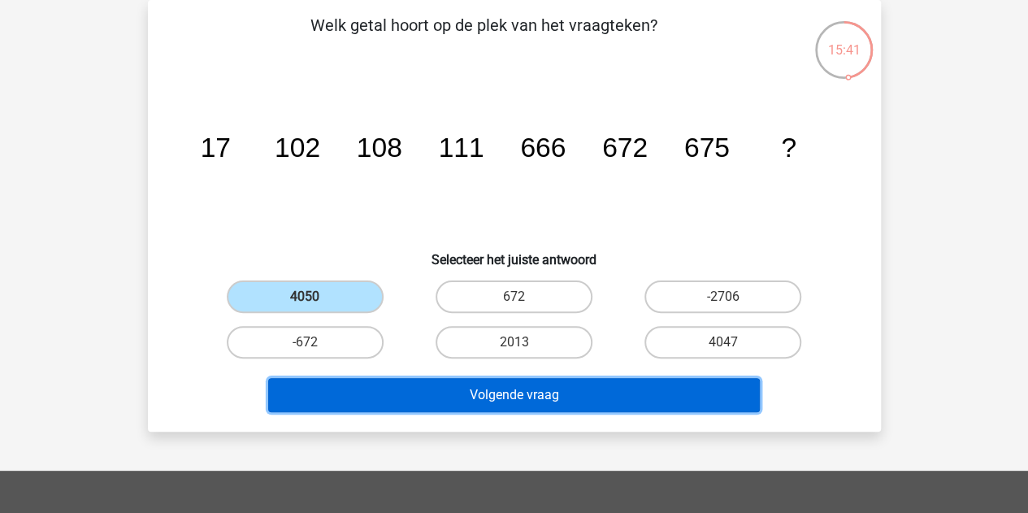
click at [443, 380] on button "Volgende vraag" at bounding box center [514, 395] width 492 height 34
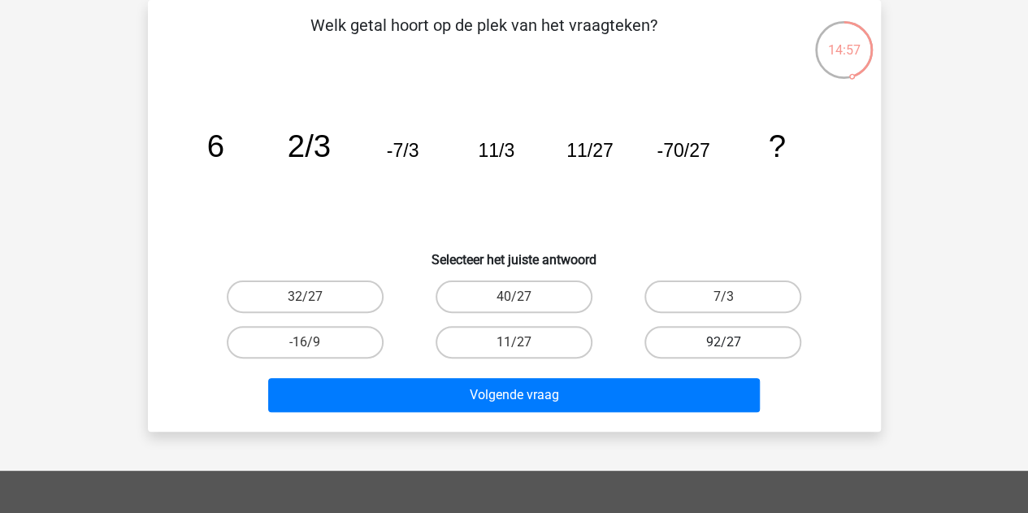
click at [712, 348] on label "92/27" at bounding box center [723, 342] width 157 height 33
click at [724, 348] on input "92/27" at bounding box center [729, 347] width 11 height 11
radio input "true"
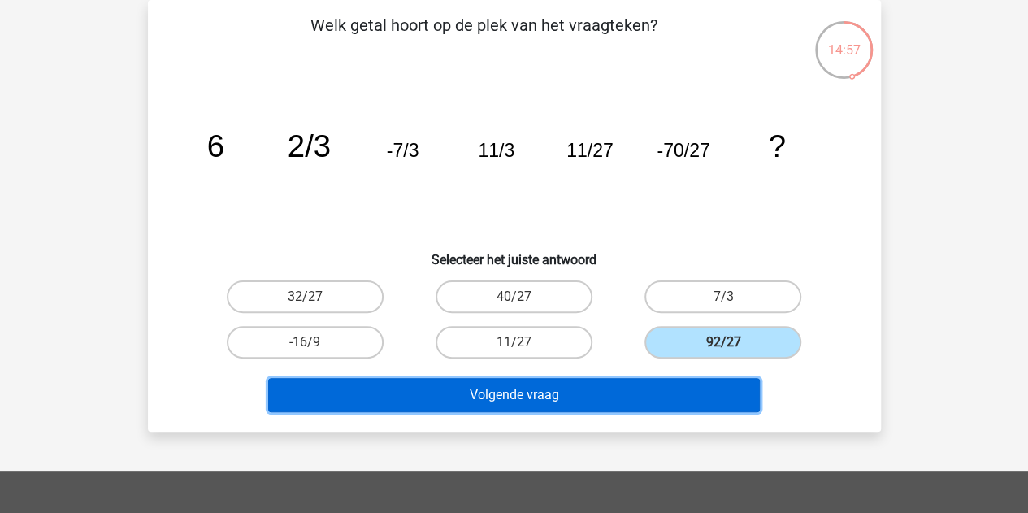
click at [524, 393] on button "Volgende vraag" at bounding box center [514, 395] width 492 height 34
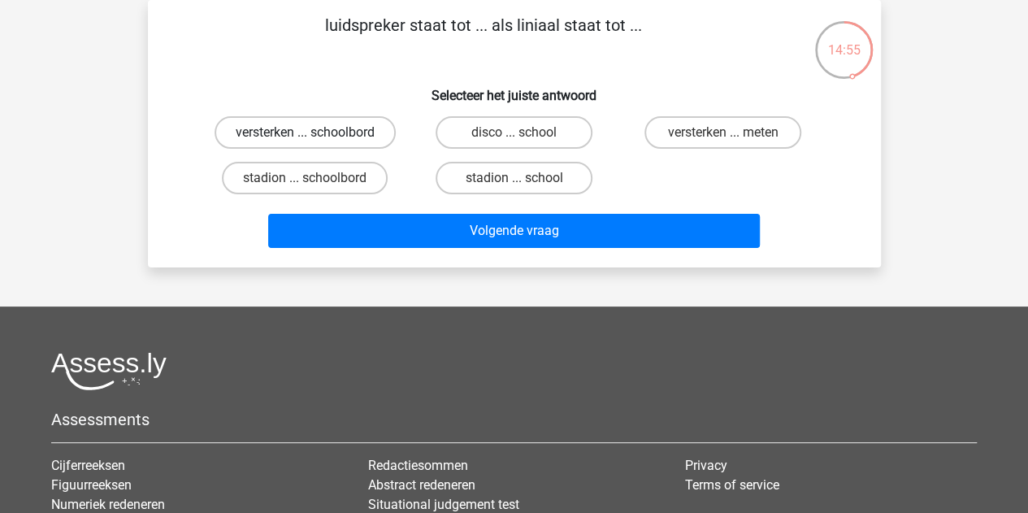
click at [269, 133] on label "versterken ... schoolbord" at bounding box center [305, 132] width 181 height 33
click at [305, 133] on input "versterken ... schoolbord" at bounding box center [310, 138] width 11 height 11
radio input "true"
click at [699, 126] on label "versterken ... meten" at bounding box center [723, 132] width 157 height 33
click at [724, 133] on input "versterken ... meten" at bounding box center [729, 138] width 11 height 11
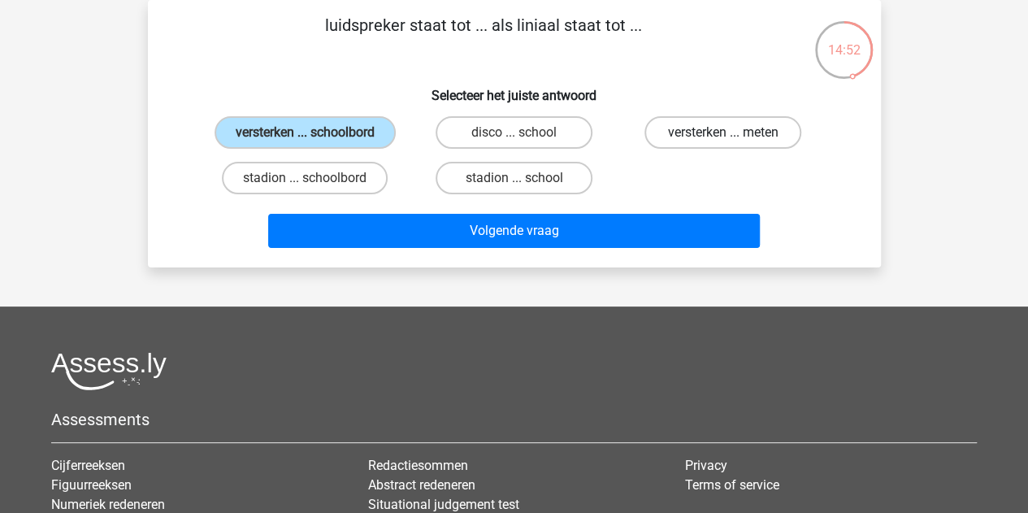
radio input "true"
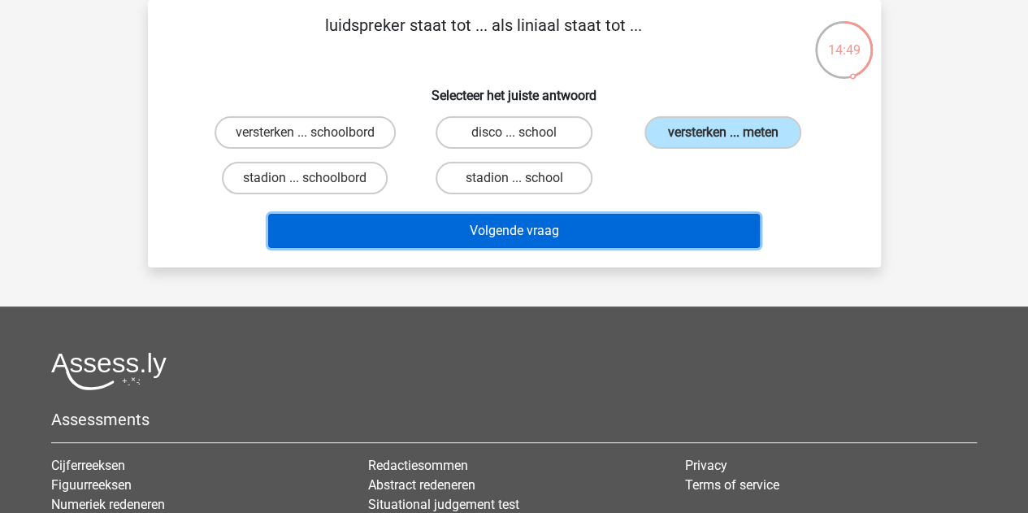
click at [493, 220] on button "Volgende vraag" at bounding box center [514, 231] width 492 height 34
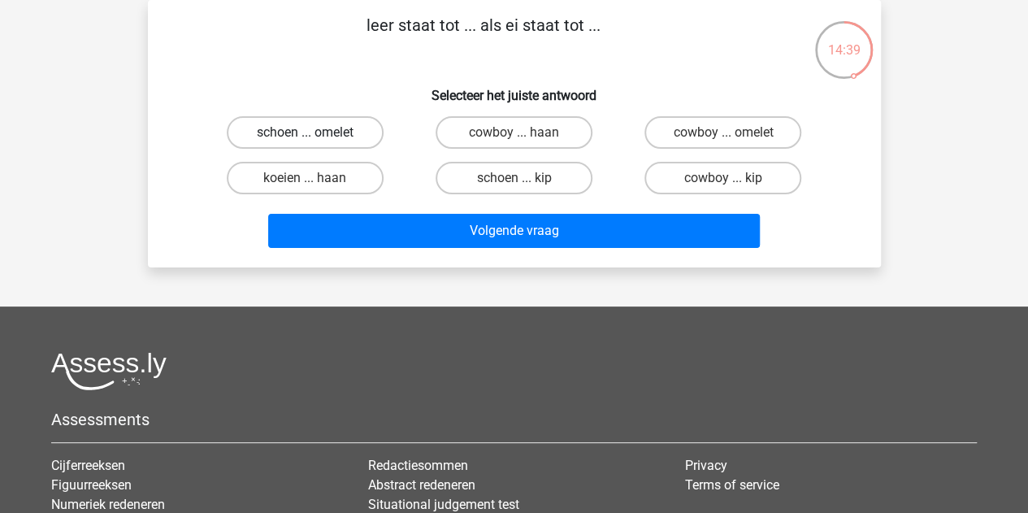
click at [341, 140] on label "schoen ... omelet" at bounding box center [305, 132] width 157 height 33
click at [315, 140] on input "schoen ... omelet" at bounding box center [310, 138] width 11 height 11
radio input "true"
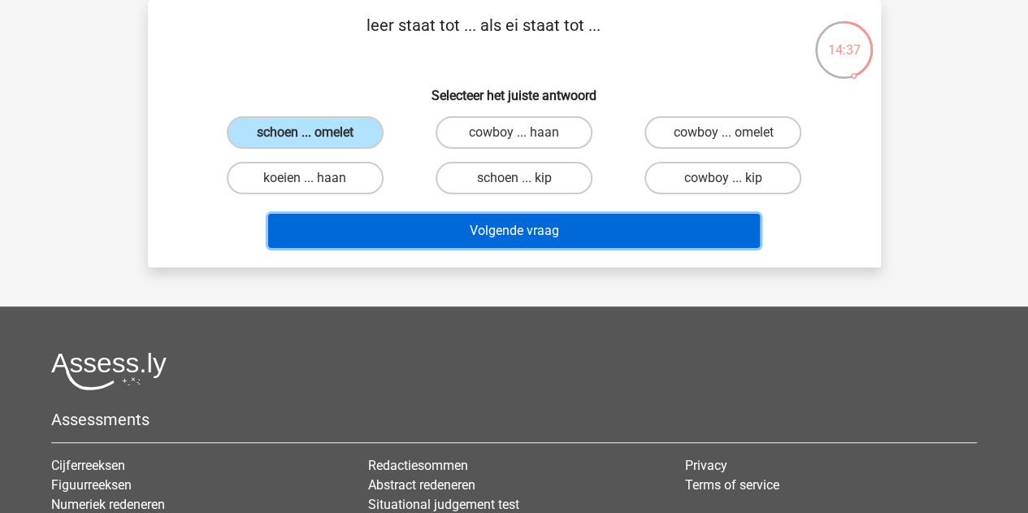
click at [416, 224] on button "Volgende vraag" at bounding box center [514, 231] width 492 height 34
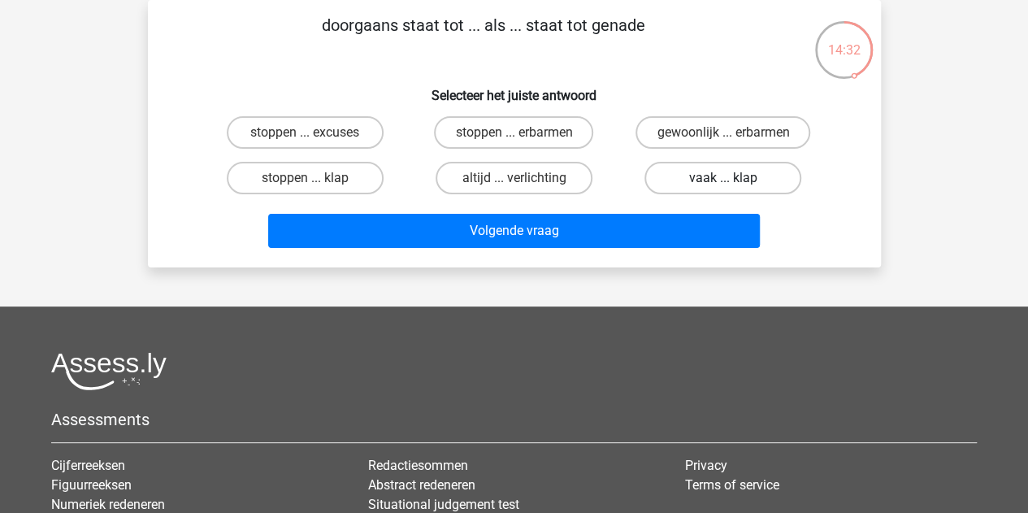
click at [705, 176] on label "vaak ... klap" at bounding box center [723, 178] width 157 height 33
click at [724, 178] on input "vaak ... klap" at bounding box center [729, 183] width 11 height 11
radio input "true"
click at [685, 133] on label "gewoonlijk ... erbarmen" at bounding box center [723, 132] width 175 height 33
click at [724, 133] on input "gewoonlijk ... erbarmen" at bounding box center [729, 138] width 11 height 11
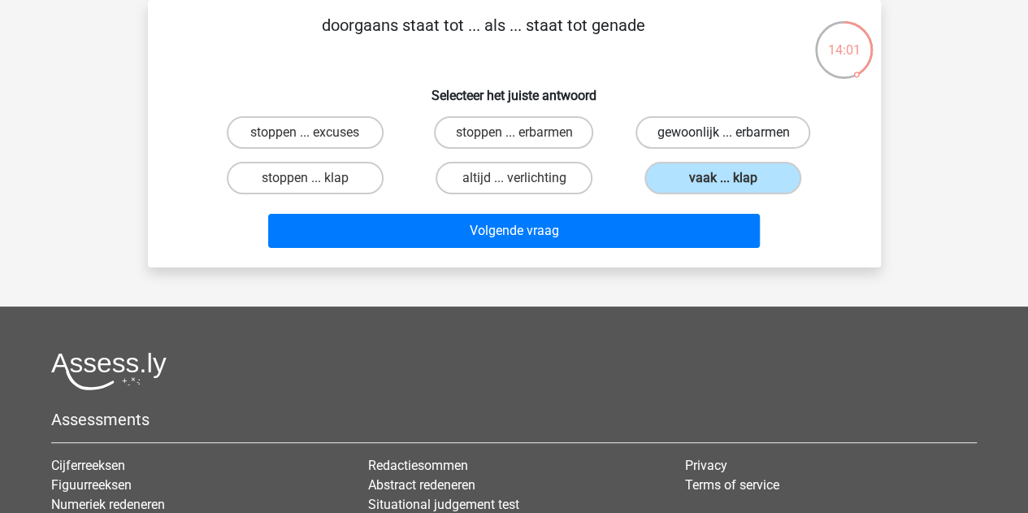
radio input "true"
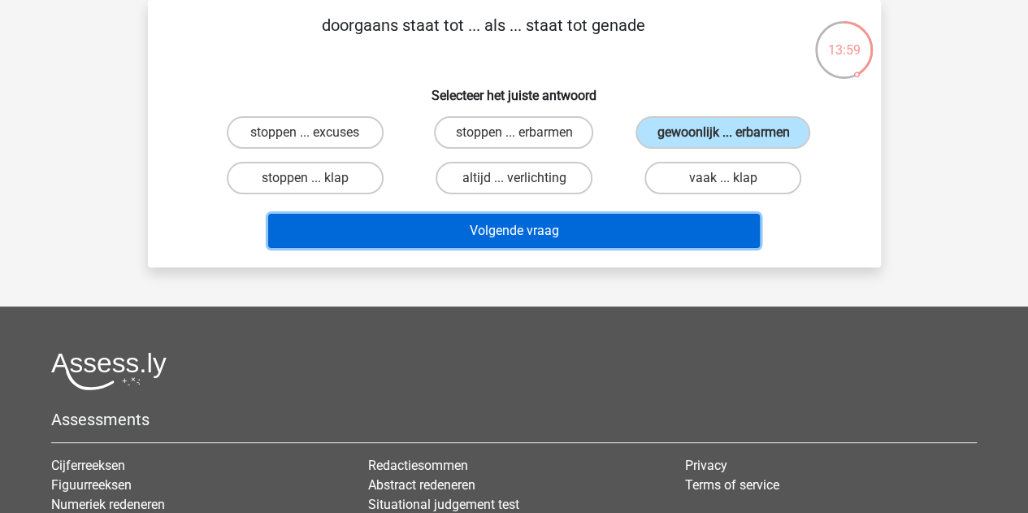
click at [537, 221] on button "Volgende vraag" at bounding box center [514, 231] width 492 height 34
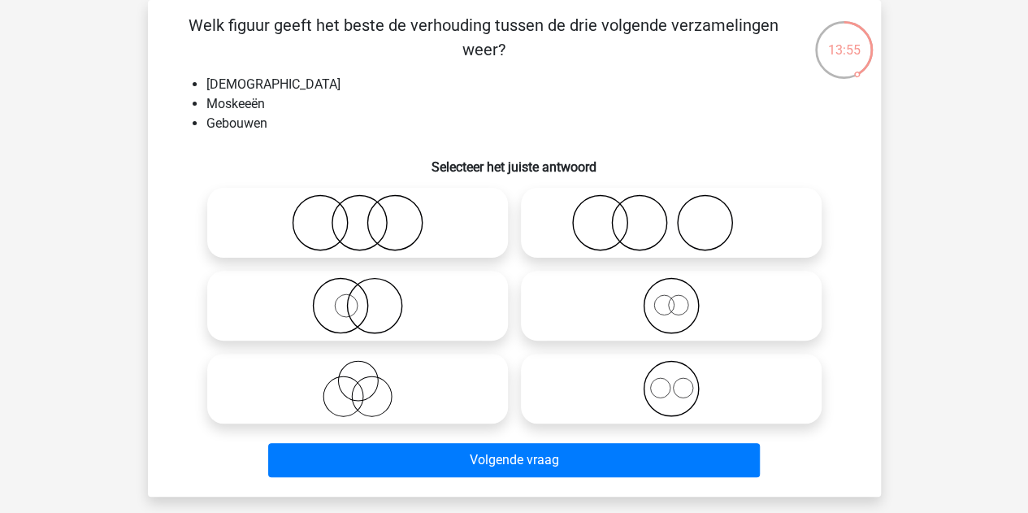
click at [586, 424] on label at bounding box center [671, 389] width 301 height 70
click at [672, 380] on input "radio" at bounding box center [677, 375] width 11 height 11
radio input "true"
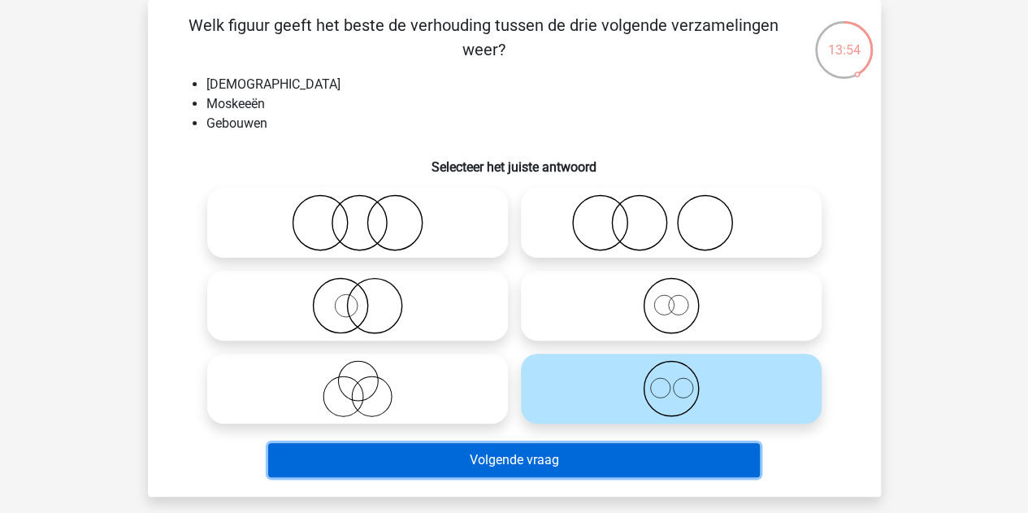
click at [519, 466] on button "Volgende vraag" at bounding box center [514, 460] width 492 height 34
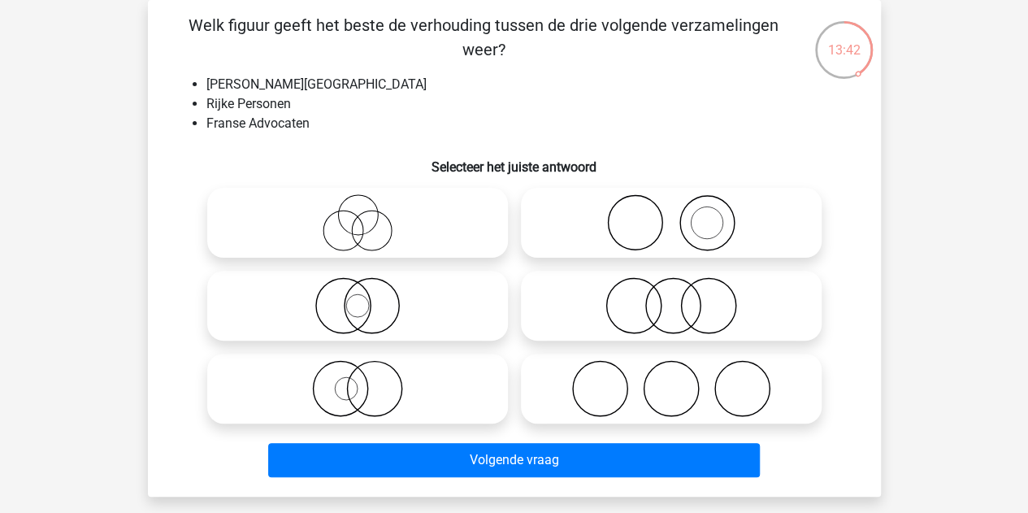
click at [634, 319] on icon at bounding box center [672, 305] width 288 height 57
click at [672, 298] on input "radio" at bounding box center [677, 292] width 11 height 11
radio input "true"
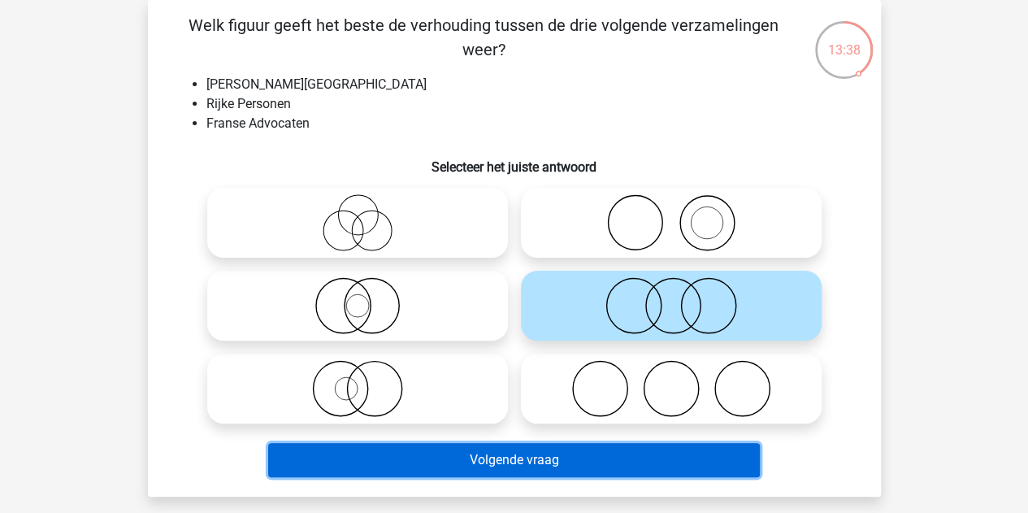
click at [471, 464] on button "Volgende vraag" at bounding box center [514, 460] width 492 height 34
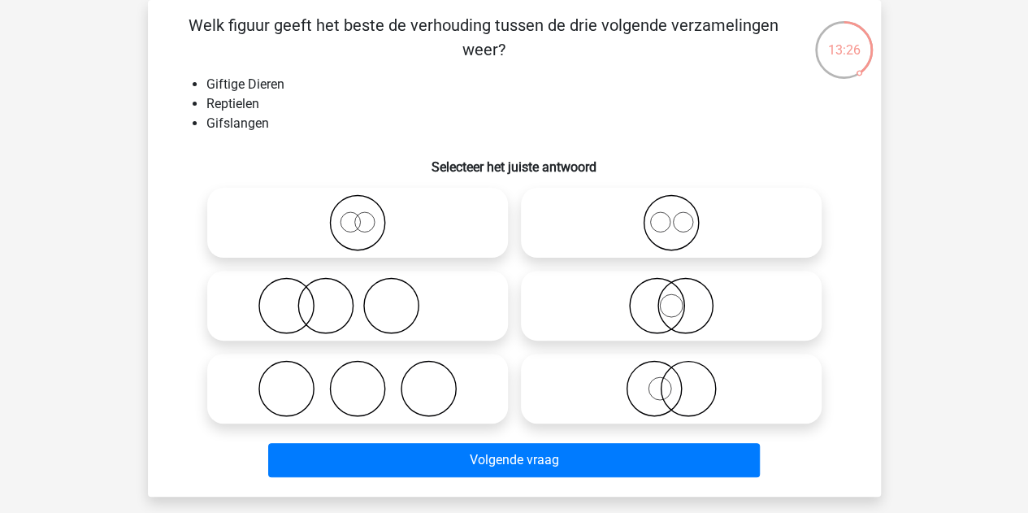
click at [642, 379] on icon at bounding box center [672, 388] width 288 height 57
click at [672, 379] on input "radio" at bounding box center [677, 375] width 11 height 11
radio input "true"
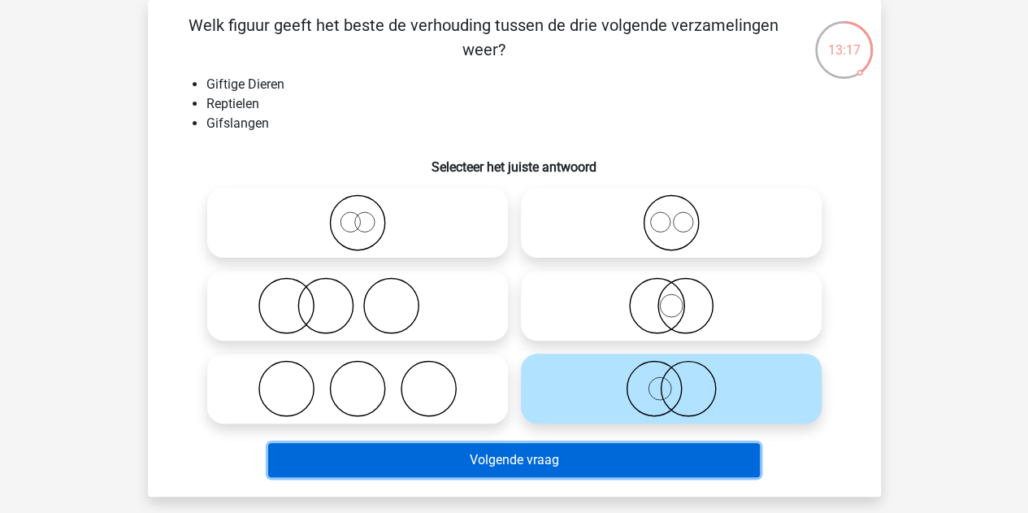
click at [631, 463] on button "Volgende vraag" at bounding box center [514, 460] width 492 height 34
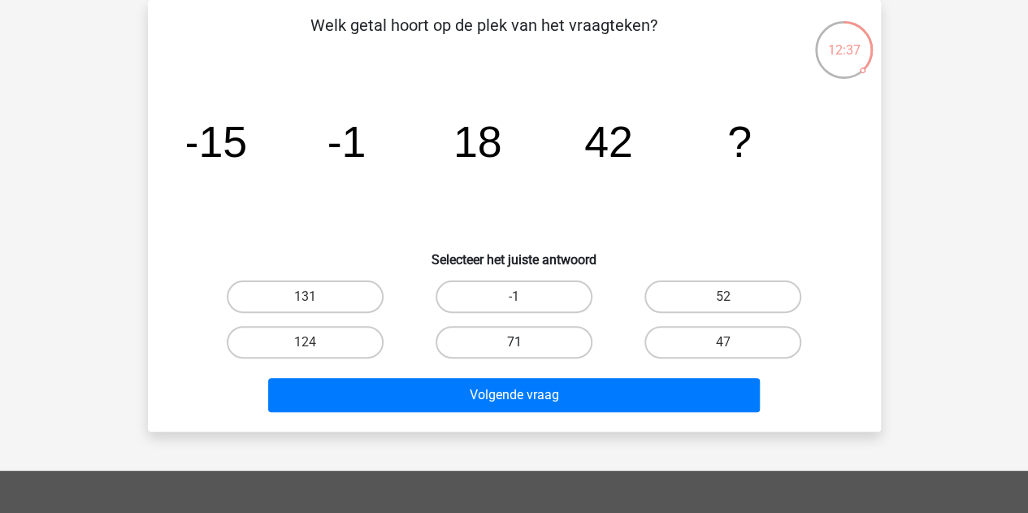
click at [447, 331] on label "71" at bounding box center [514, 342] width 157 height 33
click at [514, 342] on input "71" at bounding box center [519, 347] width 11 height 11
radio input "true"
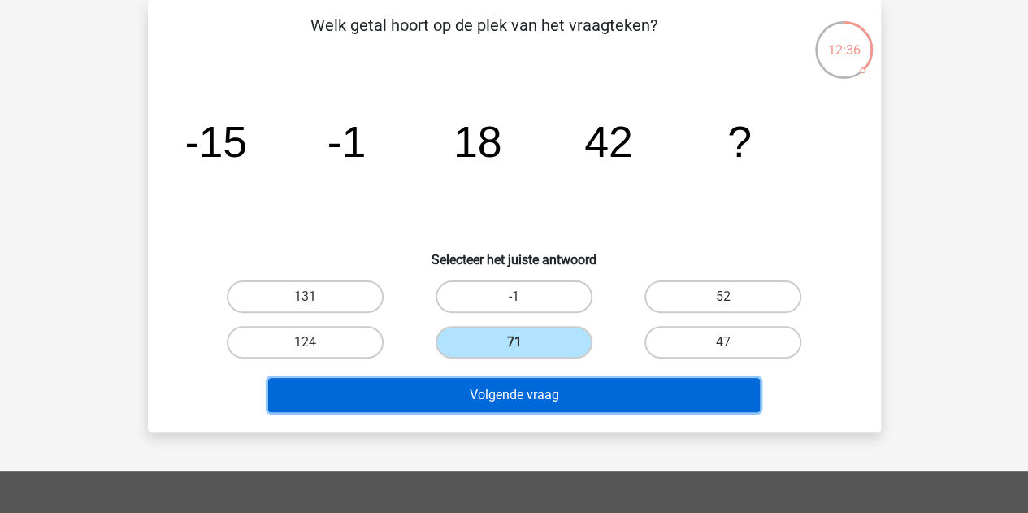
click at [457, 390] on button "Volgende vraag" at bounding box center [514, 395] width 492 height 34
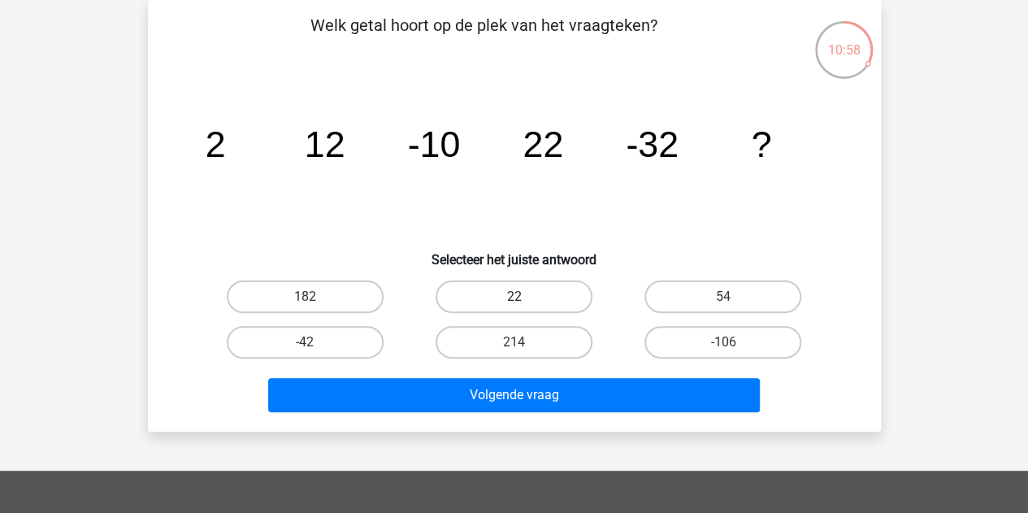
click at [491, 295] on label "22" at bounding box center [514, 296] width 157 height 33
click at [514, 297] on input "22" at bounding box center [519, 302] width 11 height 11
radio input "true"
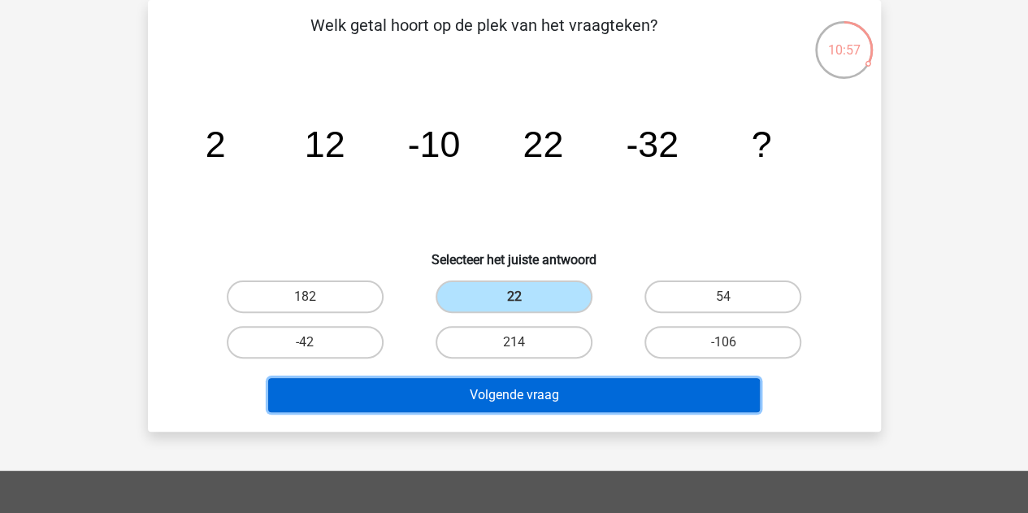
click at [502, 380] on button "Volgende vraag" at bounding box center [514, 395] width 492 height 34
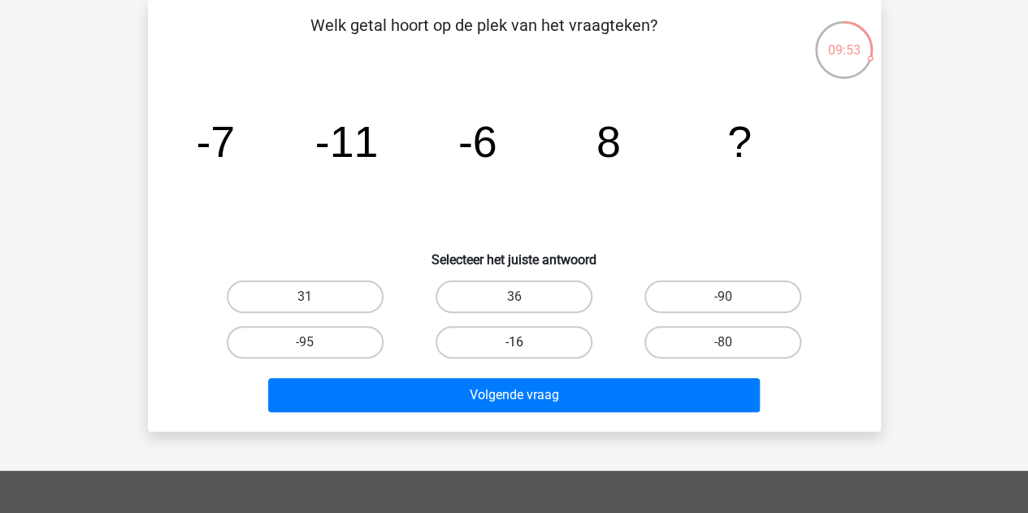
click at [549, 344] on label "-16" at bounding box center [514, 342] width 157 height 33
click at [524, 344] on input "-16" at bounding box center [519, 347] width 11 height 11
radio input "true"
click at [493, 300] on label "36" at bounding box center [514, 296] width 157 height 33
click at [514, 300] on input "36" at bounding box center [519, 302] width 11 height 11
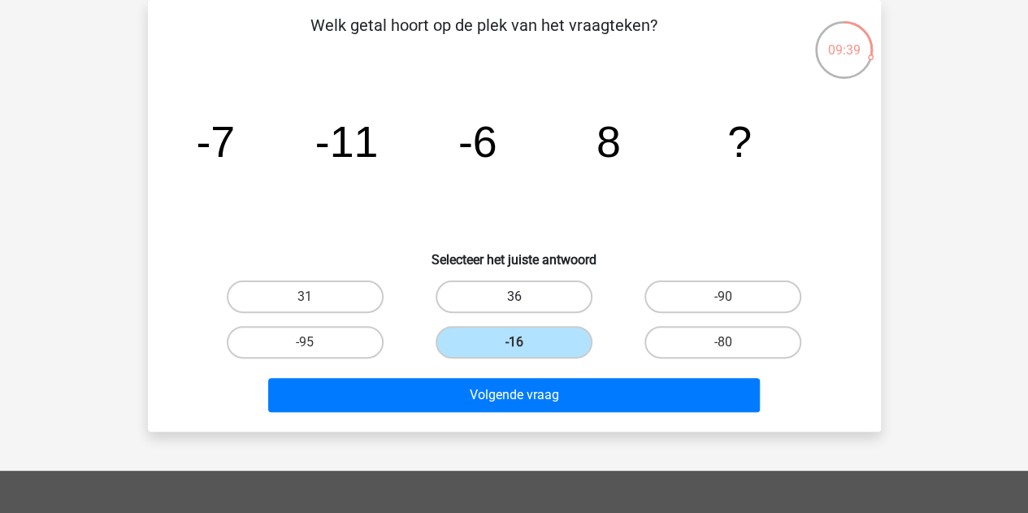
radio input "true"
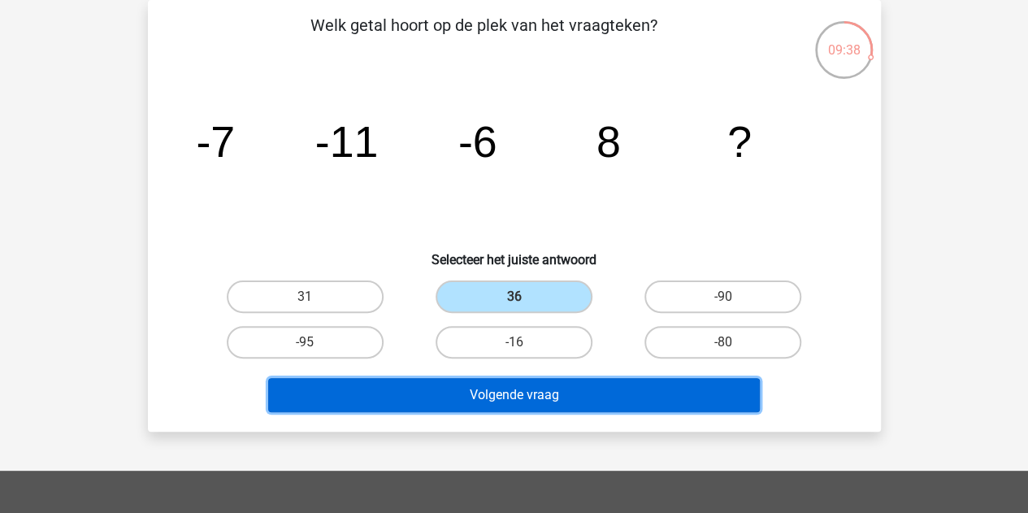
click at [480, 389] on button "Volgende vraag" at bounding box center [514, 395] width 492 height 34
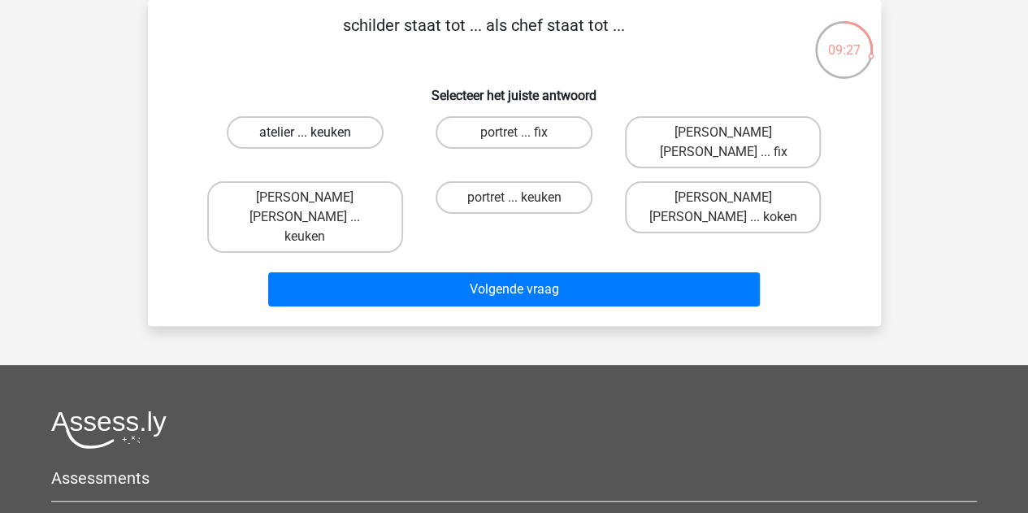
click at [359, 133] on label "atelier ... keuken" at bounding box center [305, 132] width 157 height 33
click at [315, 133] on input "atelier ... keuken" at bounding box center [310, 138] width 11 height 11
radio input "true"
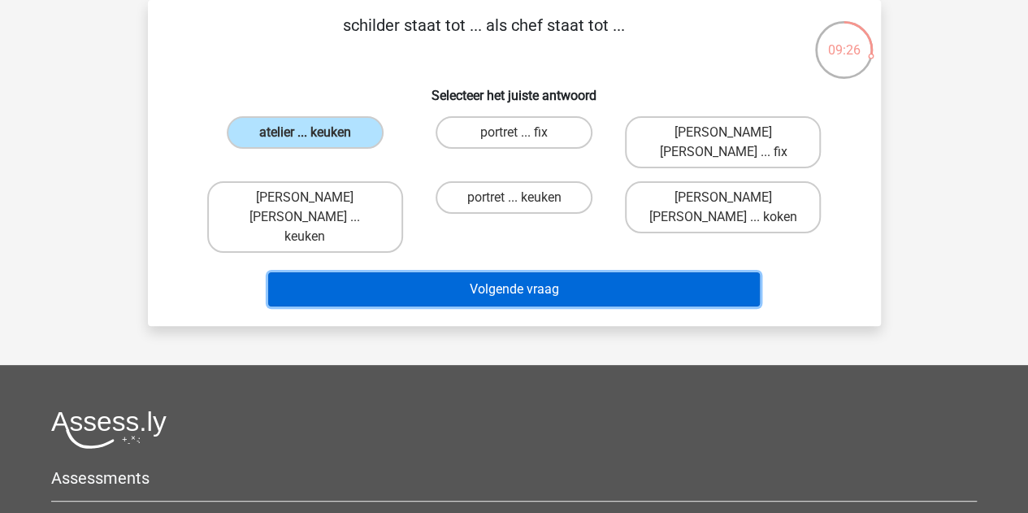
click at [424, 272] on button "Volgende vraag" at bounding box center [514, 289] width 492 height 34
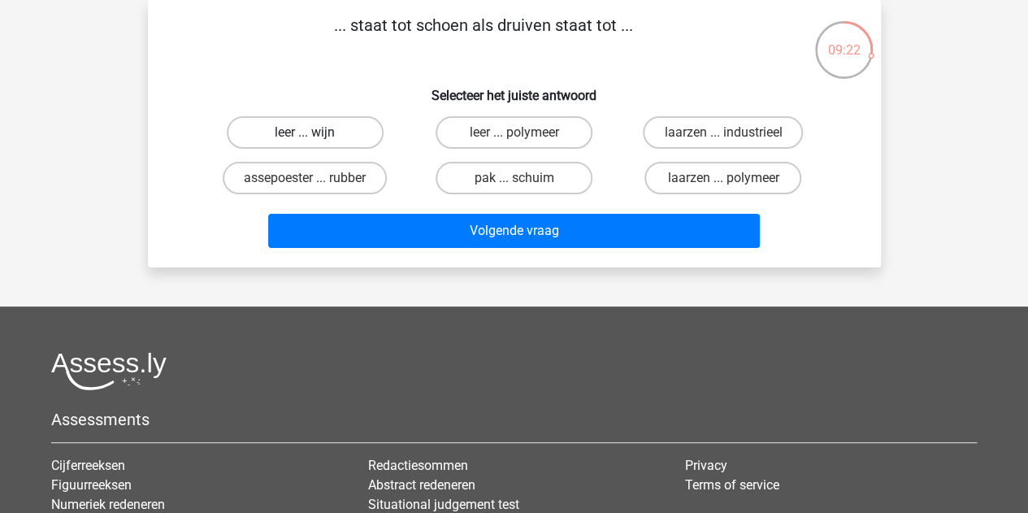
click at [346, 122] on label "leer ... wijn" at bounding box center [305, 132] width 157 height 33
click at [315, 133] on input "leer ... wijn" at bounding box center [310, 138] width 11 height 11
radio input "true"
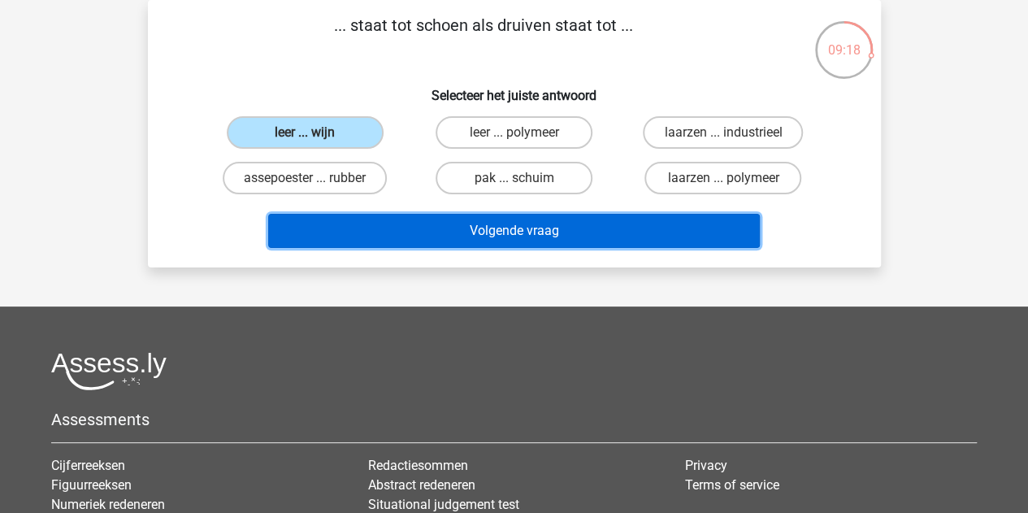
click at [467, 228] on button "Volgende vraag" at bounding box center [514, 231] width 492 height 34
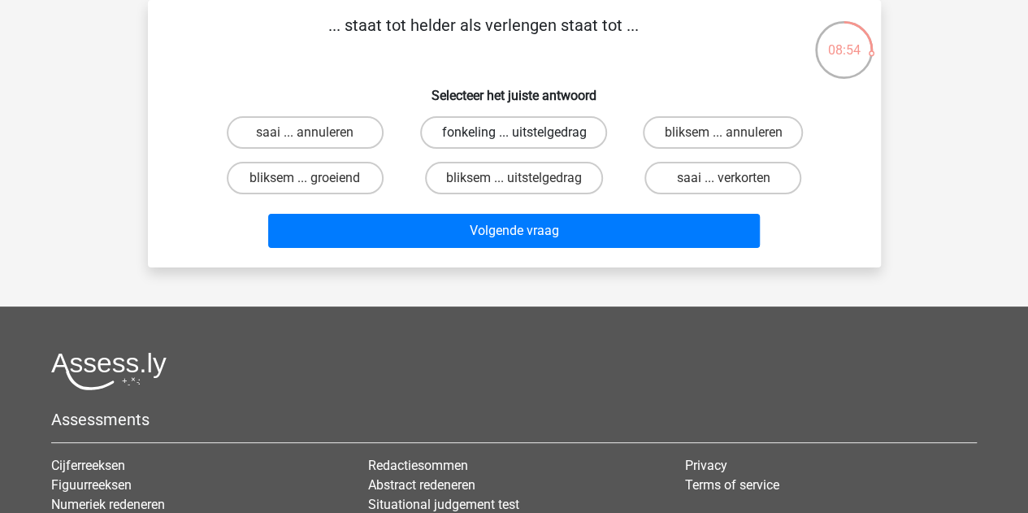
click at [486, 131] on label "fonkeling ... uitstelgedrag" at bounding box center [513, 132] width 187 height 33
click at [514, 133] on input "fonkeling ... uitstelgedrag" at bounding box center [519, 138] width 11 height 11
radio input "true"
click at [346, 180] on label "bliksem ... groeiend" at bounding box center [305, 178] width 157 height 33
click at [315, 180] on input "bliksem ... groeiend" at bounding box center [310, 183] width 11 height 11
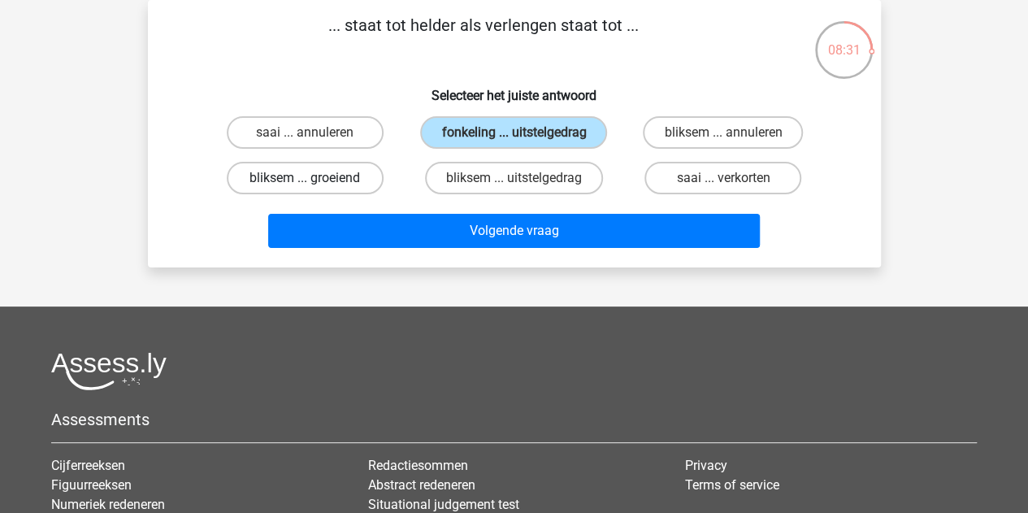
radio input "true"
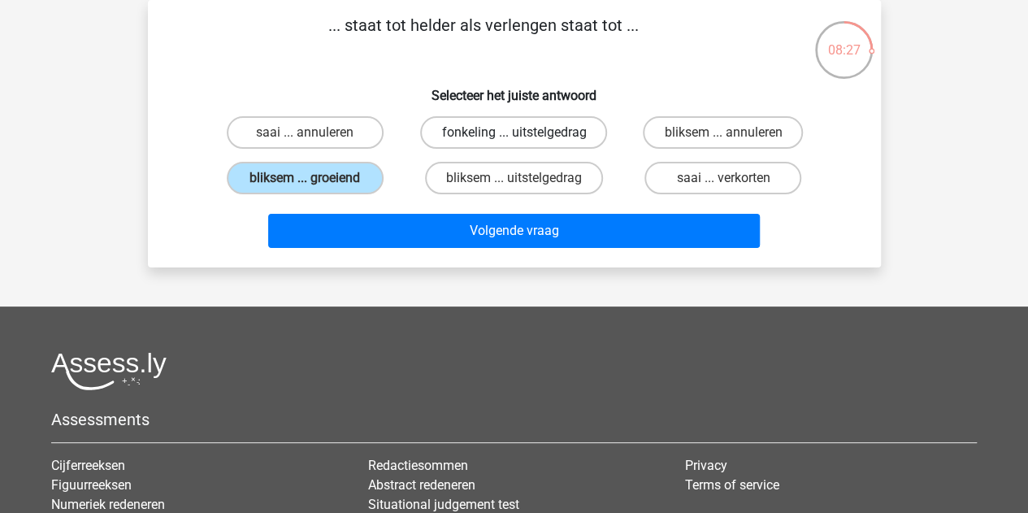
click at [459, 142] on label "fonkeling ... uitstelgedrag" at bounding box center [513, 132] width 187 height 33
click at [514, 142] on input "fonkeling ... uitstelgedrag" at bounding box center [519, 138] width 11 height 11
radio input "true"
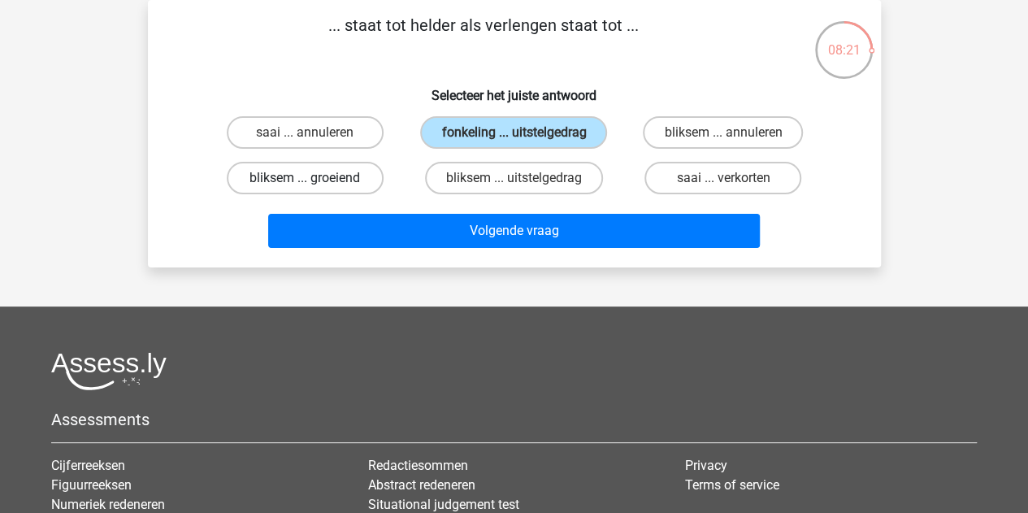
click at [341, 181] on label "bliksem ... groeiend" at bounding box center [305, 178] width 157 height 33
click at [315, 181] on input "bliksem ... groeiend" at bounding box center [310, 183] width 11 height 11
radio input "true"
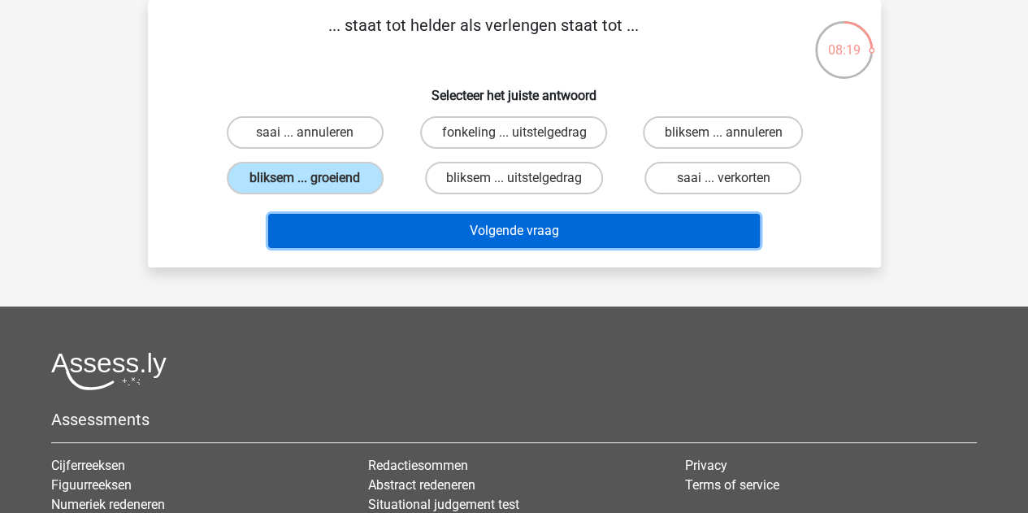
click at [411, 224] on button "Volgende vraag" at bounding box center [514, 231] width 492 height 34
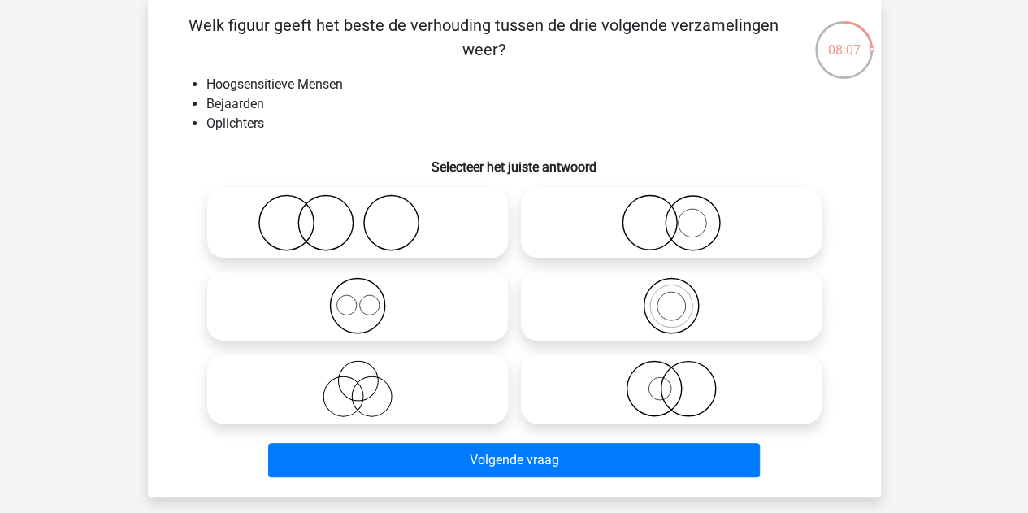
click at [407, 374] on icon at bounding box center [358, 388] width 288 height 57
click at [368, 374] on input "radio" at bounding box center [363, 375] width 11 height 11
radio input "true"
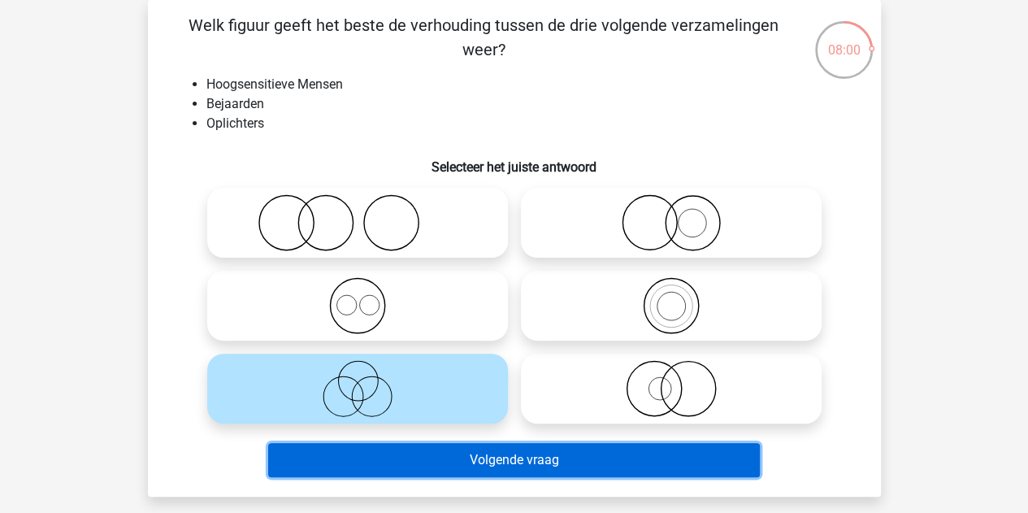
click at [456, 457] on button "Volgende vraag" at bounding box center [514, 460] width 492 height 34
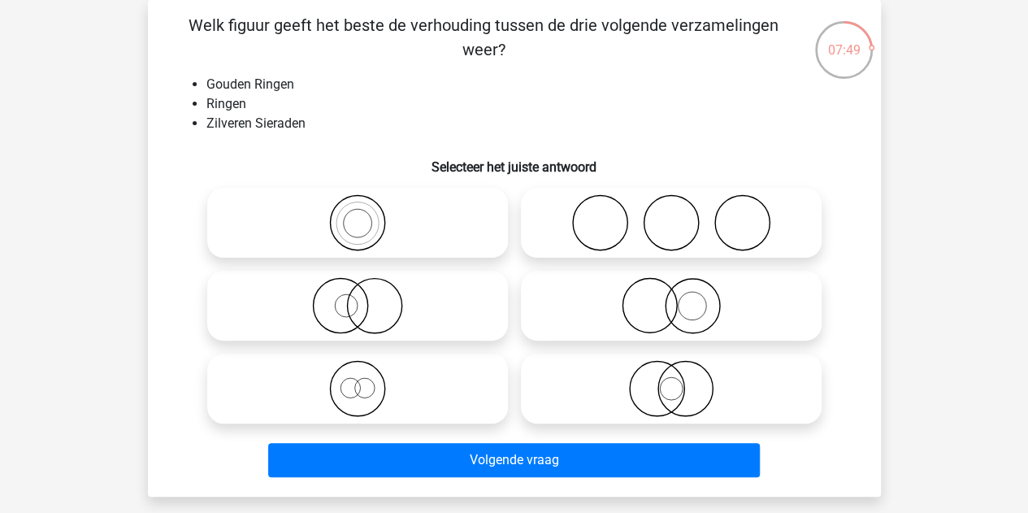
click at [629, 307] on icon at bounding box center [672, 305] width 288 height 57
click at [672, 298] on input "radio" at bounding box center [677, 292] width 11 height 11
radio input "true"
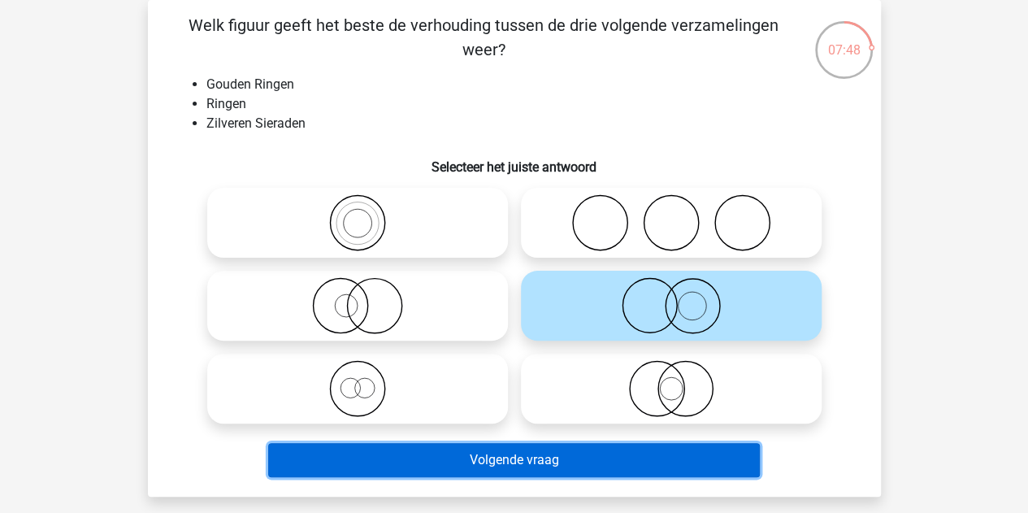
click at [514, 462] on button "Volgende vraag" at bounding box center [514, 460] width 492 height 34
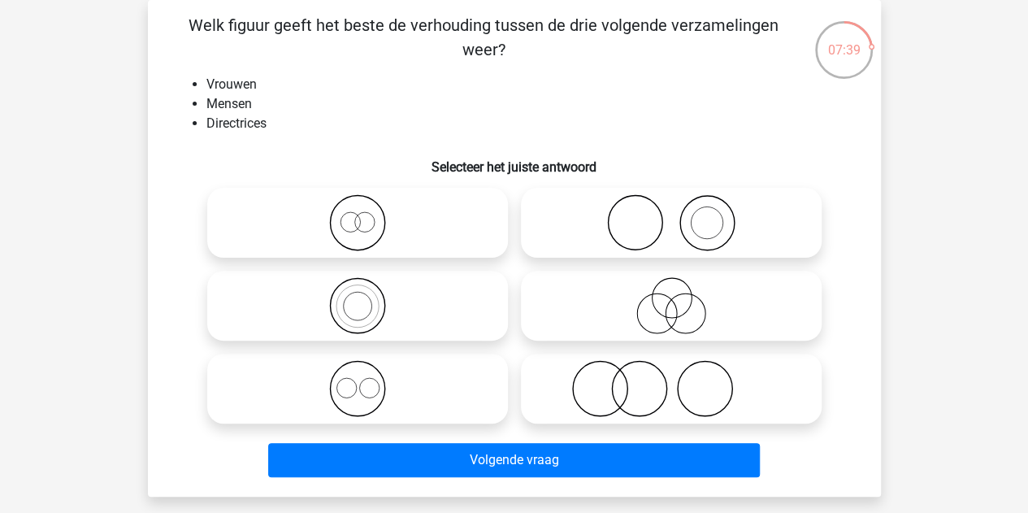
click at [353, 215] on icon at bounding box center [358, 222] width 288 height 57
click at [358, 215] on input "radio" at bounding box center [363, 209] width 11 height 11
radio input "true"
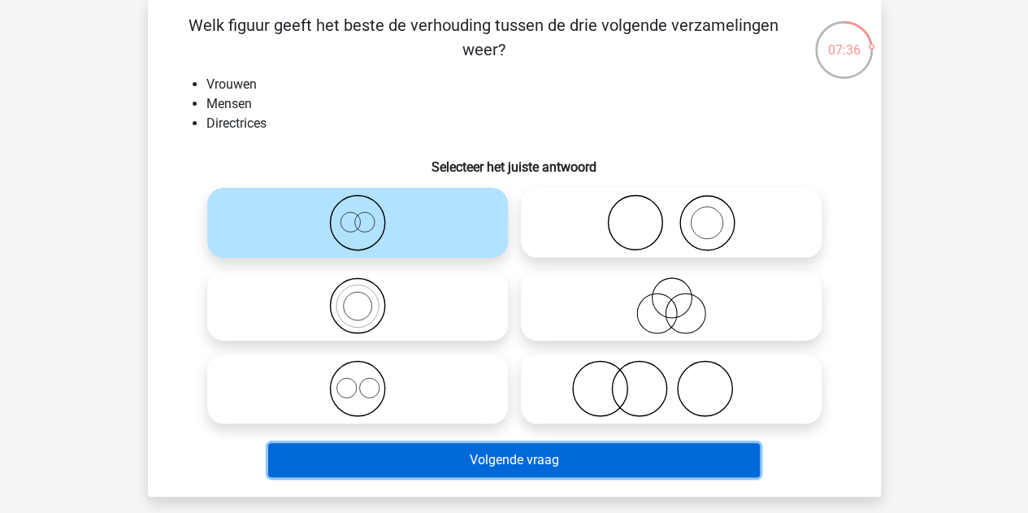
click at [459, 454] on button "Volgende vraag" at bounding box center [514, 460] width 492 height 34
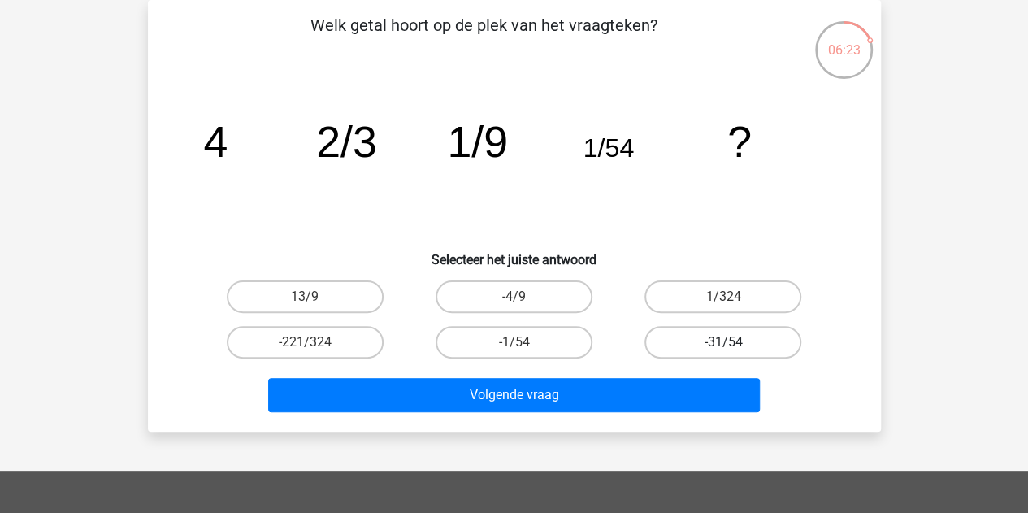
click at [711, 351] on label "-31/54" at bounding box center [723, 342] width 157 height 33
click at [724, 351] on input "-31/54" at bounding box center [729, 347] width 11 height 11
radio input "true"
click at [305, 297] on input "13/9" at bounding box center [310, 302] width 11 height 11
radio input "true"
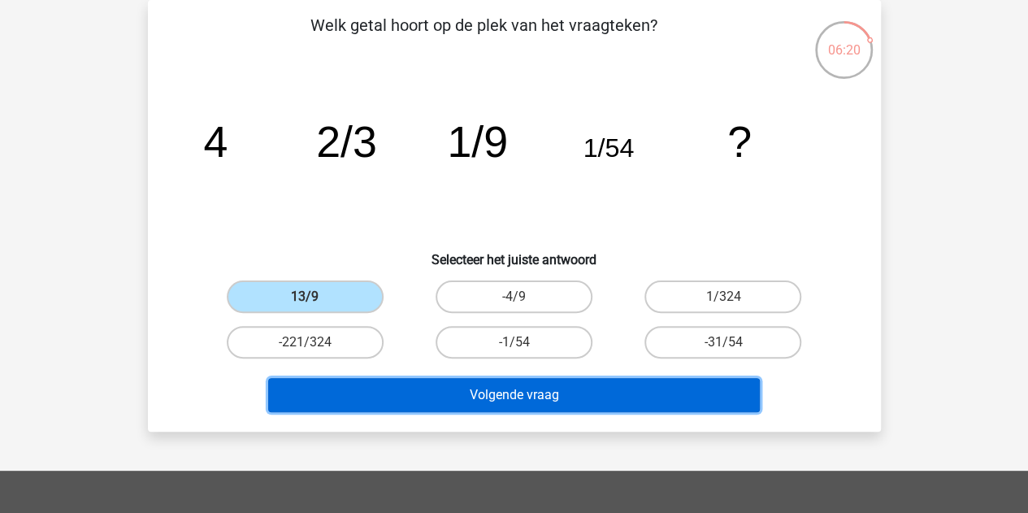
click at [374, 391] on button "Volgende vraag" at bounding box center [514, 395] width 492 height 34
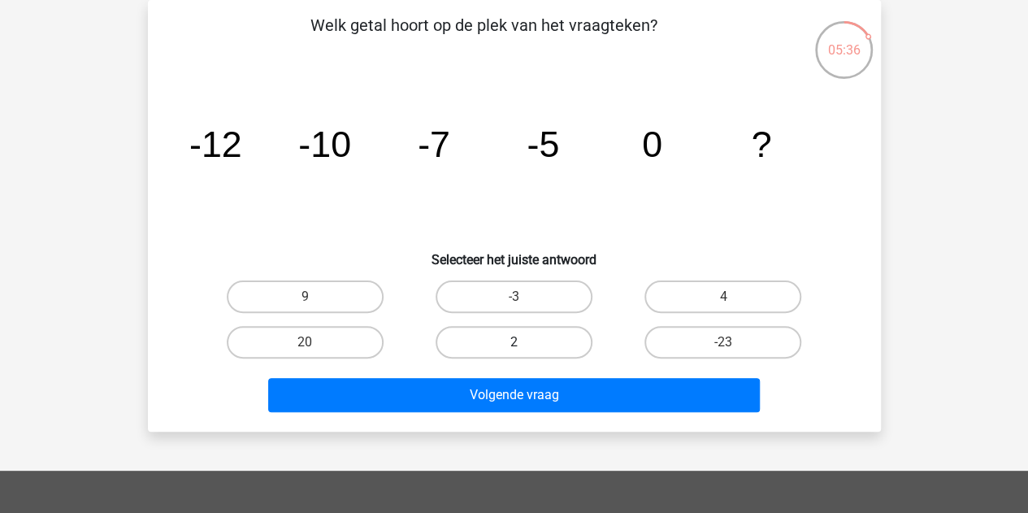
click at [512, 342] on label "2" at bounding box center [514, 342] width 157 height 33
click at [514, 342] on input "2" at bounding box center [519, 347] width 11 height 11
radio input "true"
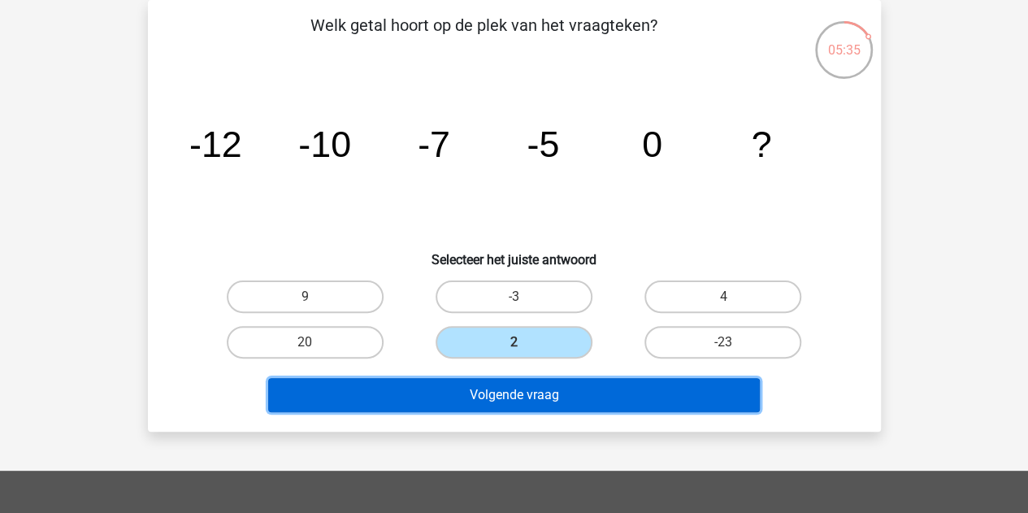
click at [496, 385] on button "Volgende vraag" at bounding box center [514, 395] width 492 height 34
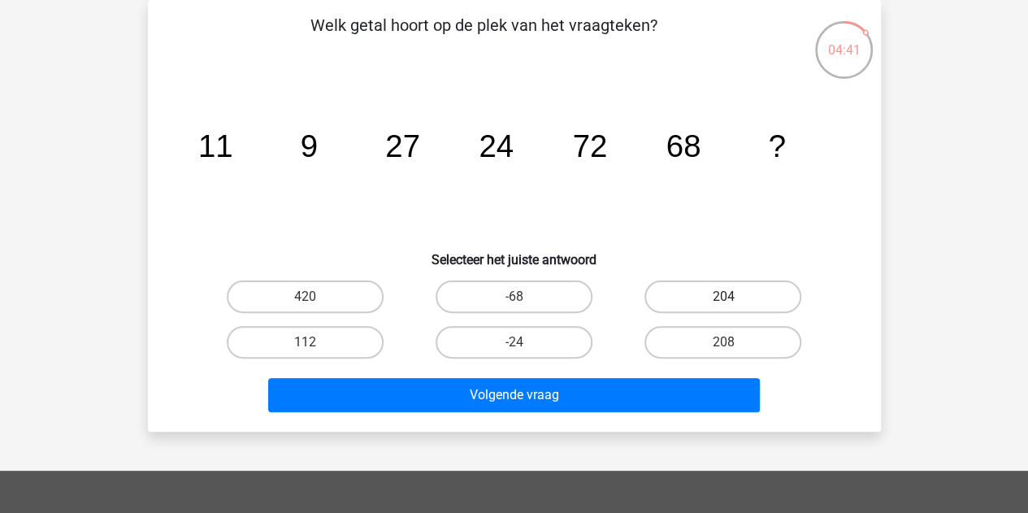
click at [681, 298] on label "204" at bounding box center [723, 296] width 157 height 33
click at [724, 298] on input "204" at bounding box center [729, 302] width 11 height 11
radio input "true"
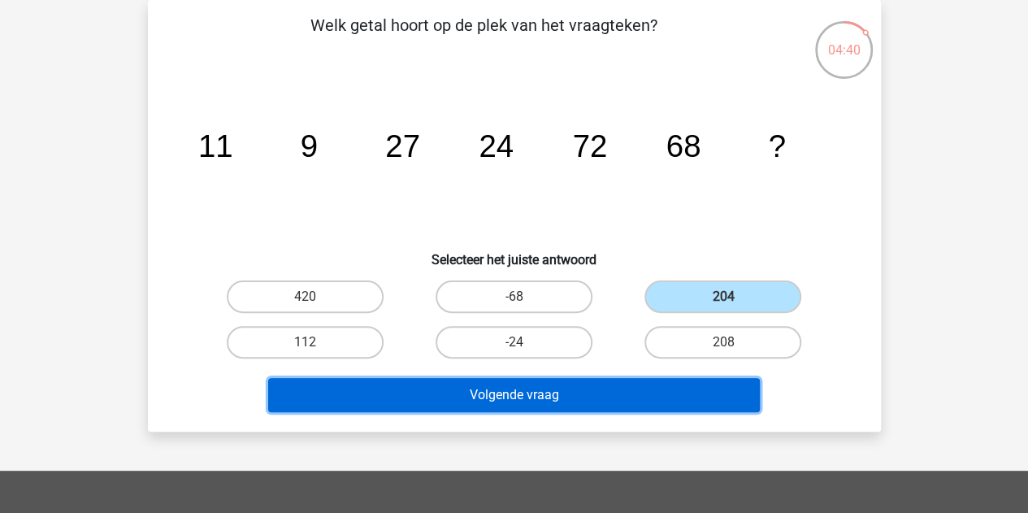
click at [506, 396] on button "Volgende vraag" at bounding box center [514, 395] width 492 height 34
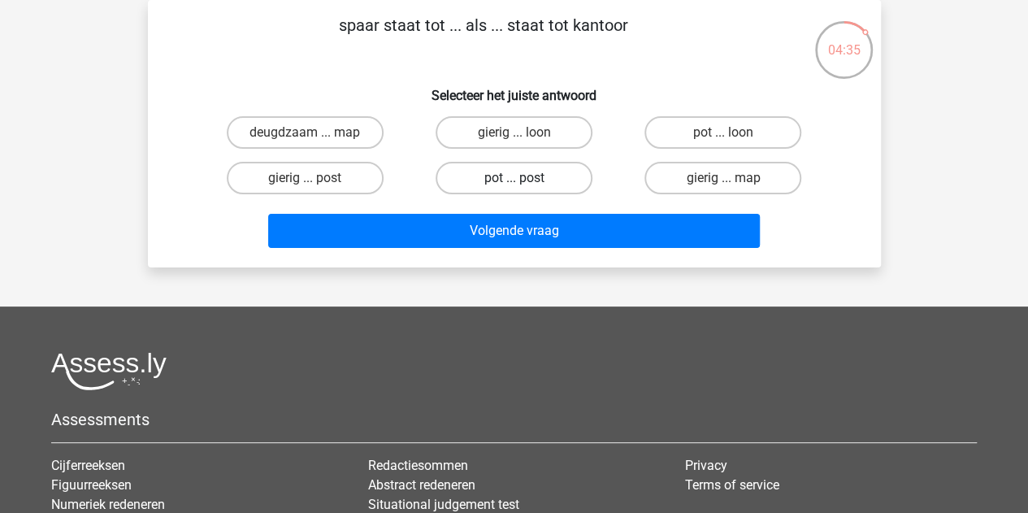
click at [524, 175] on label "pot ... post" at bounding box center [514, 178] width 157 height 33
click at [524, 178] on input "pot ... post" at bounding box center [519, 183] width 11 height 11
radio input "true"
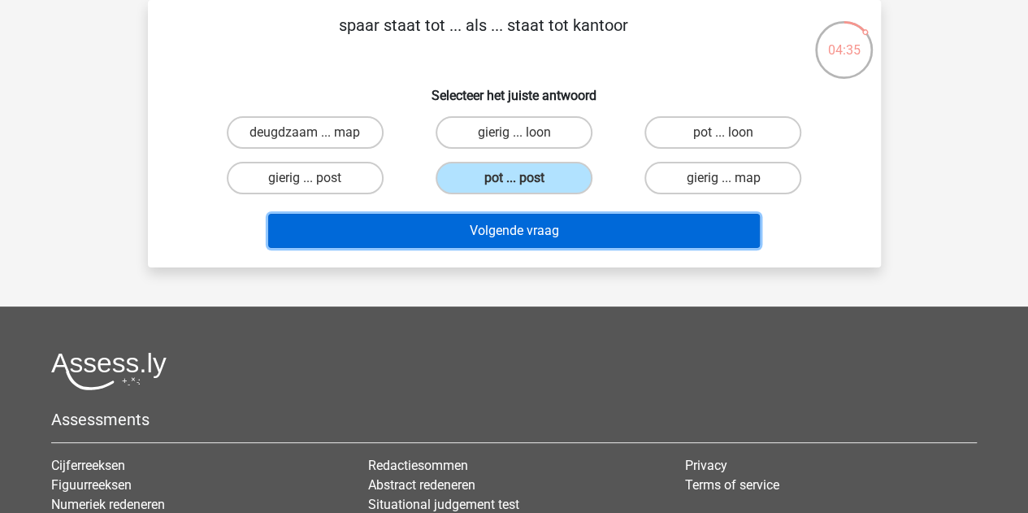
click at [507, 223] on button "Volgende vraag" at bounding box center [514, 231] width 492 height 34
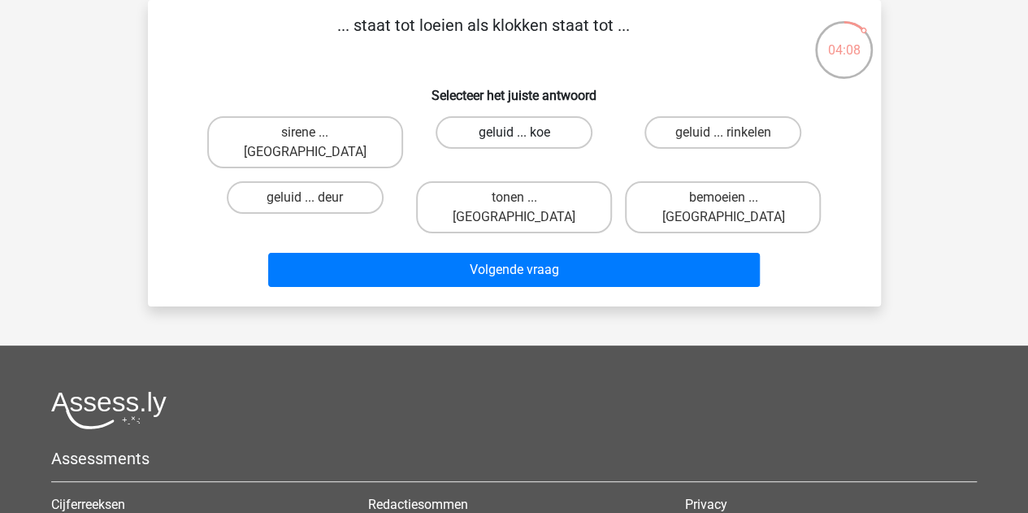
click at [554, 128] on label "geluid ... koe" at bounding box center [514, 132] width 157 height 33
click at [524, 133] on input "geluid ... koe" at bounding box center [519, 138] width 11 height 11
radio input "true"
click at [325, 129] on label "sirene ... luiden" at bounding box center [305, 142] width 196 height 52
click at [315, 133] on input "sirene ... luiden" at bounding box center [310, 138] width 11 height 11
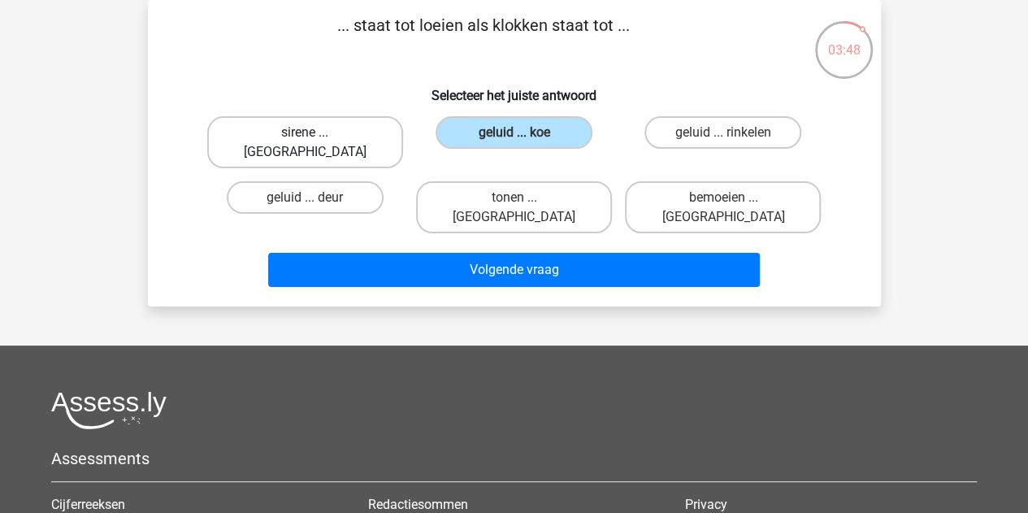
radio input "true"
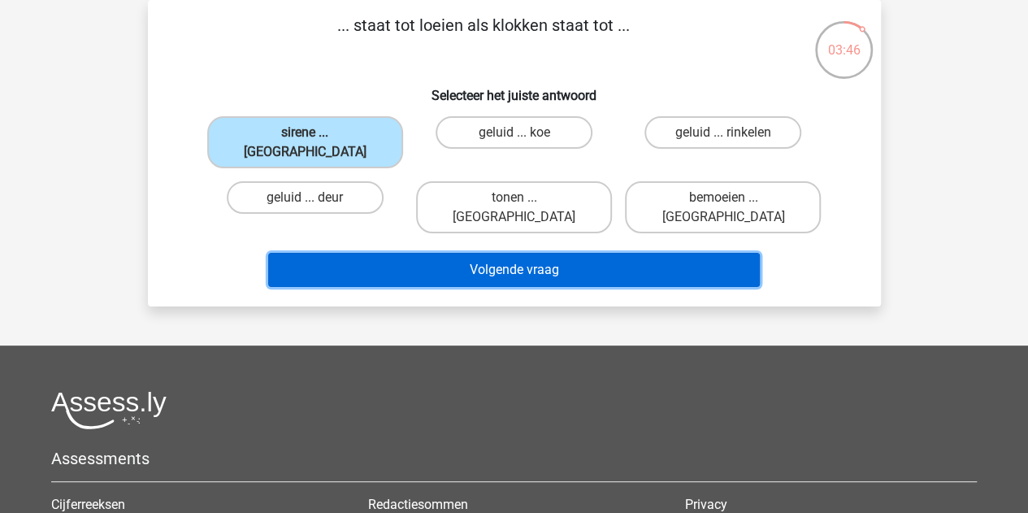
click at [351, 253] on button "Volgende vraag" at bounding box center [514, 270] width 492 height 34
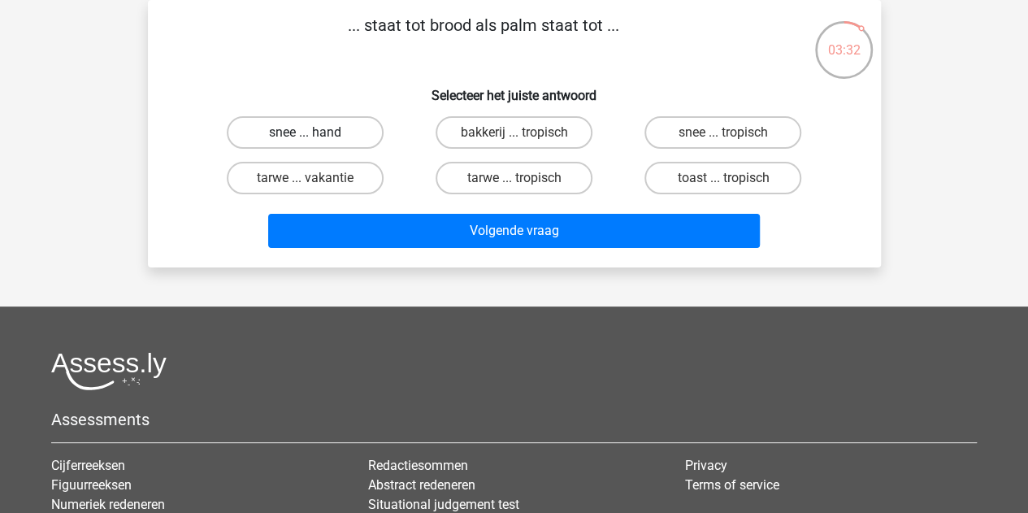
click at [353, 135] on label "snee ... hand" at bounding box center [305, 132] width 157 height 33
click at [315, 135] on input "snee ... hand" at bounding box center [310, 138] width 11 height 11
radio input "true"
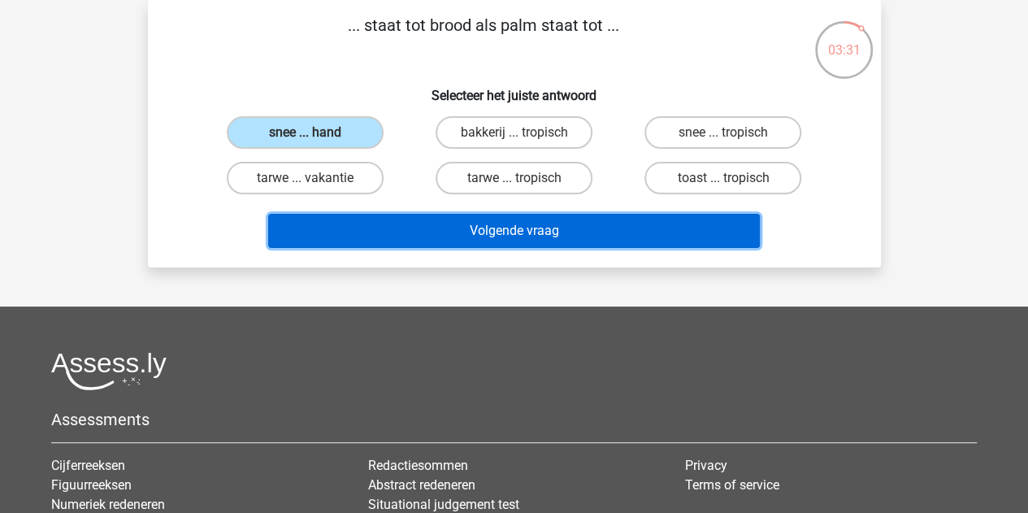
click at [384, 227] on button "Volgende vraag" at bounding box center [514, 231] width 492 height 34
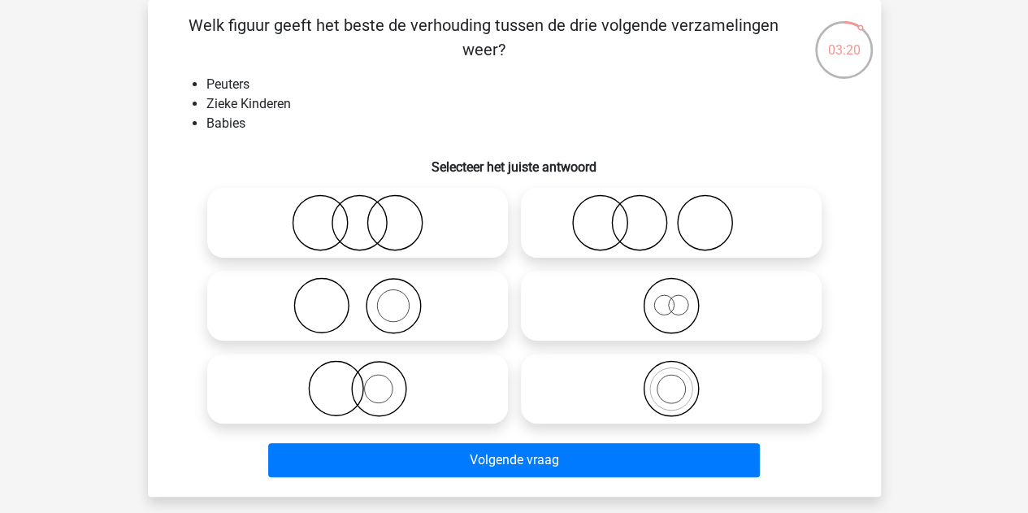
click at [340, 228] on icon at bounding box center [358, 222] width 288 height 57
click at [358, 215] on input "radio" at bounding box center [363, 209] width 11 height 11
radio input "true"
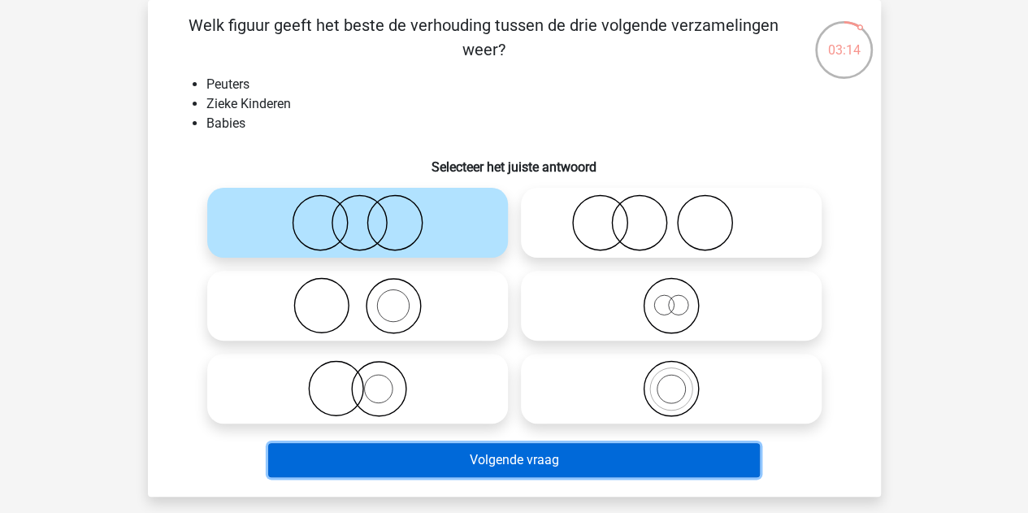
click at [421, 463] on button "Volgende vraag" at bounding box center [514, 460] width 492 height 34
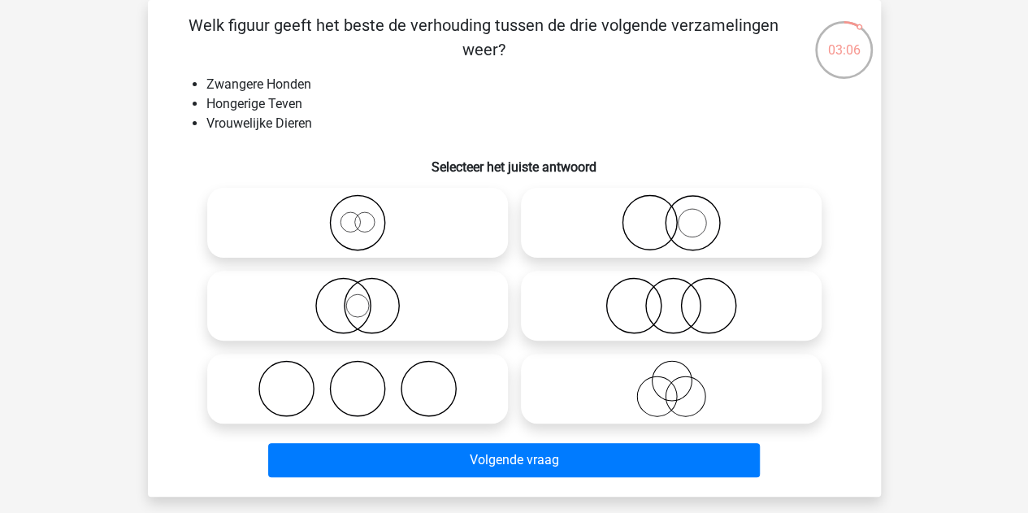
click at [339, 236] on icon at bounding box center [358, 222] width 288 height 57
click at [358, 215] on input "radio" at bounding box center [363, 209] width 11 height 11
radio input "true"
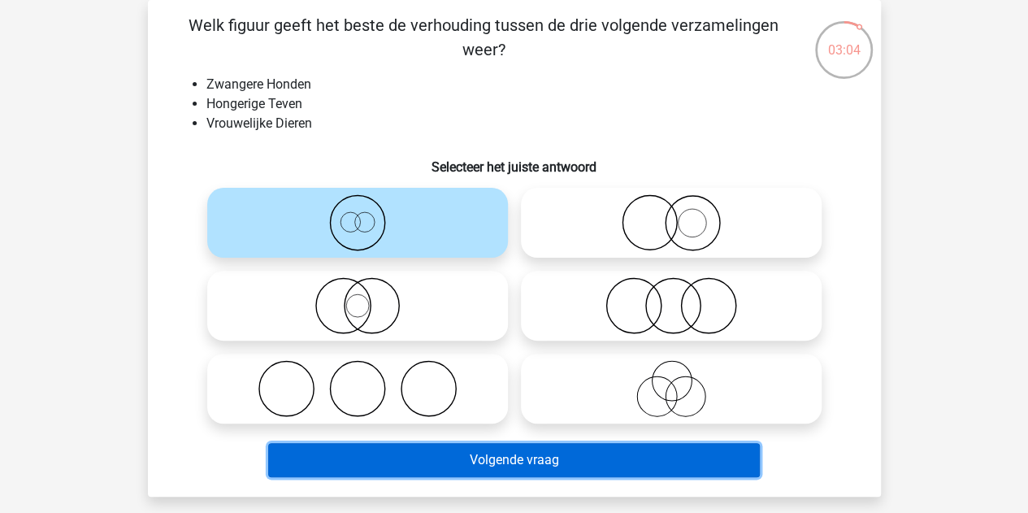
click at [372, 457] on button "Volgende vraag" at bounding box center [514, 460] width 492 height 34
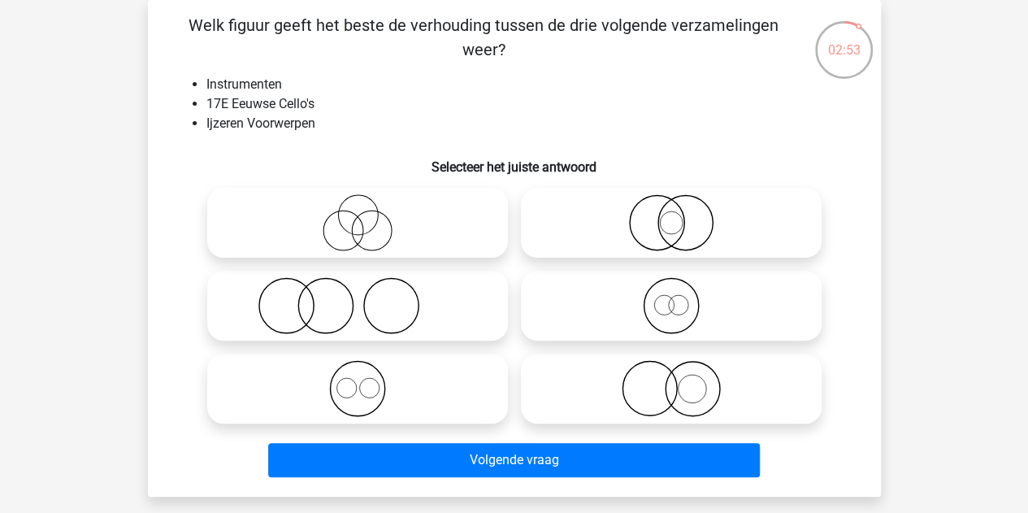
click at [577, 349] on div at bounding box center [672, 388] width 314 height 83
click at [610, 393] on icon at bounding box center [672, 388] width 288 height 57
click at [672, 380] on input "radio" at bounding box center [677, 375] width 11 height 11
radio input "true"
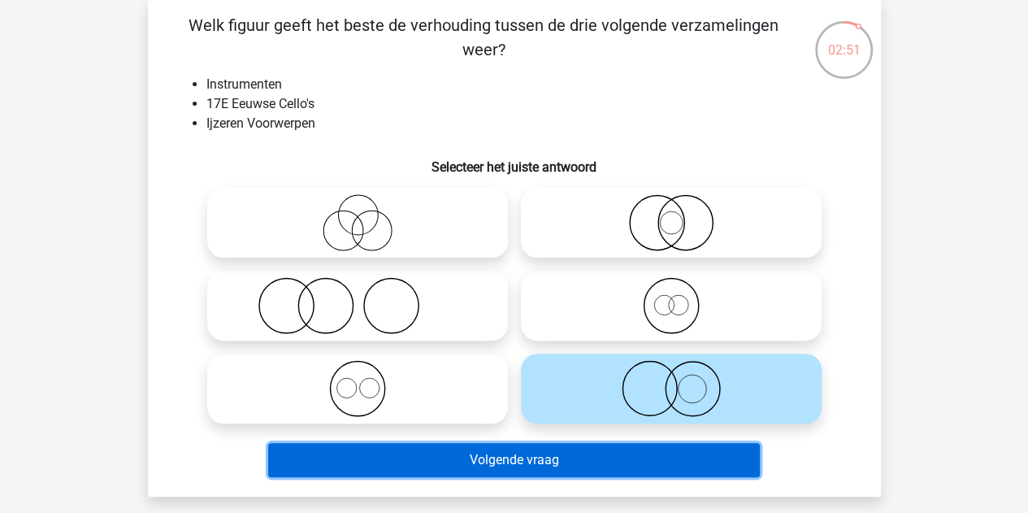
click at [474, 459] on button "Volgende vraag" at bounding box center [514, 460] width 492 height 34
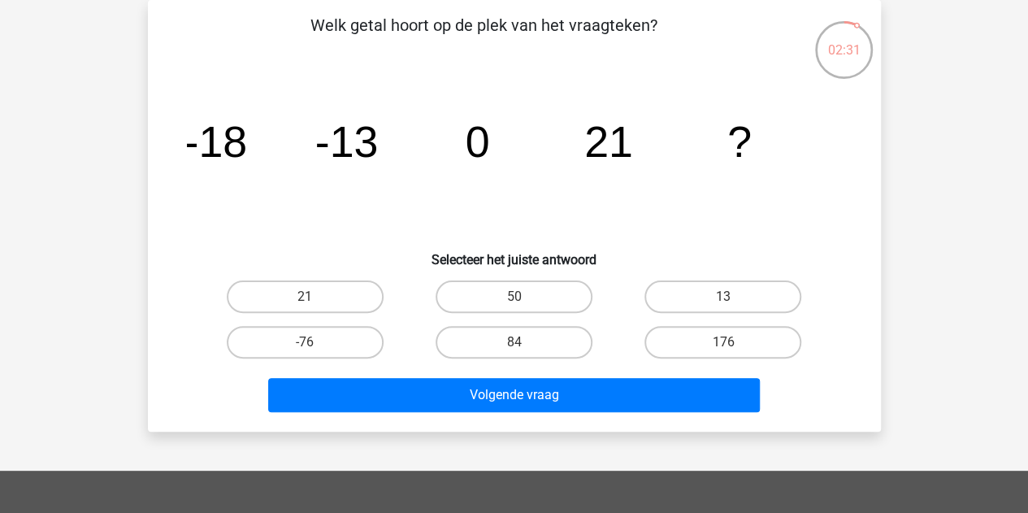
click at [506, 315] on div "50" at bounding box center [514, 297] width 209 height 46
click at [491, 303] on label "50" at bounding box center [514, 296] width 157 height 33
click at [514, 303] on input "50" at bounding box center [519, 302] width 11 height 11
radio input "true"
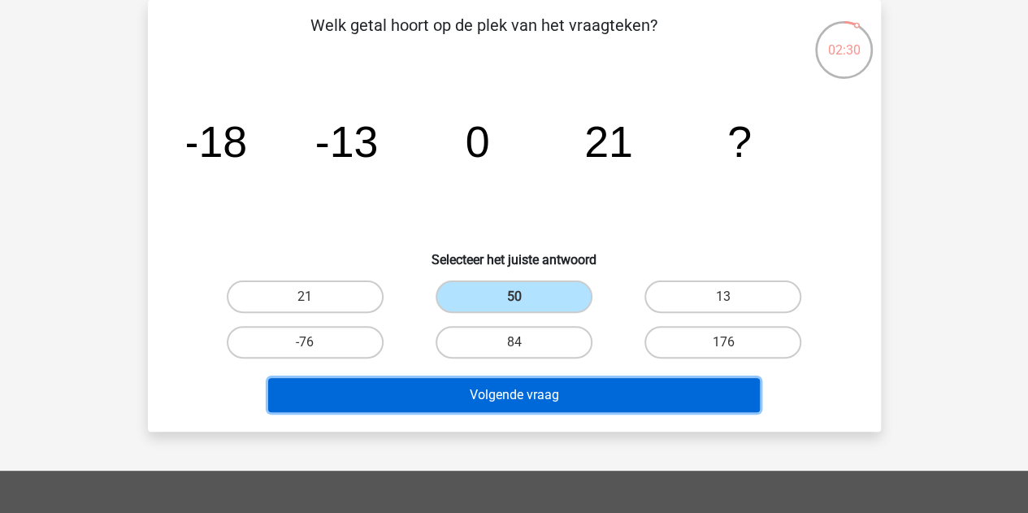
click at [488, 385] on button "Volgende vraag" at bounding box center [514, 395] width 492 height 34
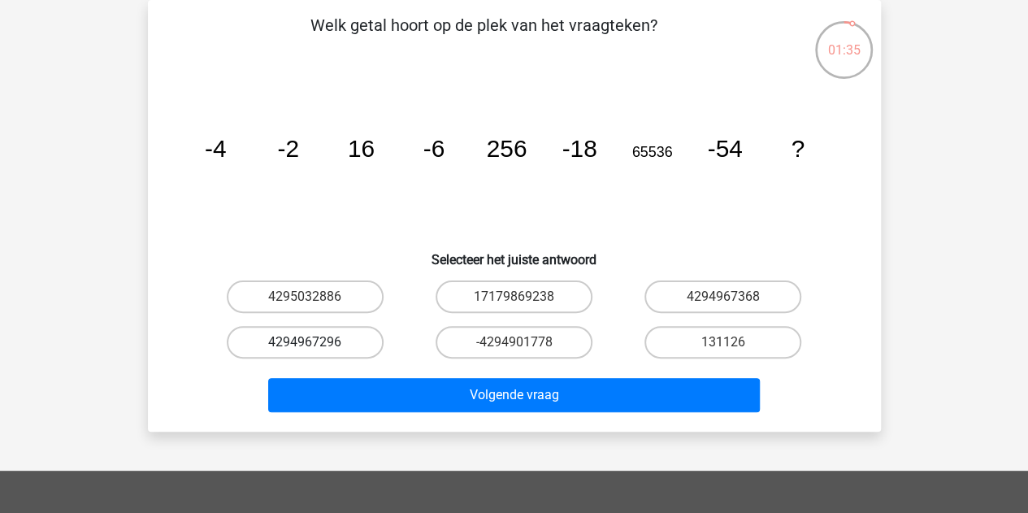
click at [324, 357] on label "4294967296" at bounding box center [305, 342] width 157 height 33
click at [315, 353] on input "4294967296" at bounding box center [310, 347] width 11 height 11
radio input "true"
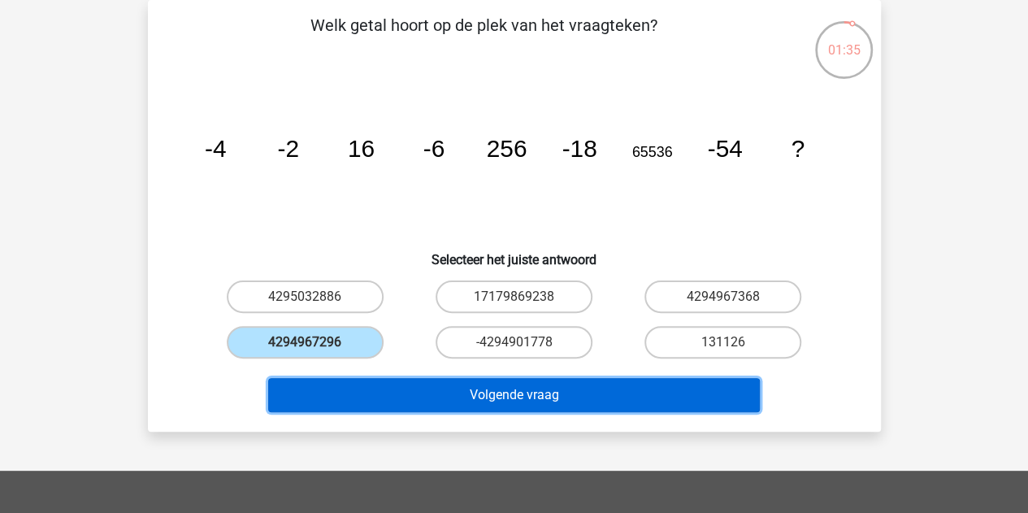
click at [441, 401] on button "Volgende vraag" at bounding box center [514, 395] width 492 height 34
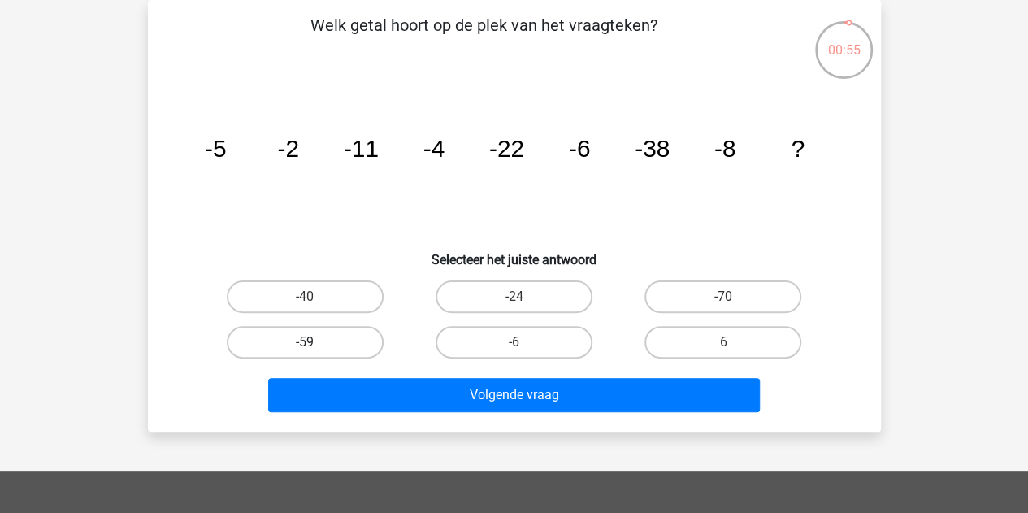
click at [279, 347] on label "-59" at bounding box center [305, 342] width 157 height 33
click at [305, 347] on input "-59" at bounding box center [310, 347] width 11 height 11
radio input "true"
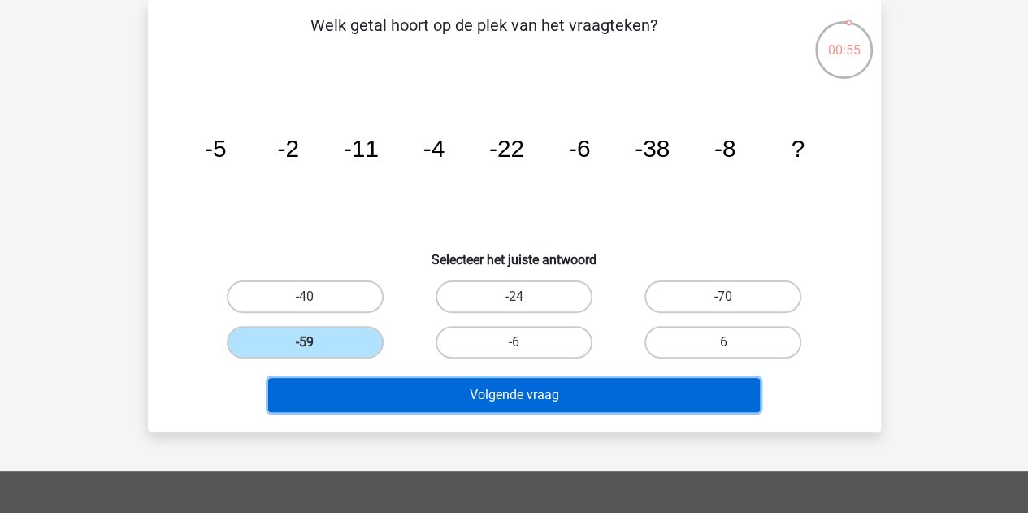
click at [388, 382] on button "Volgende vraag" at bounding box center [514, 395] width 492 height 34
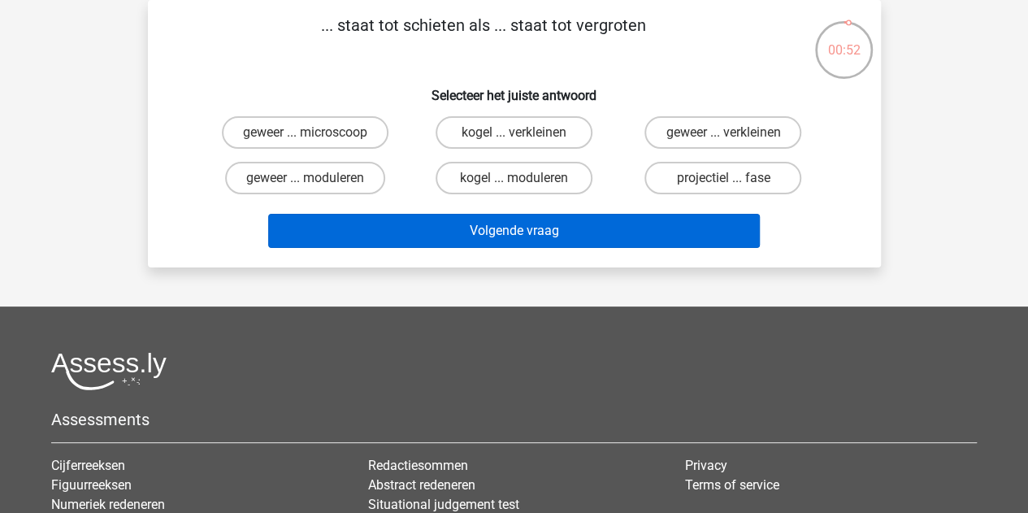
scroll to position [31, 0]
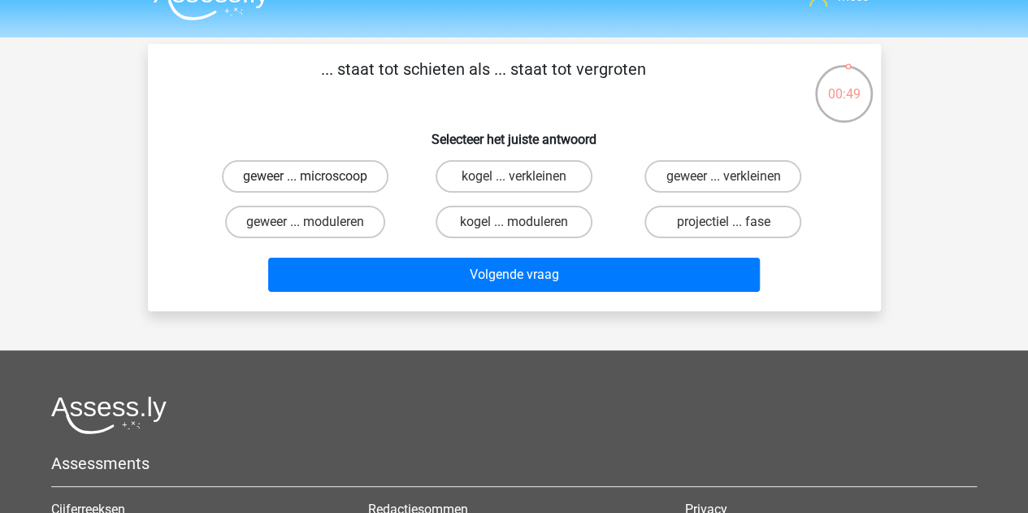
click at [315, 184] on label "geweer ... microscoop" at bounding box center [305, 176] width 167 height 33
click at [315, 184] on input "geweer ... microscoop" at bounding box center [310, 181] width 11 height 11
radio input "true"
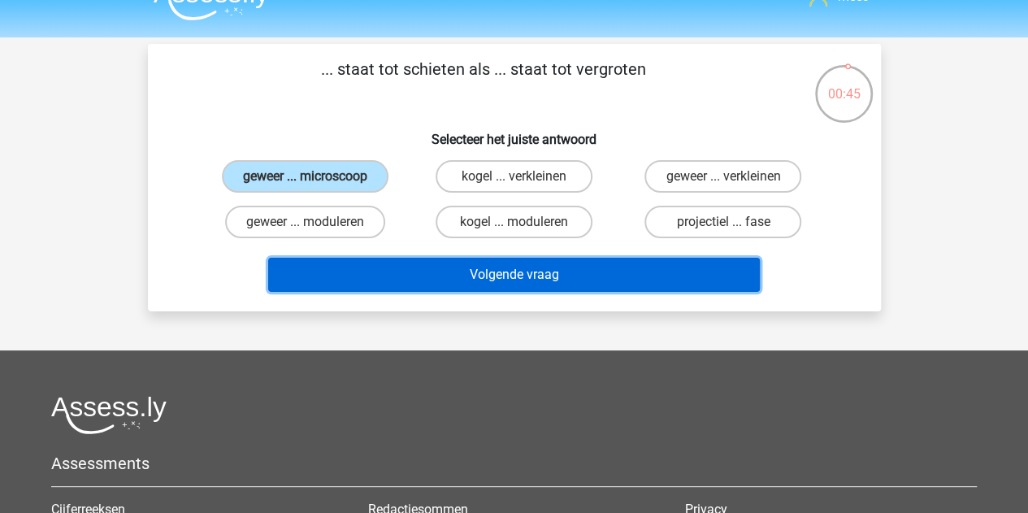
click at [434, 279] on button "Volgende vraag" at bounding box center [514, 275] width 492 height 34
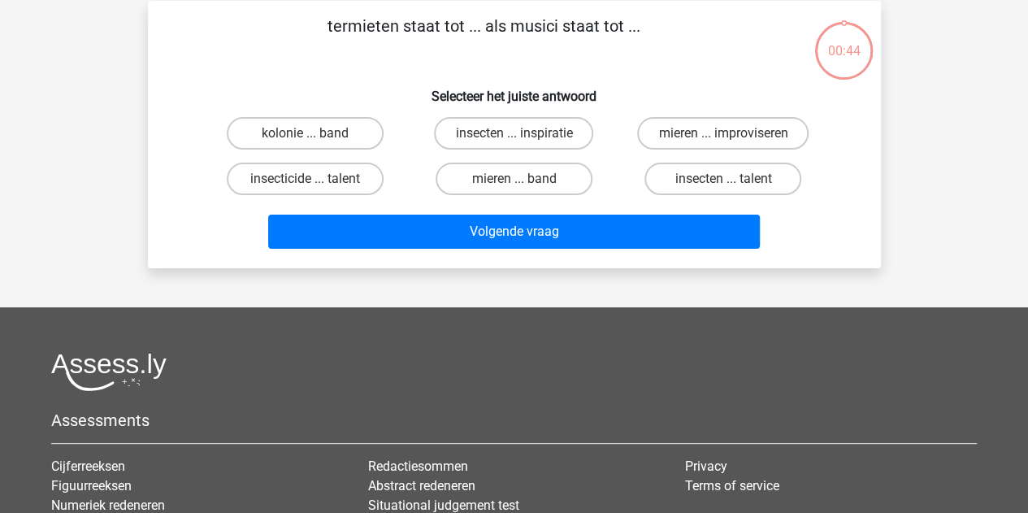
scroll to position [75, 0]
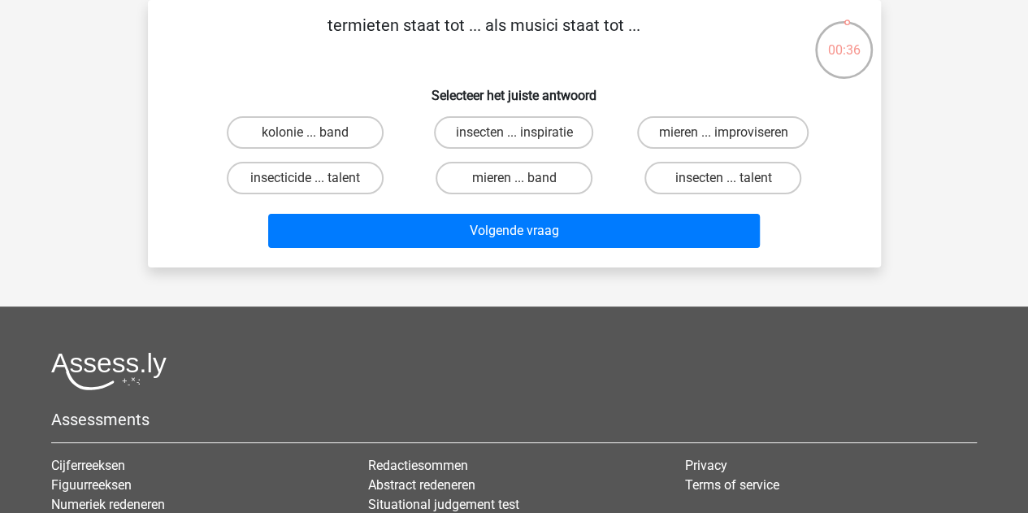
click at [309, 134] on input "kolonie ... band" at bounding box center [310, 138] width 11 height 11
radio input "true"
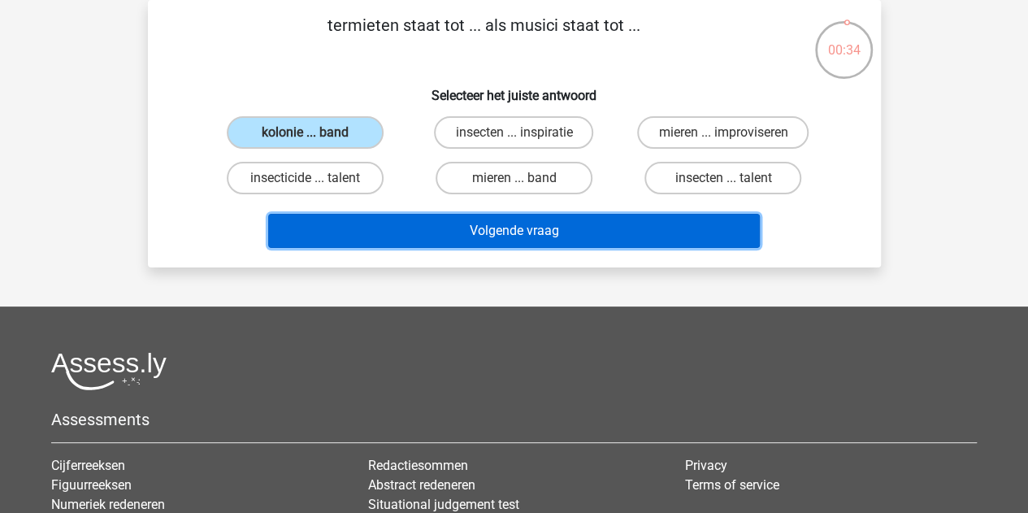
click at [419, 224] on button "Volgende vraag" at bounding box center [514, 231] width 492 height 34
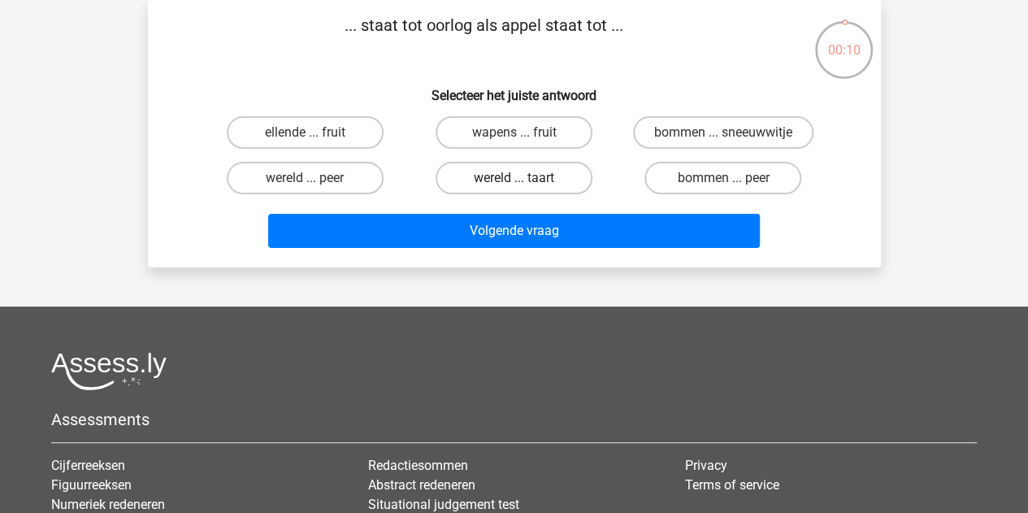
click at [539, 180] on label "wereld ... taart" at bounding box center [514, 178] width 157 height 33
click at [524, 180] on input "wereld ... taart" at bounding box center [519, 183] width 11 height 11
radio input "true"
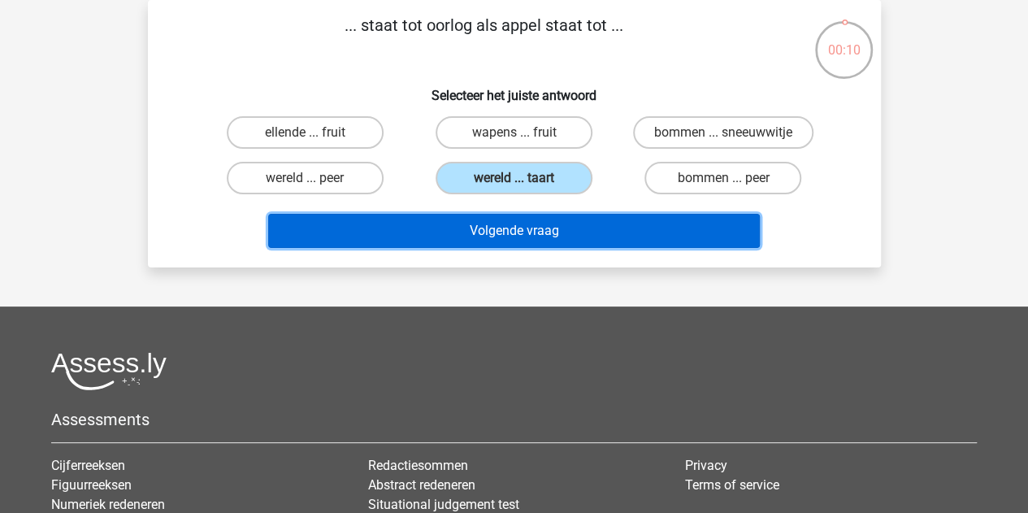
click at [514, 237] on button "Volgende vraag" at bounding box center [514, 231] width 492 height 34
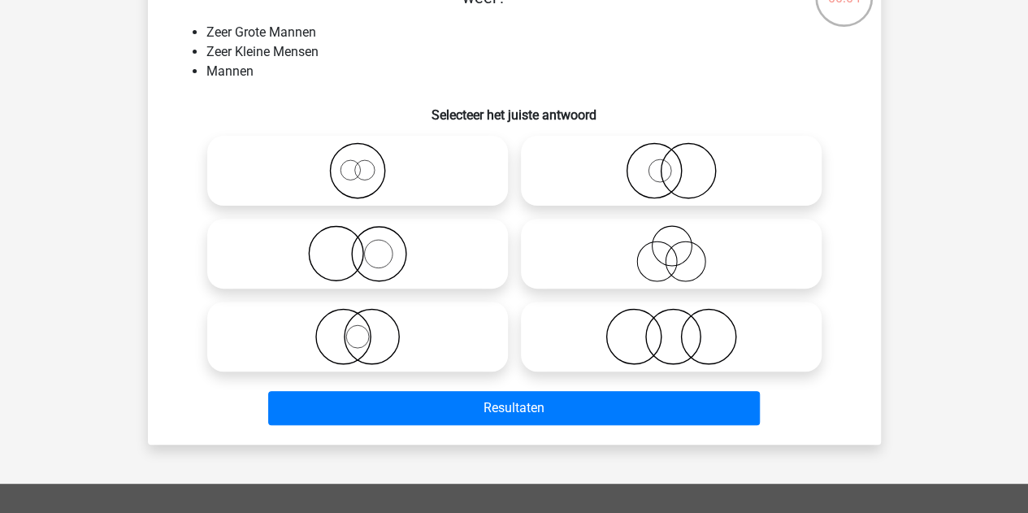
scroll to position [130, 0]
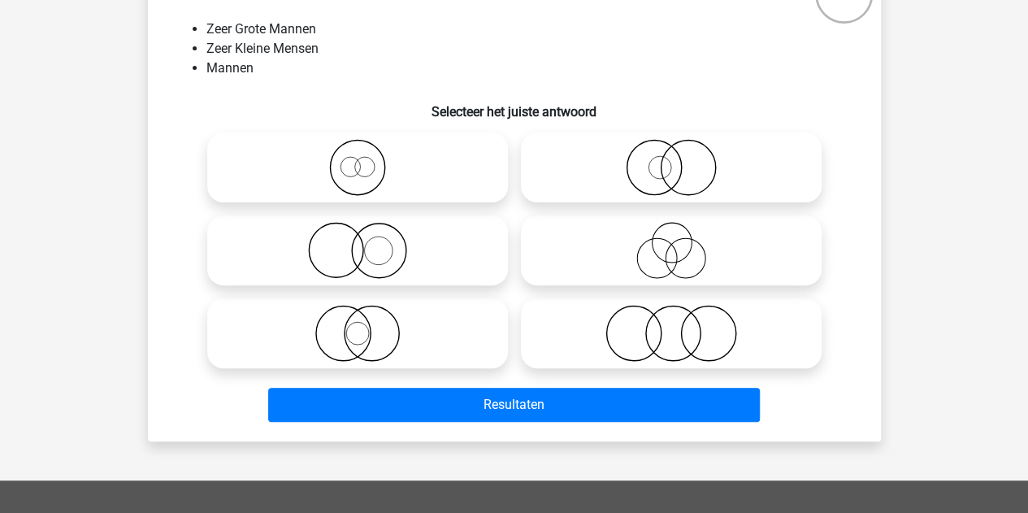
click at [636, 333] on icon at bounding box center [672, 333] width 288 height 57
click at [672, 325] on input "radio" at bounding box center [677, 320] width 11 height 11
radio input "true"
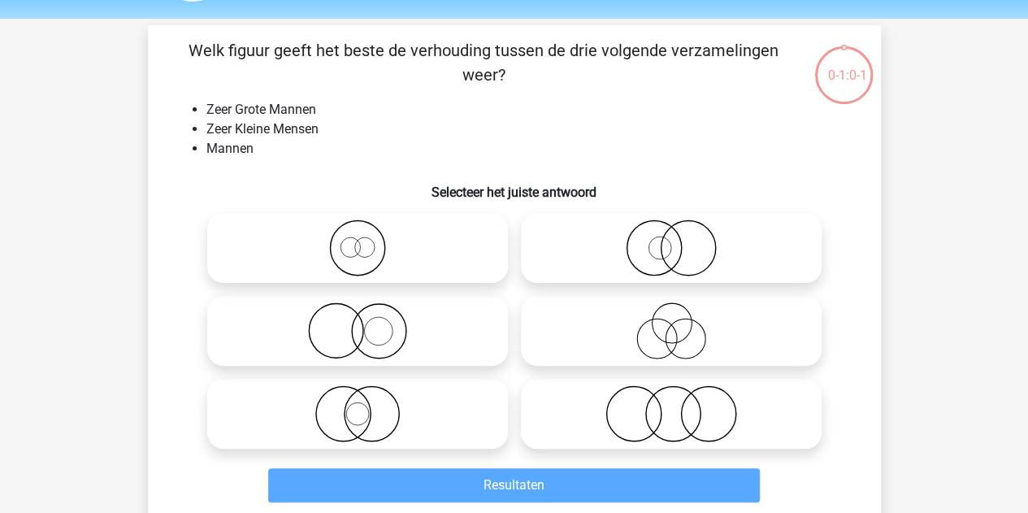
scroll to position [48, 0]
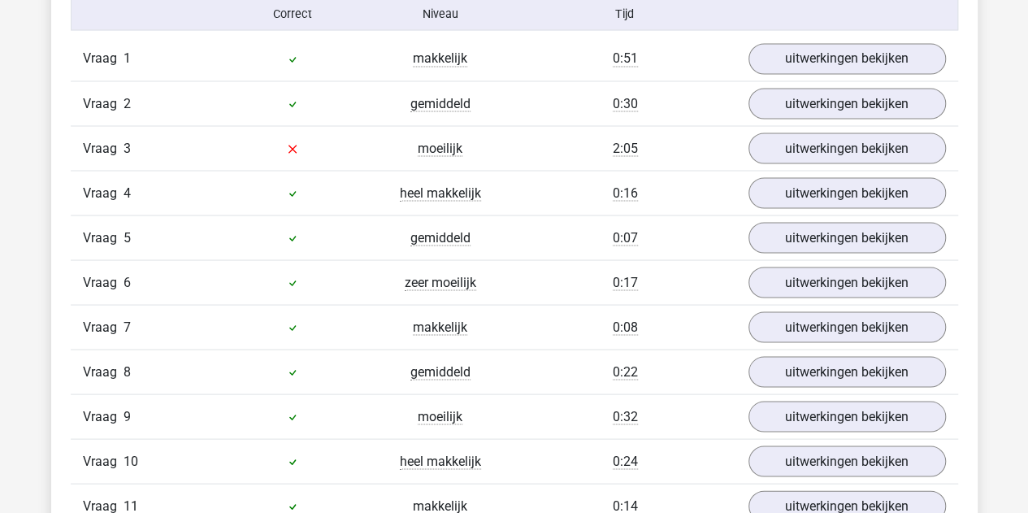
scroll to position [1441, 0]
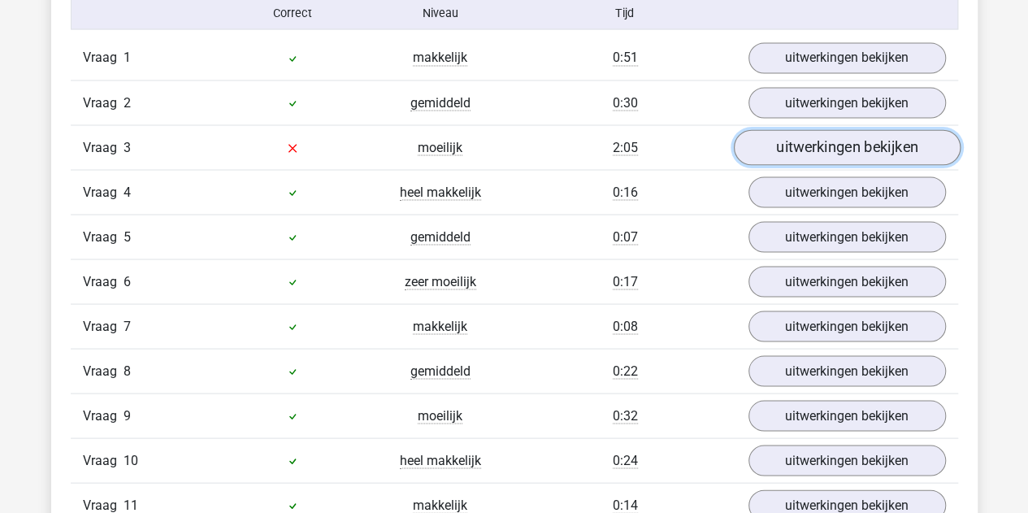
click at [811, 152] on link "uitwerkingen bekijken" at bounding box center [846, 147] width 227 height 36
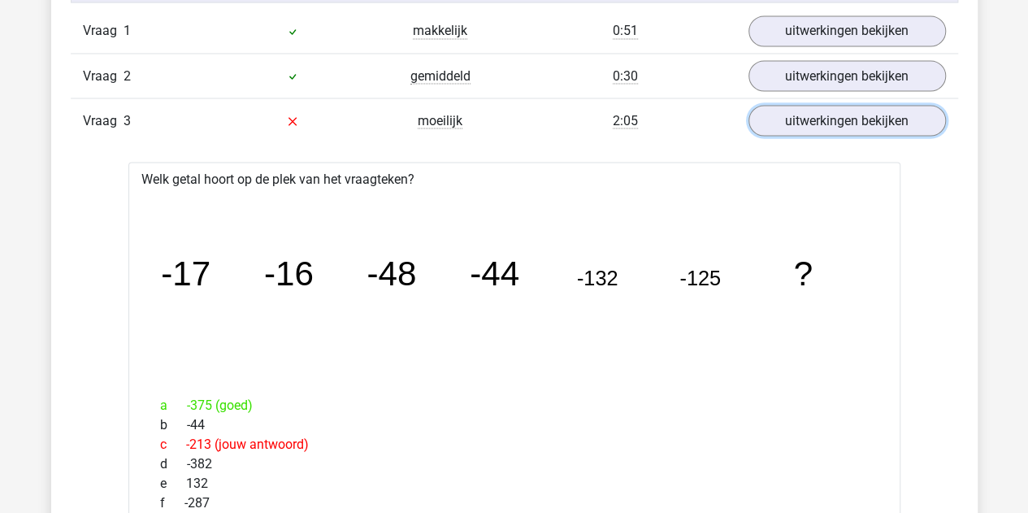
scroll to position [1465, 0]
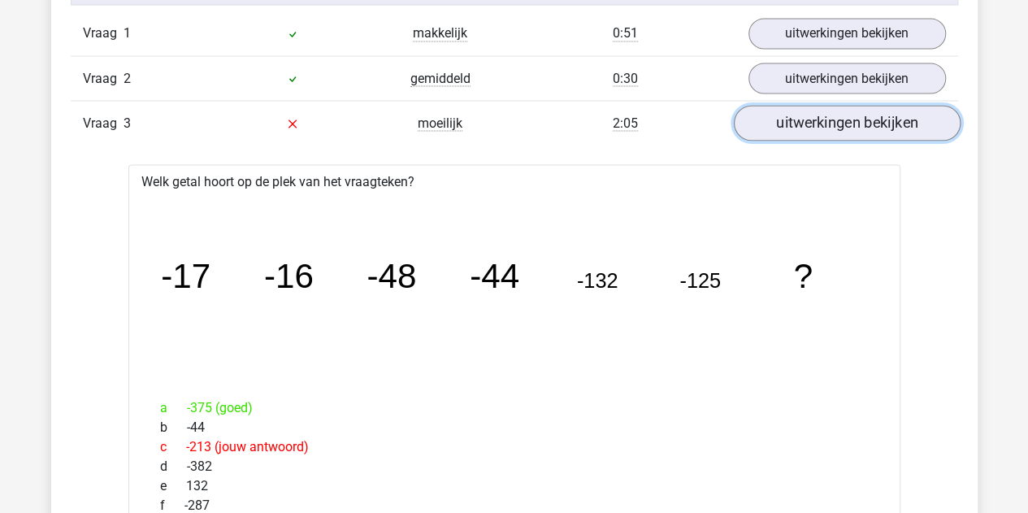
click at [807, 115] on link "uitwerkingen bekijken" at bounding box center [846, 123] width 227 height 36
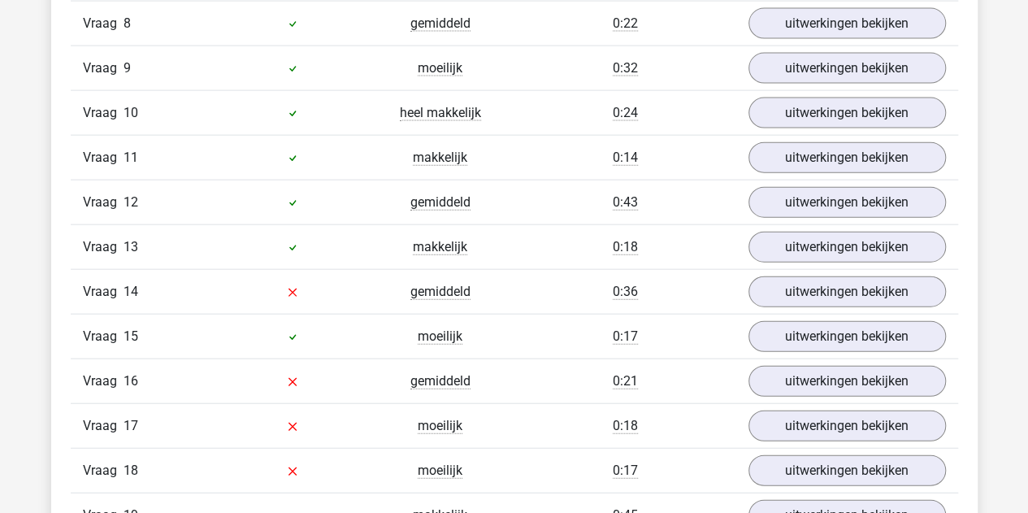
scroll to position [1789, 0]
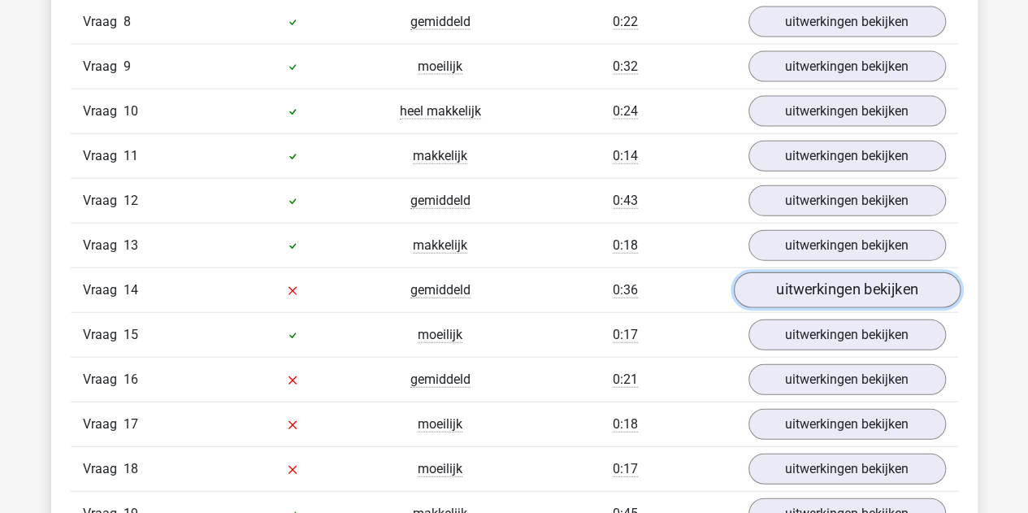
click at [829, 272] on link "uitwerkingen bekijken" at bounding box center [846, 290] width 227 height 36
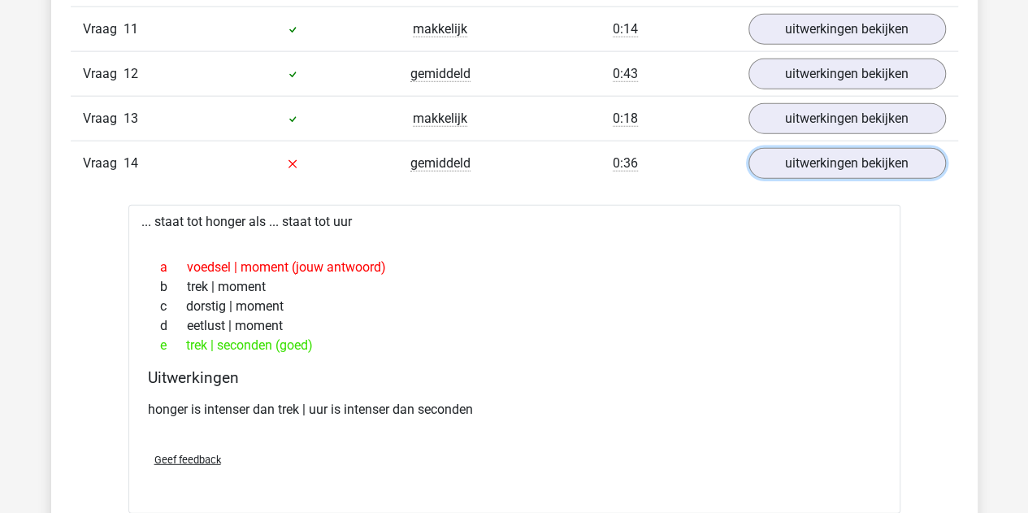
scroll to position [1936, 0]
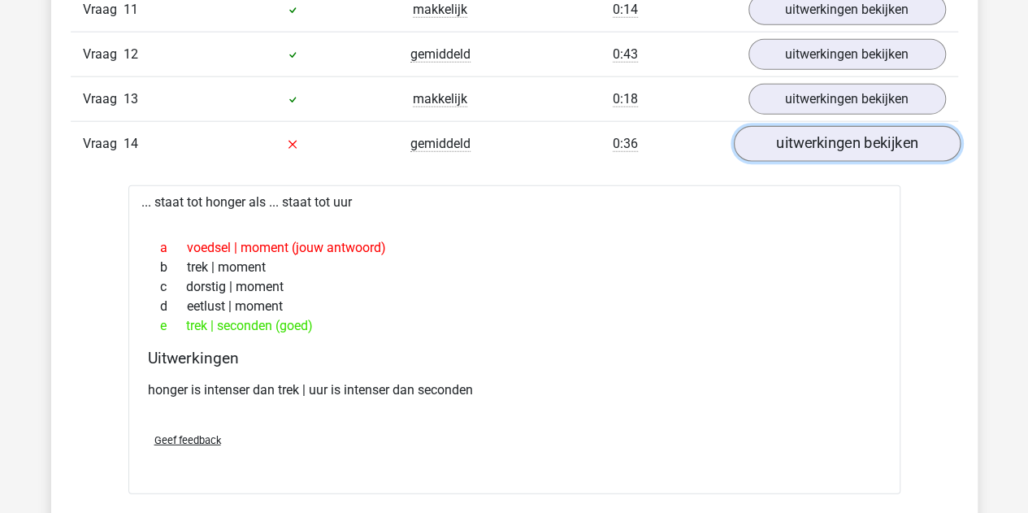
click at [821, 138] on link "uitwerkingen bekijken" at bounding box center [846, 144] width 227 height 36
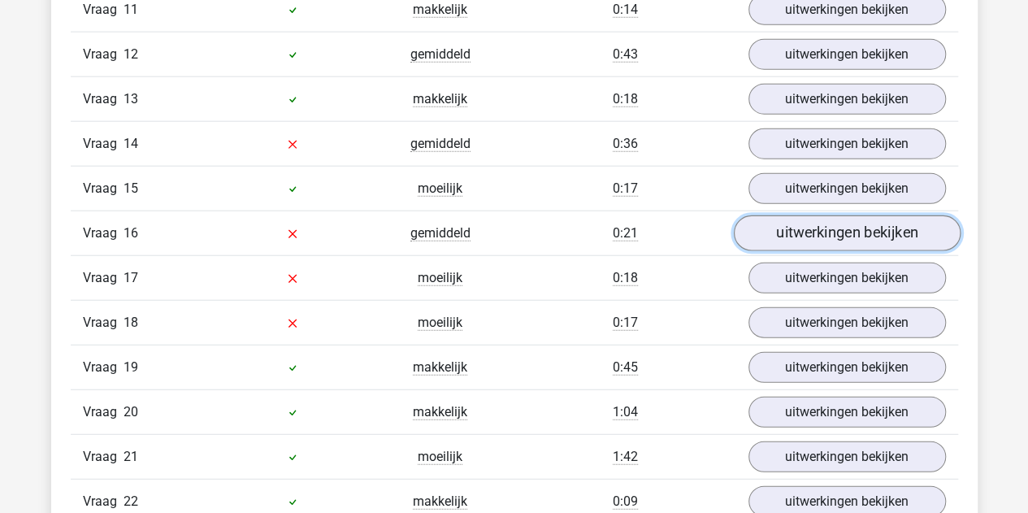
click at [793, 215] on link "uitwerkingen bekijken" at bounding box center [846, 233] width 227 height 36
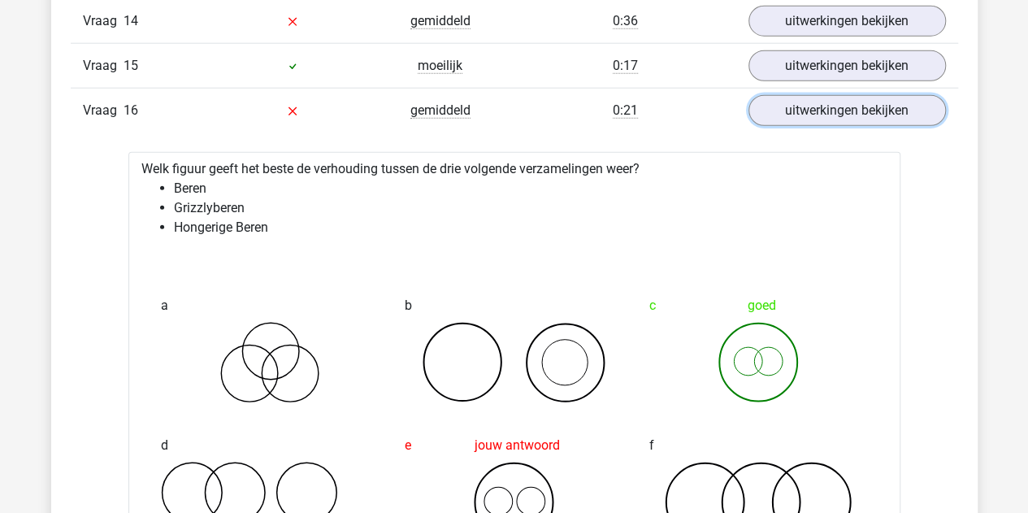
scroll to position [2058, 0]
click at [835, 93] on link "uitwerkingen bekijken" at bounding box center [846, 111] width 227 height 36
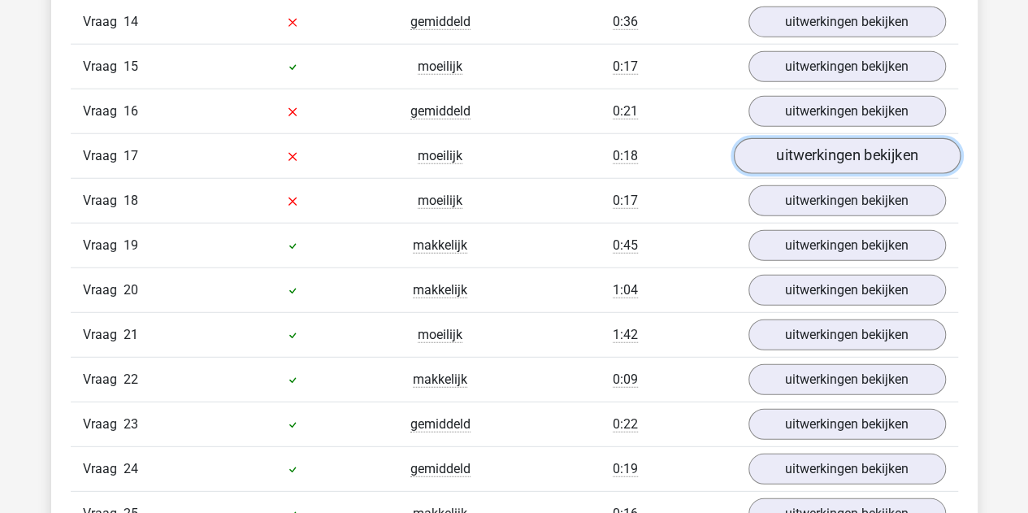
click at [803, 144] on link "uitwerkingen bekijken" at bounding box center [846, 156] width 227 height 36
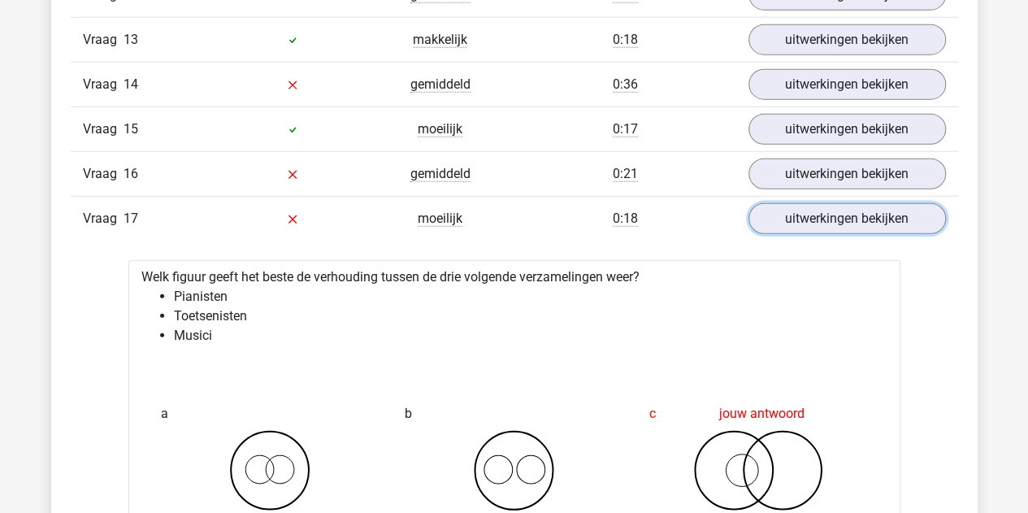
scroll to position [1994, 0]
click at [787, 202] on link "uitwerkingen bekijken" at bounding box center [846, 220] width 227 height 36
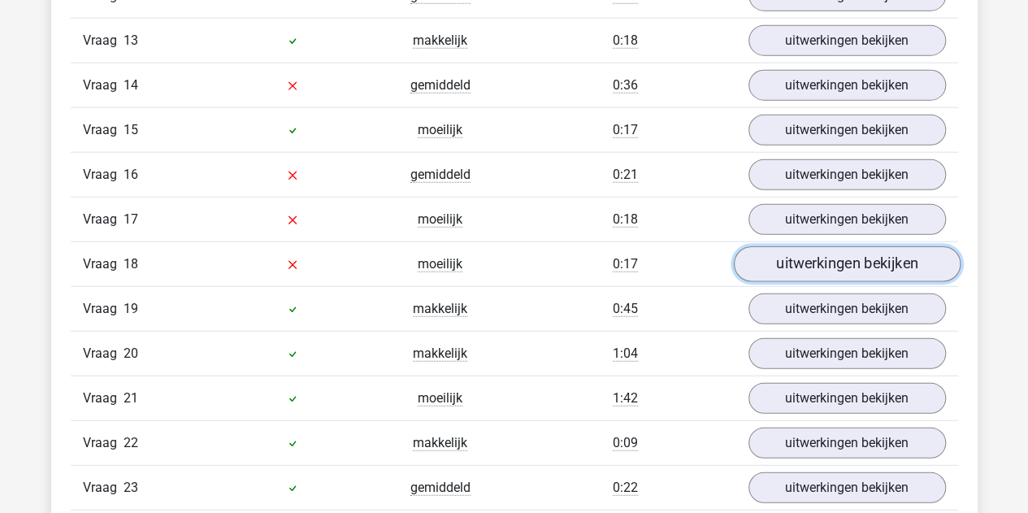
click at [759, 259] on link "uitwerkingen bekijken" at bounding box center [846, 264] width 227 height 36
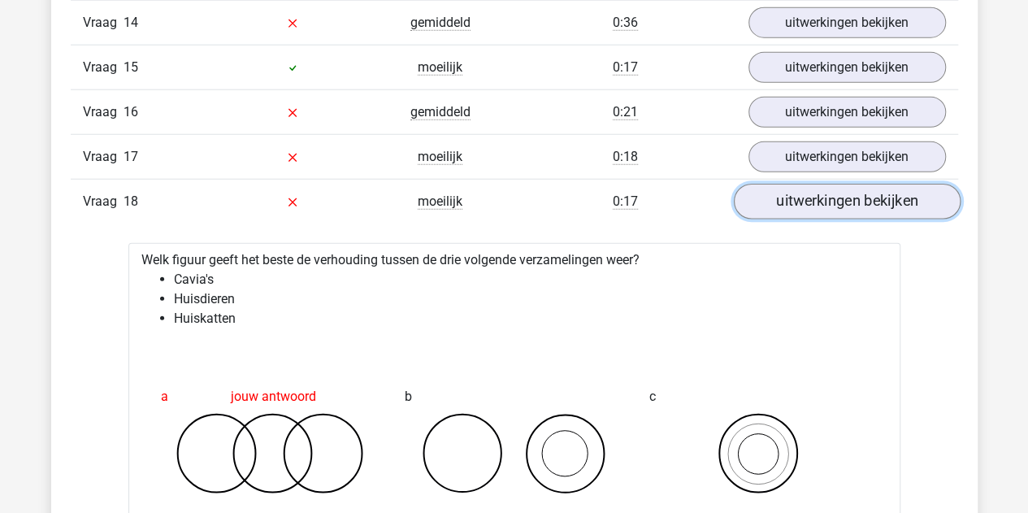
scroll to position [2076, 0]
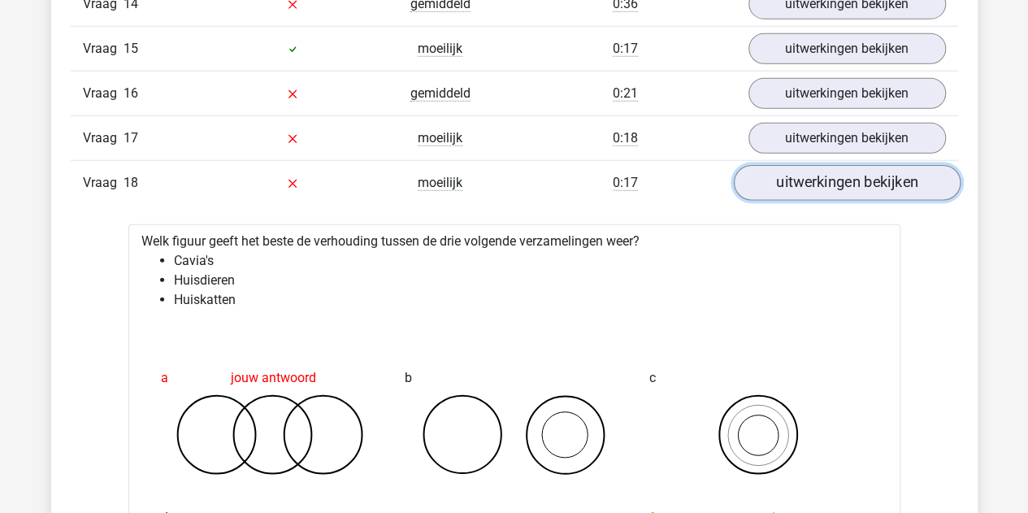
click at [805, 167] on link "uitwerkingen bekijken" at bounding box center [846, 183] width 227 height 36
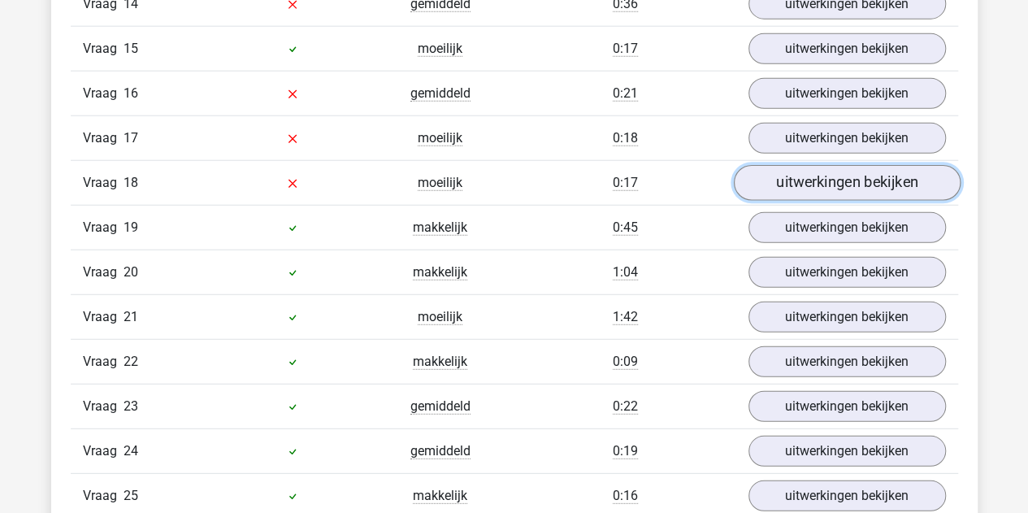
click at [805, 167] on link "uitwerkingen bekijken" at bounding box center [846, 183] width 227 height 36
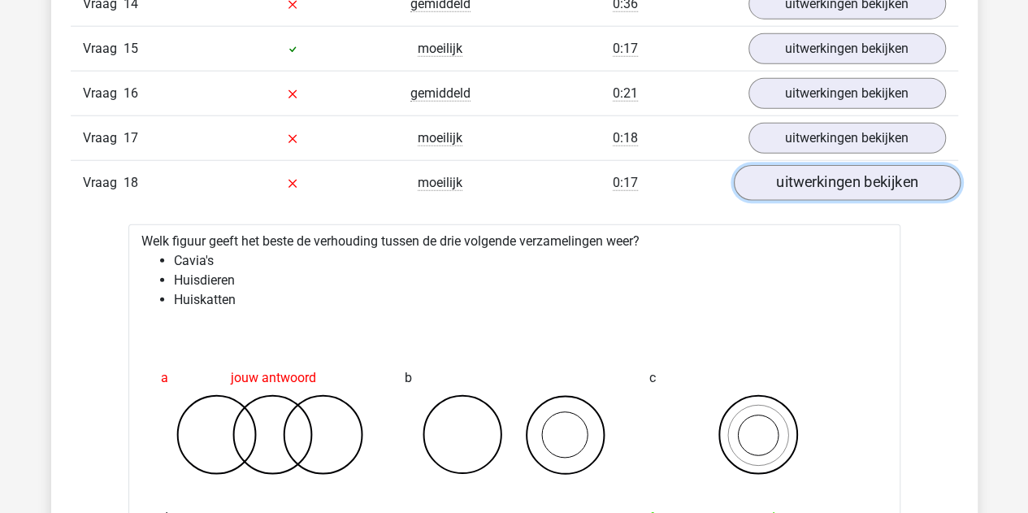
click at [805, 167] on link "uitwerkingen bekijken" at bounding box center [846, 183] width 227 height 36
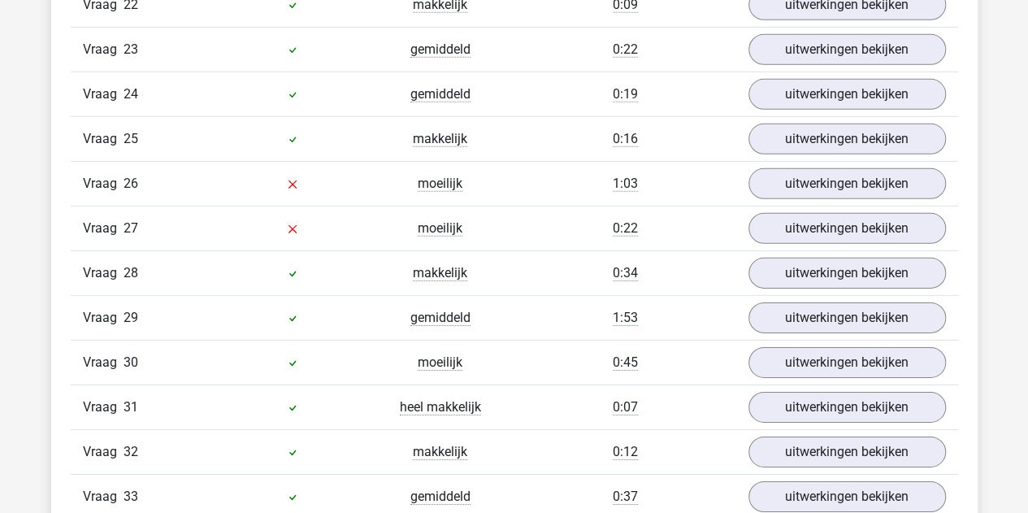
scroll to position [2434, 0]
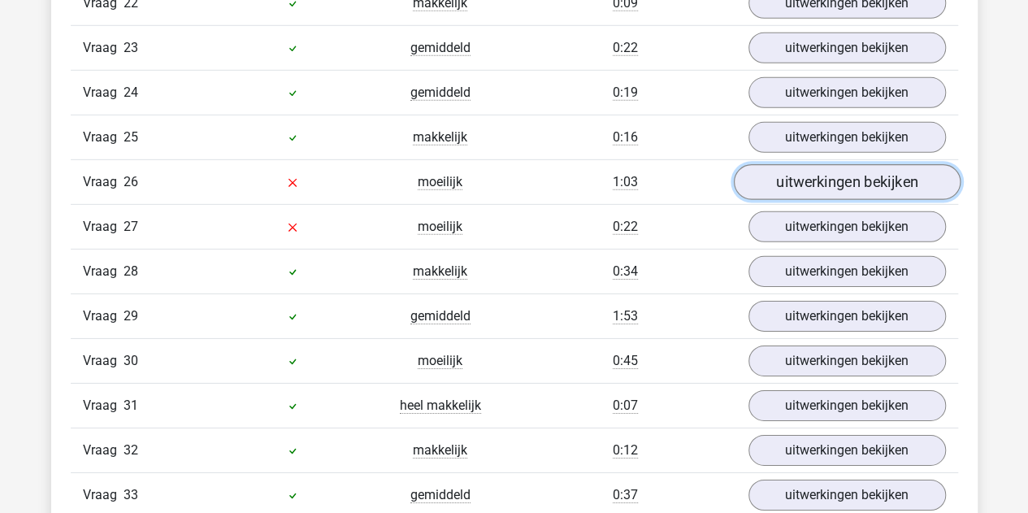
click at [787, 170] on link "uitwerkingen bekijken" at bounding box center [846, 182] width 227 height 36
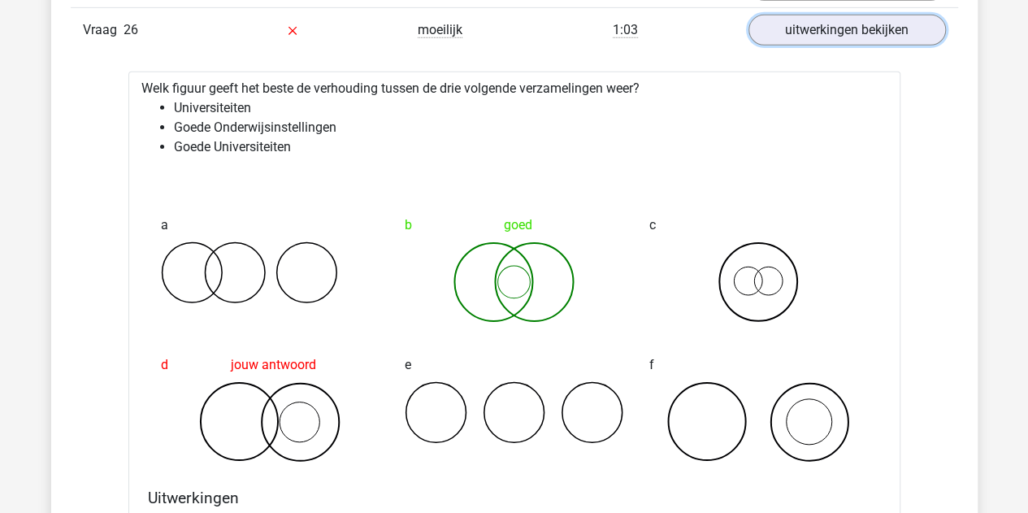
scroll to position [2575, 0]
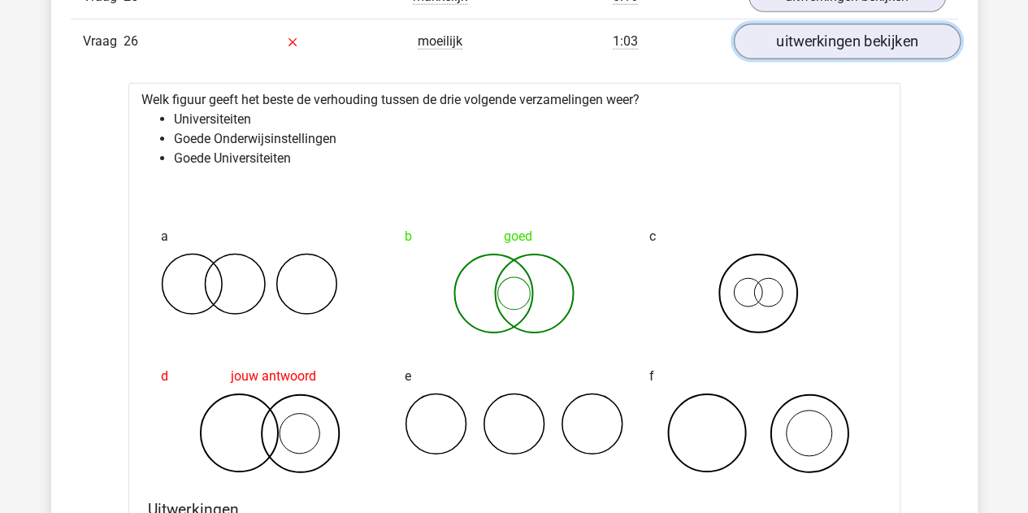
click at [766, 24] on link "uitwerkingen bekijken" at bounding box center [846, 42] width 227 height 36
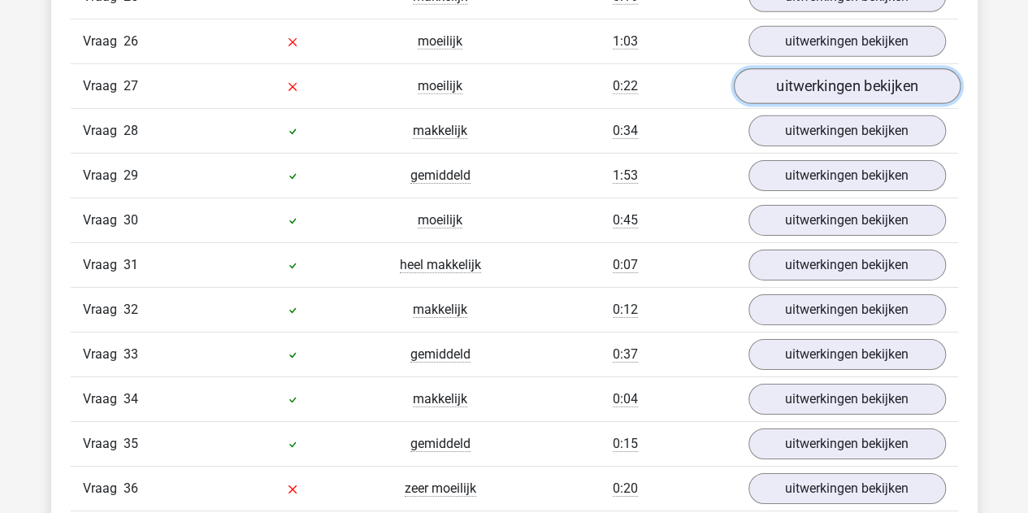
click at [772, 68] on link "uitwerkingen bekijken" at bounding box center [846, 86] width 227 height 36
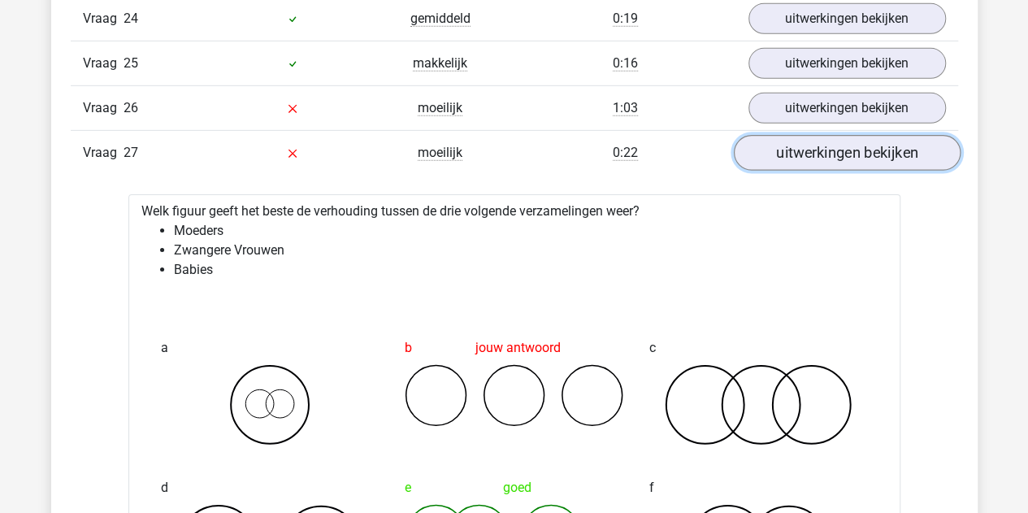
scroll to position [2507, 0]
click at [787, 137] on link "uitwerkingen bekijken" at bounding box center [846, 154] width 227 height 36
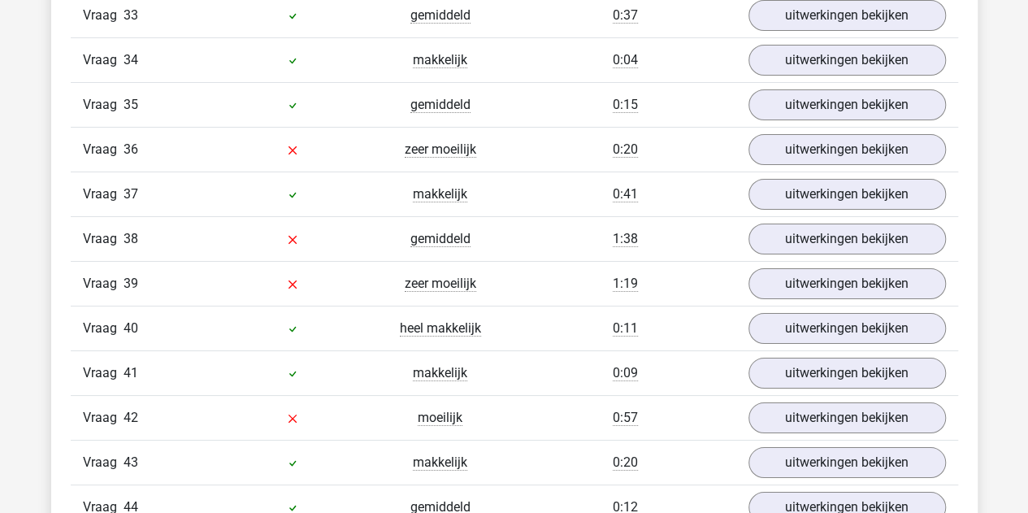
scroll to position [2933, 0]
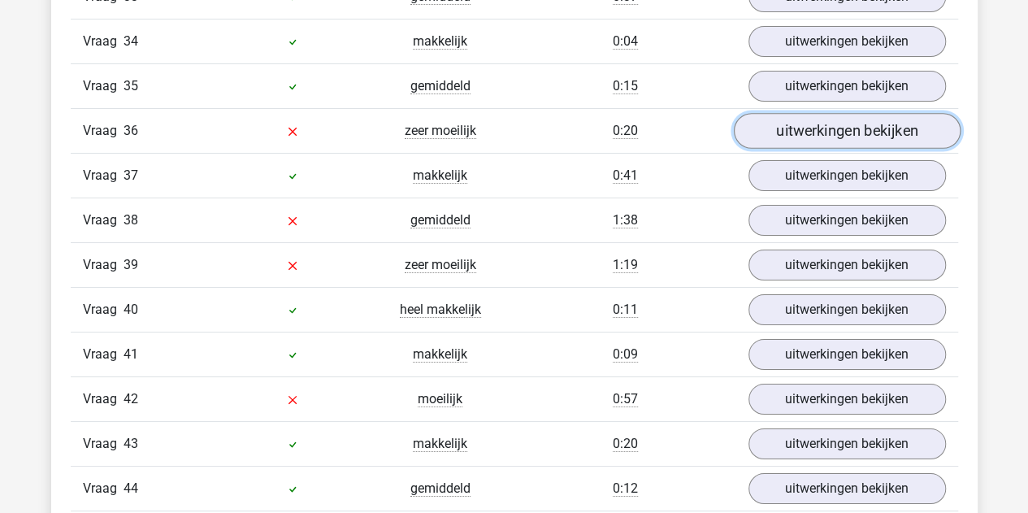
click at [797, 113] on link "uitwerkingen bekijken" at bounding box center [846, 131] width 227 height 36
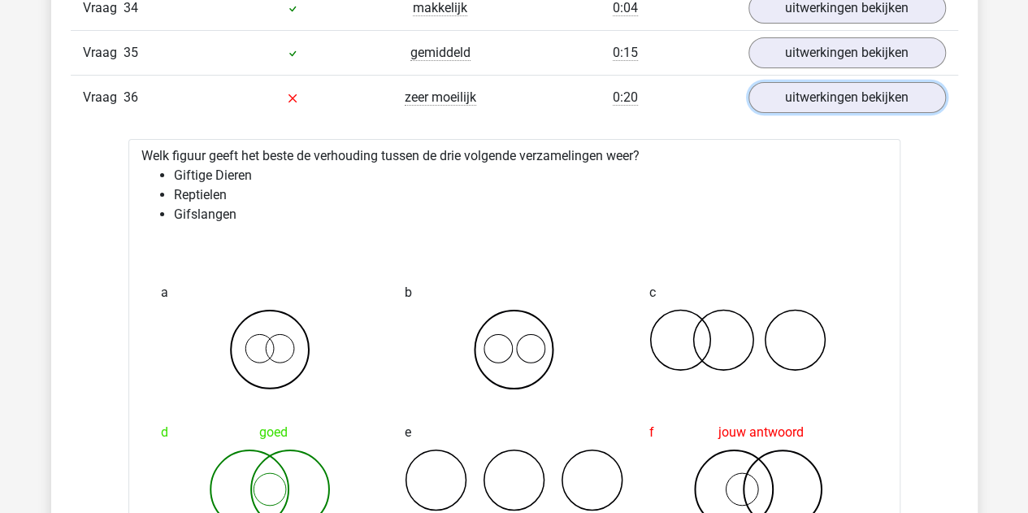
scroll to position [2965, 0]
click at [808, 80] on link "uitwerkingen bekijken" at bounding box center [846, 98] width 227 height 36
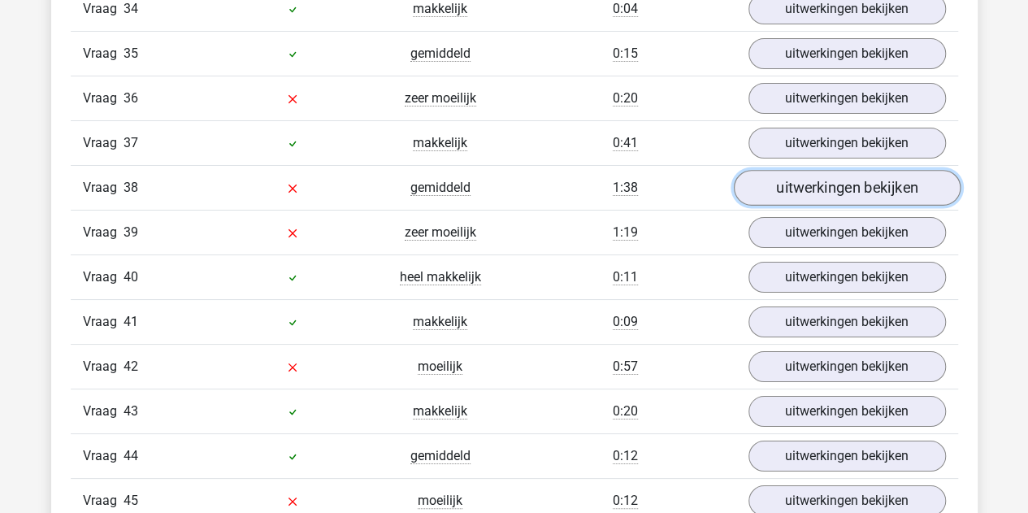
click at [770, 170] on link "uitwerkingen bekijken" at bounding box center [846, 188] width 227 height 36
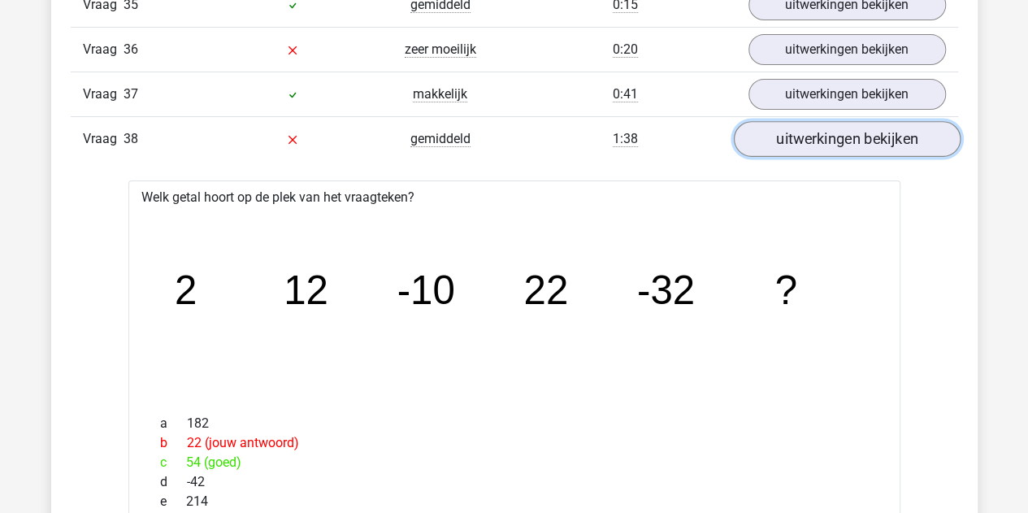
scroll to position [2999, 0]
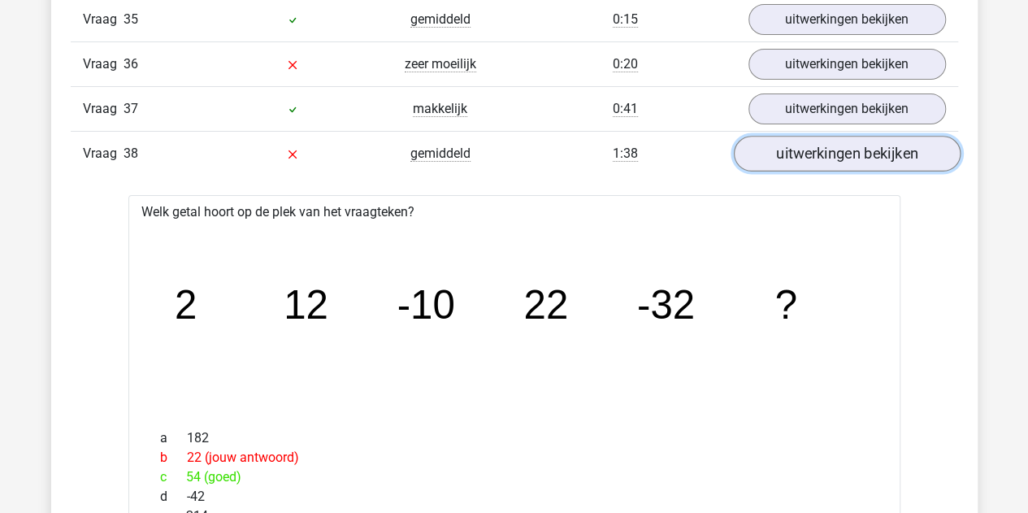
click at [789, 136] on link "uitwerkingen bekijken" at bounding box center [846, 154] width 227 height 36
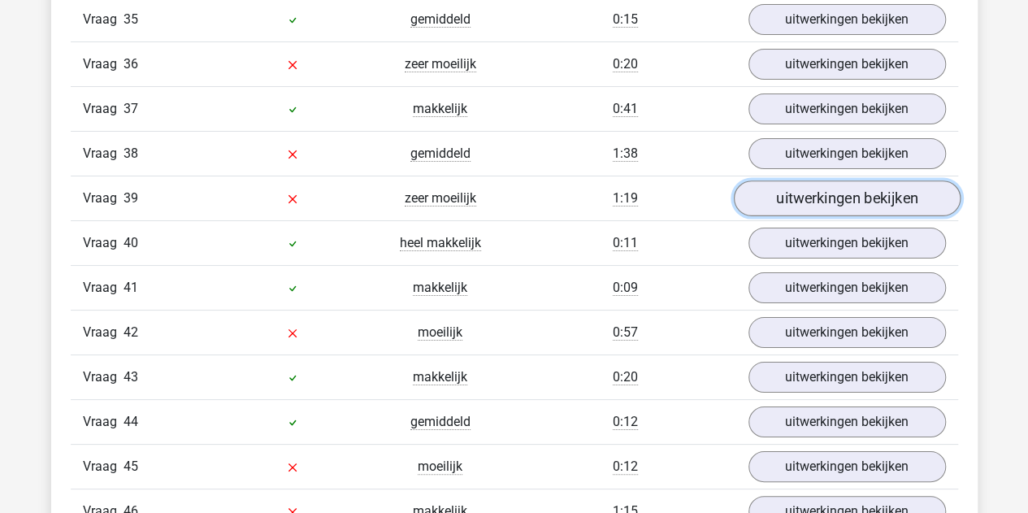
click at [784, 180] on link "uitwerkingen bekijken" at bounding box center [846, 198] width 227 height 36
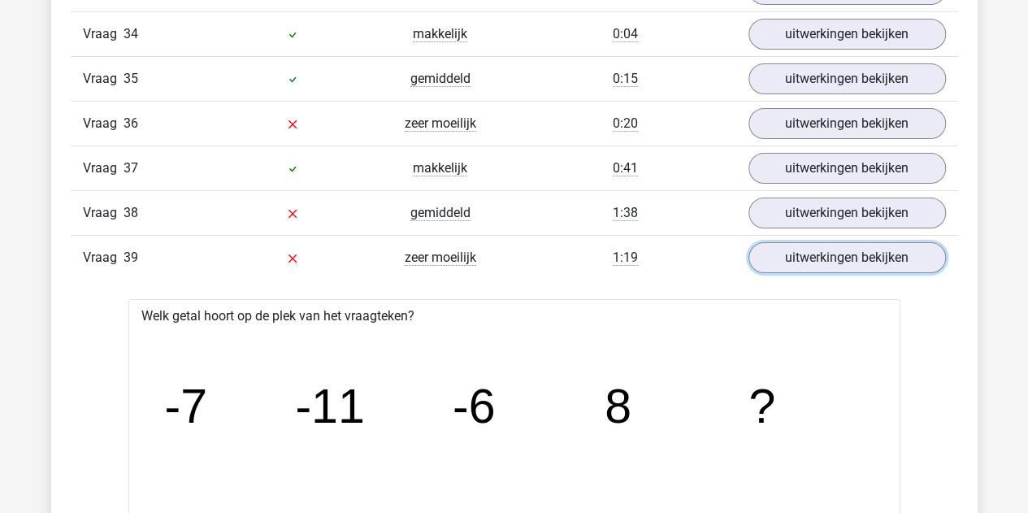
scroll to position [2937, 0]
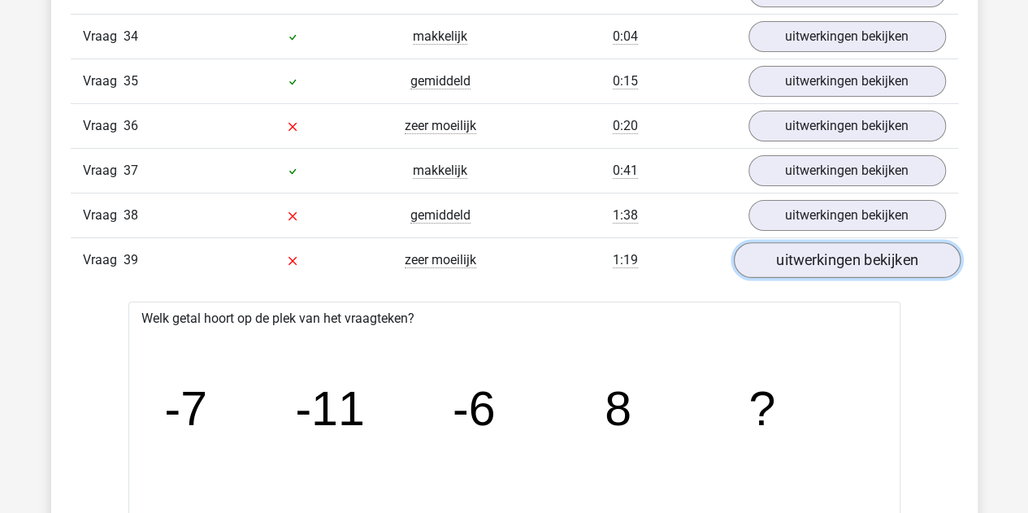
click at [787, 242] on link "uitwerkingen bekijken" at bounding box center [846, 260] width 227 height 36
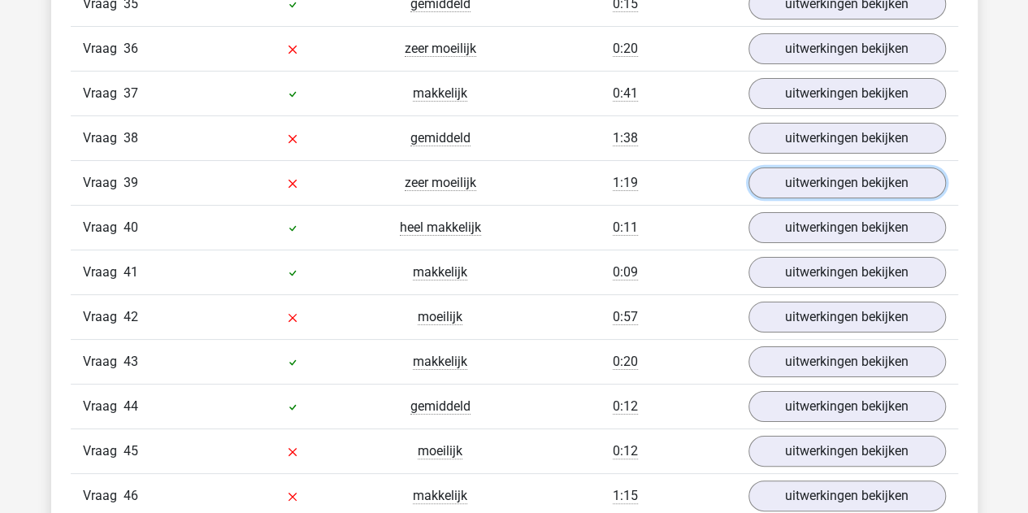
scroll to position [3015, 0]
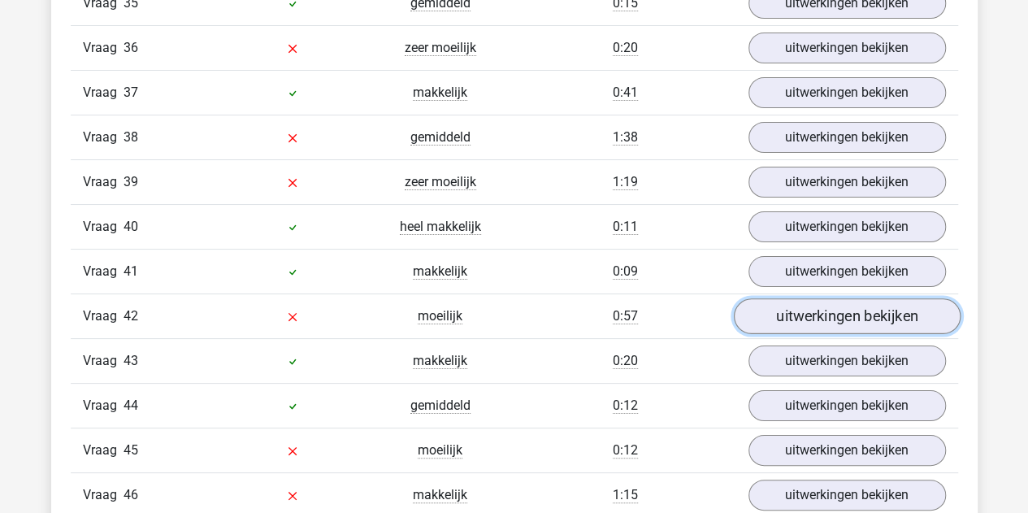
click at [779, 298] on link "uitwerkingen bekijken" at bounding box center [846, 316] width 227 height 36
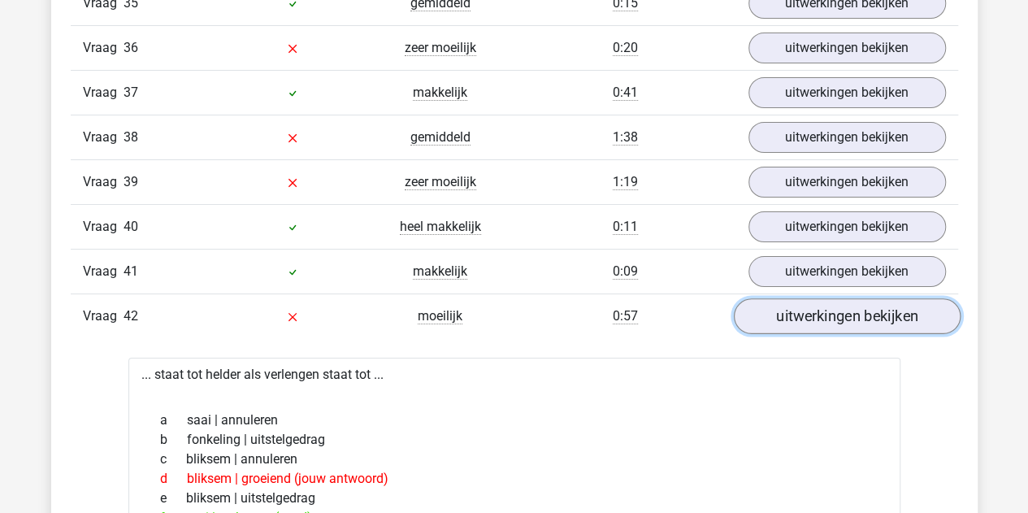
scroll to position [3124, 0]
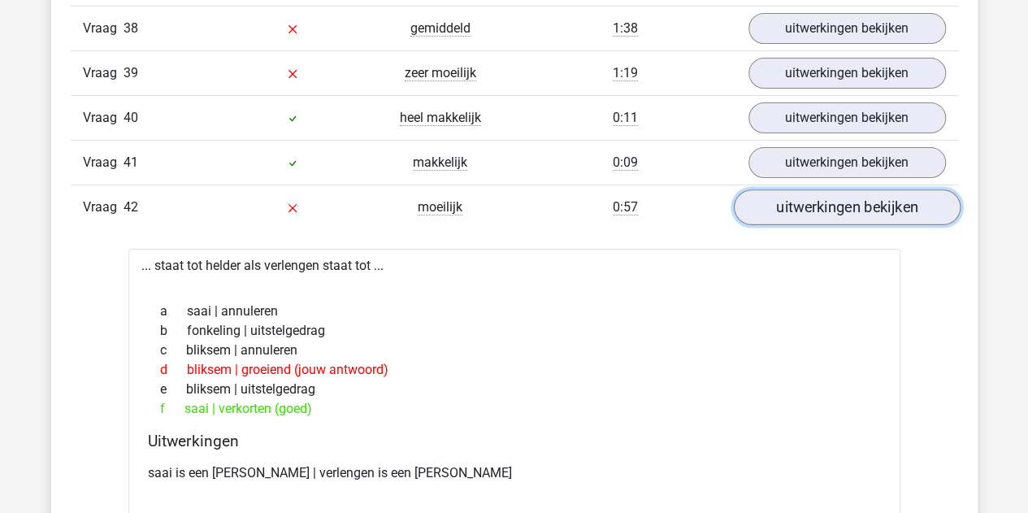
click at [837, 189] on link "uitwerkingen bekijken" at bounding box center [846, 207] width 227 height 36
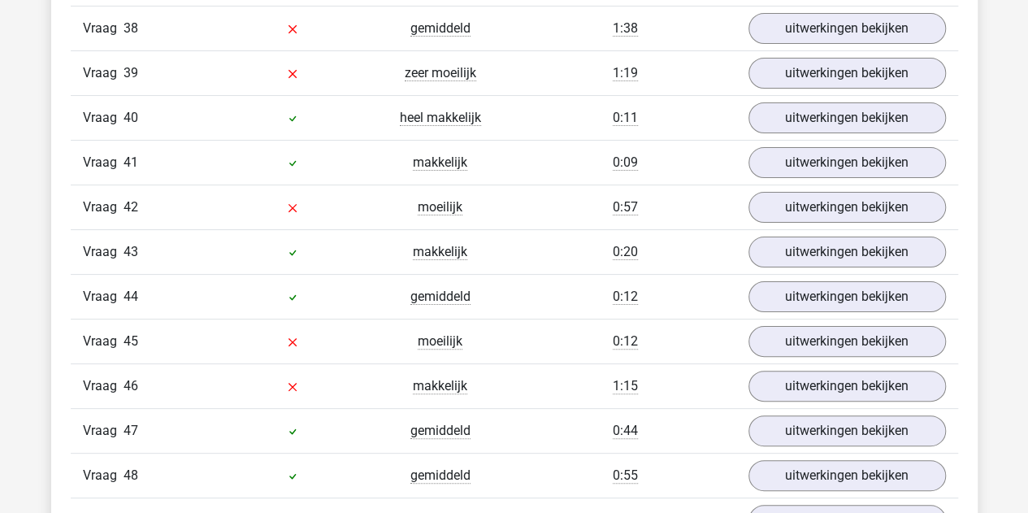
click at [769, 185] on div "Vraag 42 moeilijk 0:57 uitwerkingen bekijken" at bounding box center [515, 207] width 888 height 45
click at [772, 189] on link "uitwerkingen bekijken" at bounding box center [846, 207] width 227 height 36
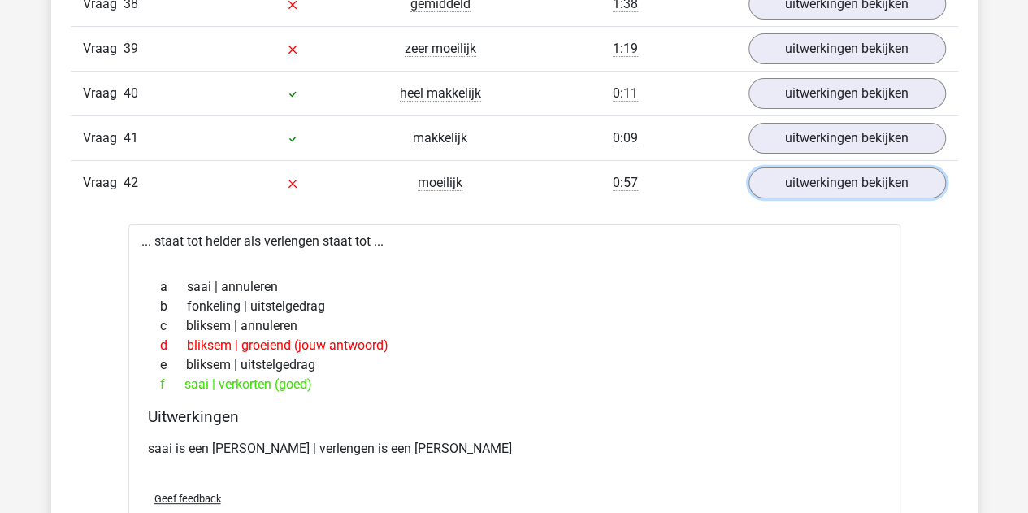
scroll to position [3146, 0]
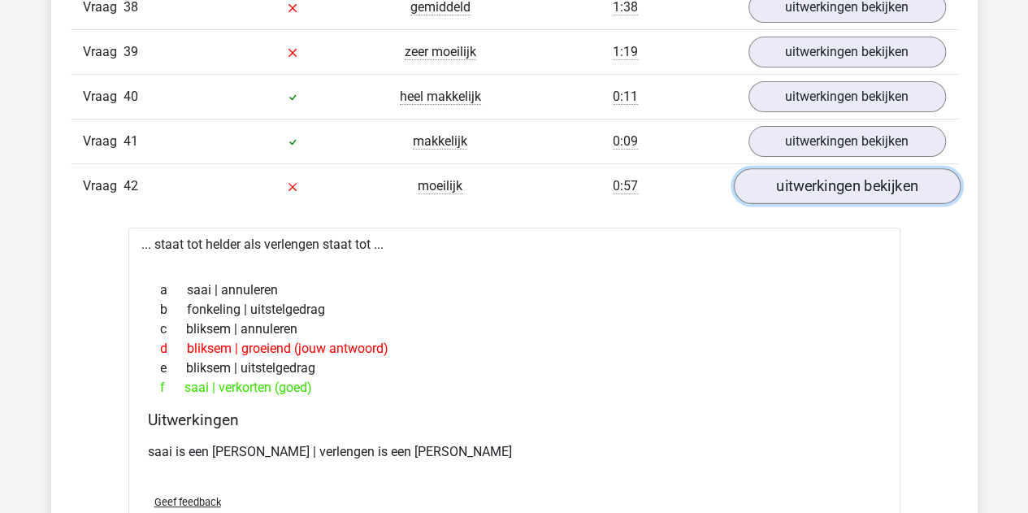
click at [798, 168] on link "uitwerkingen bekijken" at bounding box center [846, 186] width 227 height 36
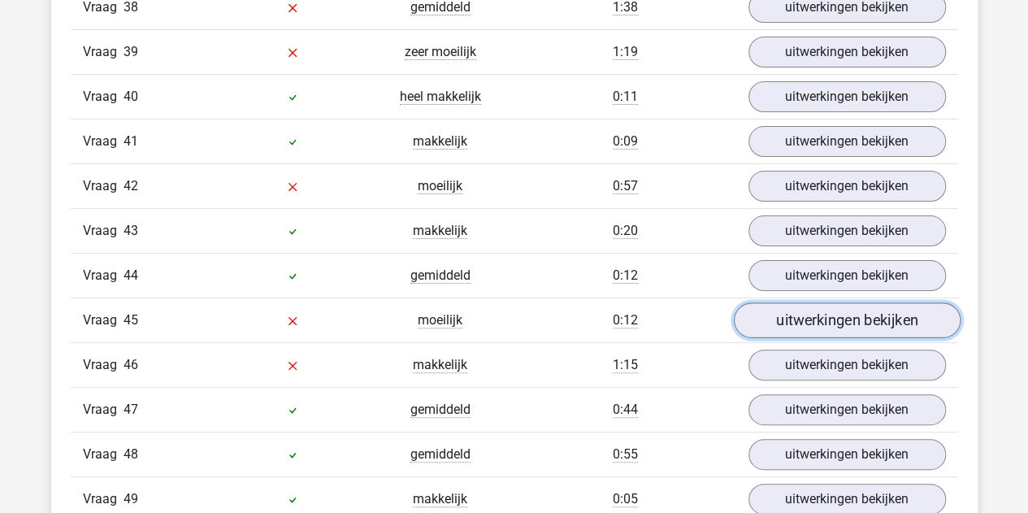
click at [794, 302] on link "uitwerkingen bekijken" at bounding box center [846, 320] width 227 height 36
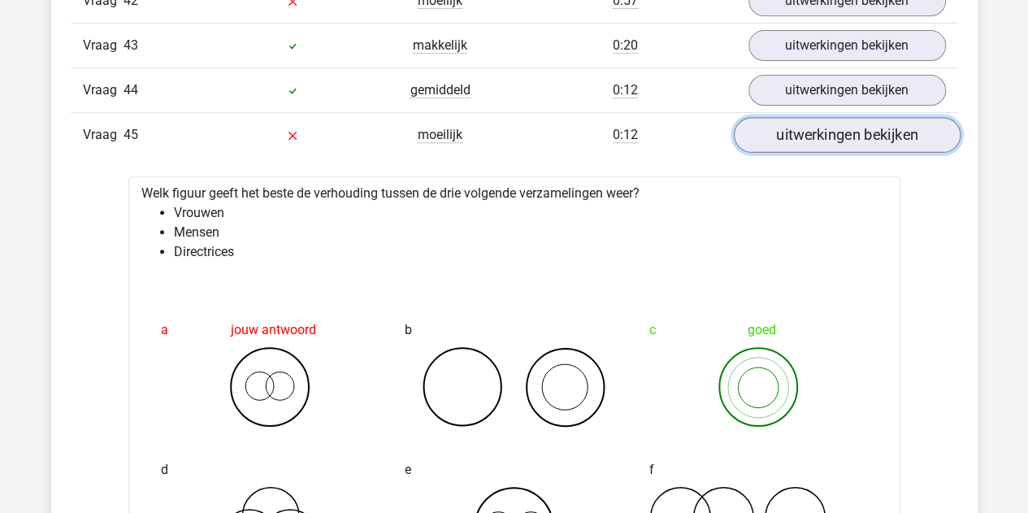
scroll to position [3324, 0]
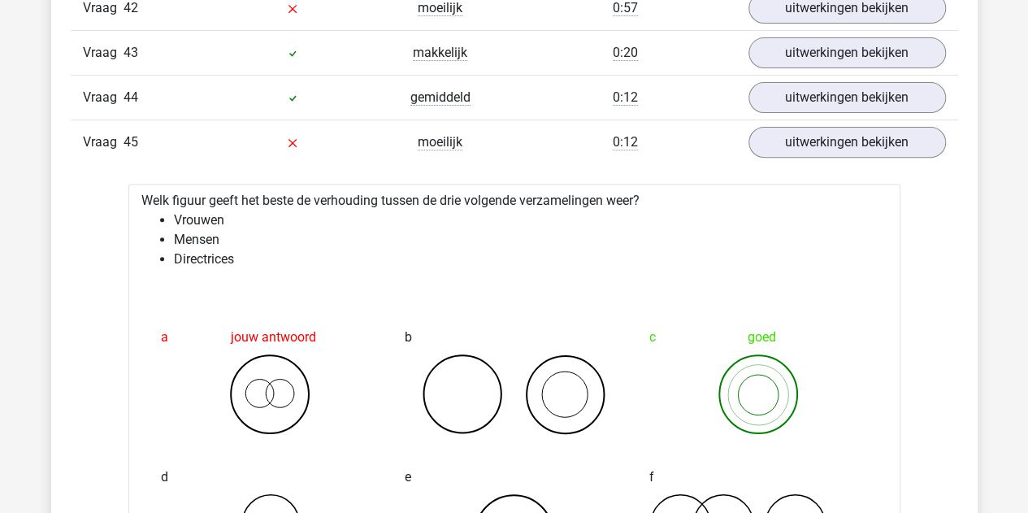
click at [791, 121] on div "Vraag 45 moeilijk 0:12 uitwerkingen bekijken" at bounding box center [515, 142] width 888 height 45
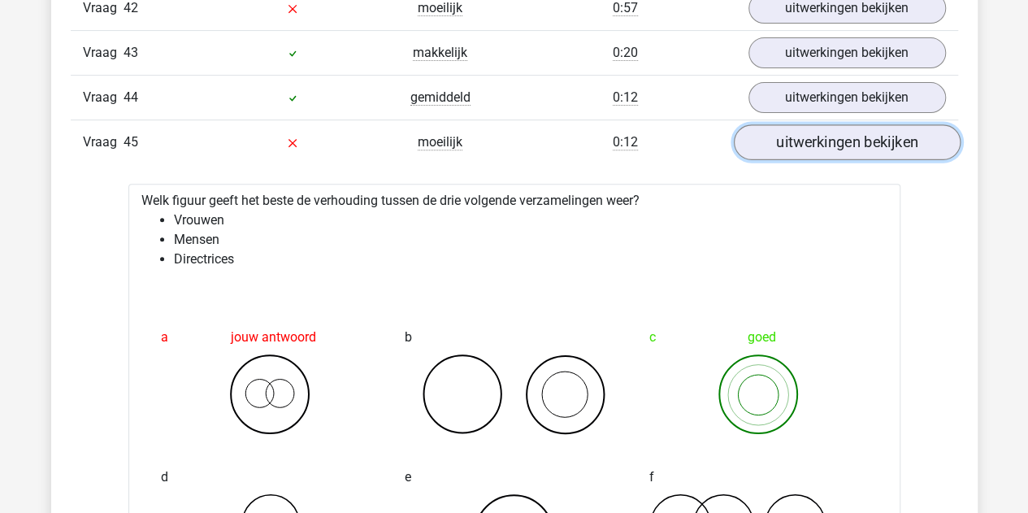
click at [789, 124] on link "uitwerkingen bekijken" at bounding box center [846, 142] width 227 height 36
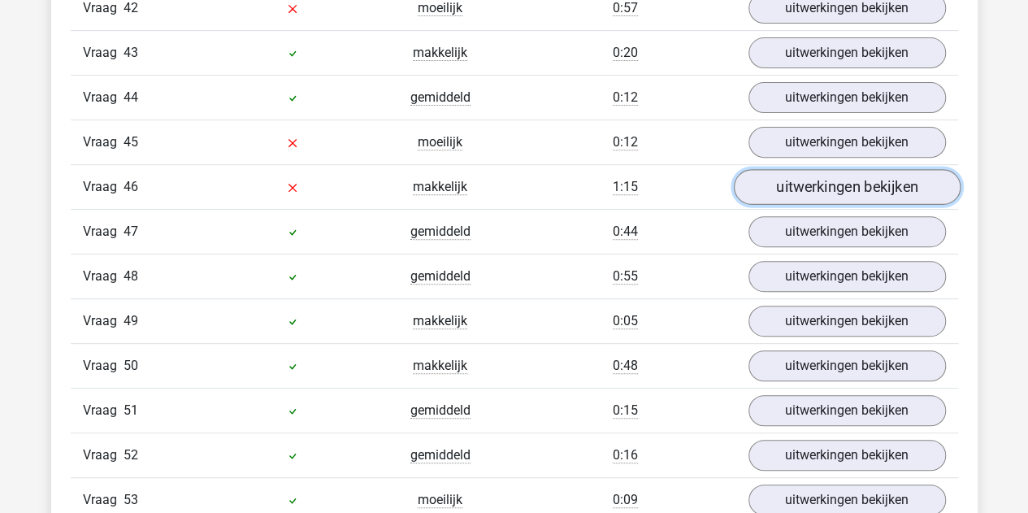
click at [793, 169] on link "uitwerkingen bekijken" at bounding box center [846, 187] width 227 height 36
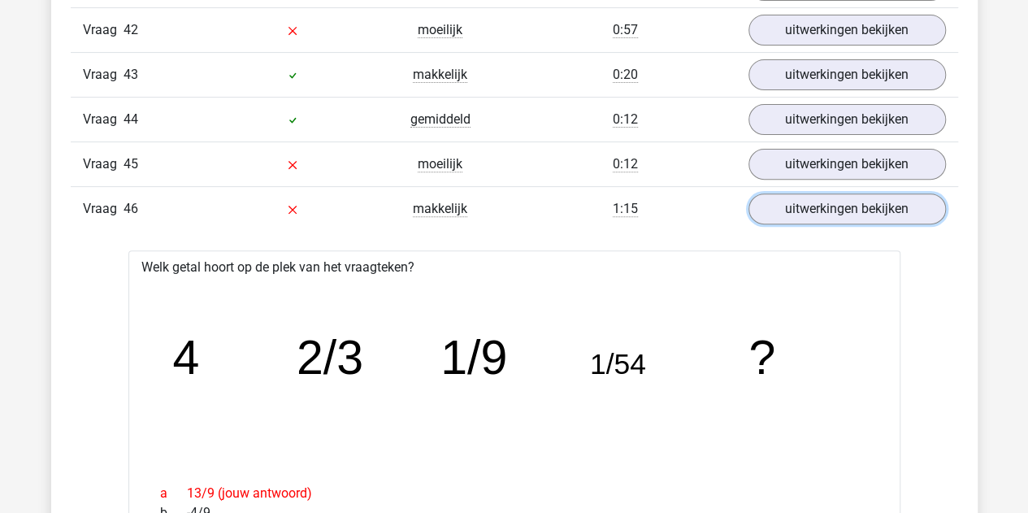
scroll to position [3298, 0]
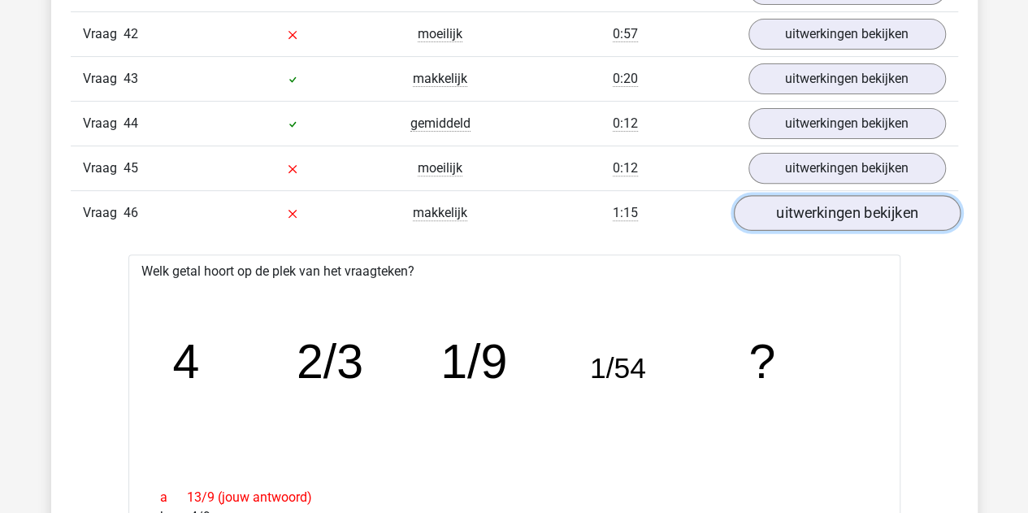
click at [781, 195] on link "uitwerkingen bekijken" at bounding box center [846, 213] width 227 height 36
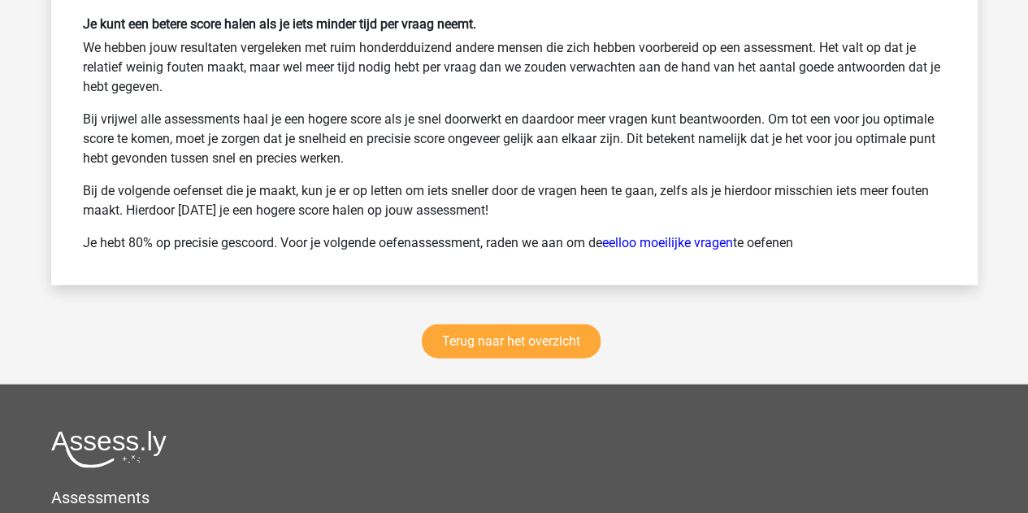
scroll to position [4870, 0]
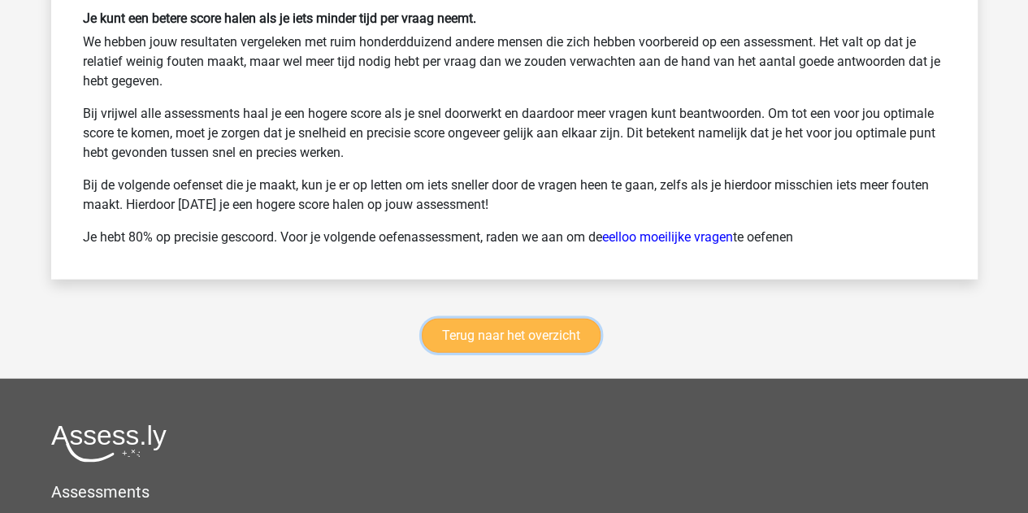
click at [485, 319] on link "Terug naar het overzicht" at bounding box center [511, 336] width 179 height 34
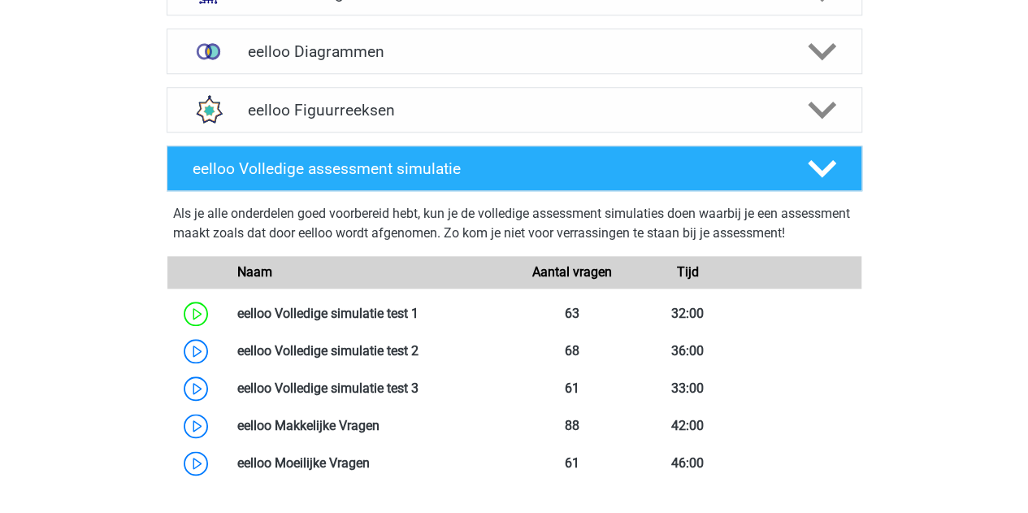
scroll to position [764, 0]
